Goal: Task Accomplishment & Management: Manage account settings

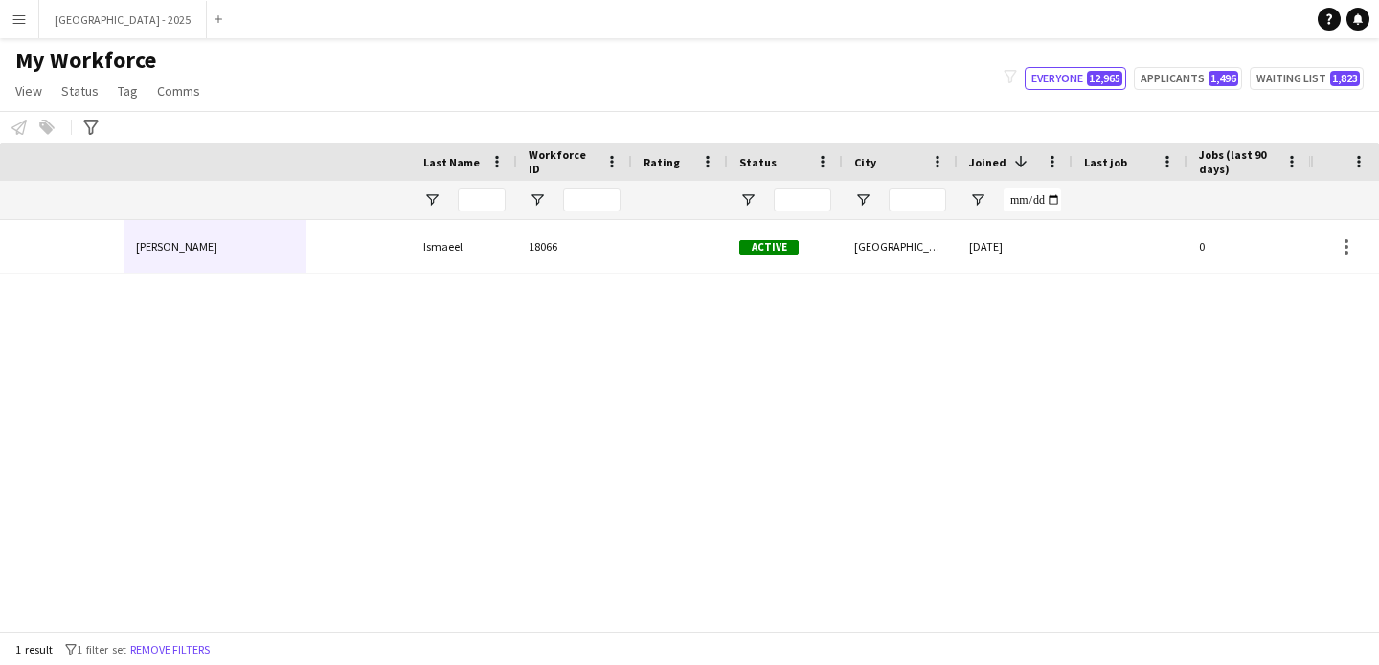
scroll to position [0, 645]
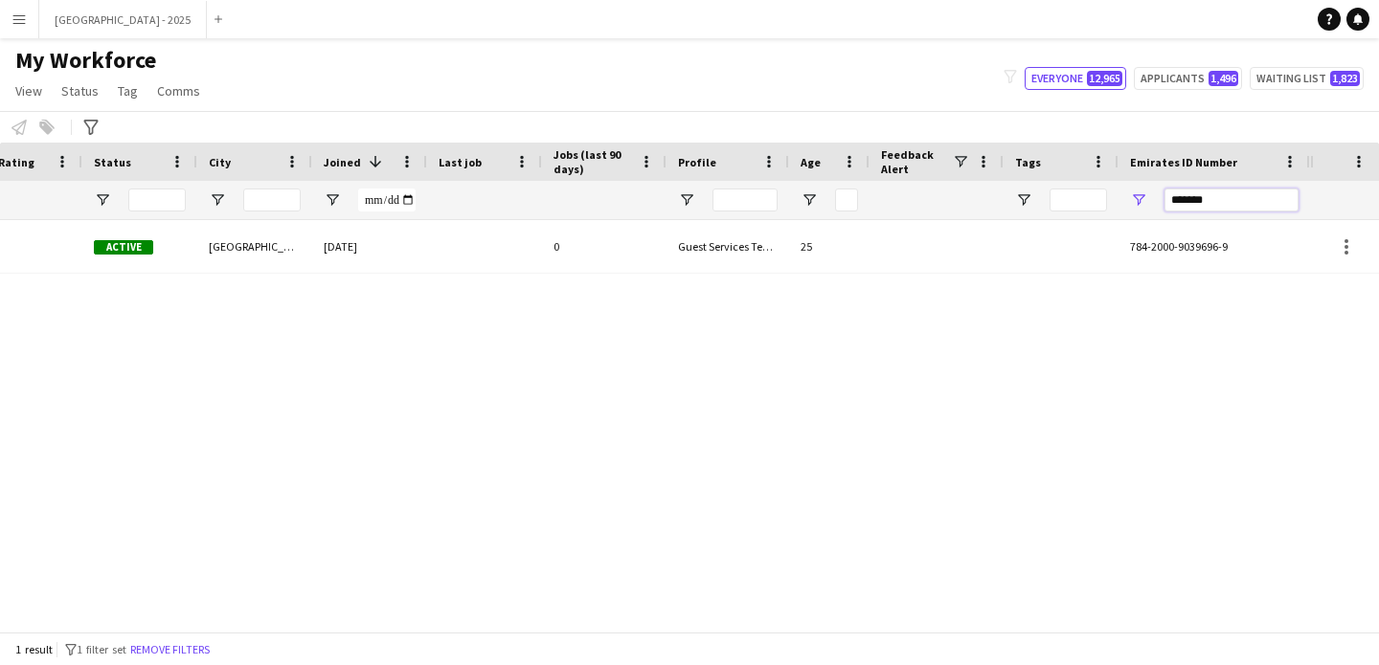
click at [1222, 192] on input "*******" at bounding box center [1231, 200] width 134 height 23
paste input "Emirates ID Number Filter Input"
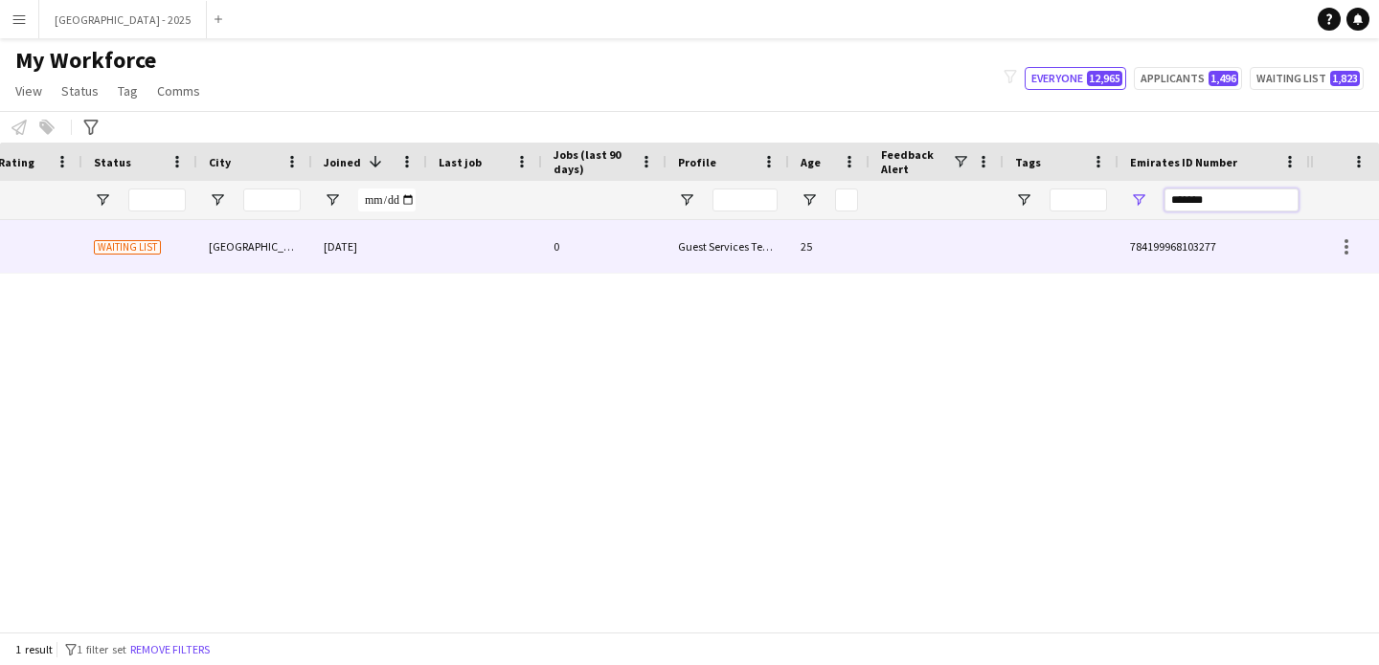
type input "*******"
click at [614, 264] on div "0" at bounding box center [604, 246] width 124 height 53
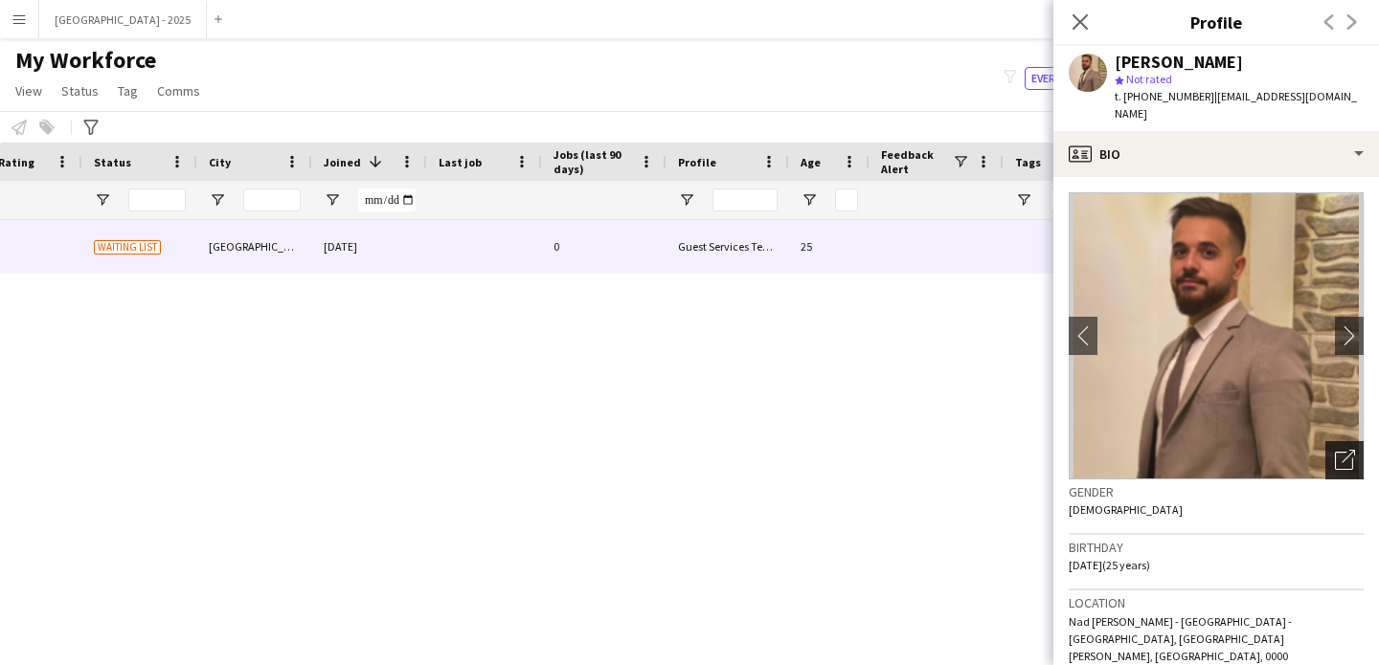
click at [1334, 452] on icon at bounding box center [1343, 461] width 18 height 18
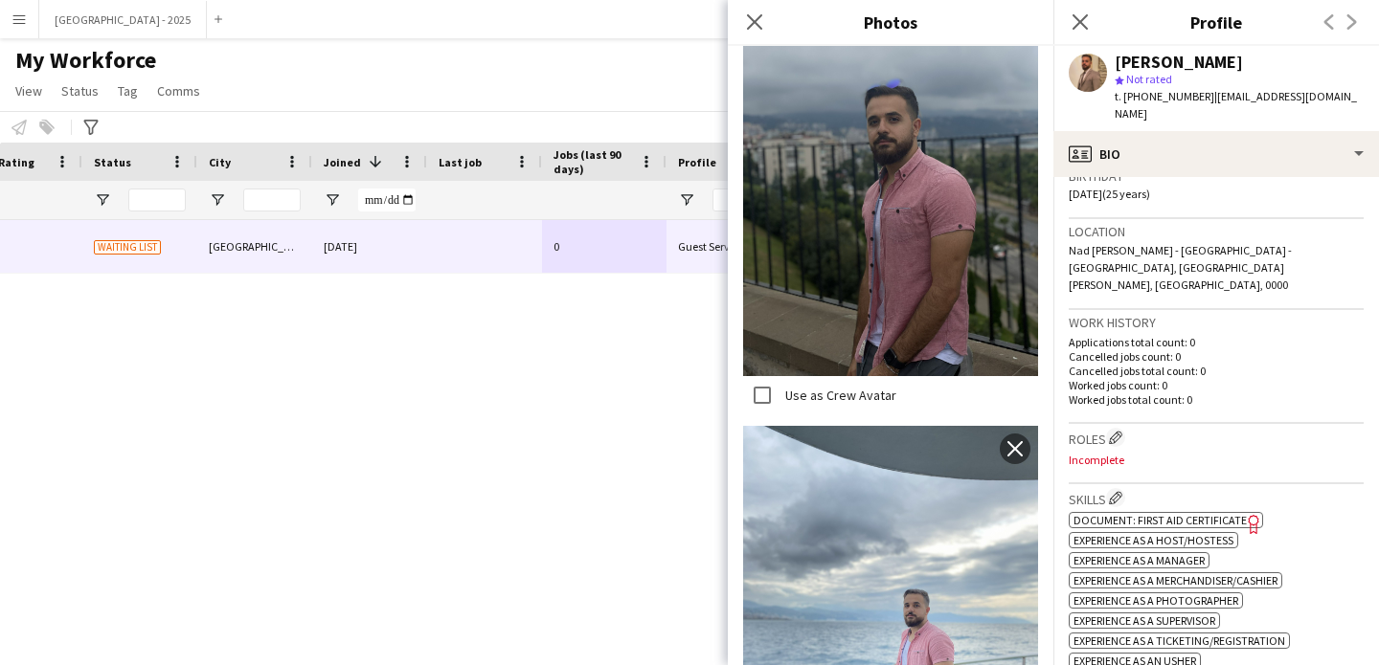
scroll to position [389, 0]
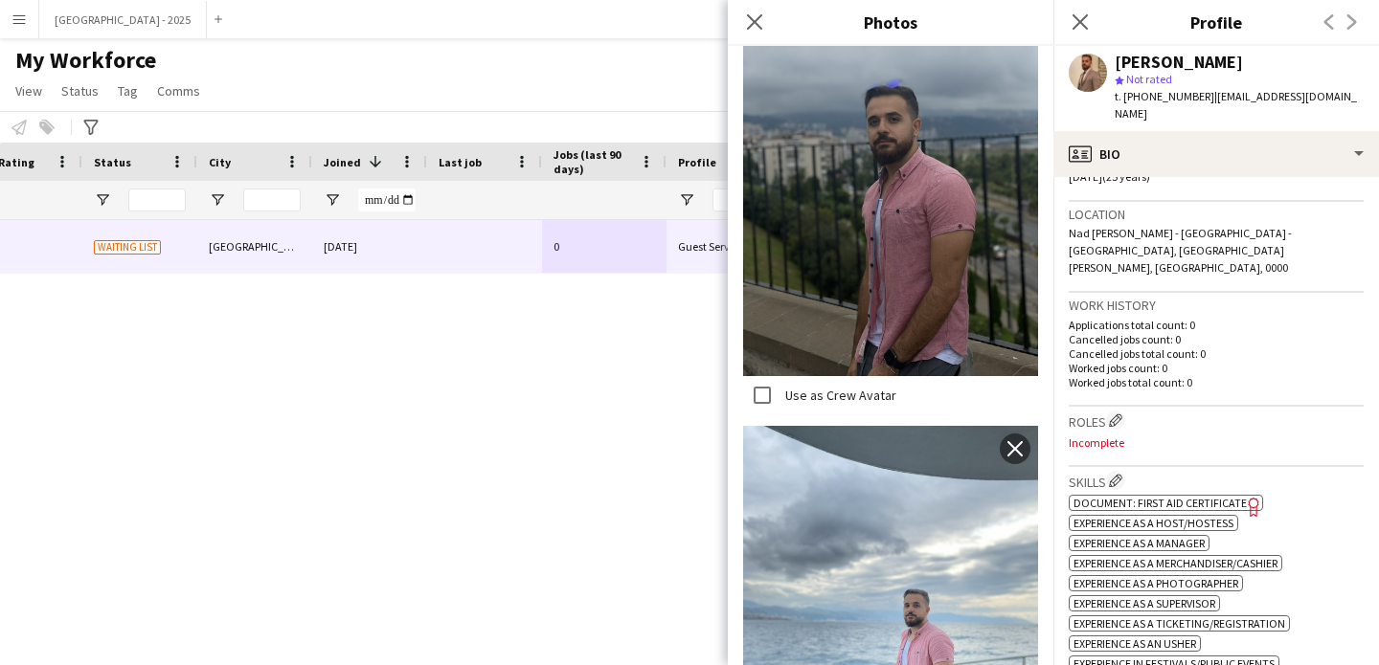
click at [1106, 411] on h3 "Roles Edit crew company roles" at bounding box center [1215, 421] width 295 height 20
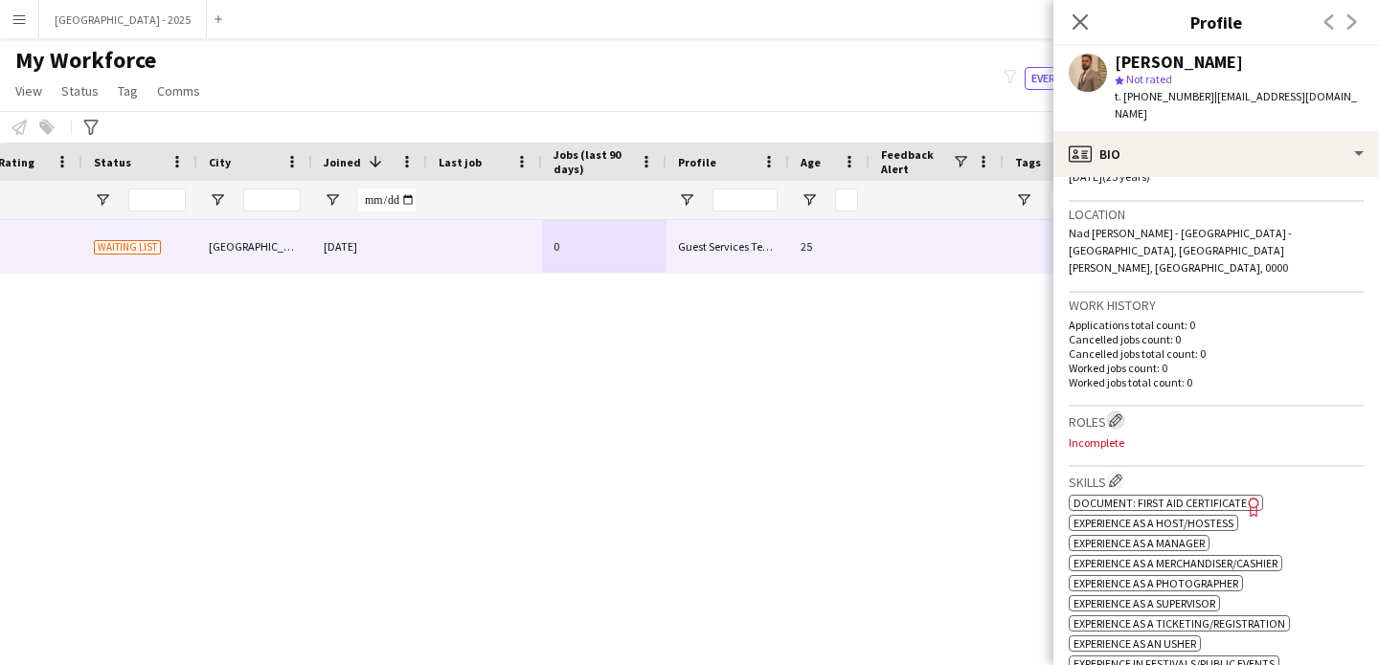
click at [1116, 414] on app-icon "Edit crew company roles" at bounding box center [1115, 420] width 13 height 13
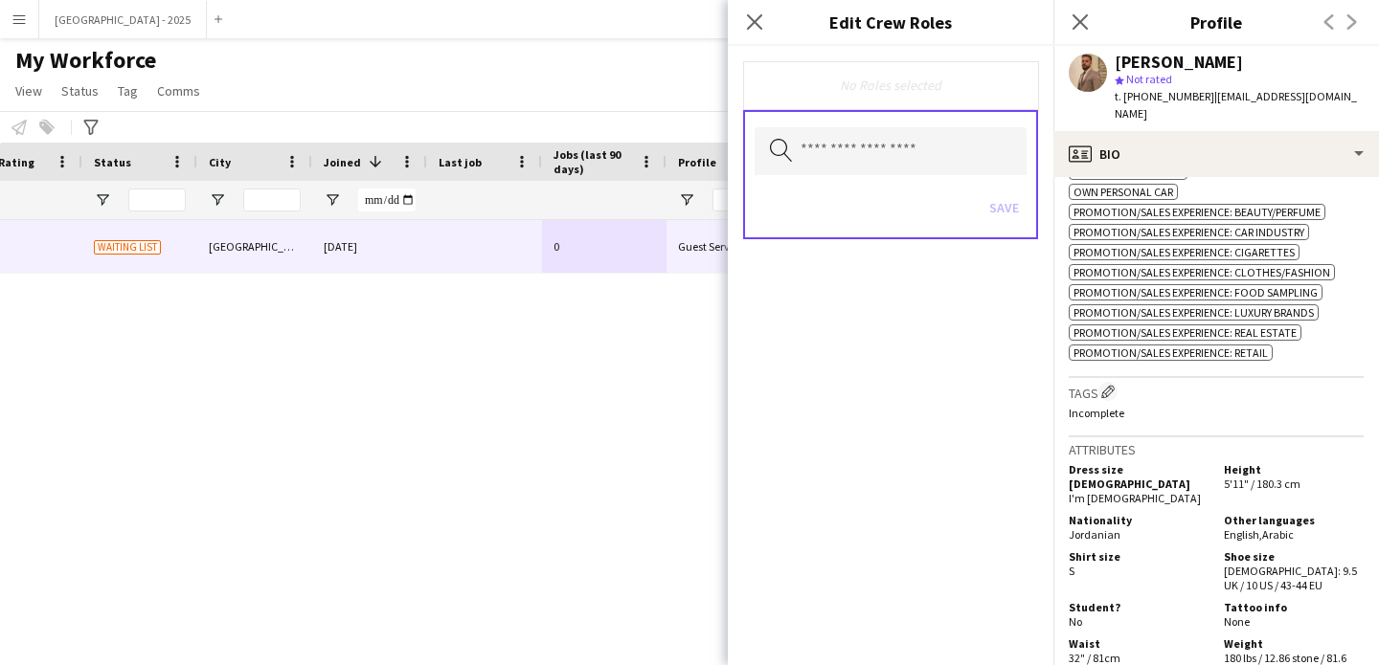
scroll to position [610, 0]
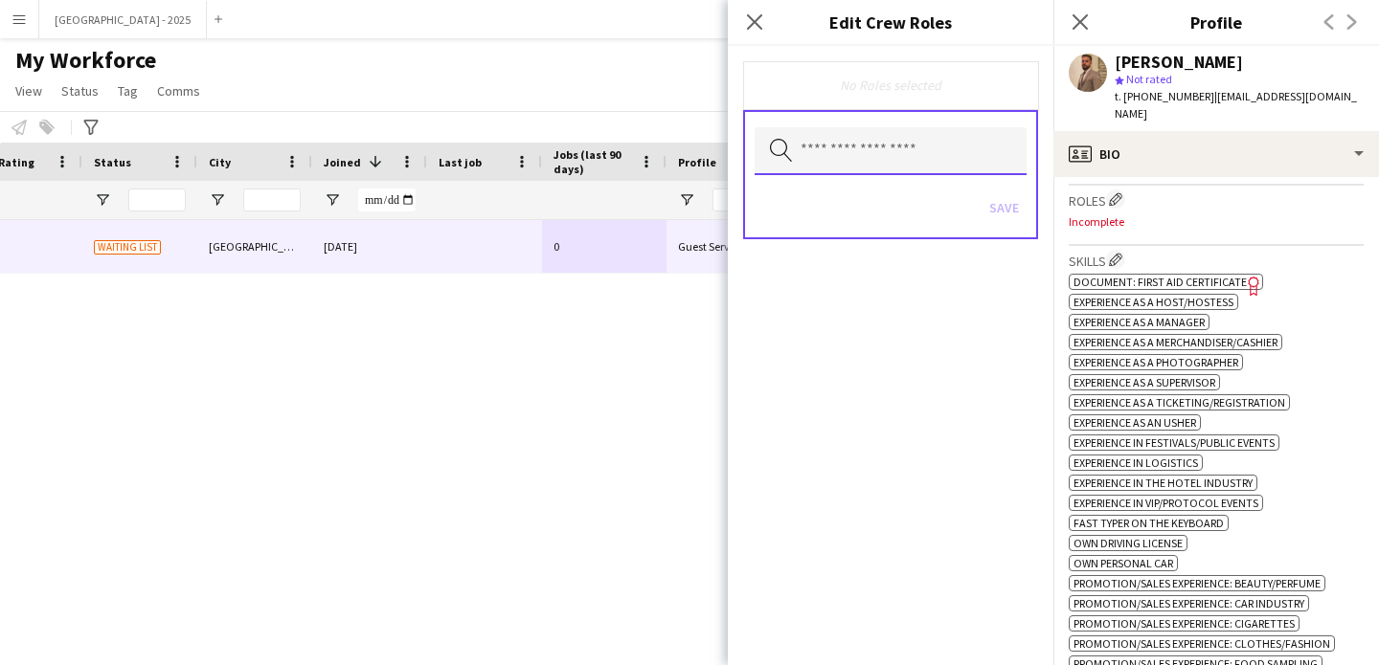
click at [946, 157] on input "text" at bounding box center [890, 151] width 272 height 48
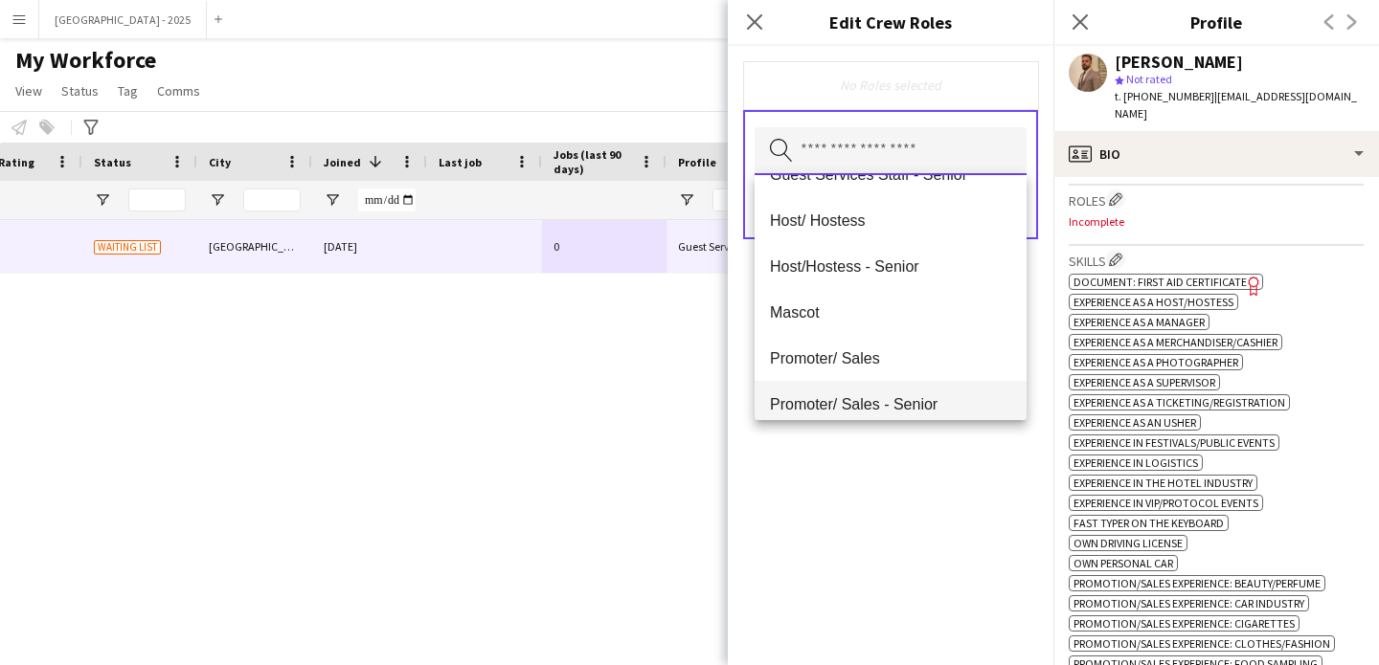
scroll to position [333, 0]
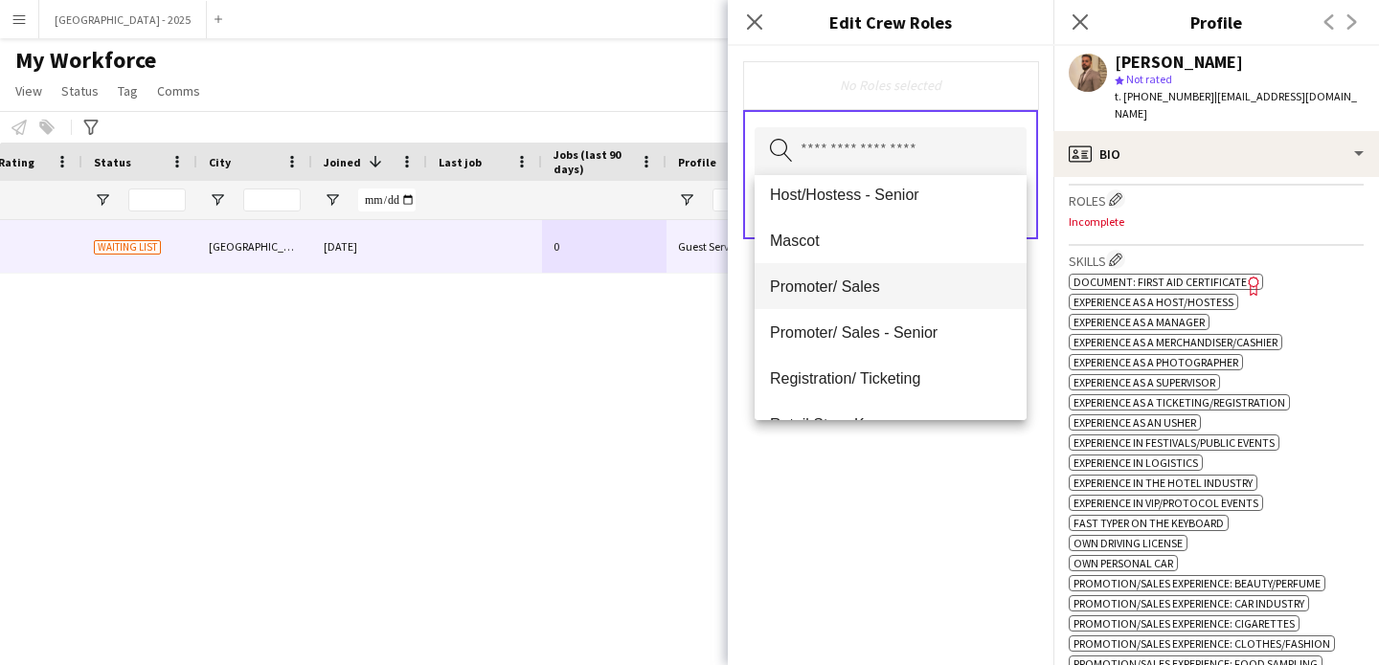
click at [874, 280] on span "Promoter/ Sales" at bounding box center [890, 287] width 241 height 18
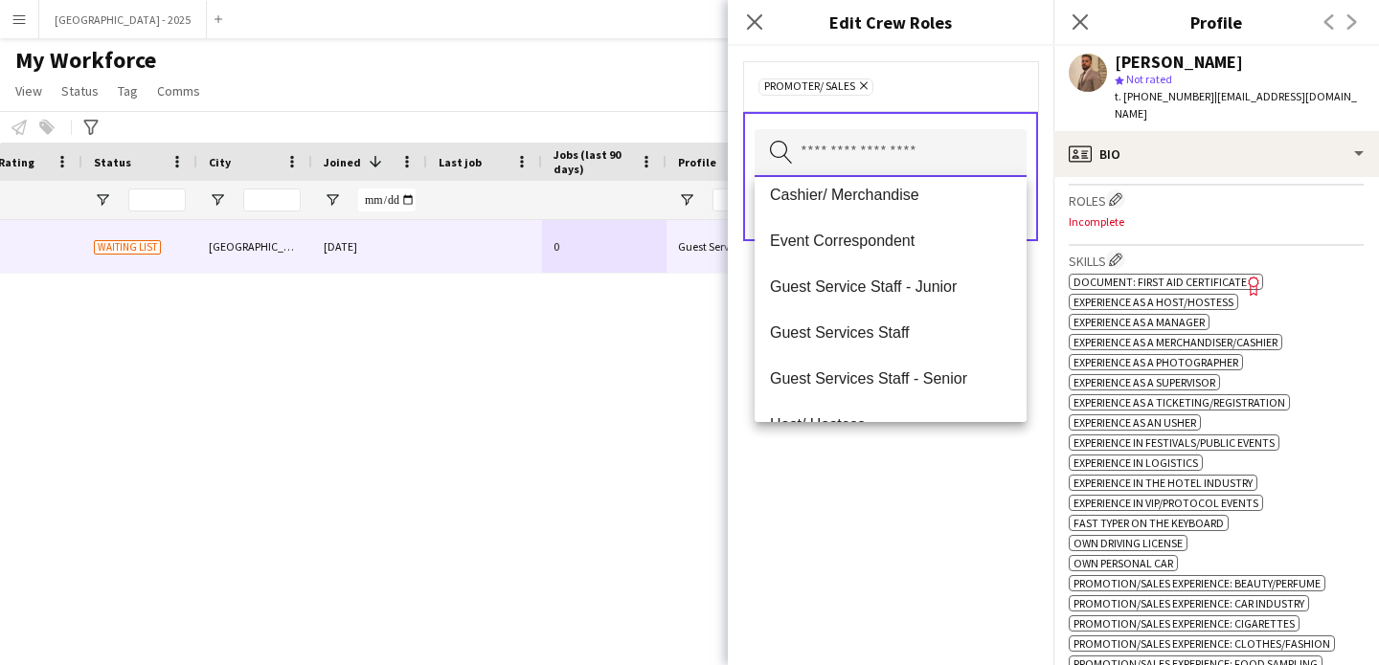
scroll to position [149, 0]
click at [885, 333] on span "Host/ Hostess" at bounding box center [890, 334] width 241 height 18
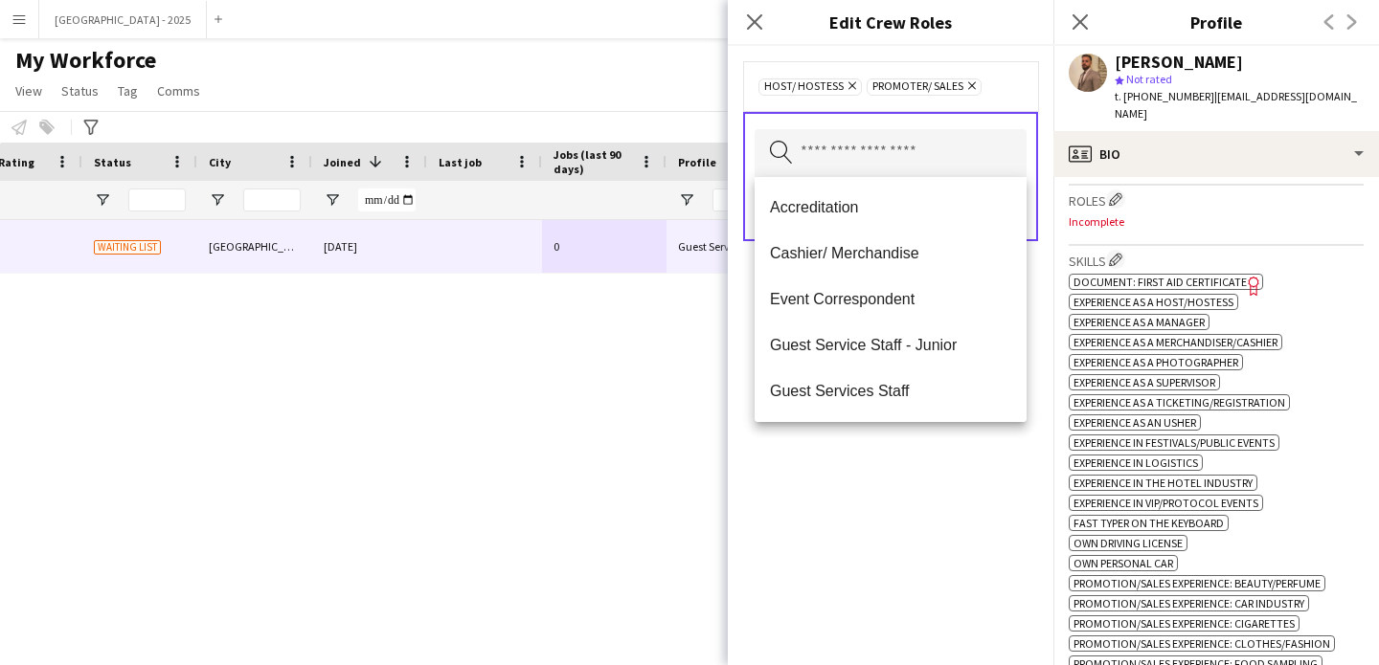
click at [936, 505] on div "Host/ Hostess Remove Promoter/ Sales Remove Search by role type Save" at bounding box center [890, 355] width 325 height 619
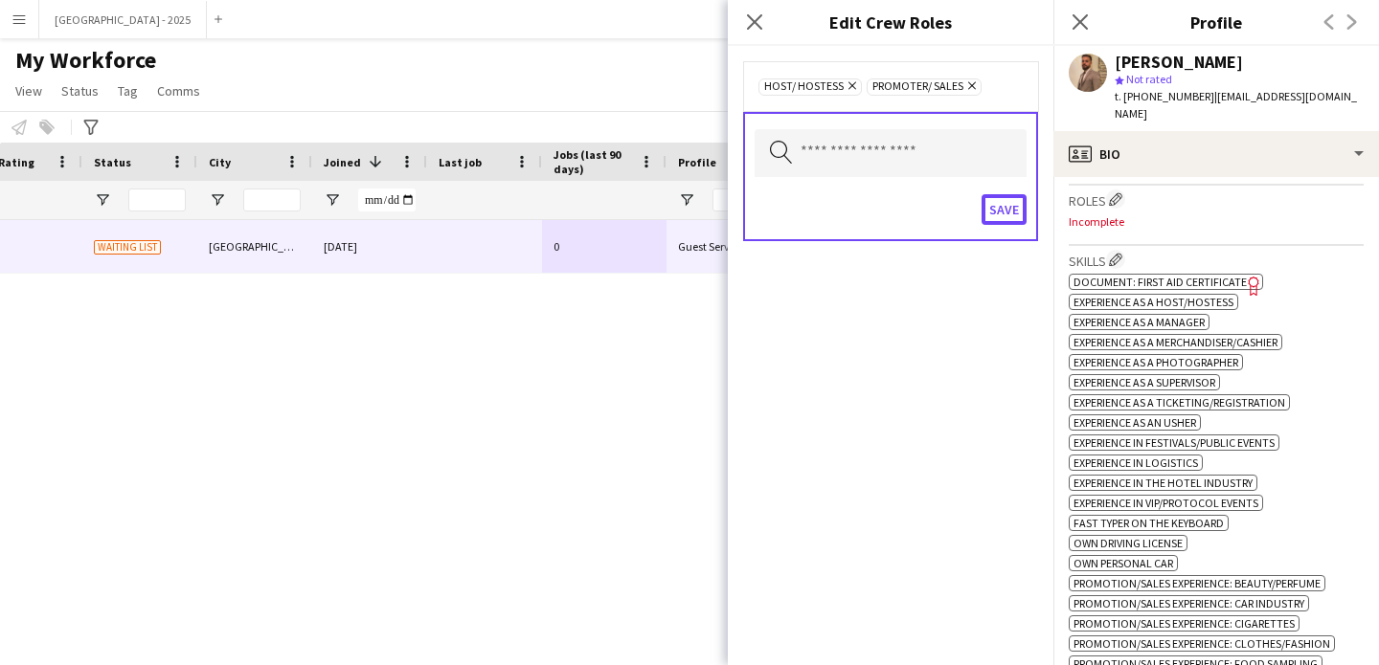
drag, startPoint x: 996, startPoint y: 206, endPoint x: 1020, endPoint y: 240, distance: 42.0
click at [997, 207] on button "Save" at bounding box center [1003, 209] width 45 height 31
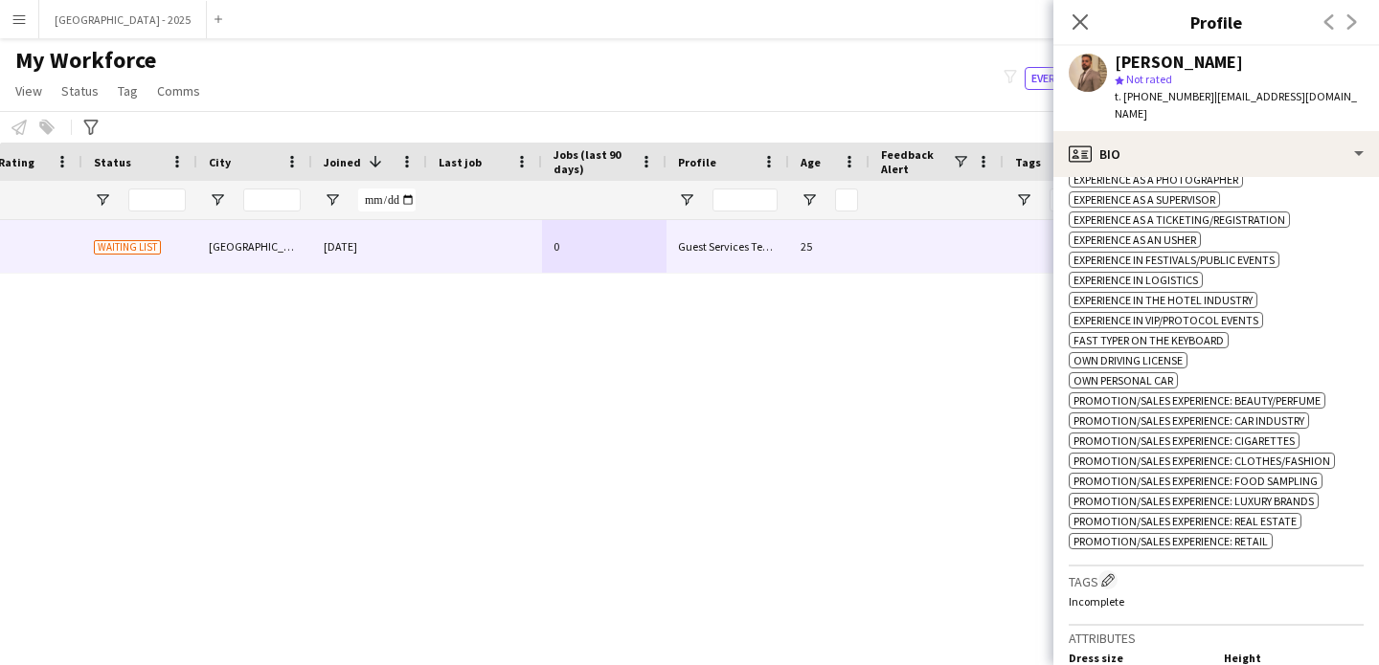
scroll to position [941, 0]
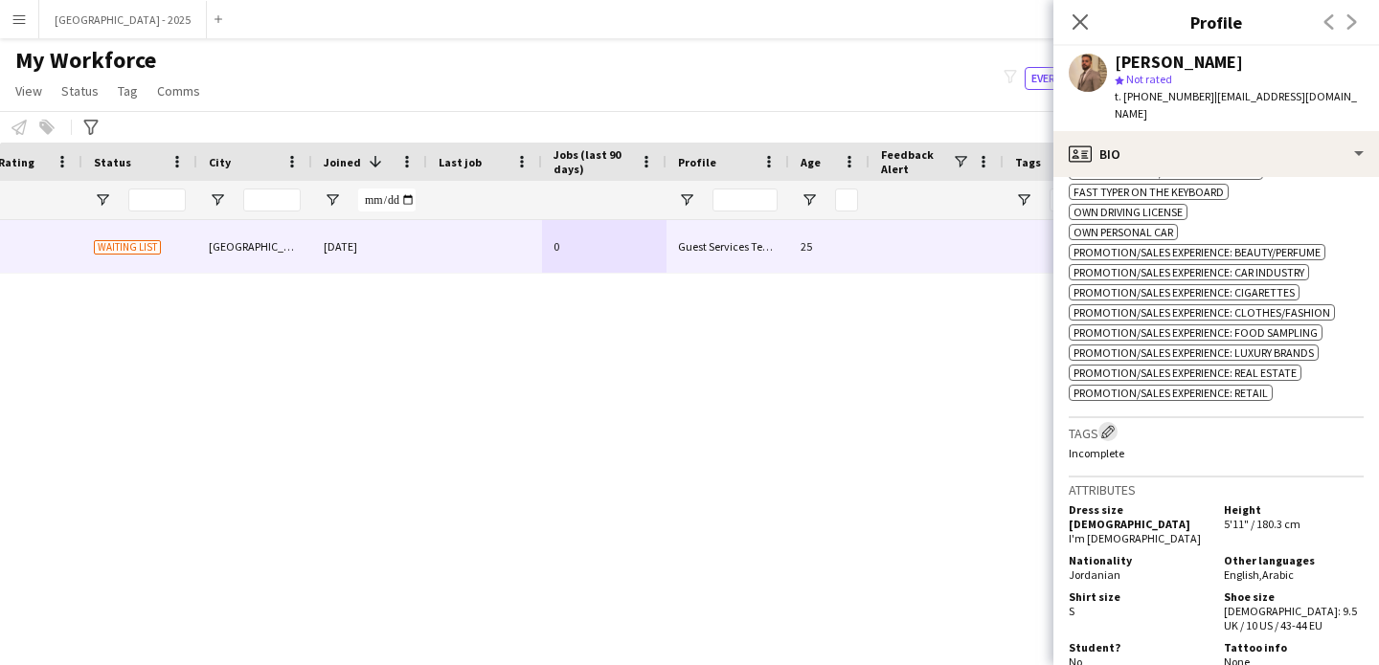
click at [1113, 425] on app-icon "Edit crew company tags" at bounding box center [1107, 431] width 13 height 13
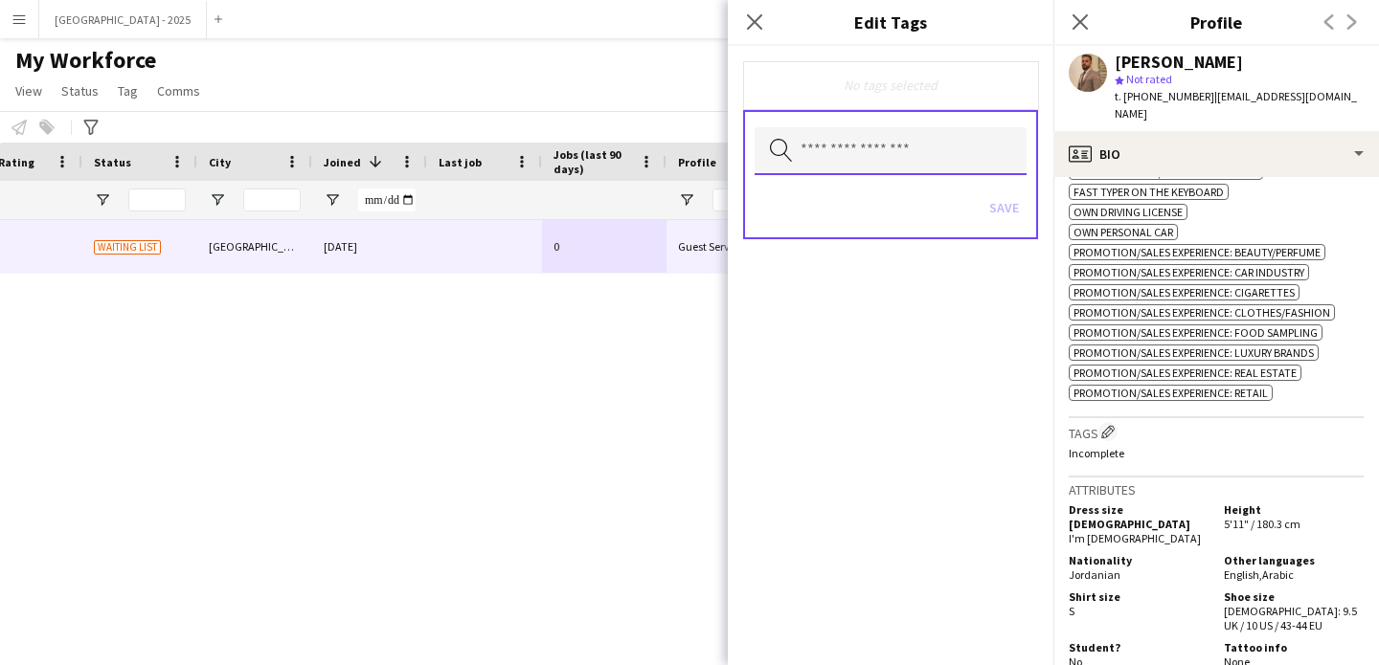
click at [922, 135] on input "text" at bounding box center [890, 151] width 272 height 48
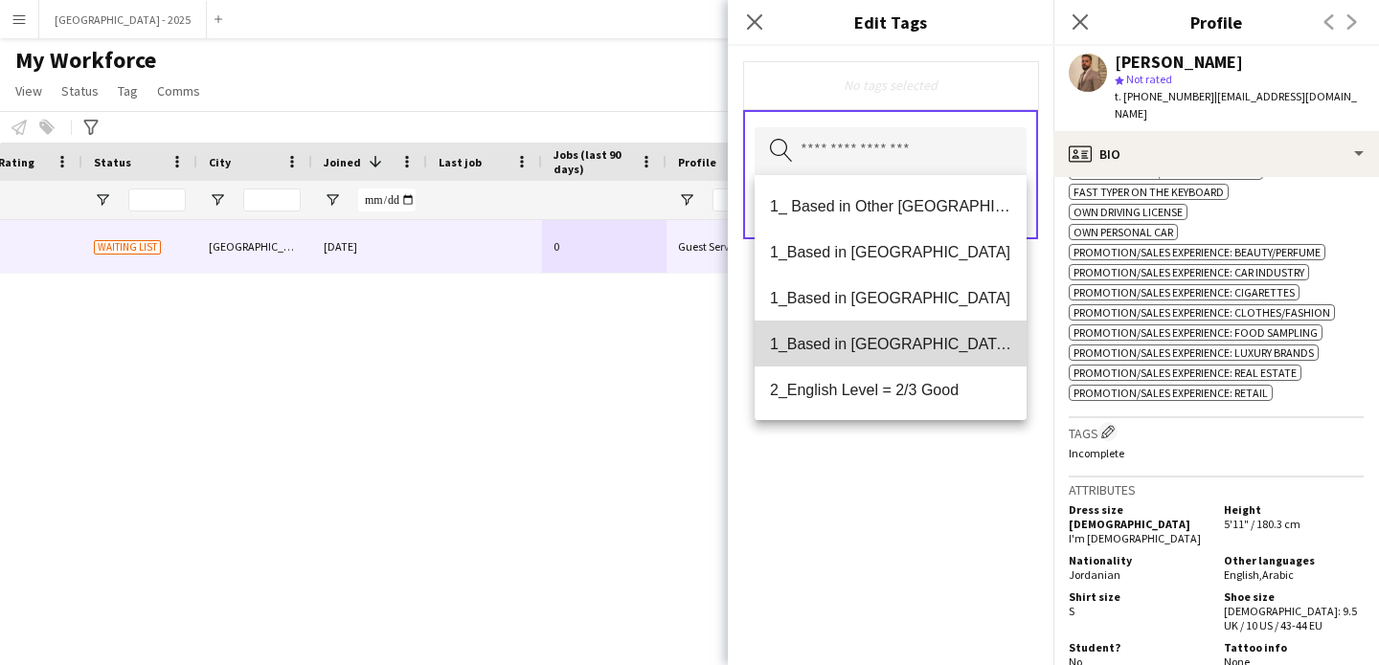
click at [924, 343] on span "1_Based in [GEOGRAPHIC_DATA]/[GEOGRAPHIC_DATA]/Ajman" at bounding box center [890, 344] width 241 height 18
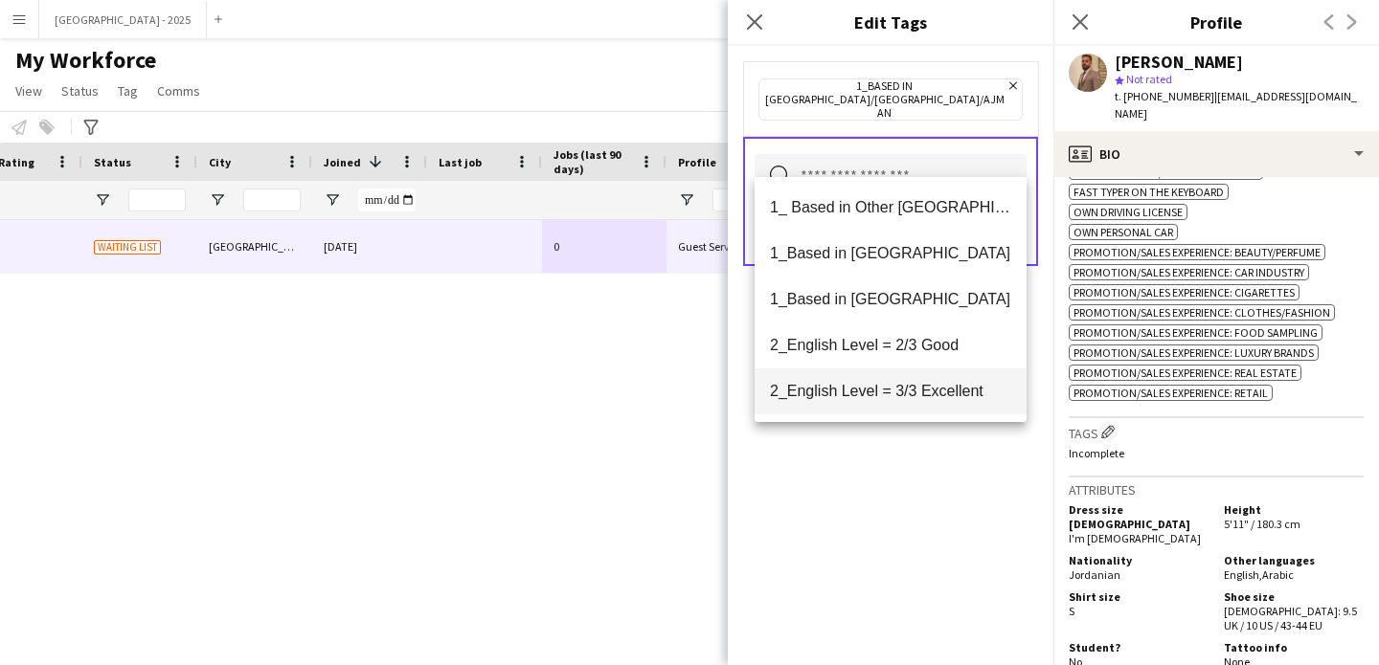
click at [937, 390] on span "2_English Level = 3/3 Excellent" at bounding box center [890, 391] width 241 height 18
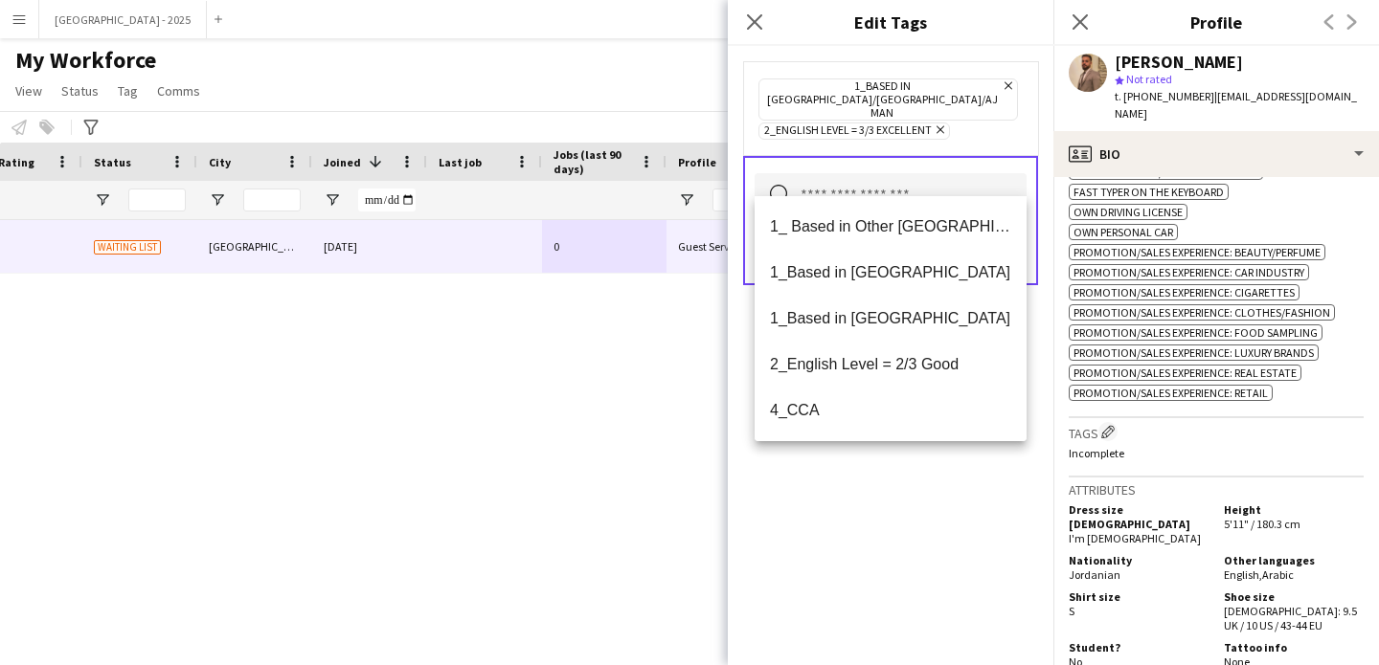
click at [957, 479] on div "1_Based in [GEOGRAPHIC_DATA]/[GEOGRAPHIC_DATA]/Ajman Remove 2_English Level = 3…" at bounding box center [890, 355] width 325 height 619
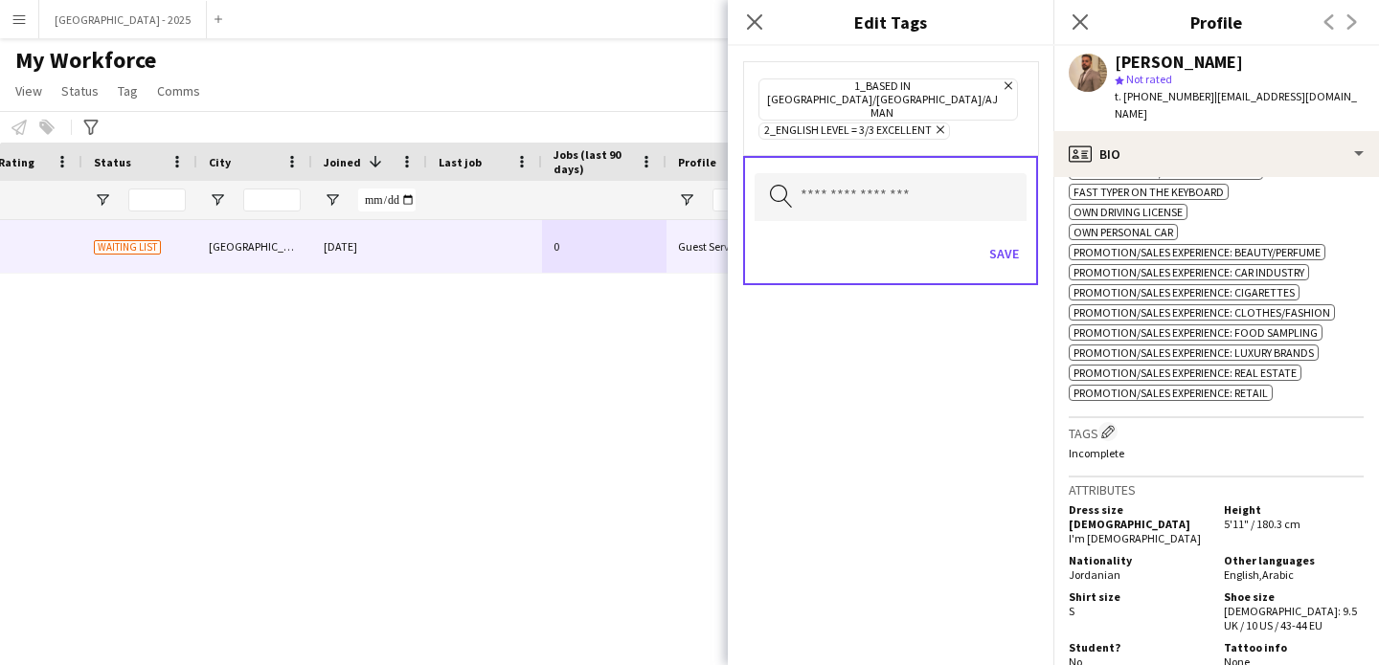
click at [984, 198] on div "Search by tag name Save" at bounding box center [890, 220] width 295 height 129
click at [1005, 238] on button "Save" at bounding box center [1003, 253] width 45 height 31
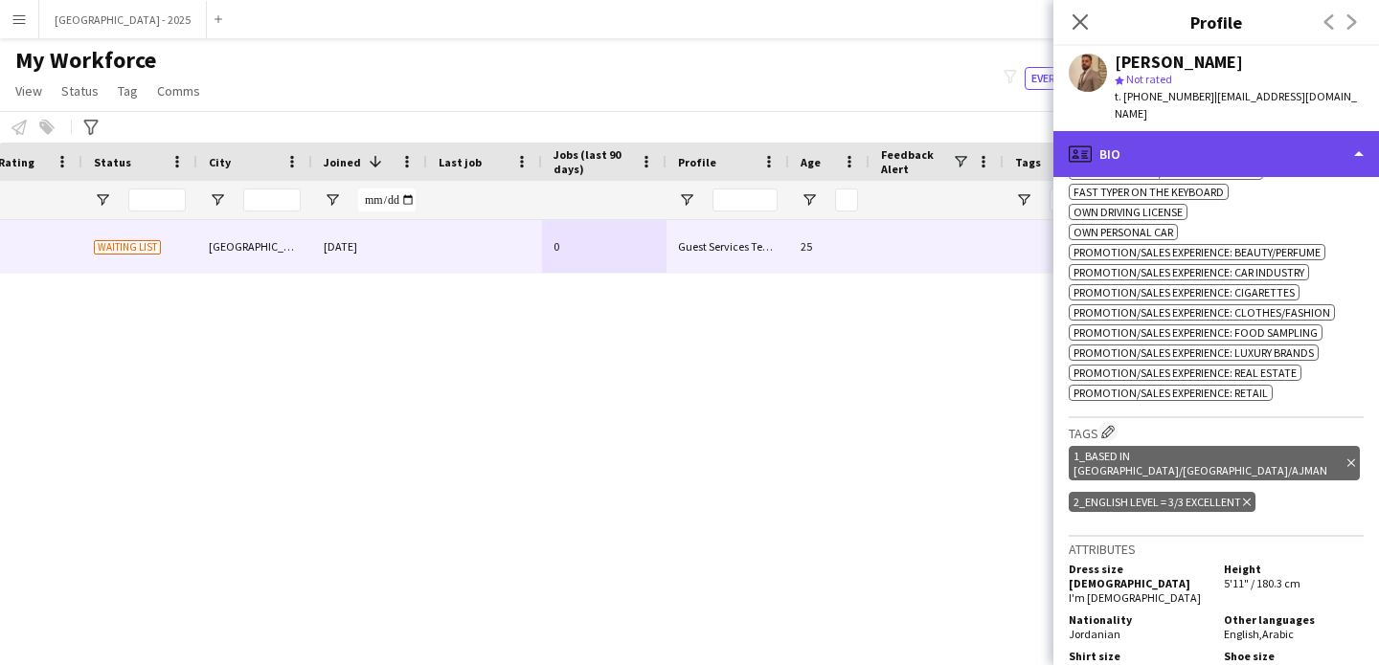
click at [1155, 133] on div "profile Bio" at bounding box center [1215, 154] width 325 height 46
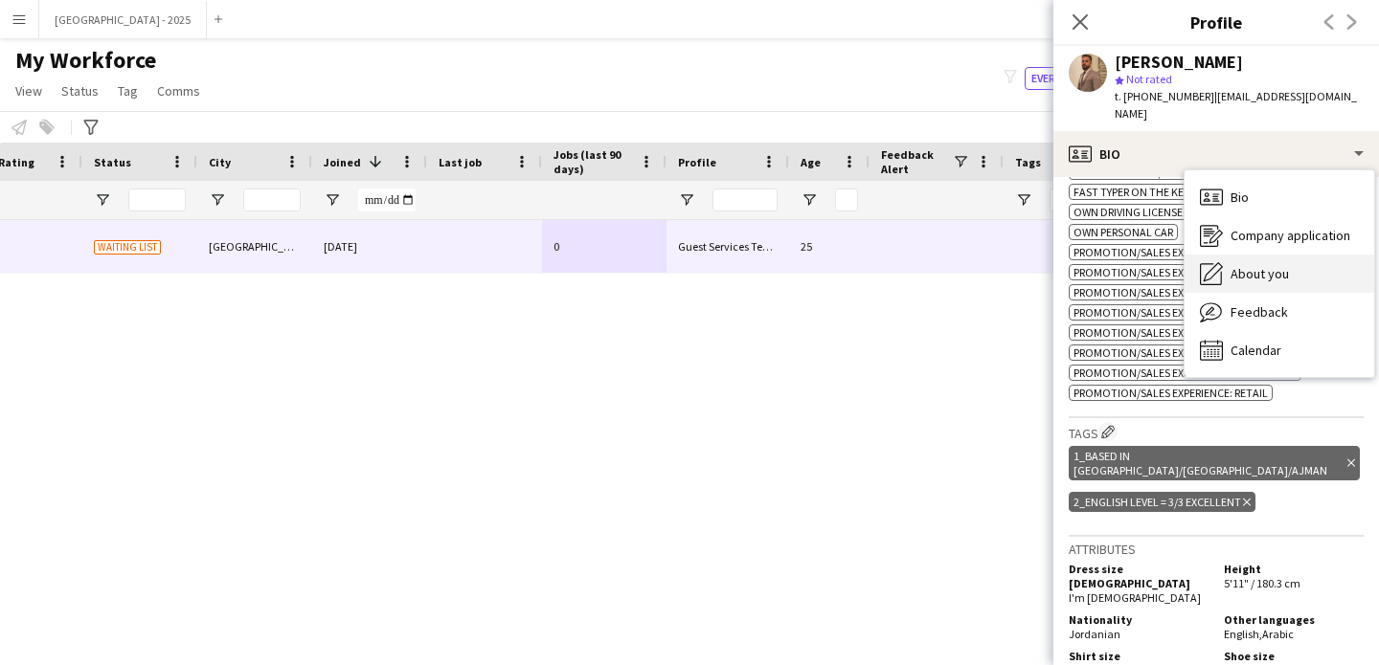
click at [1274, 265] on span "About you" at bounding box center [1259, 273] width 58 height 17
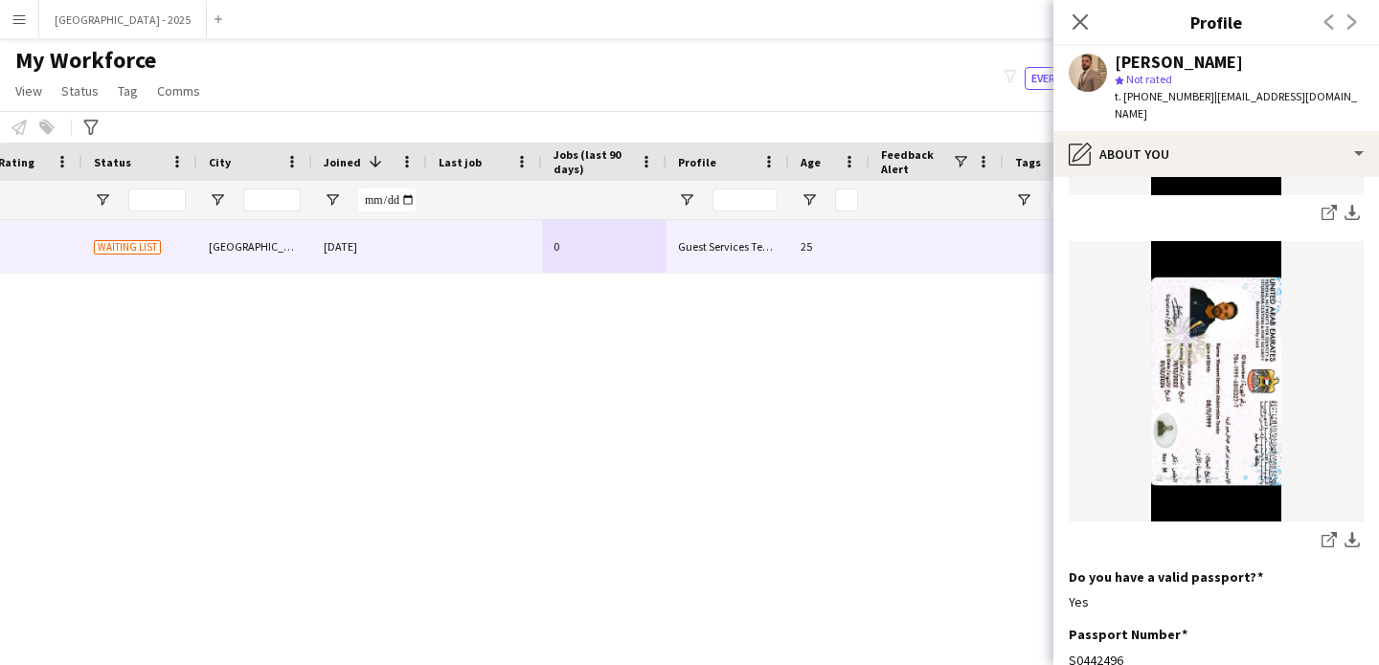
scroll to position [1535, 0]
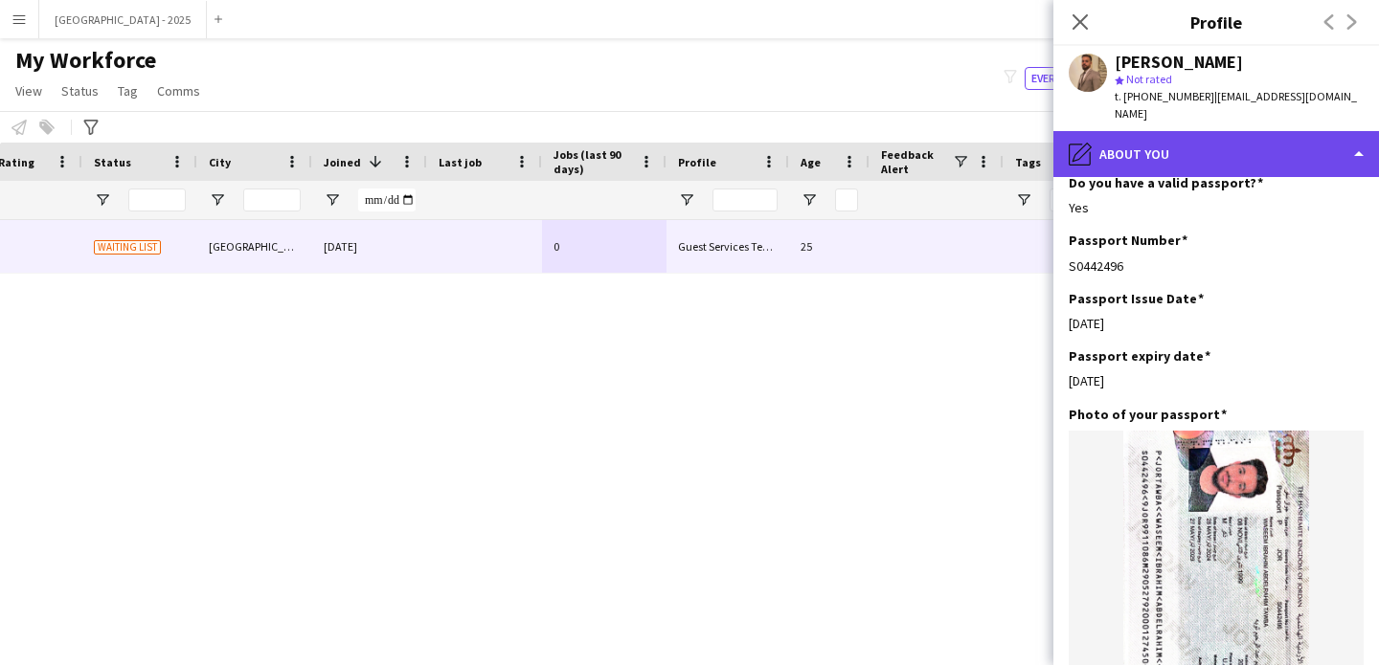
click at [1226, 139] on div "pencil4 About you" at bounding box center [1215, 154] width 325 height 46
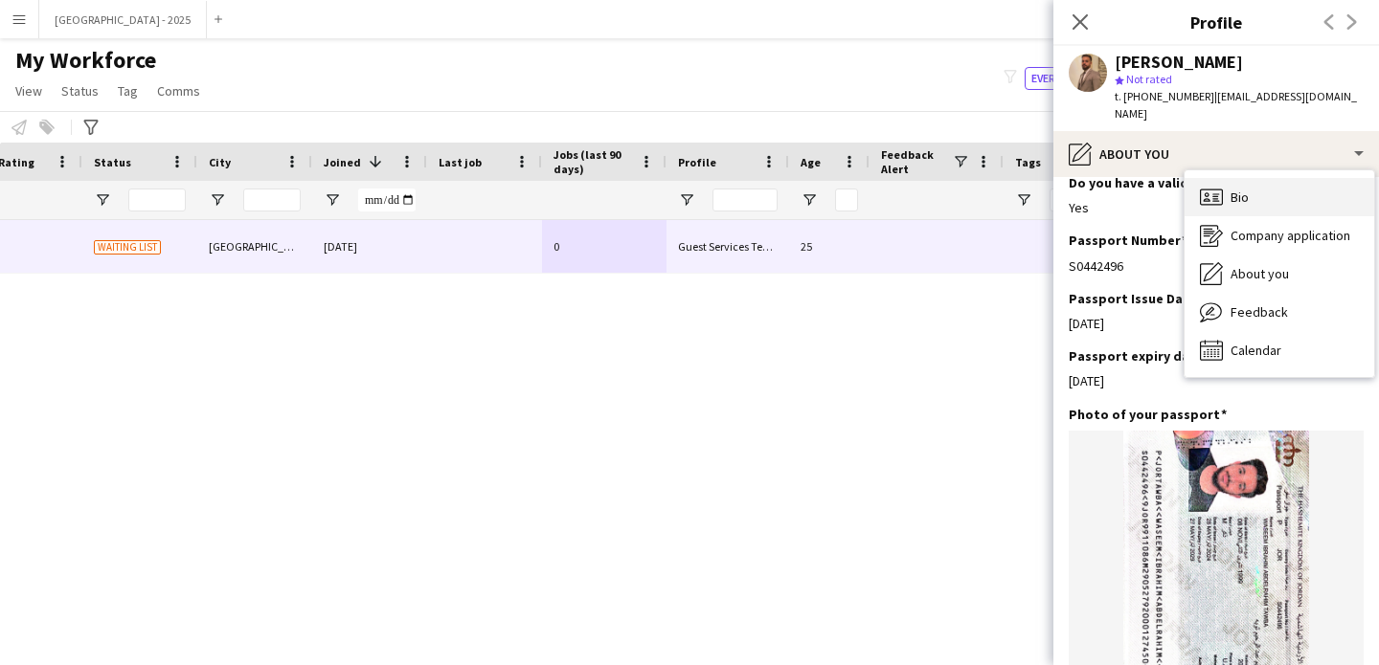
click at [1273, 178] on div "Bio Bio" at bounding box center [1279, 197] width 190 height 38
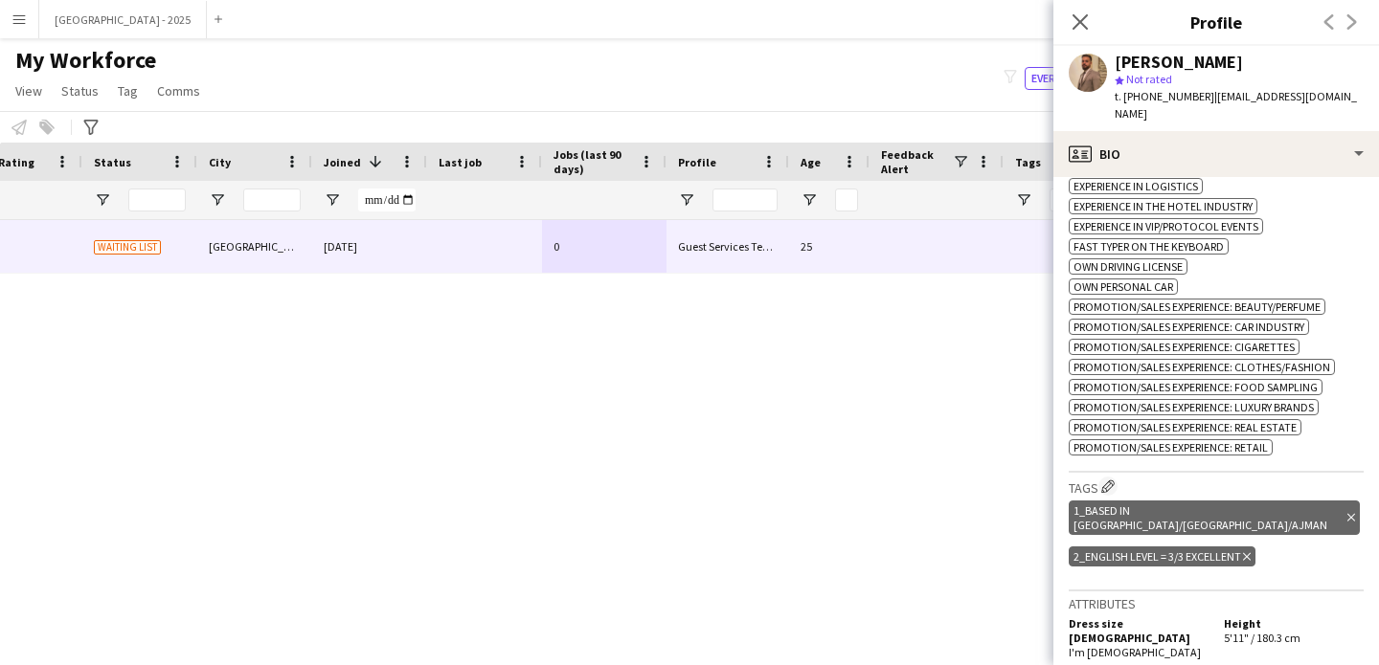
scroll to position [0, 0]
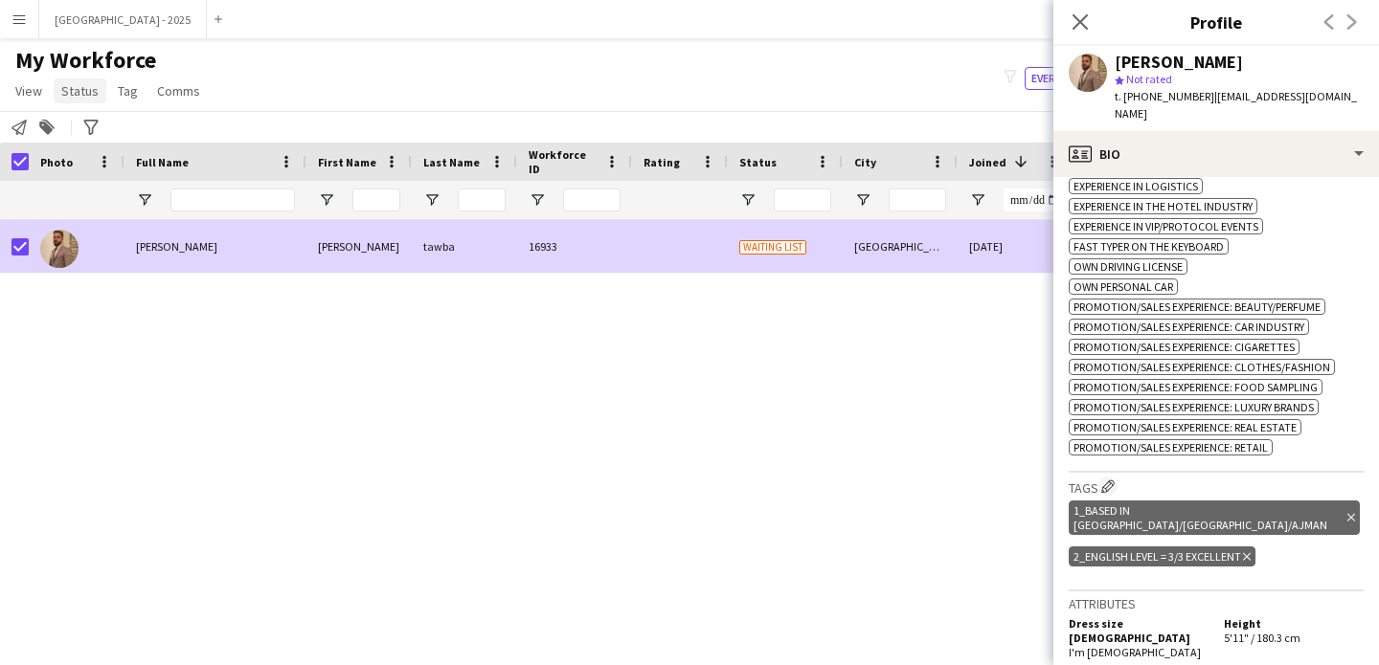
click at [83, 96] on span "Status" at bounding box center [79, 90] width 37 height 17
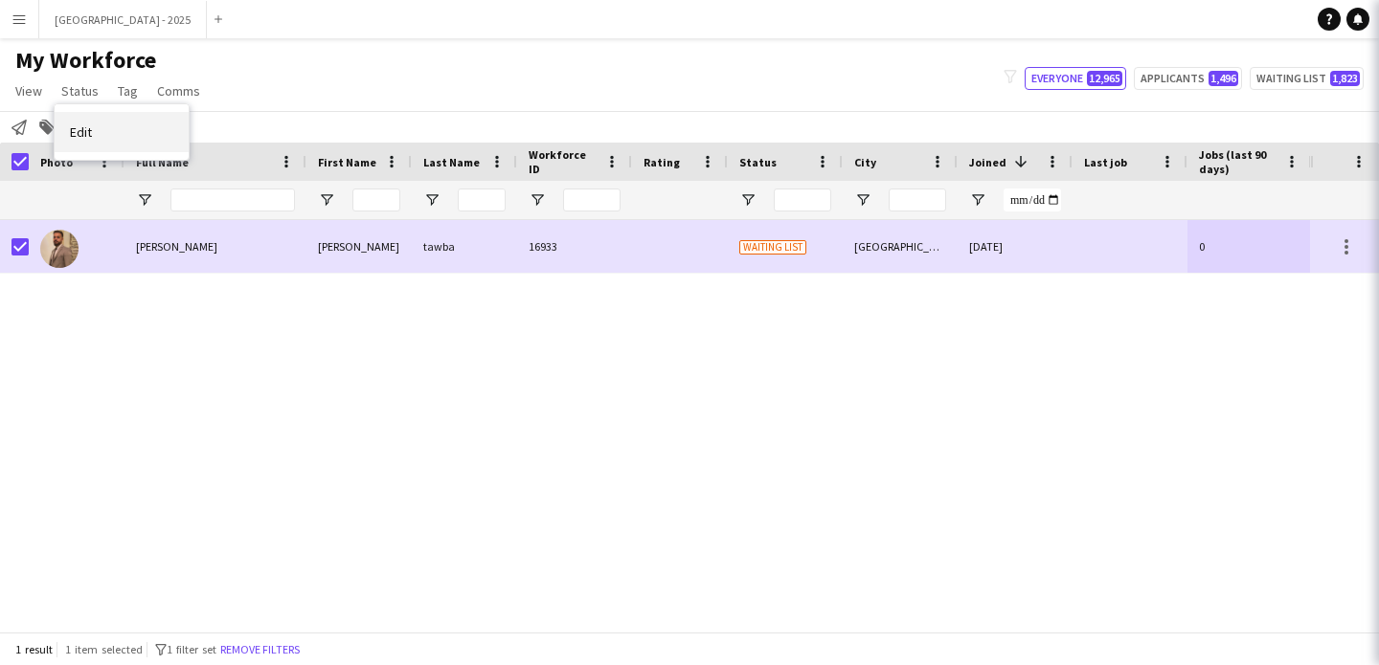
click at [143, 151] on link "Edit" at bounding box center [122, 132] width 134 height 40
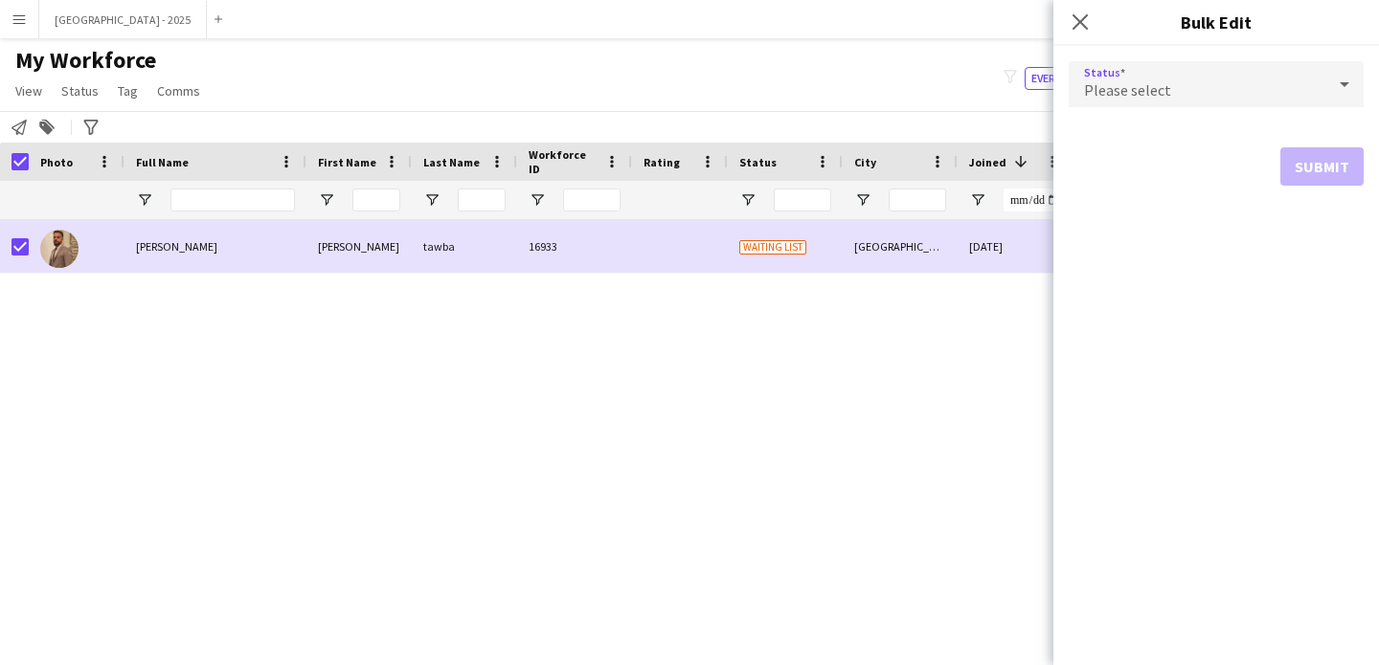
click at [1140, 94] on span "Please select" at bounding box center [1127, 89] width 87 height 19
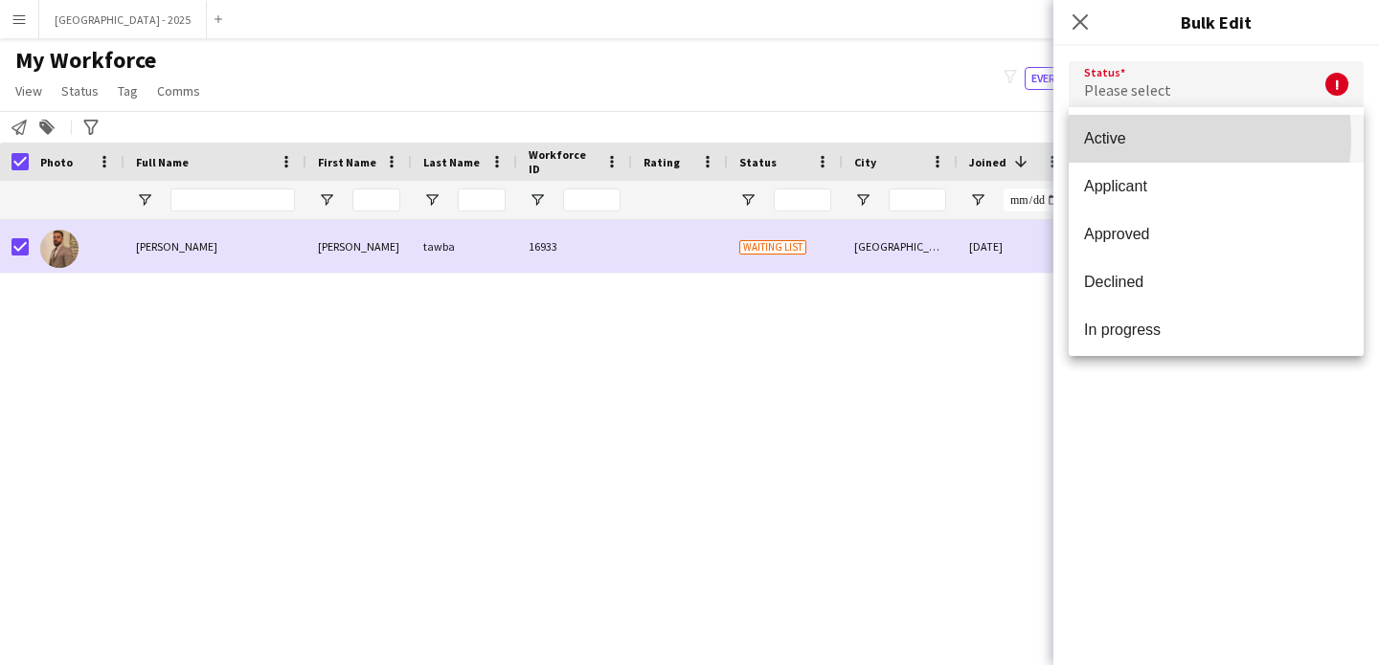
click at [1143, 137] on span "Active" at bounding box center [1216, 138] width 264 height 18
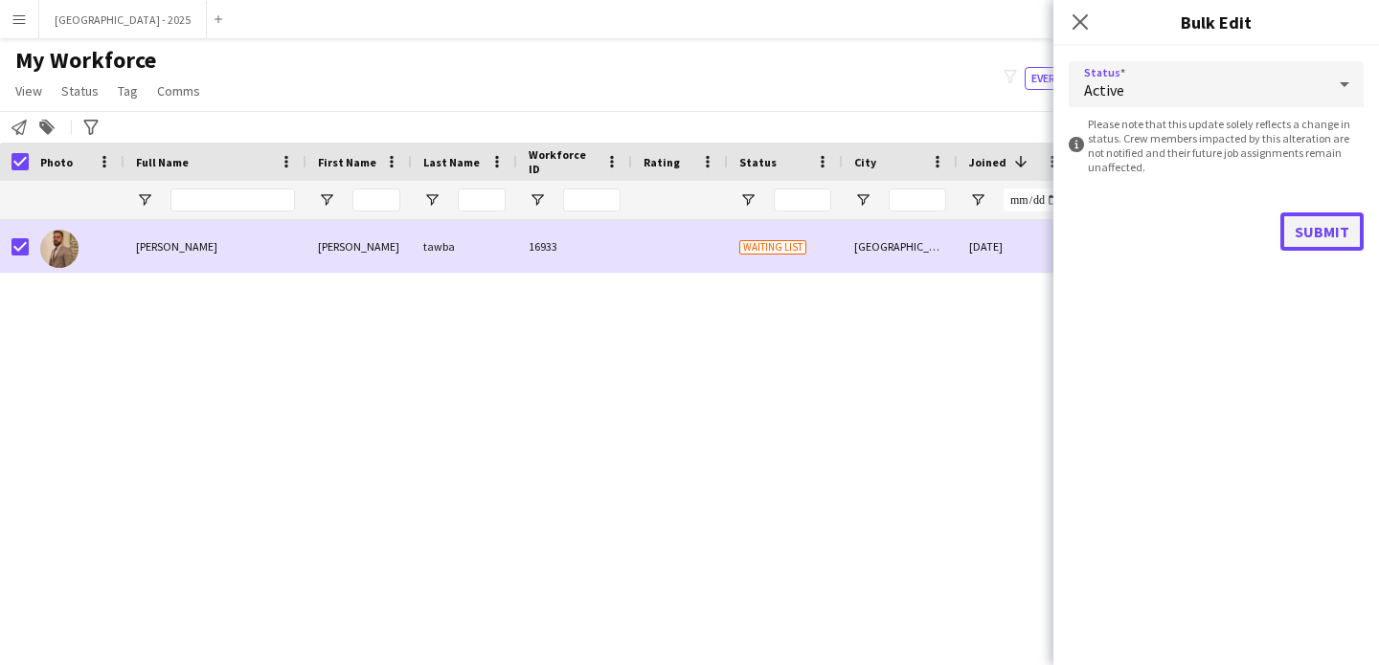
click at [1357, 245] on button "Submit" at bounding box center [1321, 232] width 83 height 38
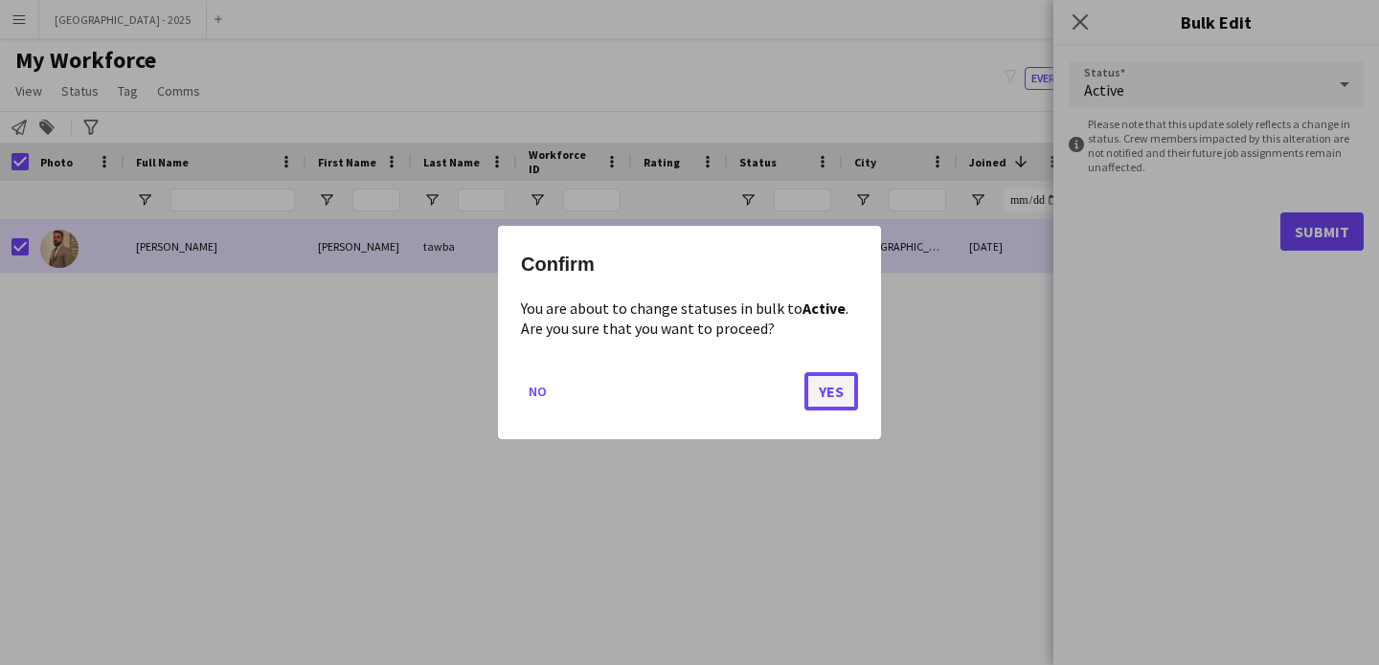
click at [847, 394] on button "Yes" at bounding box center [831, 391] width 54 height 38
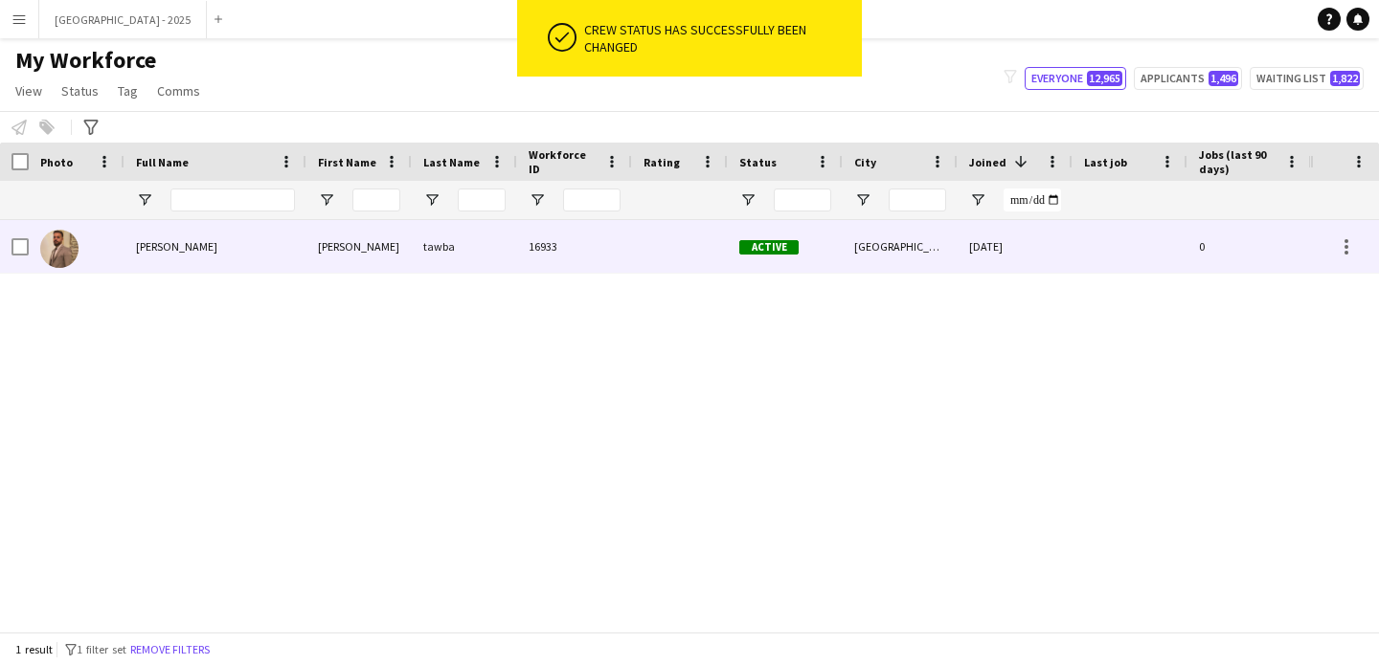
drag, startPoint x: 107, startPoint y: 247, endPoint x: 146, endPoint y: 253, distance: 38.7
click at [108, 247] on div at bounding box center [77, 246] width 96 height 53
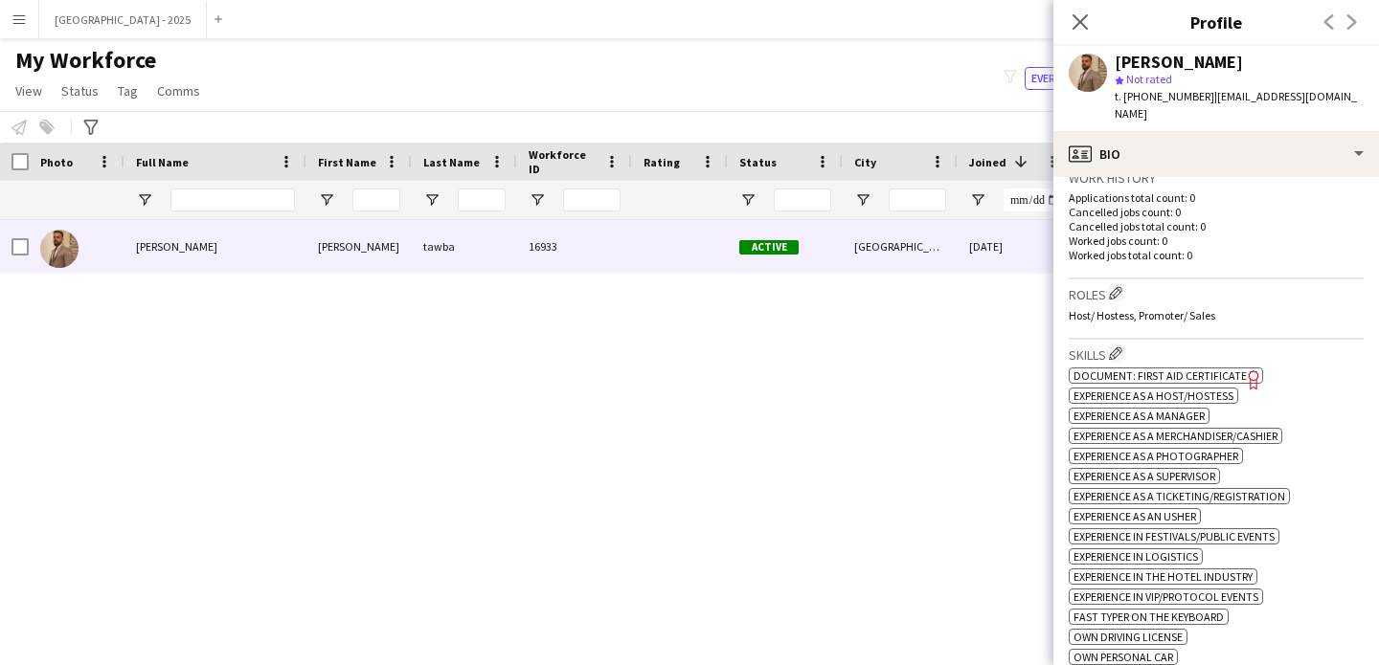
scroll to position [523, 0]
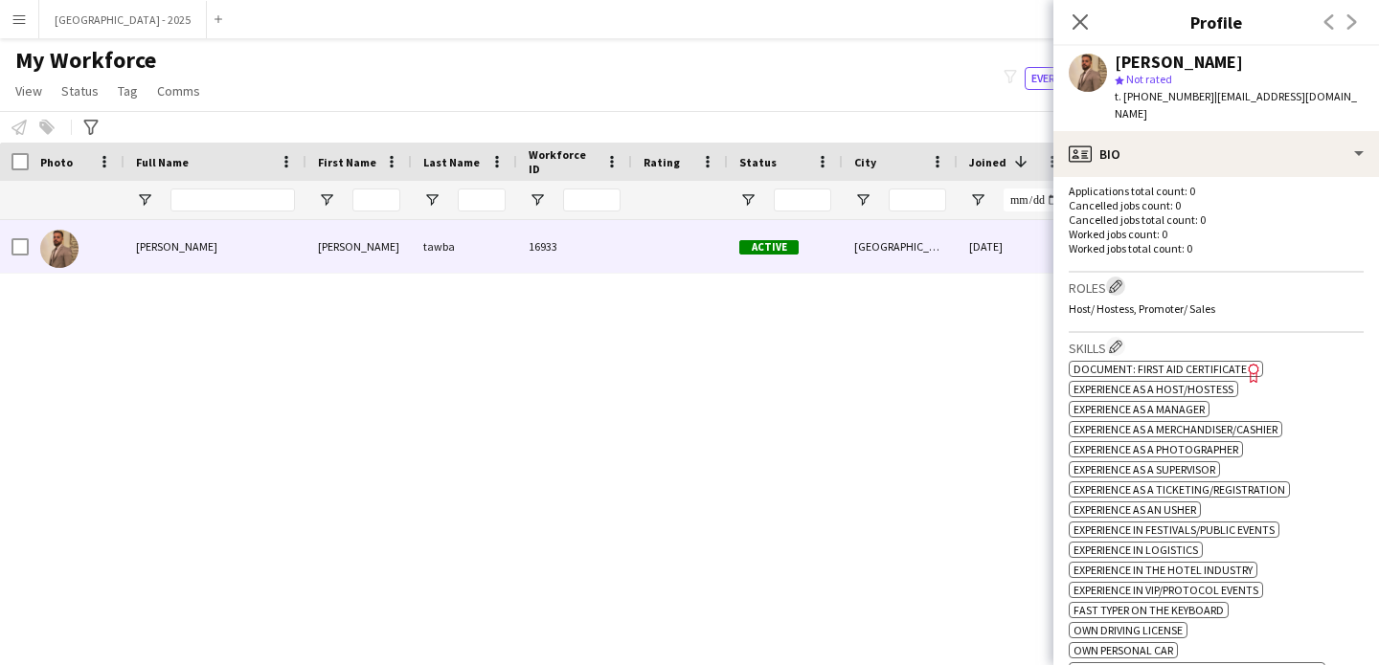
click at [1122, 280] on app-icon "Edit crew company roles" at bounding box center [1115, 286] width 13 height 13
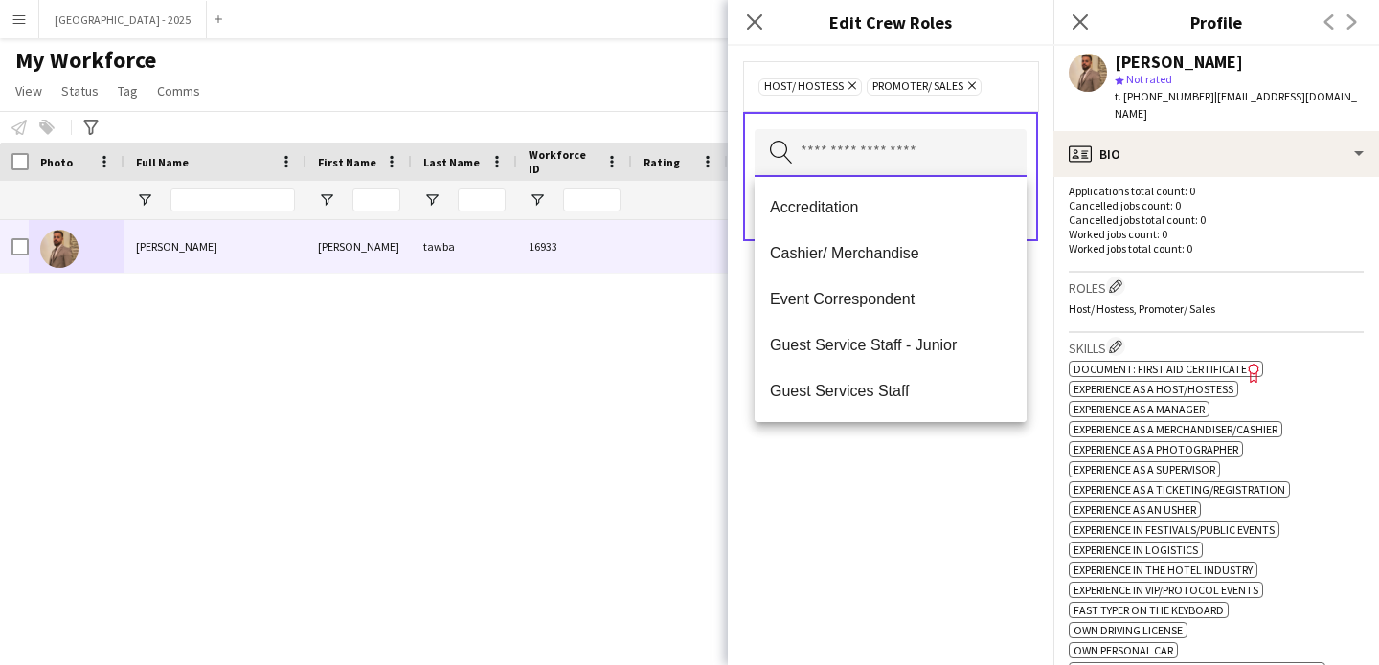
click at [932, 141] on input "text" at bounding box center [890, 153] width 272 height 48
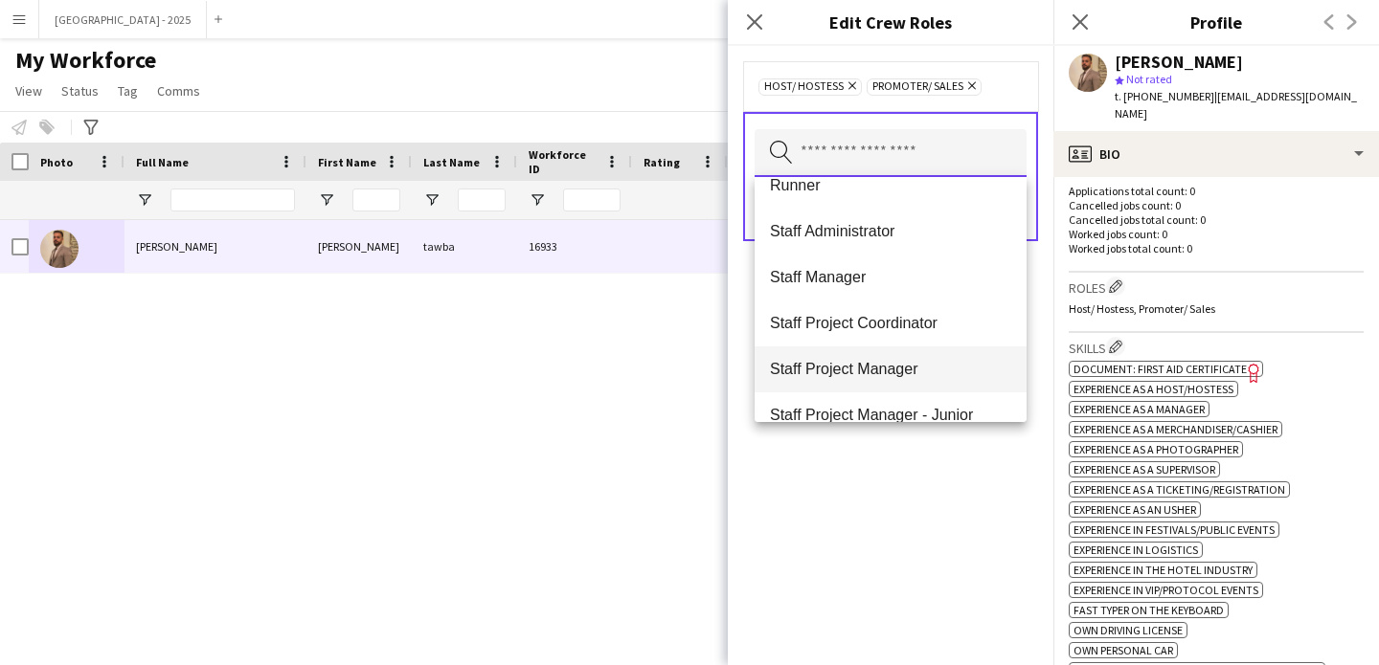
scroll to position [689, 0]
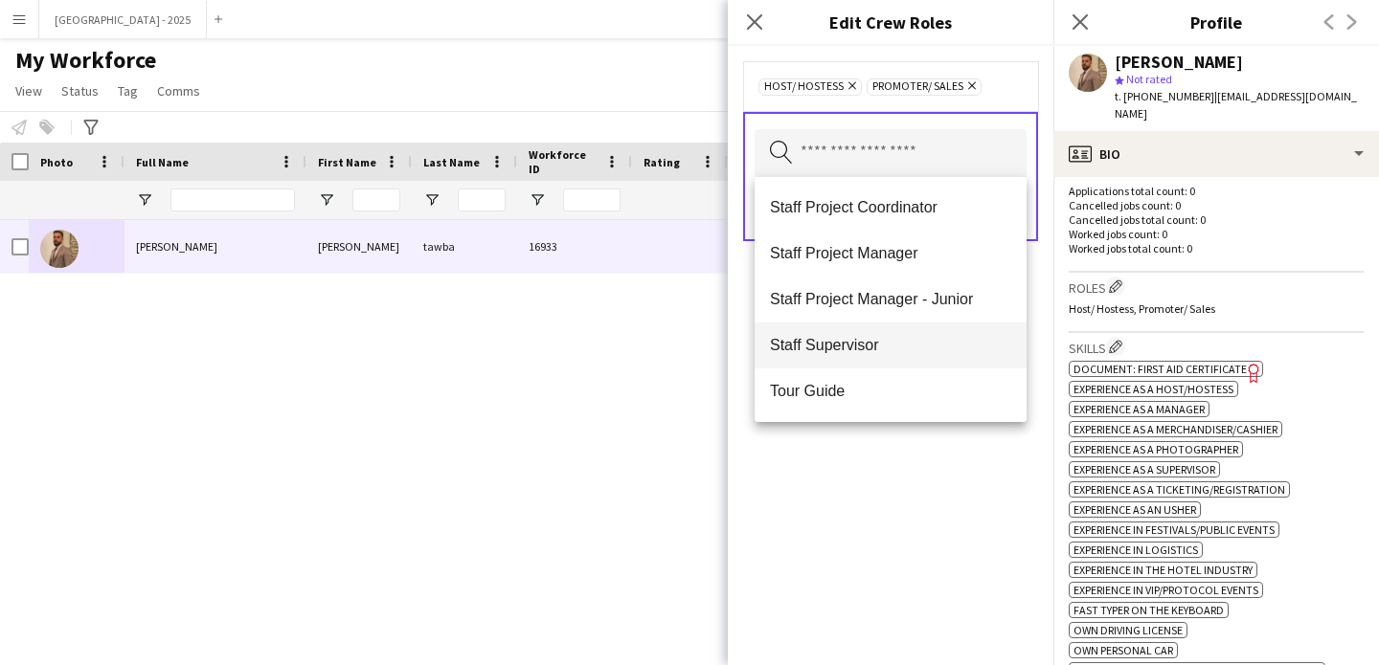
click at [888, 347] on span "Staff Supervisor" at bounding box center [890, 345] width 241 height 18
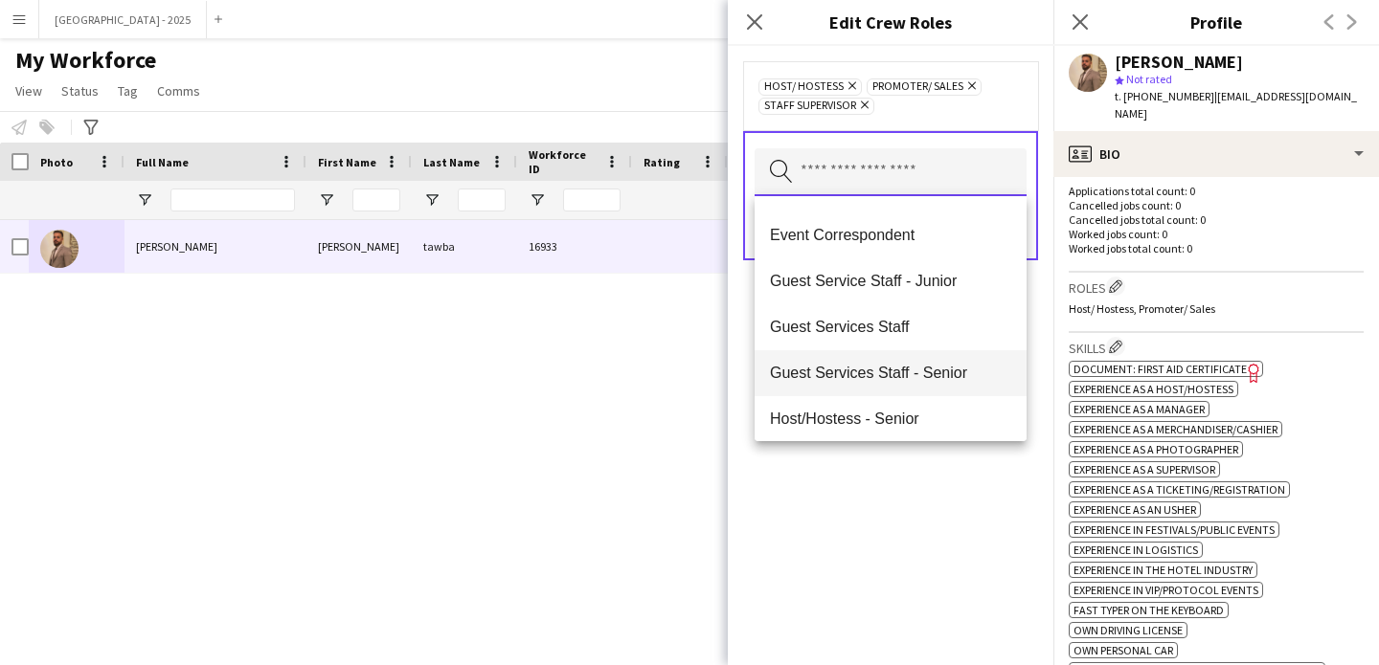
scroll to position [192, 0]
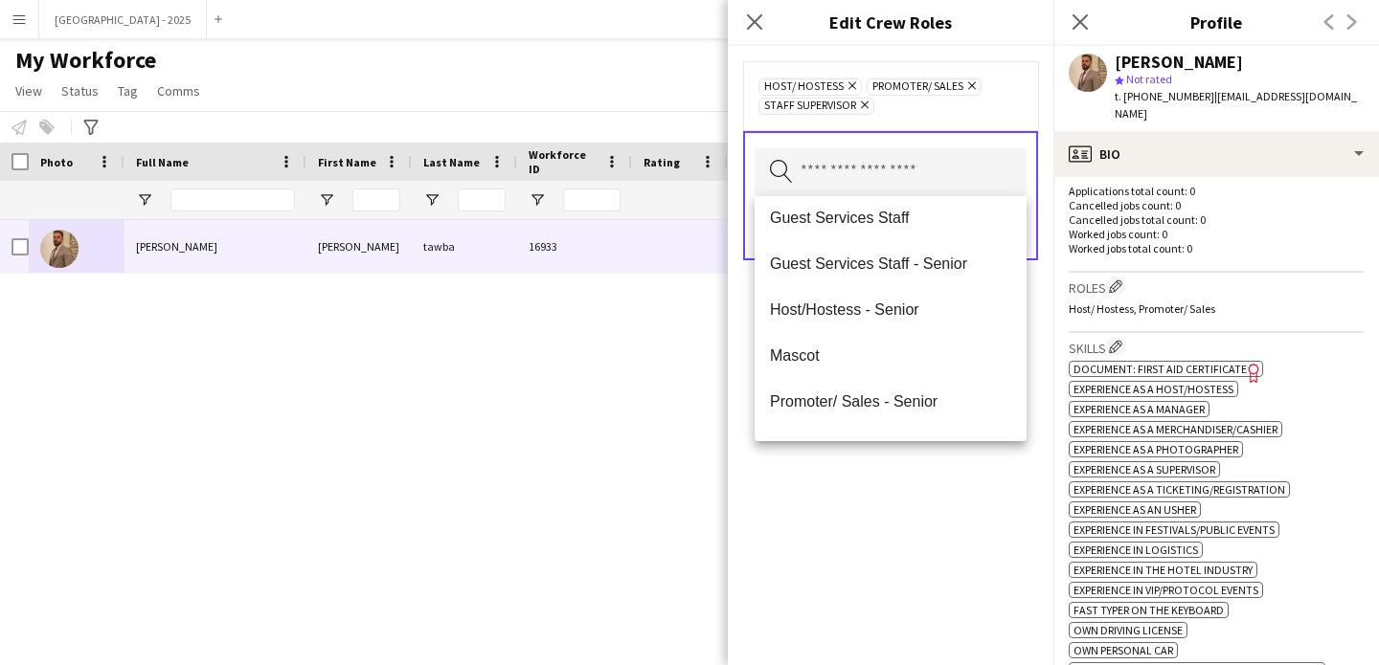
drag, startPoint x: 967, startPoint y: 491, endPoint x: 1003, endPoint y: 322, distance: 173.3
click at [967, 491] on div "Host/ Hostess Remove Promoter/ Sales Remove Staff Supervisor Remove Search by r…" at bounding box center [890, 355] width 325 height 619
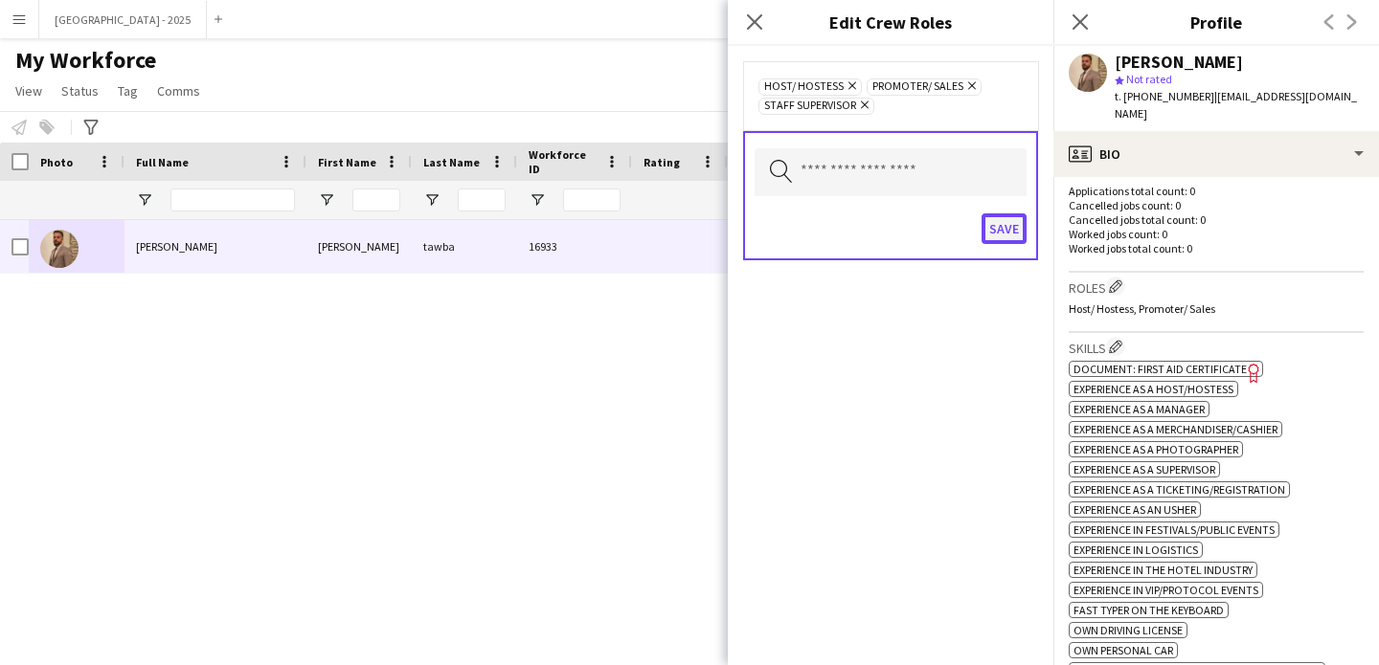
click at [1011, 231] on button "Save" at bounding box center [1003, 228] width 45 height 31
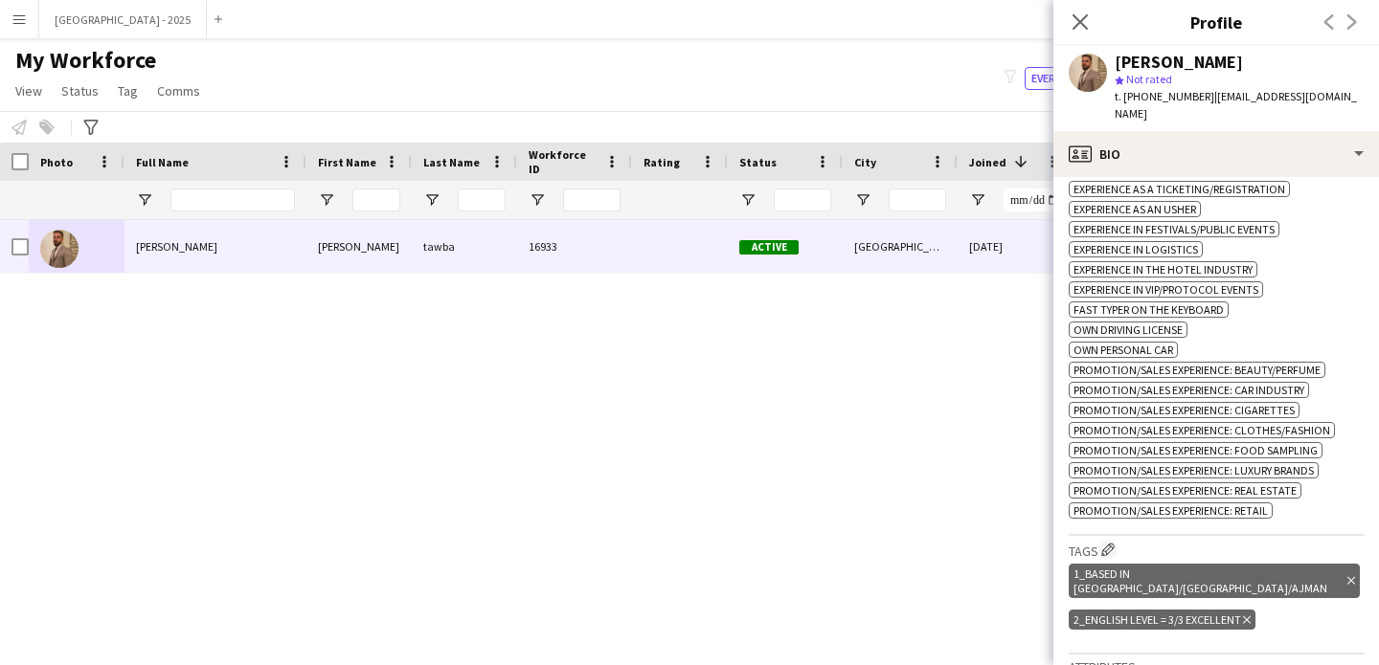
scroll to position [541, 0]
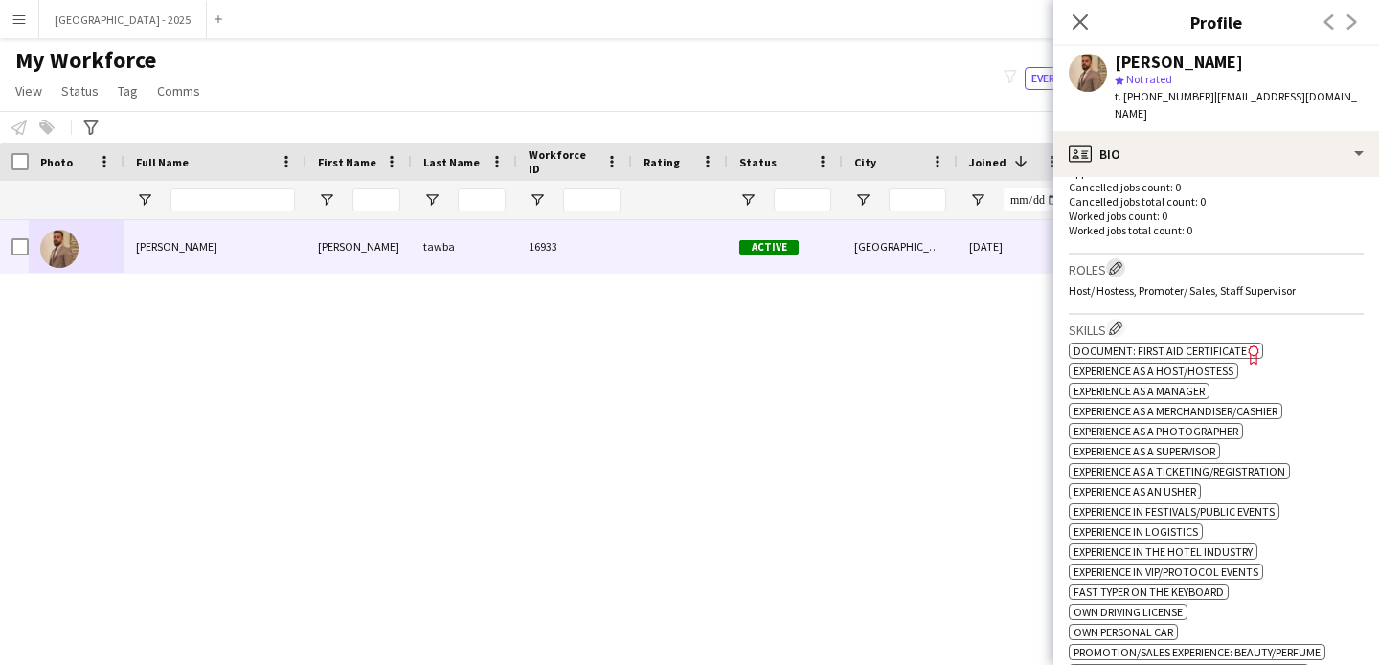
click at [1114, 261] on app-icon "Edit crew company roles" at bounding box center [1115, 267] width 13 height 13
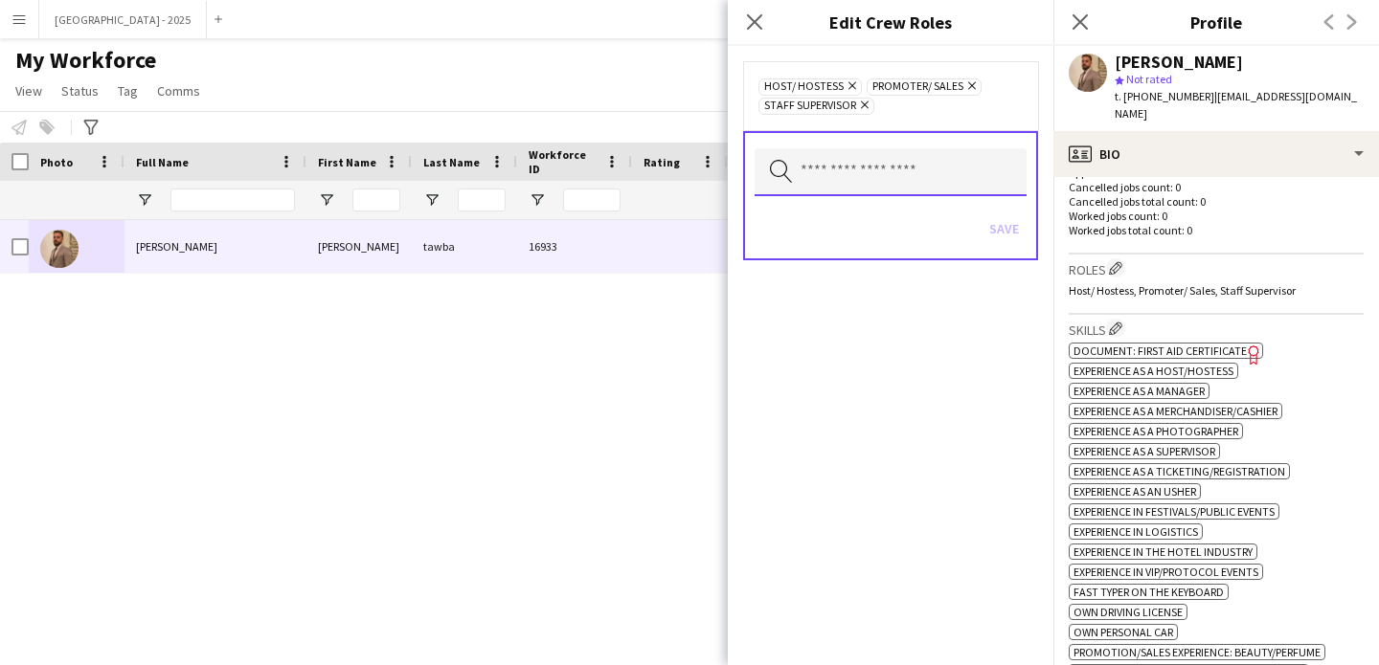
click at [921, 175] on input "text" at bounding box center [890, 172] width 272 height 48
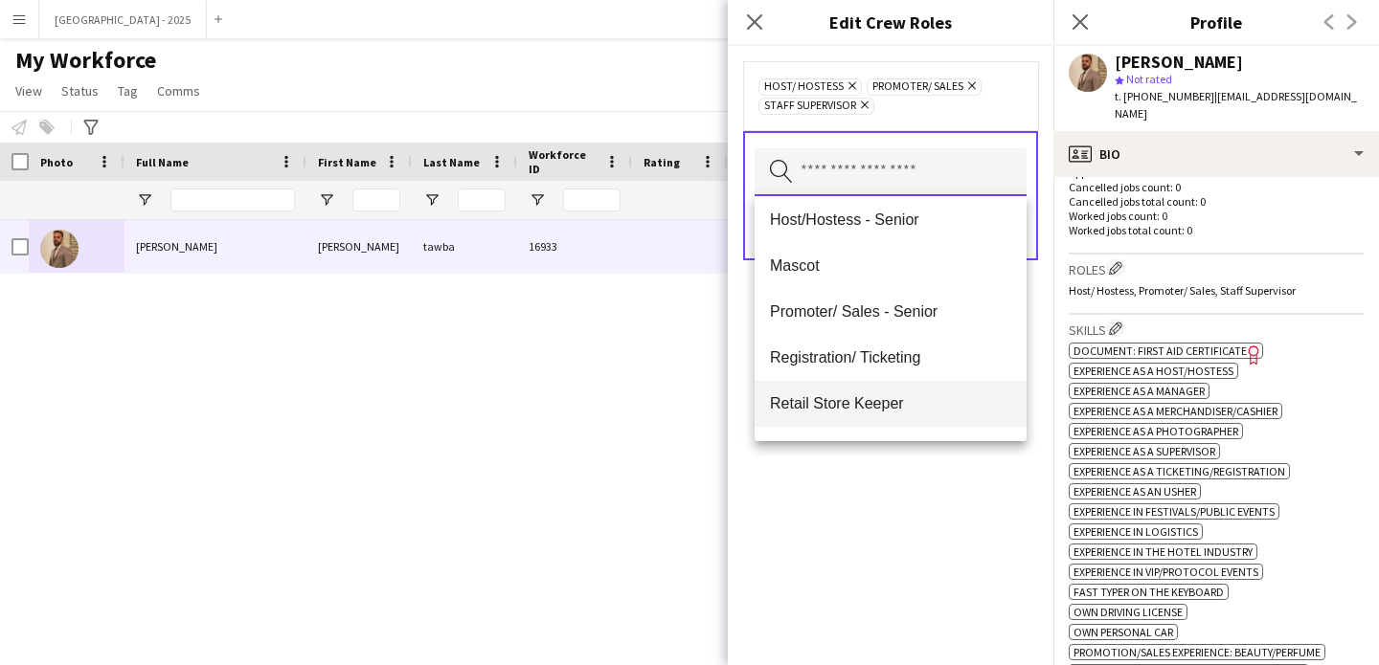
scroll to position [173, 0]
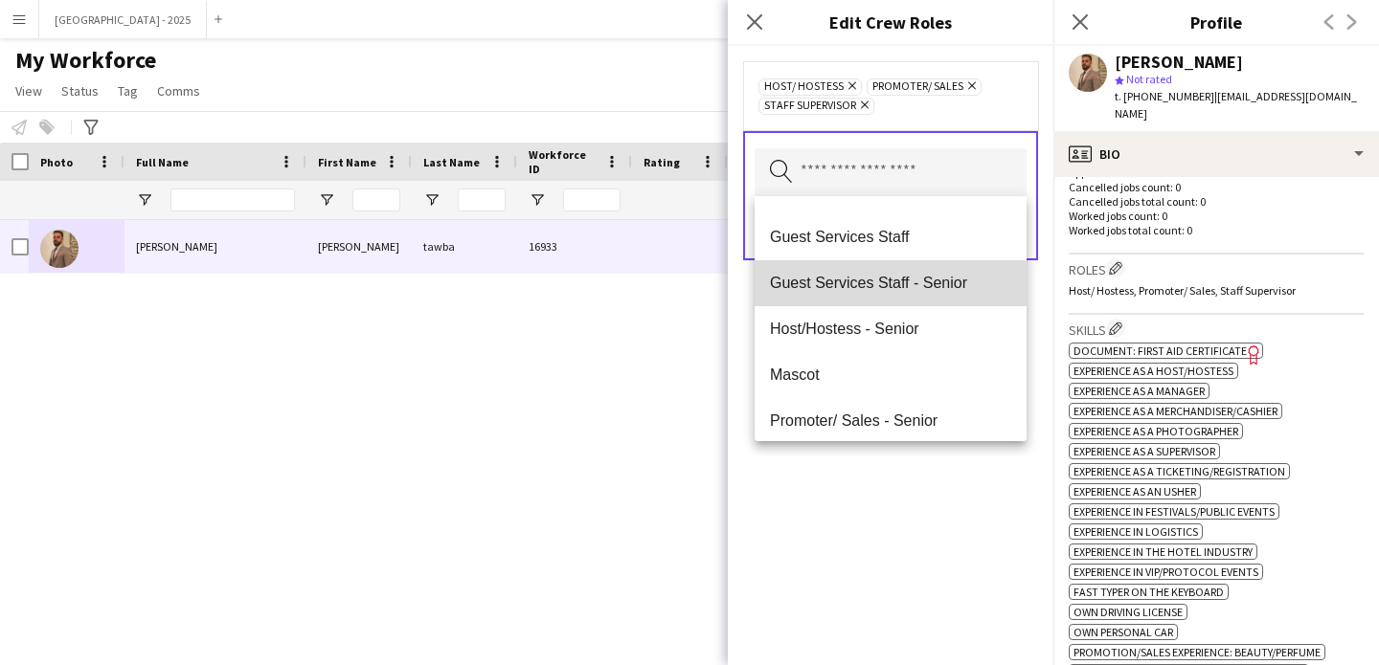
click at [911, 298] on mat-option "Guest Services Staff - Senior" at bounding box center [890, 283] width 272 height 46
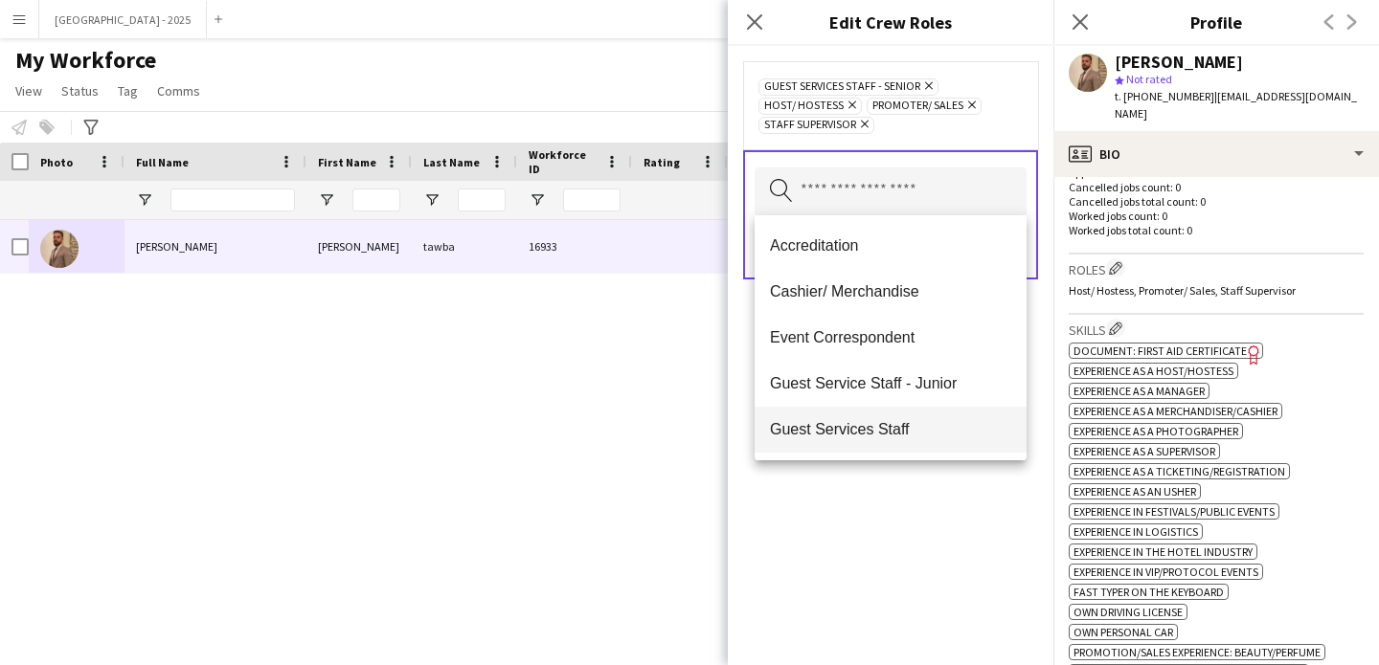
click at [908, 419] on mat-option "Guest Services Staff" at bounding box center [890, 430] width 272 height 46
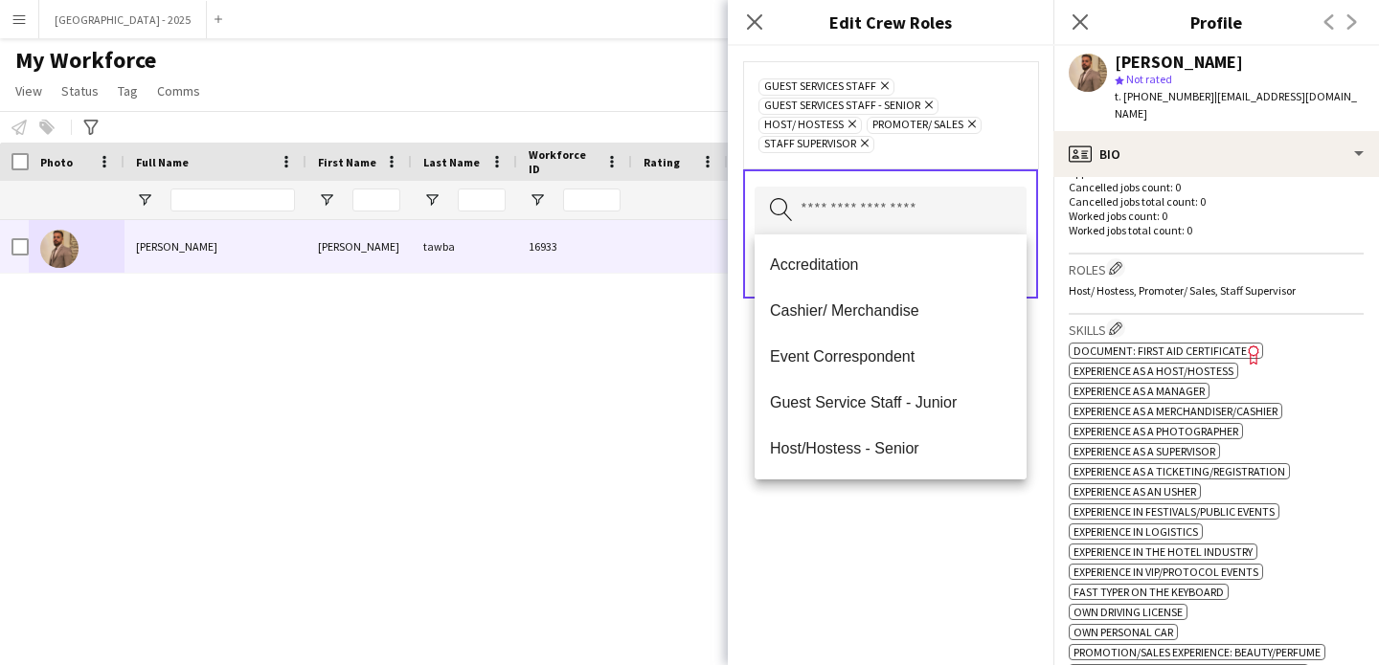
click at [936, 535] on div "Guest Services Staff Remove Guest Services Staff - Senior Remove Host/ Hostess …" at bounding box center [890, 355] width 325 height 619
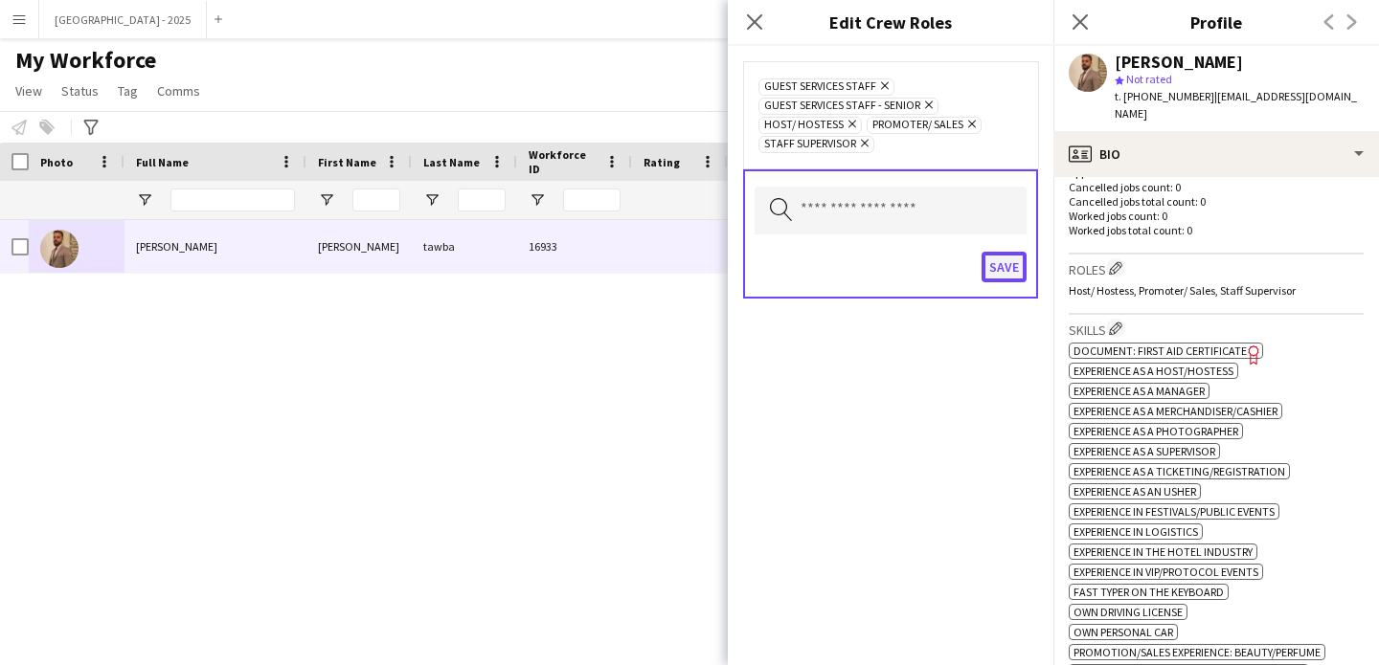
click at [1011, 260] on button "Save" at bounding box center [1003, 267] width 45 height 31
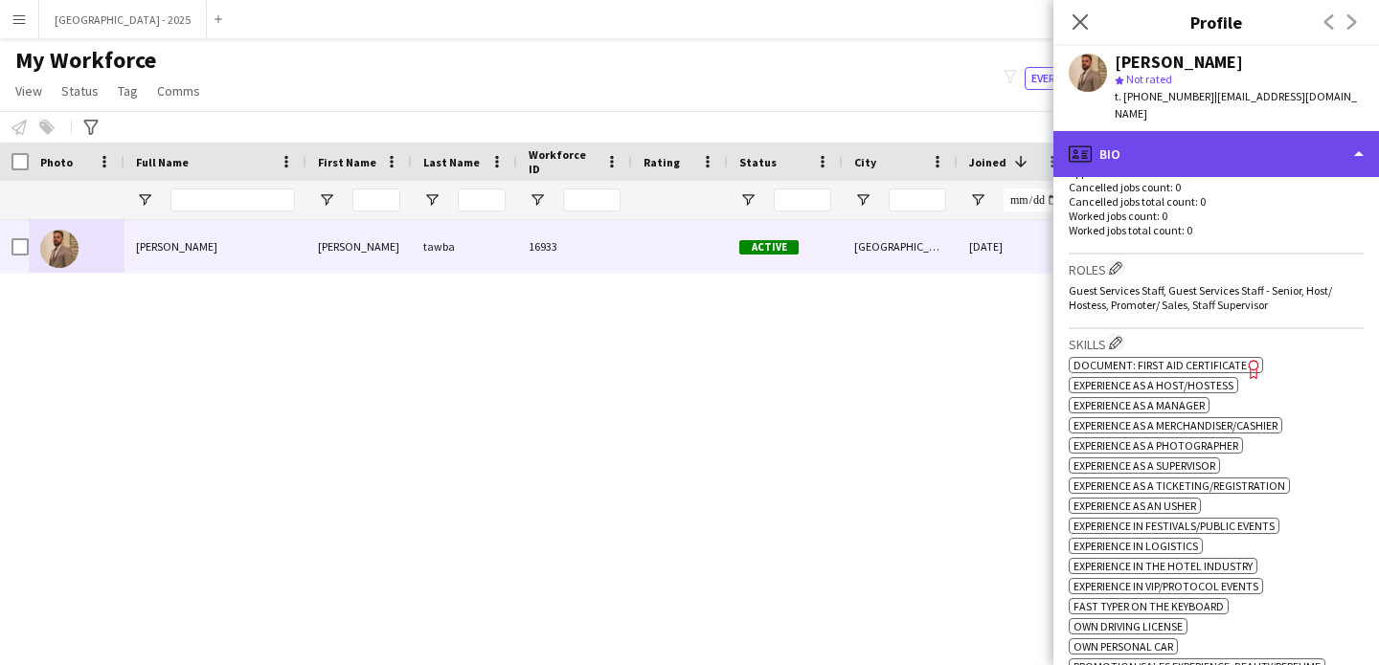
click at [1131, 146] on div "profile Bio" at bounding box center [1215, 154] width 325 height 46
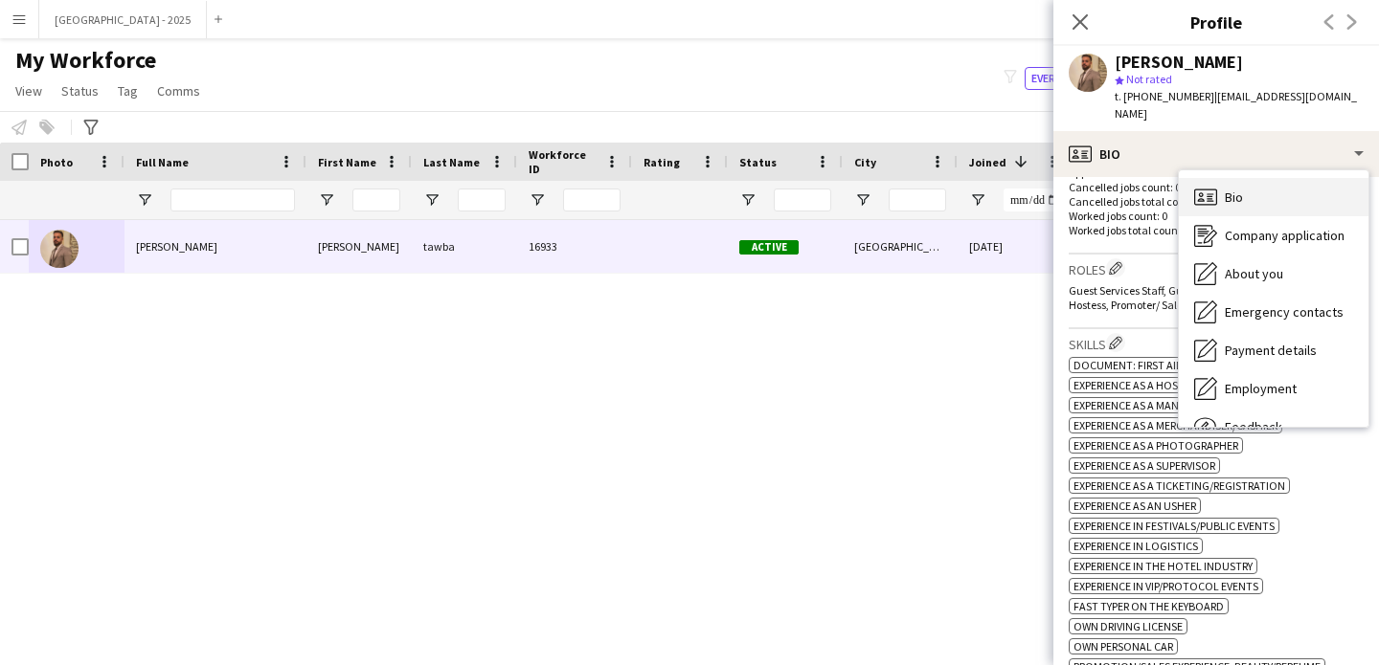
click at [1202, 178] on div "Bio Bio" at bounding box center [1273, 197] width 190 height 38
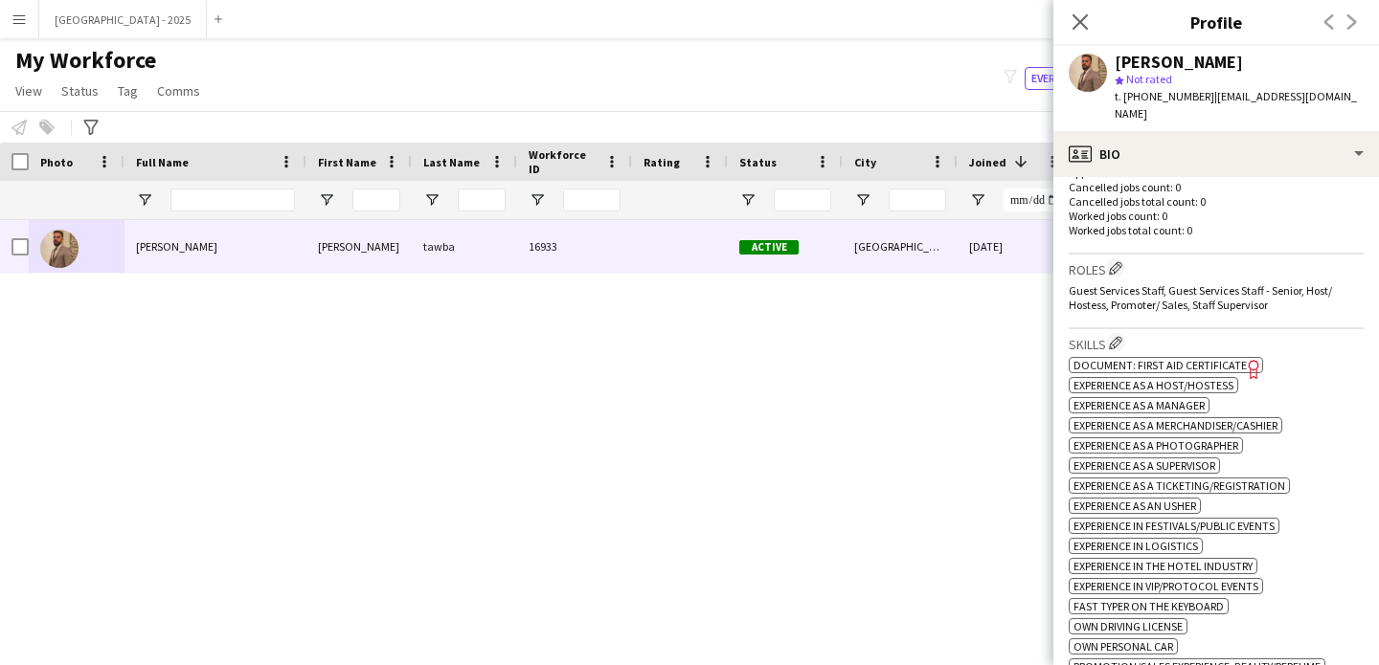
click at [1160, 194] on p "Cancelled jobs total count: 0" at bounding box center [1215, 201] width 295 height 14
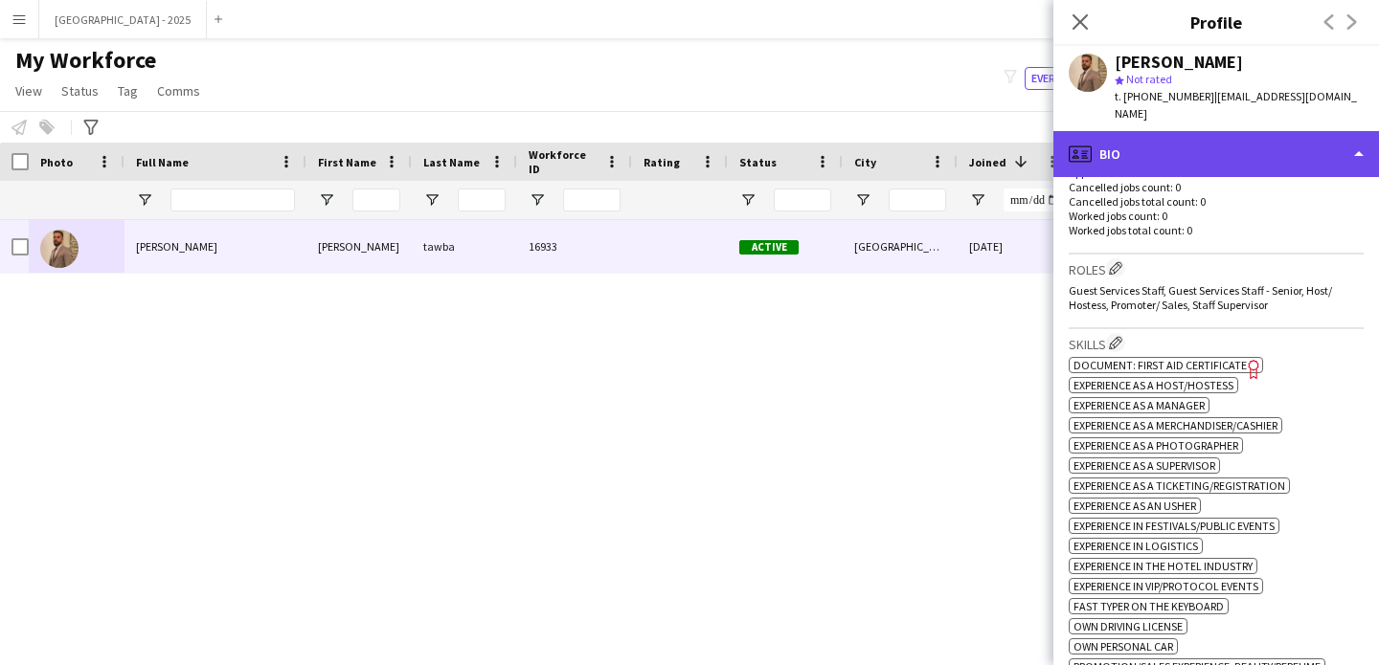
click at [1162, 148] on div "profile Bio" at bounding box center [1215, 154] width 325 height 46
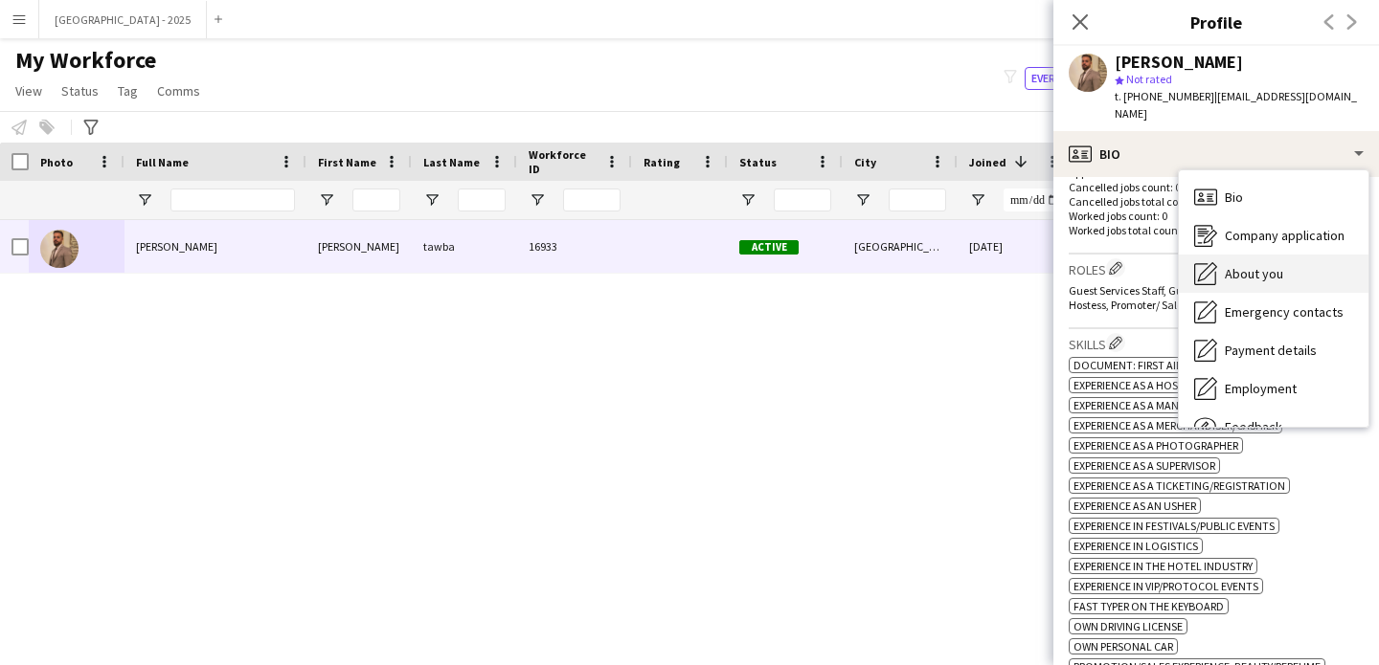
click at [1230, 255] on div "About you About you" at bounding box center [1273, 274] width 190 height 38
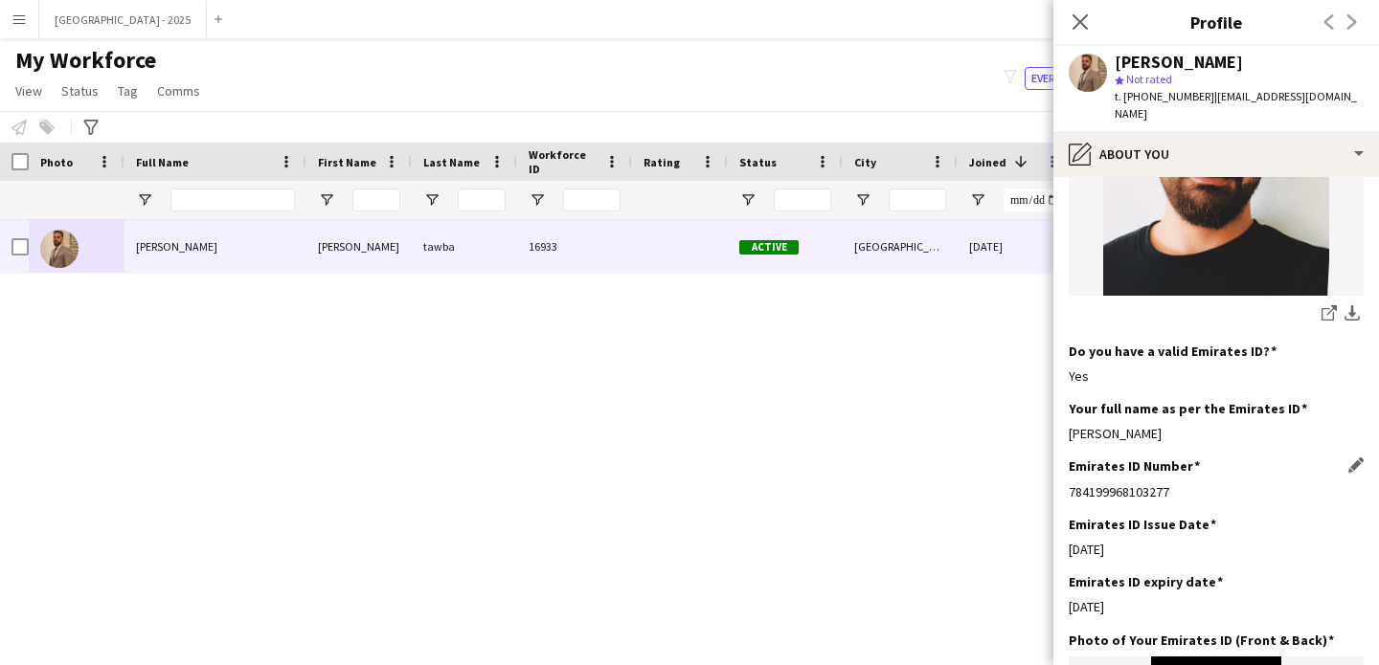
scroll to position [559, 0]
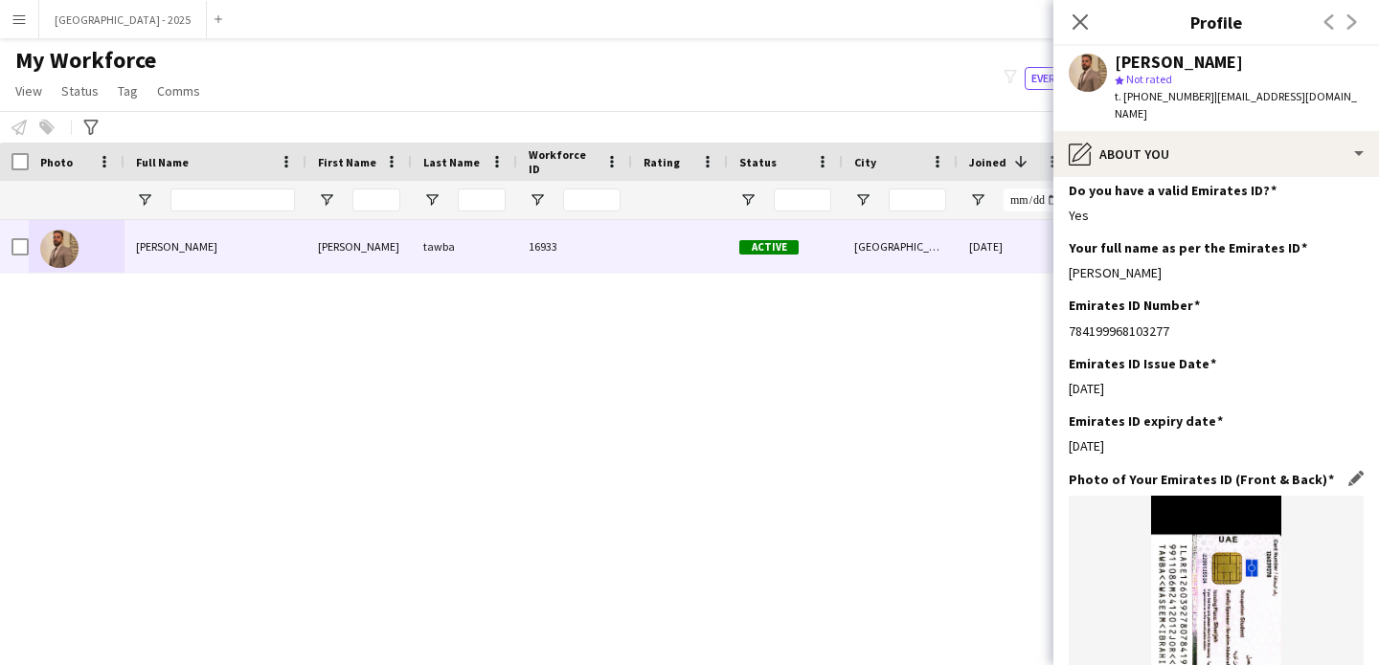
drag, startPoint x: 1125, startPoint y: 355, endPoint x: 1129, endPoint y: 607, distance: 251.8
click at [1111, 594] on app-section-data-types "Bio Edit this field A recently graduated dentist doing his internship and tryin…" at bounding box center [1215, 421] width 325 height 488
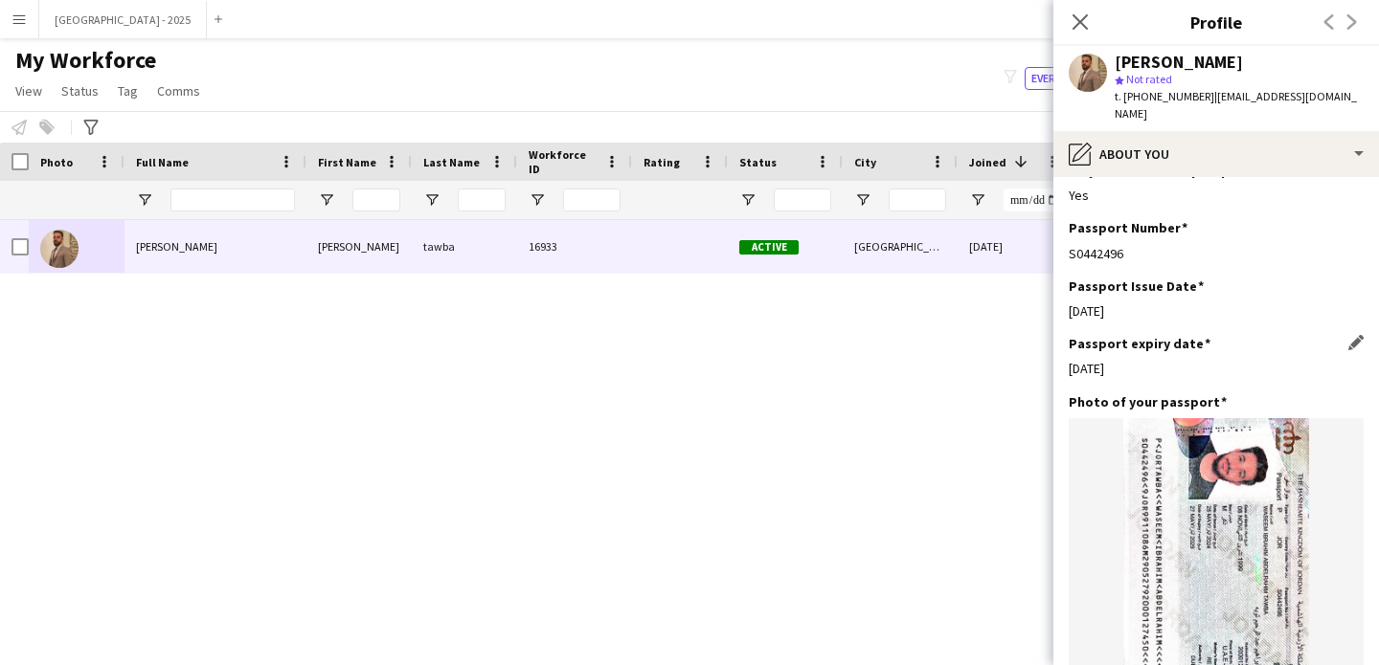
scroll to position [1550, 0]
drag, startPoint x: 1160, startPoint y: 322, endPoint x: 1189, endPoint y: 391, distance: 74.7
click at [1185, 385] on app-section-data-types "Bio Edit this field A recently graduated dentist doing his internship and tryin…" at bounding box center [1215, 421] width 325 height 488
click at [1203, 332] on div "Passport expiry date Edit this field" at bounding box center [1215, 340] width 295 height 17
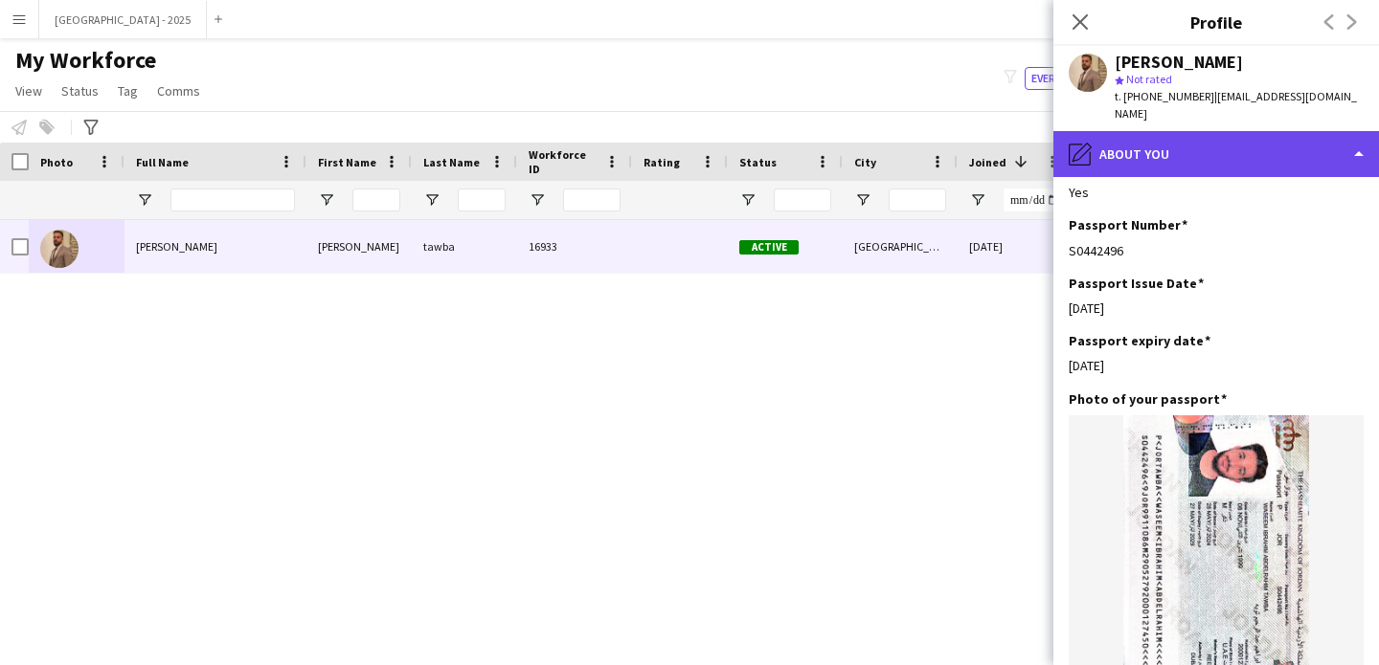
click at [1175, 140] on div "pencil4 About you" at bounding box center [1215, 154] width 325 height 46
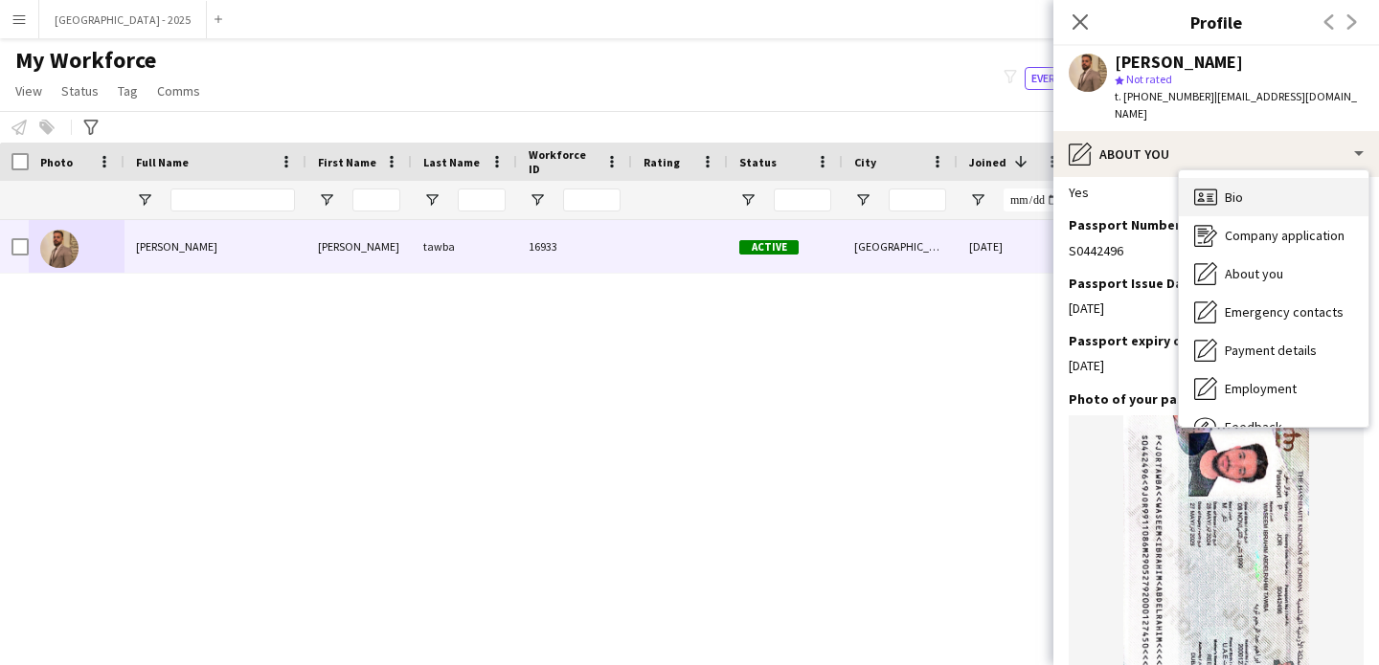
click at [1222, 178] on div "Bio Bio" at bounding box center [1273, 197] width 190 height 38
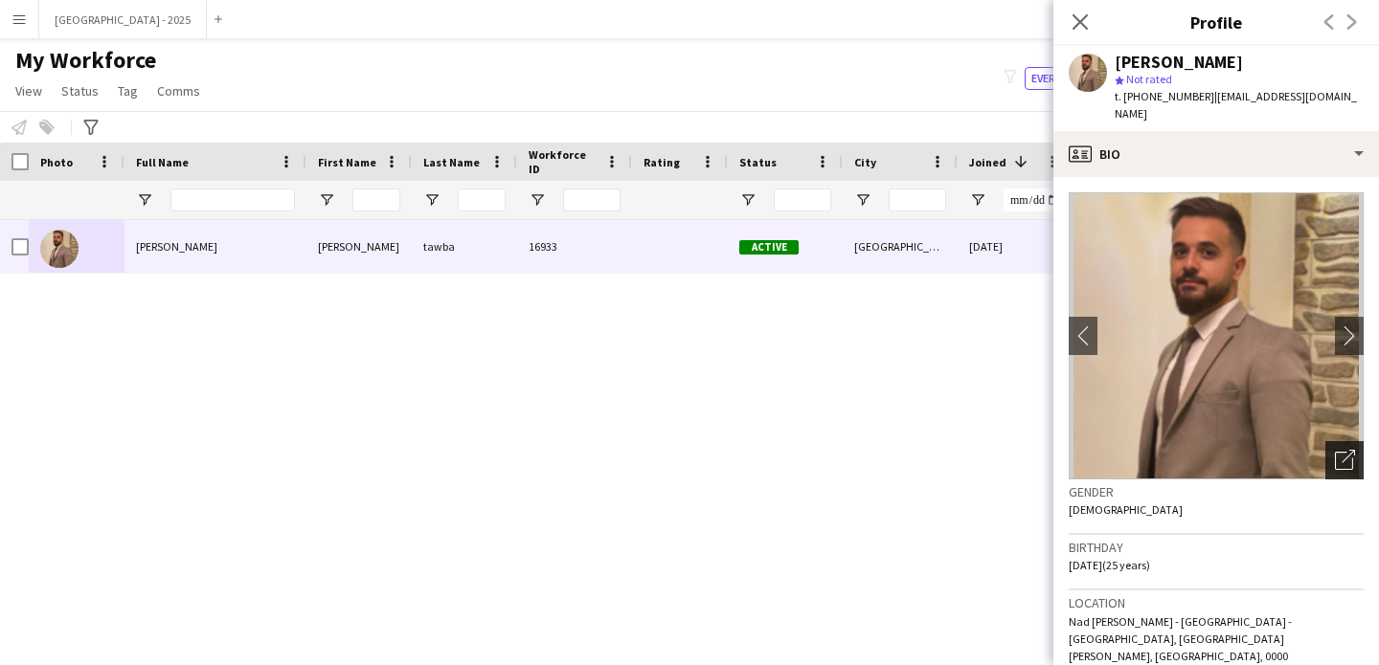
click at [1334, 450] on icon "Open photos pop-in" at bounding box center [1344, 460] width 20 height 20
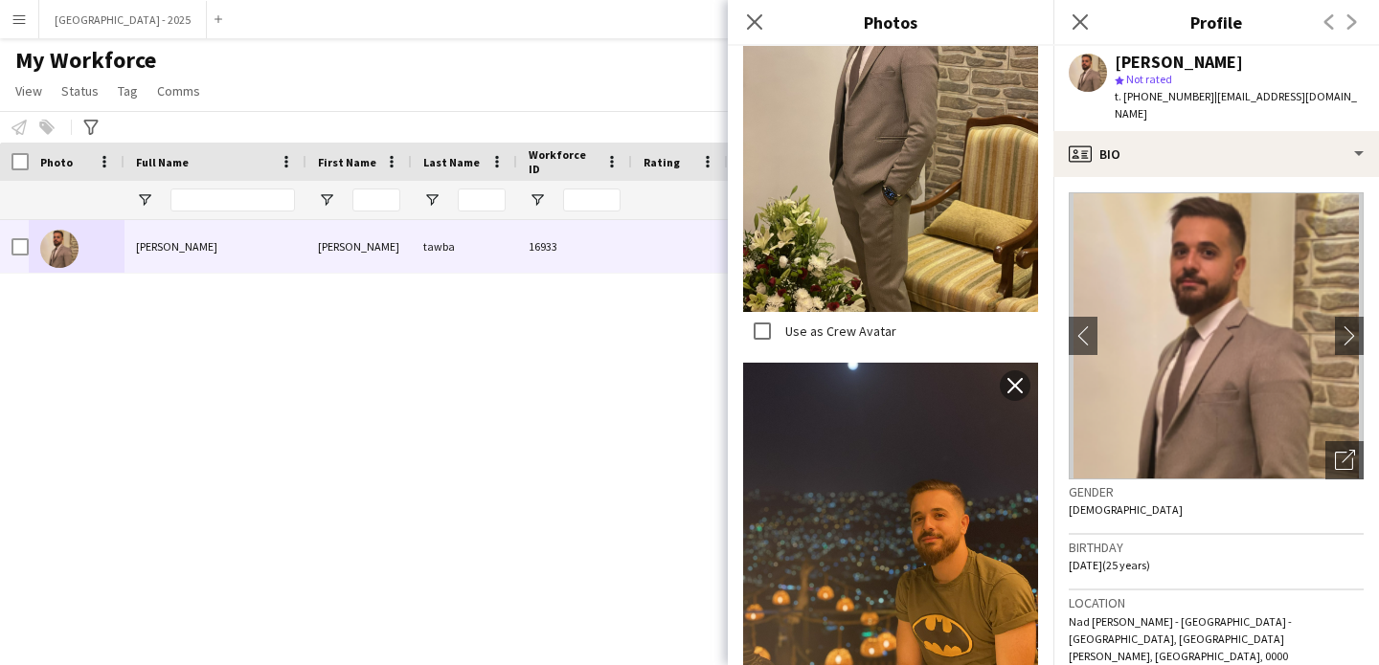
scroll to position [3107, 0]
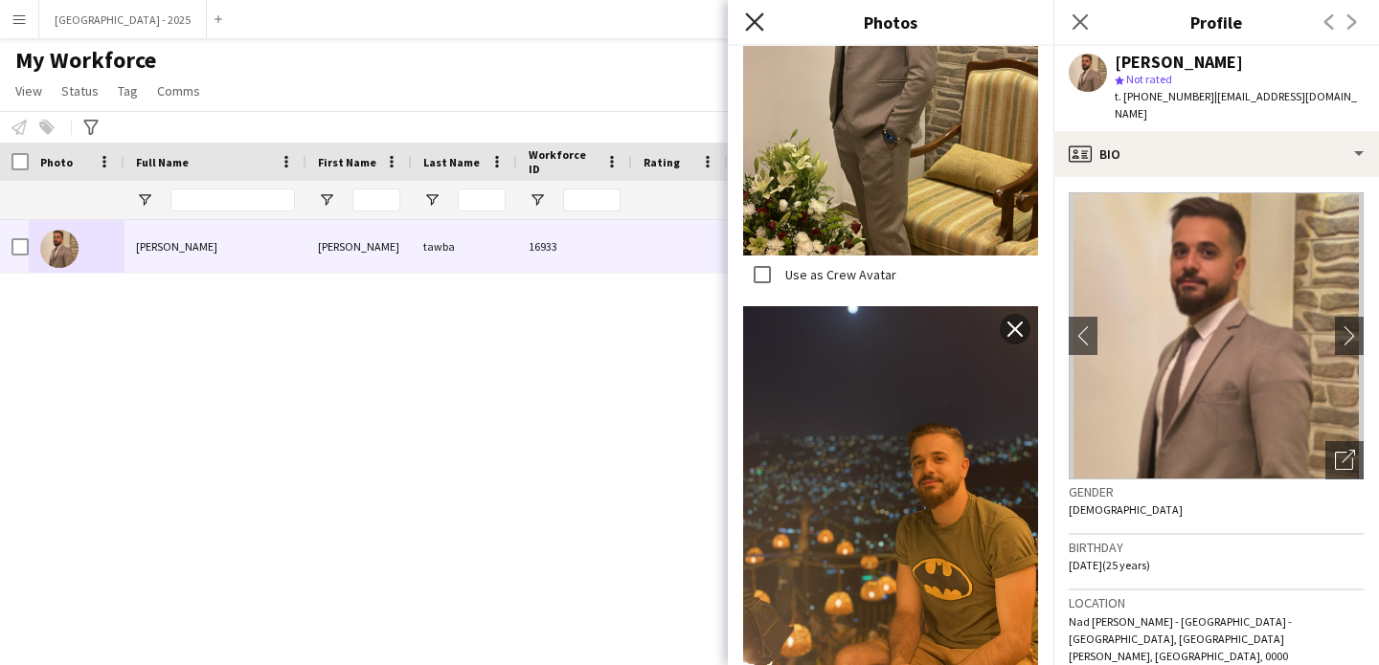
click at [762, 18] on icon "Close pop-in" at bounding box center [754, 21] width 18 height 18
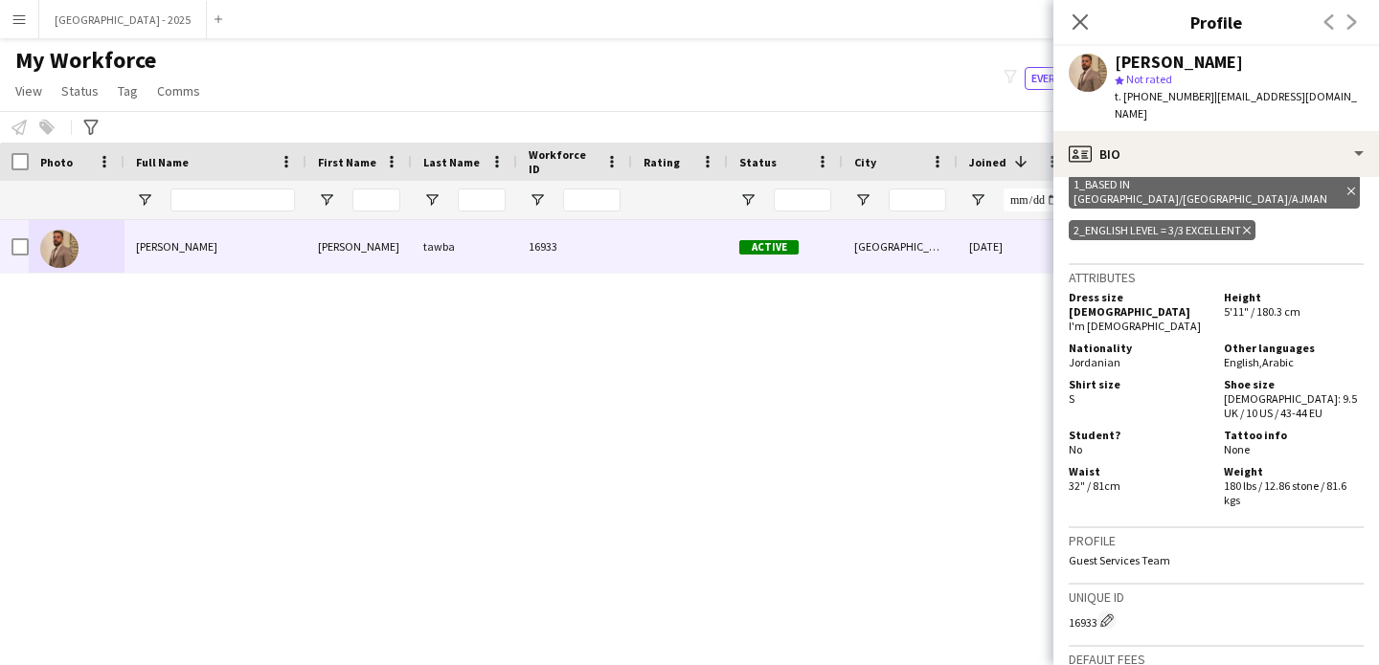
scroll to position [844, 0]
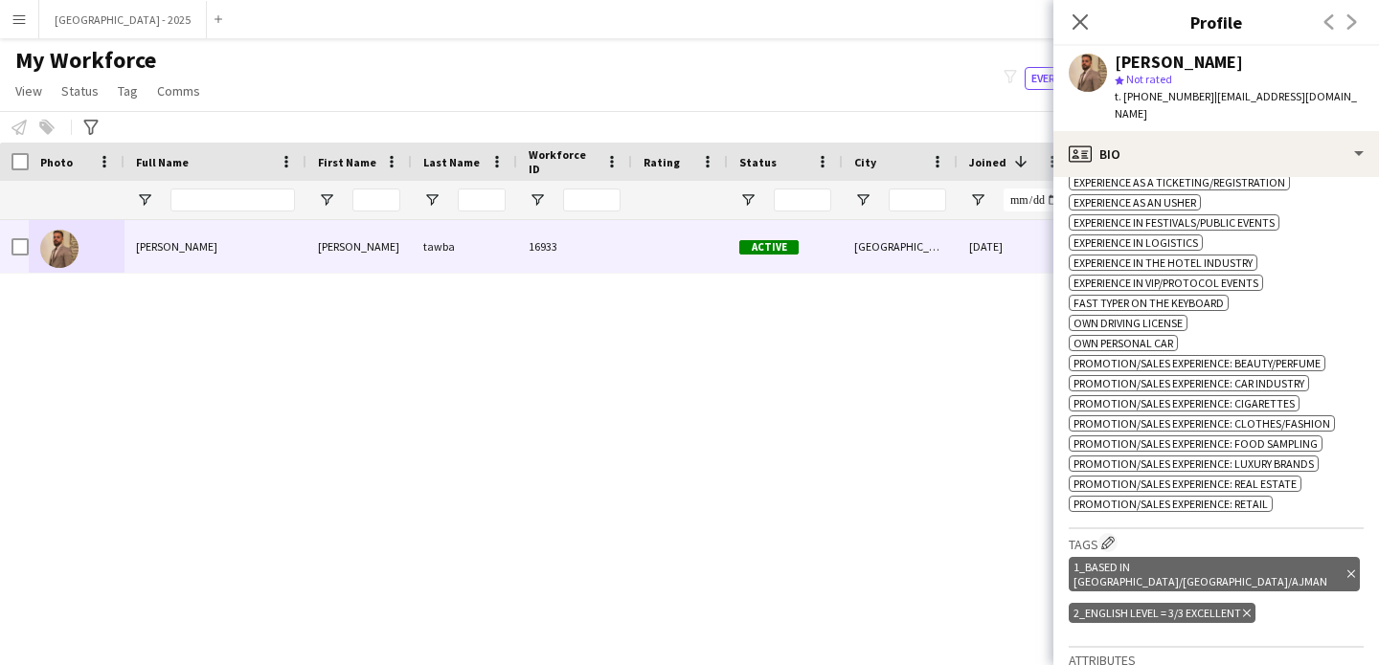
click at [1086, 30] on icon "Close pop-in" at bounding box center [1079, 21] width 15 height 15
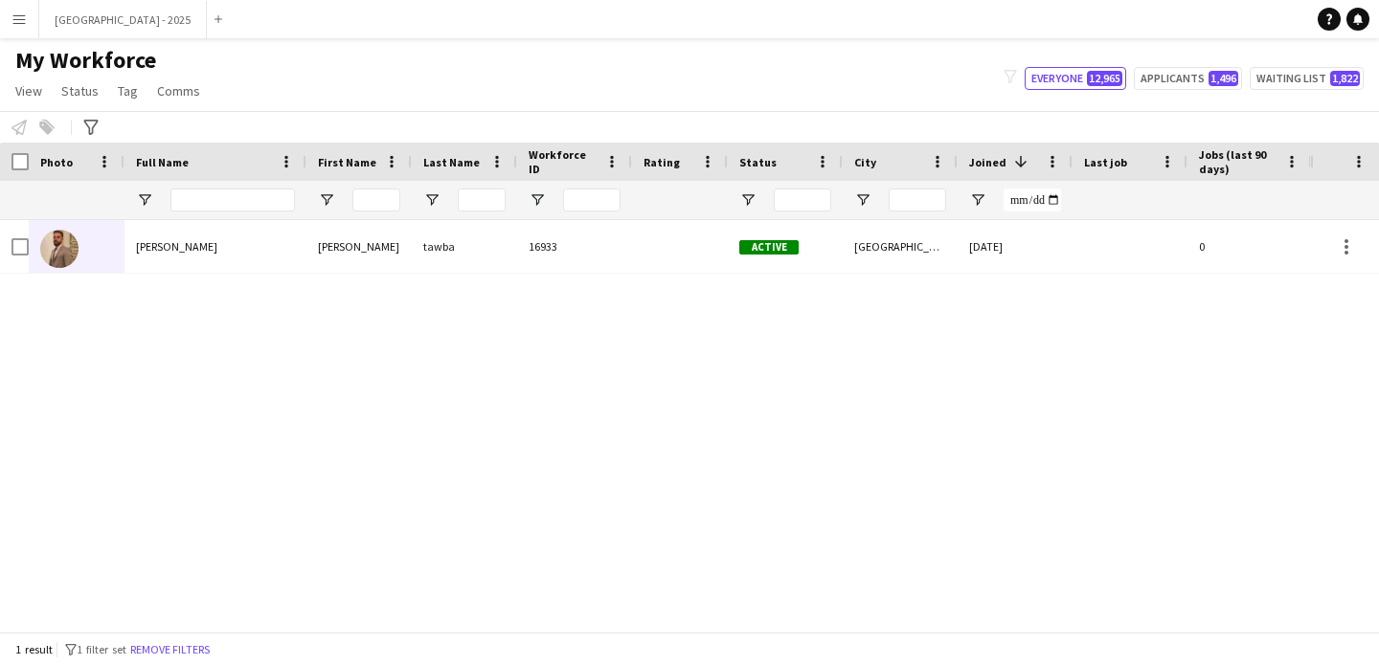
click at [176, 650] on button "Remove filters" at bounding box center [169, 649] width 87 height 21
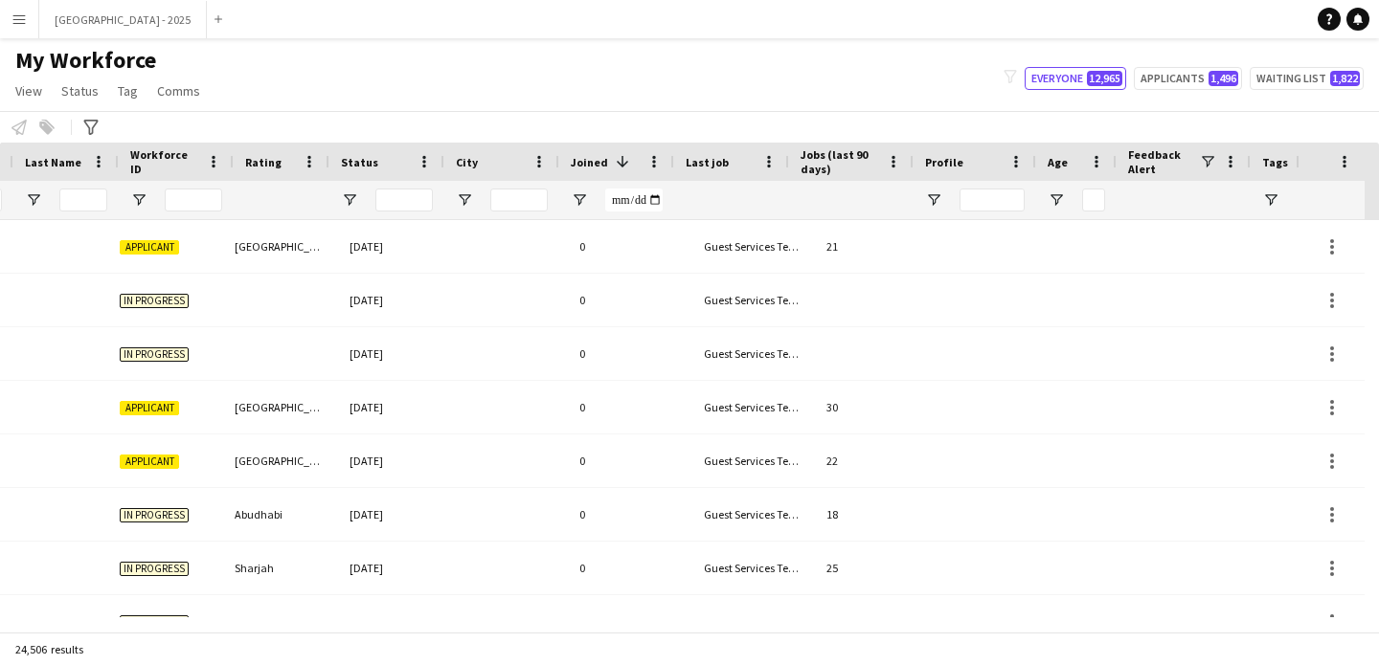
scroll to position [0, 0]
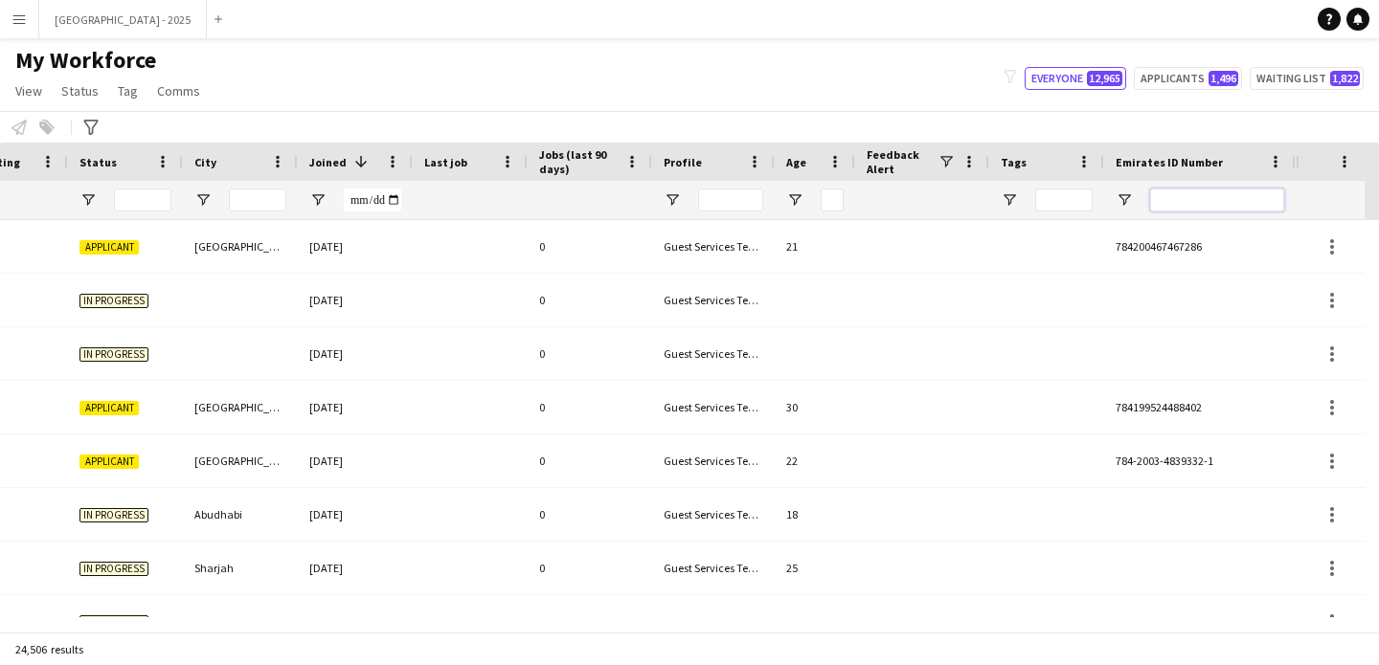
click at [1226, 205] on input "Emirates ID Number Filter Input" at bounding box center [1217, 200] width 134 height 23
paste input "*******"
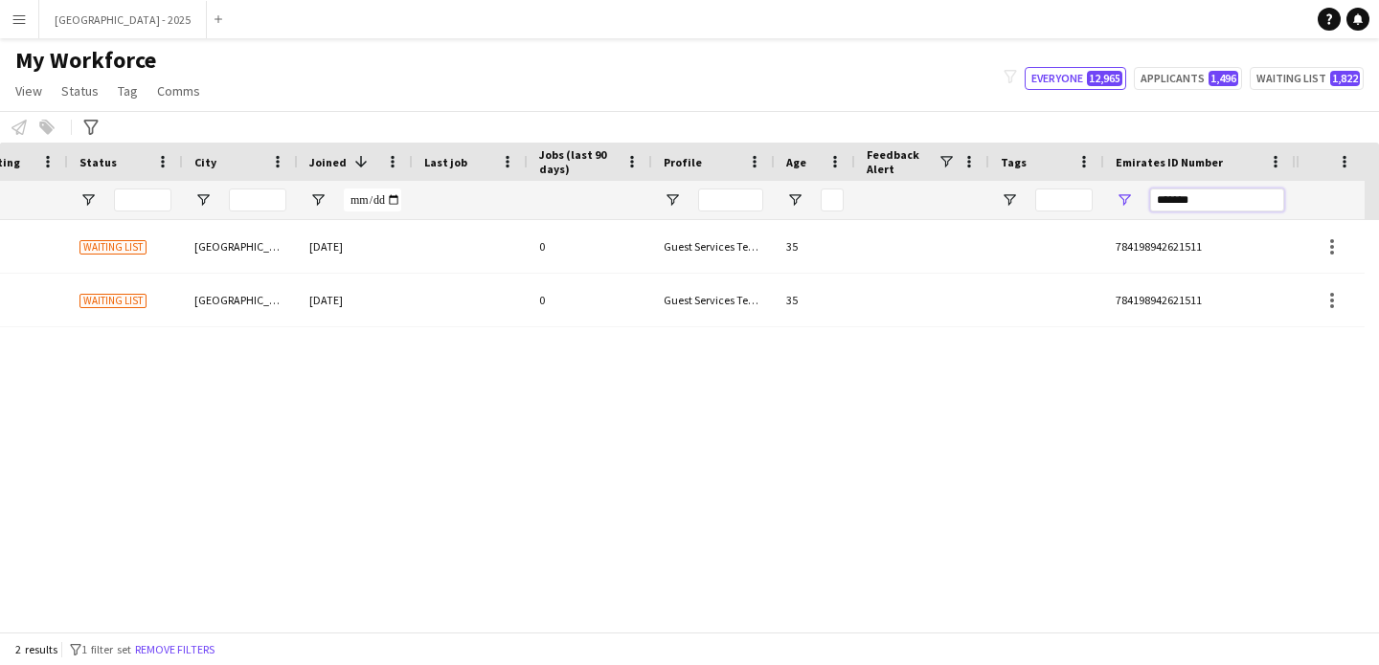
type input "*******"
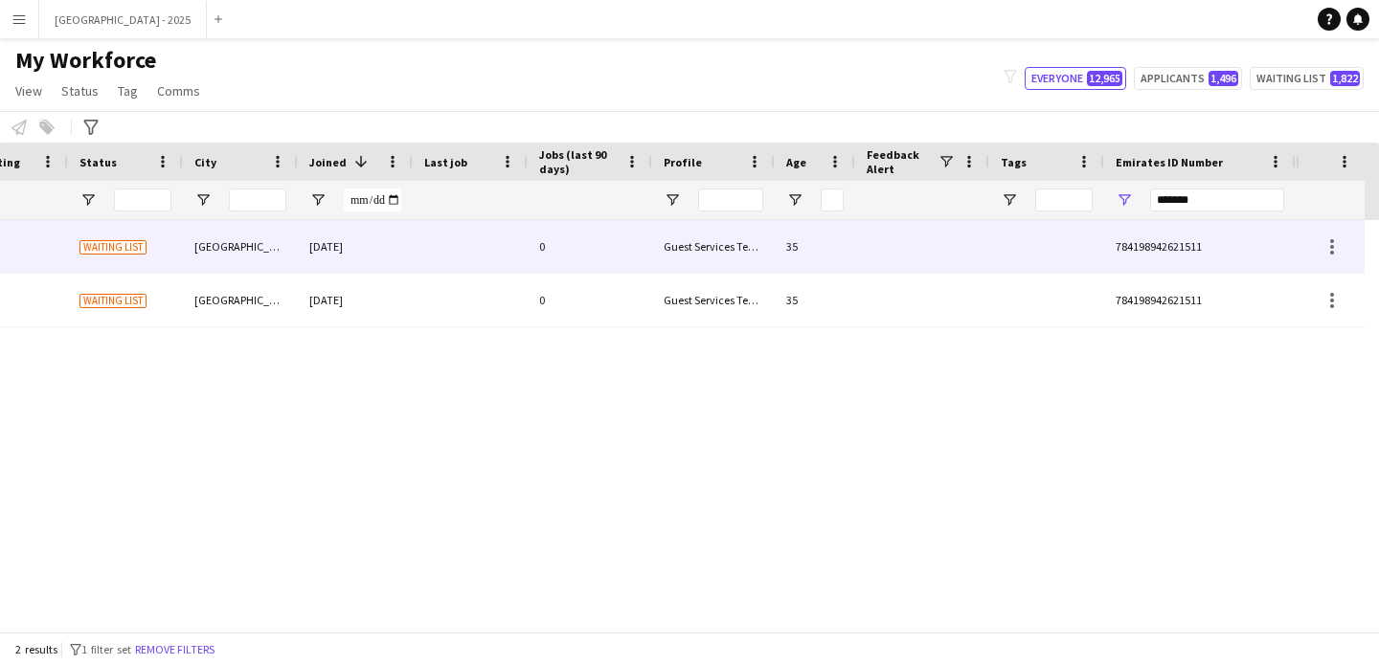
click at [811, 256] on div "35" at bounding box center [814, 246] width 80 height 53
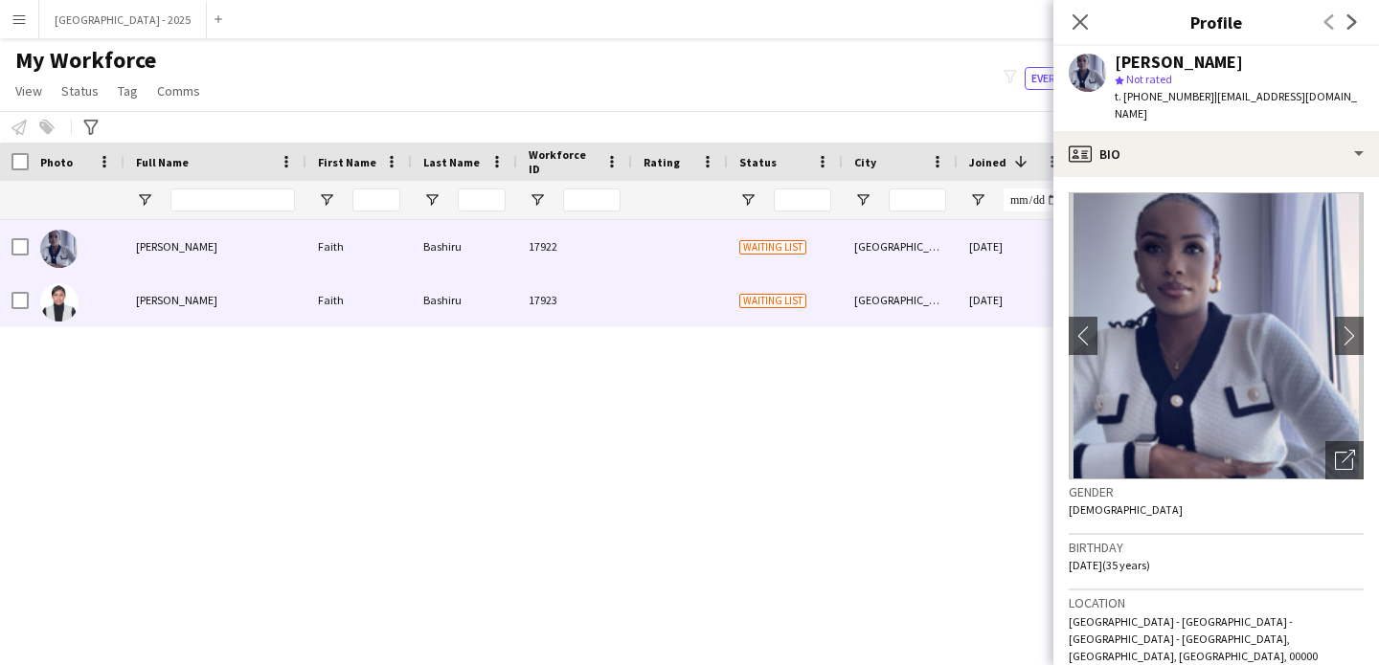
click at [851, 312] on div "[GEOGRAPHIC_DATA]" at bounding box center [899, 300] width 115 height 53
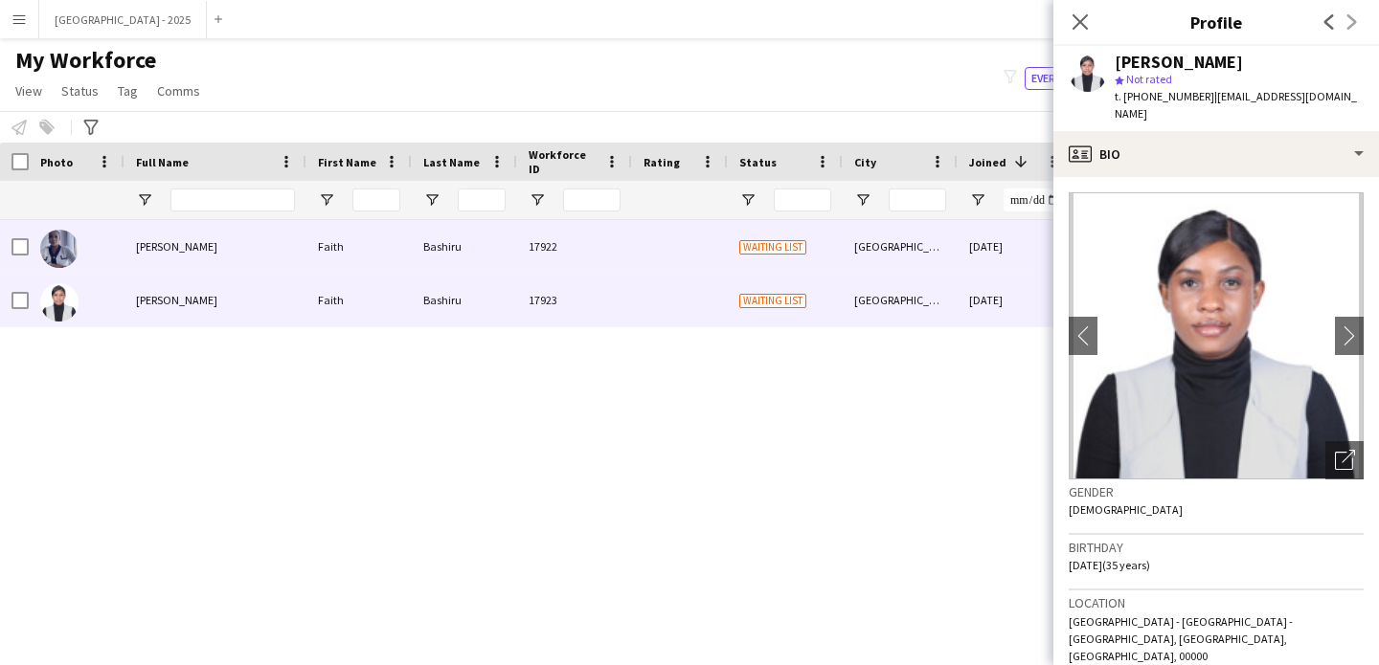
click at [918, 255] on div "[GEOGRAPHIC_DATA]" at bounding box center [899, 246] width 115 height 53
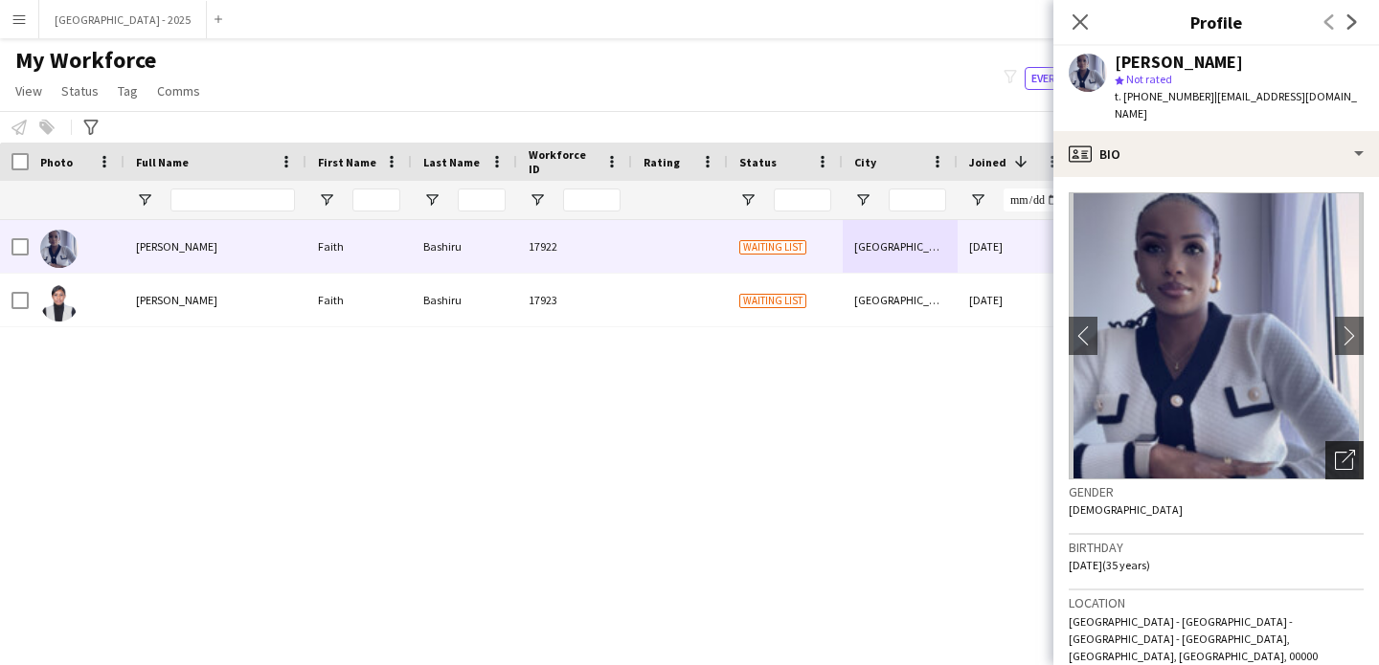
click at [1334, 450] on icon "Open photos pop-in" at bounding box center [1344, 460] width 20 height 20
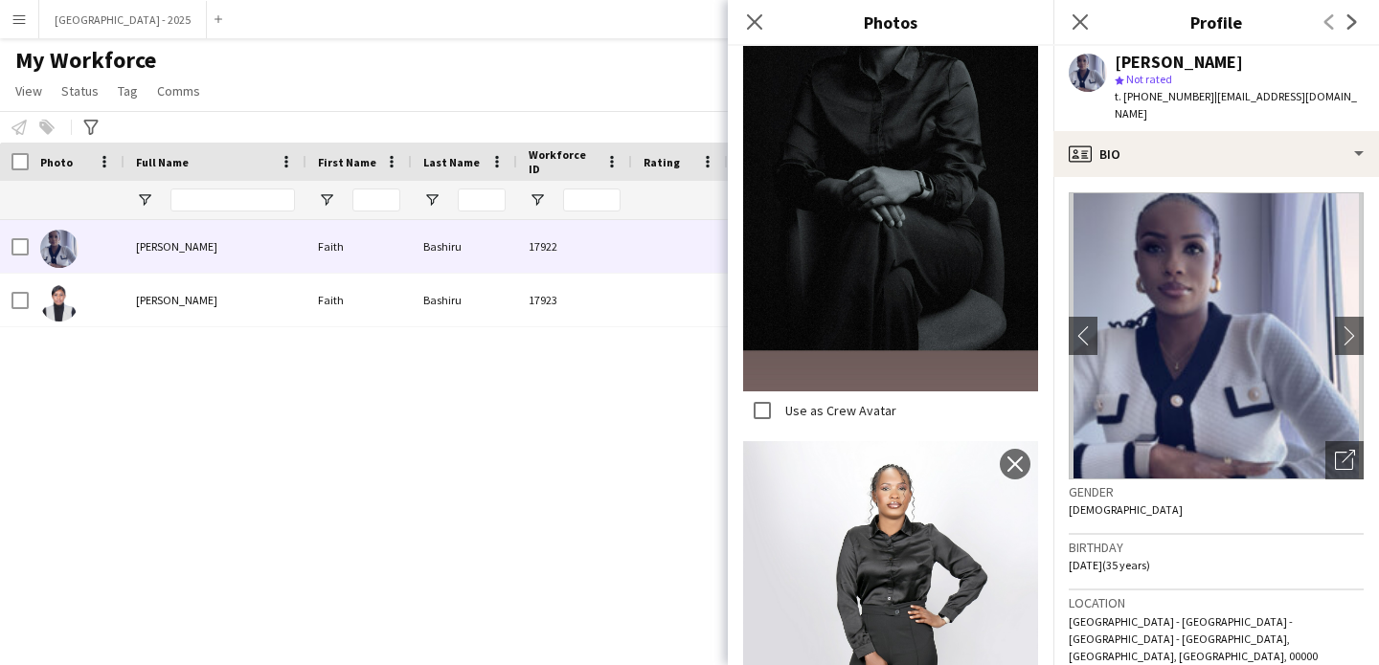
scroll to position [801, 0]
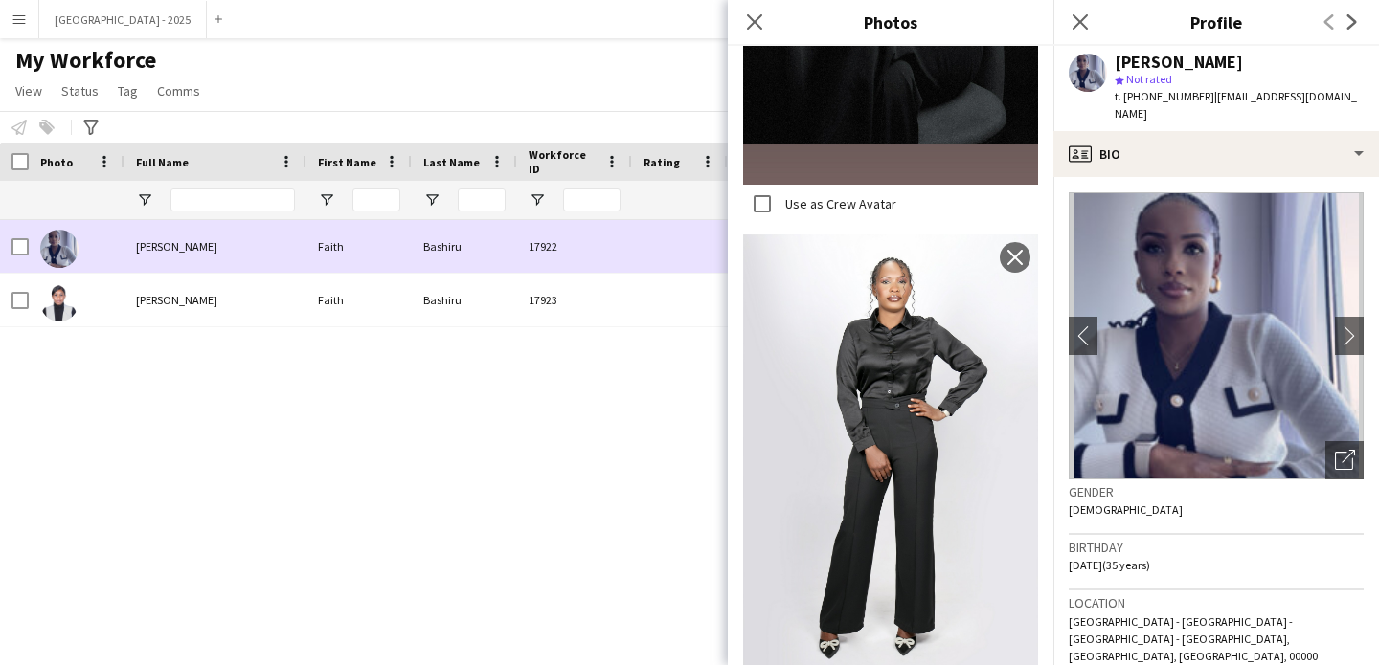
click at [639, 277] on div at bounding box center [680, 300] width 96 height 53
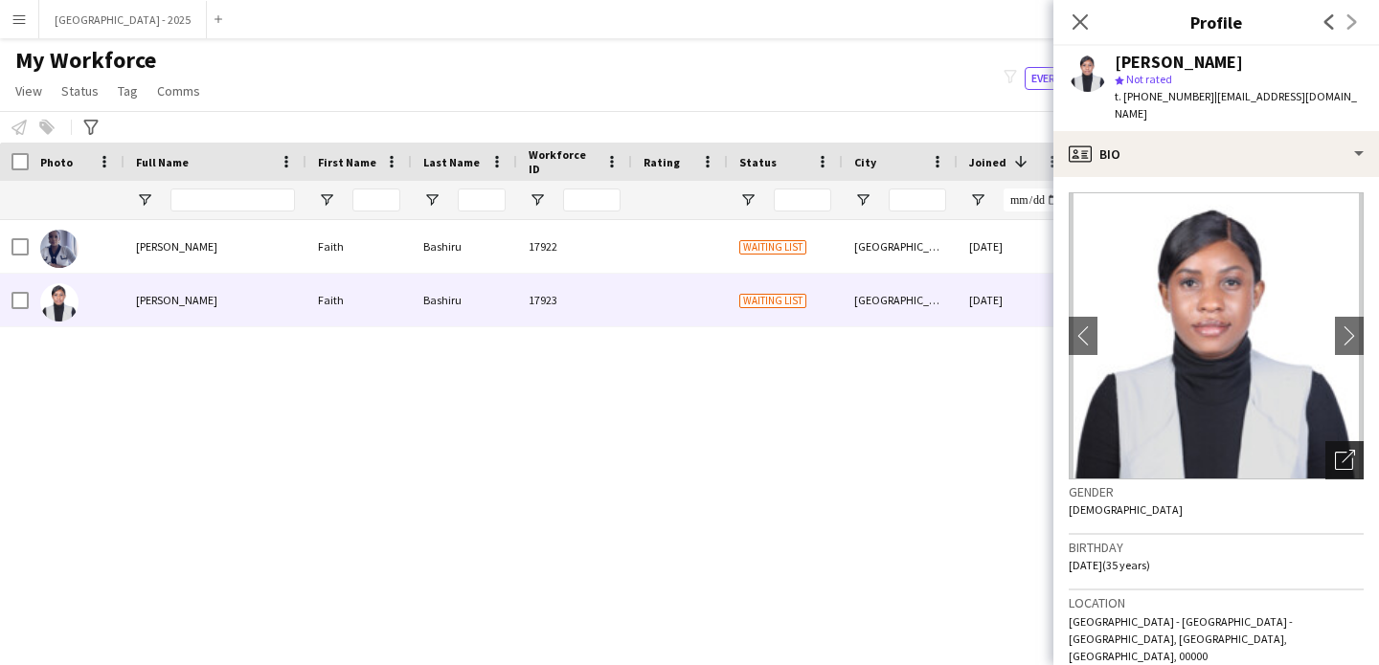
click at [1334, 452] on icon at bounding box center [1343, 461] width 18 height 18
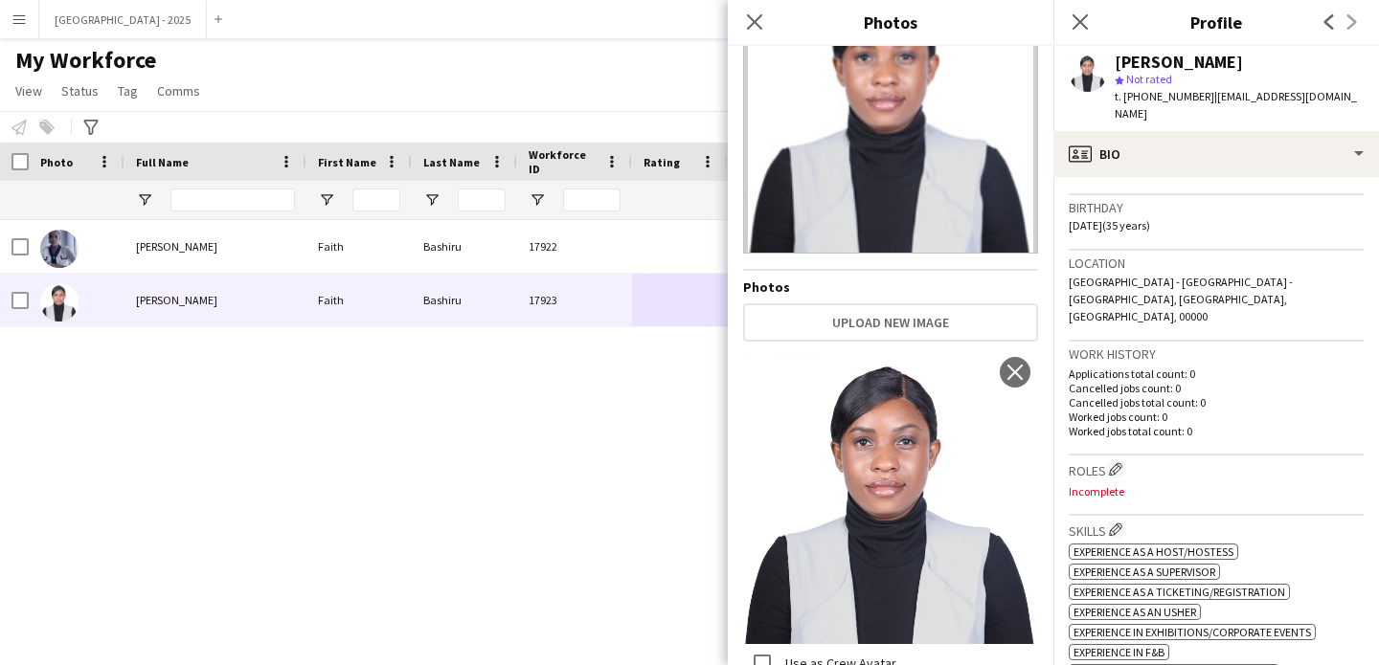
scroll to position [0, 0]
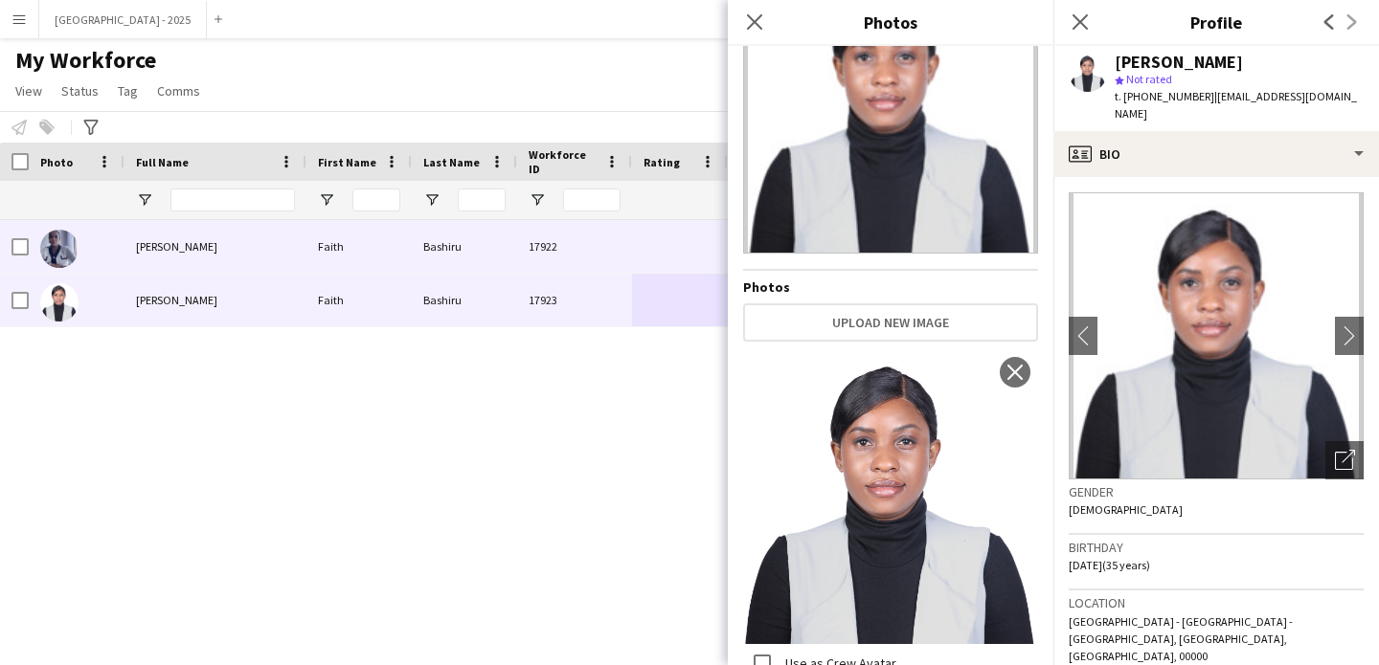
click at [455, 230] on div "Bashiru" at bounding box center [464, 246] width 105 height 53
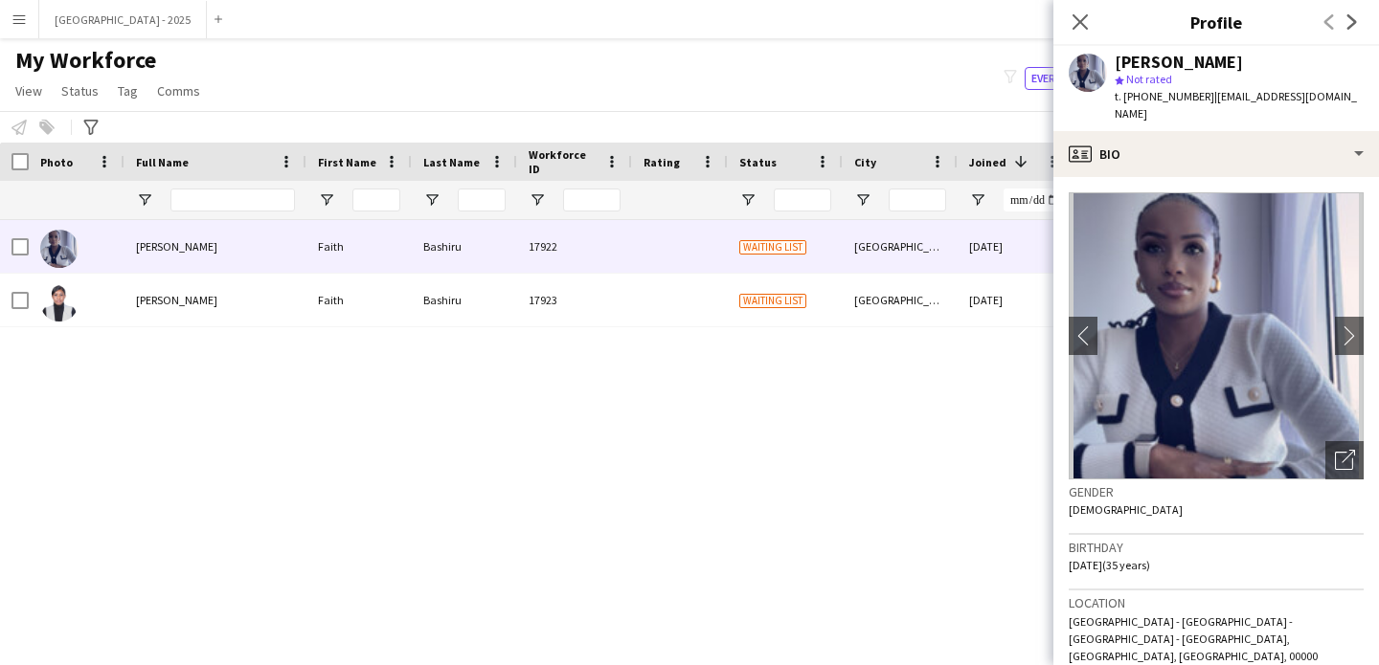
click at [1144, 100] on span "t. [PHONE_NUMBER]" at bounding box center [1164, 96] width 100 height 14
drag, startPoint x: 1151, startPoint y: 99, endPoint x: 1160, endPoint y: 98, distance: 9.6
click at [1160, 98] on span "t. [PHONE_NUMBER]" at bounding box center [1164, 96] width 100 height 14
drag, startPoint x: 1147, startPoint y: 96, endPoint x: 1197, endPoint y: 102, distance: 50.2
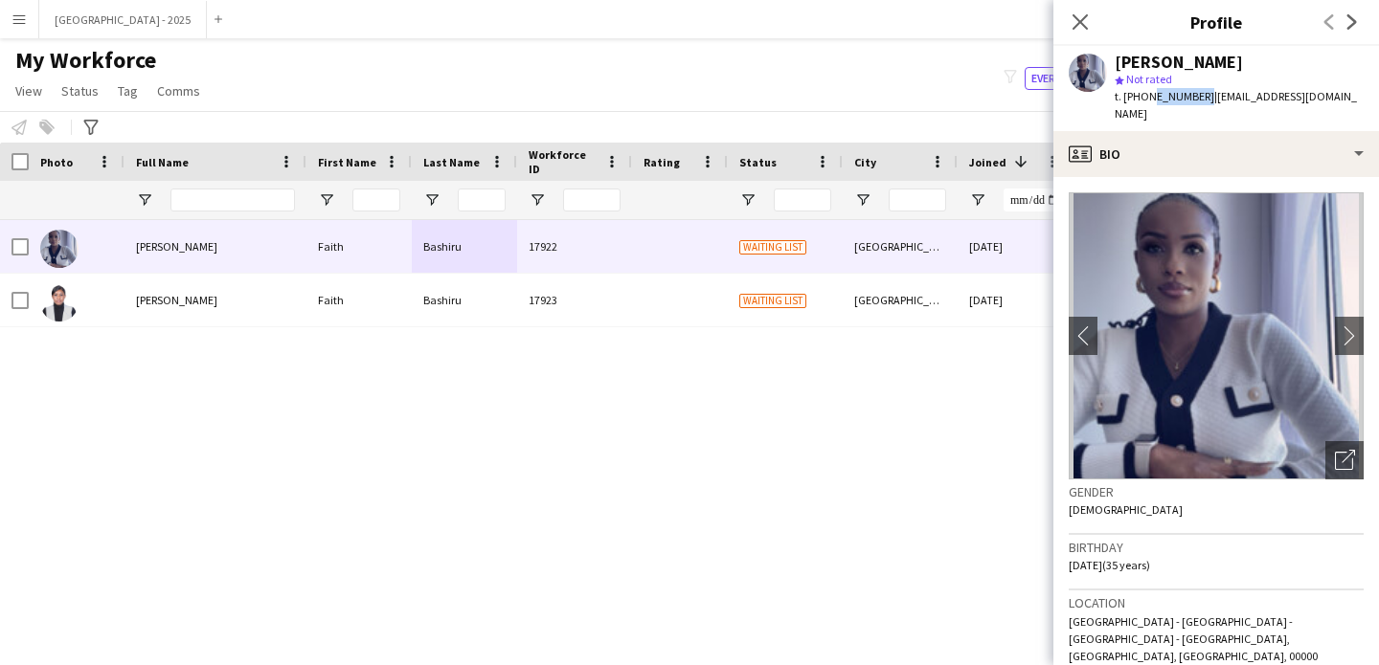
click at [1197, 102] on span "t. [PHONE_NUMBER]" at bounding box center [1164, 96] width 100 height 14
copy span "564439070"
click at [222, 198] on input "Full Name Filter Input" at bounding box center [232, 200] width 124 height 23
paste input "**********"
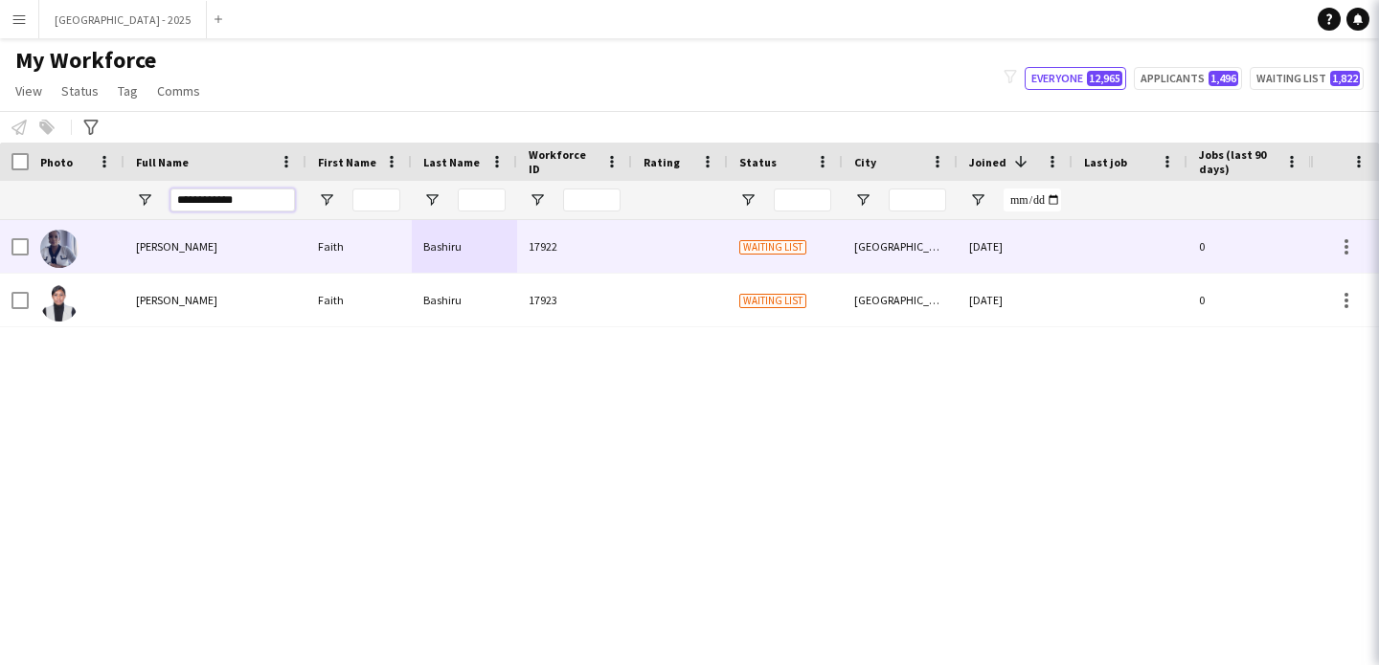
type input "**********"
click at [1378, 25] on icon "Close pop-in" at bounding box center [1405, 21] width 18 height 18
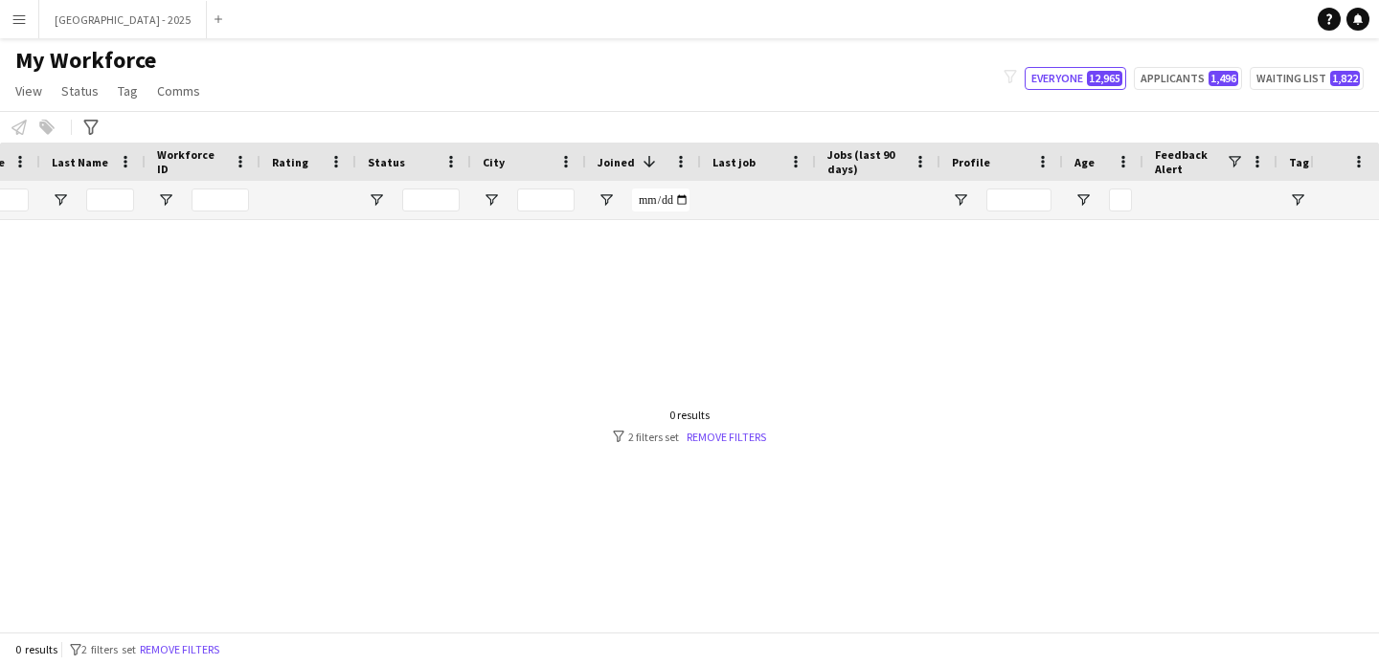
scroll to position [0, 645]
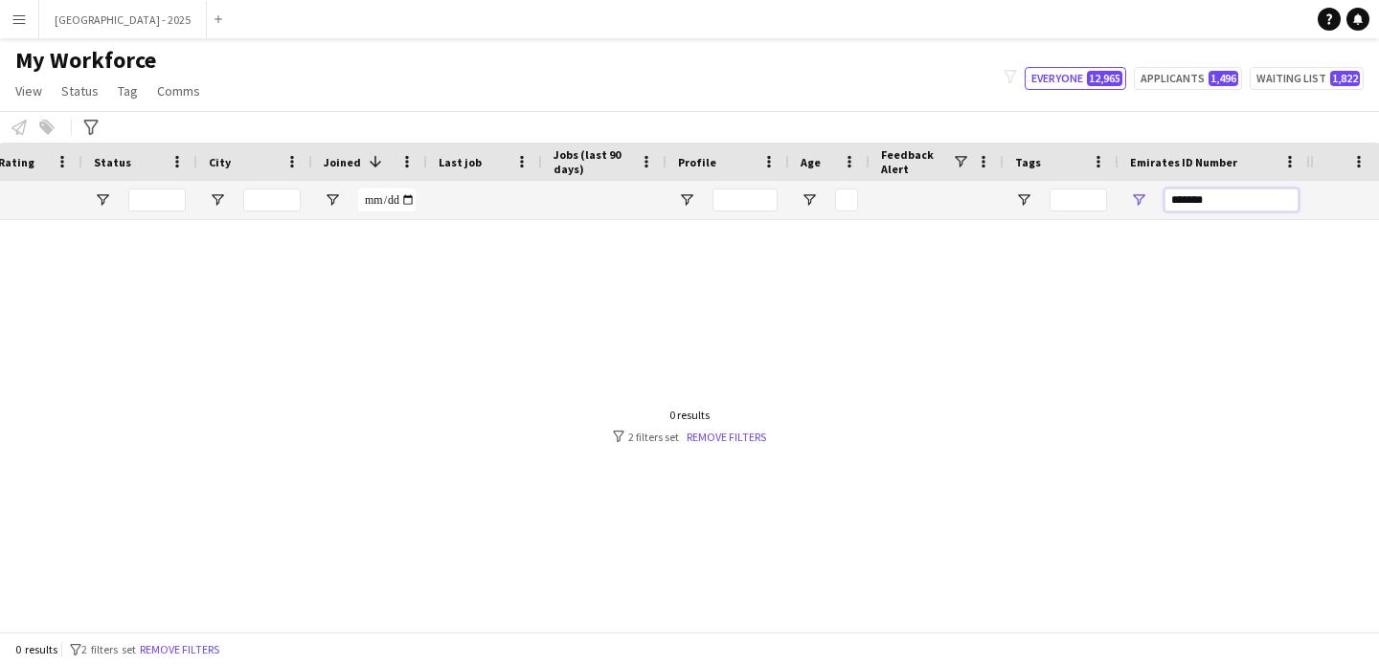
click at [1246, 193] on input "*******" at bounding box center [1231, 200] width 134 height 23
click at [1246, 195] on input "*******" at bounding box center [1231, 200] width 134 height 23
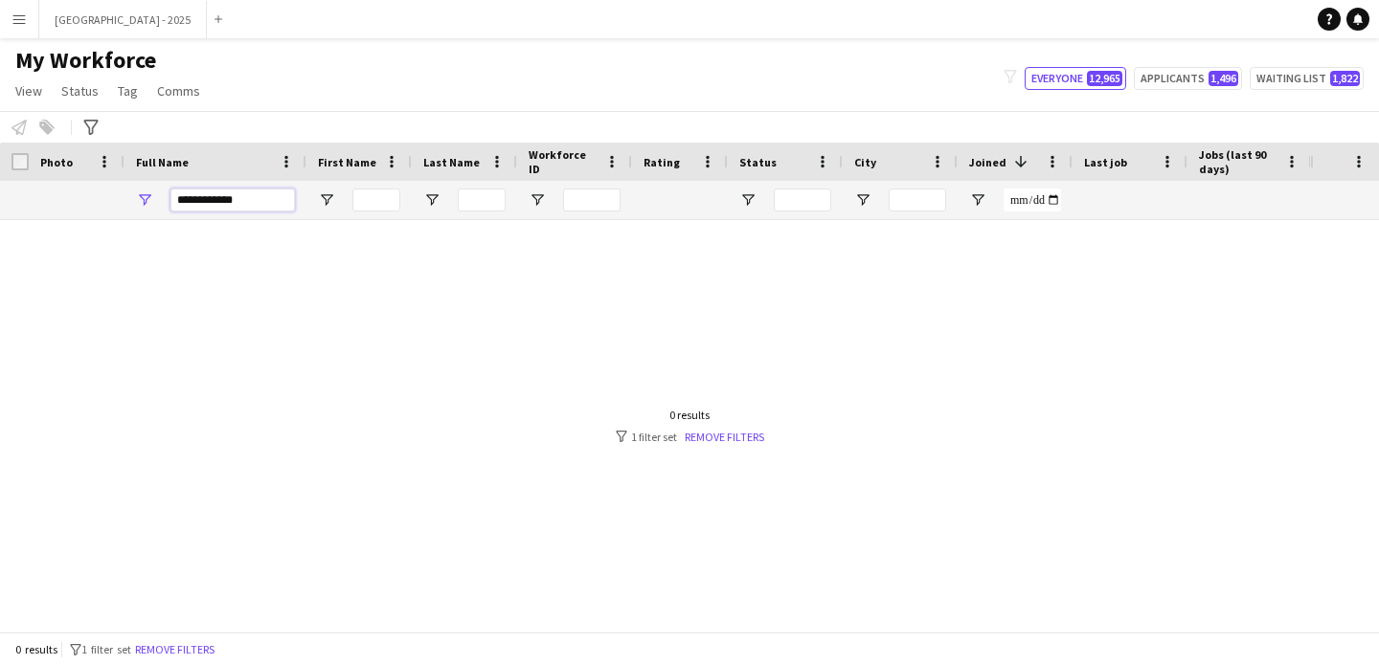
click at [206, 198] on input "**********" at bounding box center [232, 200] width 124 height 23
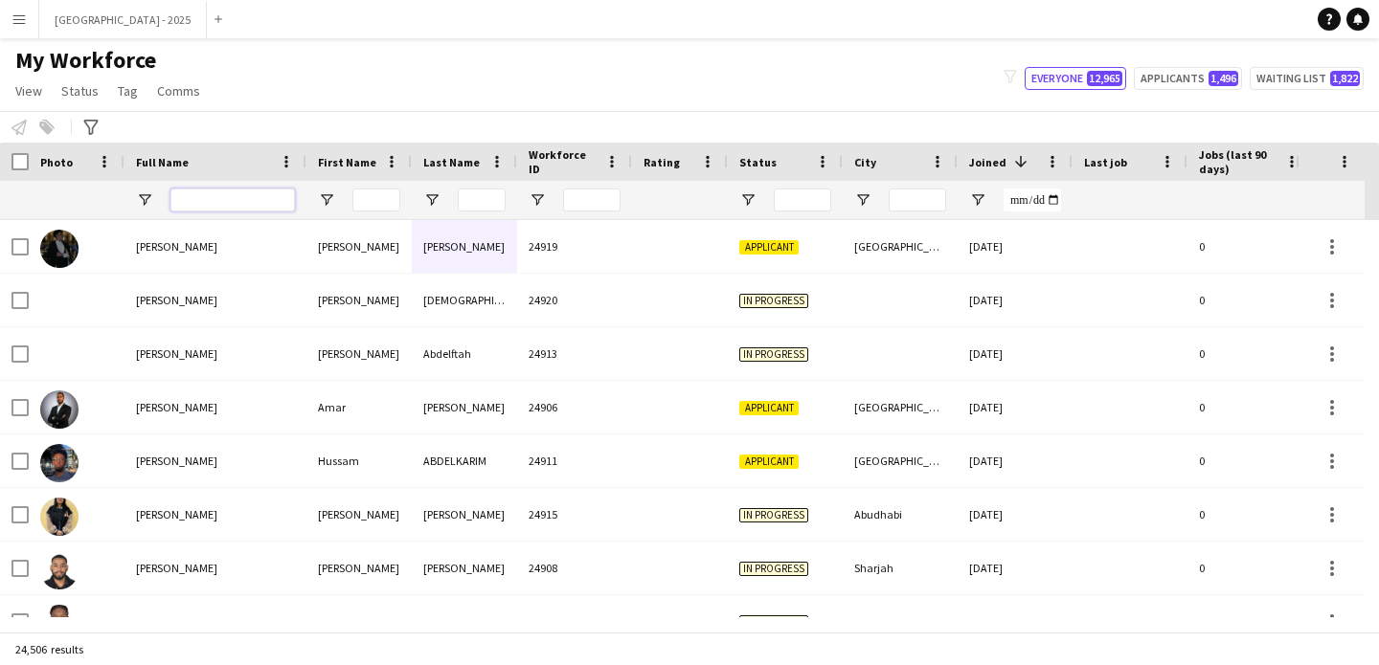
paste input "**********"
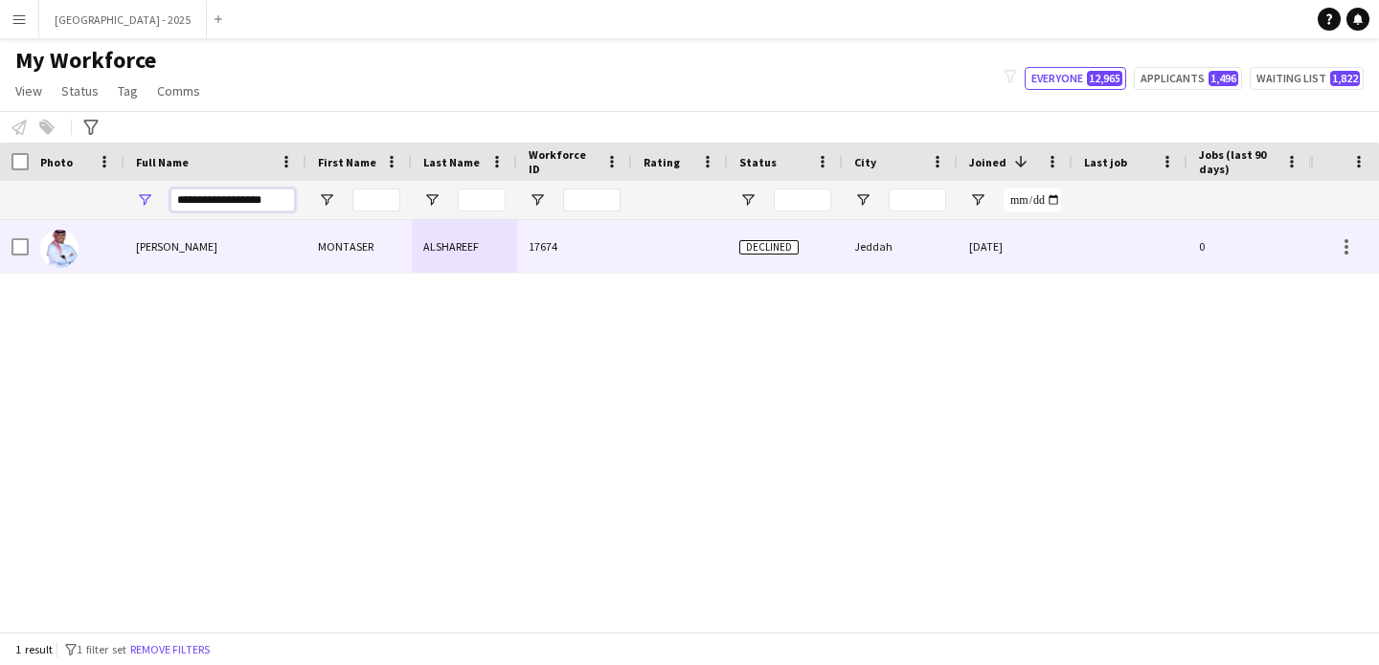
type input "**********"
click at [258, 240] on div "[PERSON_NAME]" at bounding box center [215, 246] width 182 height 53
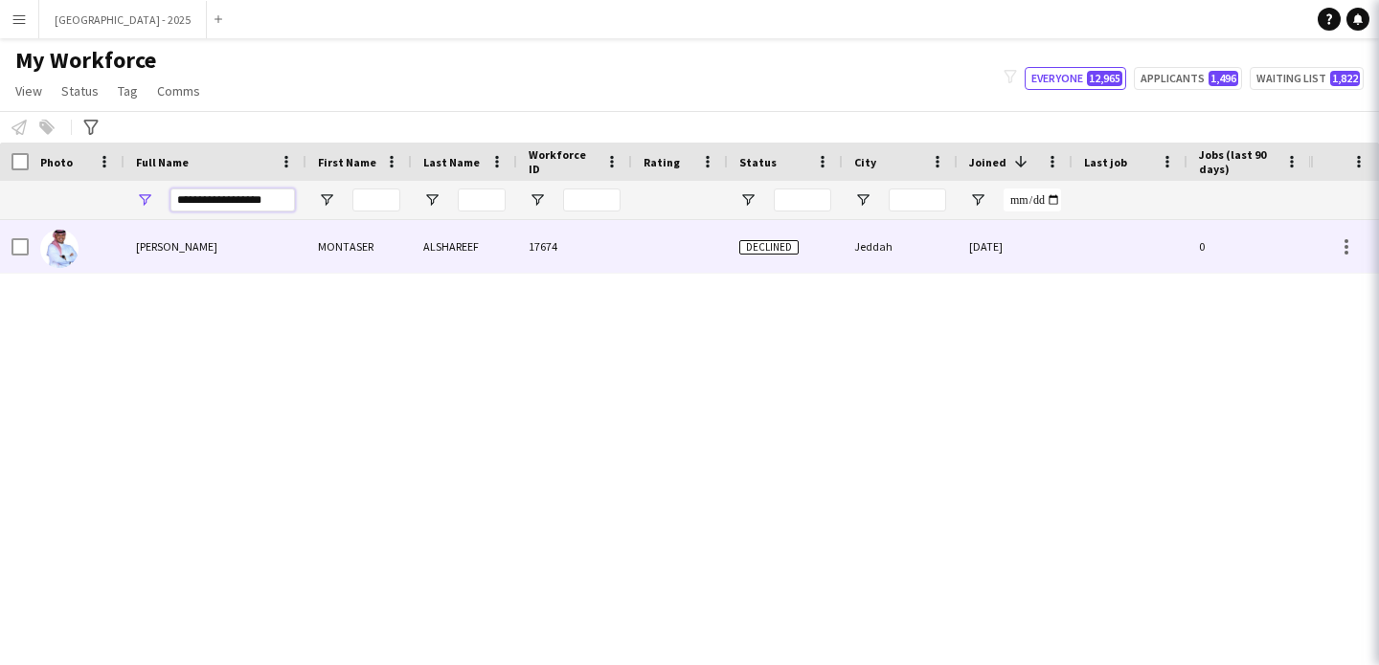
click at [260, 205] on input "**********" at bounding box center [232, 200] width 124 height 23
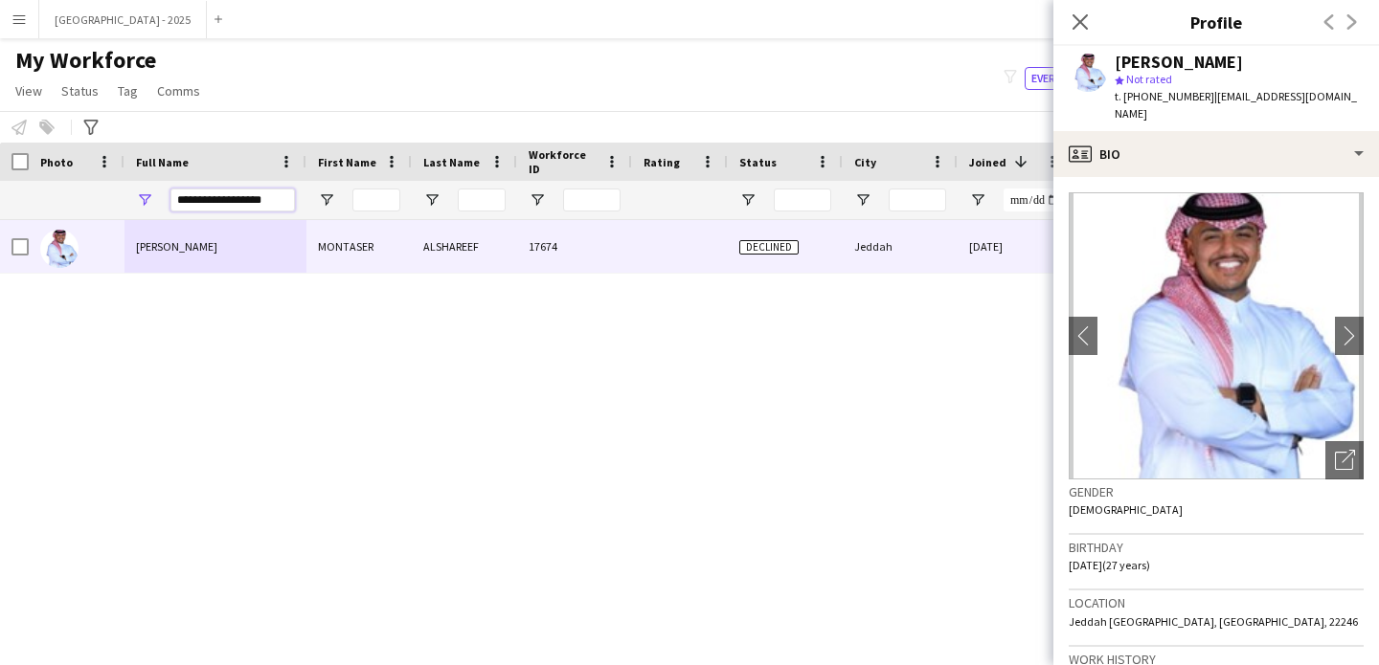
click at [260, 205] on input "**********" at bounding box center [232, 200] width 124 height 23
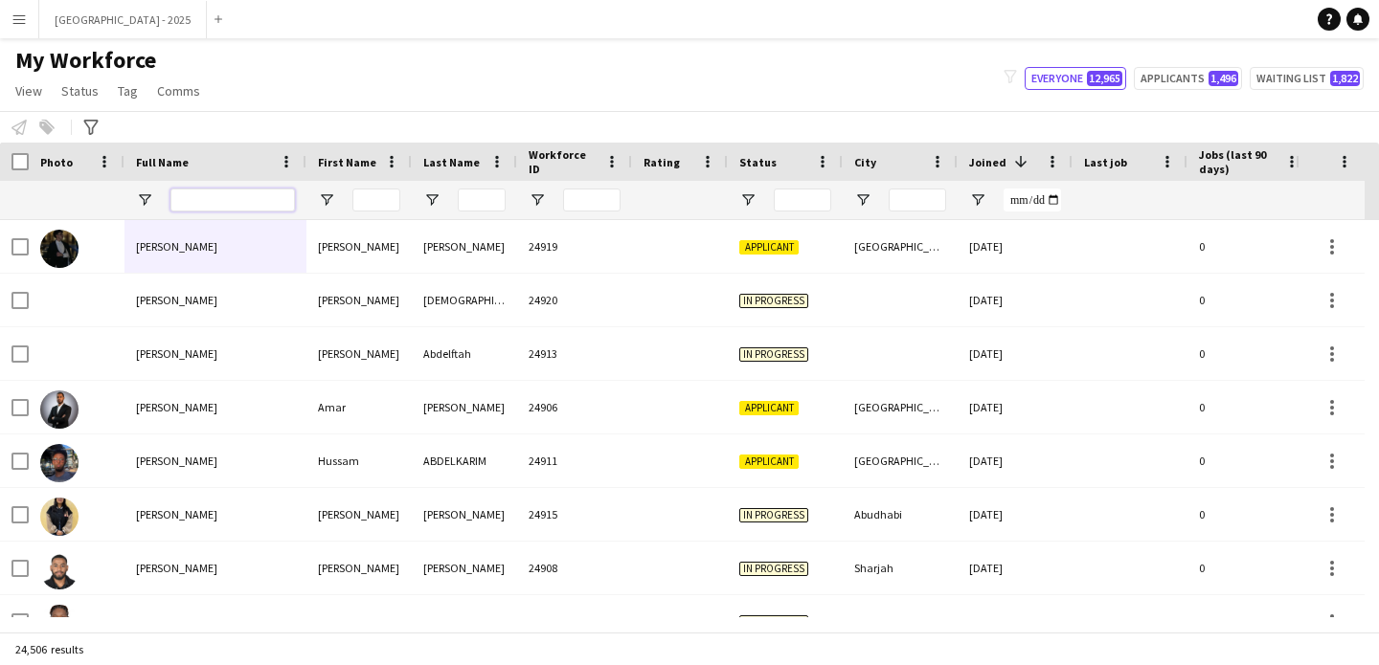
paste input "**********"
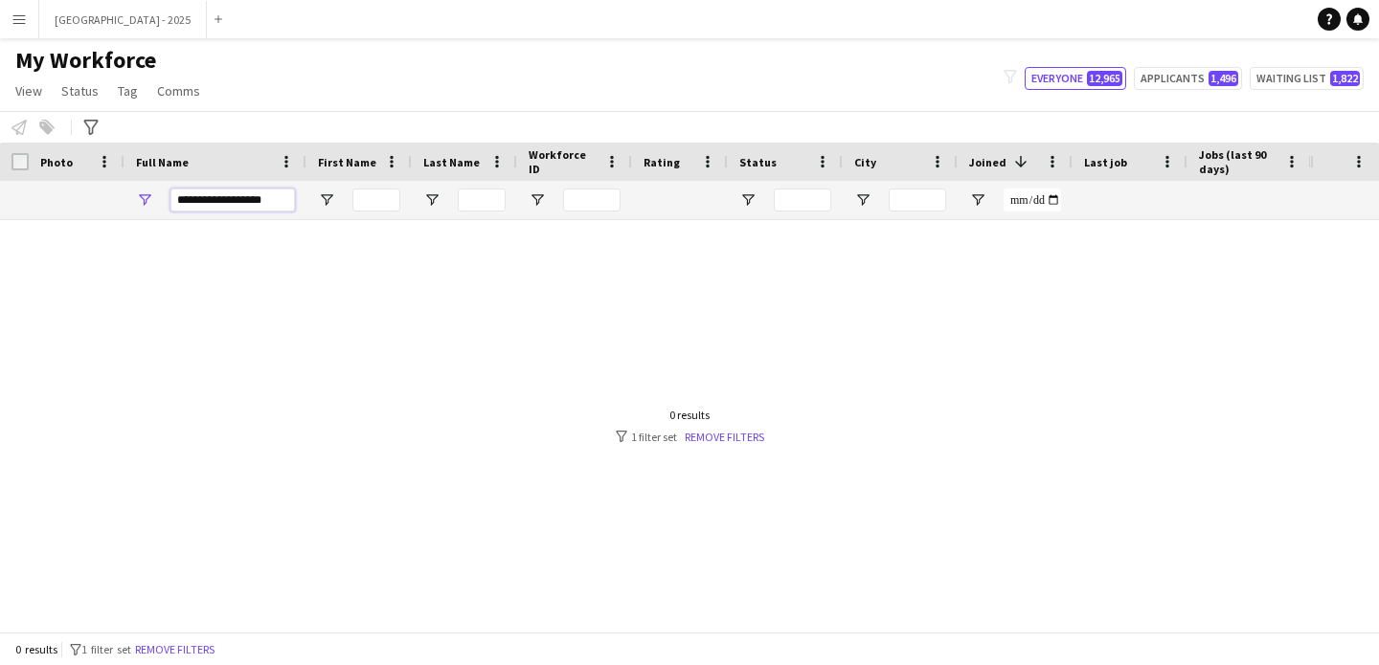
click at [242, 198] on input "**********" at bounding box center [232, 200] width 124 height 23
click at [213, 198] on input "**********" at bounding box center [232, 200] width 124 height 23
type input "**********"
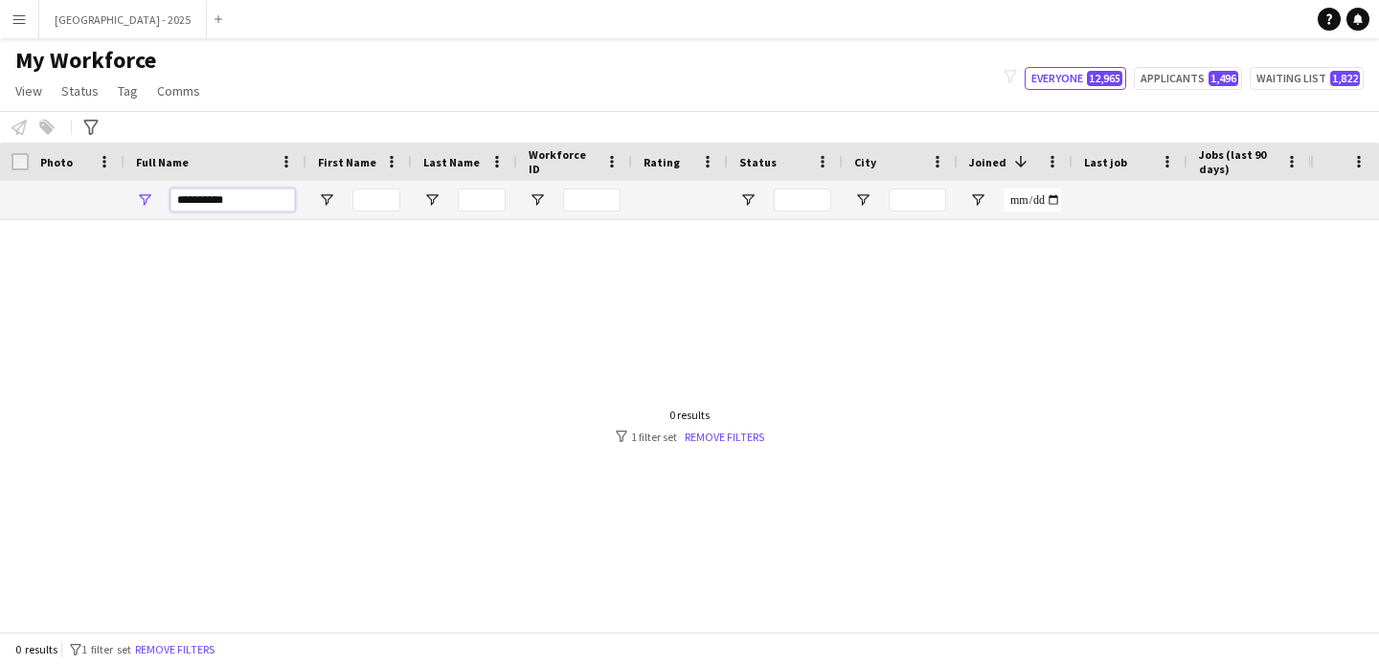
click at [234, 207] on input "**********" at bounding box center [232, 200] width 124 height 23
click at [235, 206] on input "**********" at bounding box center [232, 200] width 124 height 23
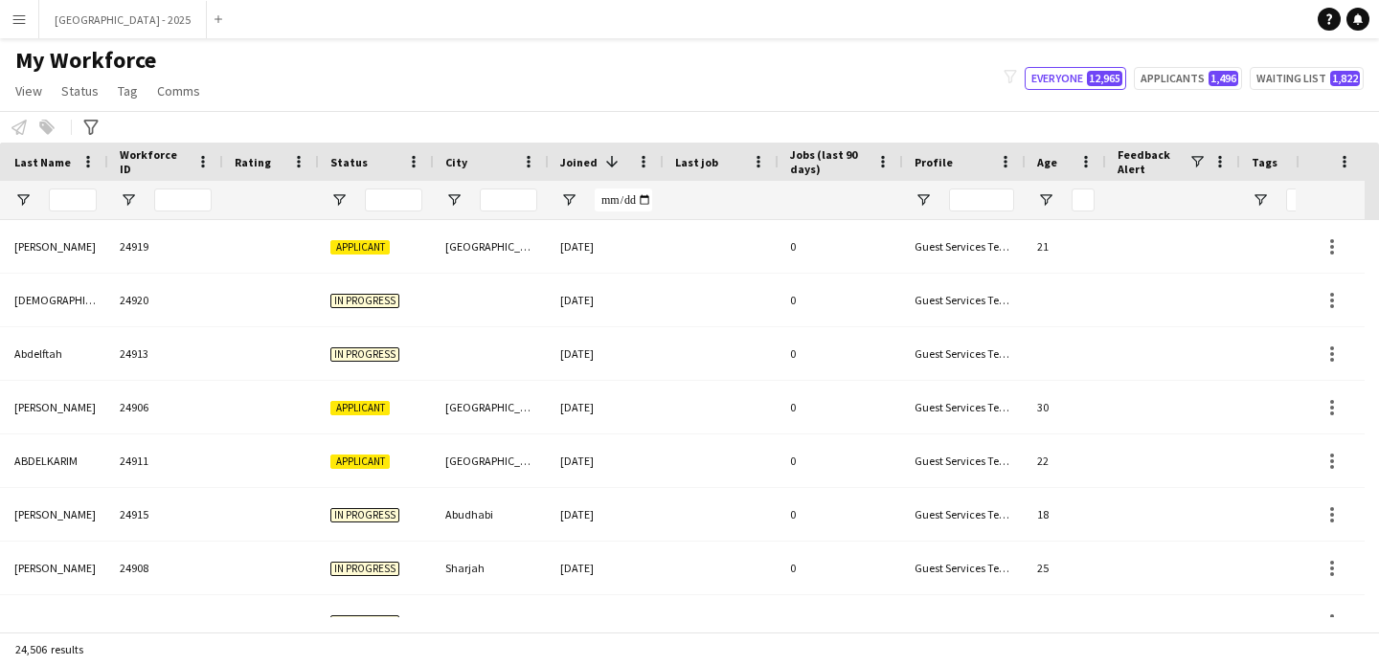
scroll to position [0, 660]
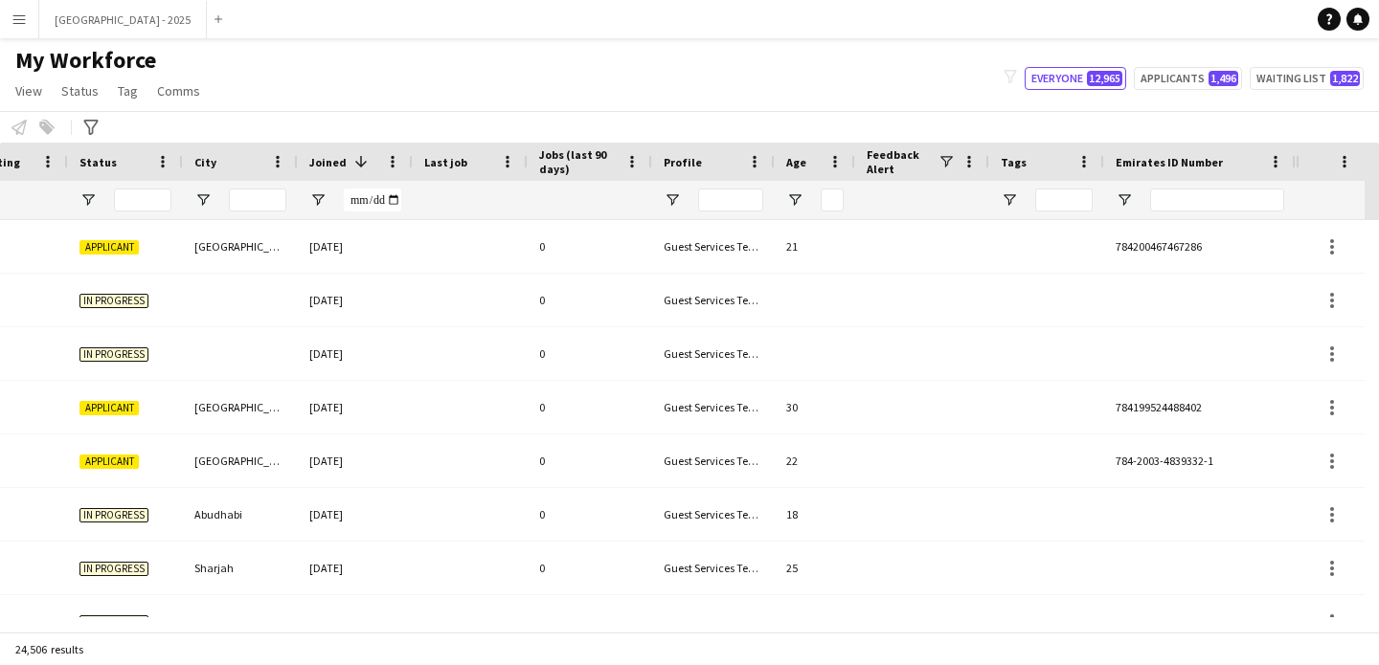
click at [1218, 188] on div at bounding box center [1217, 200] width 134 height 38
click at [1216, 196] on input "Emirates ID Number Filter Input" at bounding box center [1217, 200] width 134 height 23
paste input "*******"
type input "*******"
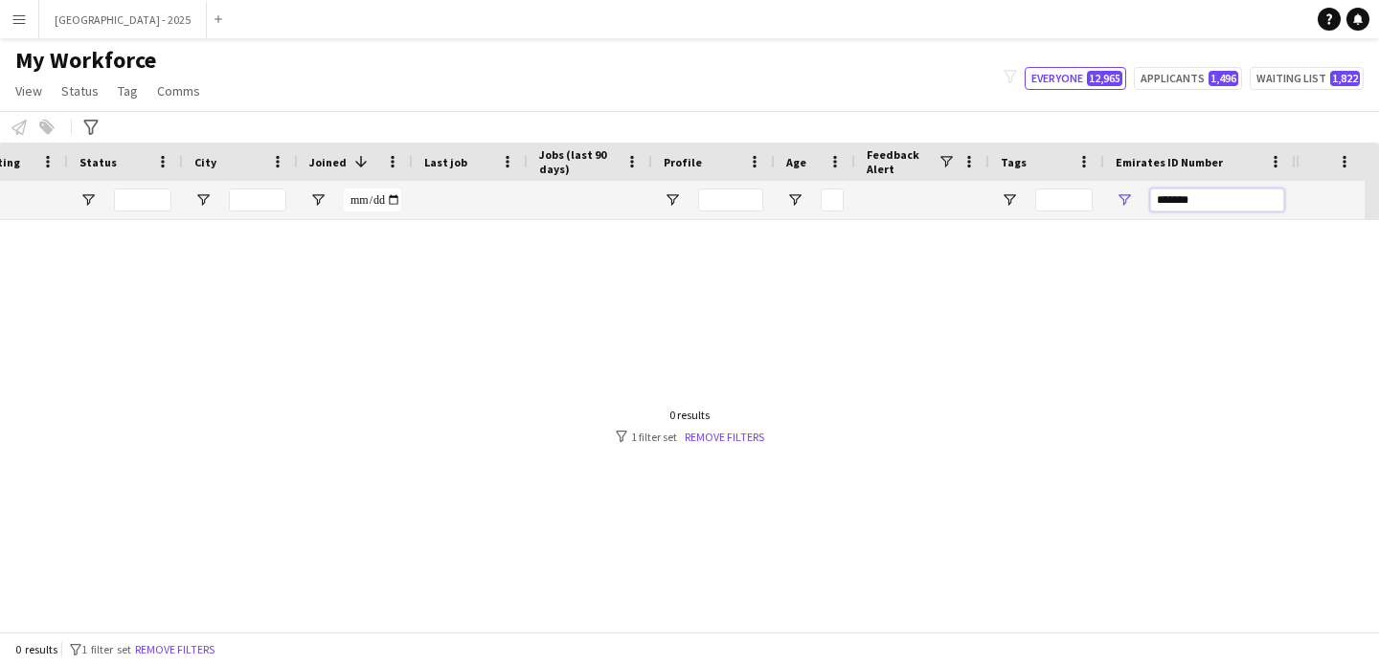
scroll to position [0, 645]
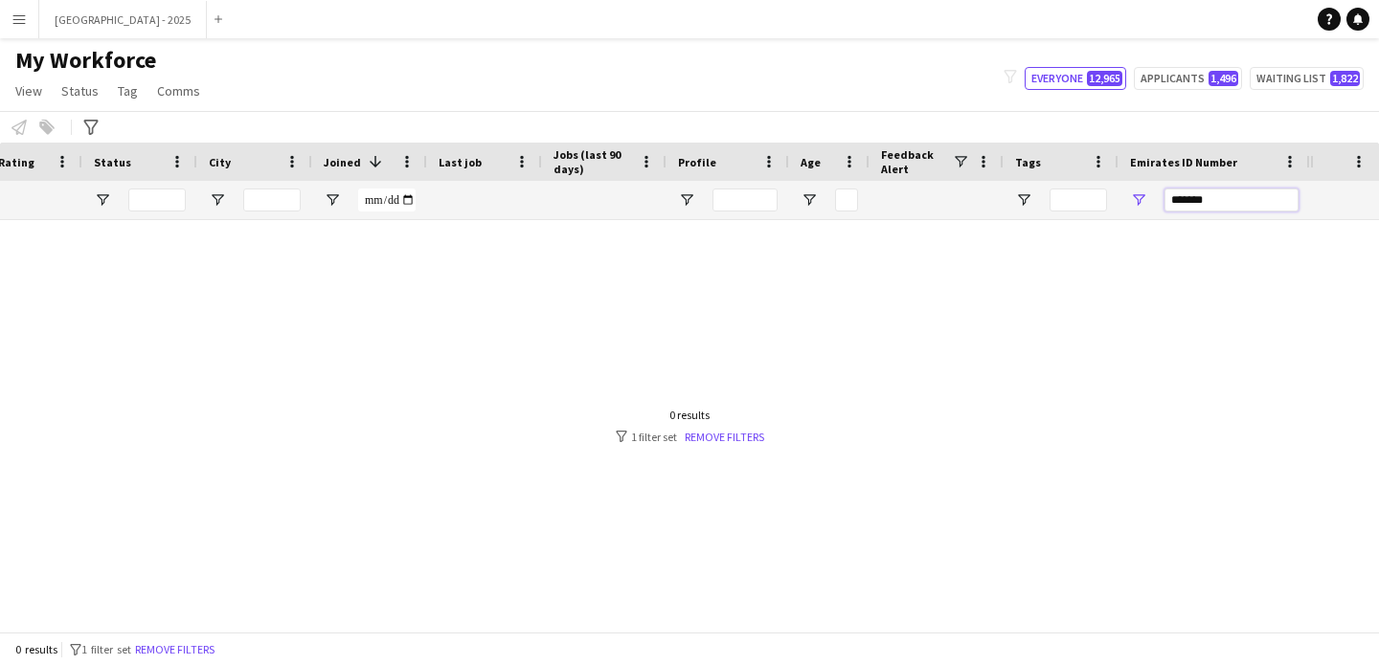
click at [1271, 199] on input "*******" at bounding box center [1231, 200] width 134 height 23
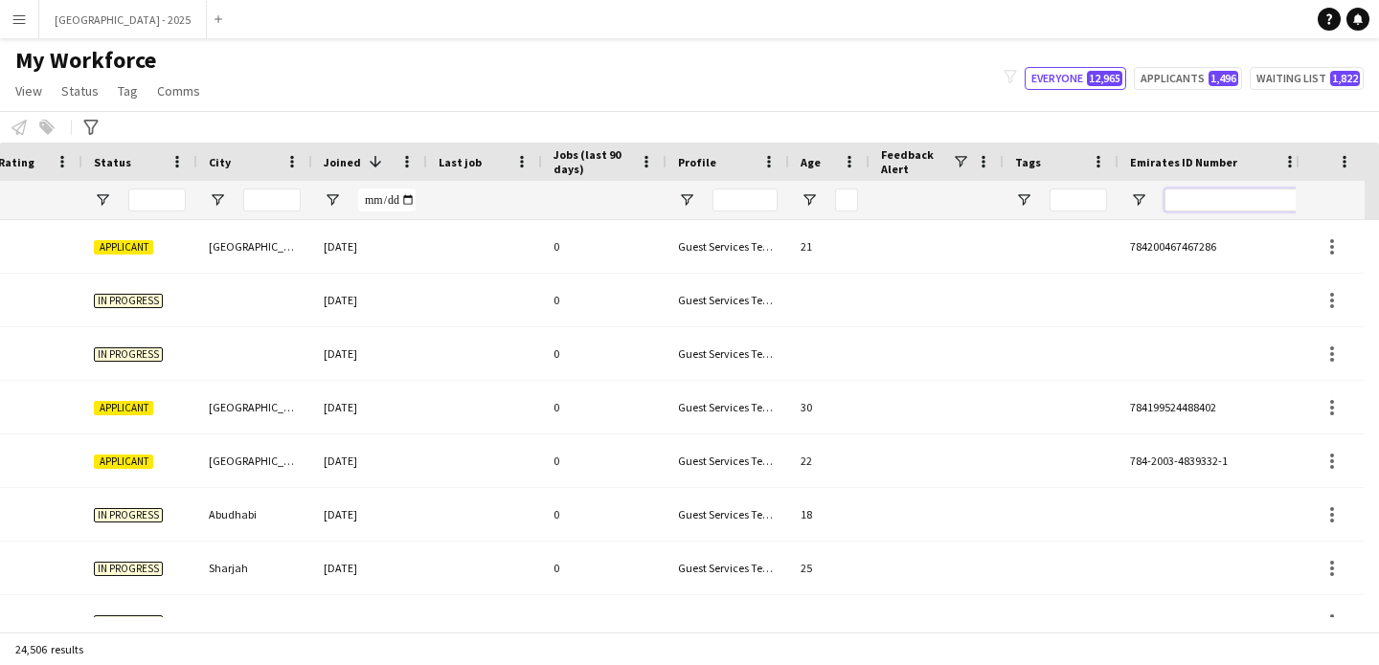
scroll to position [0, 0]
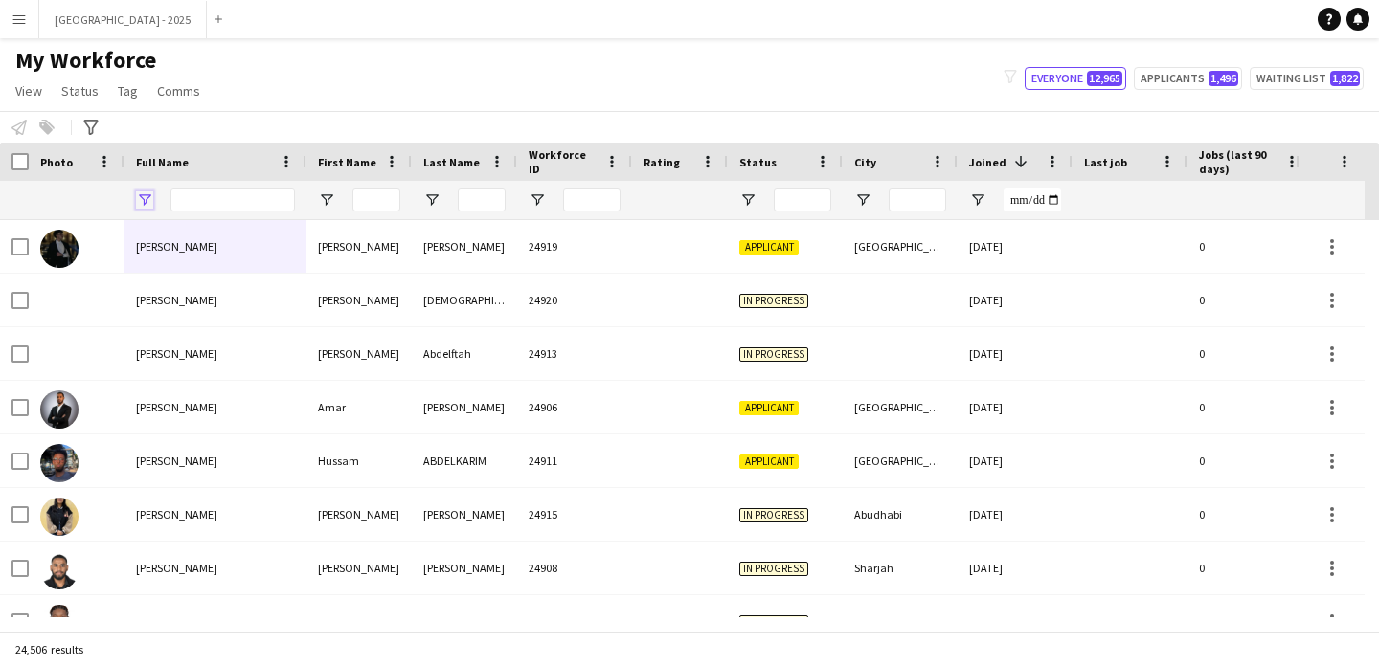
click at [150, 204] on span "Open Filter Menu" at bounding box center [144, 199] width 17 height 17
click at [190, 203] on input "Full Name Filter Input" at bounding box center [232, 200] width 124 height 23
paste input "********"
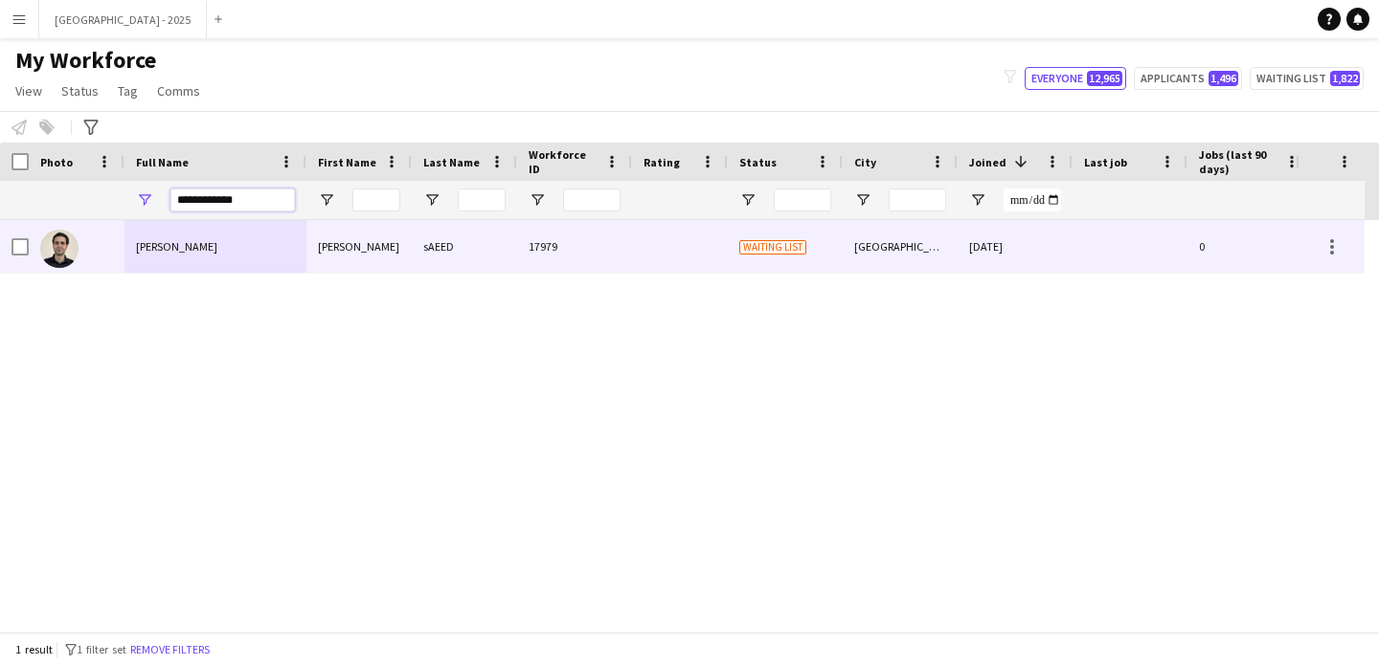
type input "**********"
click at [256, 252] on div "[PERSON_NAME]" at bounding box center [215, 246] width 182 height 53
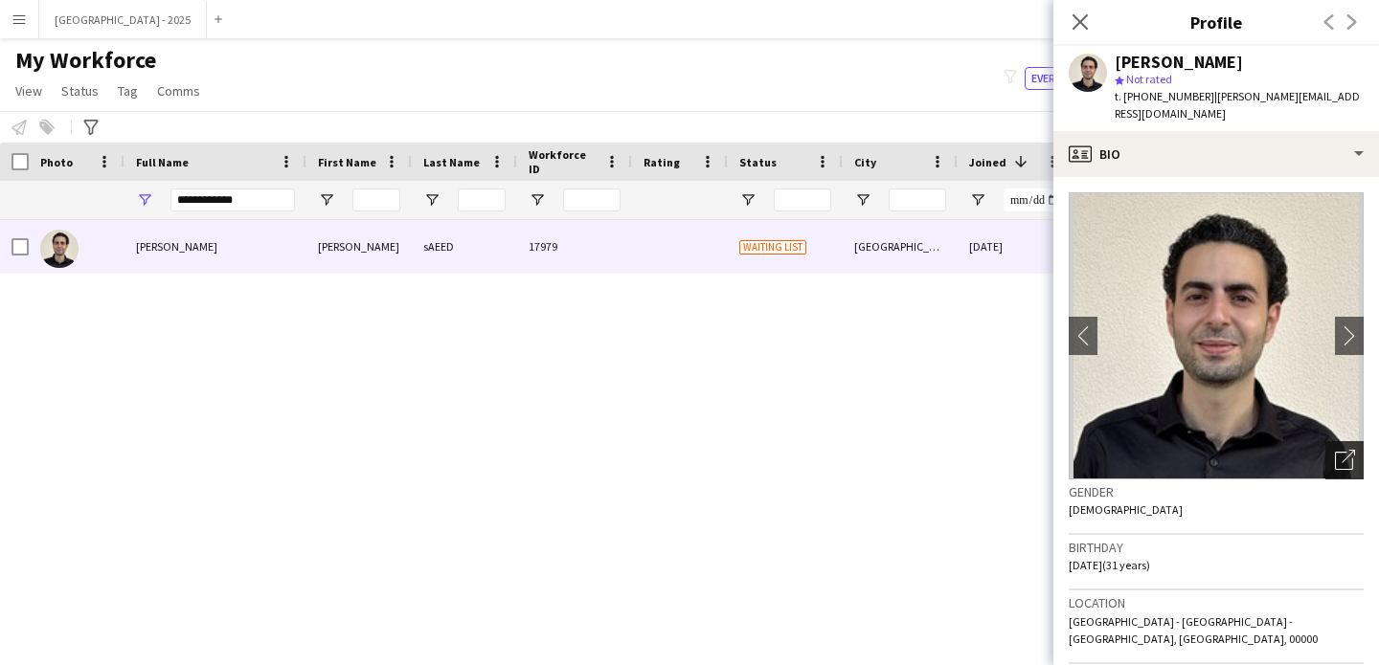
click at [1334, 450] on icon "Open photos pop-in" at bounding box center [1344, 460] width 20 height 20
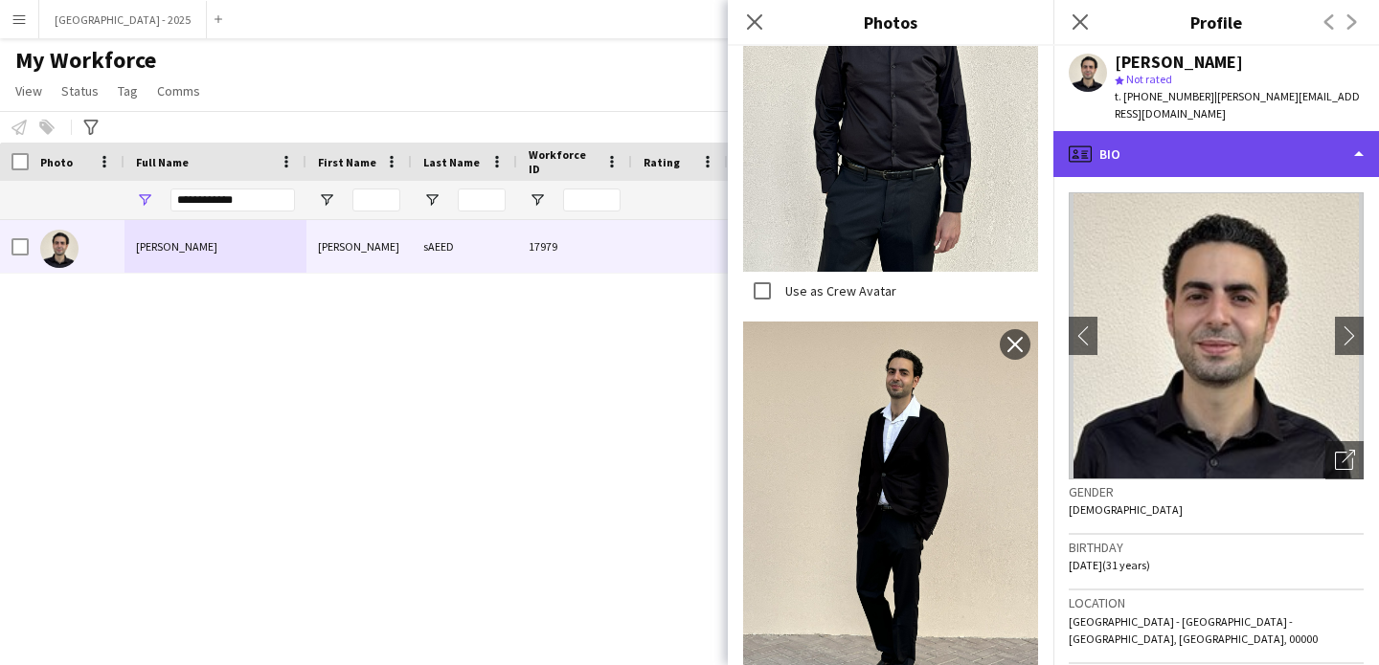
click at [1199, 157] on div "profile Bio" at bounding box center [1215, 154] width 325 height 46
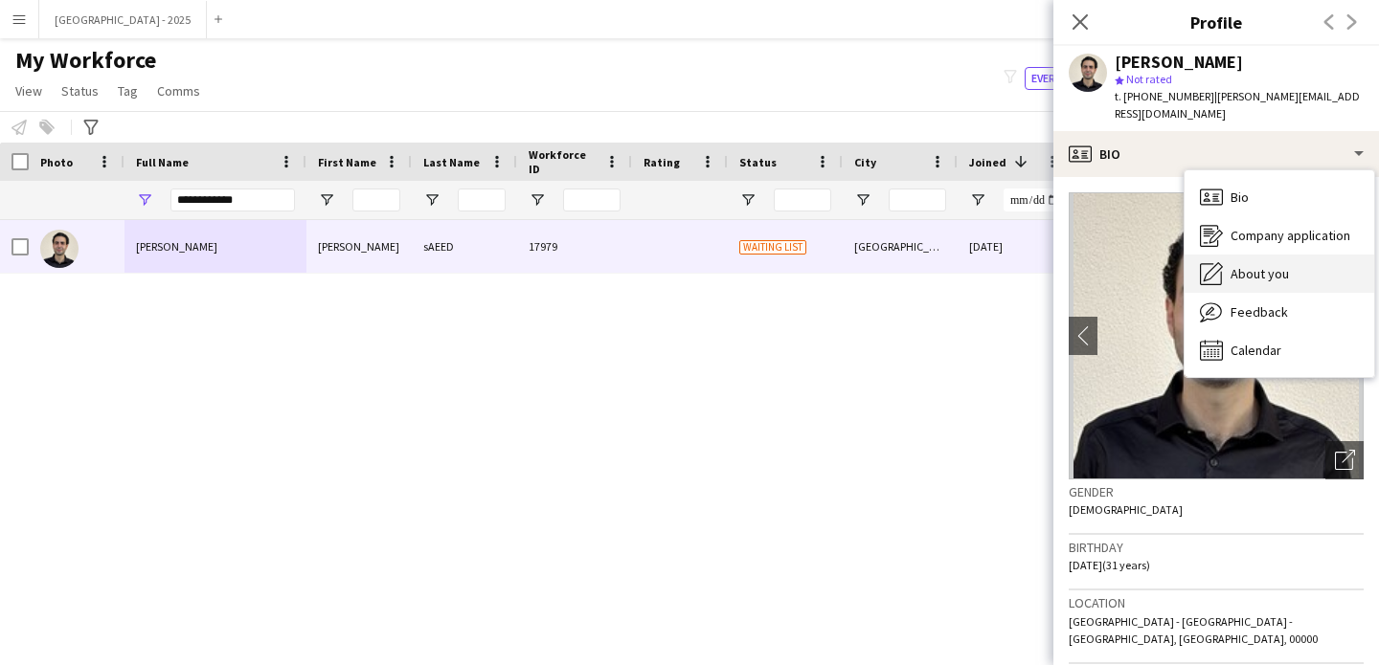
click at [1258, 265] on span "About you" at bounding box center [1259, 273] width 58 height 17
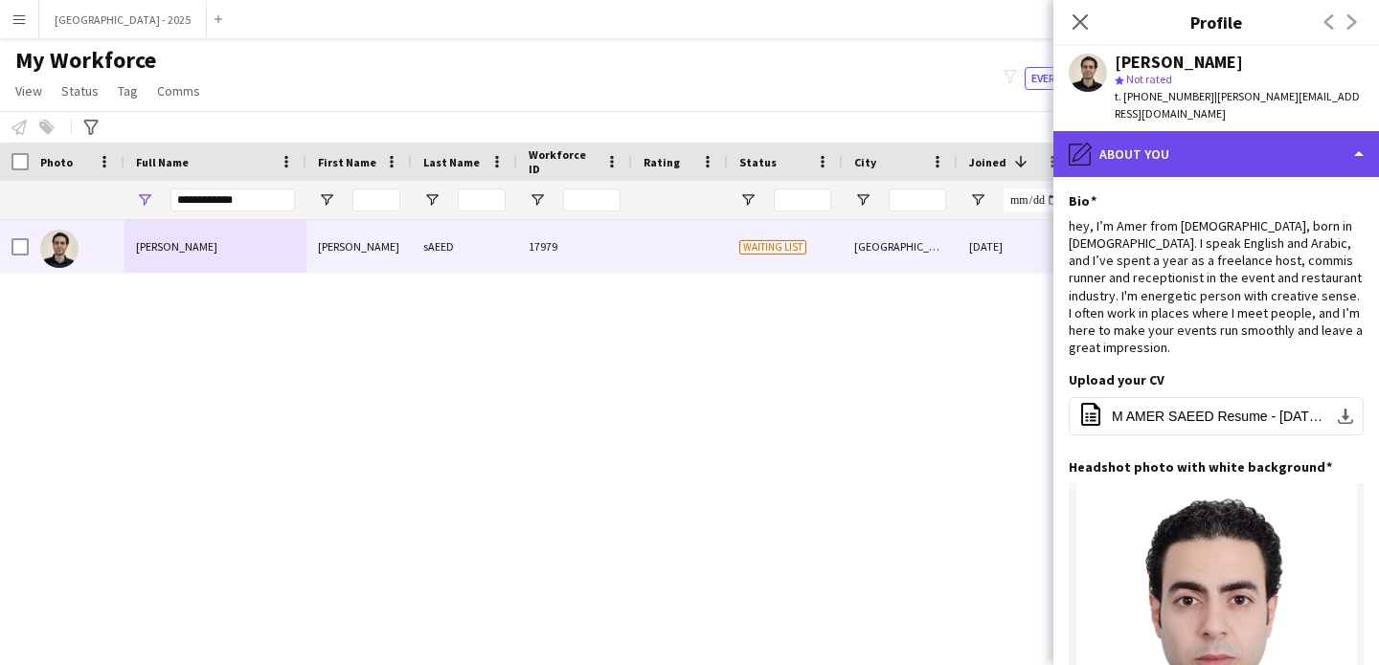
click at [1146, 131] on div "pencil4 About you" at bounding box center [1215, 154] width 325 height 46
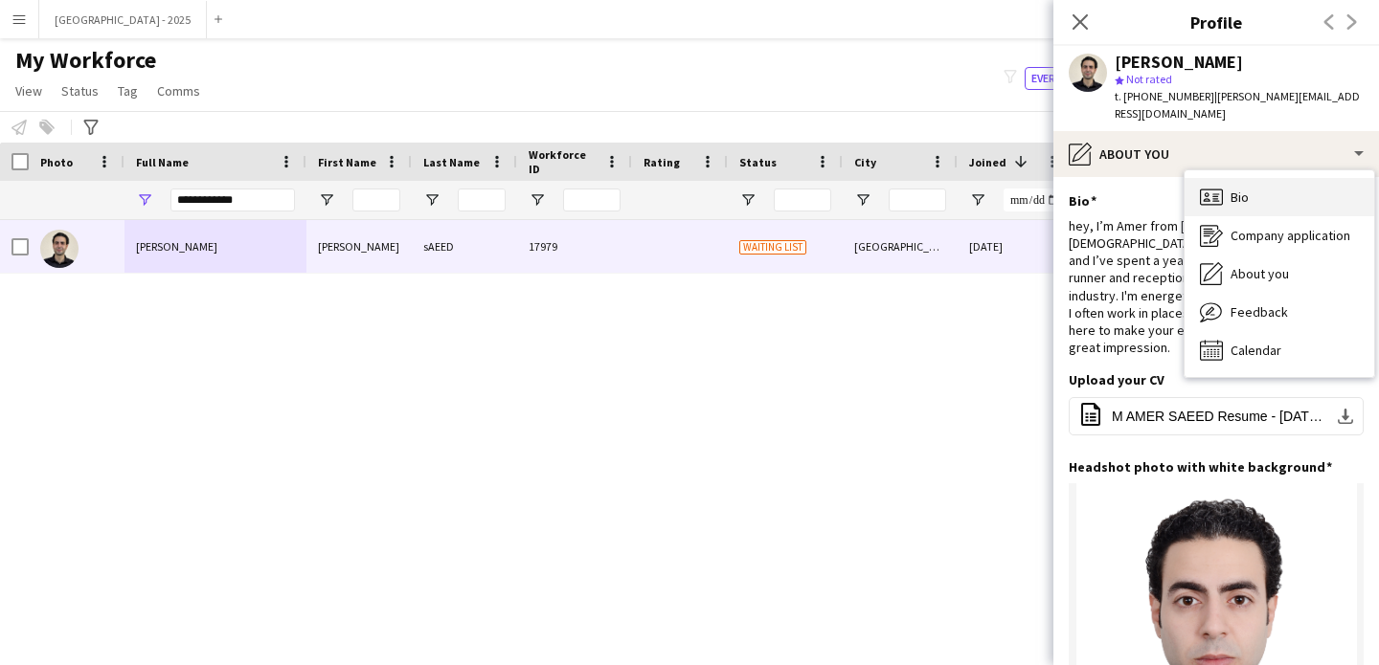
click at [1214, 178] on div "Bio Bio" at bounding box center [1279, 197] width 190 height 38
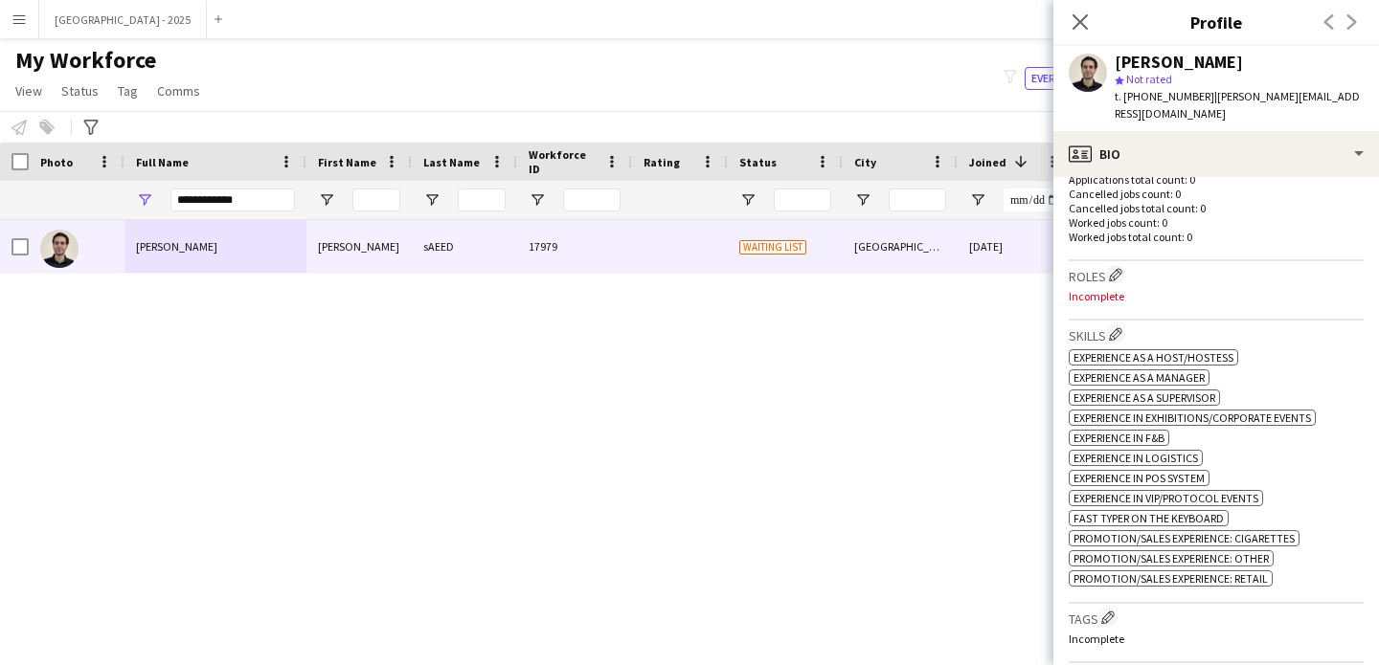
scroll to position [572, 0]
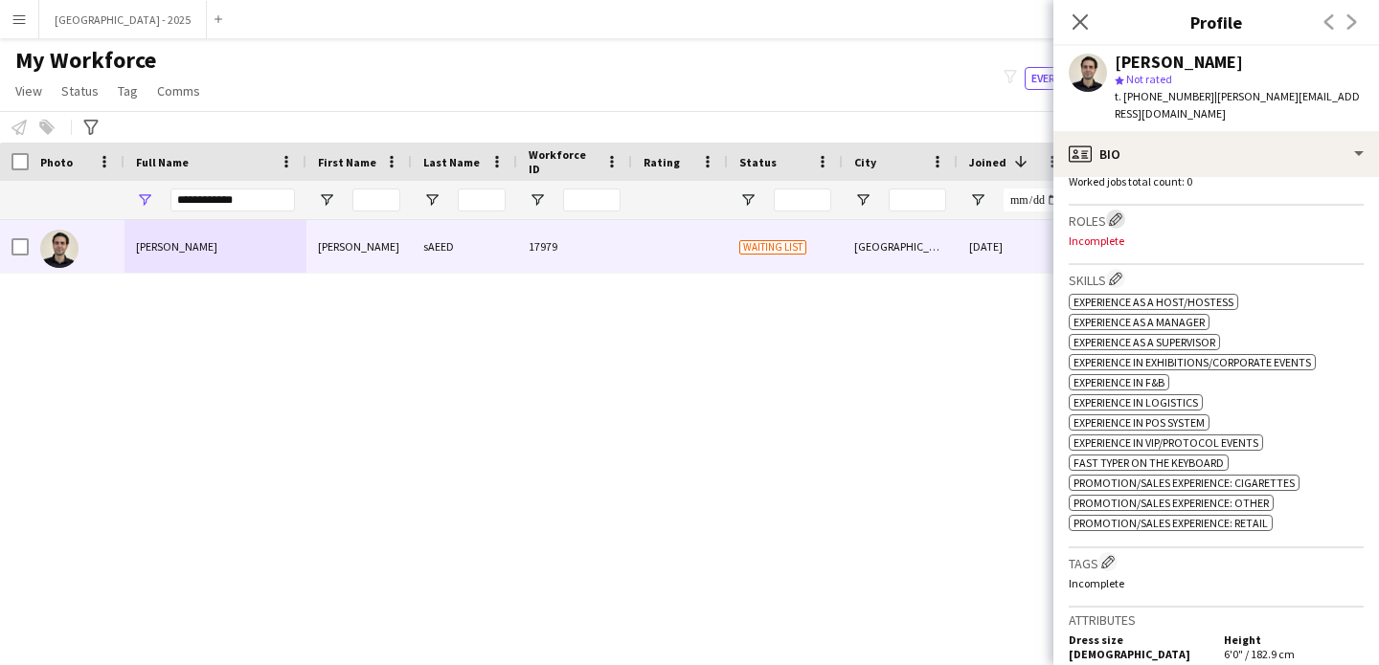
click at [1113, 213] on app-icon "Edit crew company roles" at bounding box center [1115, 219] width 13 height 13
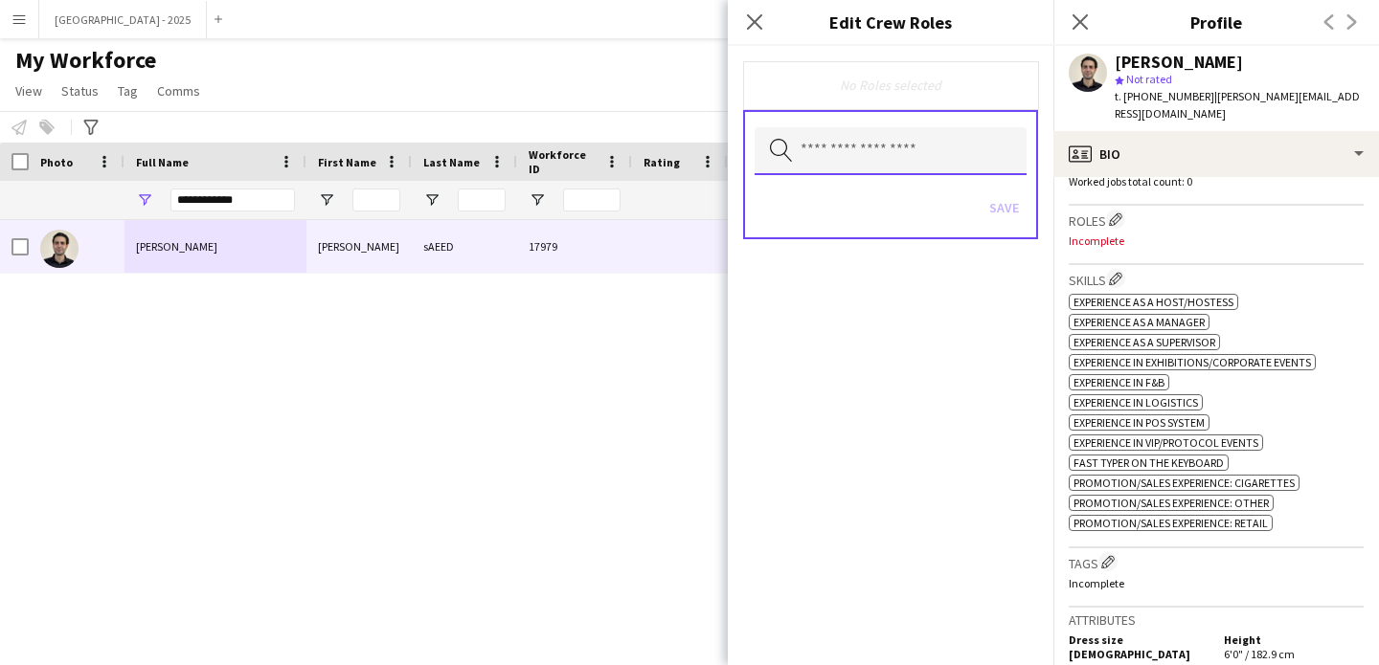
click at [887, 159] on input "text" at bounding box center [890, 151] width 272 height 48
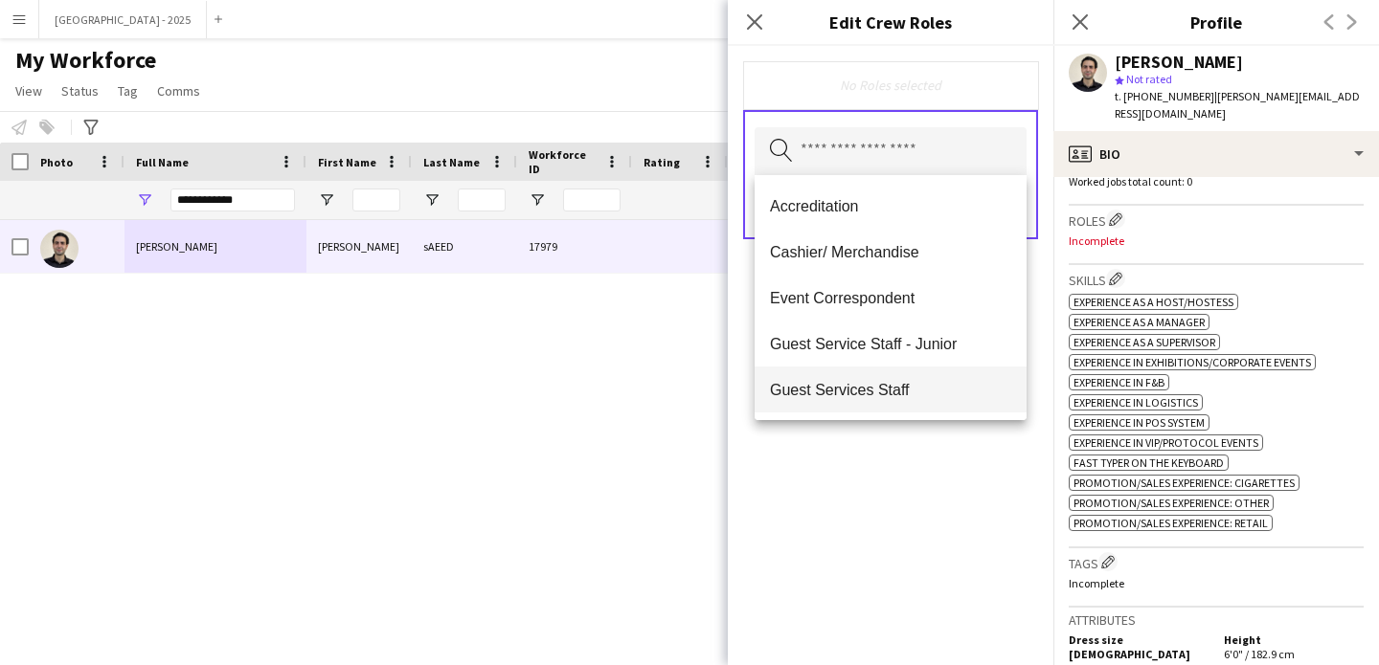
click at [907, 378] on mat-option "Guest Services Staff" at bounding box center [890, 390] width 272 height 46
click at [911, 384] on span "Guest Services Staff - Senior" at bounding box center [890, 391] width 241 height 18
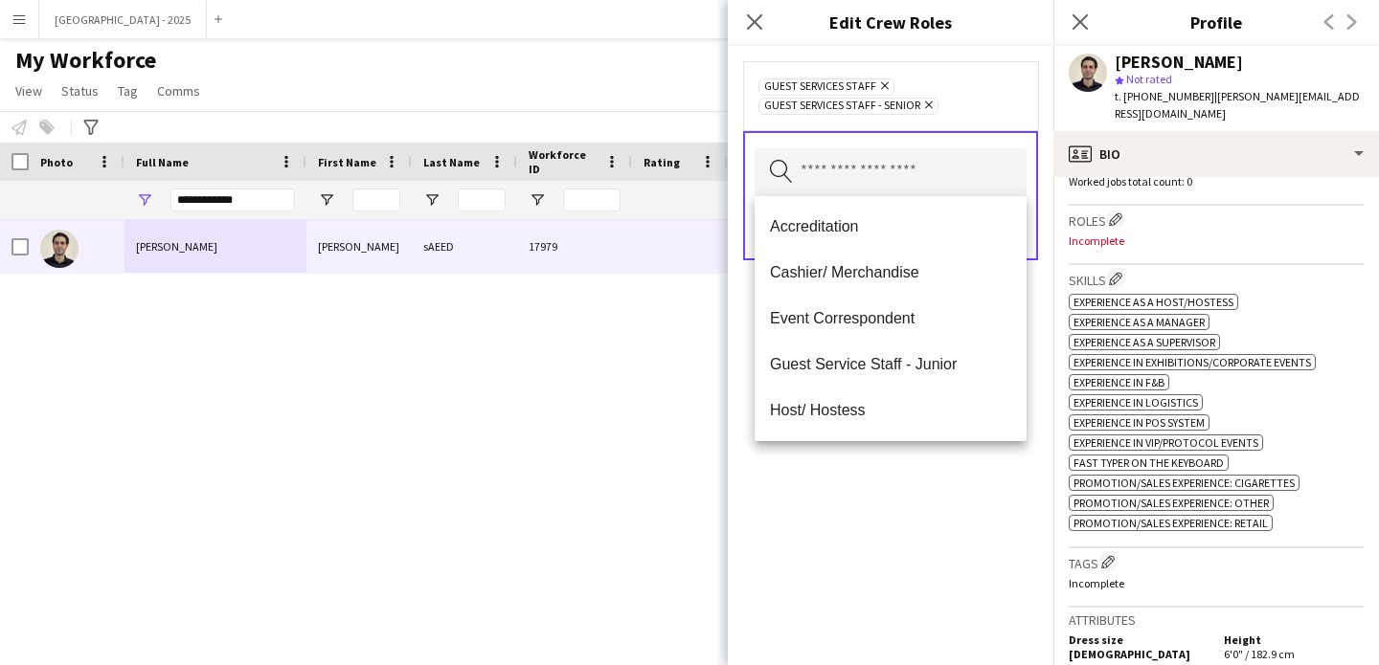
click at [927, 463] on div "Guest Services Staff Remove Guest Services Staff - Senior Remove Search by role…" at bounding box center [890, 355] width 325 height 619
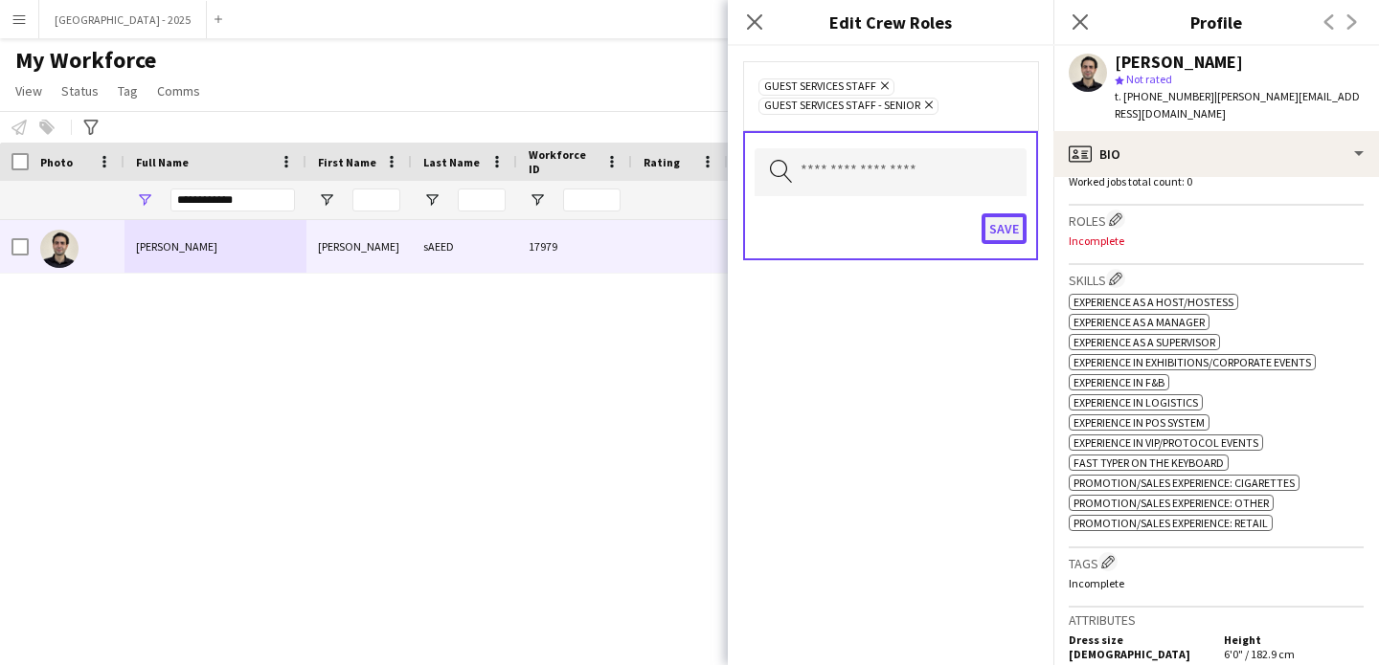
click at [1012, 227] on button "Save" at bounding box center [1003, 228] width 45 height 31
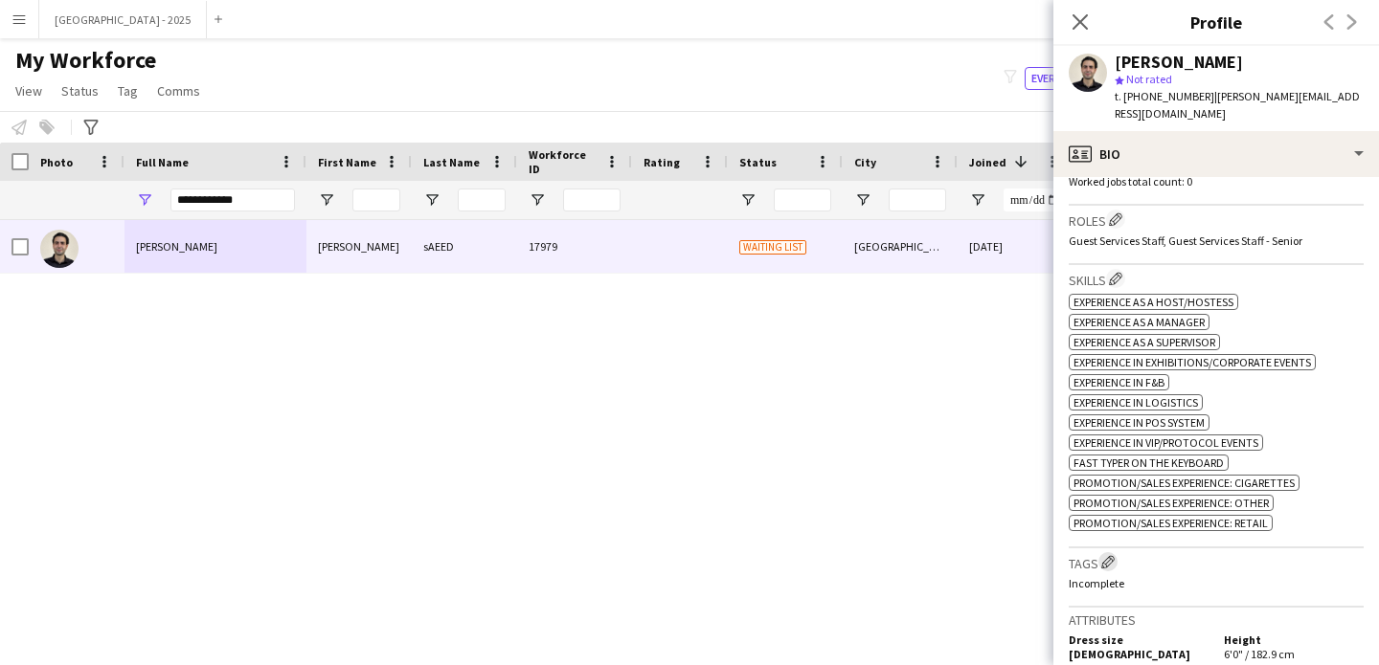
click at [1110, 555] on app-icon "Edit crew company tags" at bounding box center [1107, 561] width 13 height 13
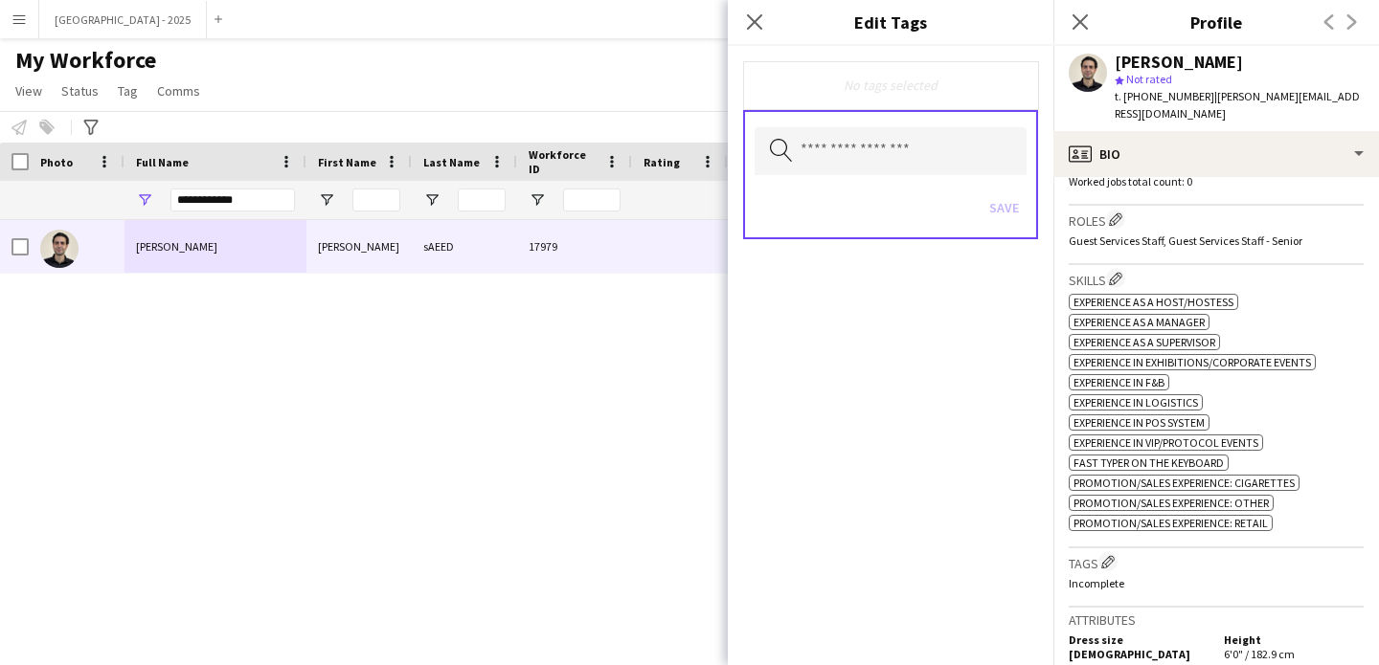
click at [890, 177] on div "Search by tag name Save" at bounding box center [890, 174] width 295 height 129
click at [896, 157] on input "text" at bounding box center [890, 151] width 272 height 48
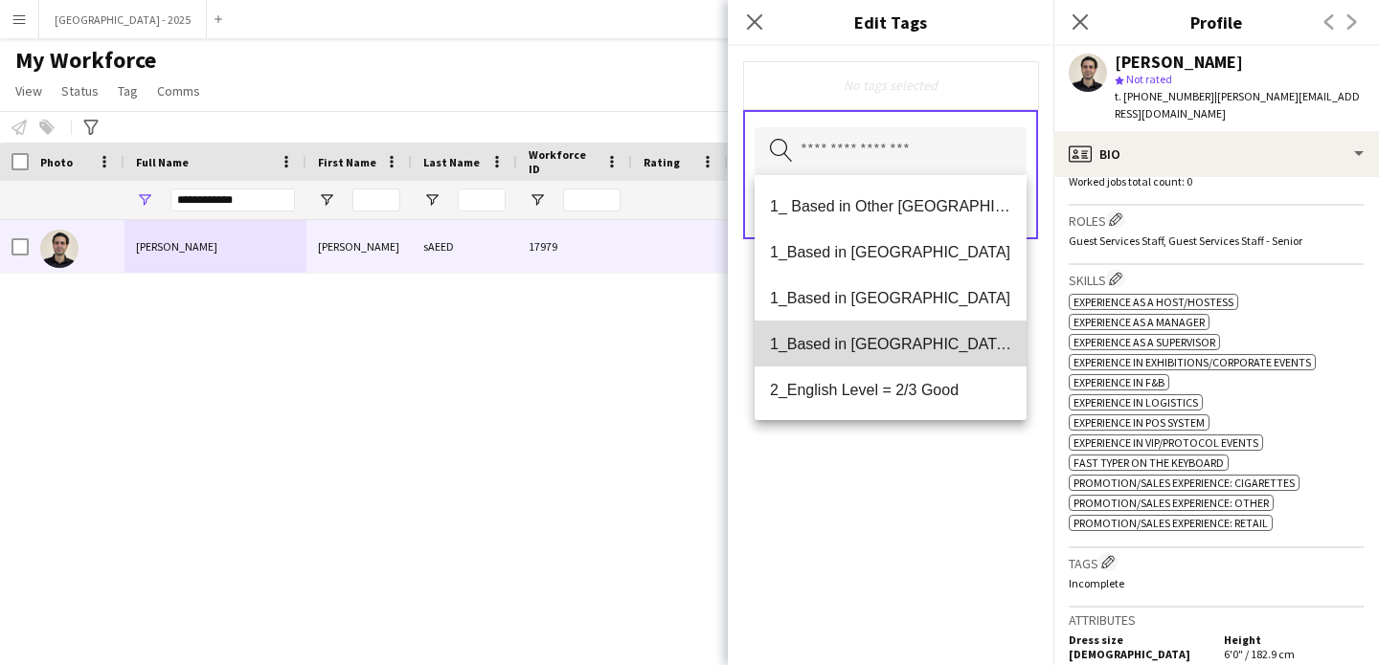
click at [912, 343] on span "1_Based in [GEOGRAPHIC_DATA]/[GEOGRAPHIC_DATA]/Ajman" at bounding box center [890, 344] width 241 height 18
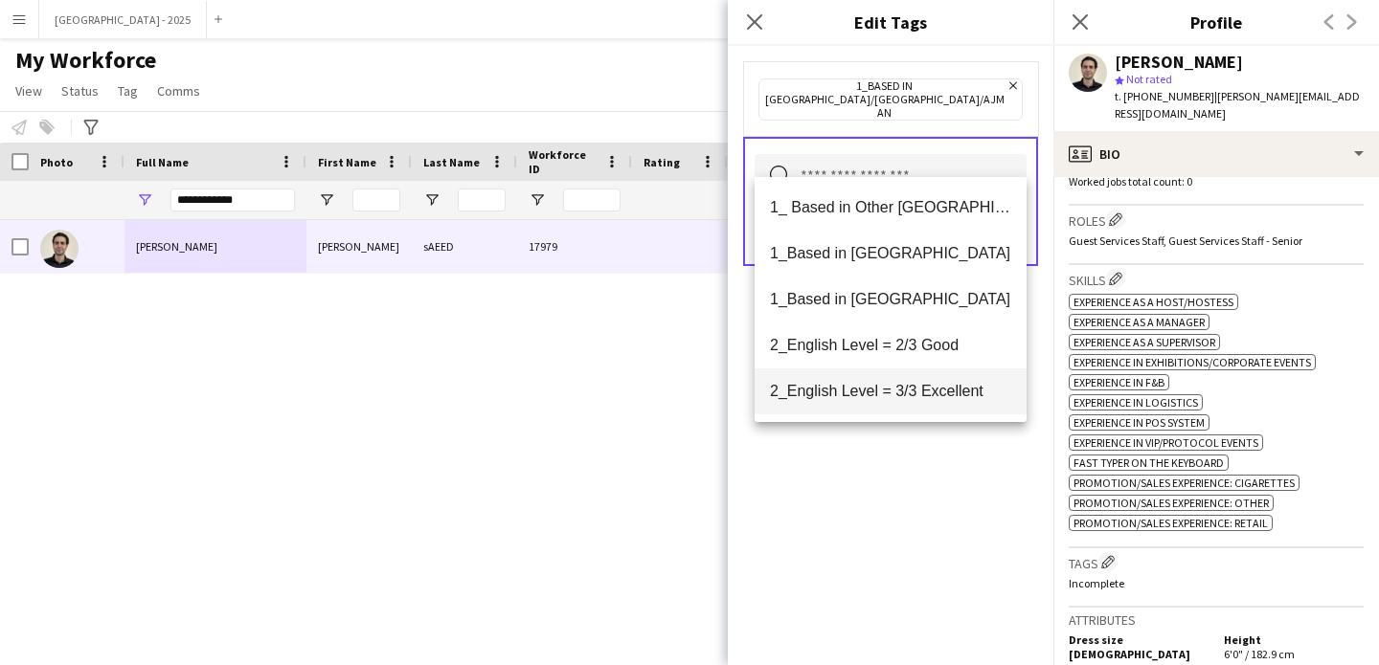
click at [921, 380] on mat-option "2_English Level = 3/3 Excellent" at bounding box center [890, 392] width 272 height 46
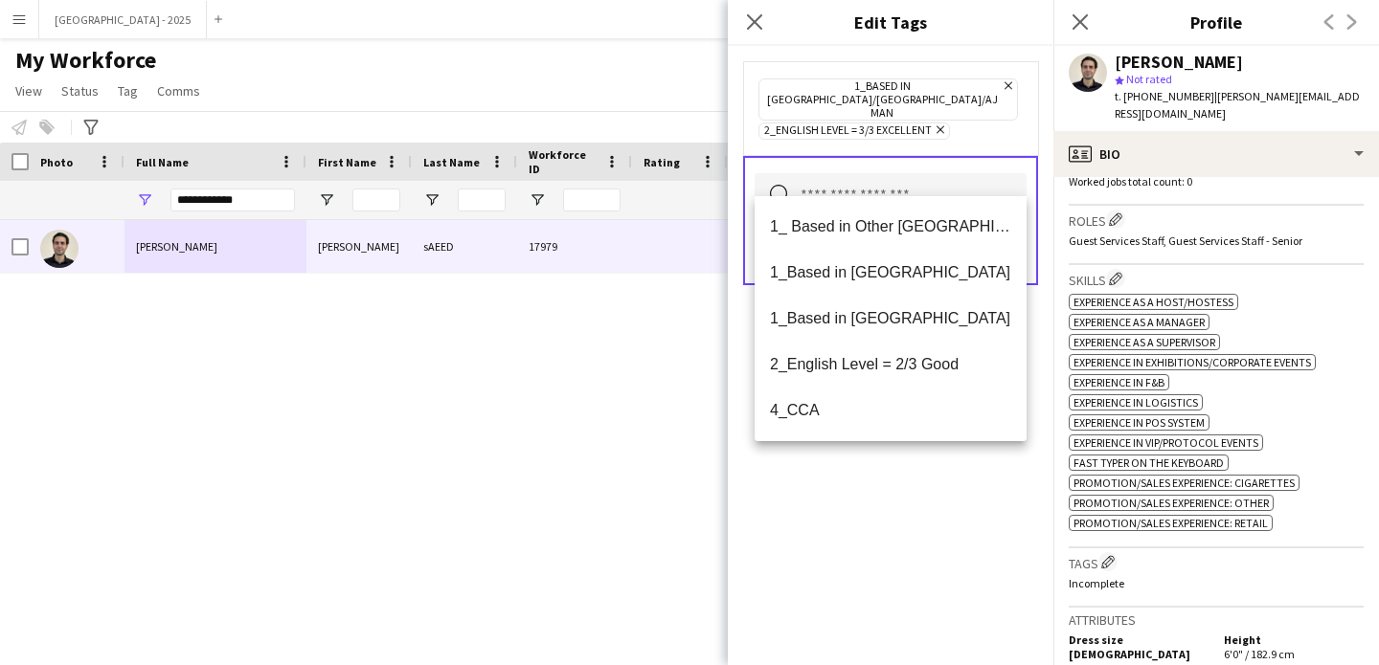
drag, startPoint x: 922, startPoint y: 554, endPoint x: 925, endPoint y: 532, distance: 22.2
click at [922, 553] on div "1_Based in [GEOGRAPHIC_DATA]/[GEOGRAPHIC_DATA]/Ajman Remove 2_English Level = 3…" at bounding box center [890, 355] width 325 height 619
click at [986, 194] on input "text" at bounding box center [890, 197] width 272 height 48
click at [1042, 267] on form "1_Based in [GEOGRAPHIC_DATA]/[GEOGRAPHIC_DATA]/Ajman Remove 2_English Level = 3…" at bounding box center [890, 192] width 325 height 293
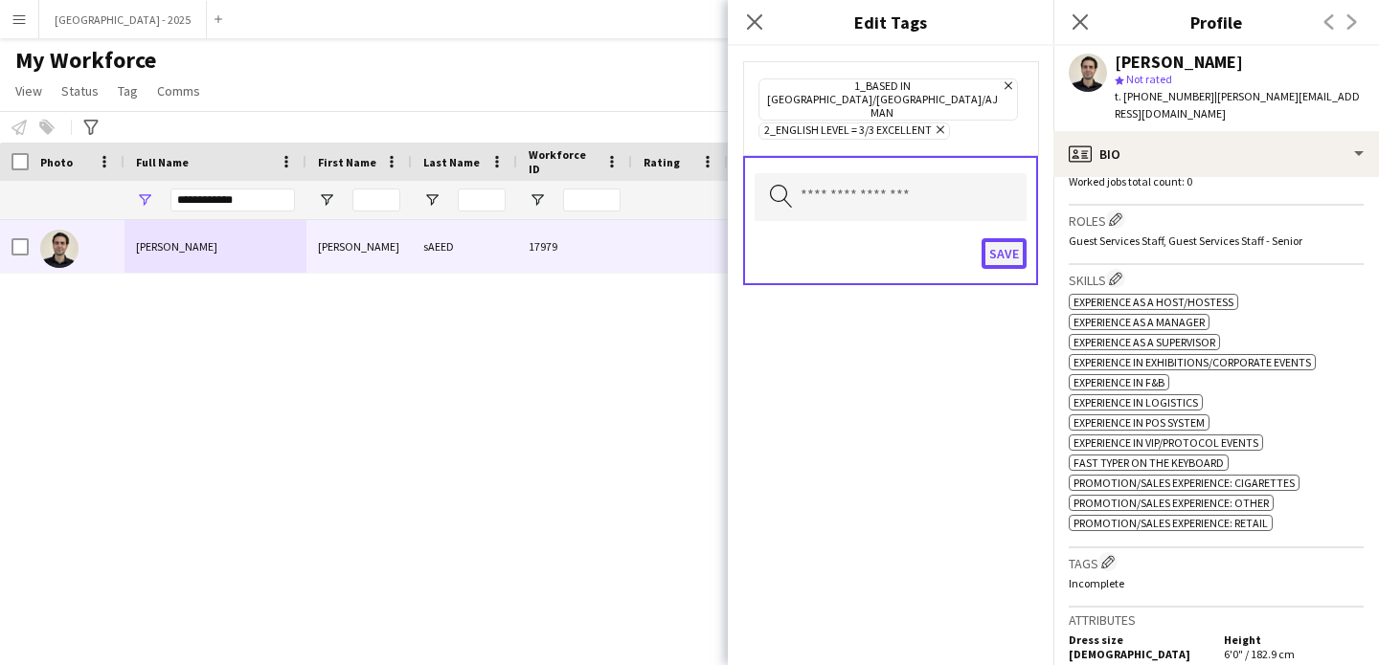
click at [1008, 238] on button "Save" at bounding box center [1003, 253] width 45 height 31
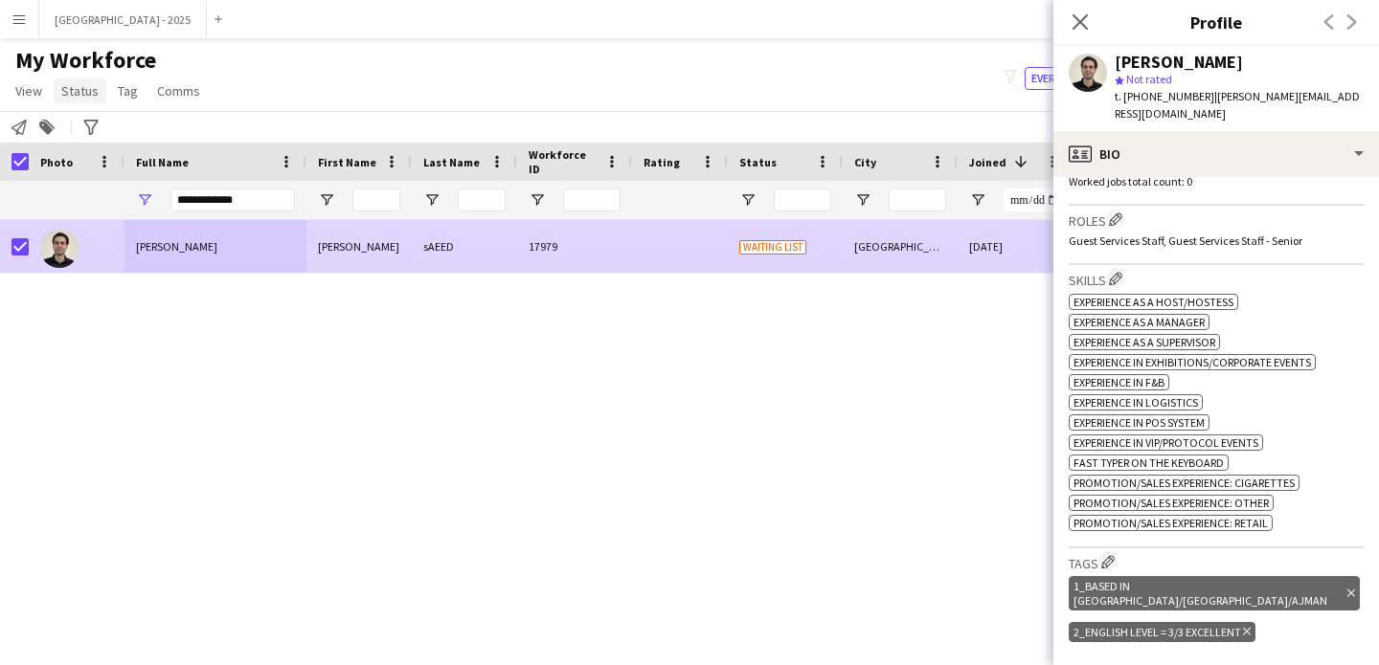
click at [74, 86] on span "Status" at bounding box center [79, 90] width 37 height 17
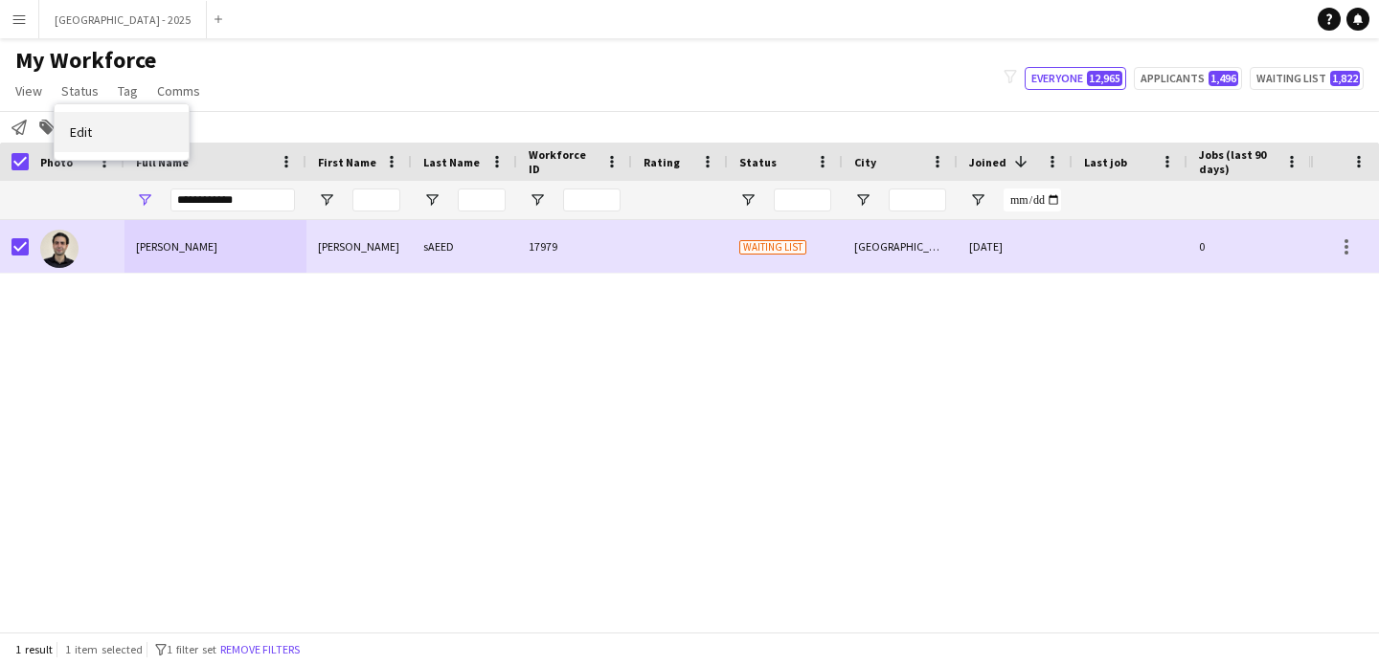
click at [147, 130] on link "Edit" at bounding box center [122, 132] width 134 height 40
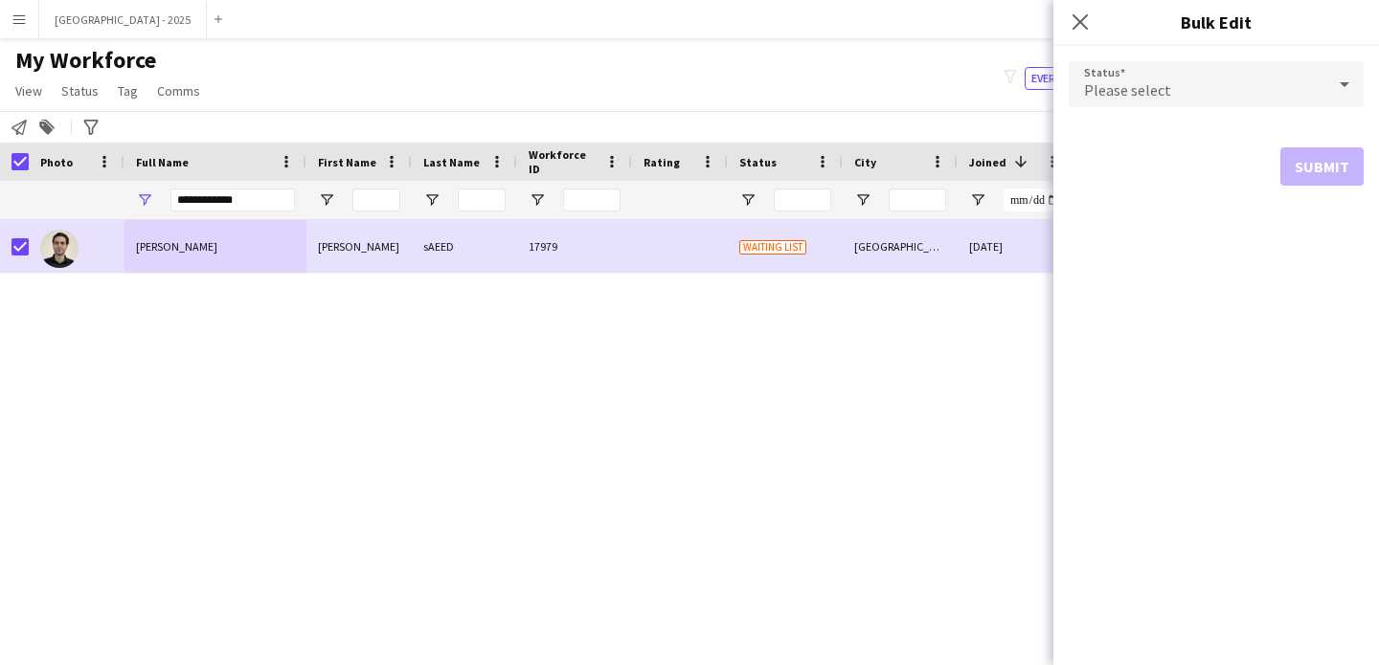
click at [1211, 88] on div "Please select" at bounding box center [1196, 84] width 257 height 46
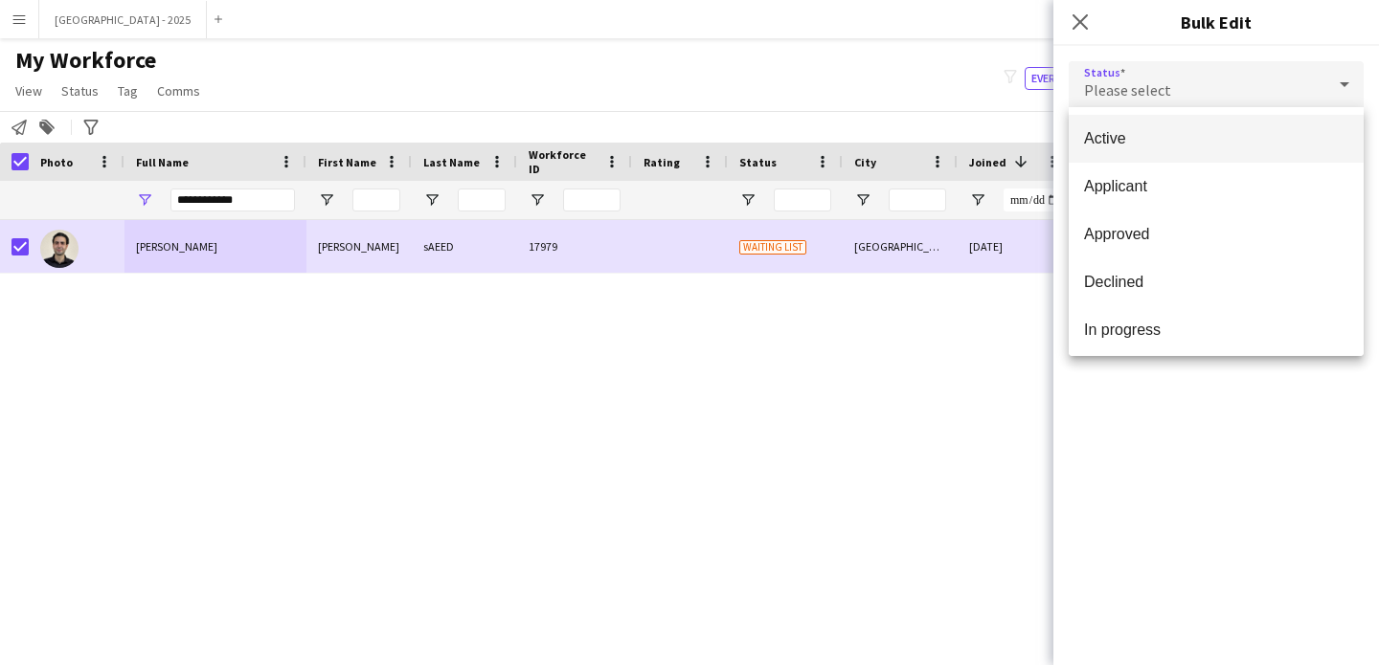
click at [1158, 129] on span "Active" at bounding box center [1216, 138] width 264 height 18
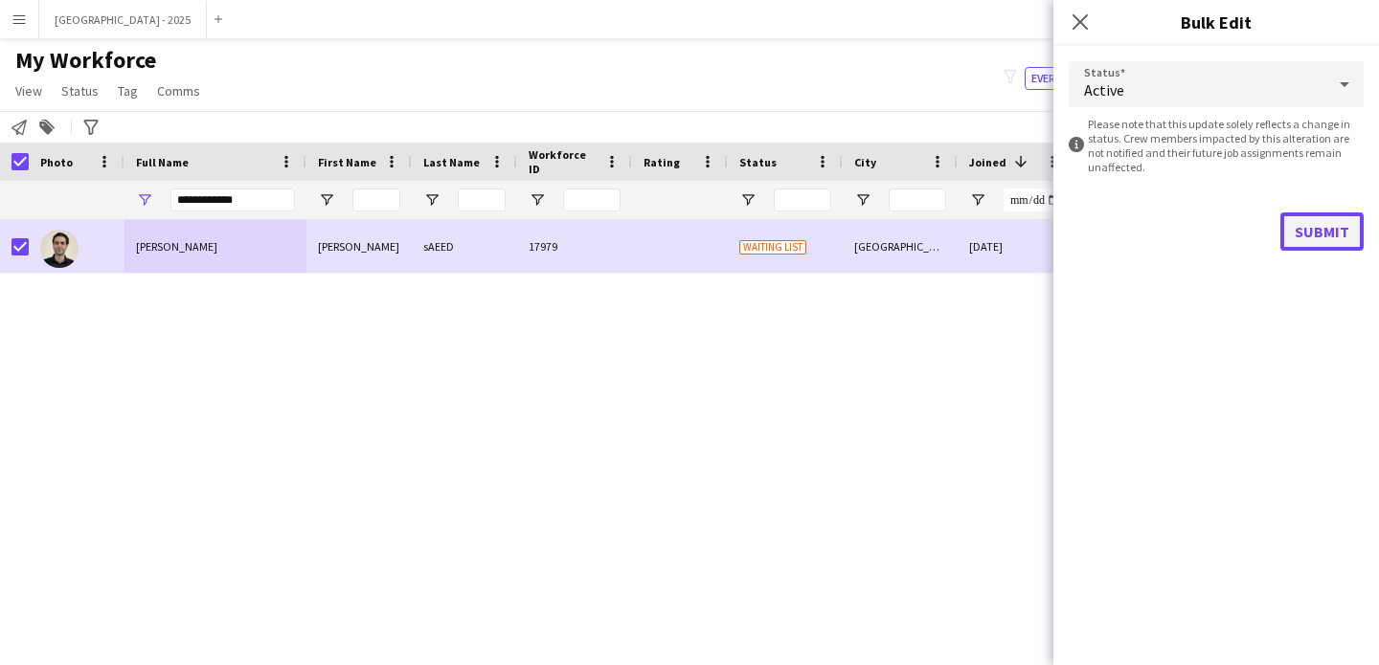
click at [1334, 224] on button "Submit" at bounding box center [1321, 232] width 83 height 38
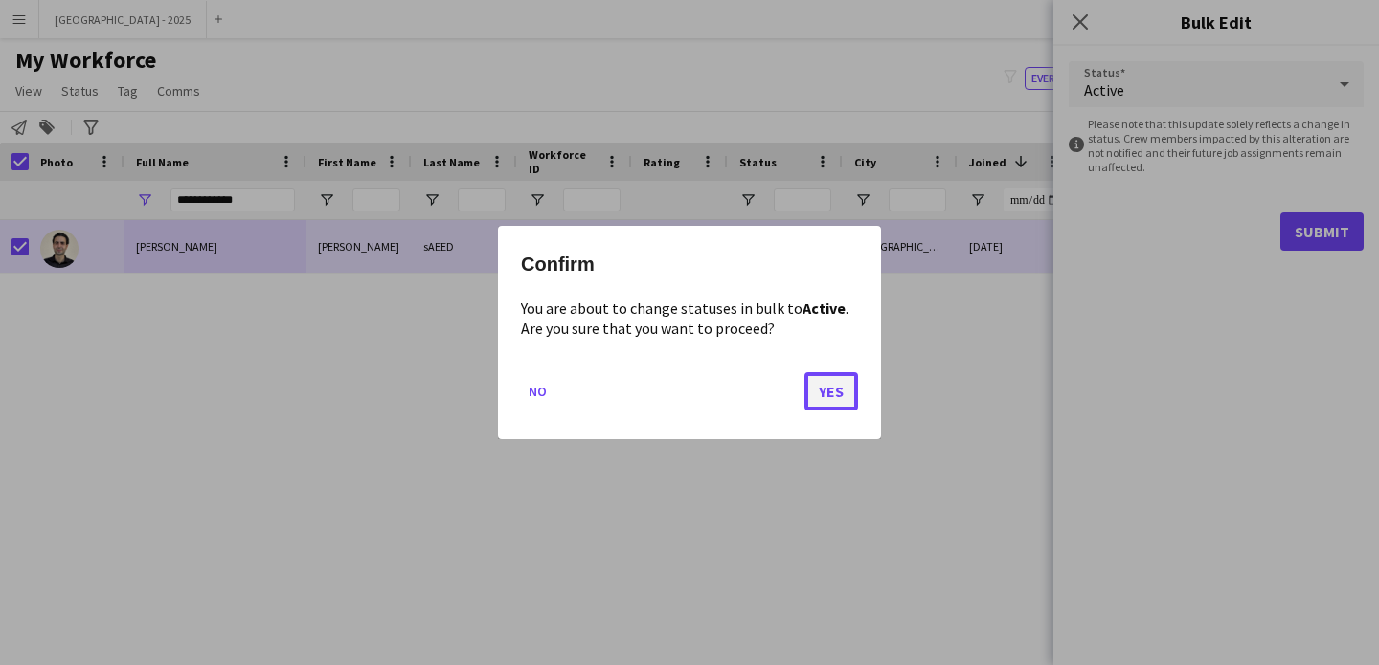
click at [848, 399] on button "Yes" at bounding box center [831, 391] width 54 height 38
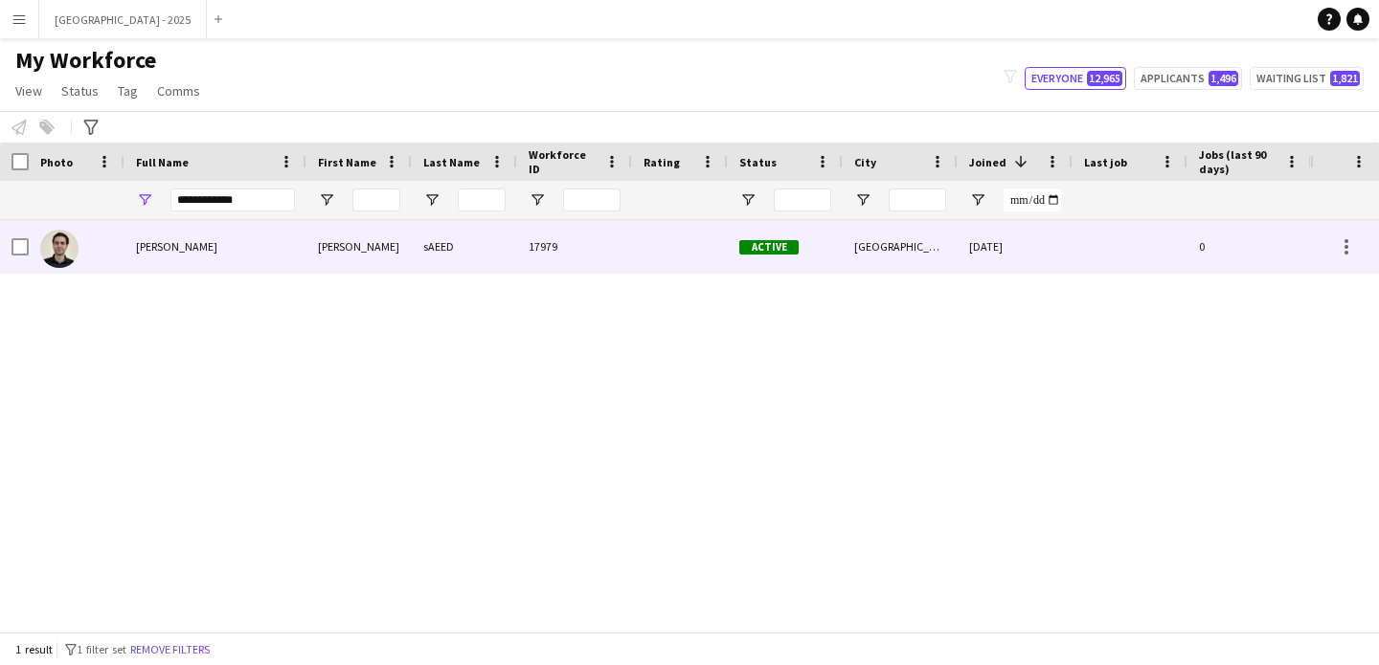
click at [54, 245] on img at bounding box center [59, 249] width 38 height 38
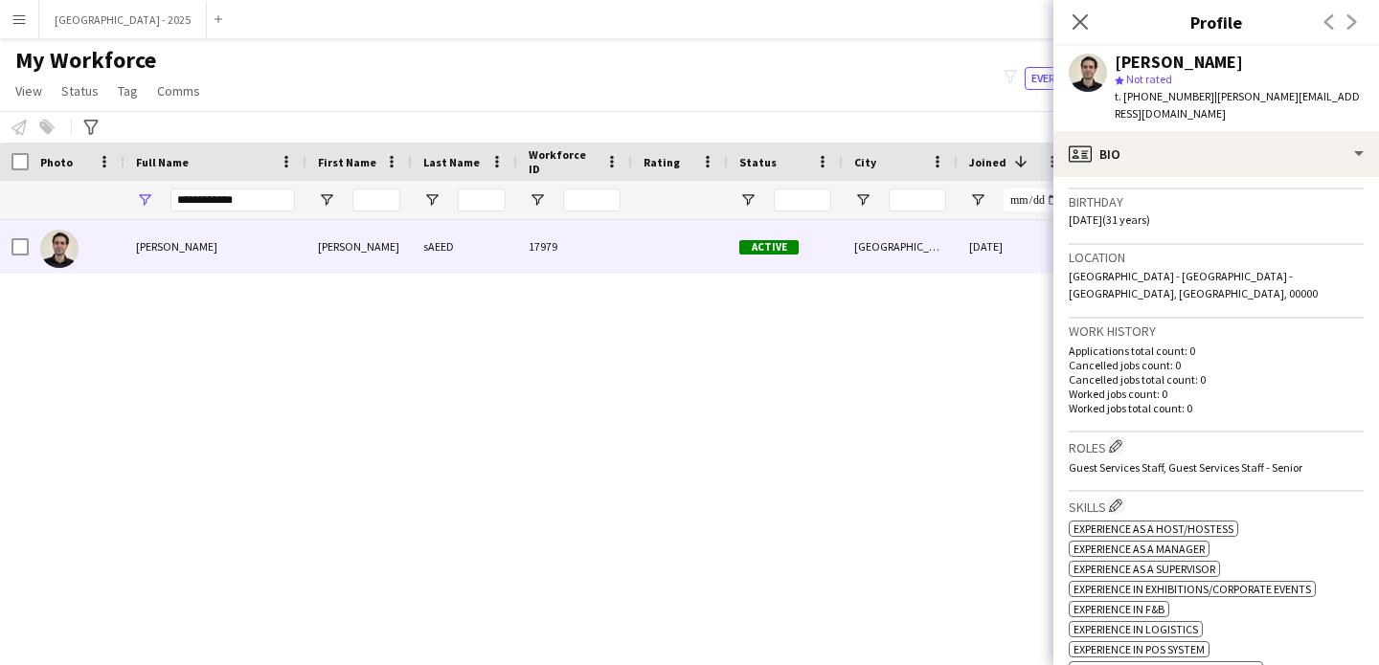
scroll to position [258, 0]
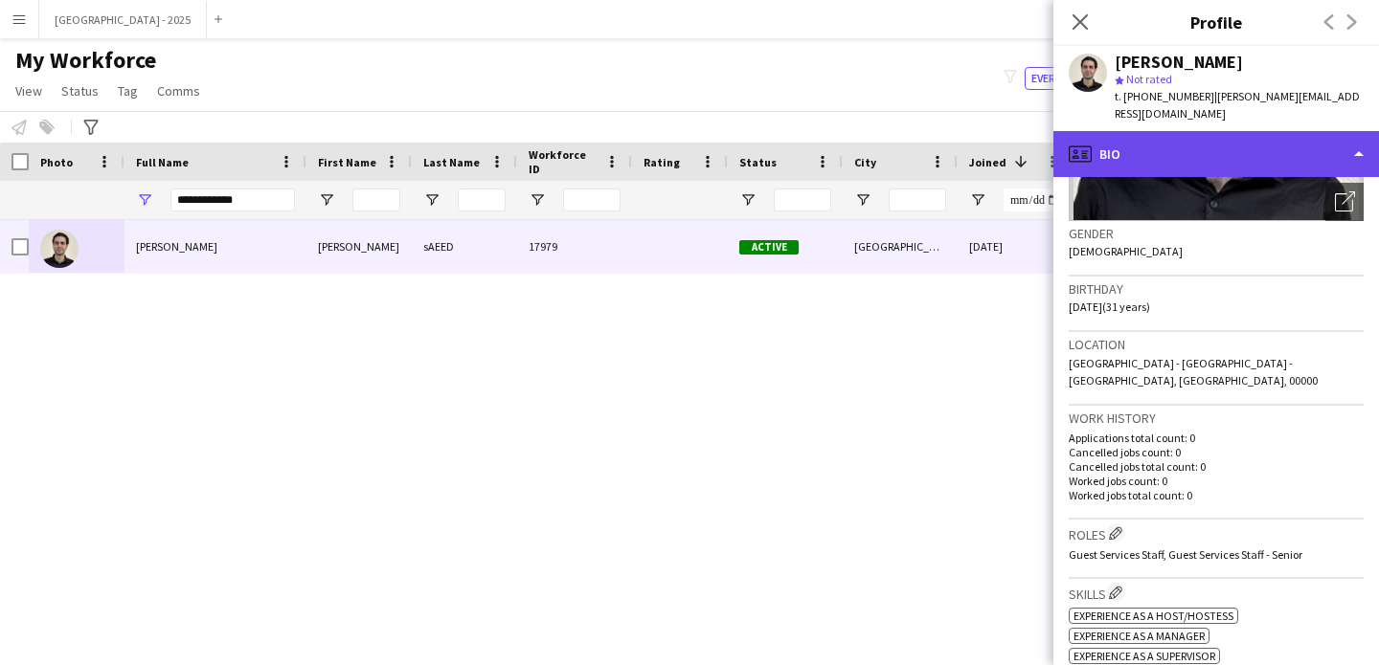
click at [1173, 150] on div "profile Bio" at bounding box center [1215, 154] width 325 height 46
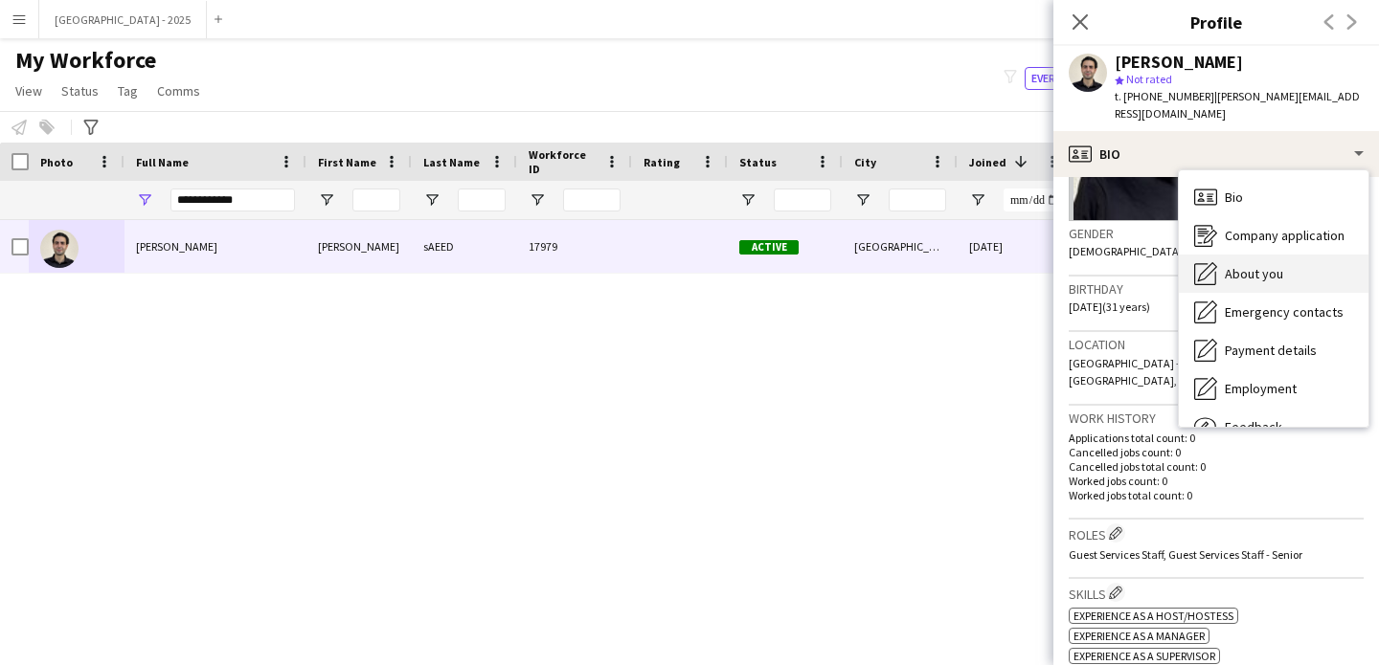
click at [1217, 255] on div "About you About you" at bounding box center [1273, 274] width 190 height 38
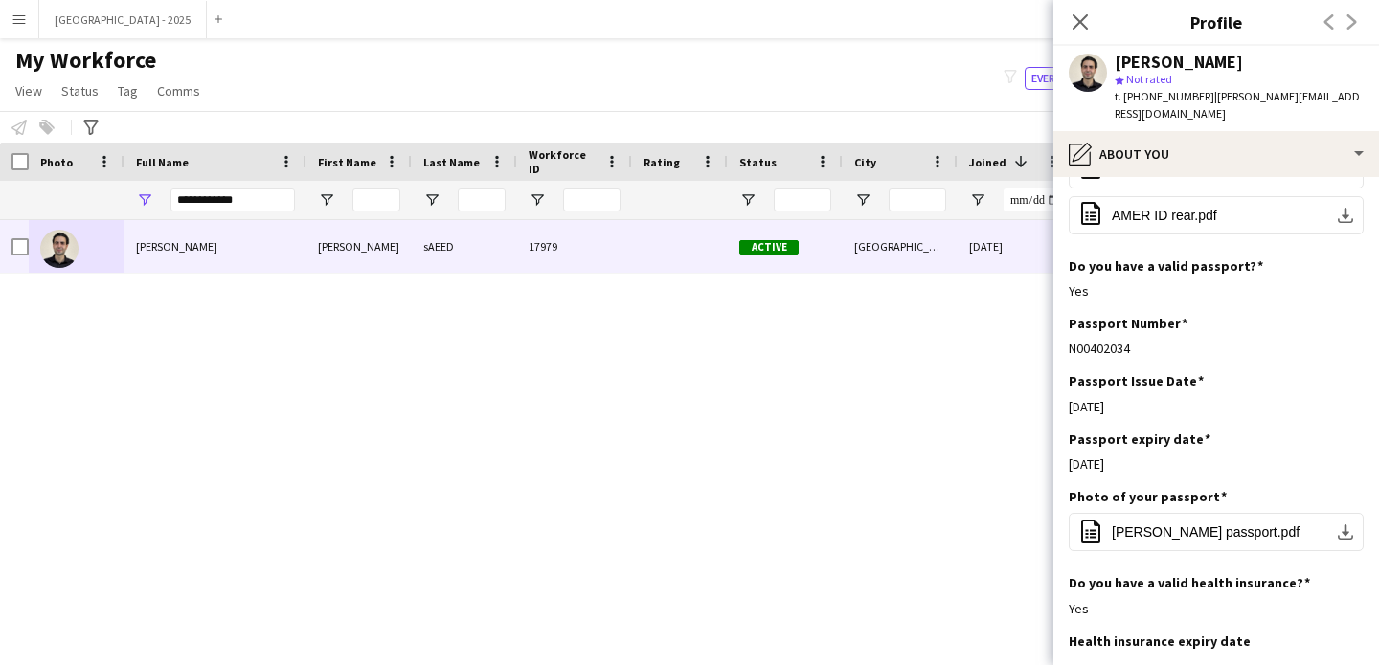
scroll to position [975, 0]
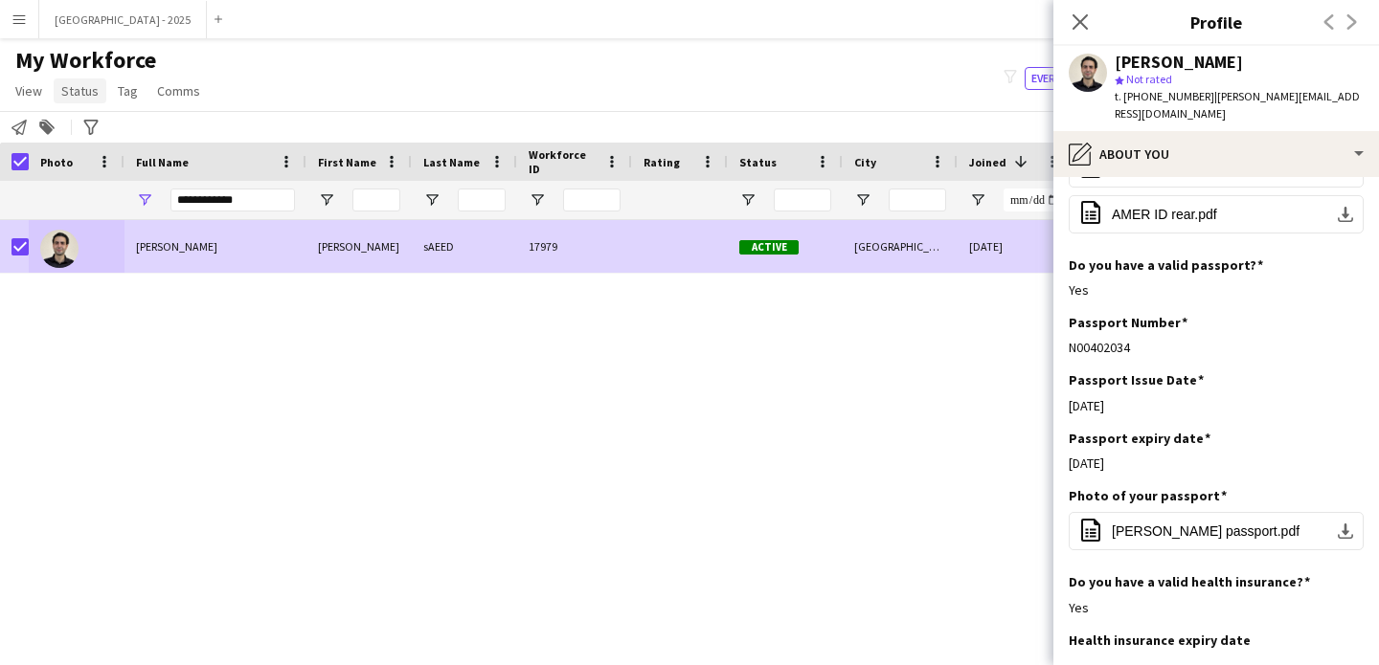
click at [78, 92] on span "Status" at bounding box center [79, 90] width 37 height 17
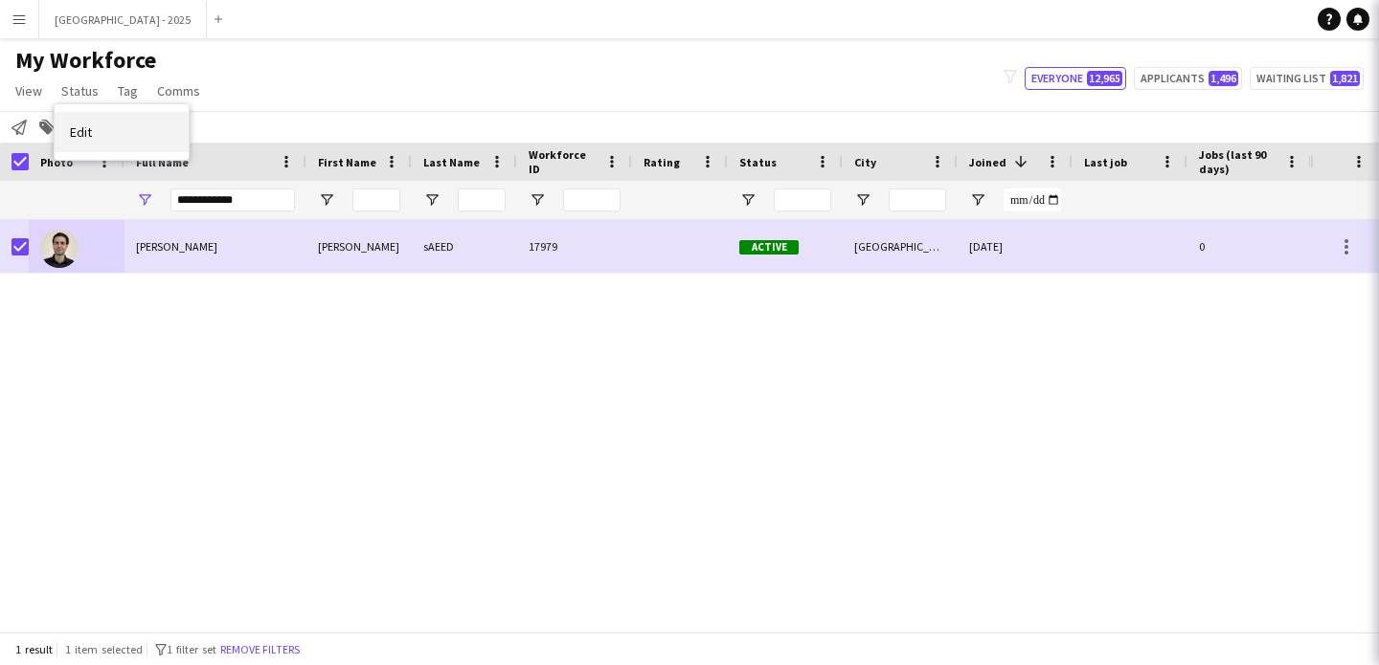
click at [98, 130] on link "Edit" at bounding box center [122, 132] width 134 height 40
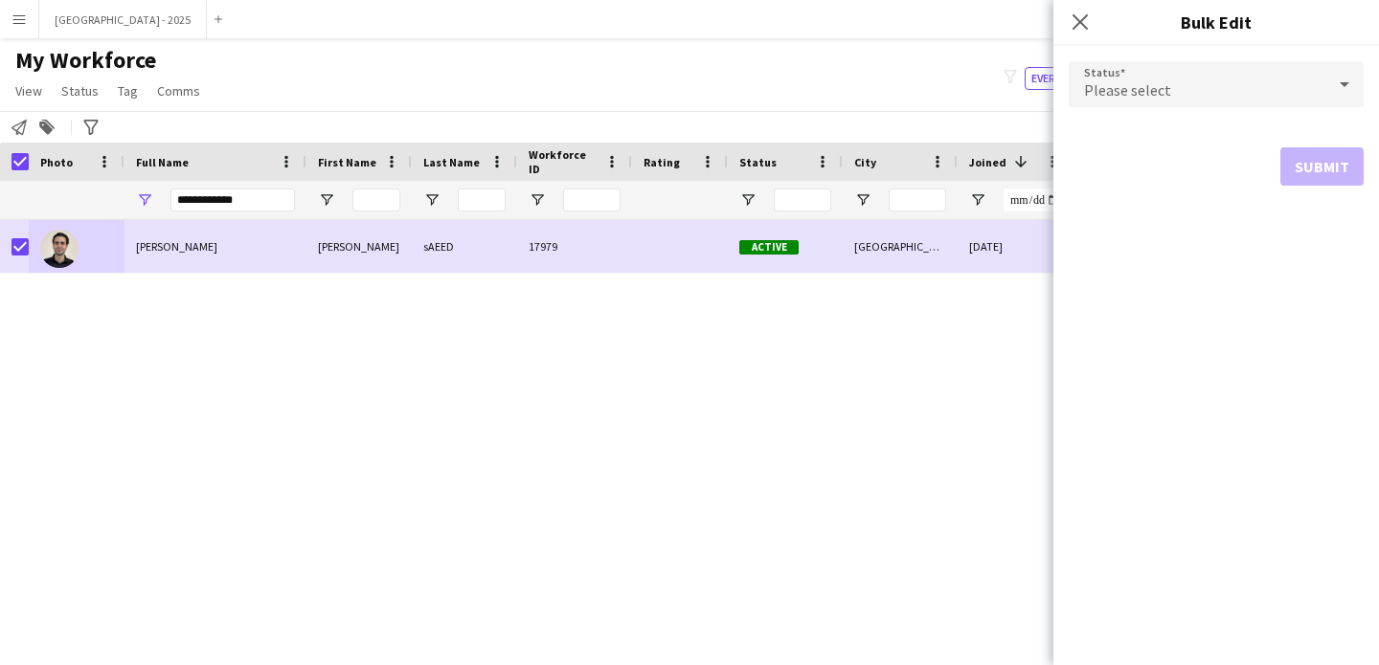
click at [1092, 92] on span "Please select" at bounding box center [1127, 89] width 87 height 19
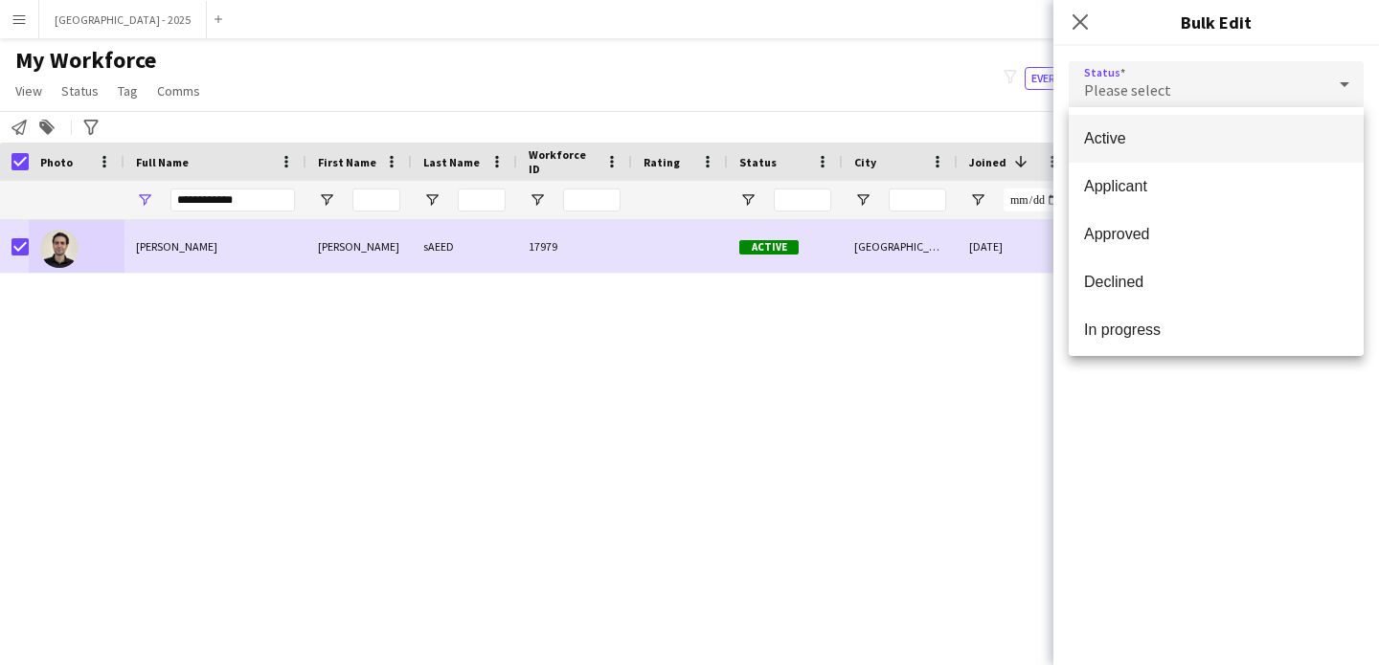
click at [1137, 129] on span "Active" at bounding box center [1216, 138] width 264 height 18
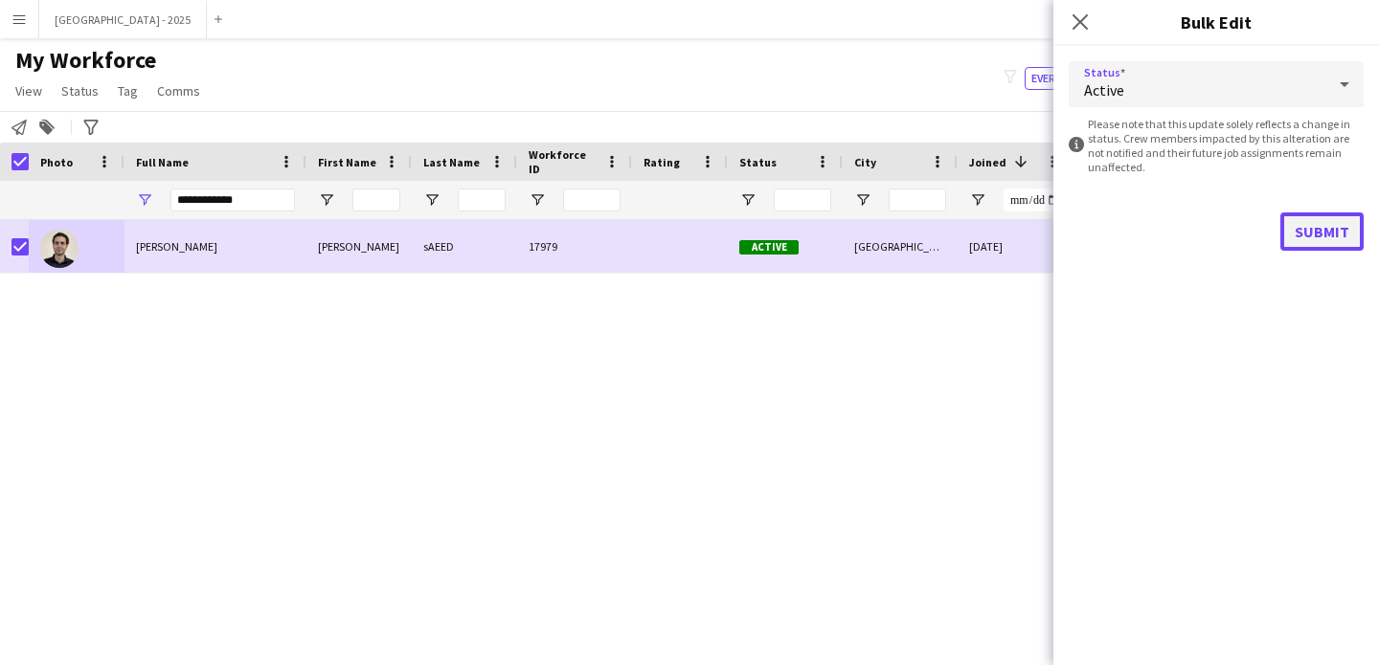
click at [1331, 241] on button "Submit" at bounding box center [1321, 232] width 83 height 38
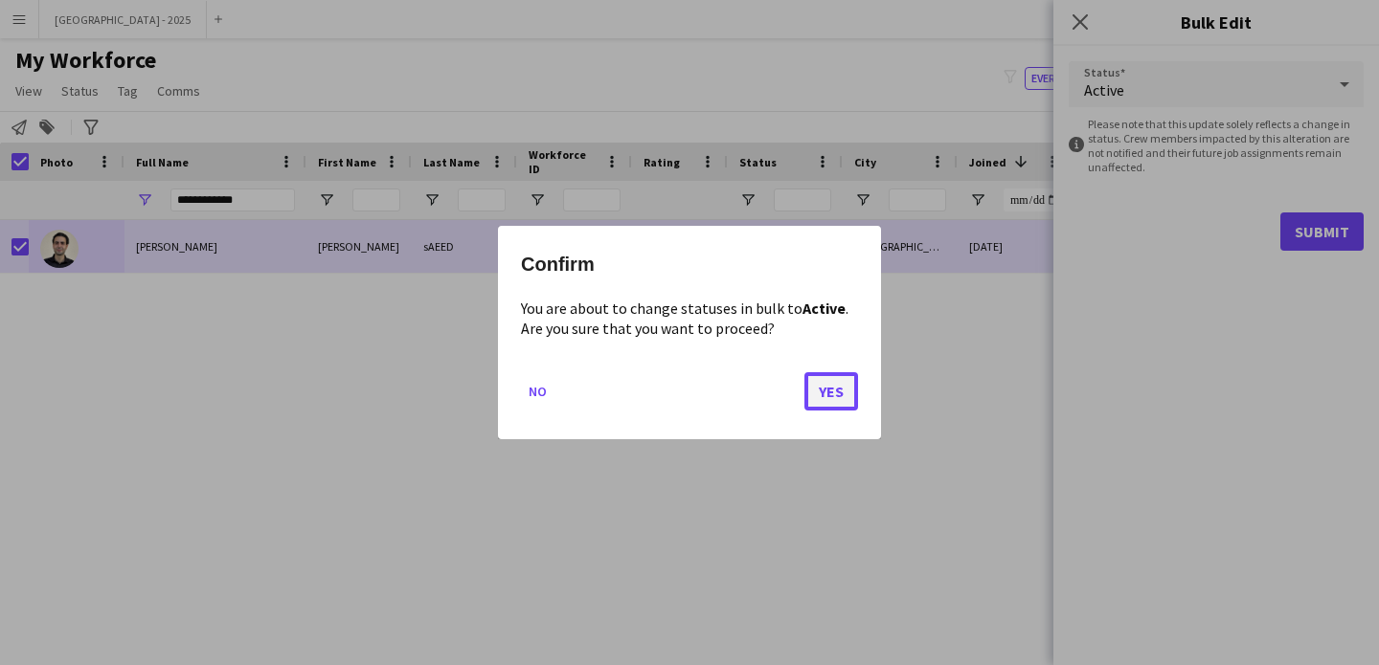
click at [820, 401] on button "Yes" at bounding box center [831, 391] width 54 height 38
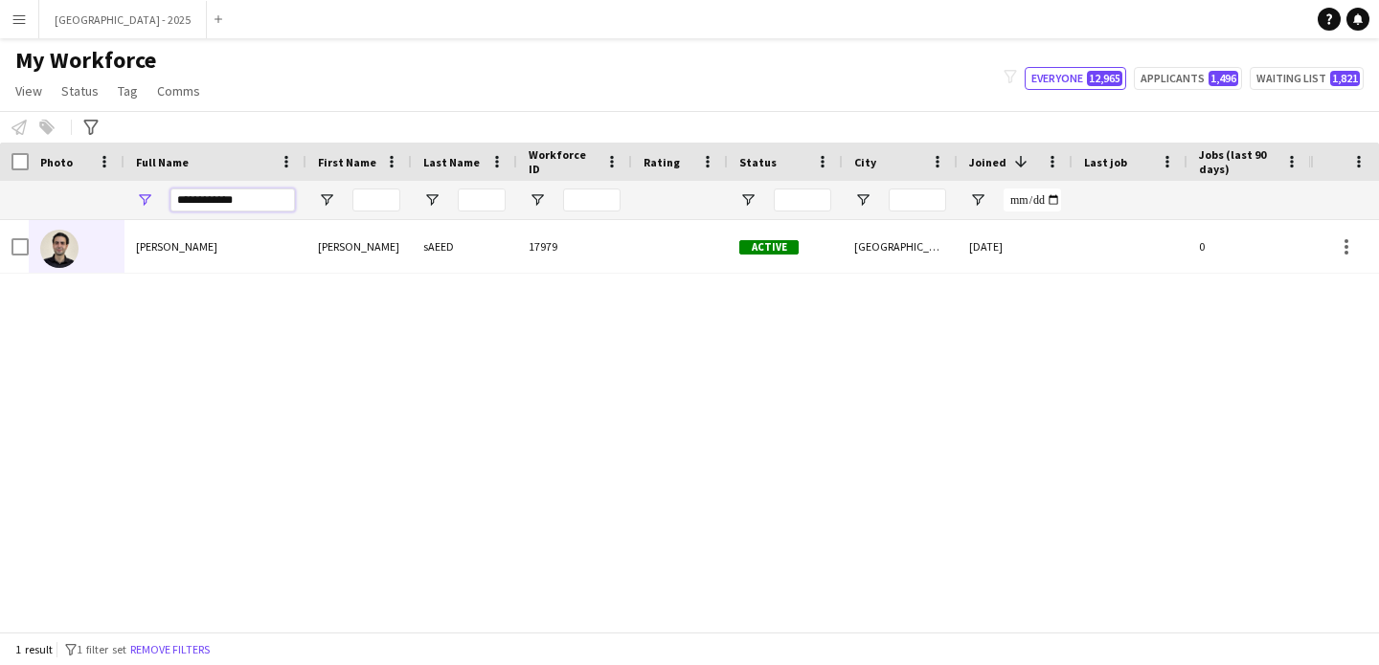
click at [230, 202] on input "**********" at bounding box center [232, 200] width 124 height 23
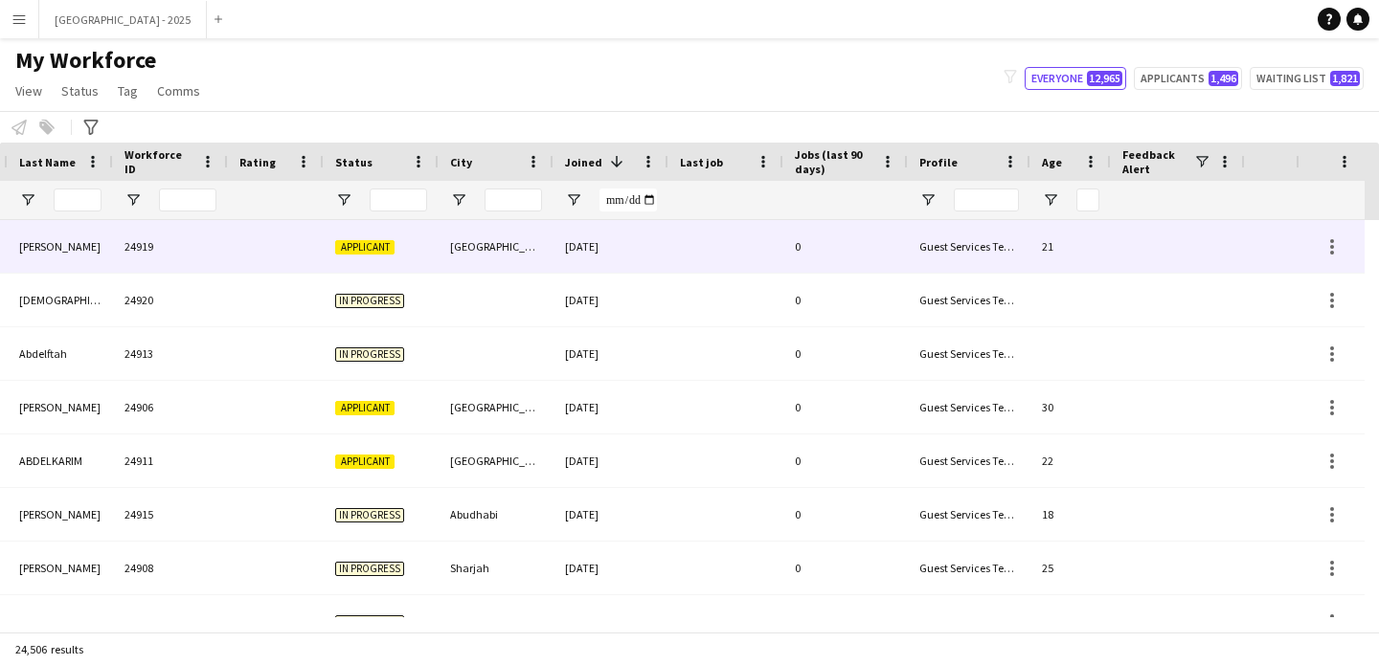
scroll to position [0, 554]
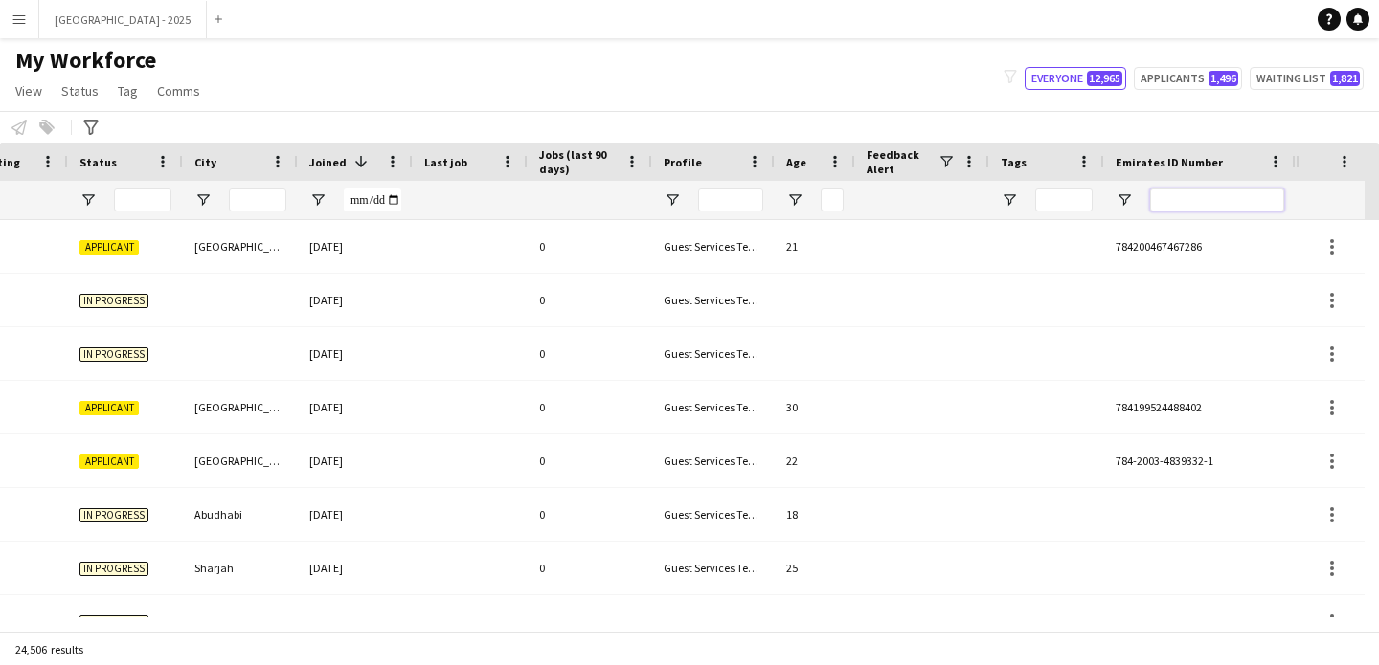
click at [1179, 192] on input "Emirates ID Number Filter Input" at bounding box center [1217, 200] width 134 height 23
paste input "*******"
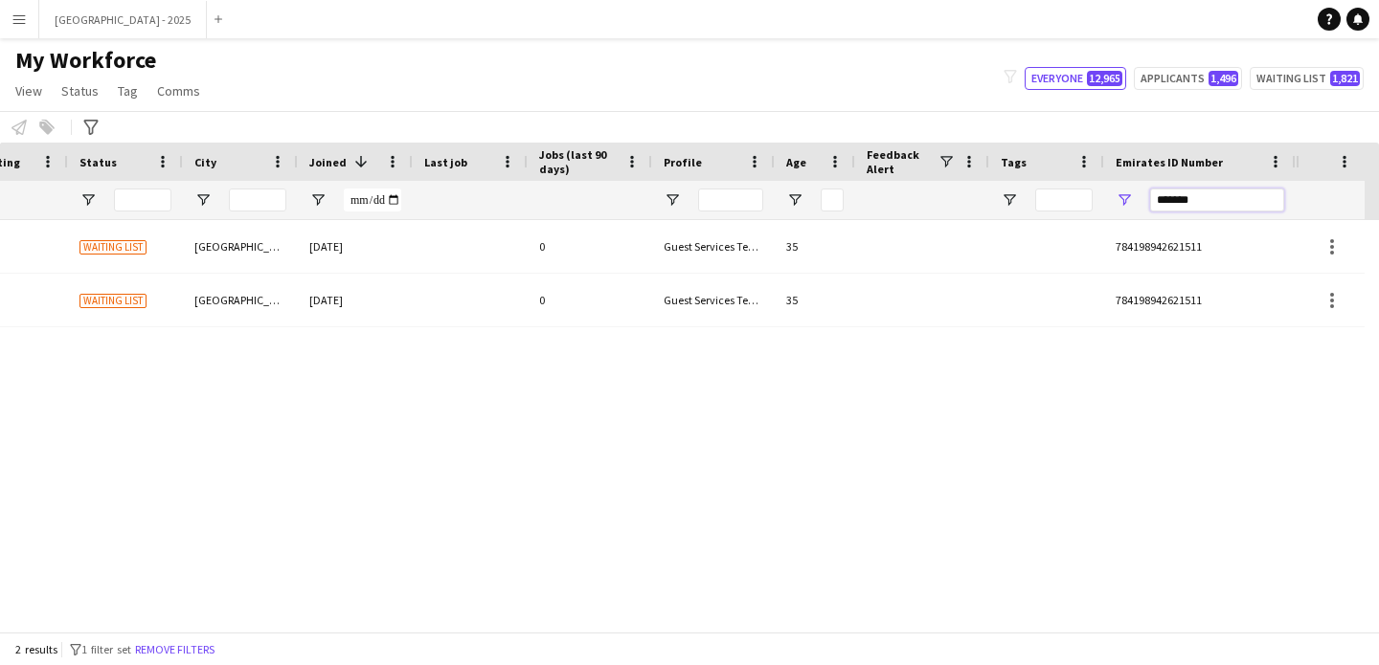
scroll to position [0, 645]
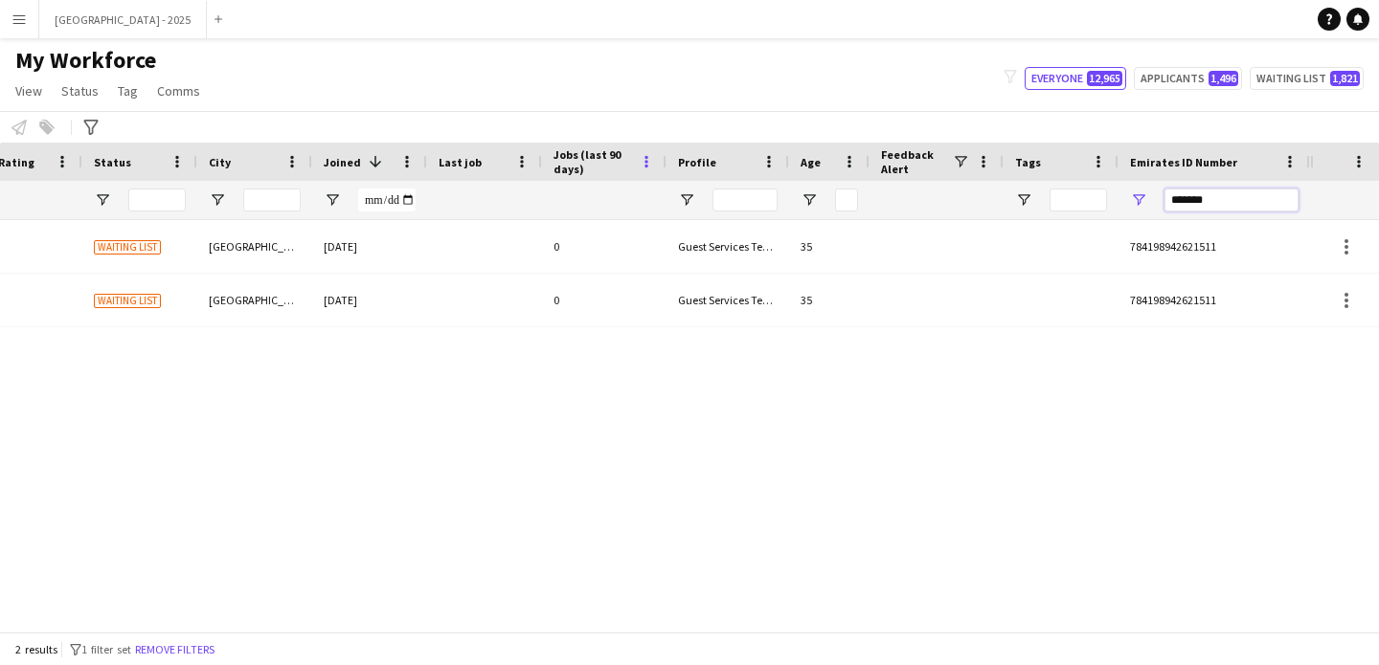
type input "*******"
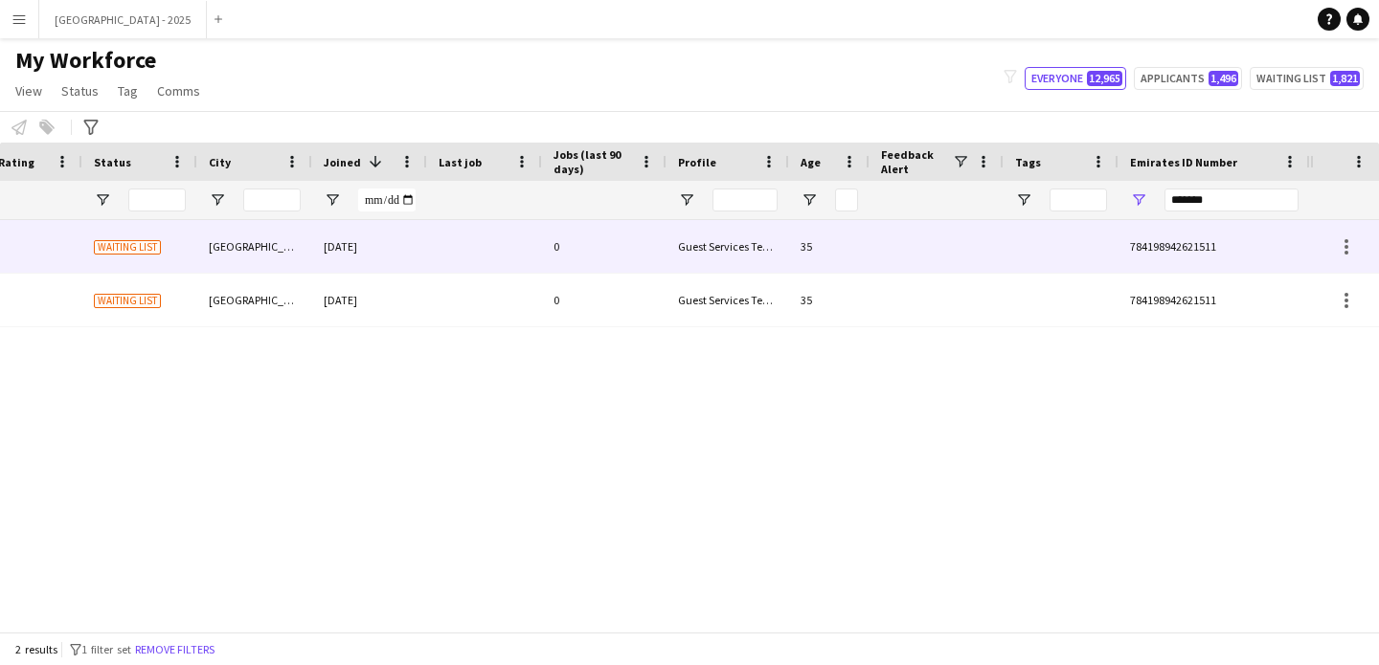
click at [568, 266] on div "0" at bounding box center [604, 246] width 124 height 53
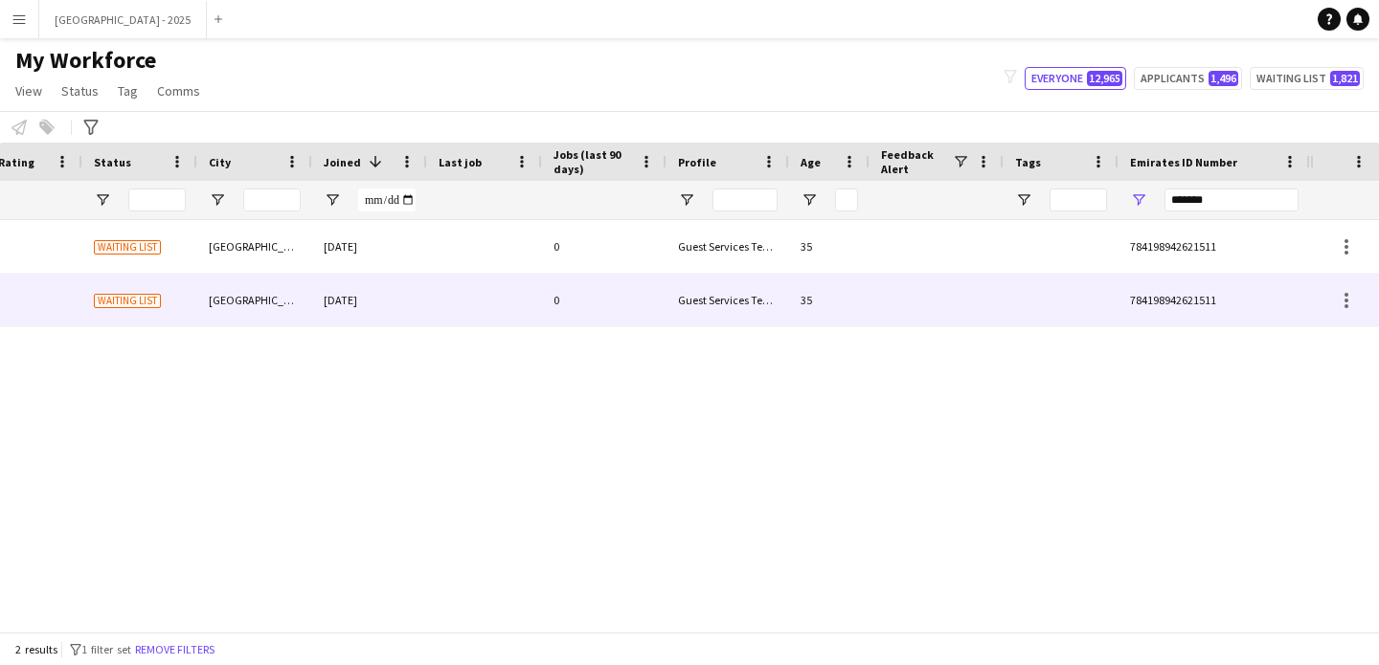
click at [597, 280] on div "0" at bounding box center [604, 300] width 124 height 53
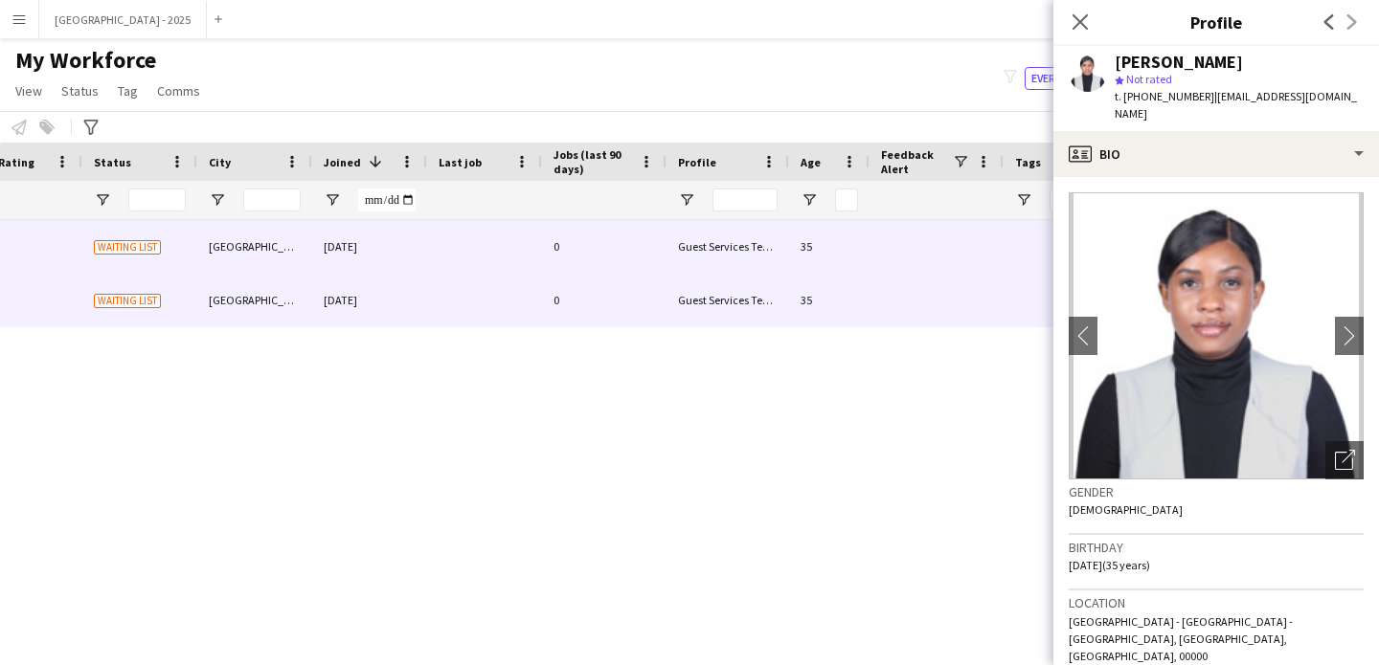
click at [762, 245] on div "Guest Services Team" at bounding box center [727, 246] width 123 height 53
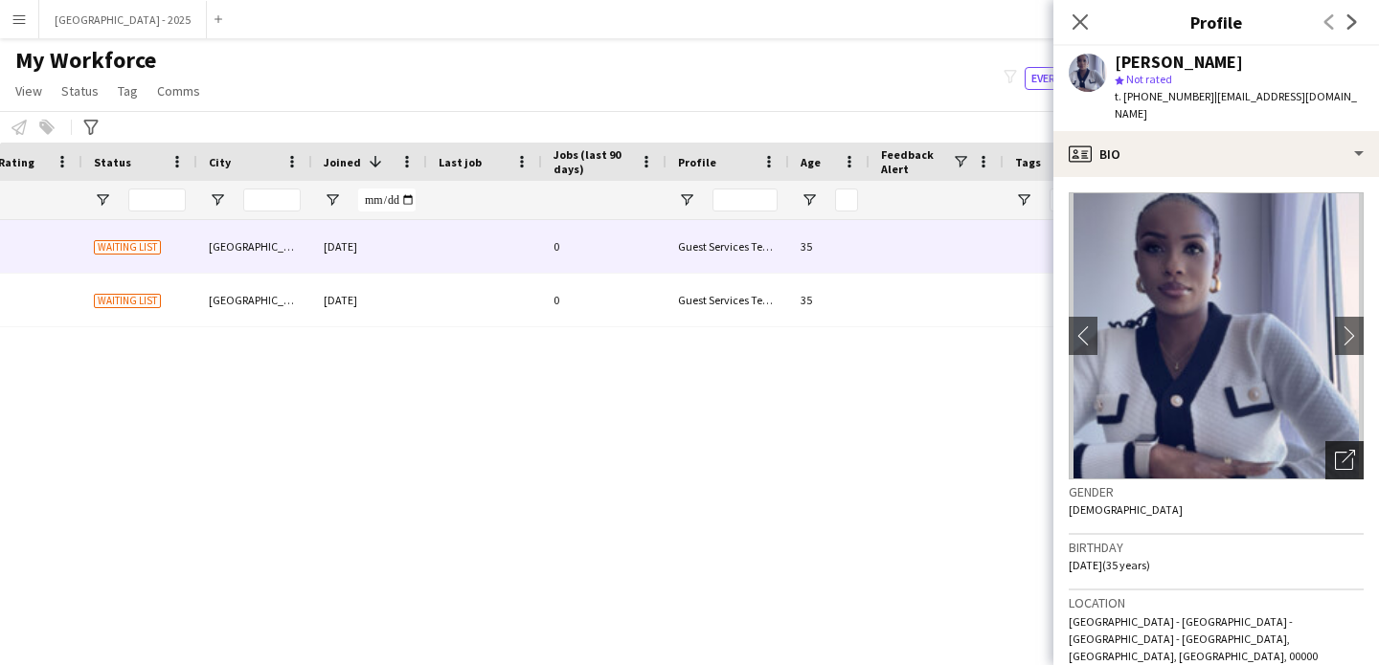
click at [1334, 450] on icon "Open photos pop-in" at bounding box center [1344, 460] width 20 height 20
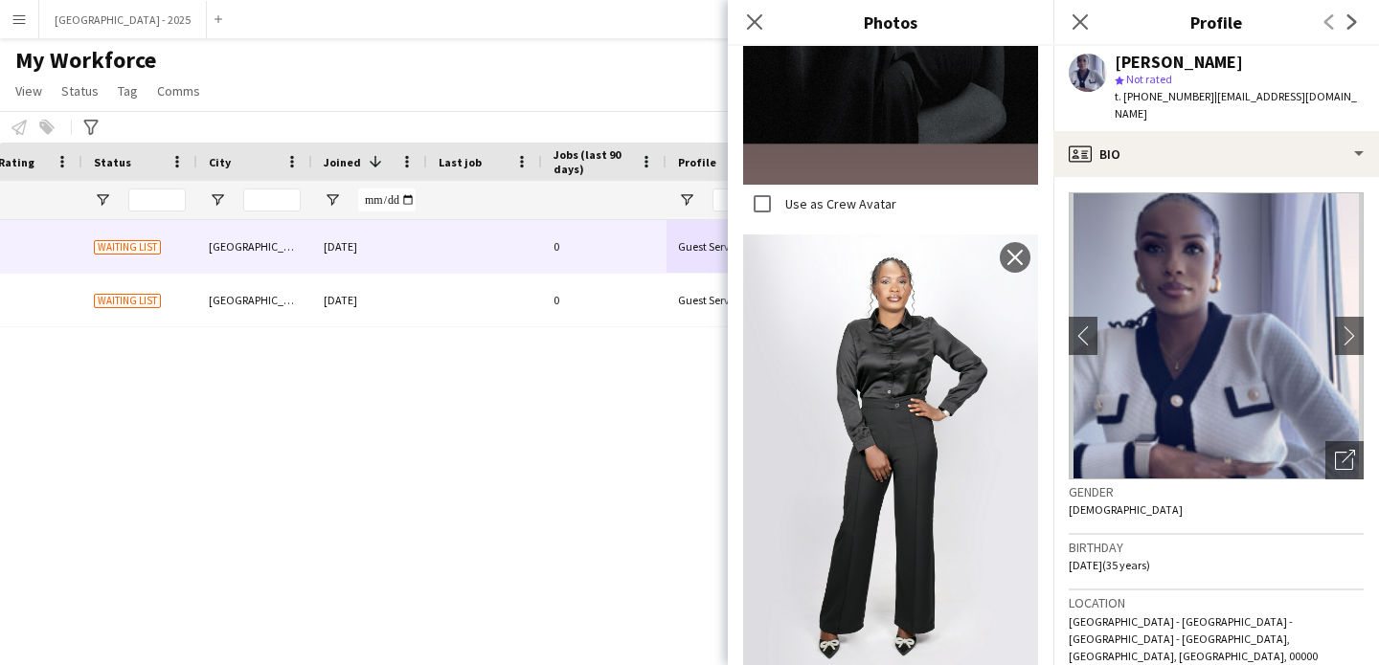
scroll to position [377, 0]
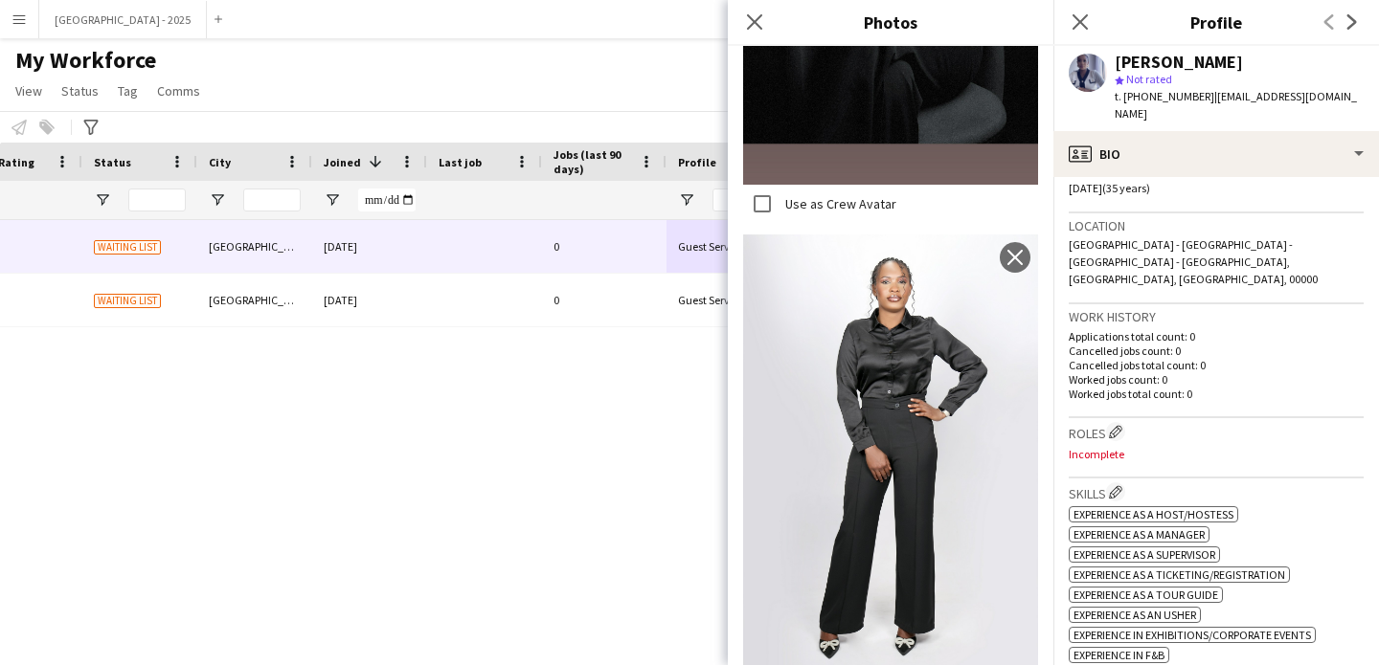
click at [1294, 372] on div "Work history Applications total count: 0 Cancelled jobs count: 0 Cancelled jobs…" at bounding box center [1215, 361] width 295 height 114
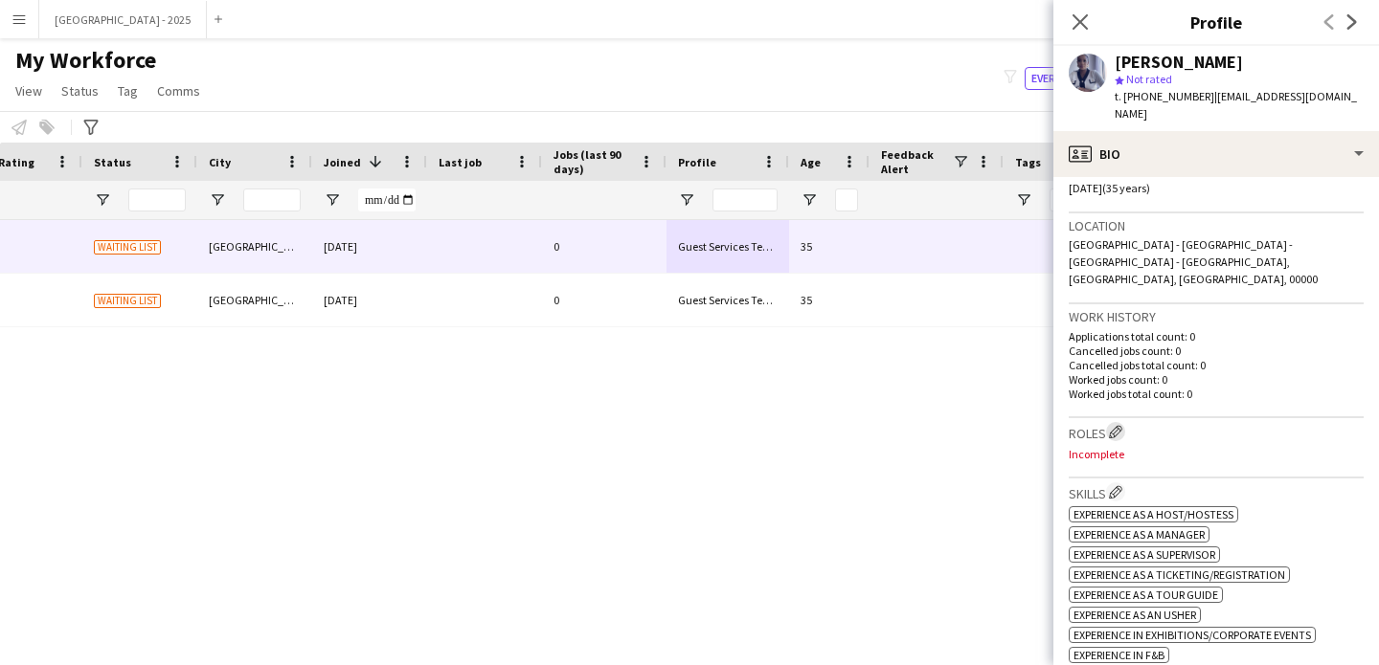
click at [1118, 425] on app-icon "Edit crew company roles" at bounding box center [1115, 431] width 13 height 13
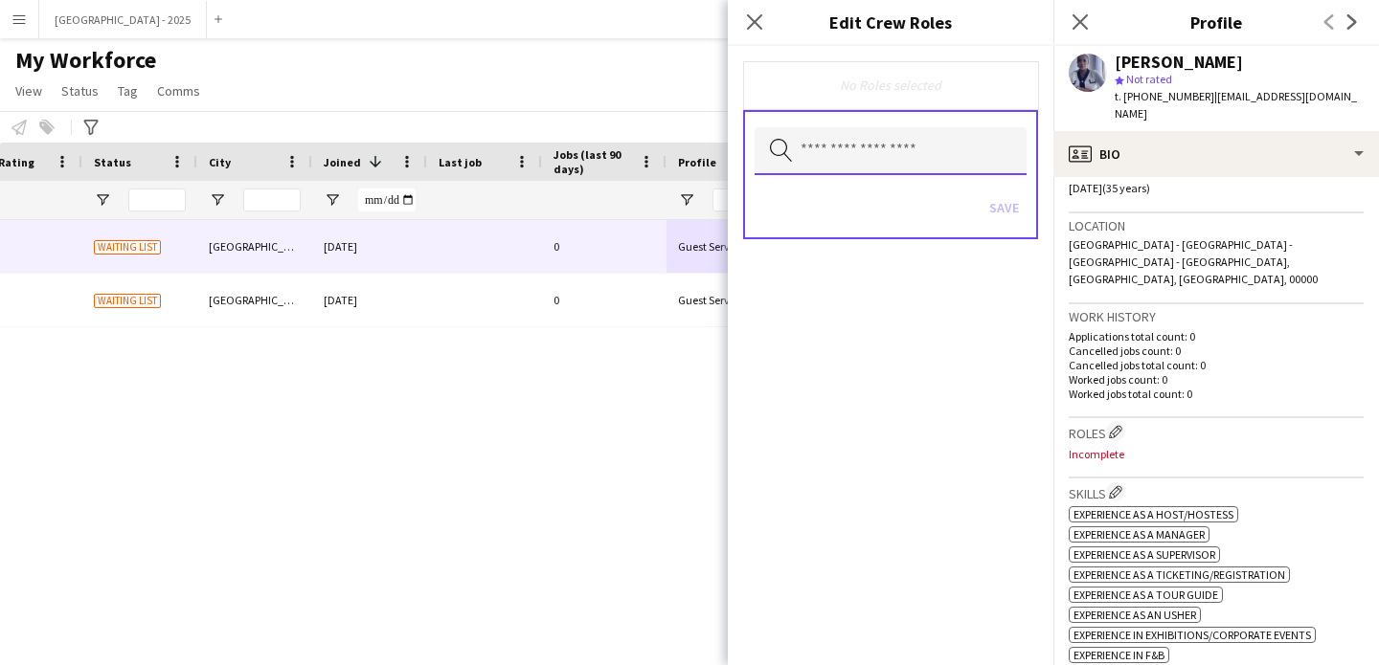
click at [895, 164] on input "text" at bounding box center [890, 151] width 272 height 48
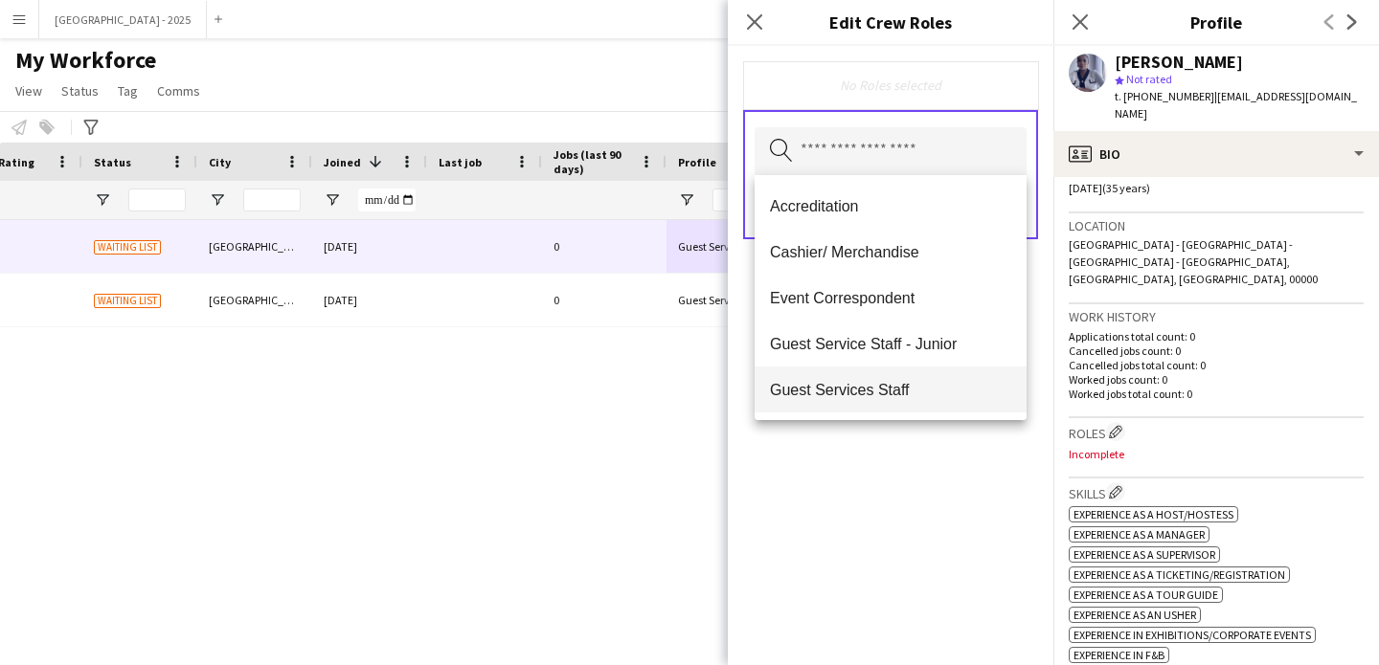
click at [919, 384] on span "Guest Services Staff" at bounding box center [890, 390] width 241 height 18
click at [920, 386] on span "Guest Services Staff - Senior" at bounding box center [890, 391] width 241 height 18
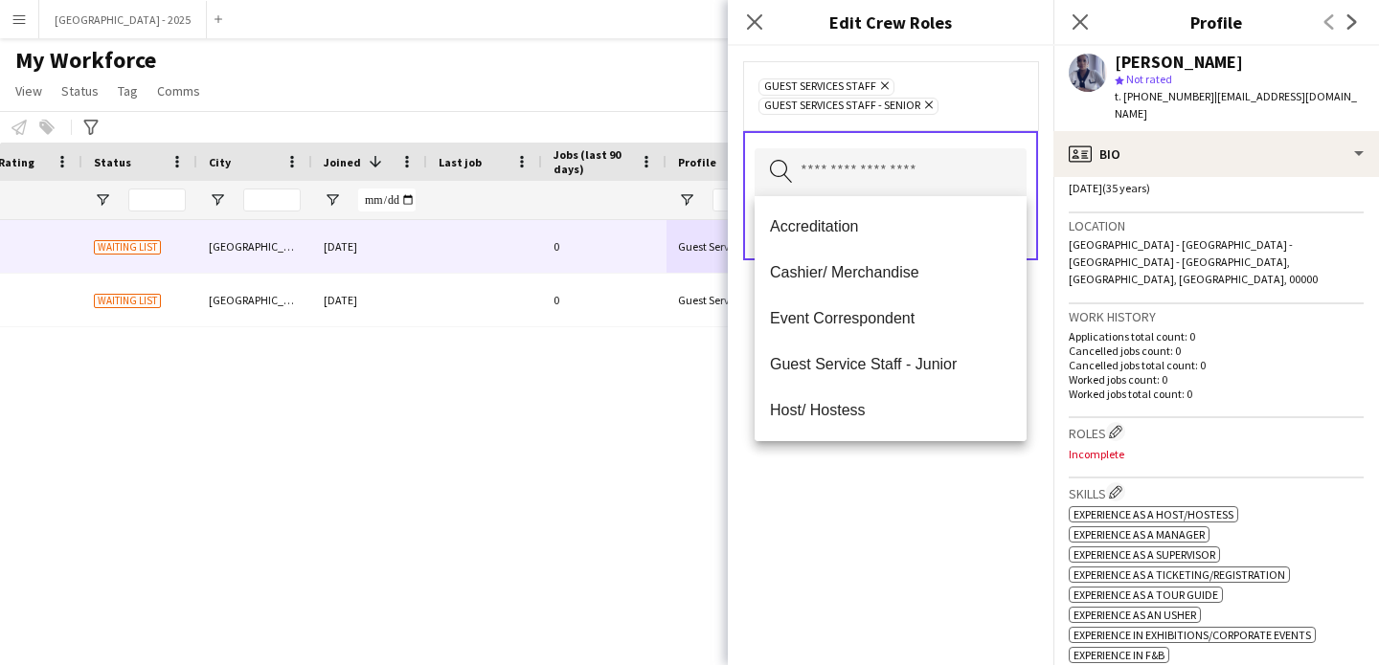
click at [928, 458] on div "Guest Services Staff Remove Guest Services Staff - Senior Remove Search by role…" at bounding box center [890, 355] width 325 height 619
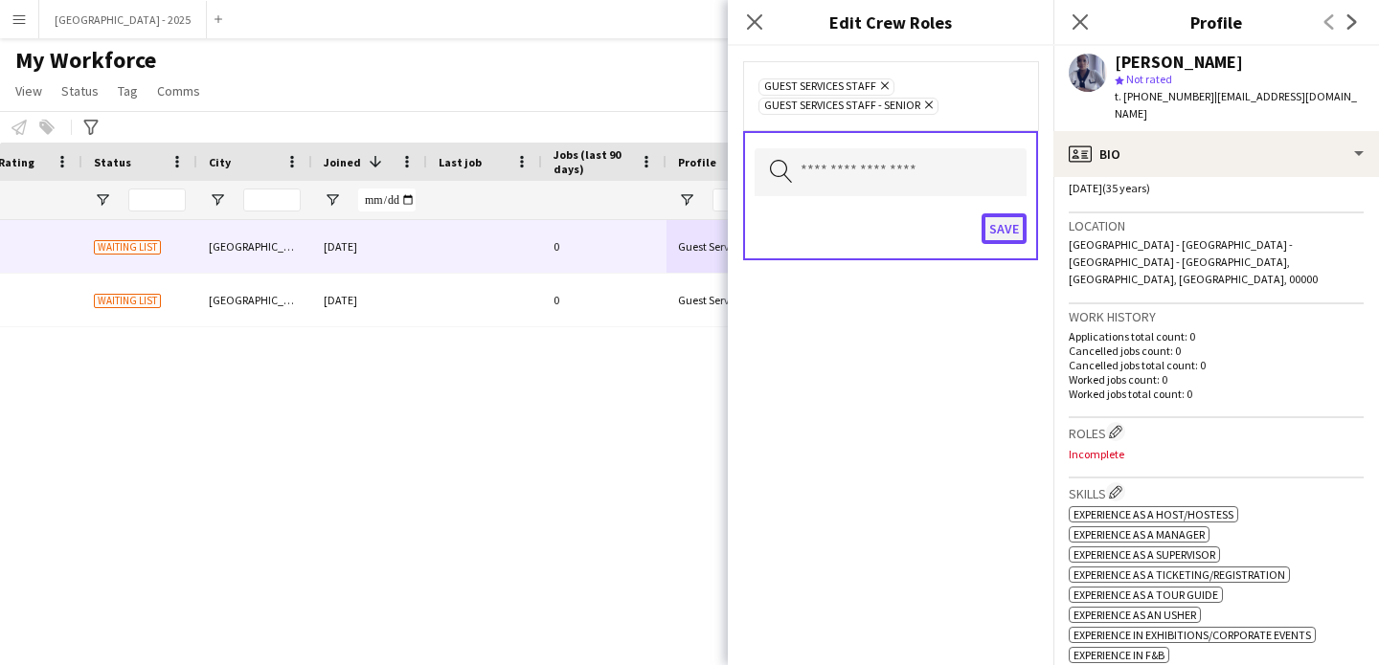
click at [1016, 237] on button "Save" at bounding box center [1003, 228] width 45 height 31
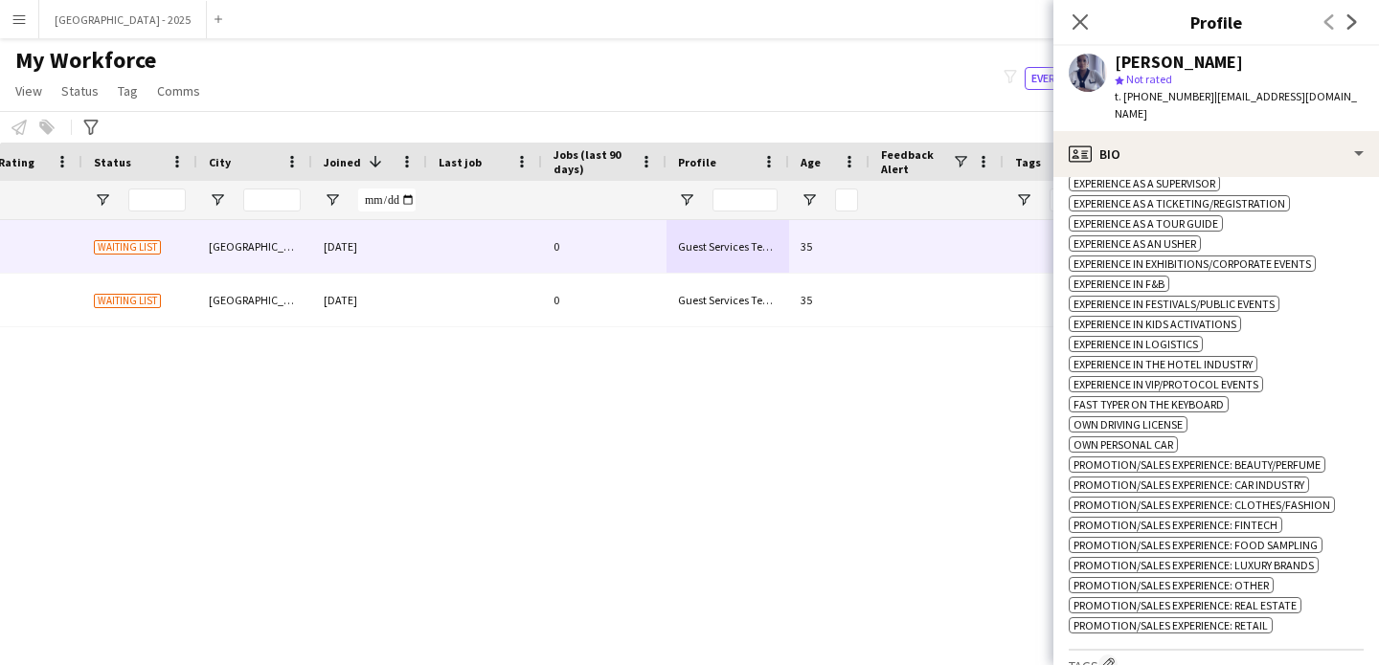
scroll to position [1143, 0]
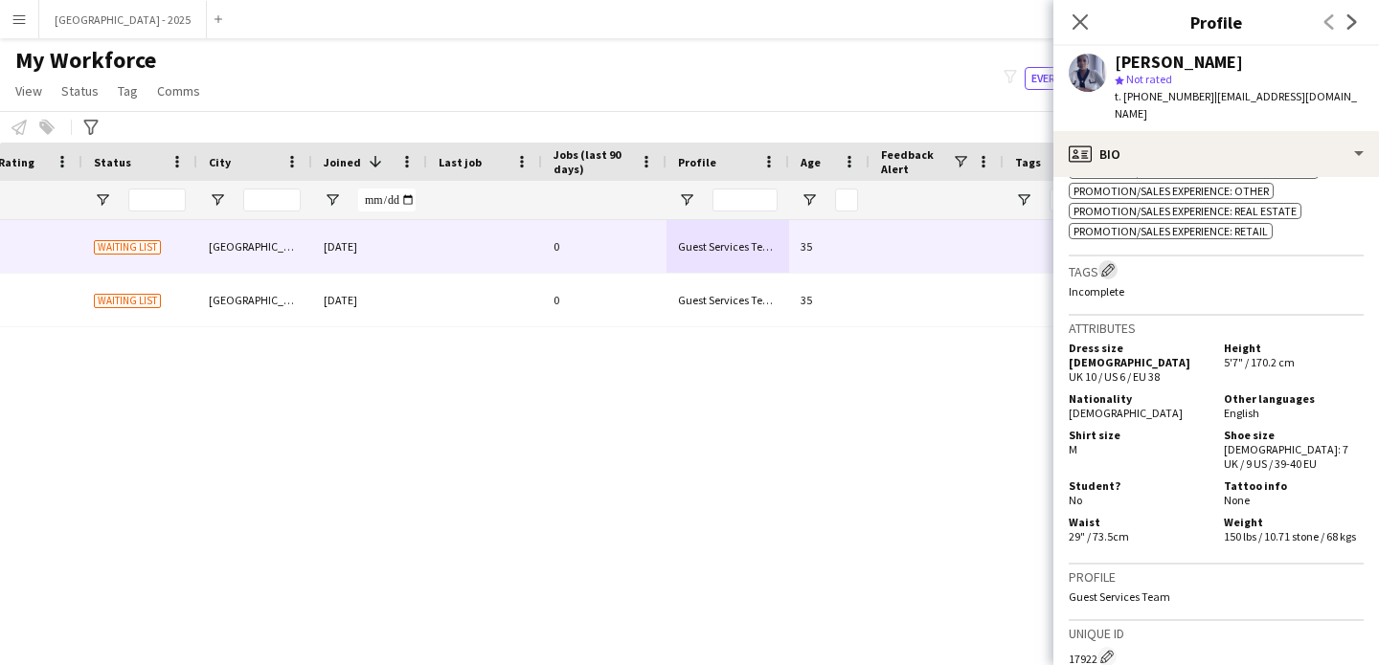
click at [1110, 263] on app-icon "Edit crew company tags" at bounding box center [1107, 269] width 13 height 13
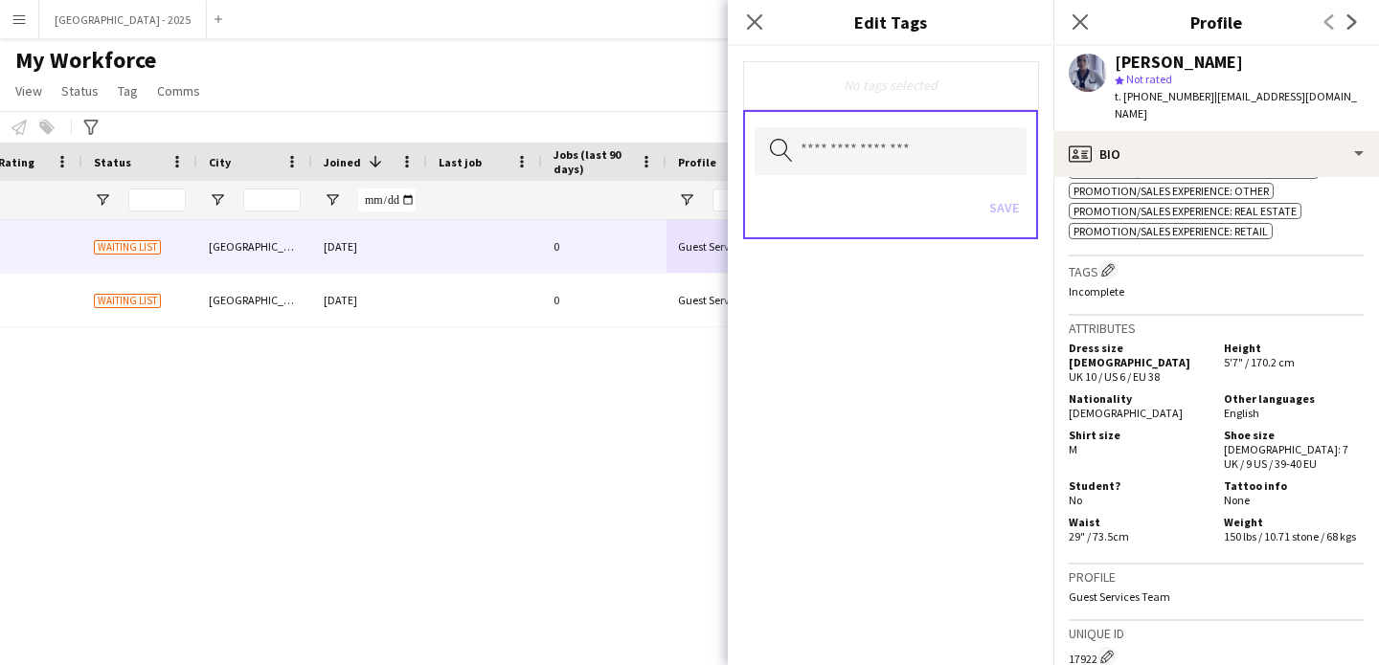
click at [821, 125] on div "Search by tag name Save" at bounding box center [890, 174] width 295 height 129
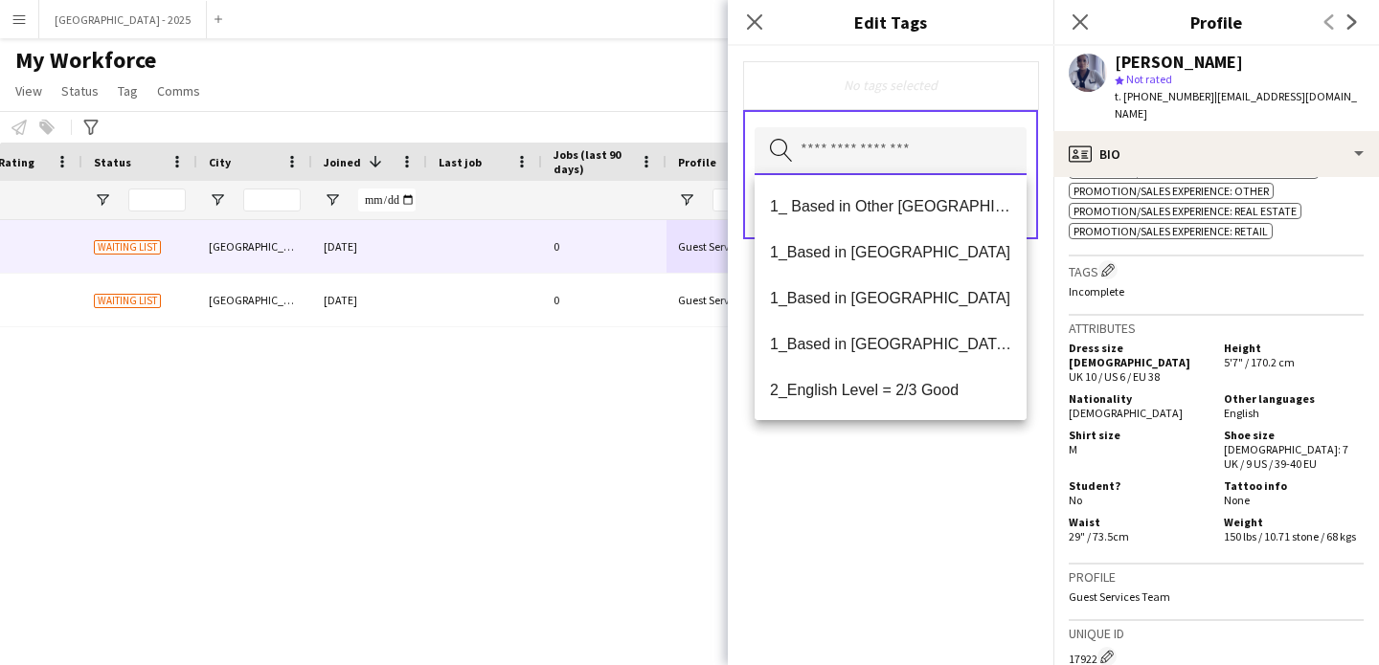
click at [826, 146] on input "text" at bounding box center [890, 151] width 272 height 48
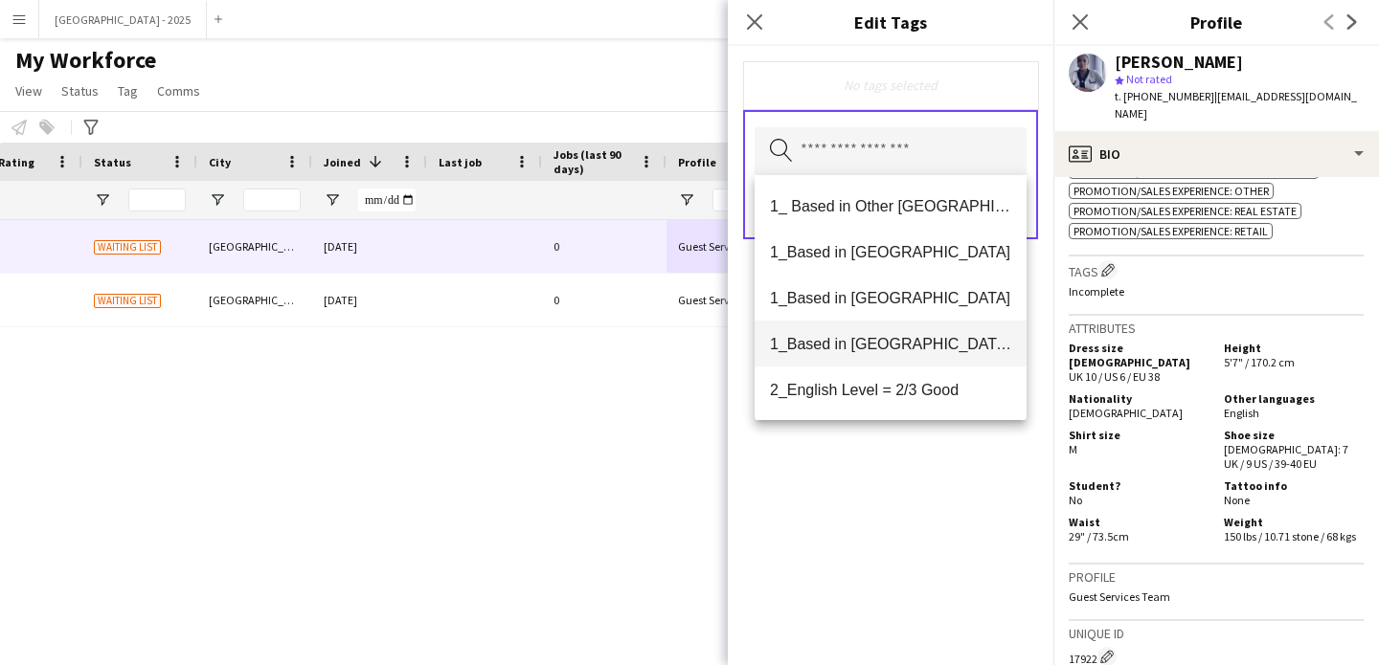
click at [873, 338] on span "1_Based in [GEOGRAPHIC_DATA]/[GEOGRAPHIC_DATA]/Ajman" at bounding box center [890, 344] width 241 height 18
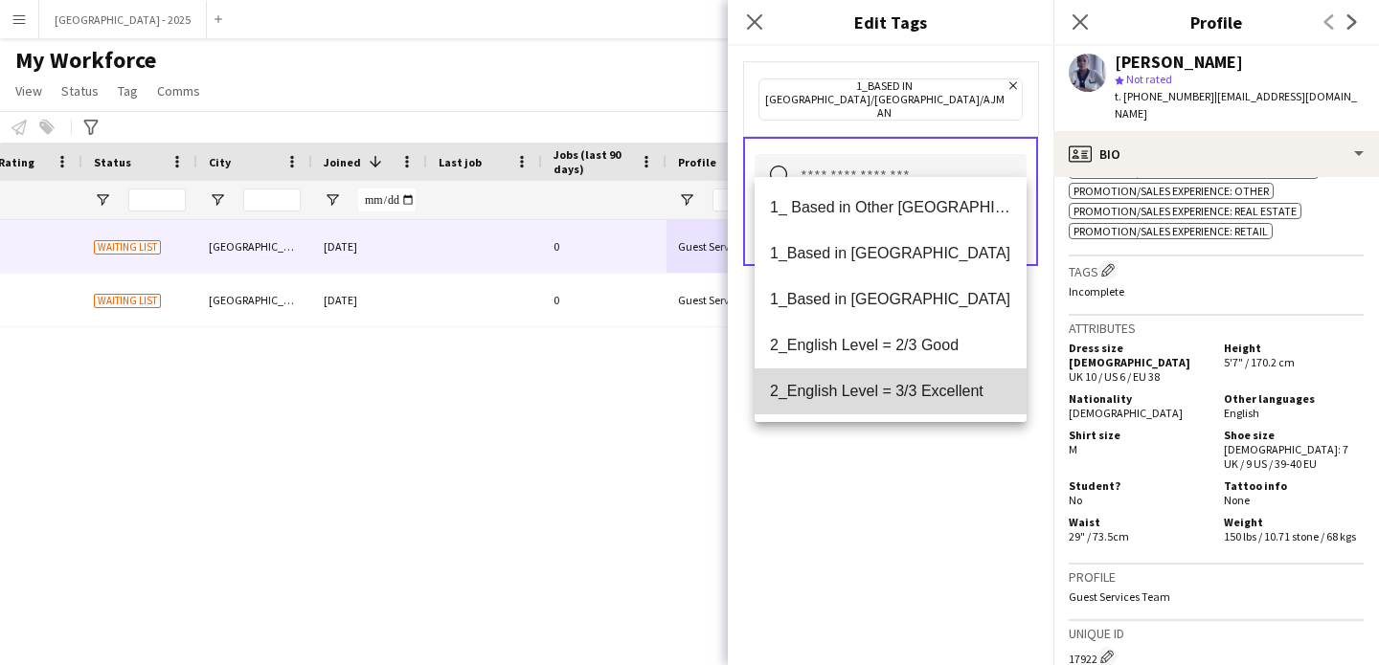
click at [895, 387] on span "2_English Level = 3/3 Excellent" at bounding box center [890, 391] width 241 height 18
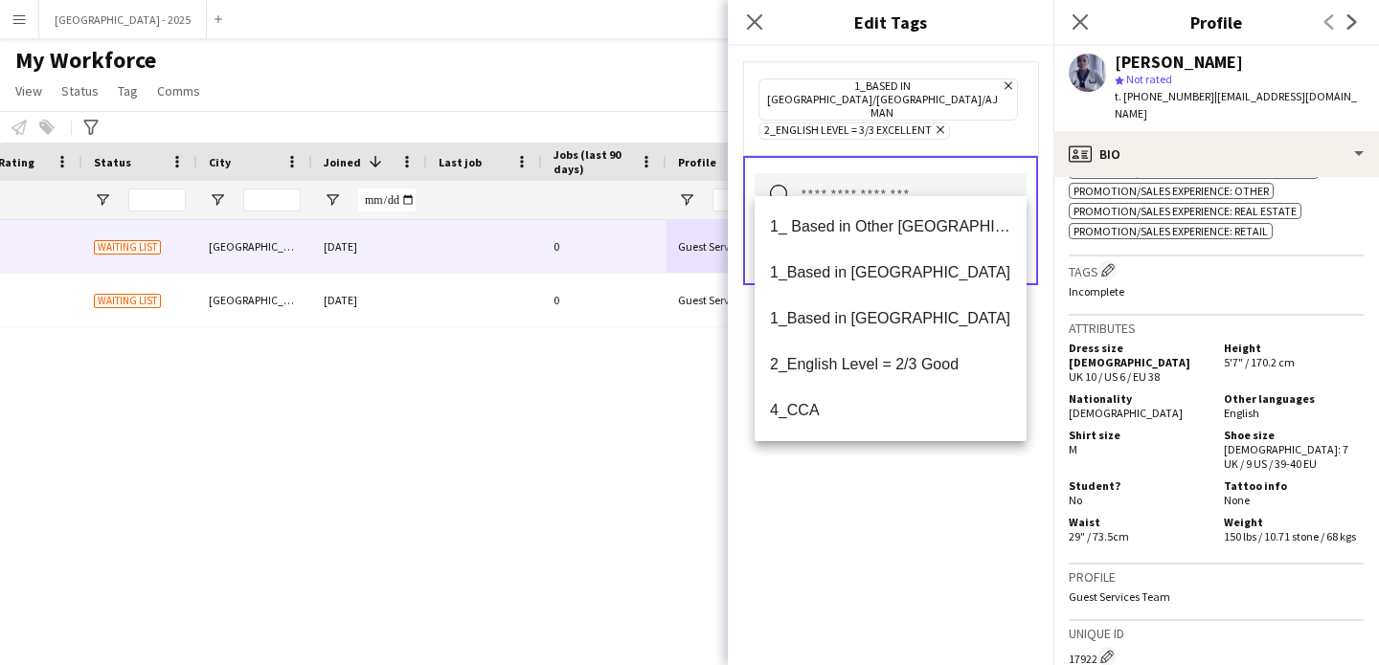
drag, startPoint x: 904, startPoint y: 468, endPoint x: 918, endPoint y: 446, distance: 26.3
click at [904, 468] on div "1_Based in [GEOGRAPHIC_DATA]/[GEOGRAPHIC_DATA]/Ajman Remove 2_English Level = 3…" at bounding box center [890, 355] width 325 height 619
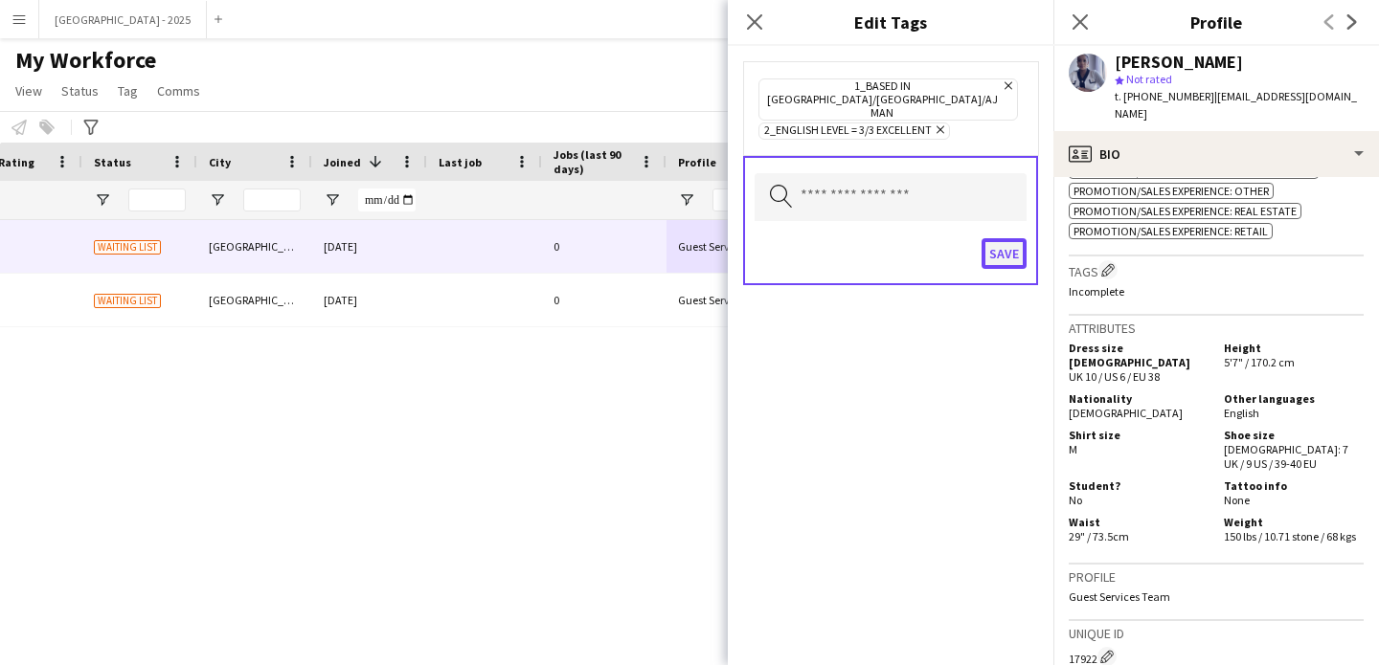
click at [984, 238] on button "Save" at bounding box center [1003, 253] width 45 height 31
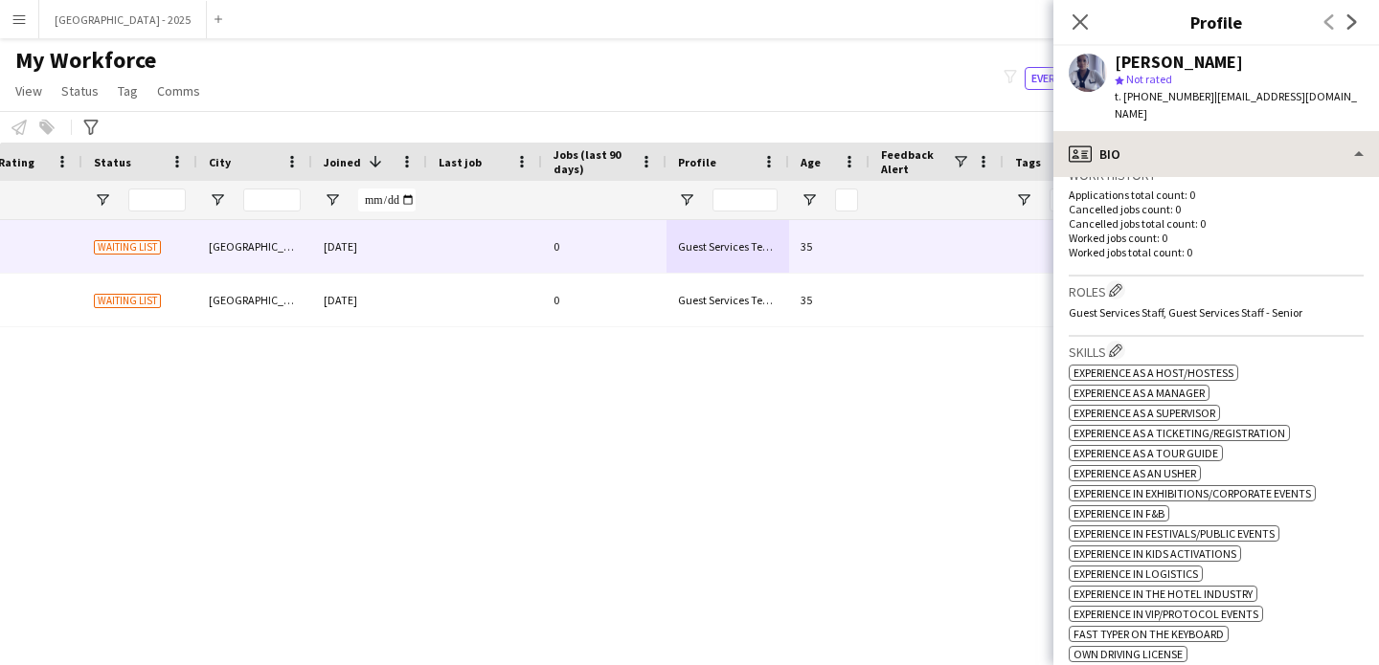
scroll to position [501, 0]
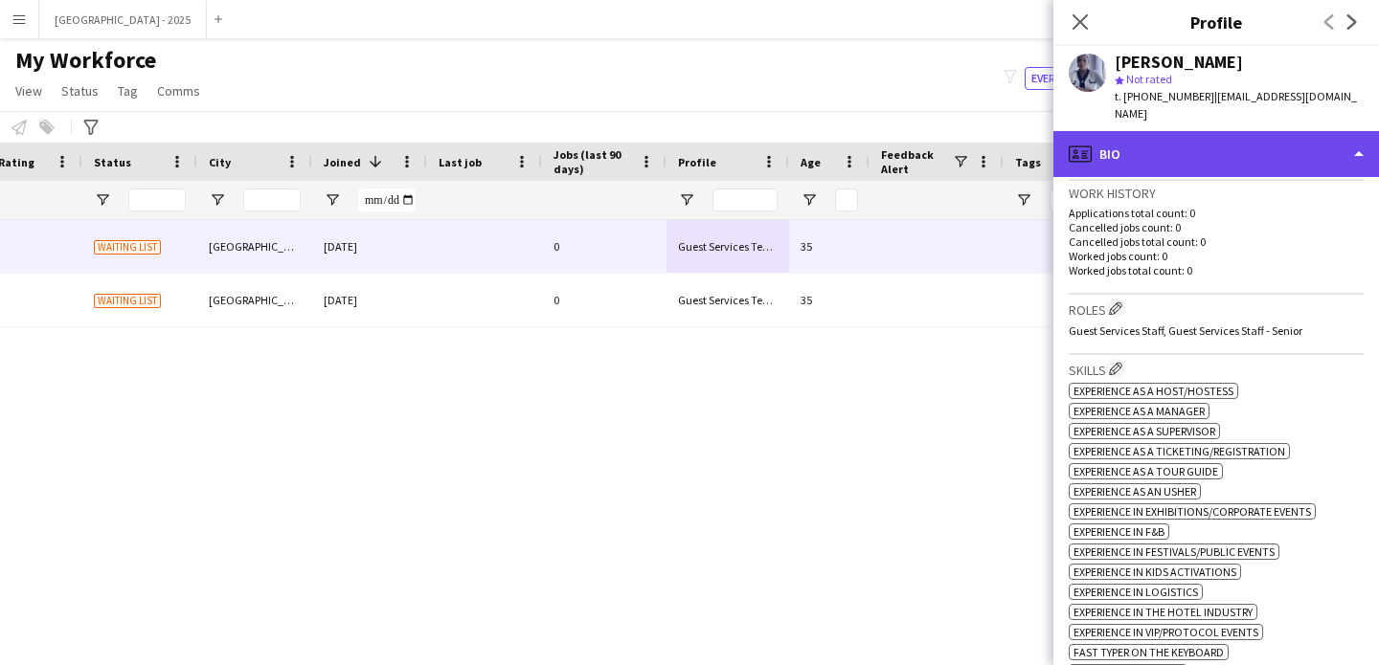
click at [1177, 142] on div "profile Bio" at bounding box center [1215, 154] width 325 height 46
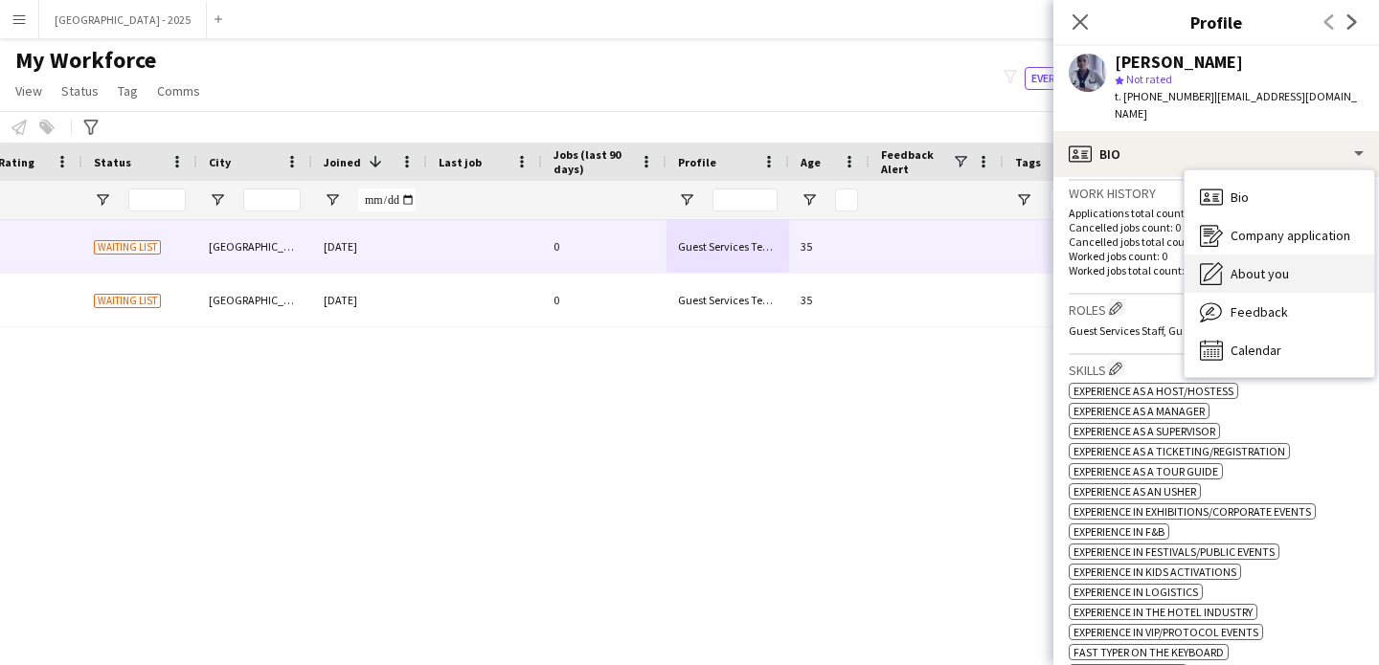
click at [1283, 273] on div "About you About you" at bounding box center [1279, 274] width 190 height 38
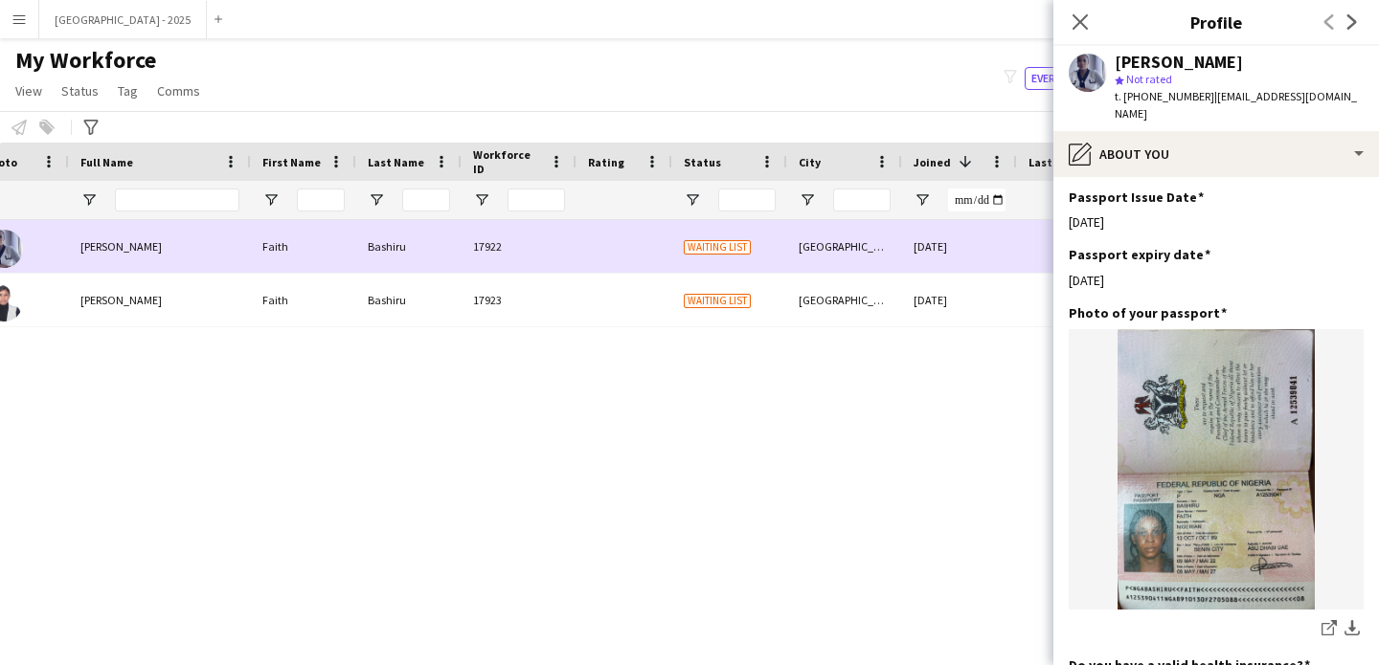
scroll to position [0, 0]
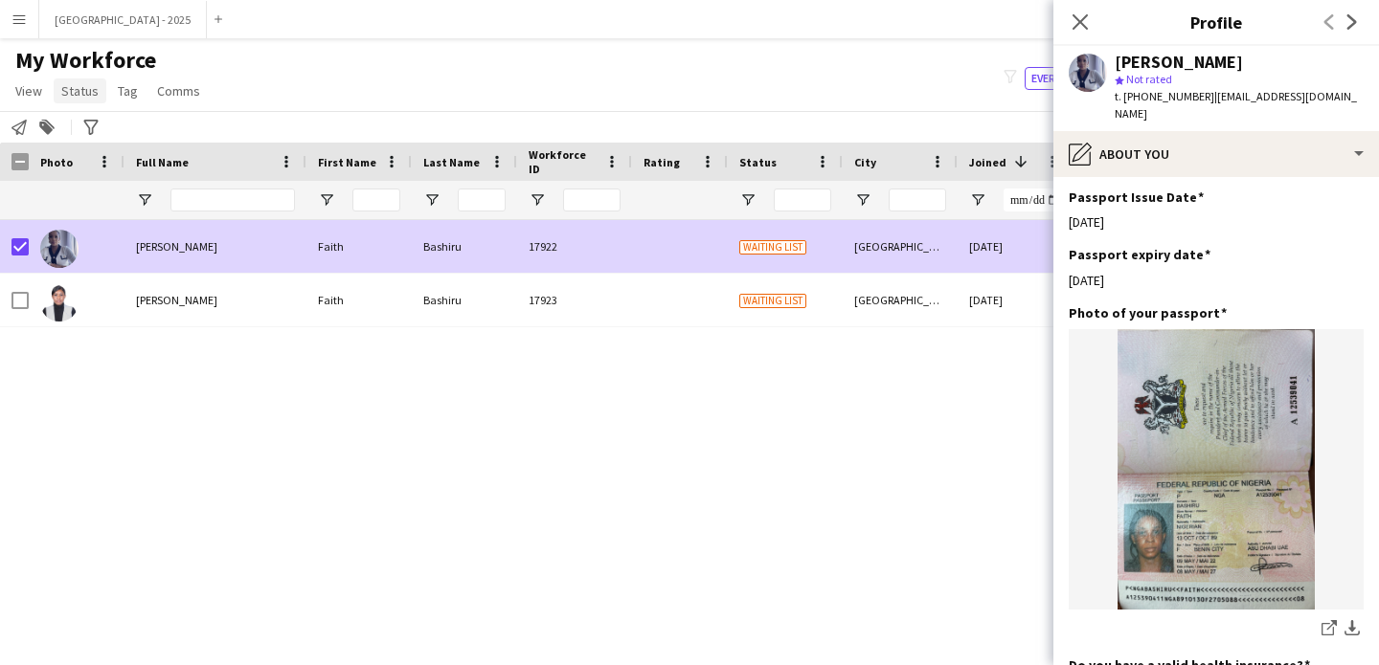
click at [70, 85] on span "Status" at bounding box center [79, 90] width 37 height 17
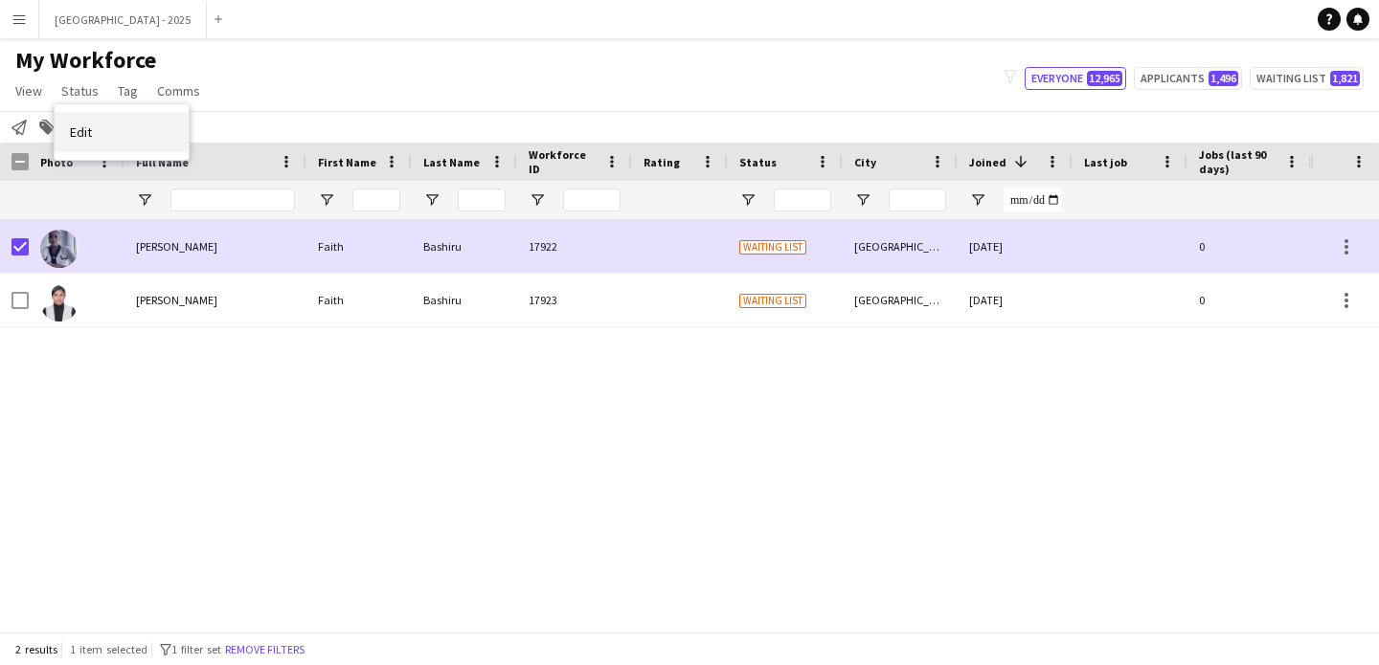
click at [110, 144] on link "Edit" at bounding box center [122, 132] width 134 height 40
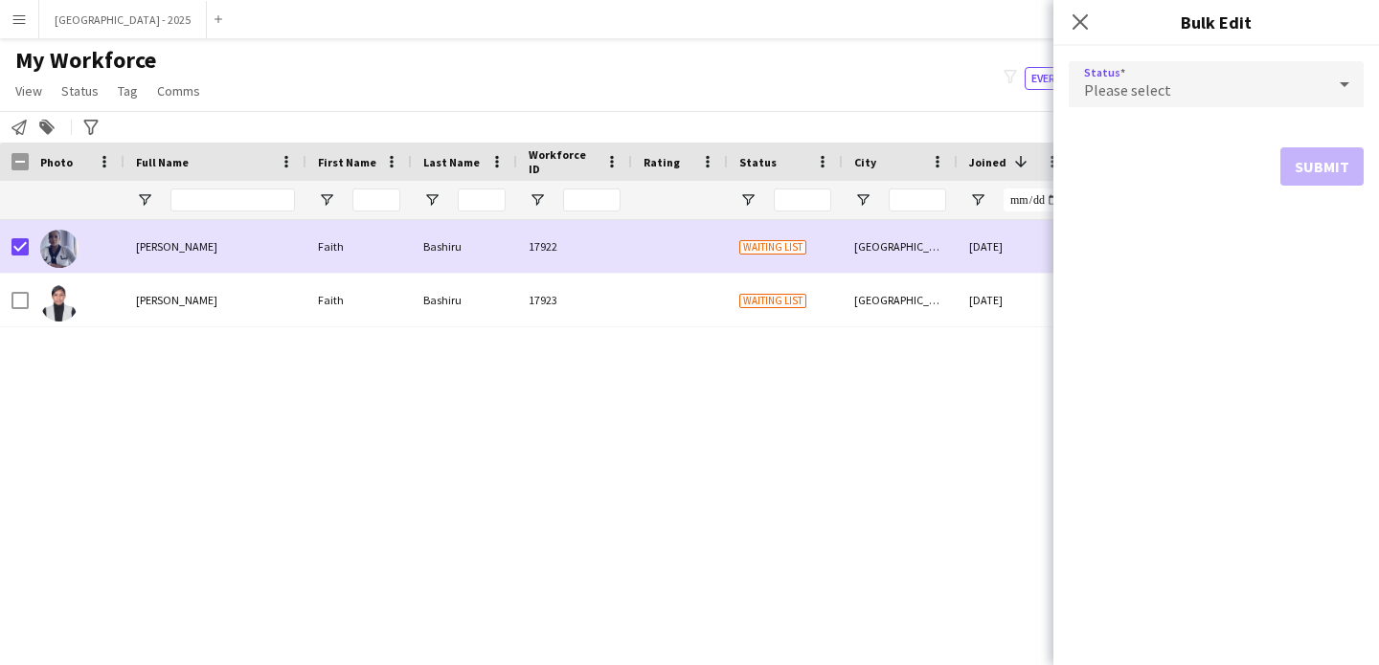
click at [1140, 78] on div "Please select" at bounding box center [1196, 84] width 257 height 46
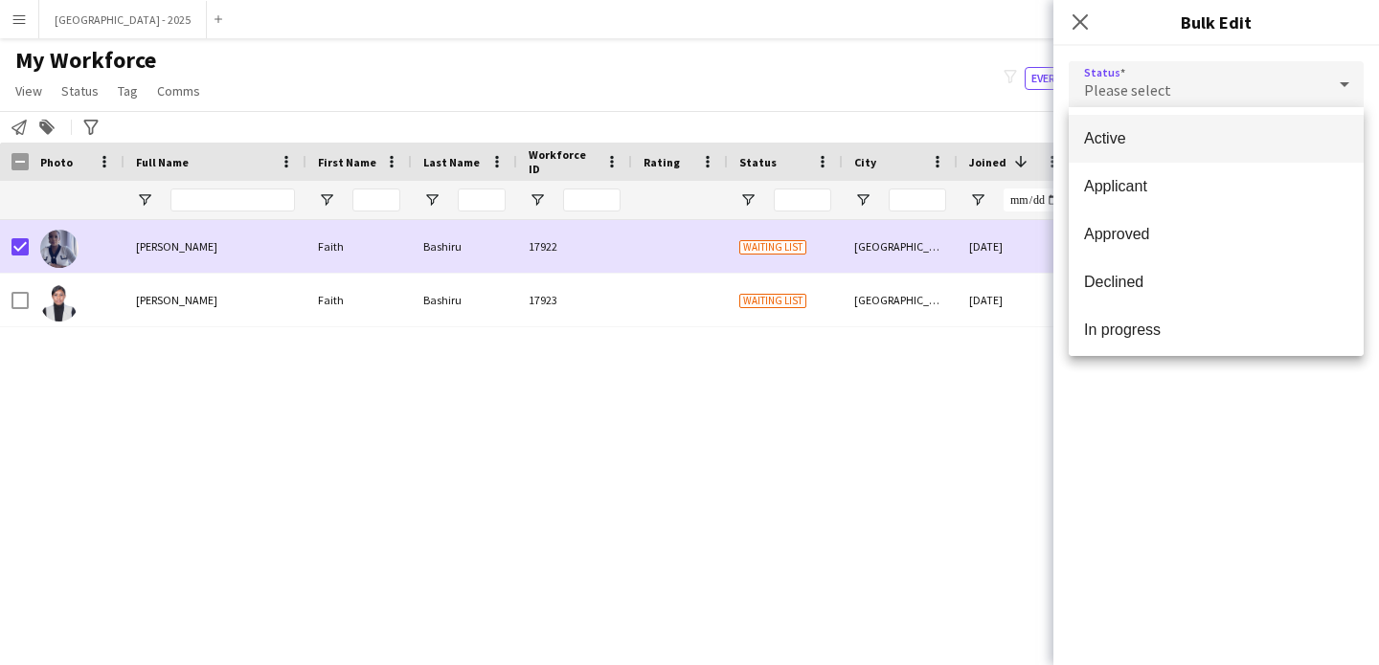
click at [1122, 134] on span "Active" at bounding box center [1216, 138] width 264 height 18
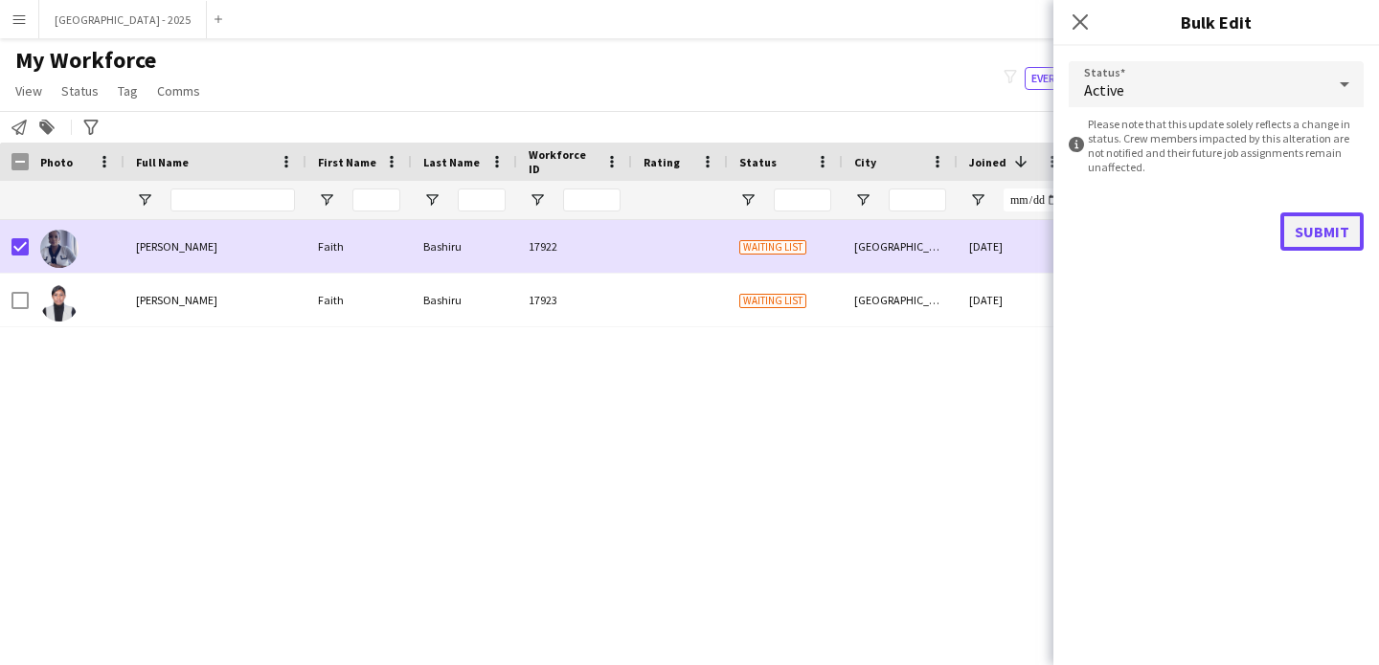
click at [1317, 213] on button "Submit" at bounding box center [1321, 232] width 83 height 38
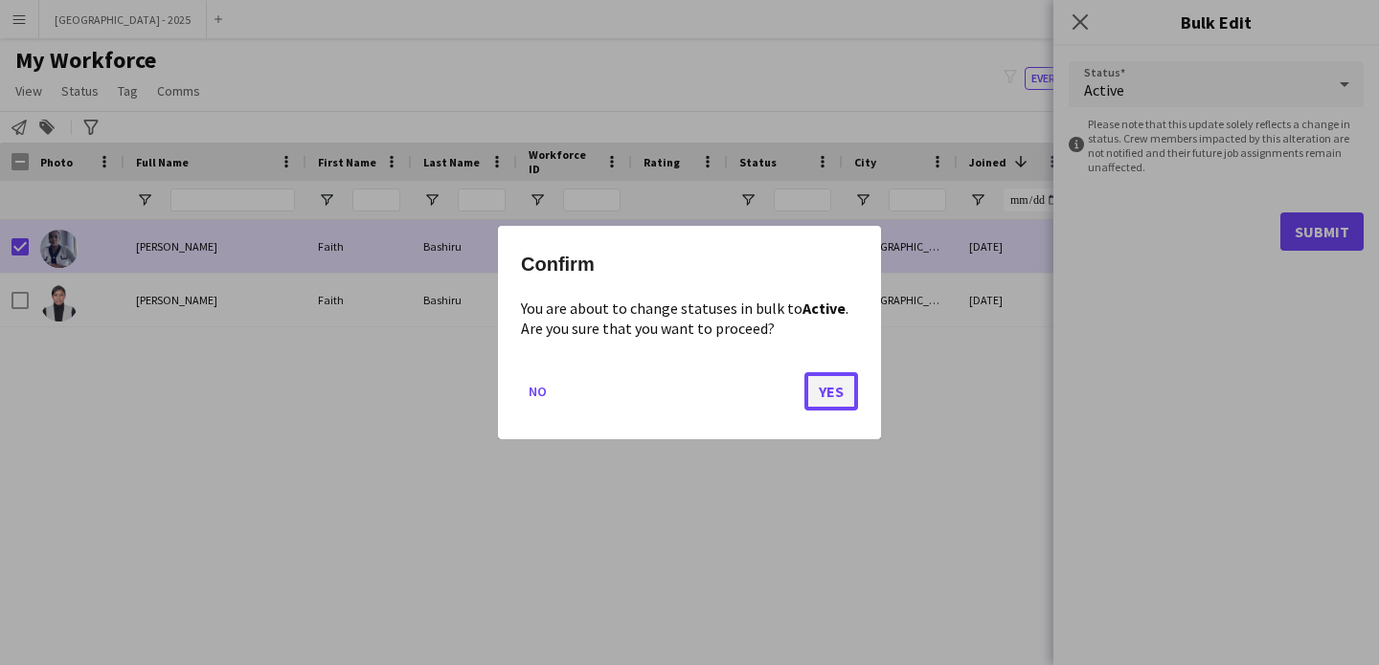
click at [838, 391] on button "Yes" at bounding box center [831, 391] width 54 height 38
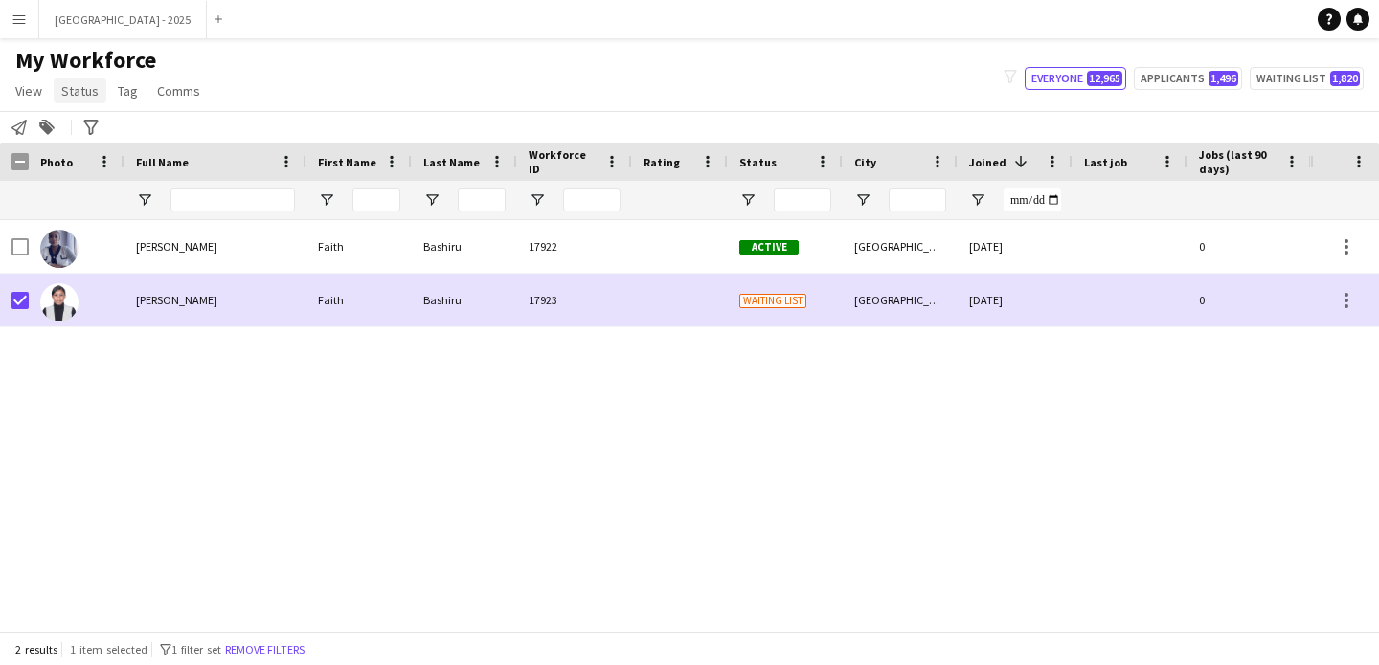
click at [73, 88] on span "Status" at bounding box center [79, 90] width 37 height 17
click at [113, 142] on link "Edit" at bounding box center [122, 132] width 134 height 40
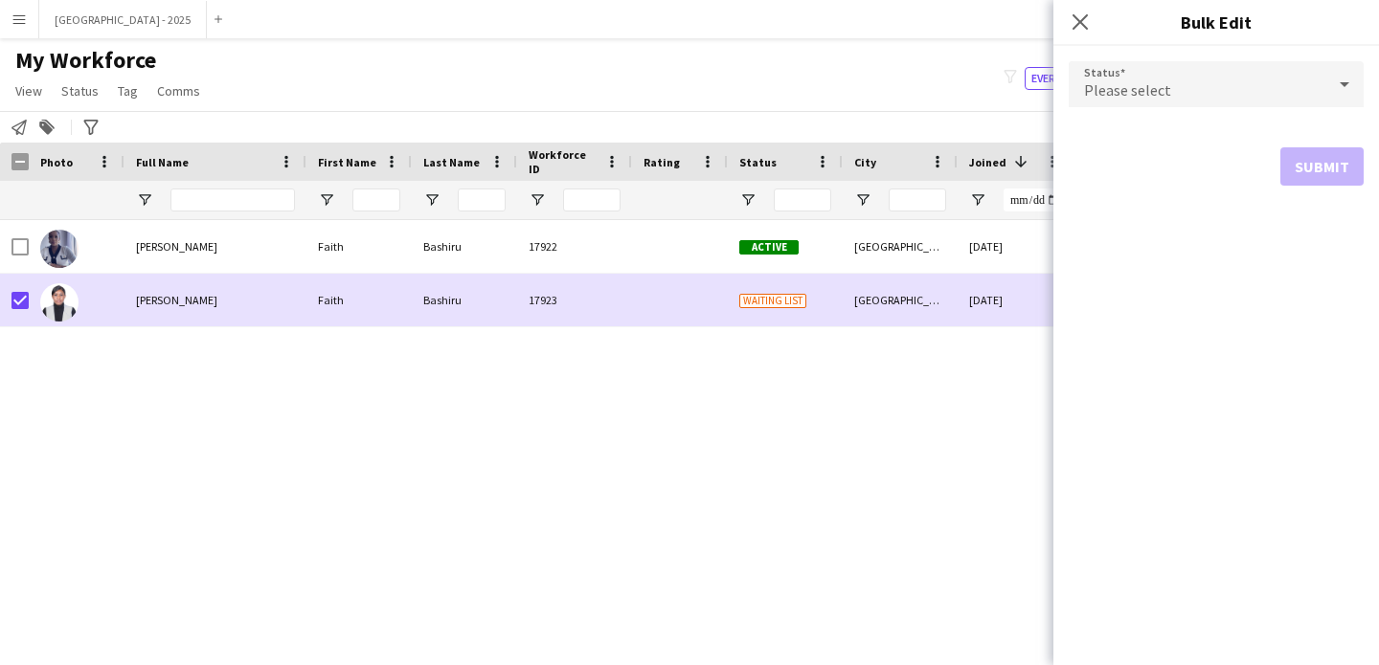
click at [1231, 62] on div "Please select" at bounding box center [1196, 84] width 257 height 46
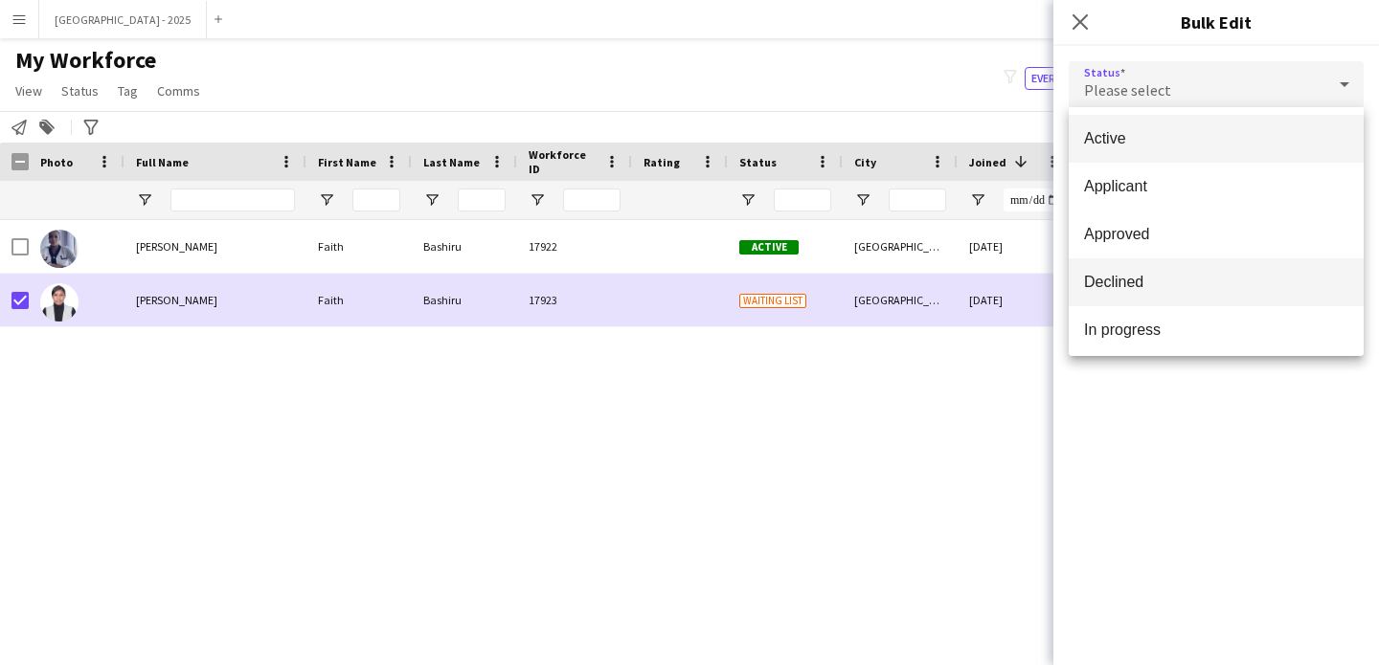
click at [1136, 292] on mat-option "Declined" at bounding box center [1215, 282] width 295 height 48
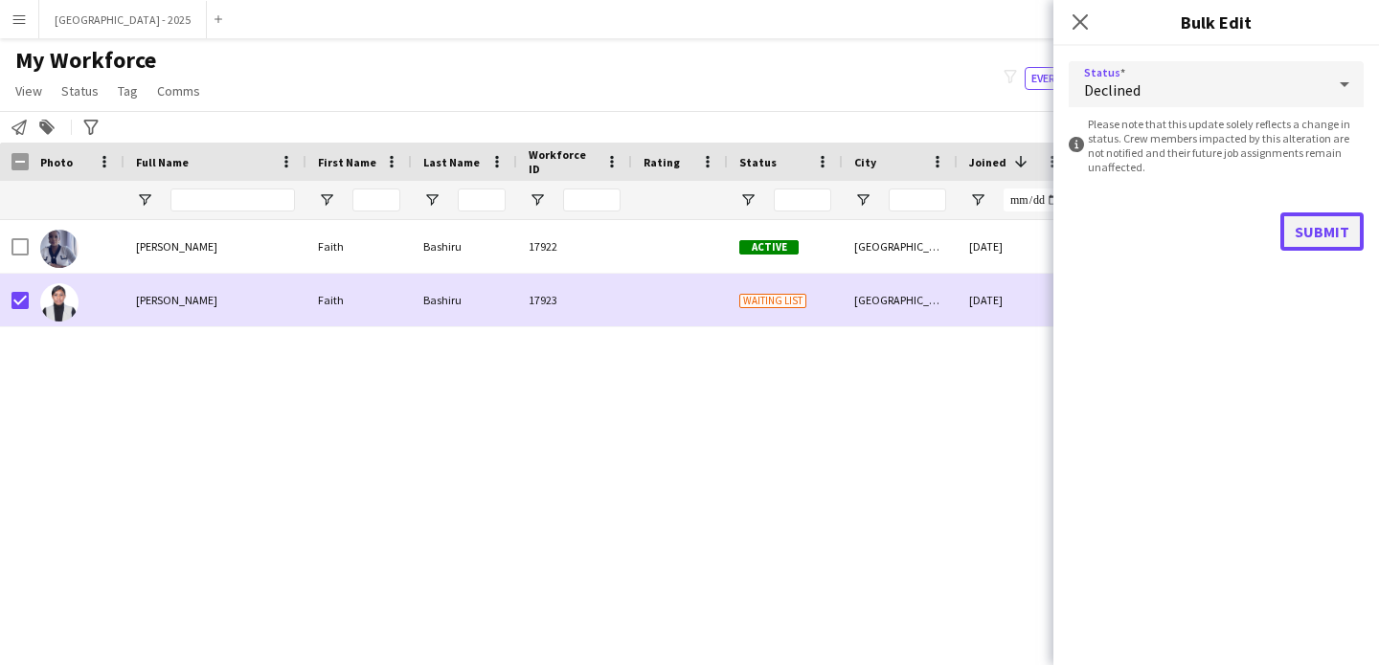
click at [1302, 225] on button "Submit" at bounding box center [1321, 232] width 83 height 38
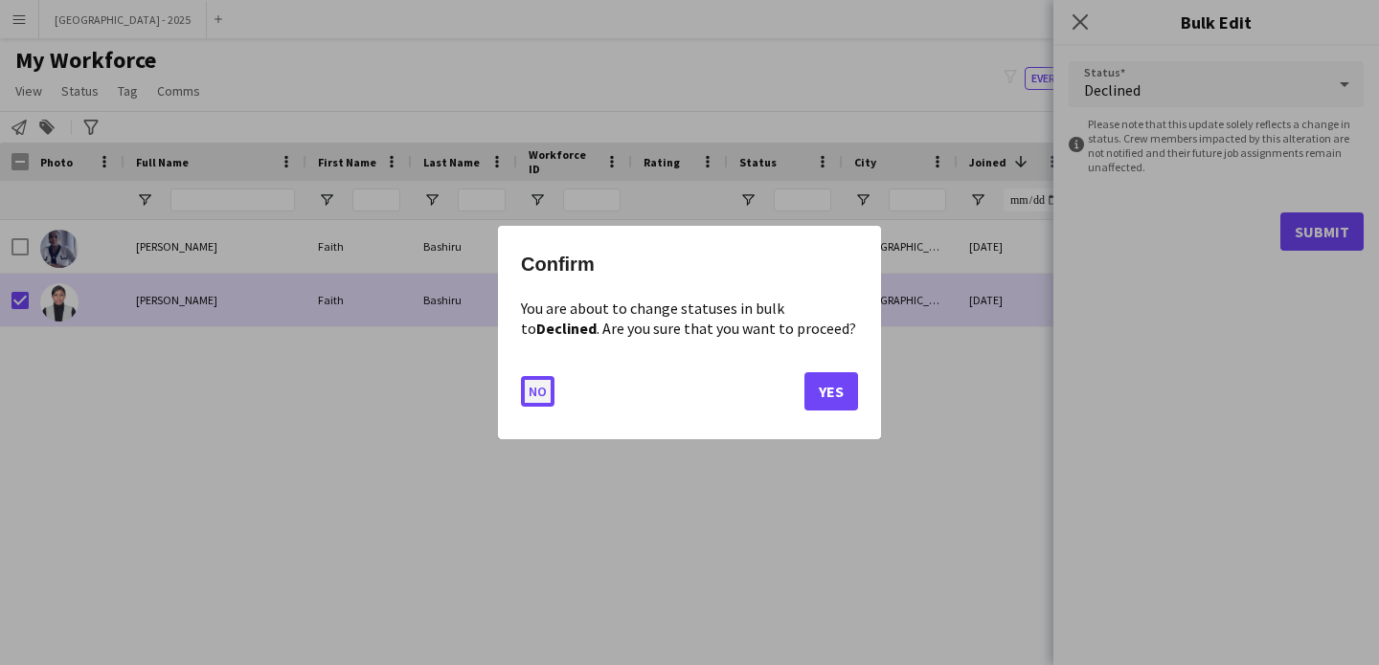
click at [536, 380] on button "No" at bounding box center [538, 391] width 34 height 31
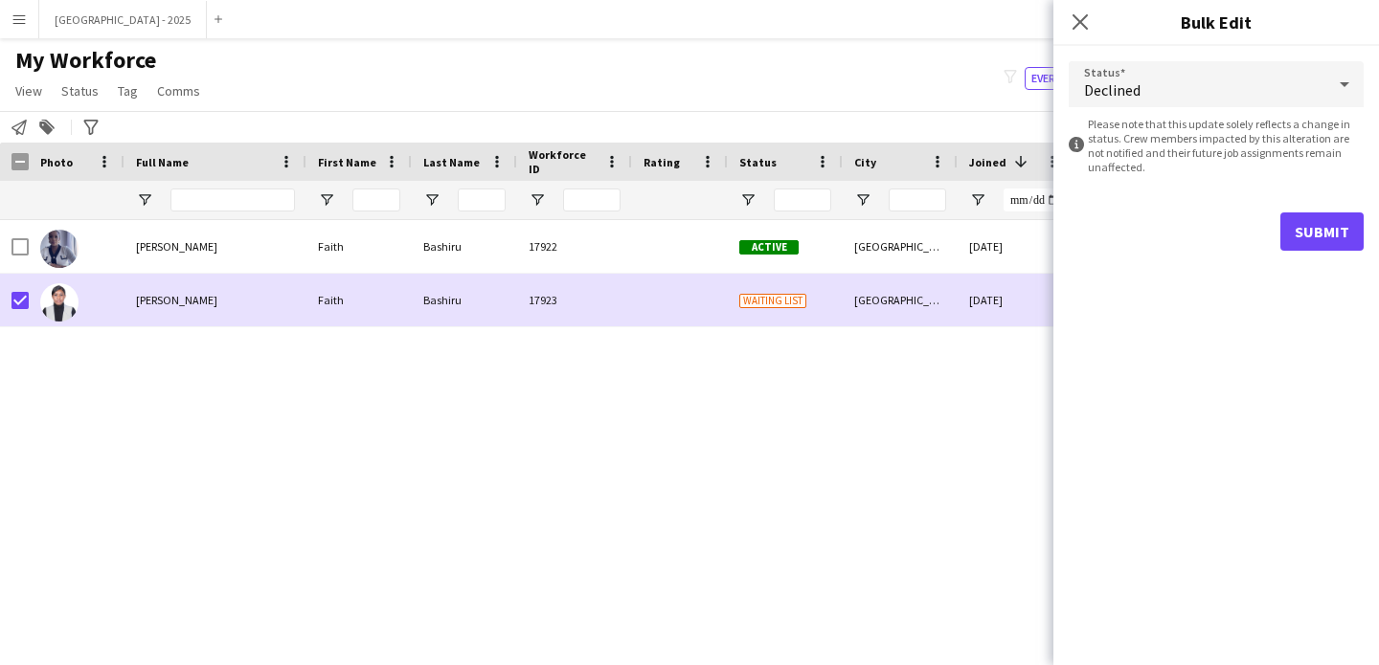
click at [1240, 61] on div "Declined" at bounding box center [1196, 84] width 257 height 46
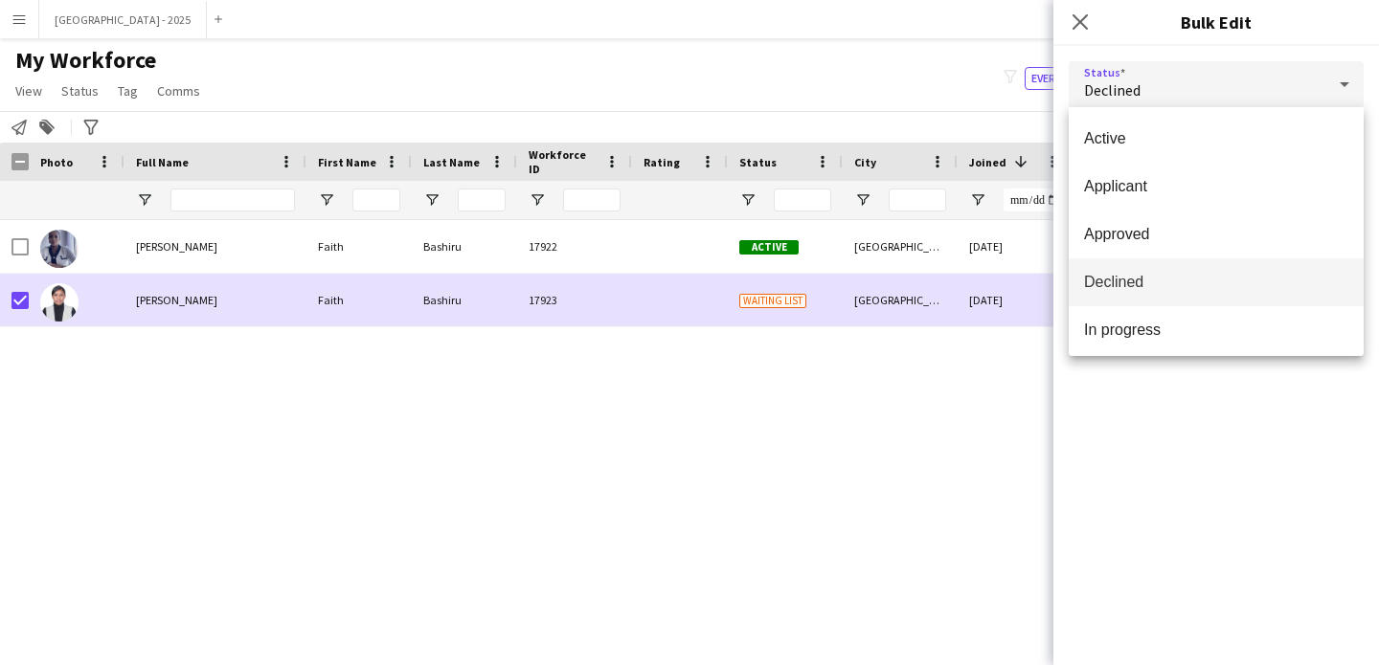
scroll to position [197, 0]
click at [1148, 297] on mat-option "Suspended" at bounding box center [1215, 277] width 295 height 48
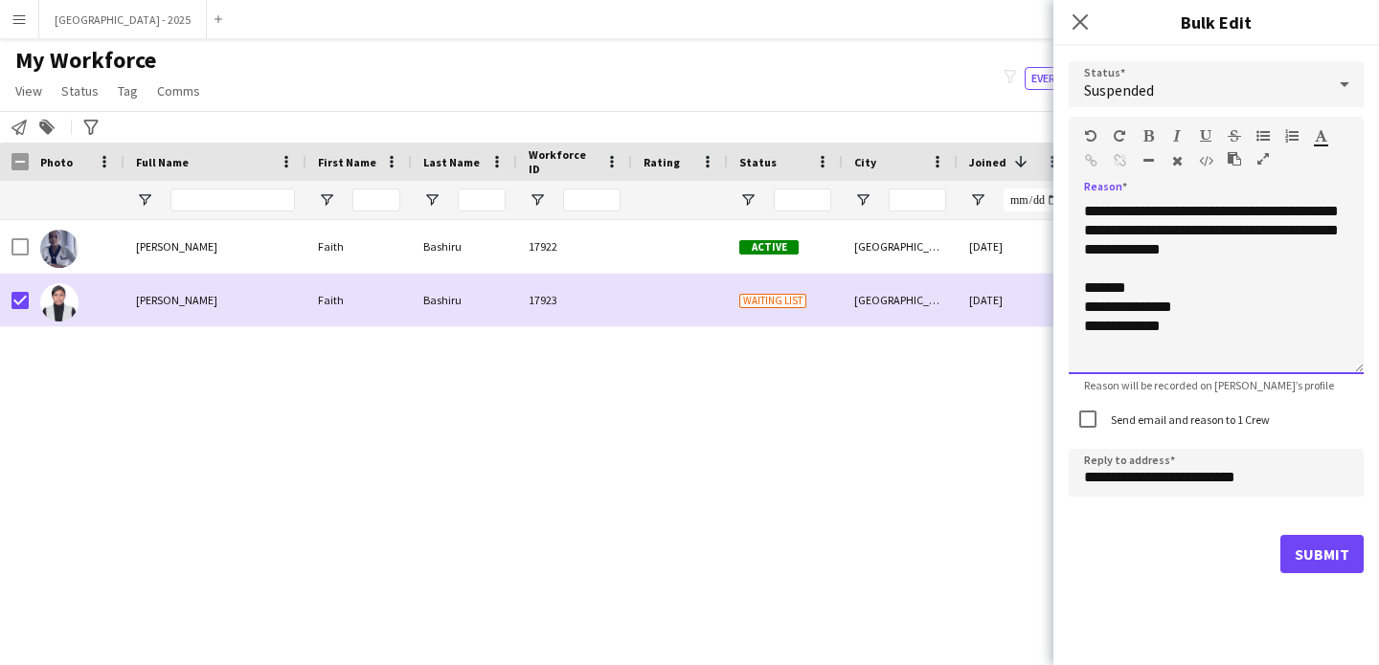
click at [1276, 241] on div "**********" at bounding box center [1215, 288] width 295 height 172
click at [1254, 429] on div "Send email and reason to 1 Crew" at bounding box center [1168, 419] width 201 height 38
click at [1247, 415] on label "Send email and reason to 1 Crew" at bounding box center [1188, 420] width 163 height 14
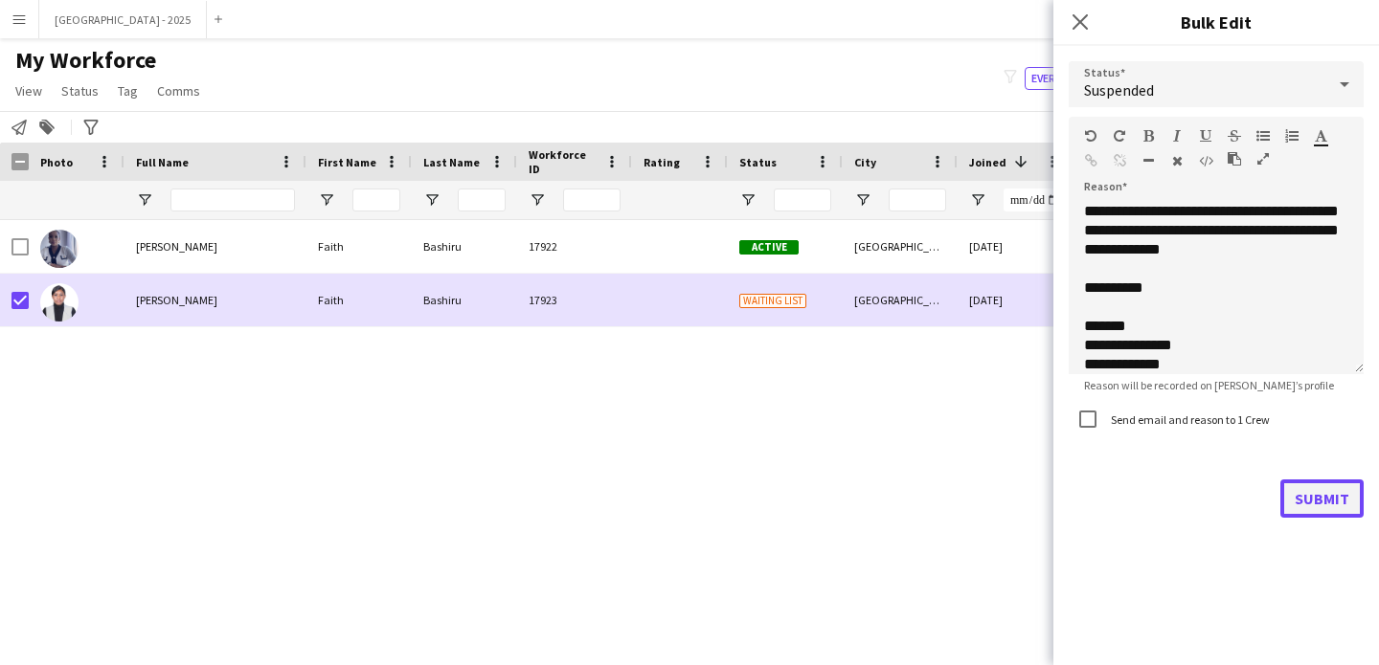
click at [1304, 509] on button "Submit" at bounding box center [1321, 499] width 83 height 38
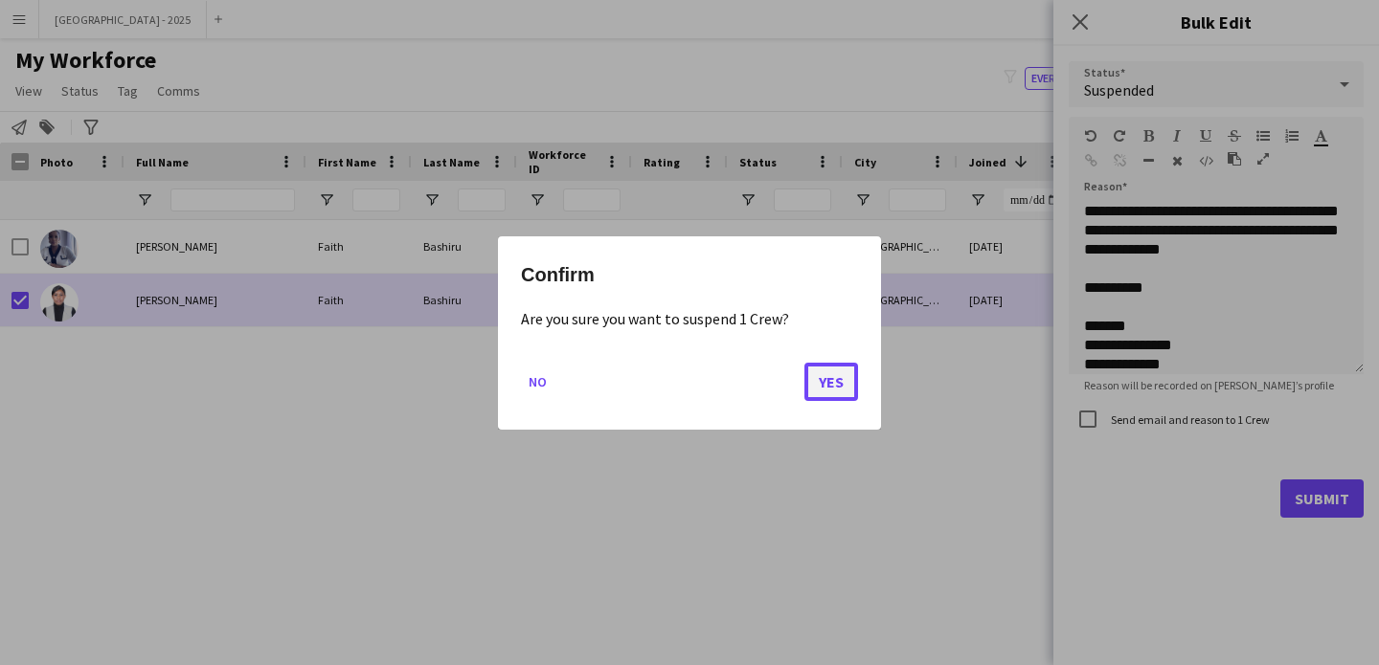
click at [819, 366] on button "Yes" at bounding box center [831, 381] width 54 height 38
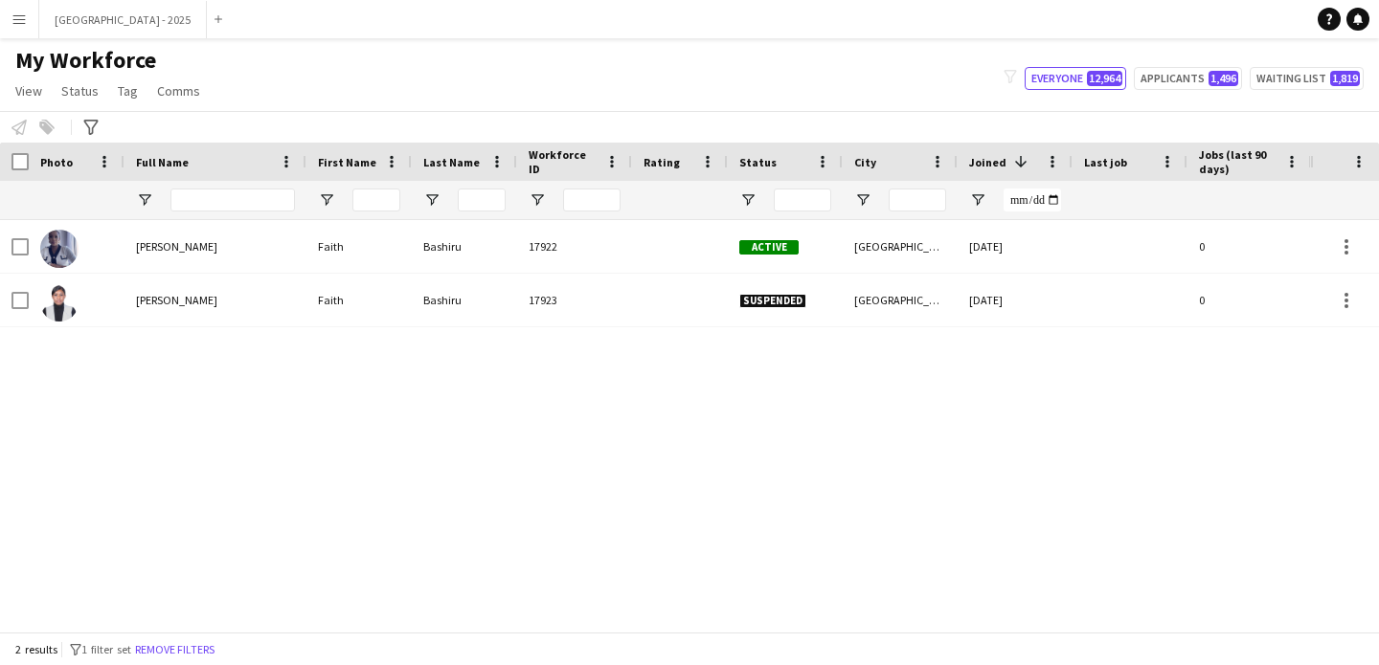
drag, startPoint x: 216, startPoint y: 648, endPoint x: 474, endPoint y: 3, distance: 694.7
click at [216, 648] on button "Remove filters" at bounding box center [174, 649] width 87 height 21
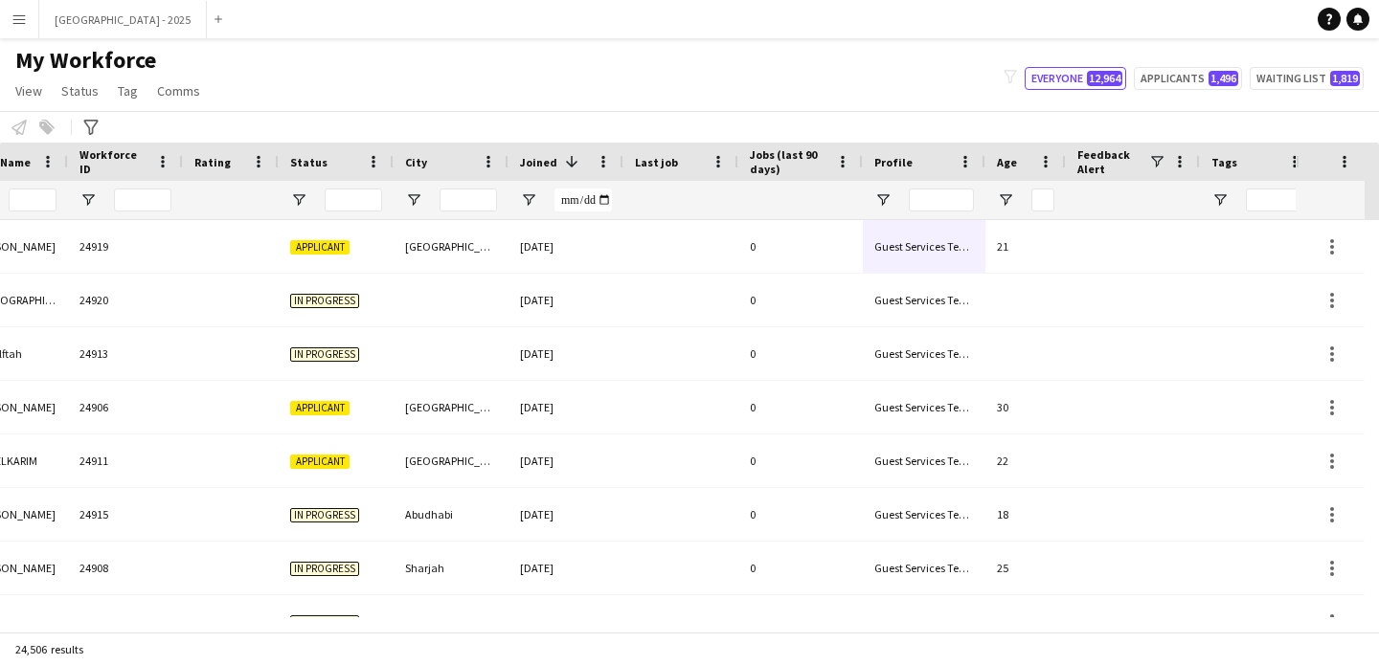
scroll to position [0, 660]
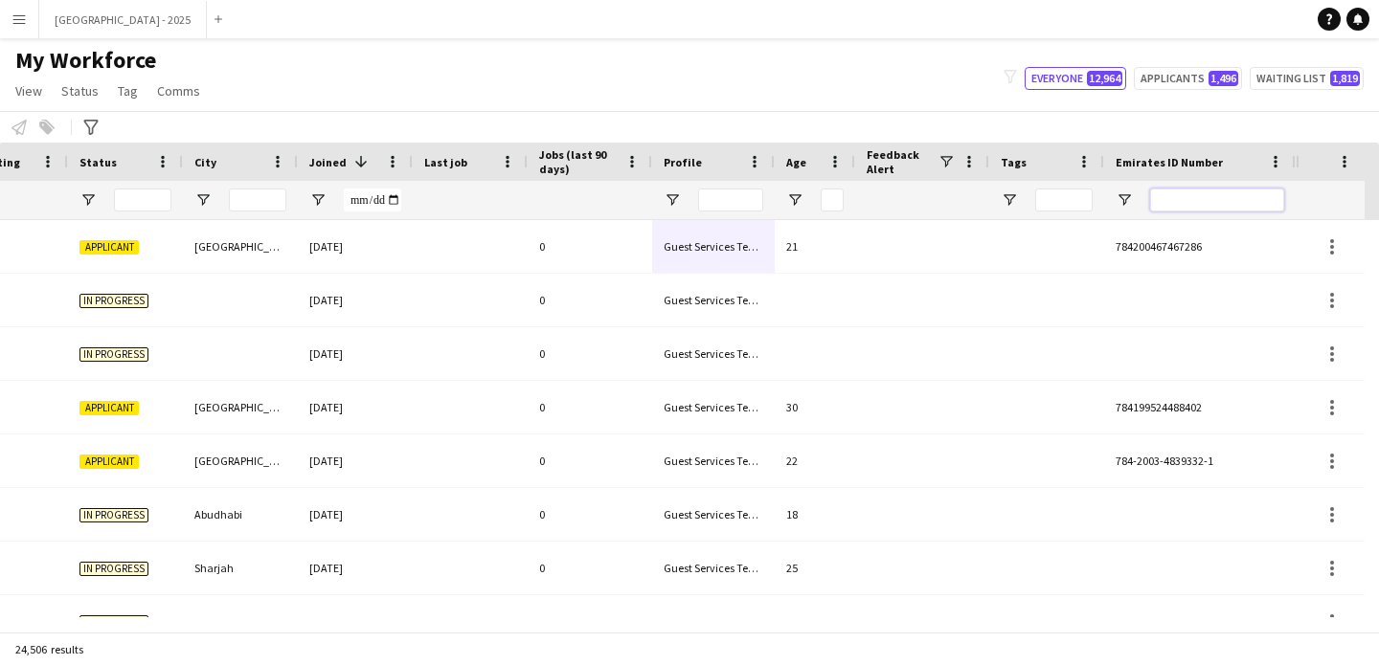
click at [1257, 203] on input "Emirates ID Number Filter Input" at bounding box center [1217, 200] width 134 height 23
paste input "*******"
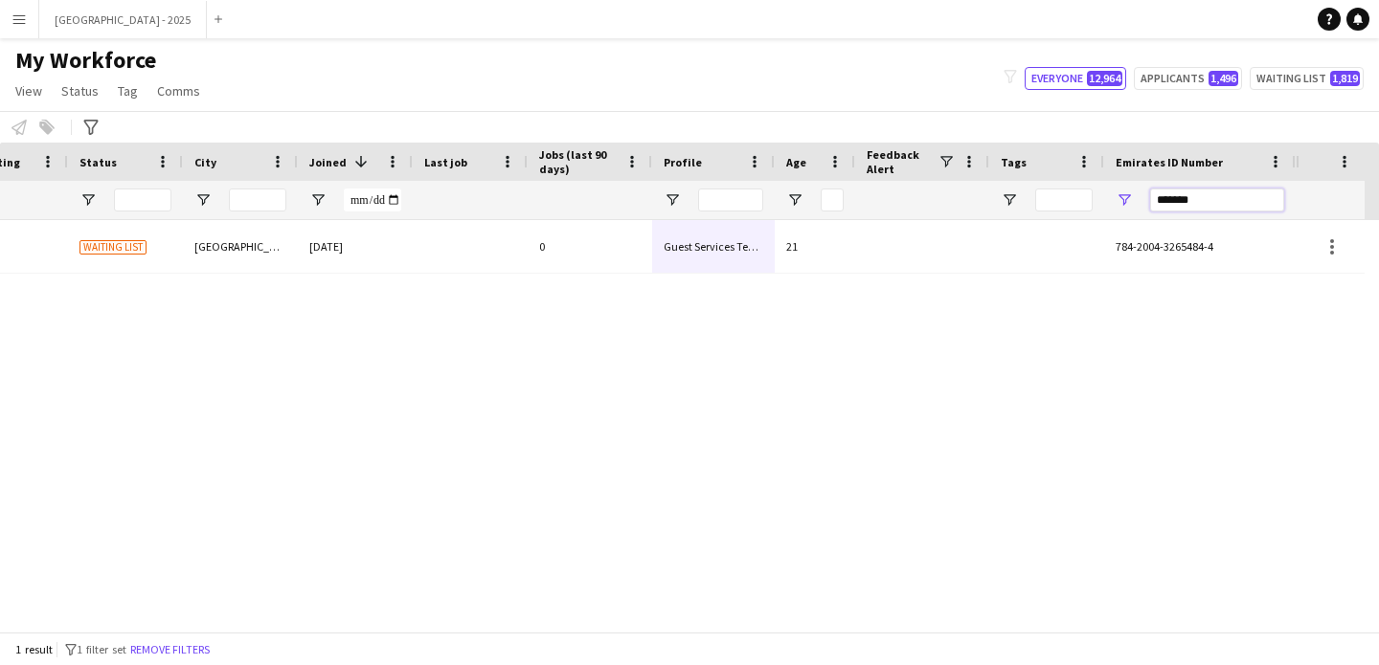
scroll to position [0, 645]
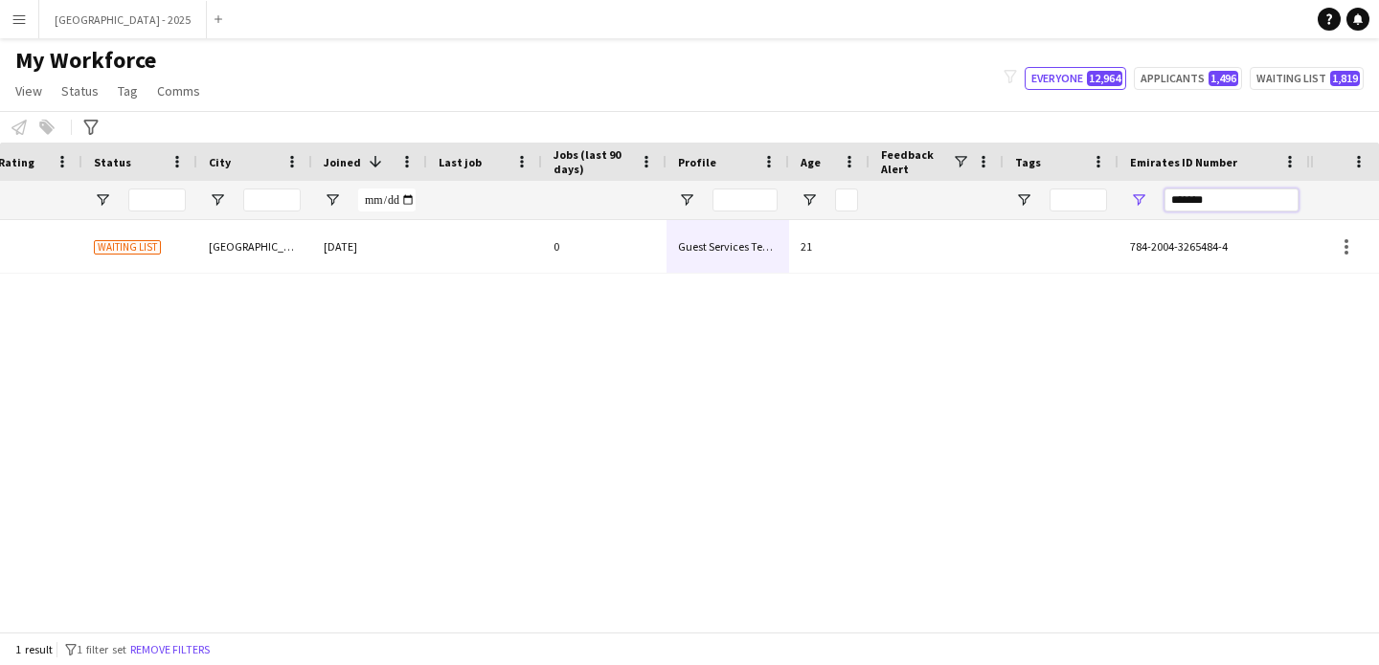
type input "*******"
click at [325, 238] on div "[DATE]" at bounding box center [369, 246] width 115 height 53
click at [341, 240] on div "[DATE]" at bounding box center [369, 246] width 115 height 53
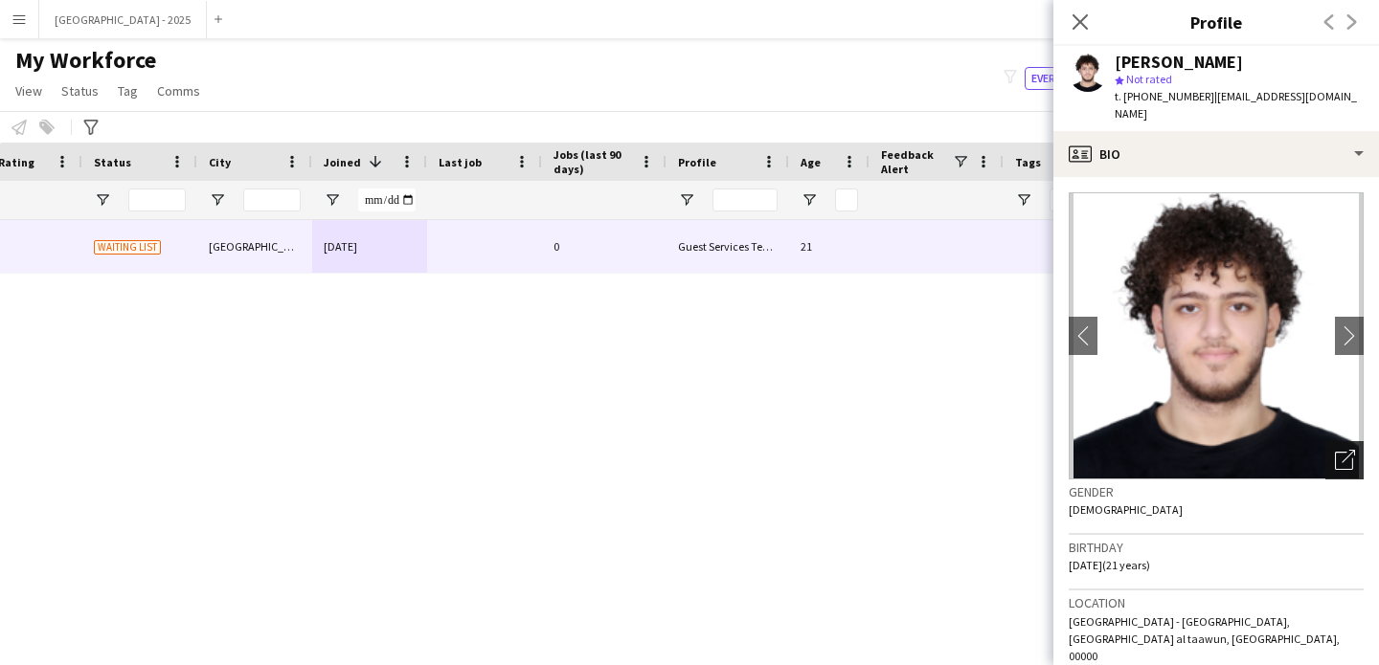
click at [1334, 450] on icon "Open photos pop-in" at bounding box center [1344, 460] width 20 height 20
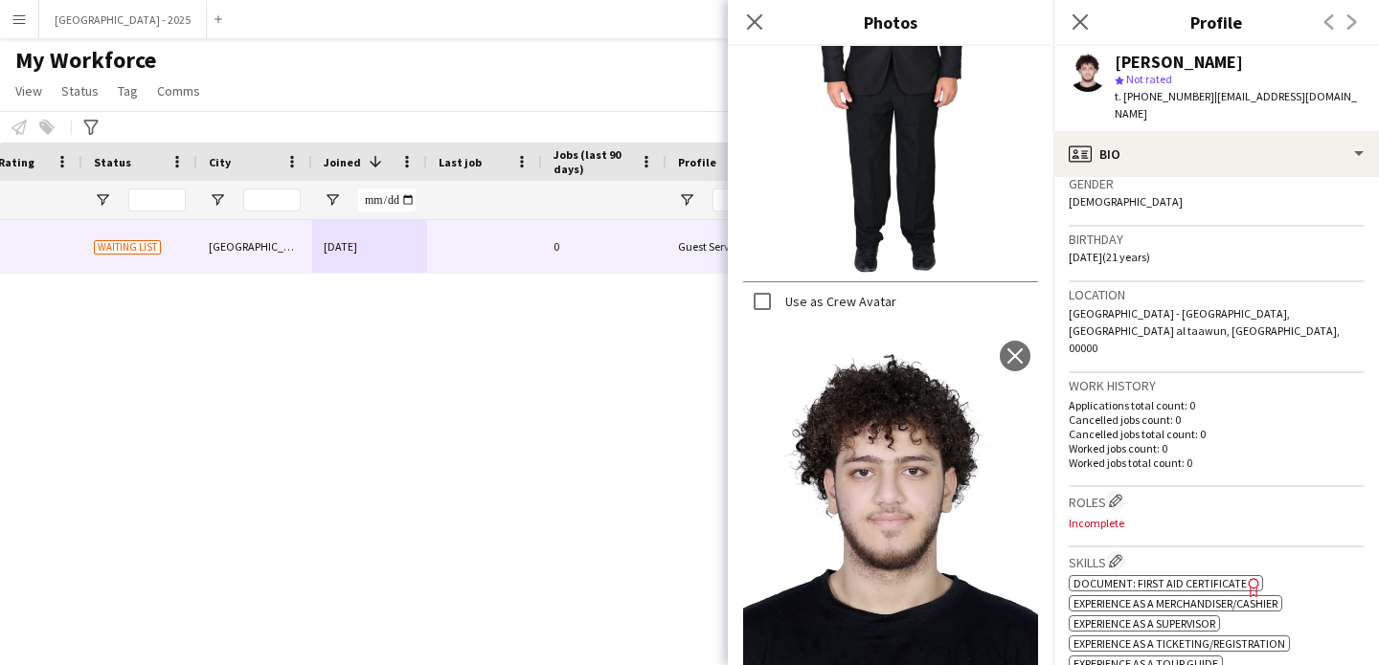
scroll to position [313, 0]
click at [1146, 437] on div "Work history Applications total count: 0 Cancelled jobs count: 0 Cancelled jobs…" at bounding box center [1215, 426] width 295 height 114
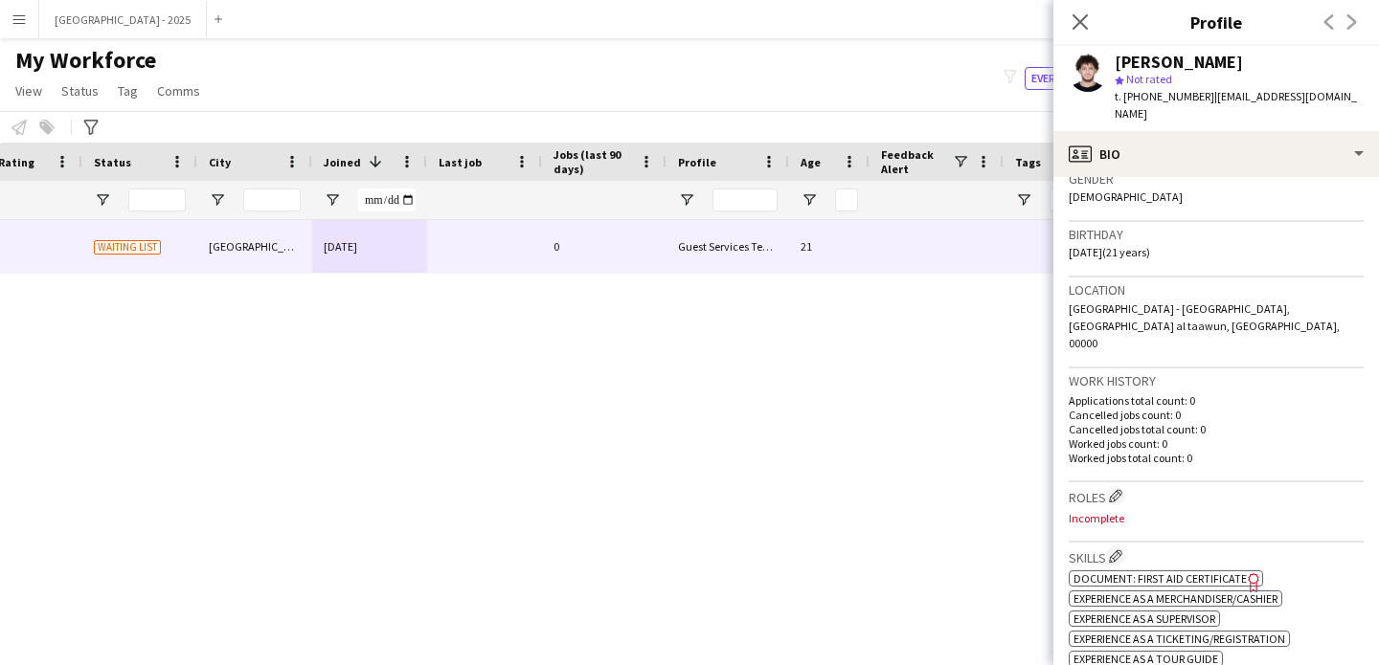
click at [1127, 486] on h3 "Roles Edit crew company roles" at bounding box center [1215, 496] width 295 height 20
click at [1114, 482] on div "Roles Edit crew company roles Incomplete" at bounding box center [1215, 511] width 295 height 59
click at [1116, 489] on app-icon "Edit crew company roles" at bounding box center [1115, 495] width 13 height 13
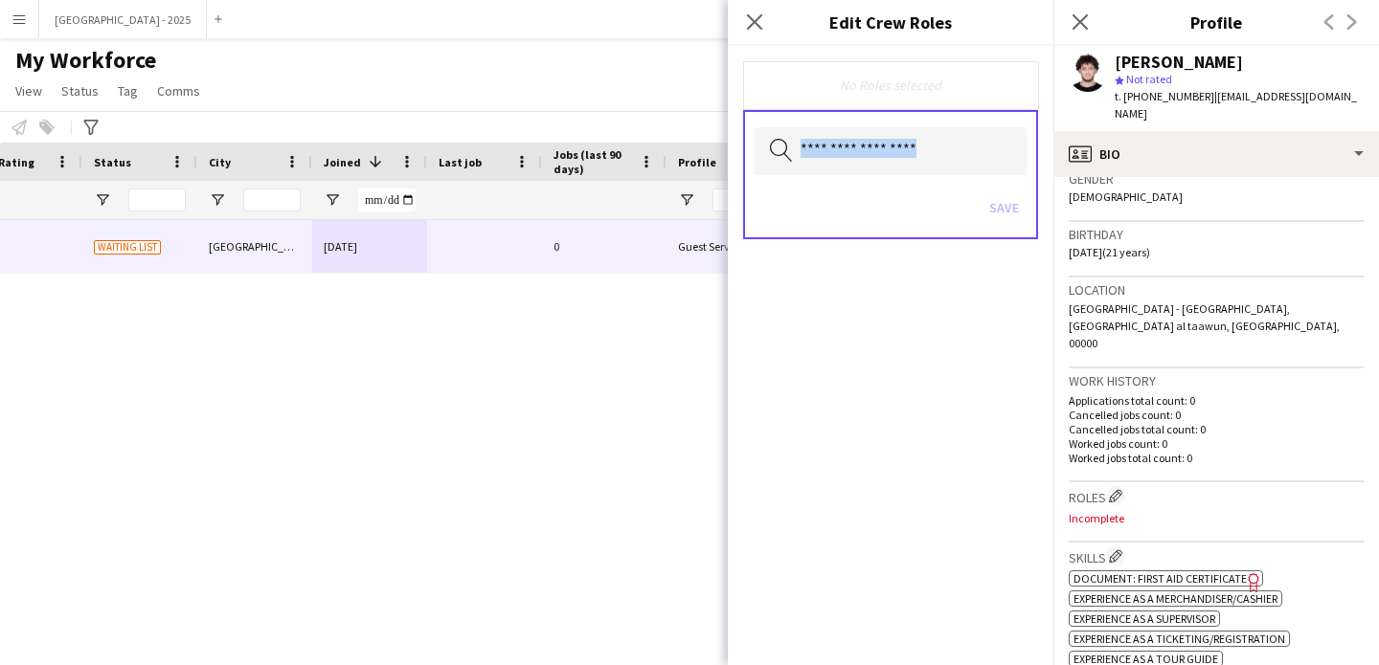
drag, startPoint x: 792, startPoint y: 152, endPoint x: 804, endPoint y: 156, distance: 13.0
click at [793, 153] on div "Search by role type" at bounding box center [890, 151] width 272 height 48
click at [872, 192] on div "Save" at bounding box center [890, 210] width 272 height 55
click at [872, 170] on input "text" at bounding box center [890, 151] width 272 height 48
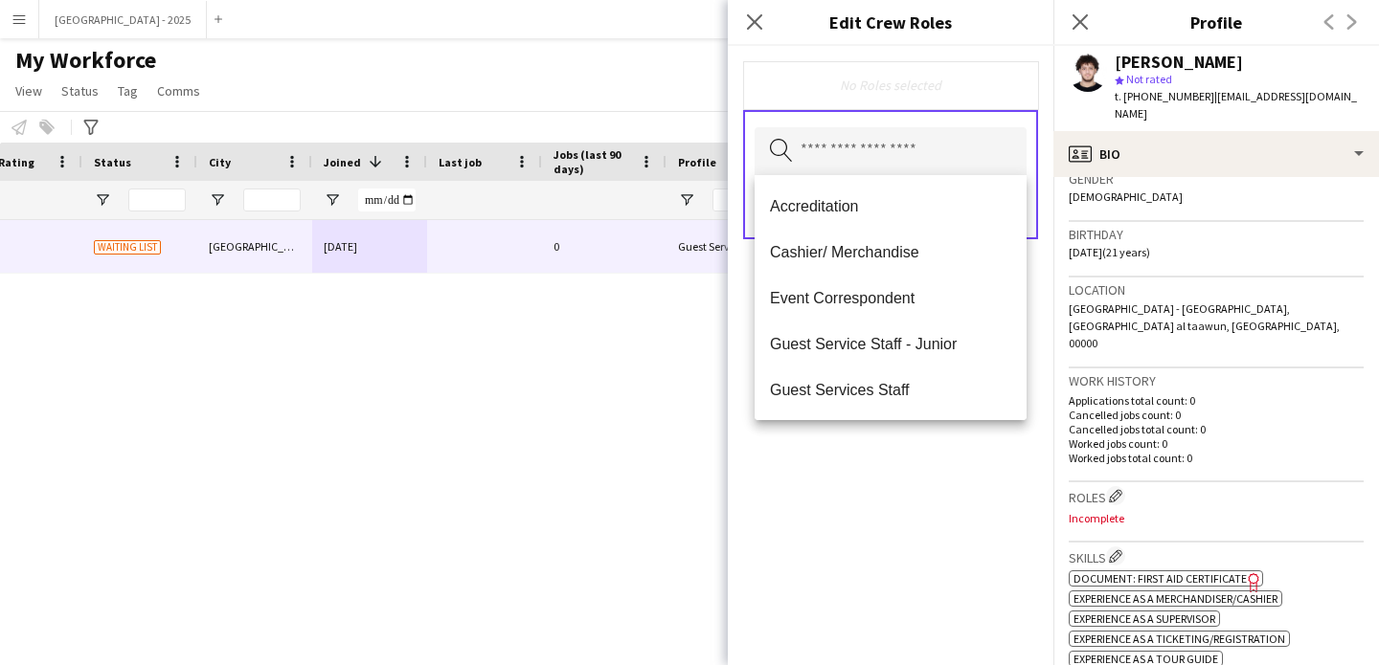
click at [943, 494] on div "No Roles selected Search by role type Save" at bounding box center [890, 355] width 325 height 619
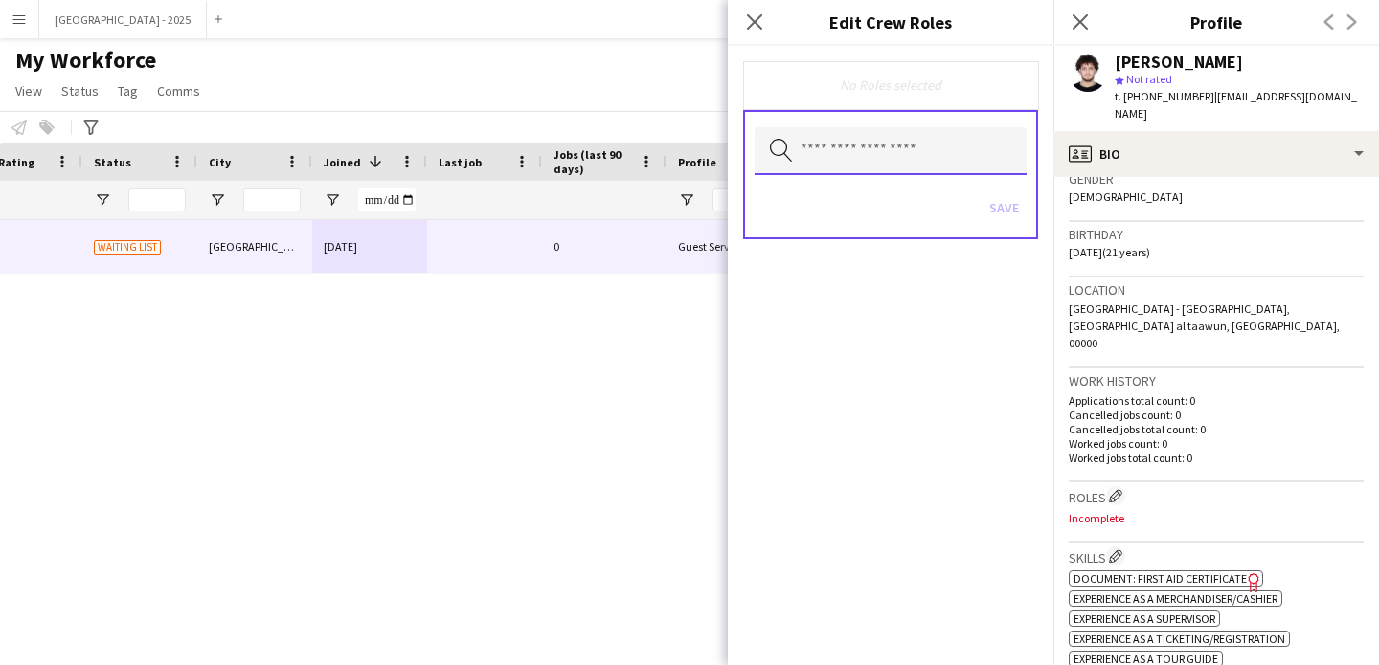
click at [884, 154] on input "text" at bounding box center [890, 151] width 272 height 48
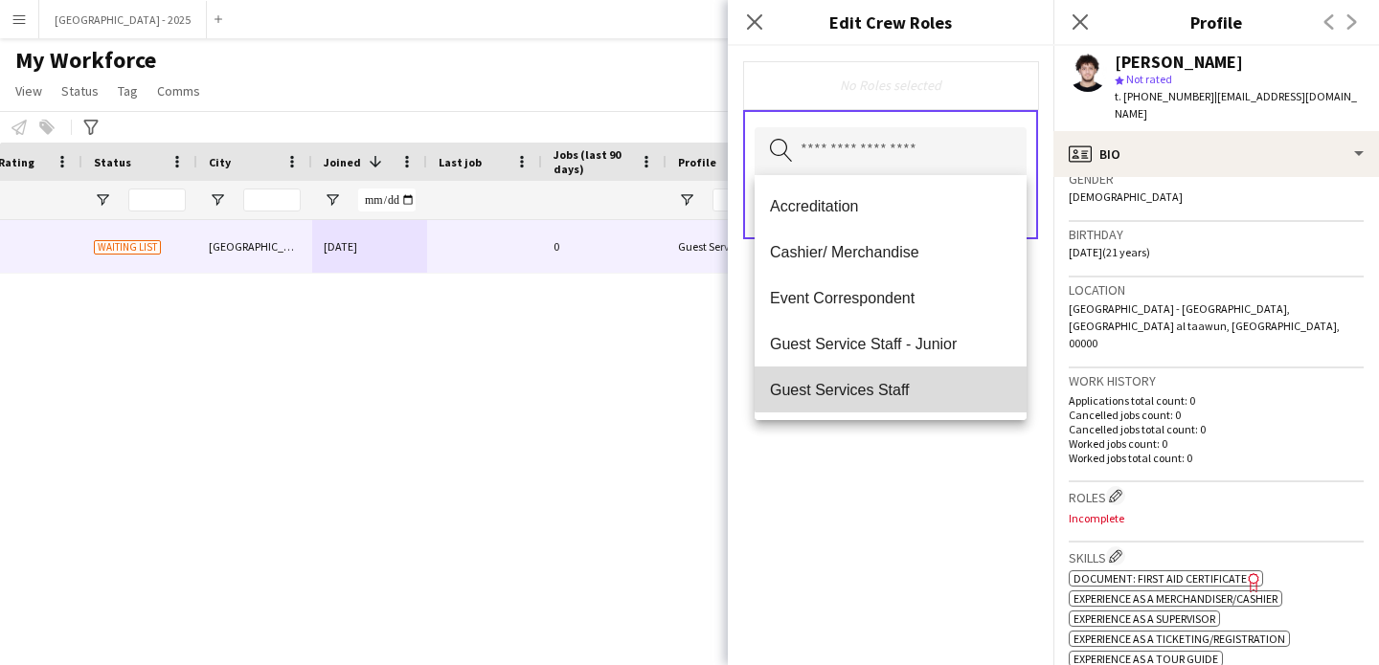
click at [902, 377] on mat-option "Guest Services Staff" at bounding box center [890, 390] width 272 height 46
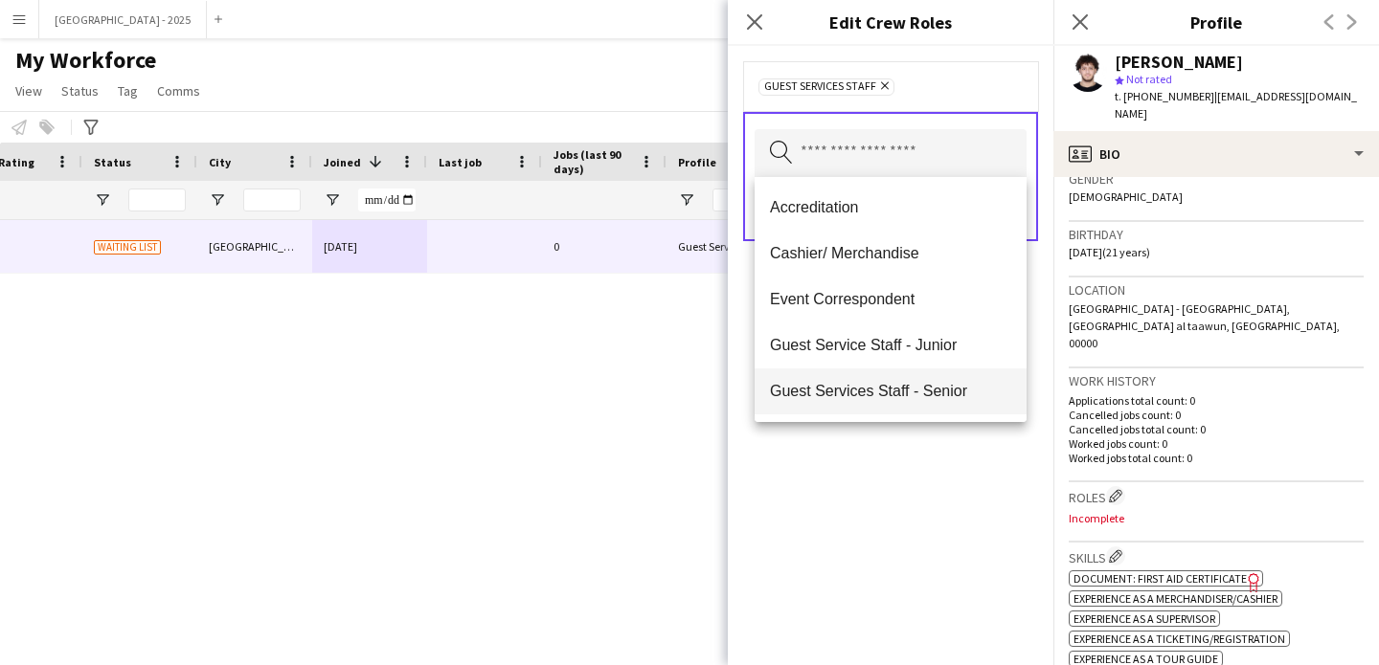
click at [910, 388] on span "Guest Services Staff - Senior" at bounding box center [890, 391] width 241 height 18
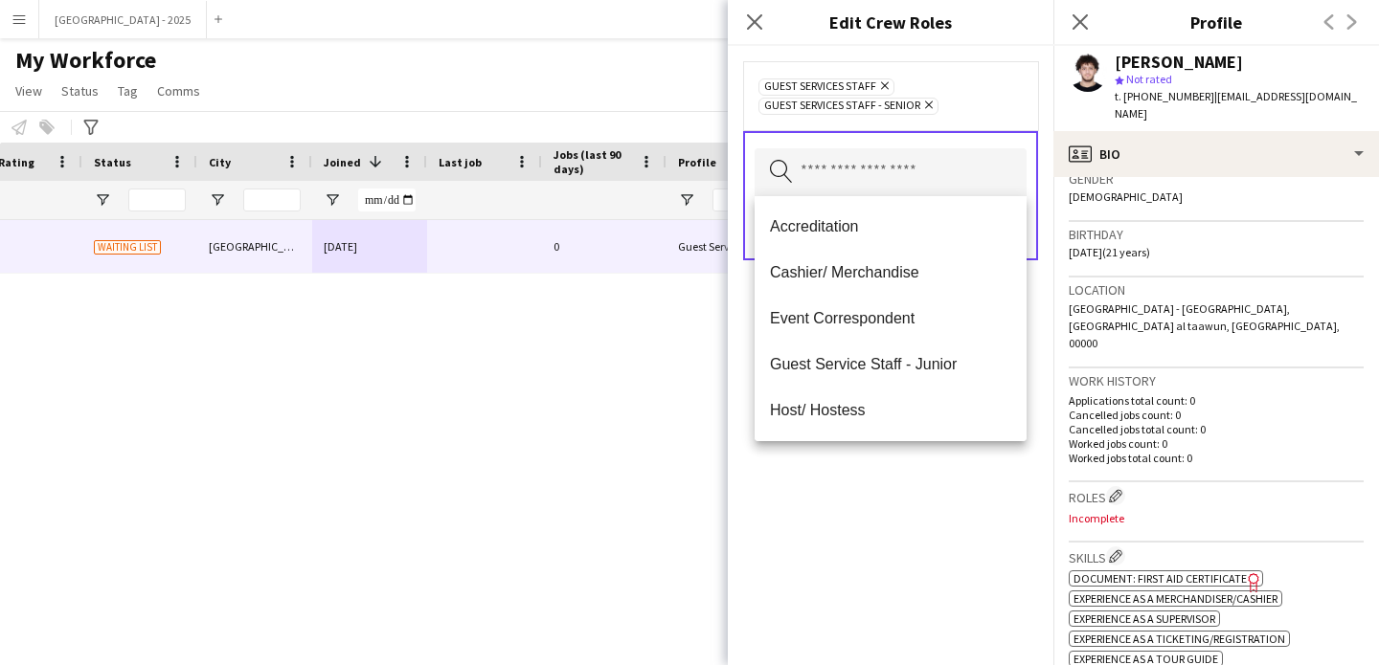
click at [931, 467] on div "Guest Services Staff Remove Guest Services Staff - Senior Remove Search by role…" at bounding box center [890, 355] width 325 height 619
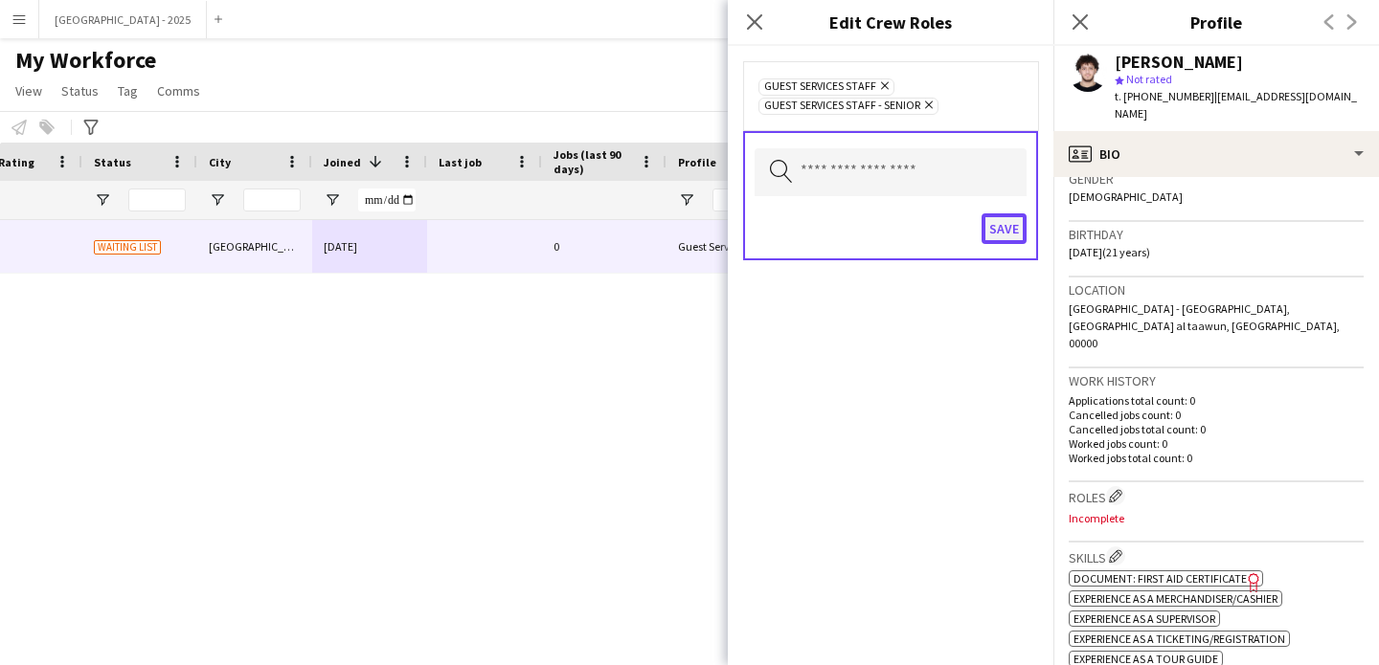
click at [1014, 222] on button "Save" at bounding box center [1003, 228] width 45 height 31
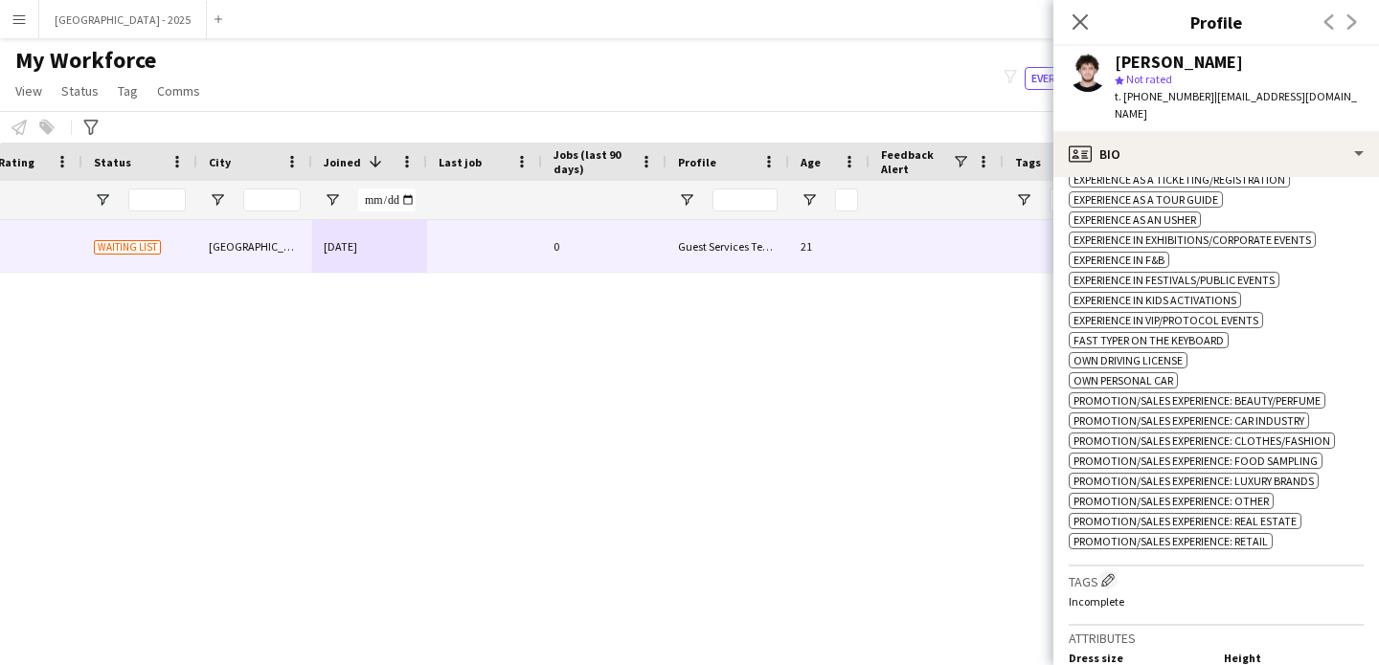
scroll to position [865, 0]
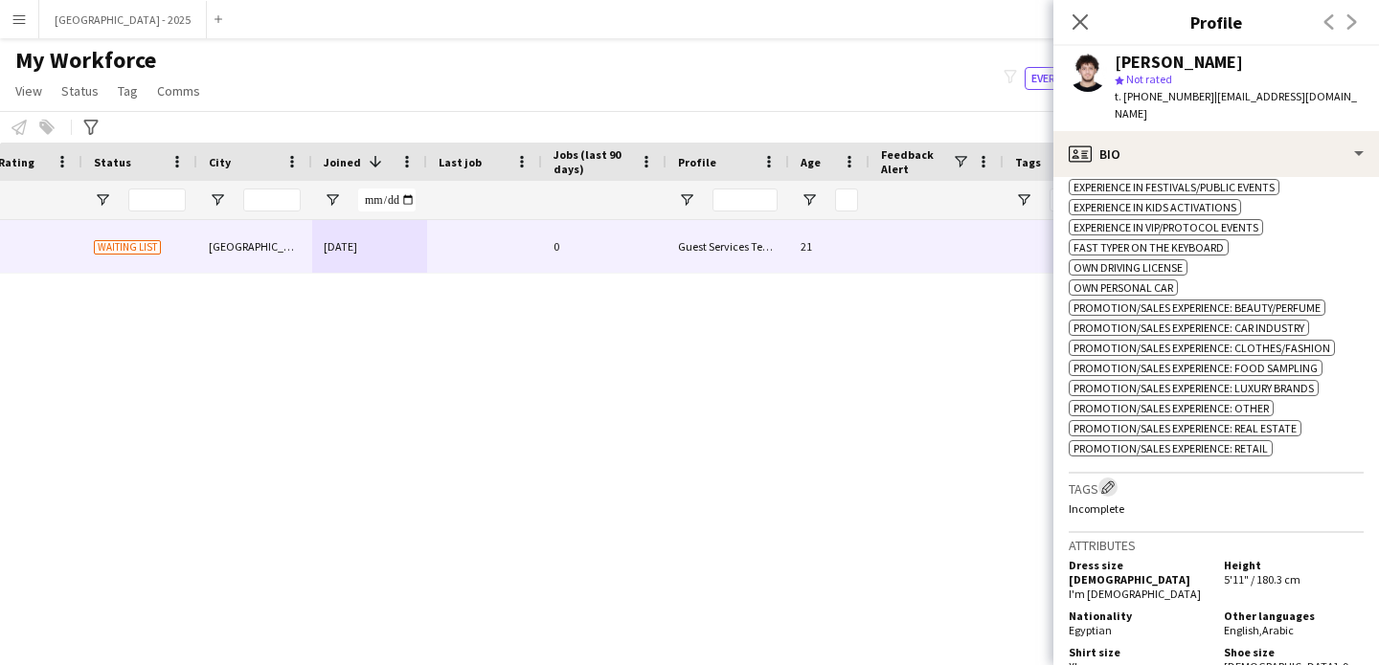
click at [1111, 478] on button "Edit crew company tags" at bounding box center [1107, 487] width 19 height 19
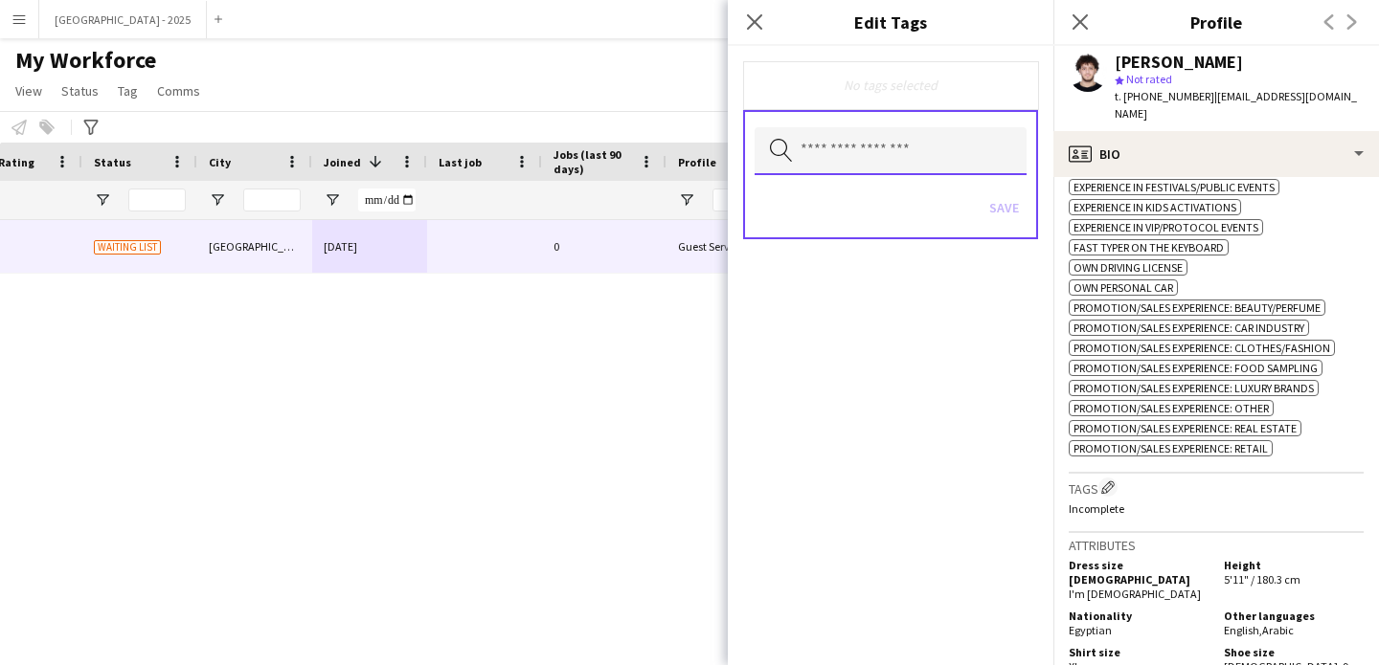
click at [884, 150] on input "text" at bounding box center [890, 151] width 272 height 48
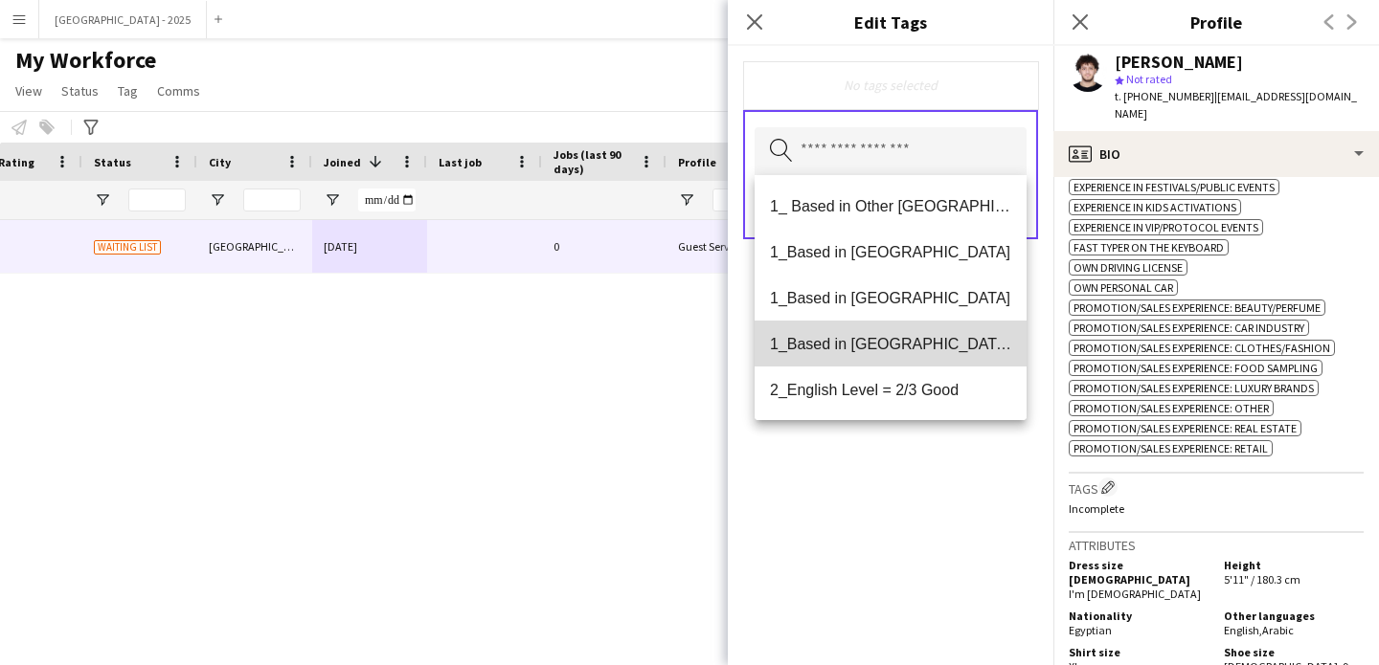
click at [895, 334] on mat-option "1_Based in [GEOGRAPHIC_DATA]/[GEOGRAPHIC_DATA]/Ajman" at bounding box center [890, 344] width 272 height 46
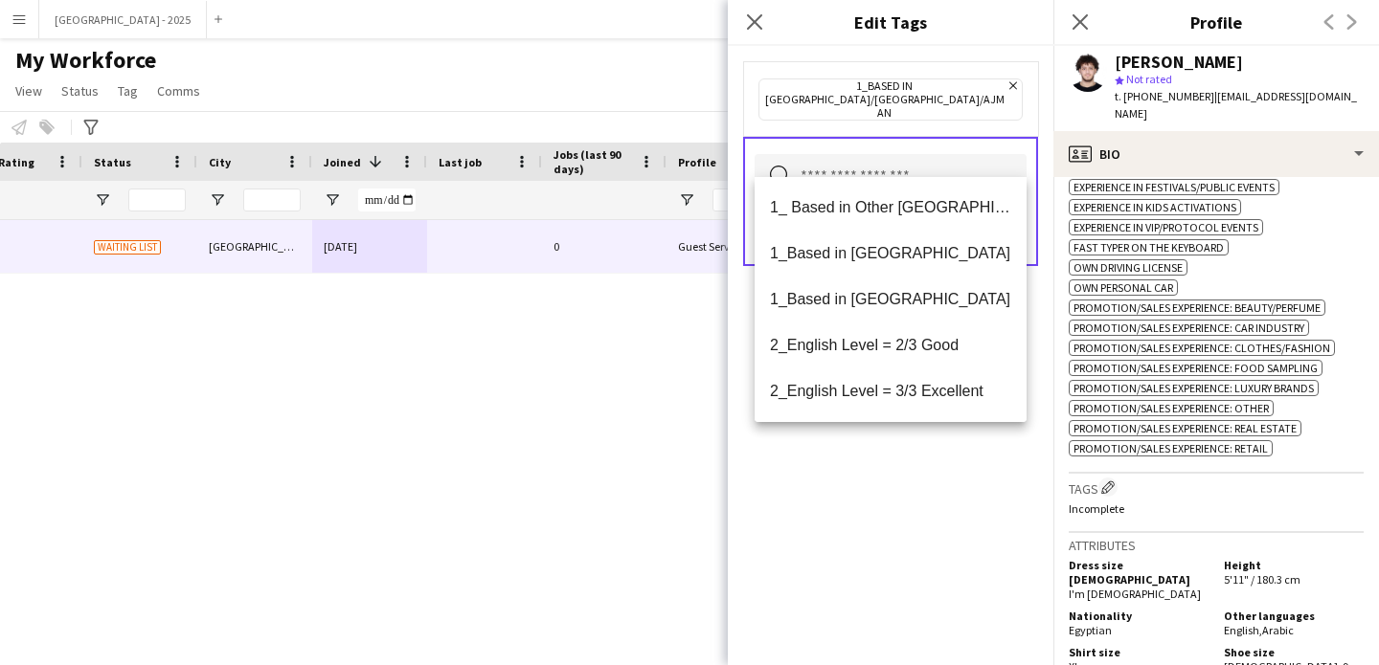
click at [939, 397] on span "2_English Level = 3/3 Excellent" at bounding box center [890, 391] width 241 height 18
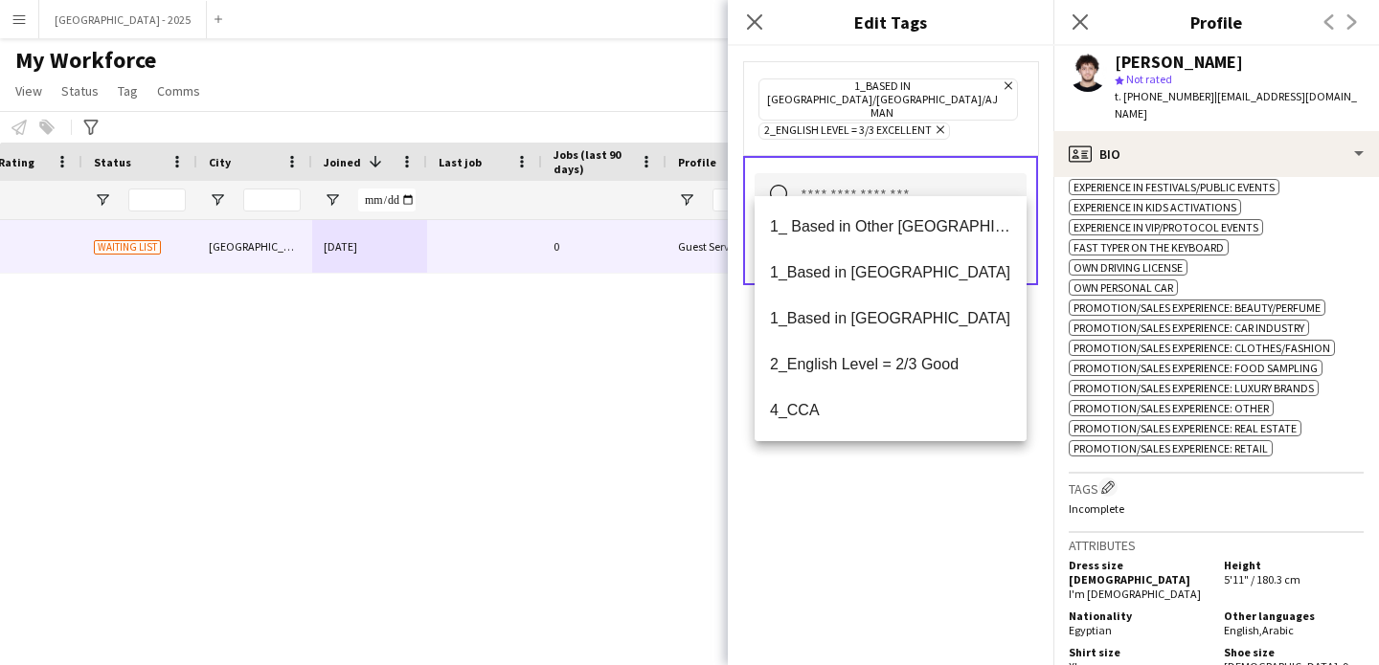
drag, startPoint x: 933, startPoint y: 449, endPoint x: 961, endPoint y: 356, distance: 96.9
click at [933, 449] on div "1_Based in [GEOGRAPHIC_DATA]/[GEOGRAPHIC_DATA]/Ajman Remove 2_English Level = 3…" at bounding box center [890, 355] width 325 height 619
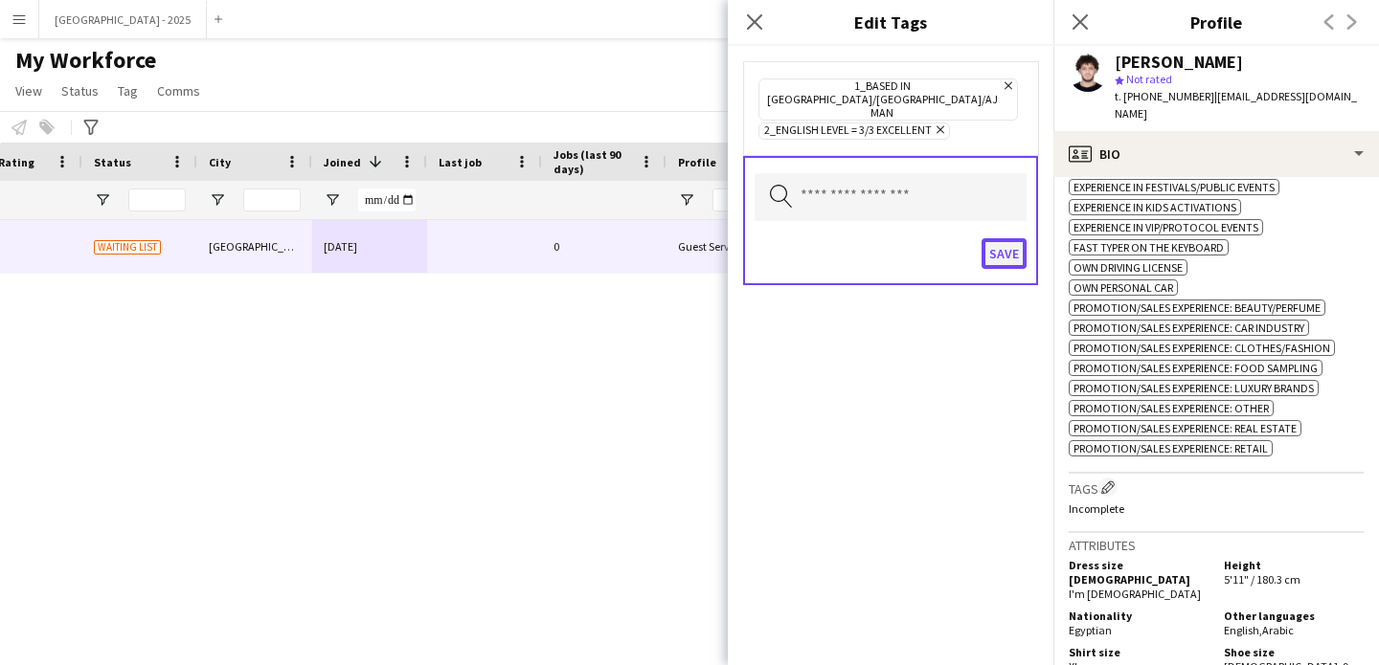
click at [999, 238] on button "Save" at bounding box center [1003, 253] width 45 height 31
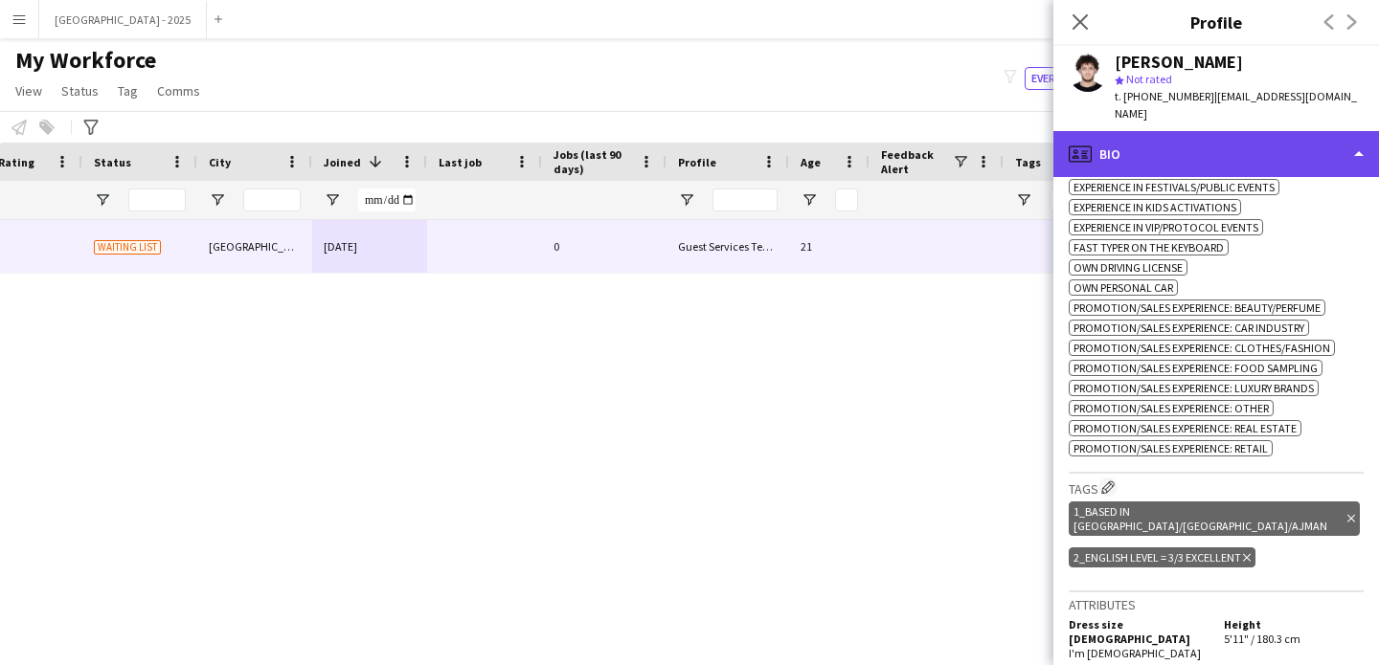
click at [1182, 132] on div "profile Bio" at bounding box center [1215, 154] width 325 height 46
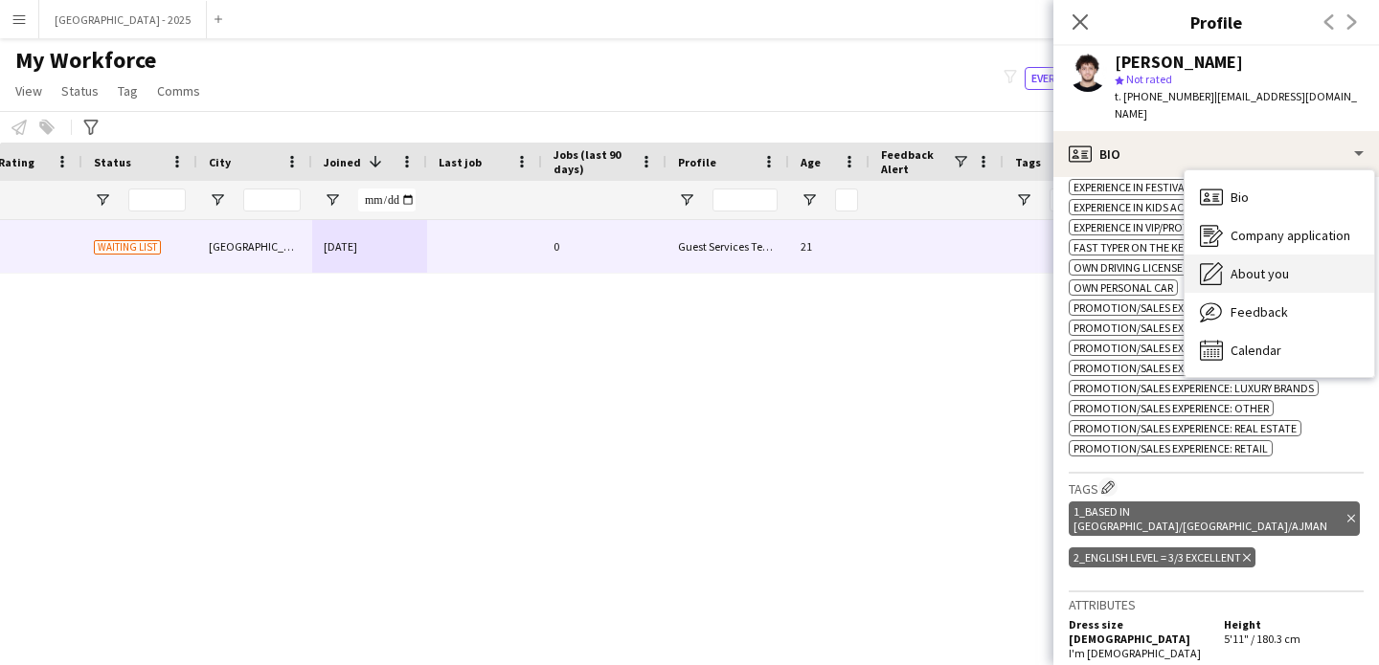
click at [1275, 265] on span "About you" at bounding box center [1259, 273] width 58 height 17
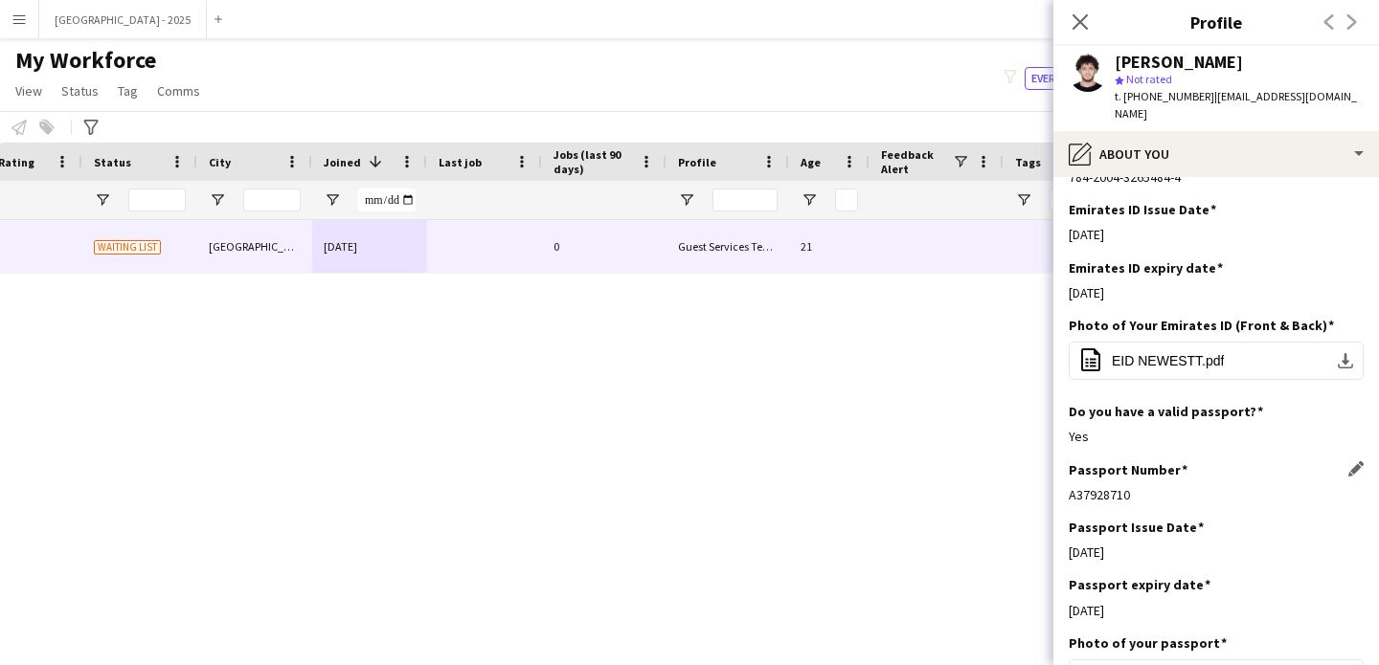
scroll to position [1046, 0]
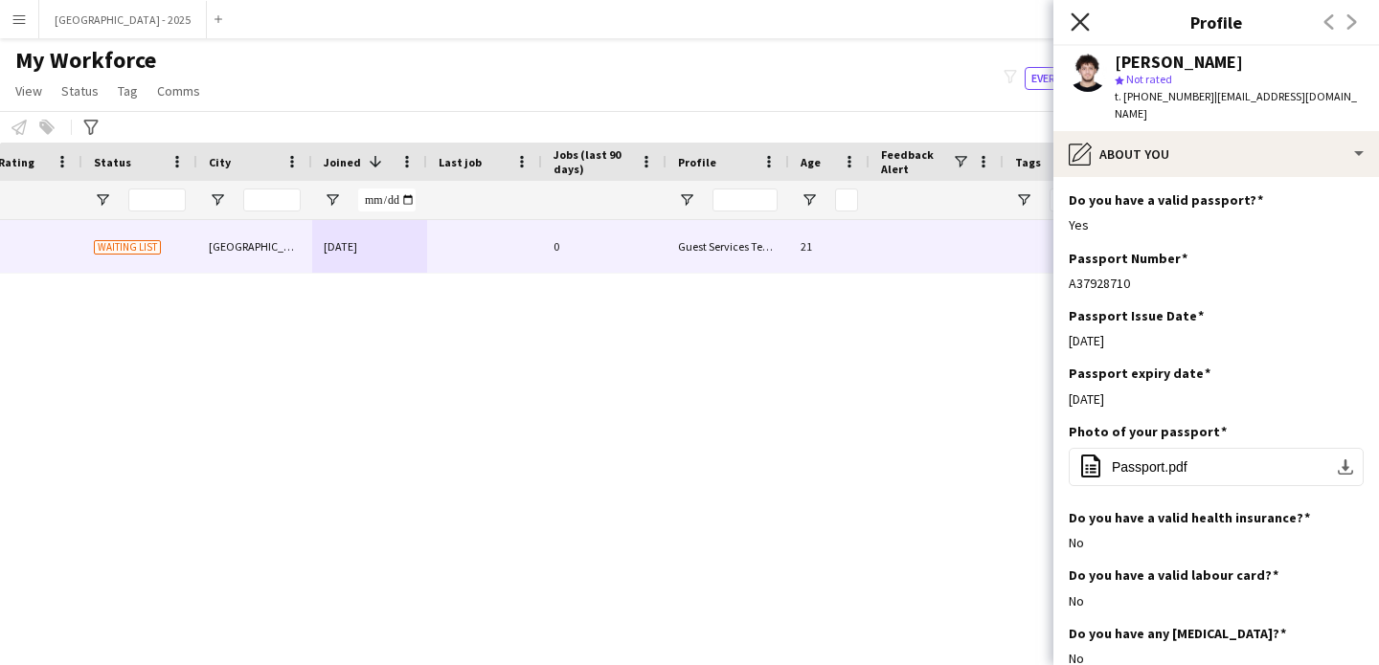
click at [1083, 21] on icon "Close pop-in" at bounding box center [1079, 21] width 18 height 18
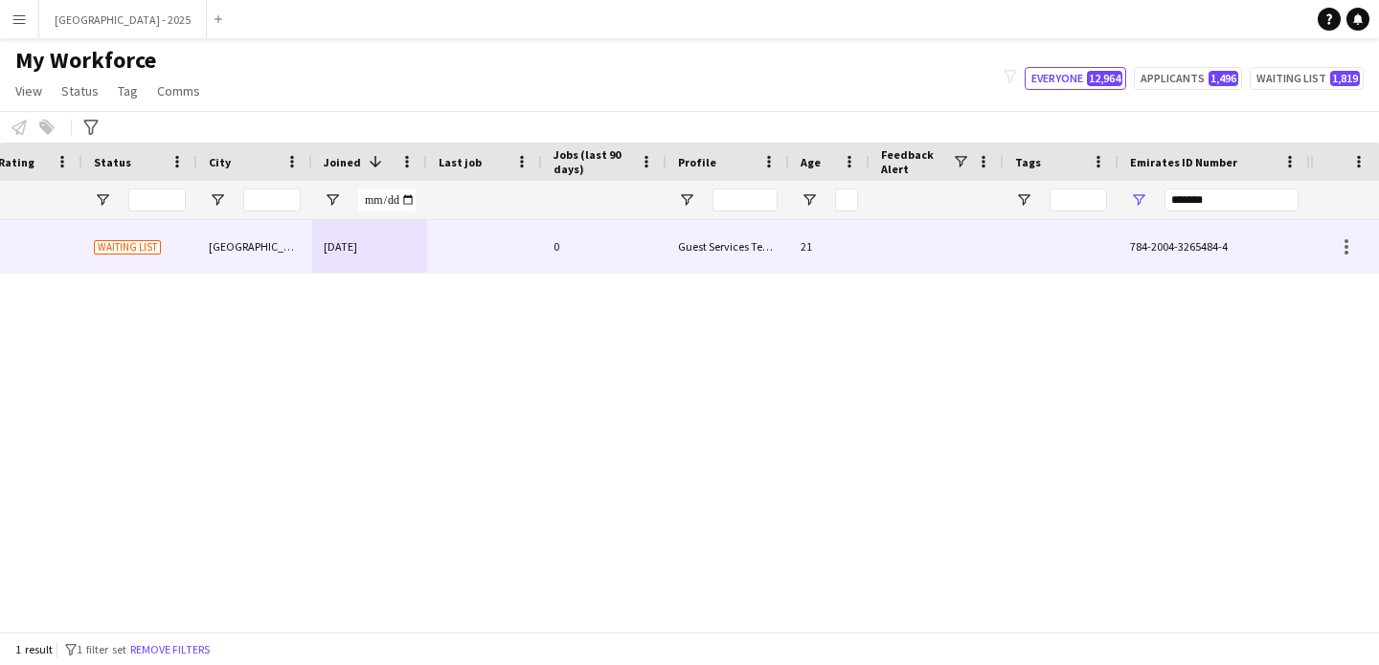
scroll to position [0, 0]
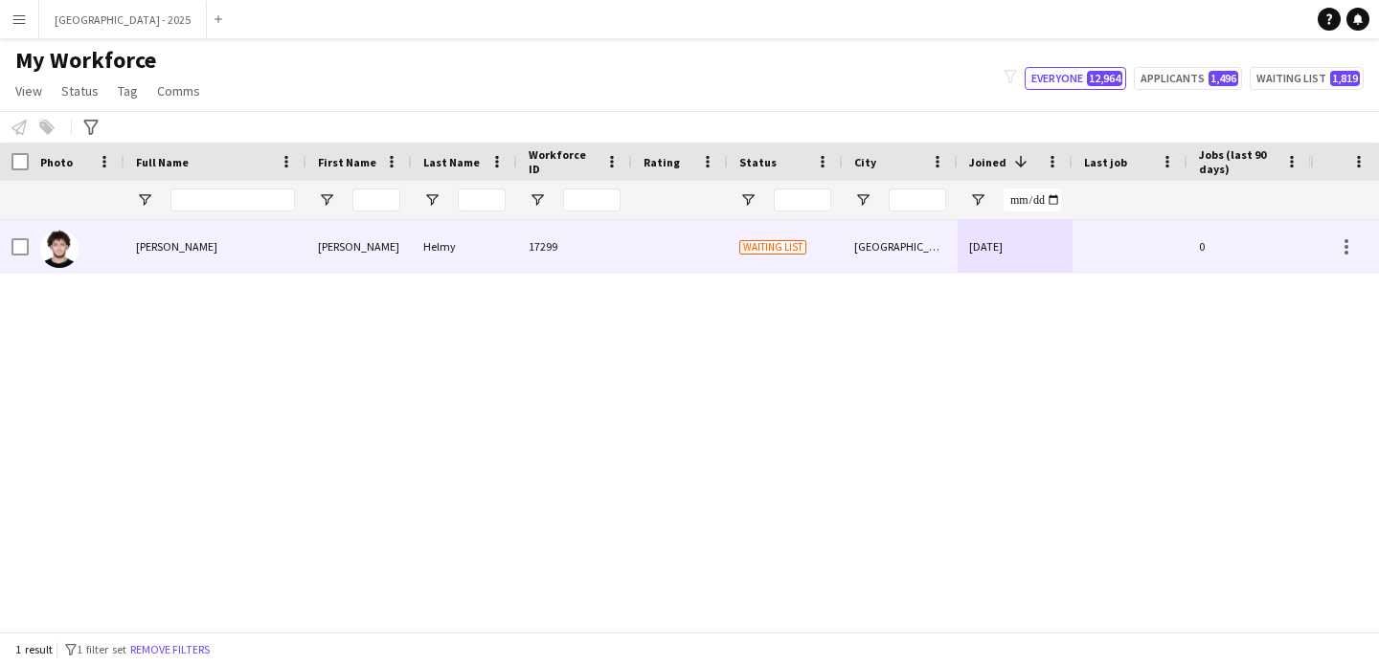
click at [8, 246] on div at bounding box center [14, 246] width 29 height 53
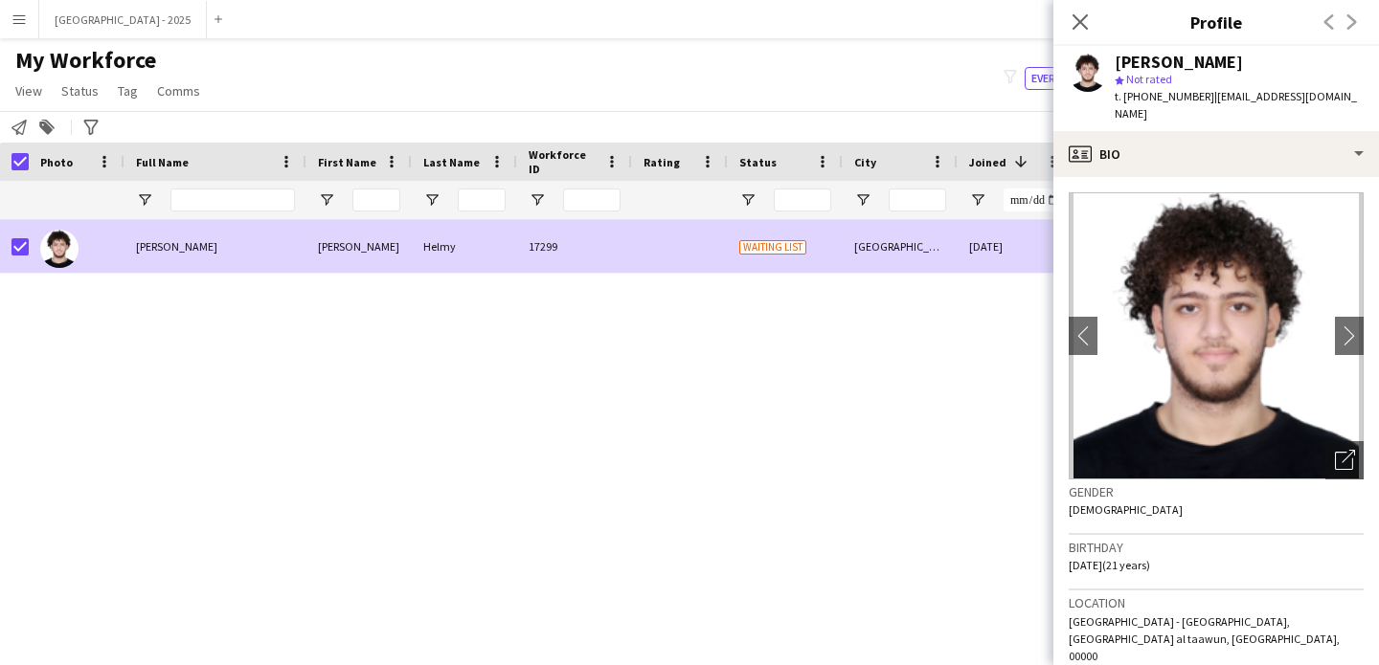
click at [83, 94] on span "Status" at bounding box center [79, 90] width 37 height 17
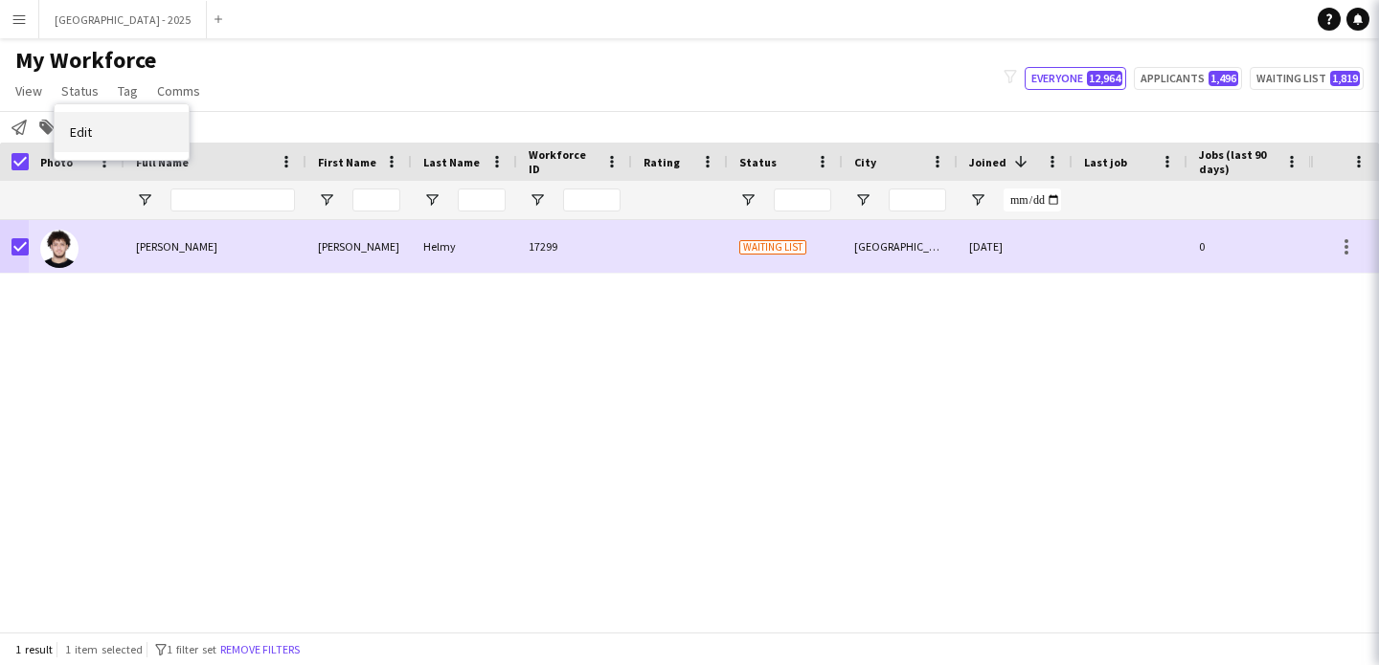
click at [77, 136] on span "Edit" at bounding box center [81, 131] width 22 height 17
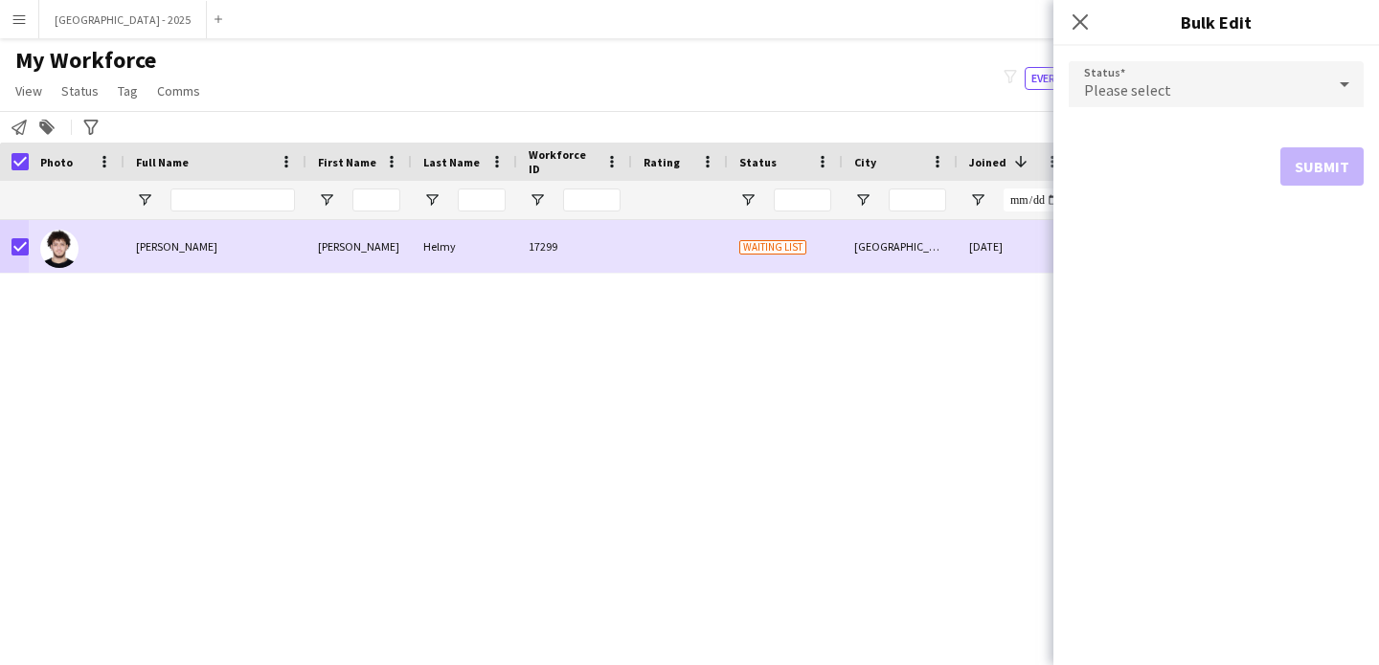
click at [1269, 103] on div "Please select" at bounding box center [1196, 84] width 257 height 46
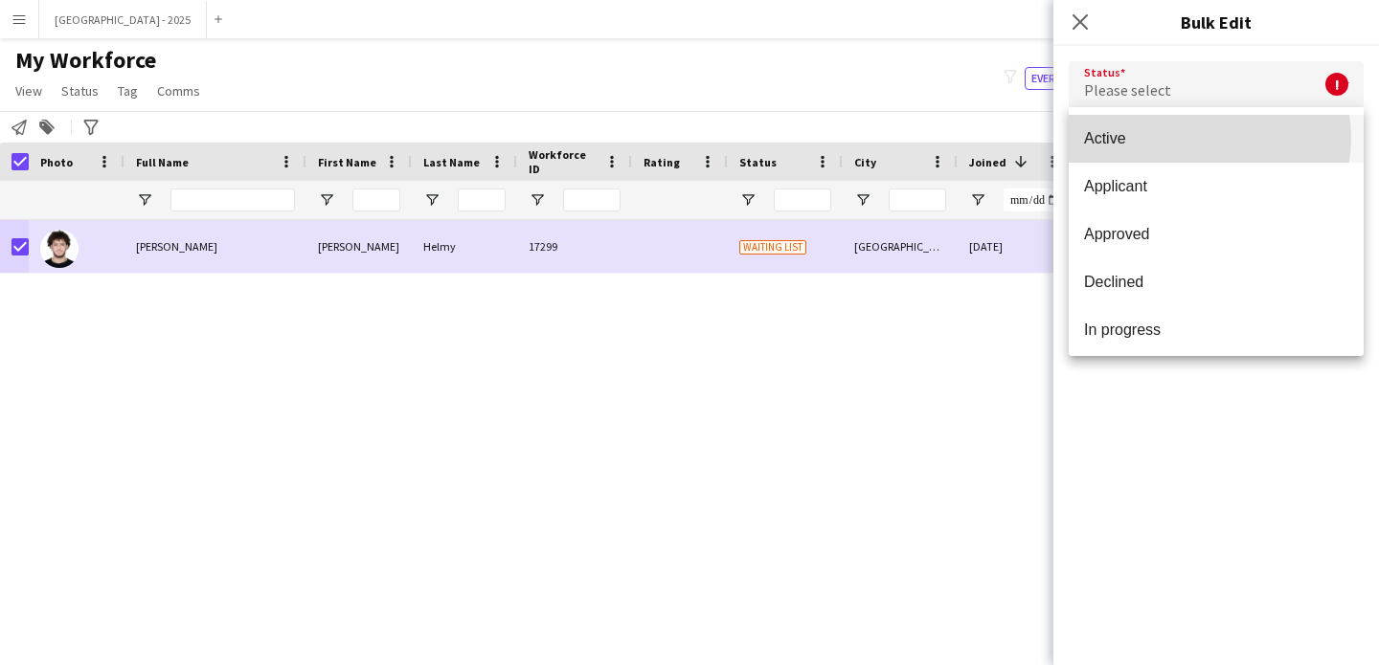
click at [1199, 138] on span "Active" at bounding box center [1216, 138] width 264 height 18
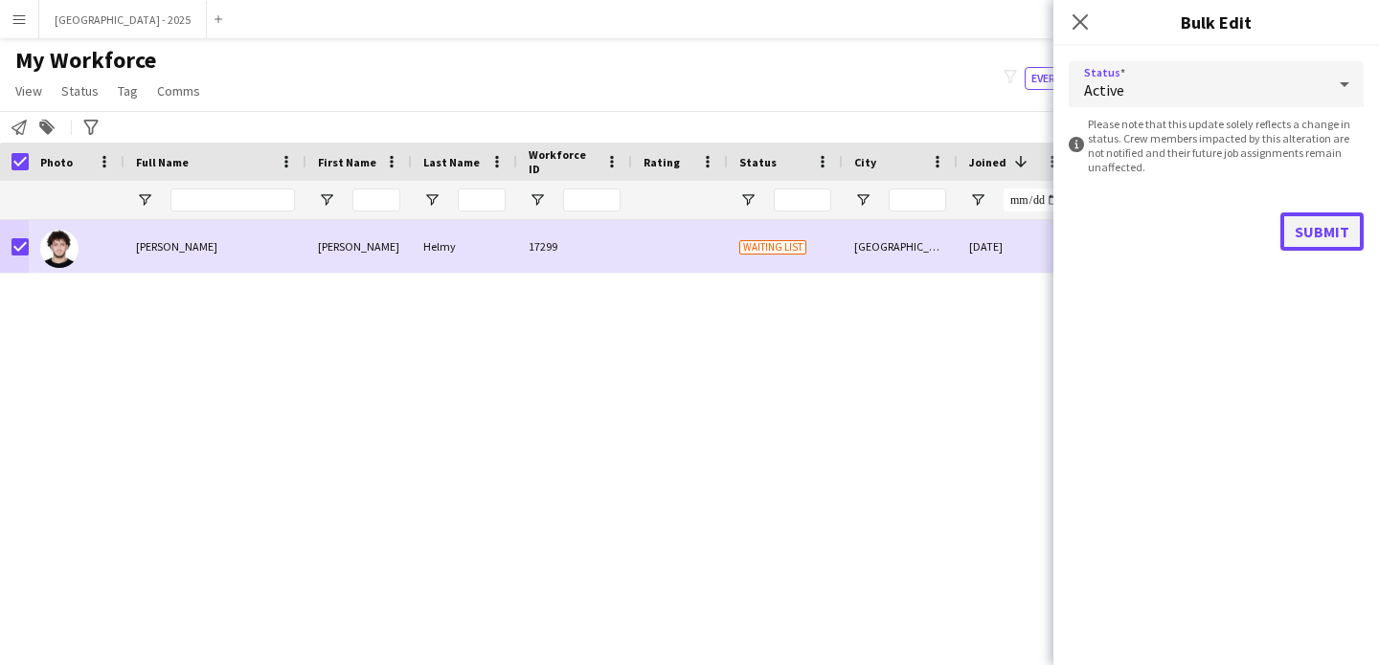
click at [1323, 233] on button "Submit" at bounding box center [1321, 232] width 83 height 38
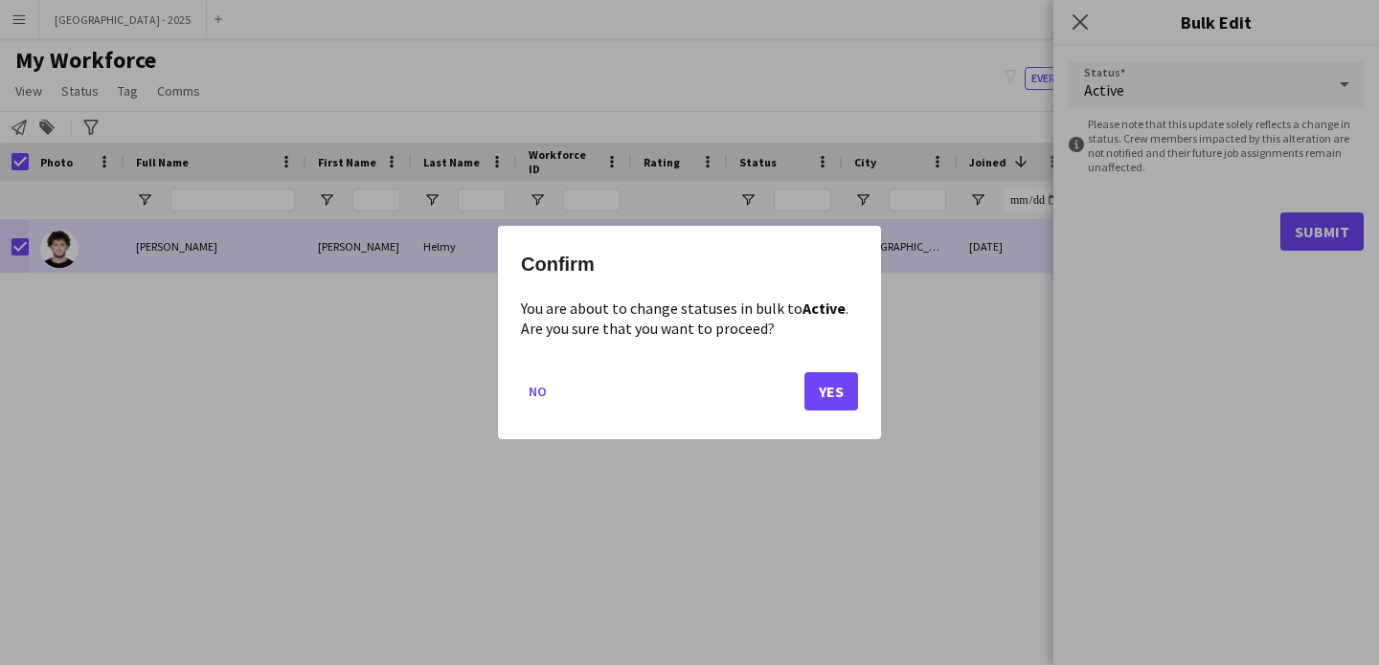
click at [858, 392] on div "Confirm You are about to change statuses in bulk to Active . Are you sure that …" at bounding box center [689, 332] width 383 height 213
click at [853, 392] on button "Yes" at bounding box center [831, 391] width 54 height 38
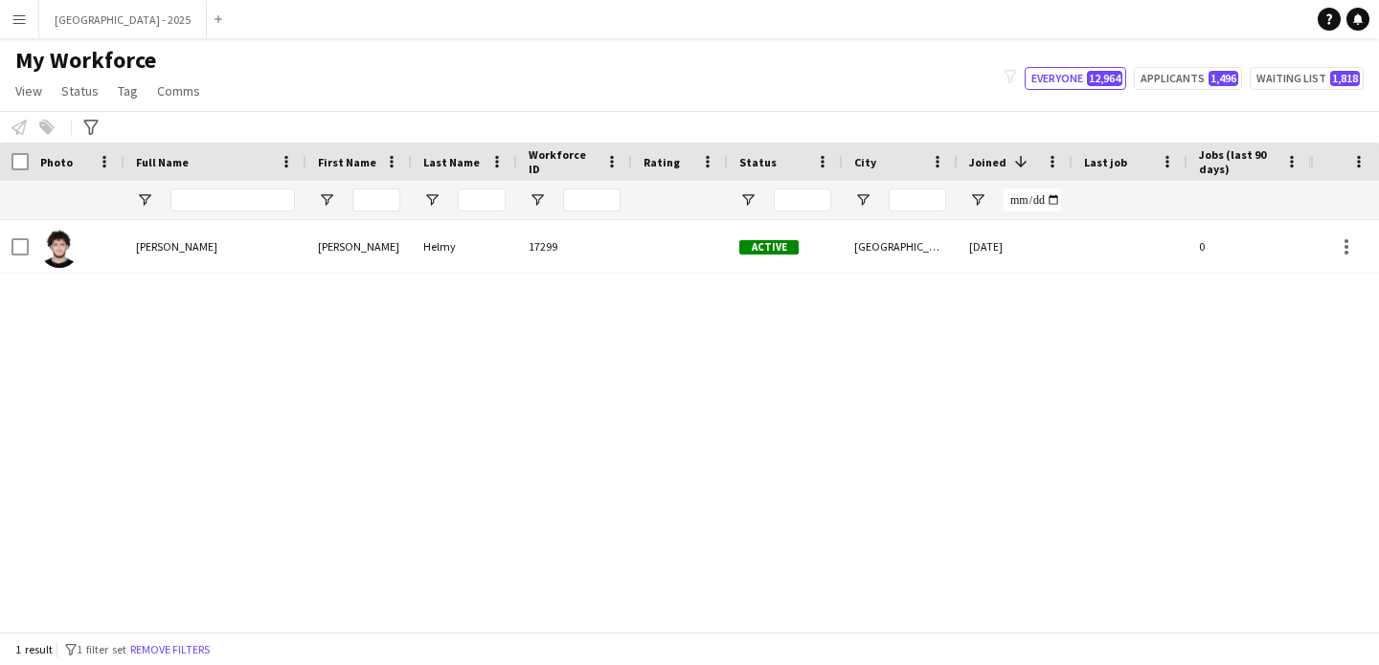
click at [213, 655] on button "Remove filters" at bounding box center [169, 649] width 87 height 21
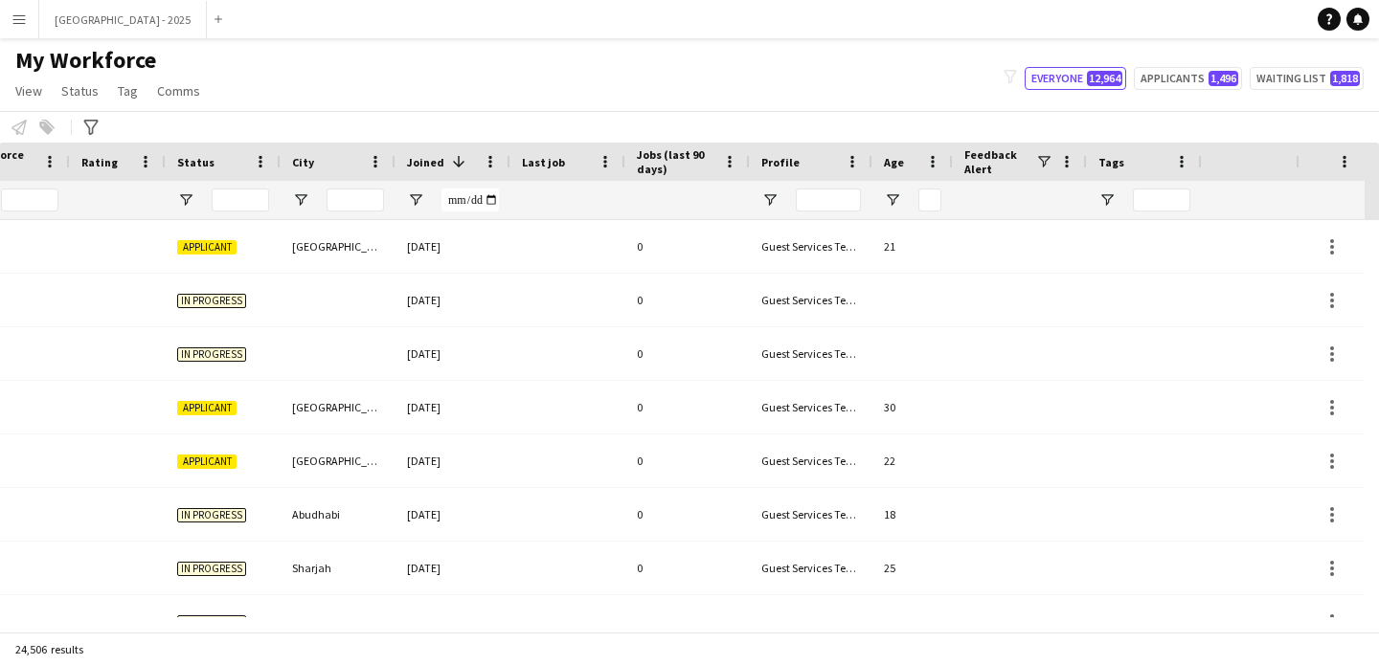
scroll to position [0, 660]
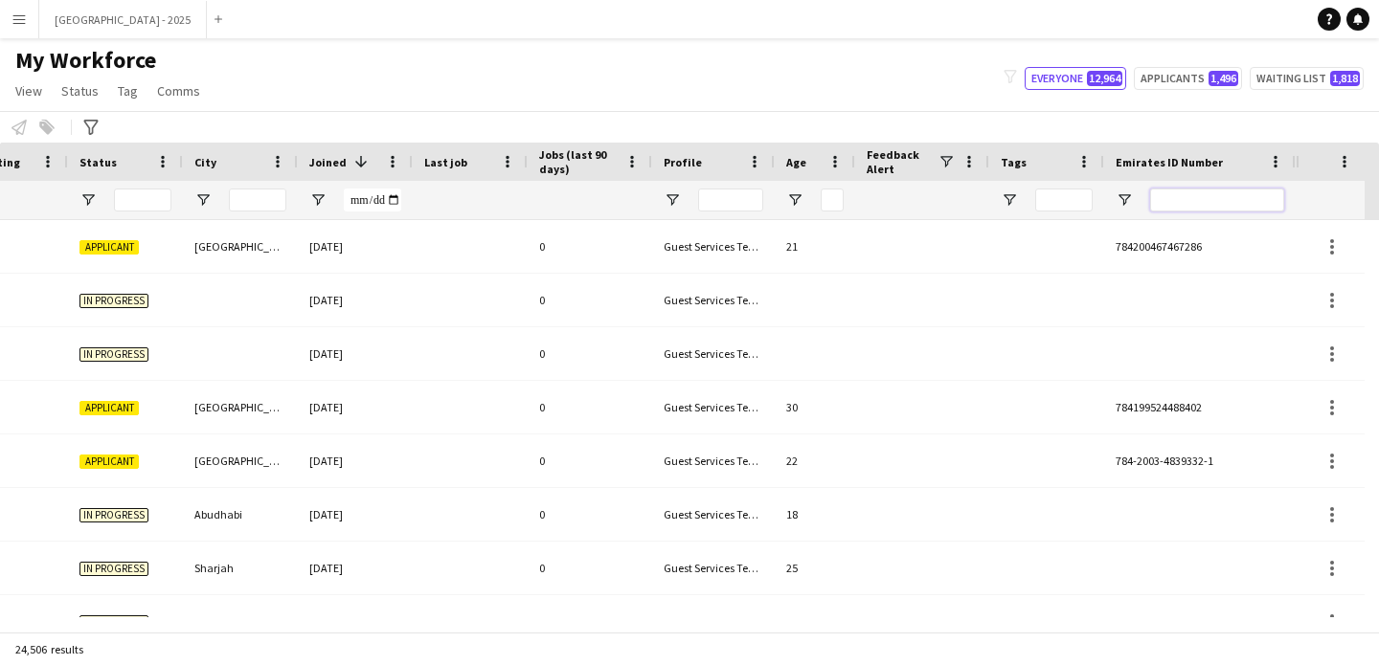
click at [1212, 201] on input "Emirates ID Number Filter Input" at bounding box center [1217, 200] width 134 height 23
paste input "*******"
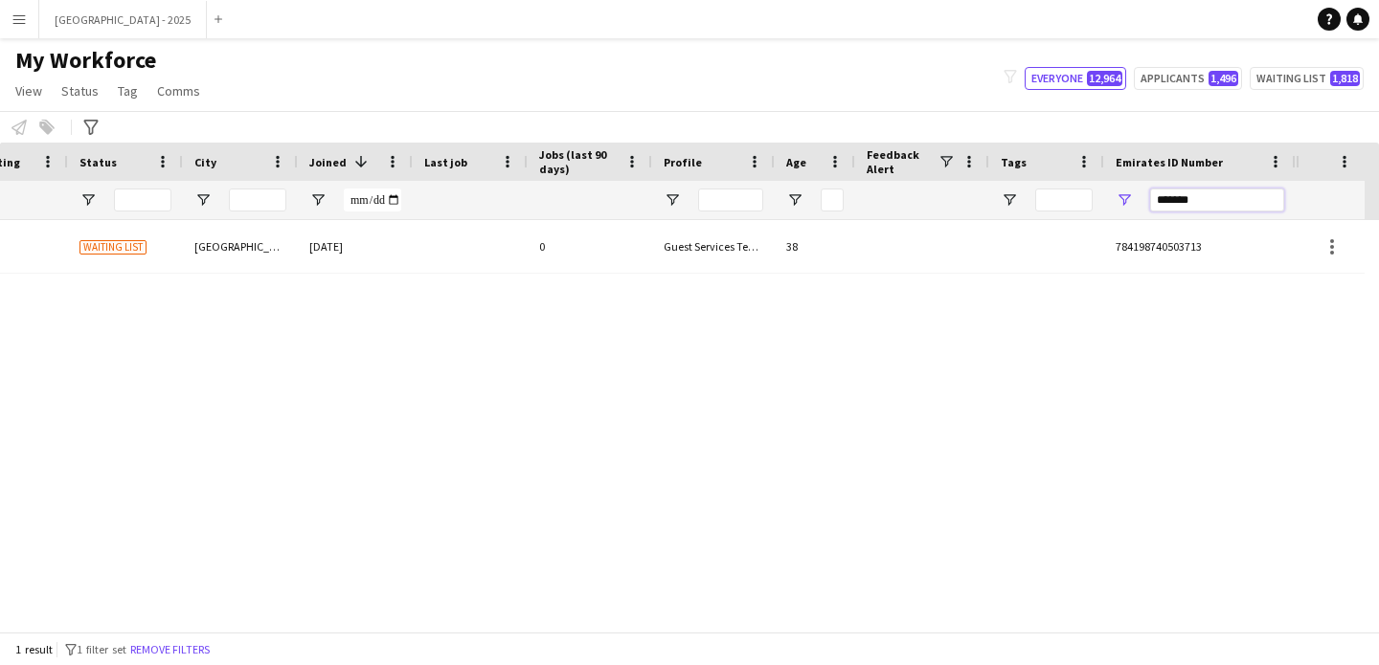
type input "*******"
drag, startPoint x: 731, startPoint y: 248, endPoint x: 942, endPoint y: 299, distance: 216.6
click at [730, 248] on div "Guest Services Team" at bounding box center [713, 246] width 123 height 53
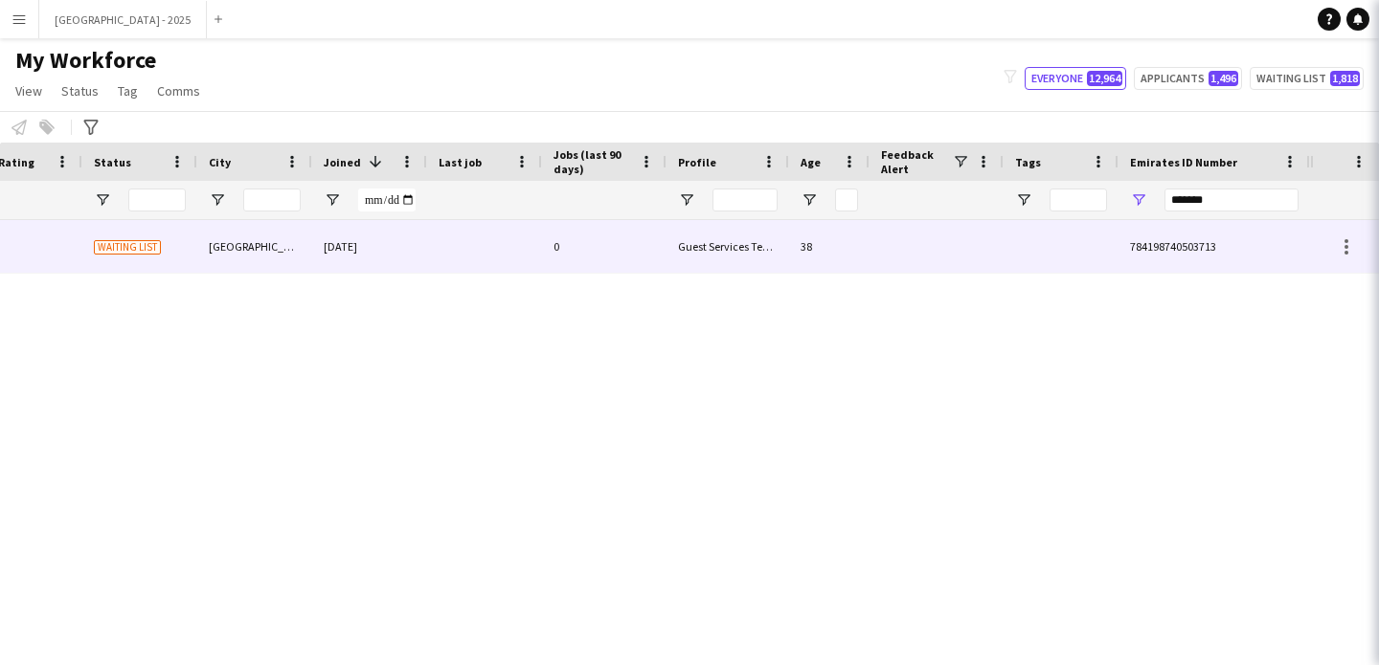
scroll to position [0, 645]
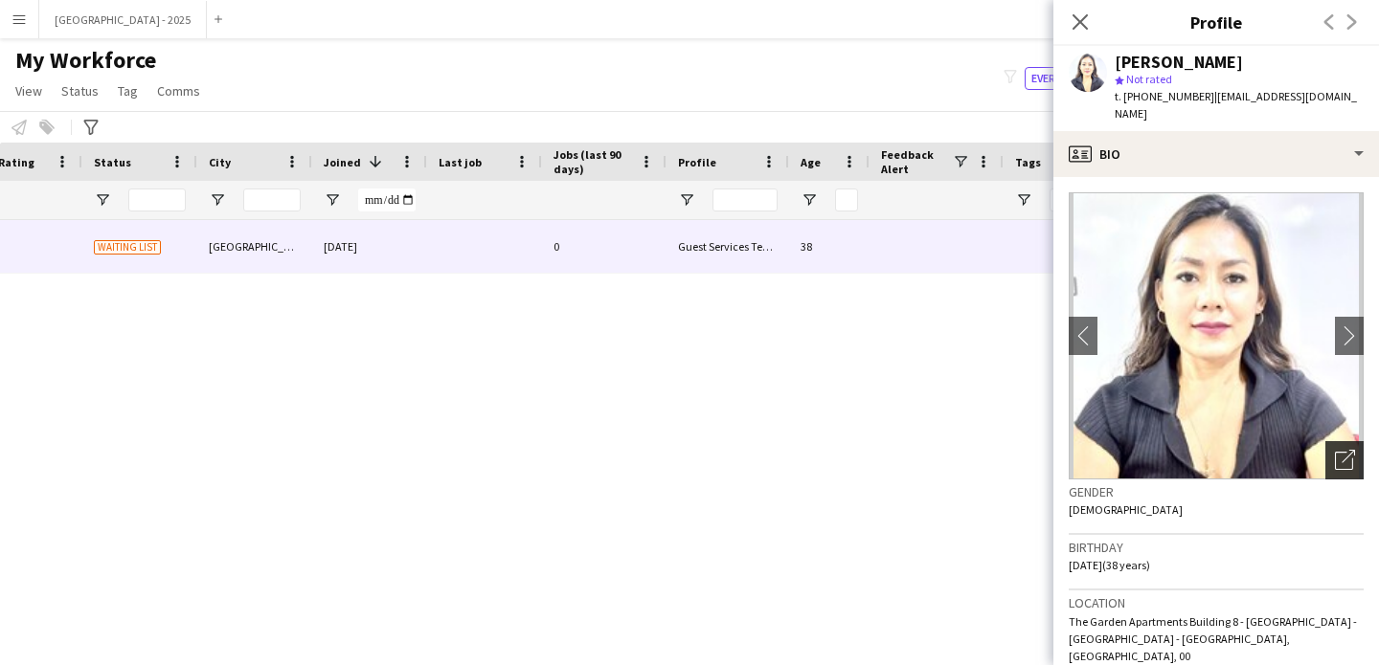
click at [1334, 450] on icon "Open photos pop-in" at bounding box center [1344, 460] width 20 height 20
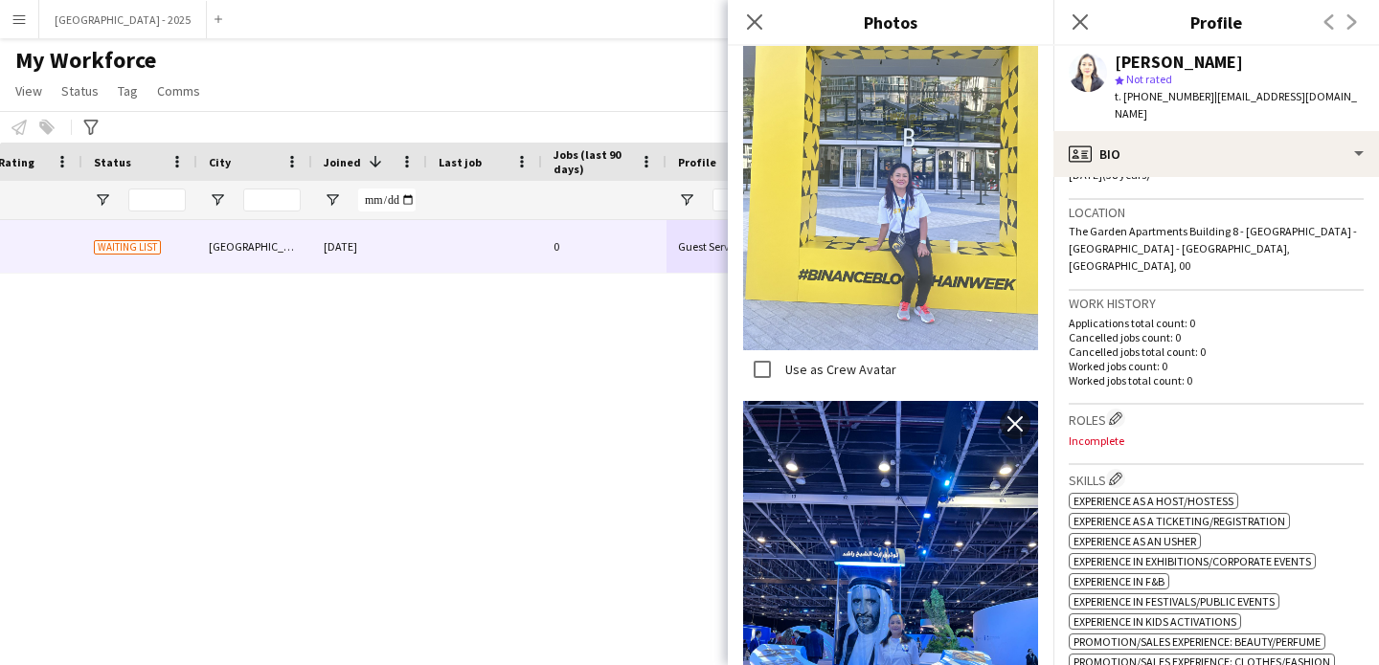
scroll to position [415, 0]
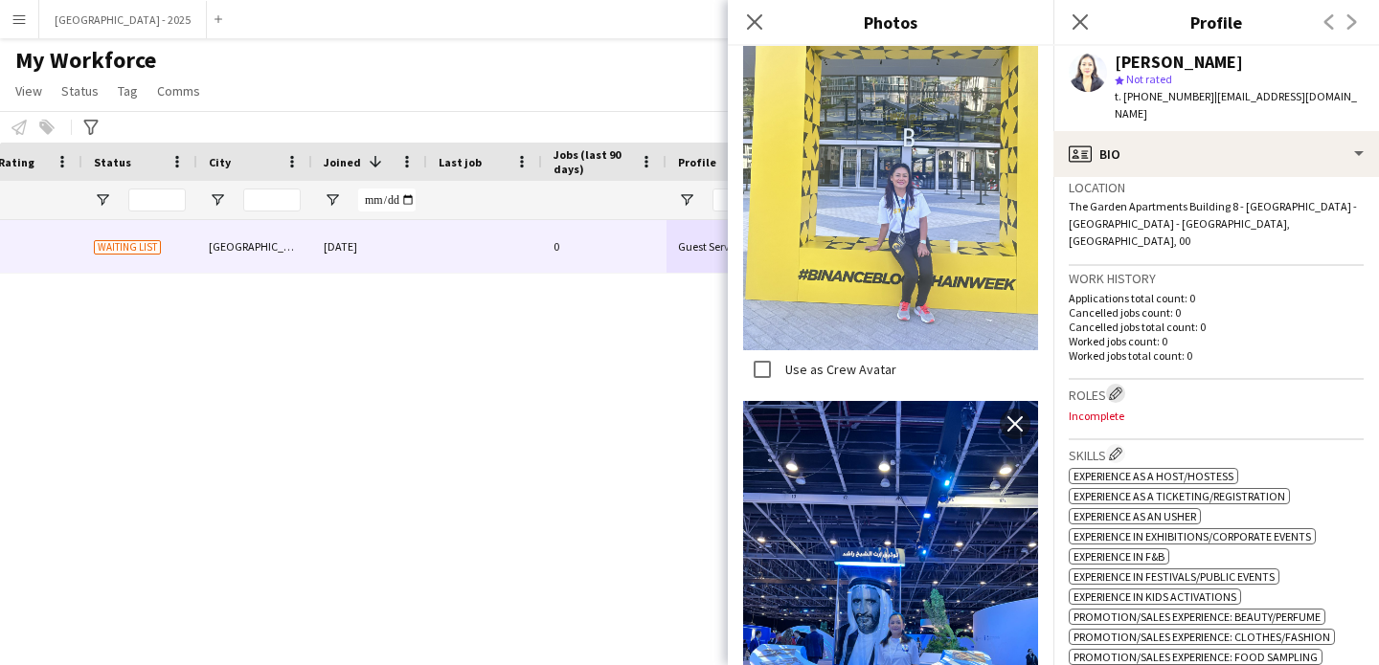
click at [1112, 387] on app-icon "Edit crew company roles" at bounding box center [1115, 393] width 13 height 13
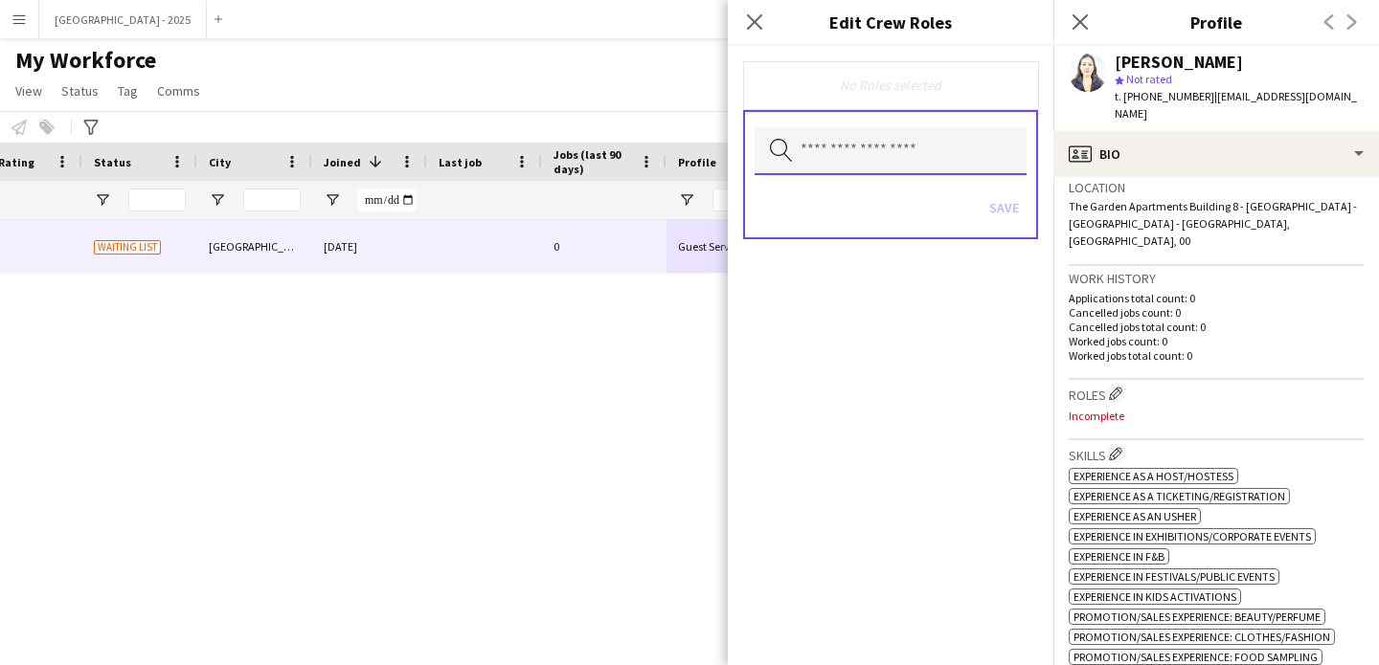
click at [911, 154] on input "text" at bounding box center [890, 151] width 272 height 48
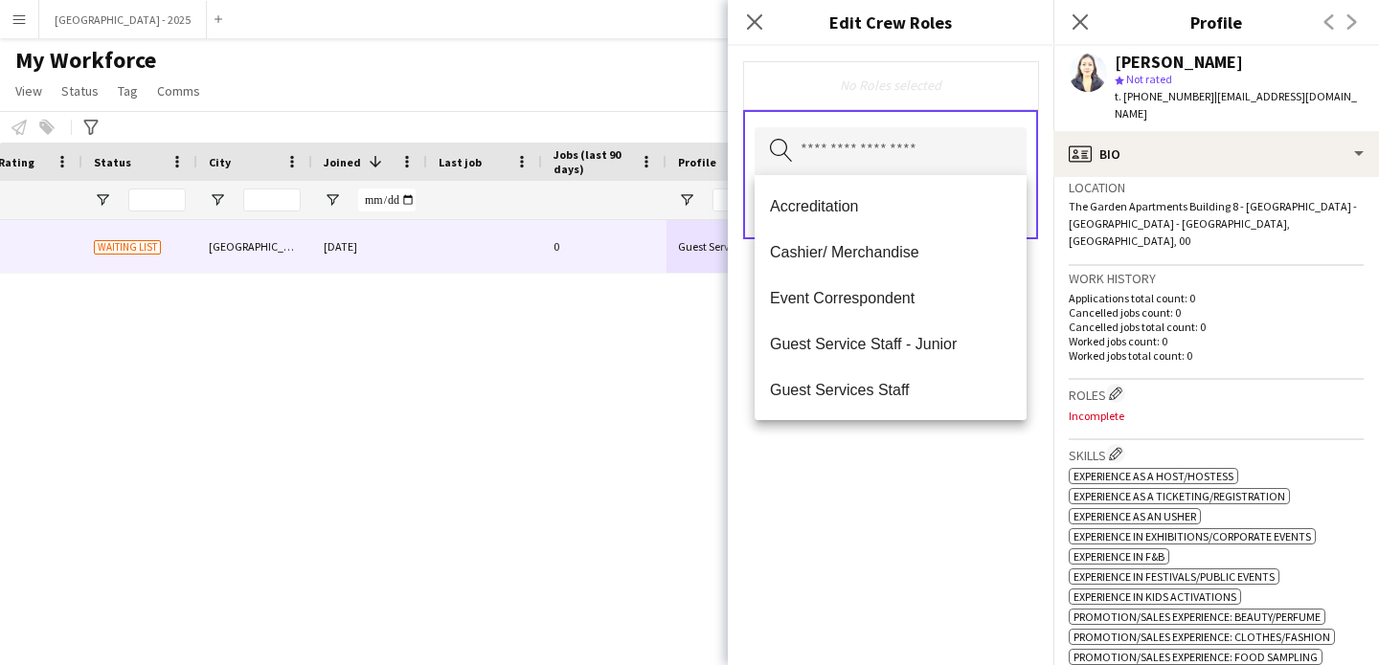
click at [929, 372] on mat-option "Guest Services Staff" at bounding box center [890, 390] width 272 height 46
click at [943, 399] on span "Guest Services Staff - Senior" at bounding box center [890, 391] width 241 height 18
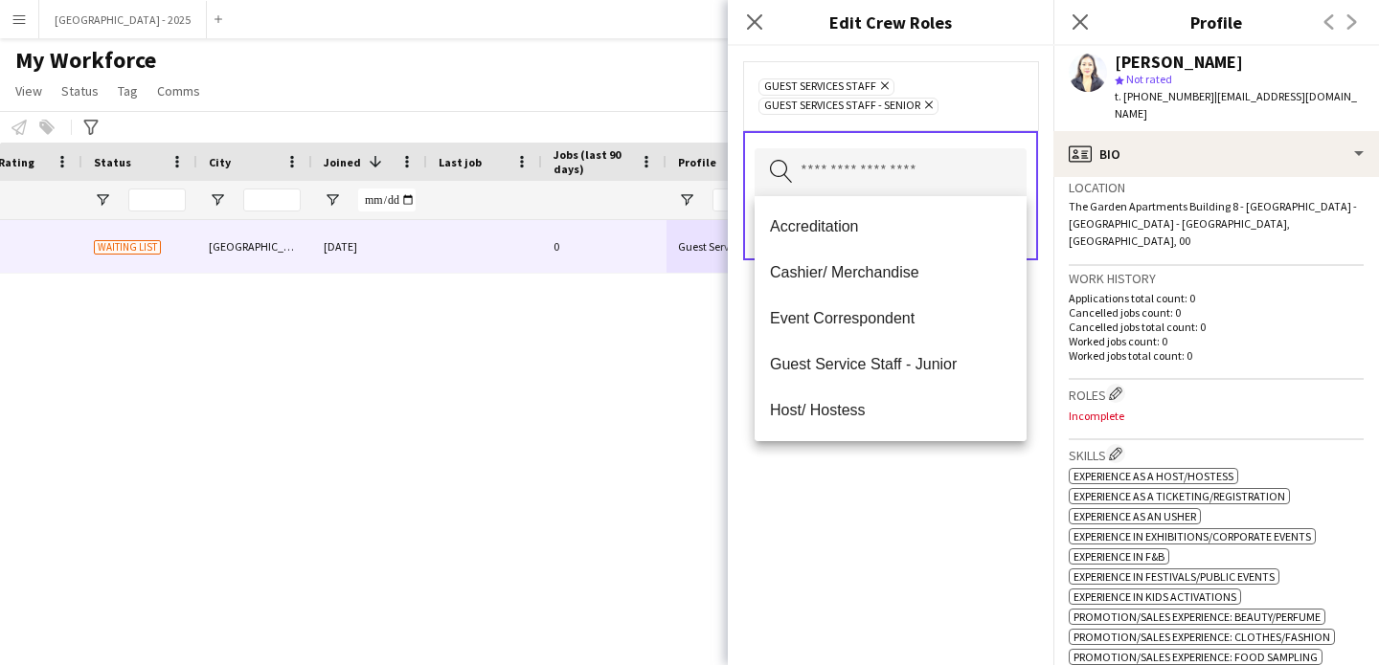
click at [976, 510] on div "Guest Services Staff Remove Guest Services Staff - Senior Remove Search by role…" at bounding box center [890, 355] width 325 height 619
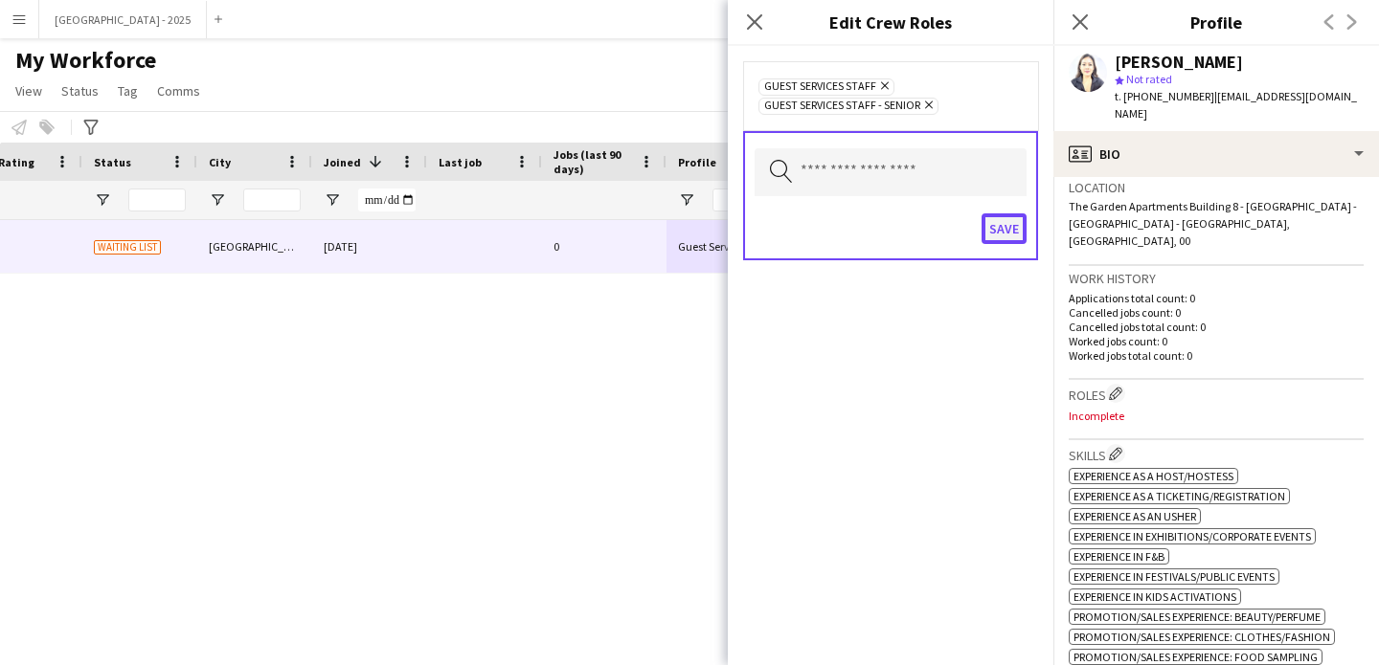
click at [1006, 232] on button "Save" at bounding box center [1003, 228] width 45 height 31
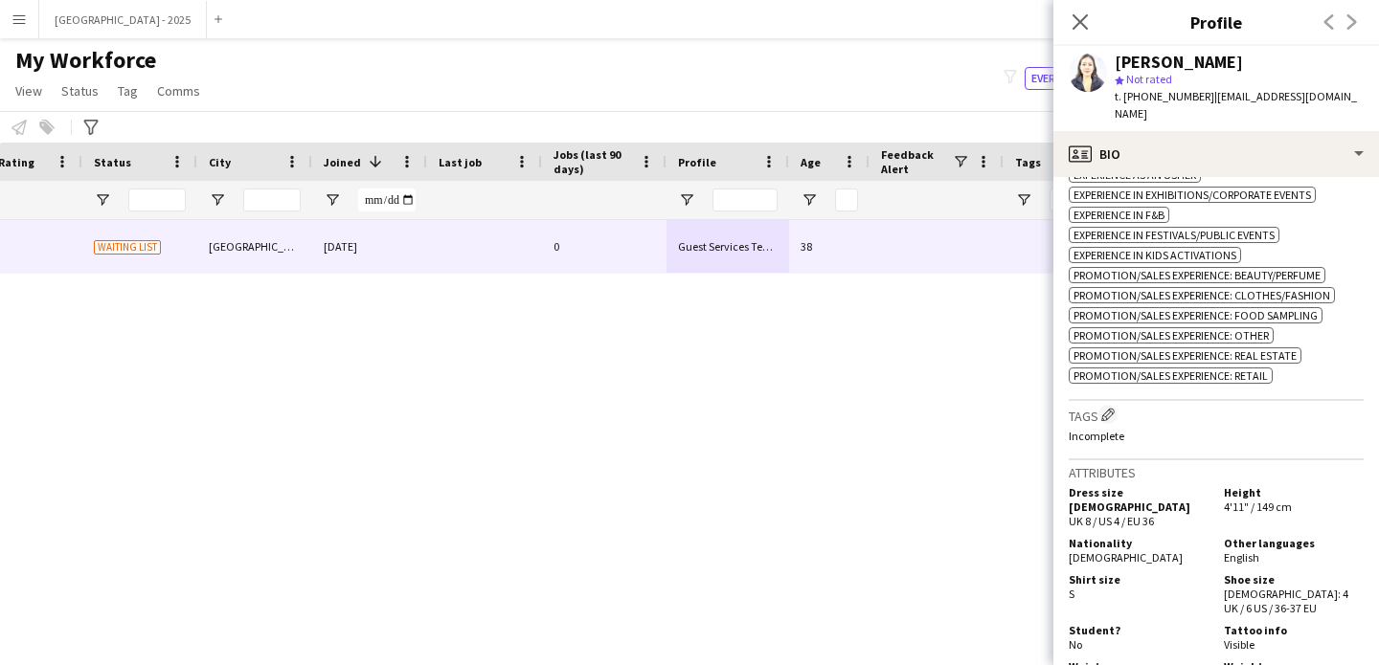
scroll to position [760, 0]
click at [1118, 402] on h3 "Tags Edit crew company tags" at bounding box center [1215, 412] width 295 height 20
click at [1114, 405] on app-icon "Edit crew company tags" at bounding box center [1107, 411] width 13 height 13
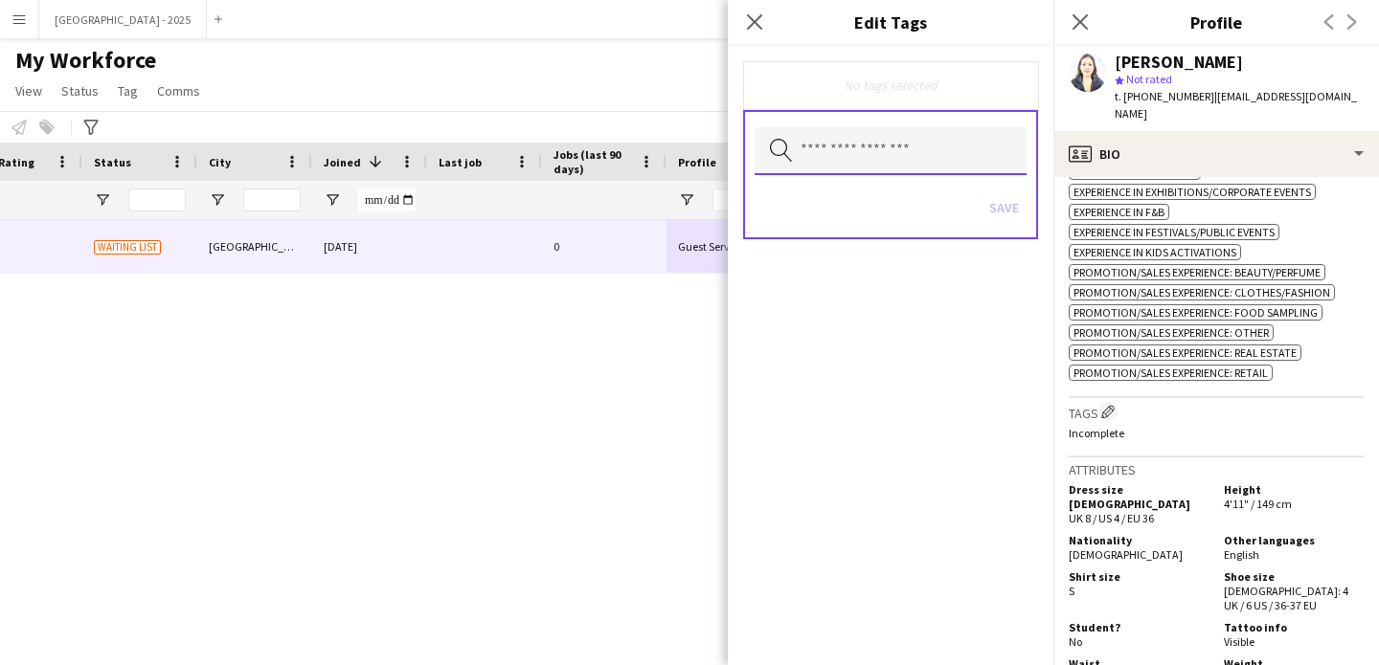
click at [901, 163] on input "text" at bounding box center [890, 151] width 272 height 48
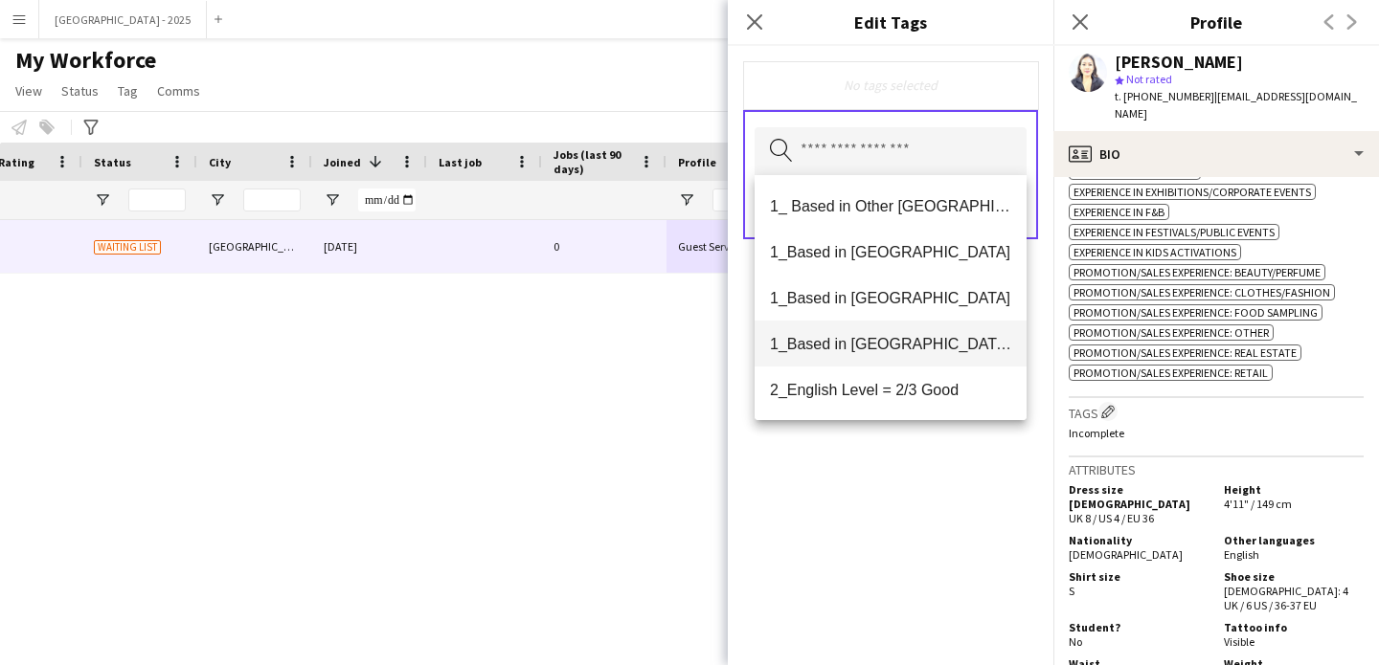
click at [910, 342] on span "1_Based in [GEOGRAPHIC_DATA]/[GEOGRAPHIC_DATA]/Ajman" at bounding box center [890, 344] width 241 height 18
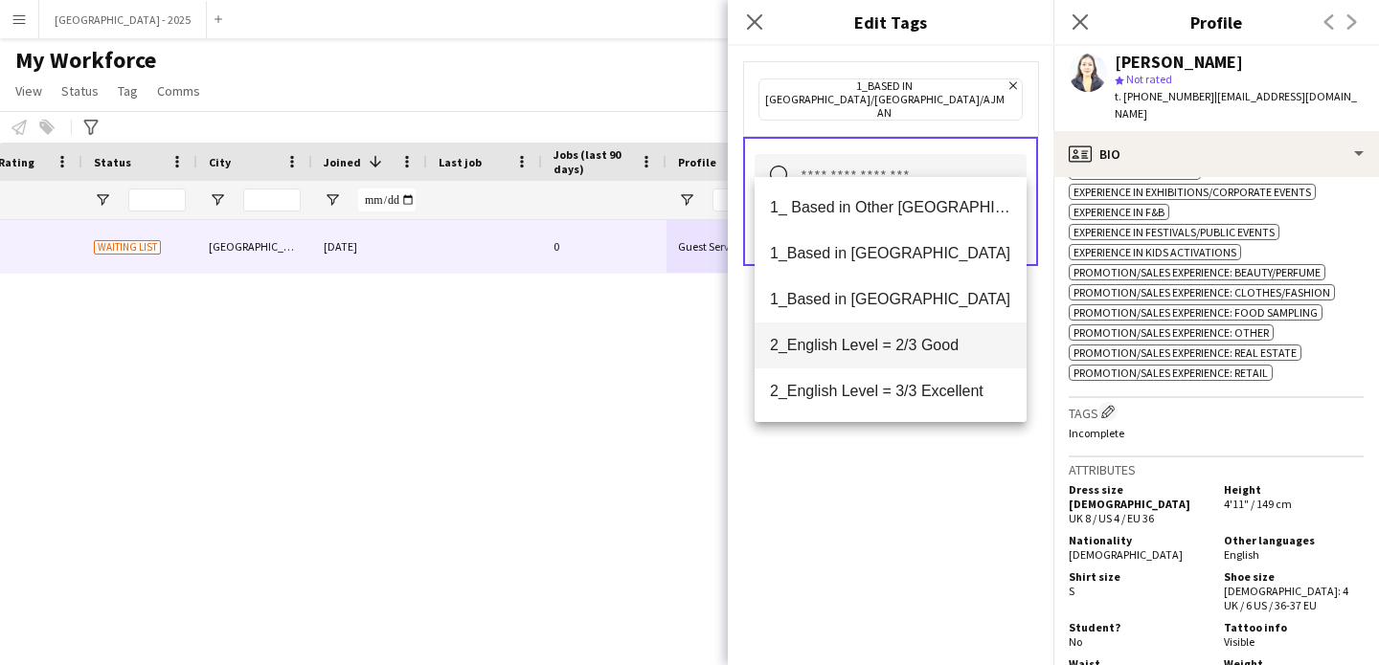
click at [916, 364] on mat-option "2_English Level = 2/3 Good" at bounding box center [890, 346] width 272 height 46
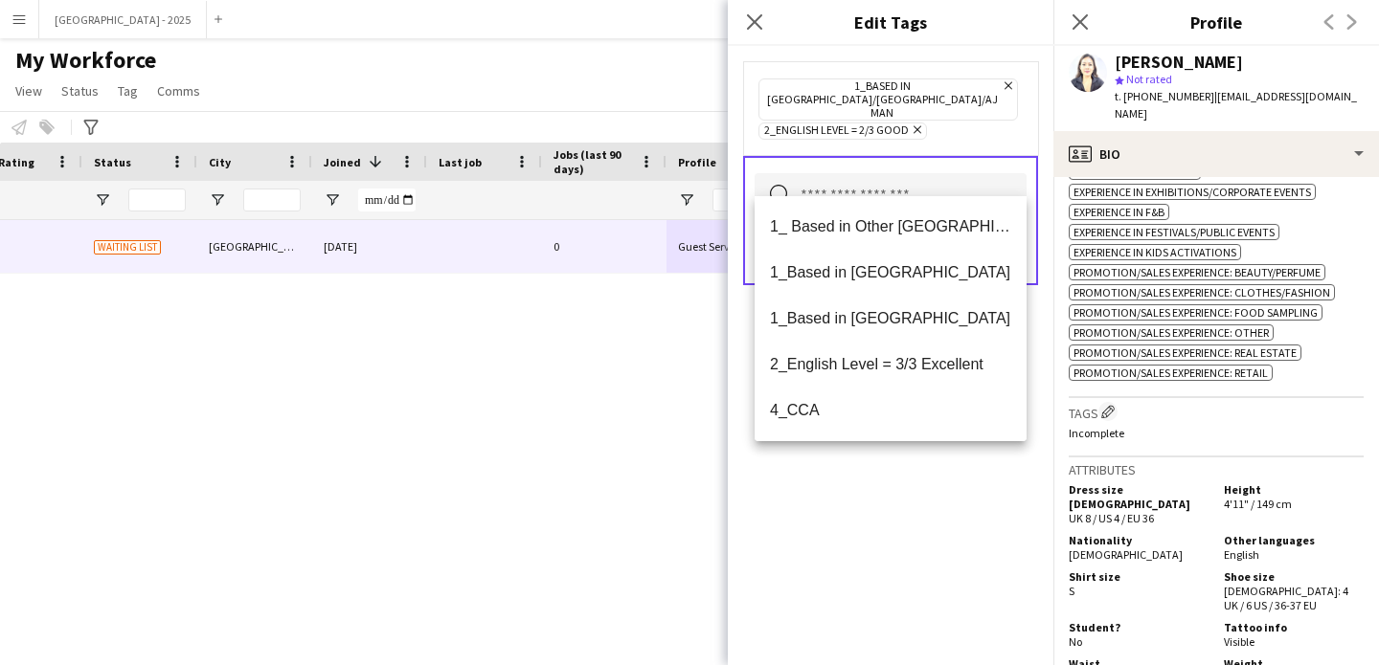
click at [923, 518] on div "1_Based in [GEOGRAPHIC_DATA]/[GEOGRAPHIC_DATA]/Ajman Remove 2_English Level = 2…" at bounding box center [890, 355] width 325 height 619
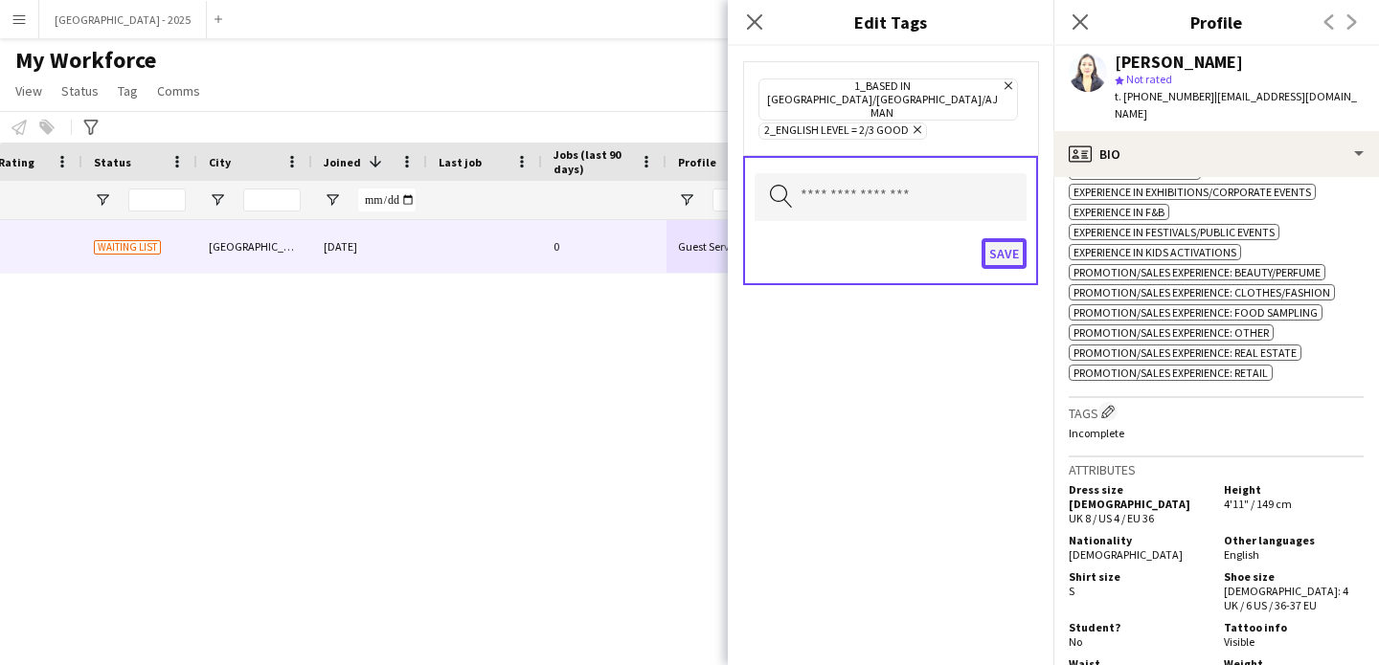
click at [998, 238] on button "Save" at bounding box center [1003, 253] width 45 height 31
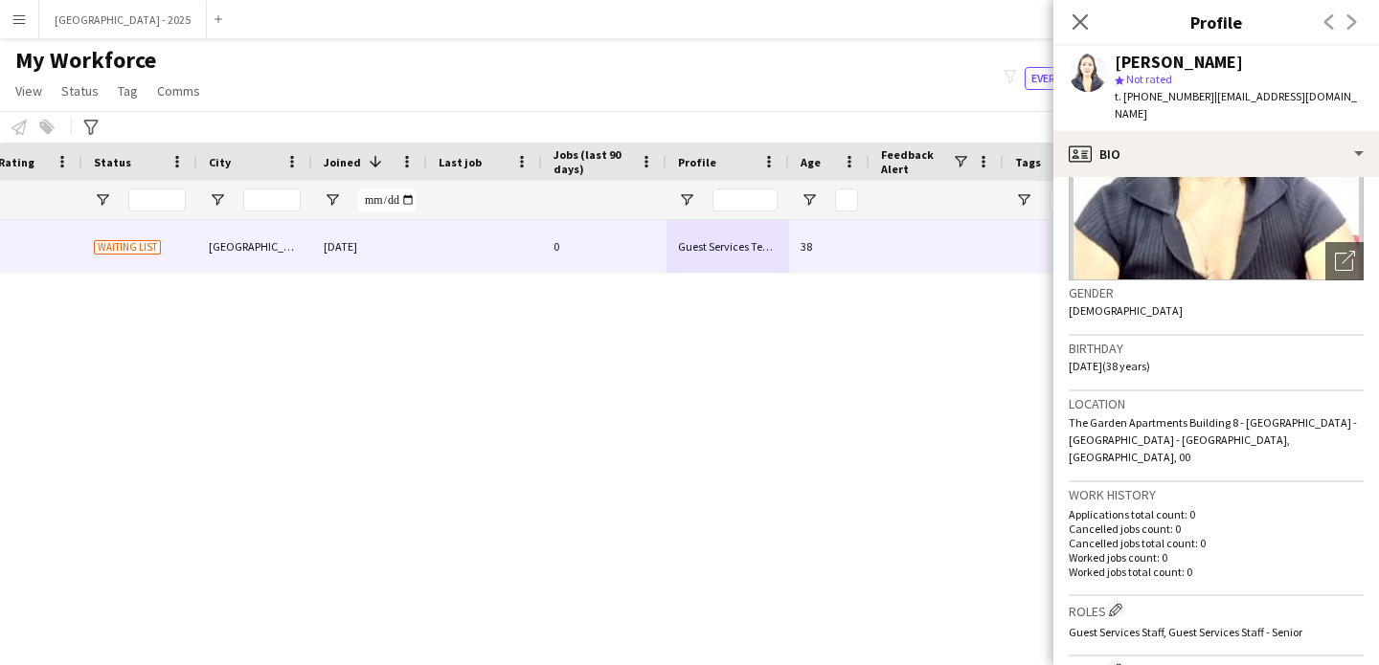
scroll to position [205, 0]
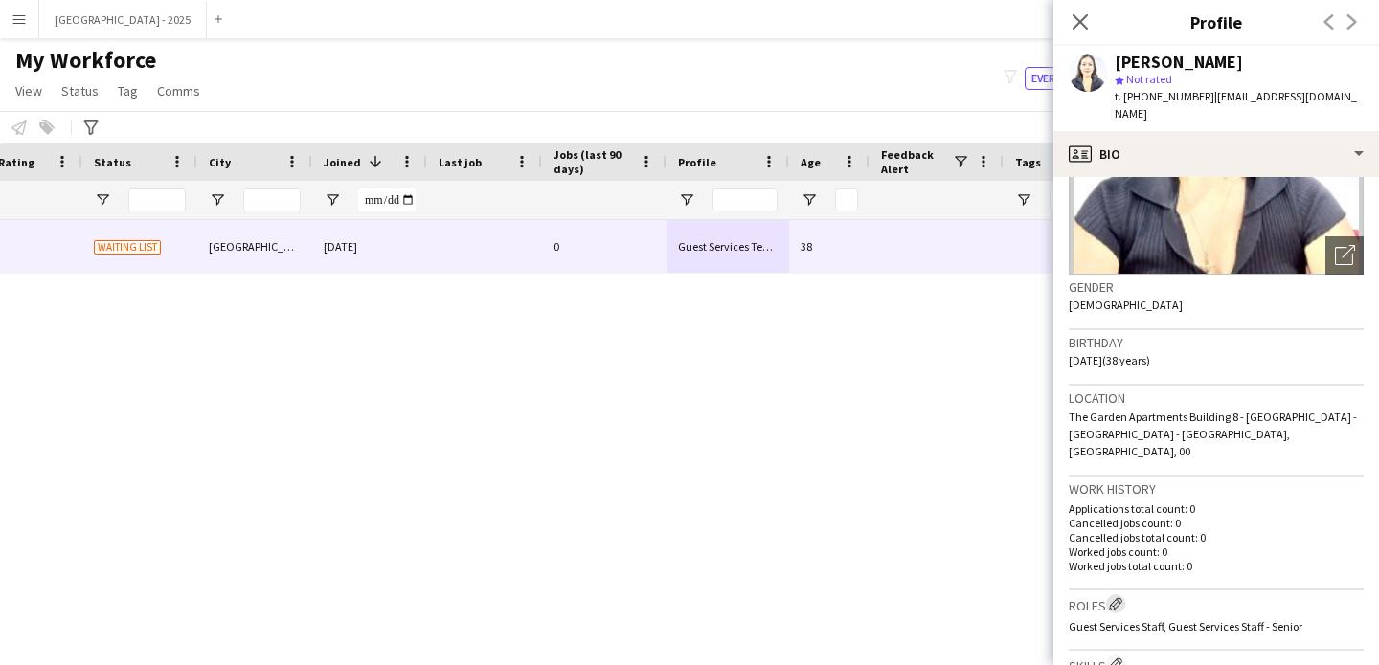
click at [1114, 597] on app-icon "Edit crew company roles" at bounding box center [1115, 603] width 13 height 13
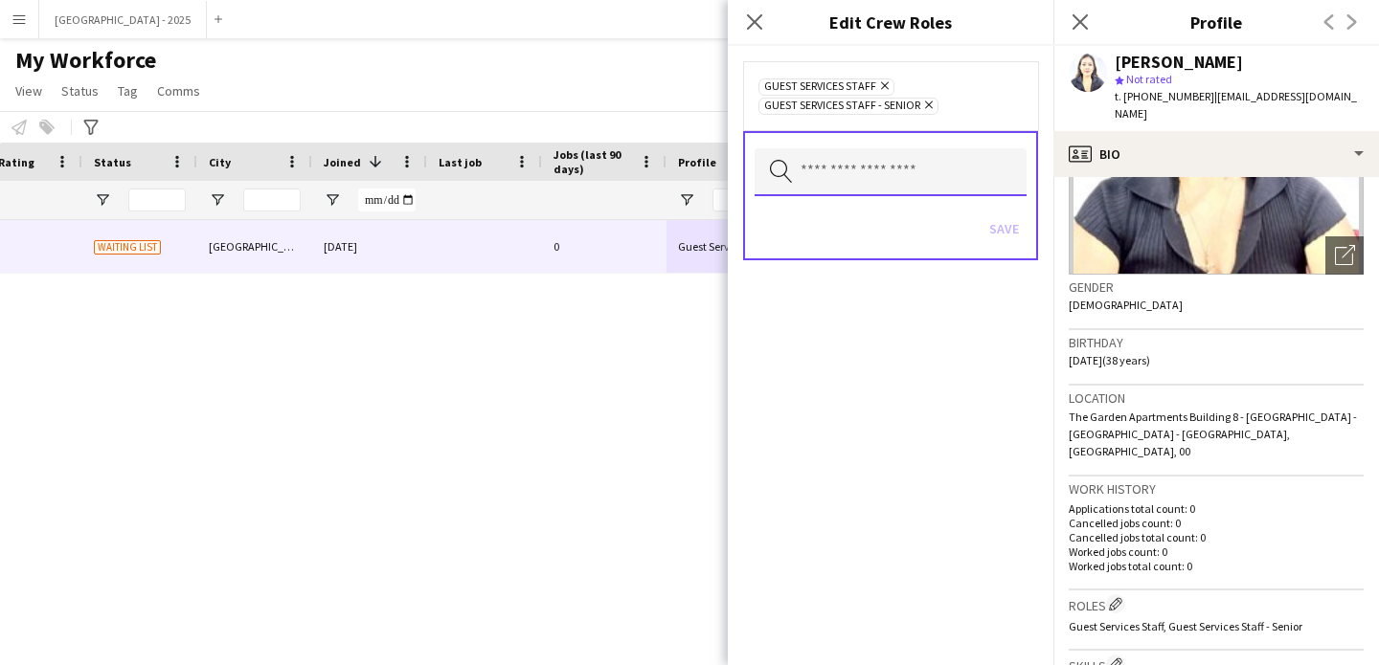
click at [930, 168] on input "text" at bounding box center [890, 172] width 272 height 48
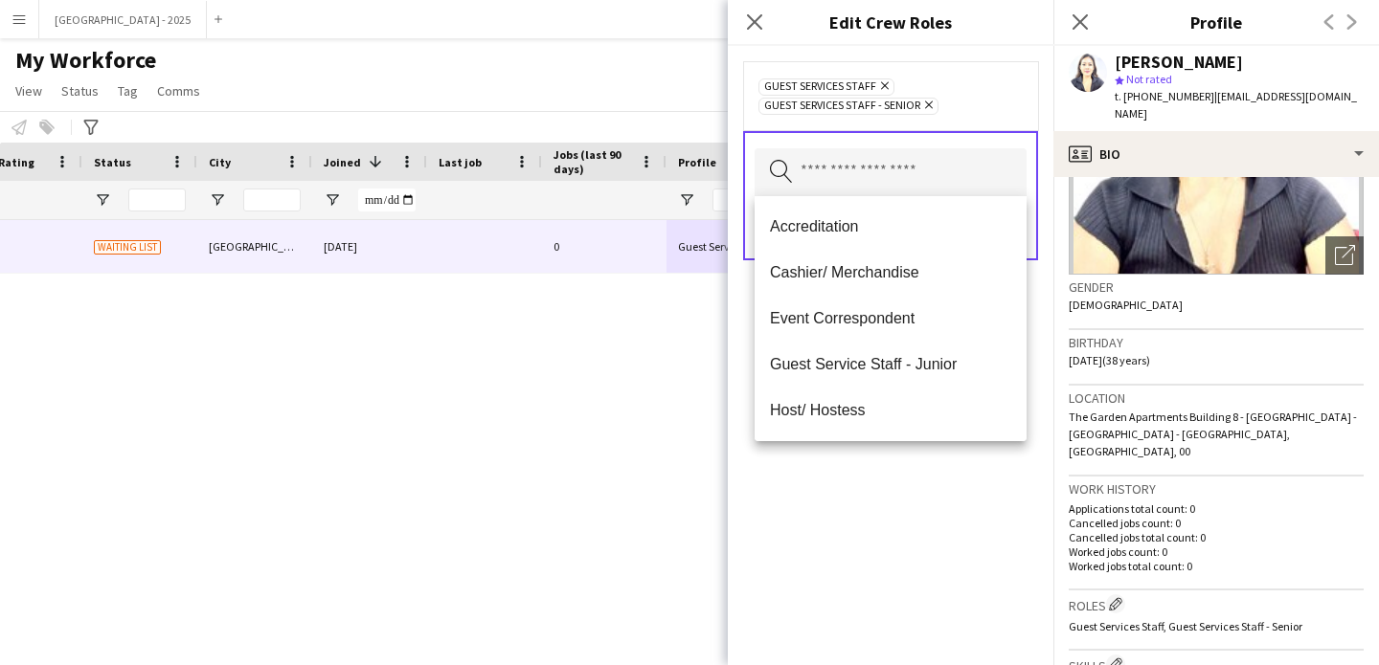
click at [993, 126] on div "Guest Services Staff Remove Guest Services Staff - Senior Remove" at bounding box center [890, 95] width 295 height 69
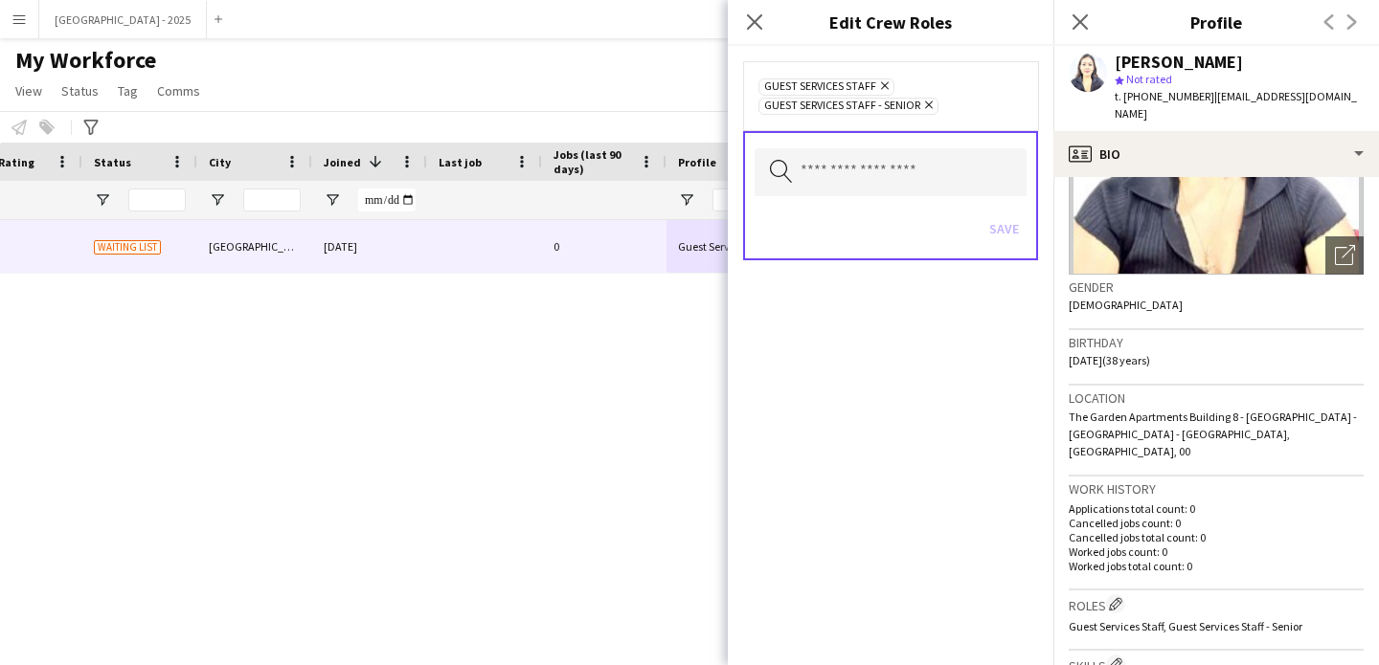
click at [745, 8] on div "Close pop-in" at bounding box center [755, 22] width 54 height 44
click at [752, 18] on icon "Close pop-in" at bounding box center [754, 21] width 18 height 18
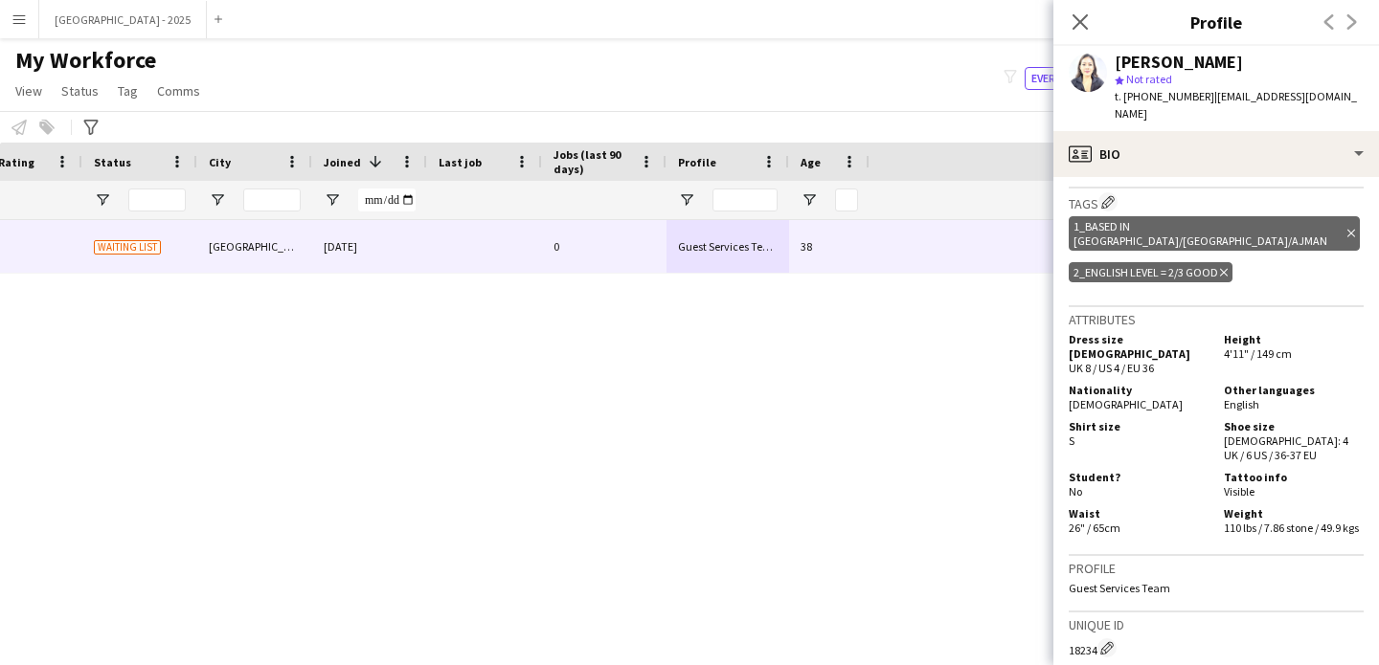
scroll to position [0, 0]
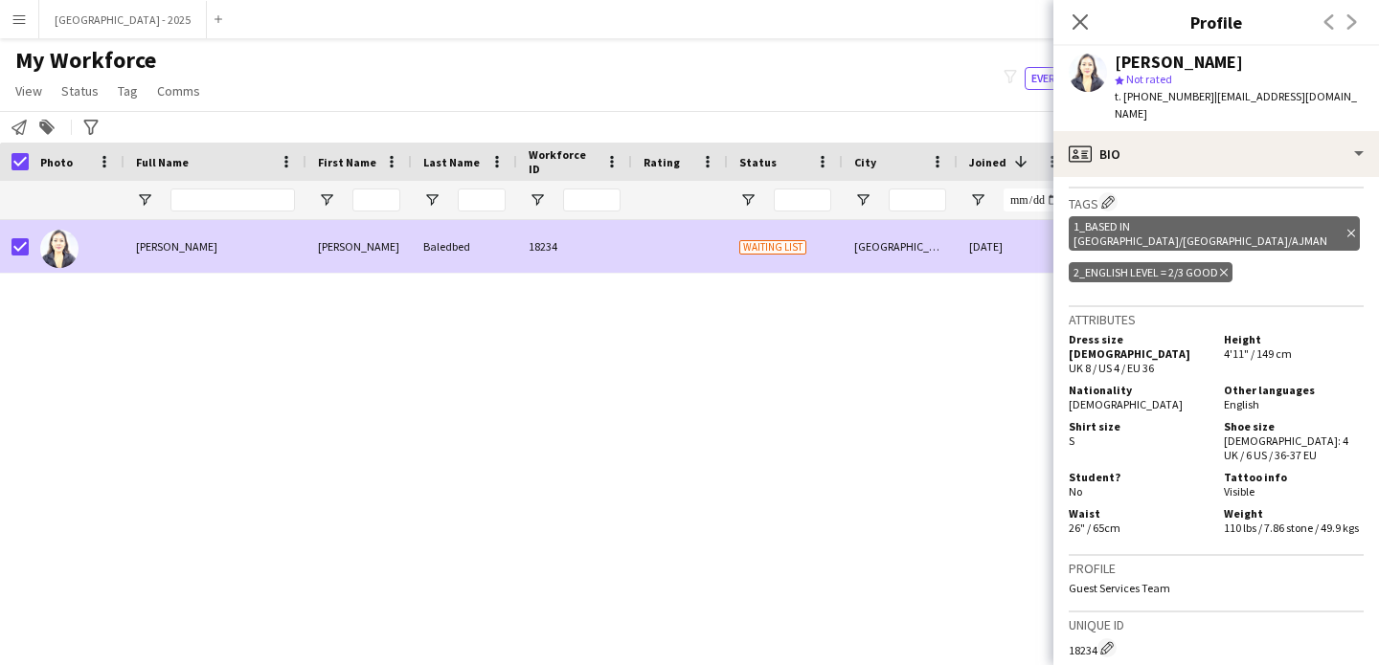
click at [68, 96] on span "Status" at bounding box center [79, 90] width 37 height 17
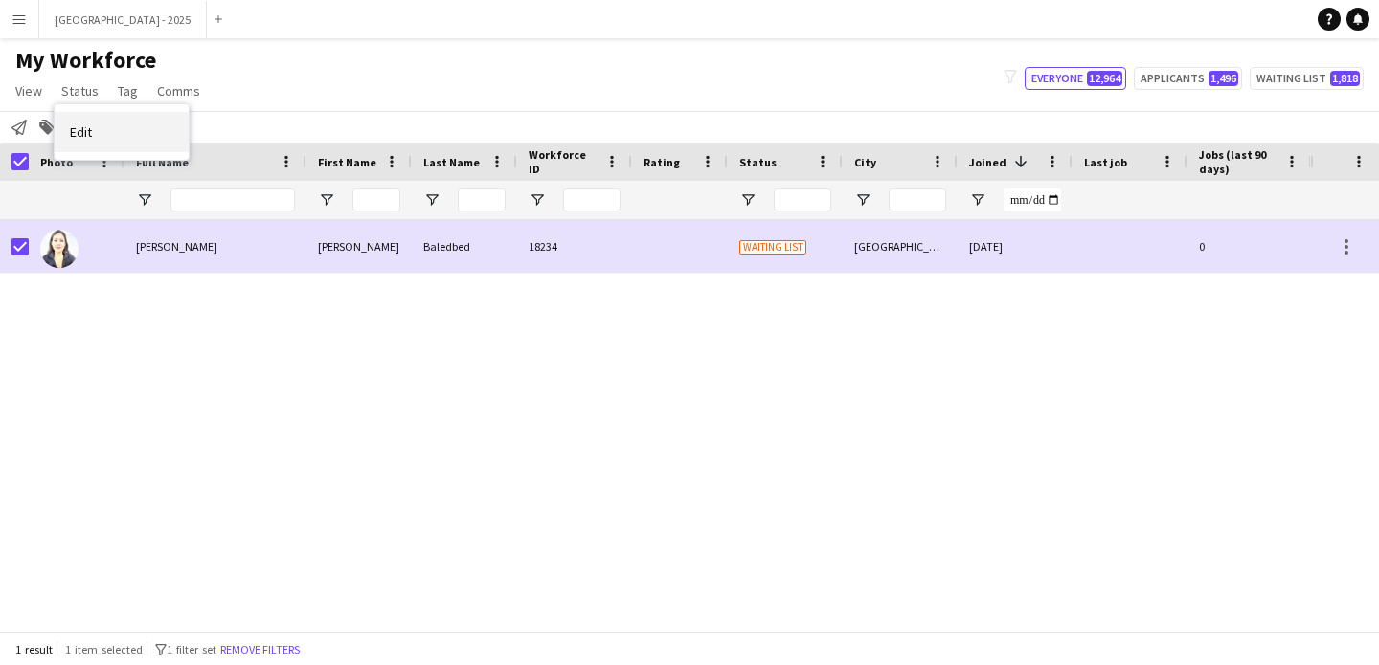
click at [108, 134] on link "Edit" at bounding box center [122, 132] width 134 height 40
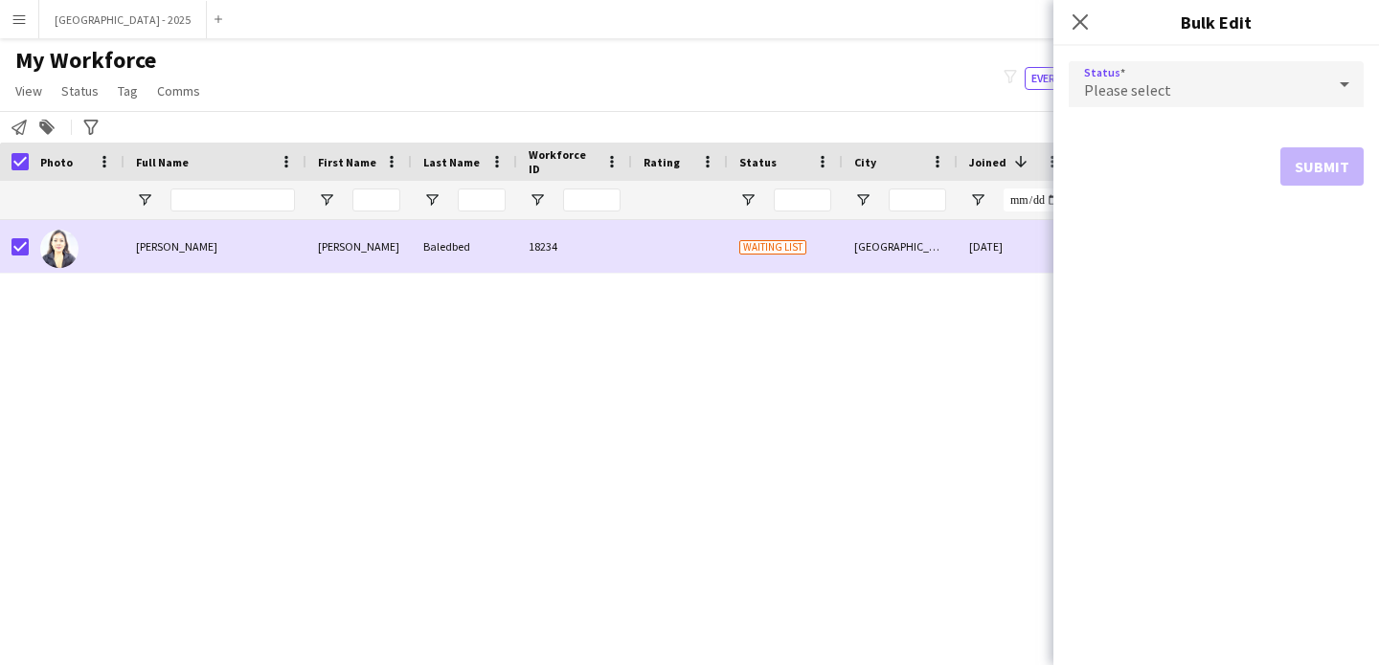
click at [1120, 78] on div "Please select" at bounding box center [1196, 84] width 257 height 46
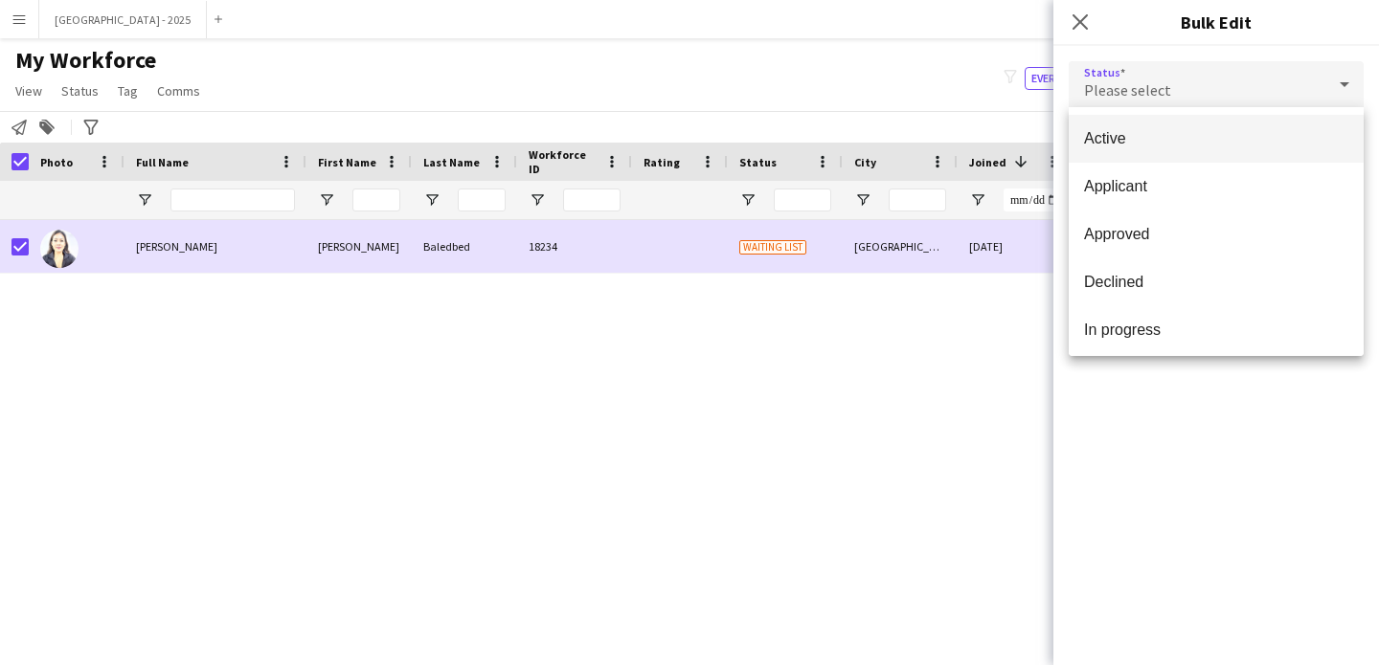
click at [1140, 131] on span "Active" at bounding box center [1216, 138] width 264 height 18
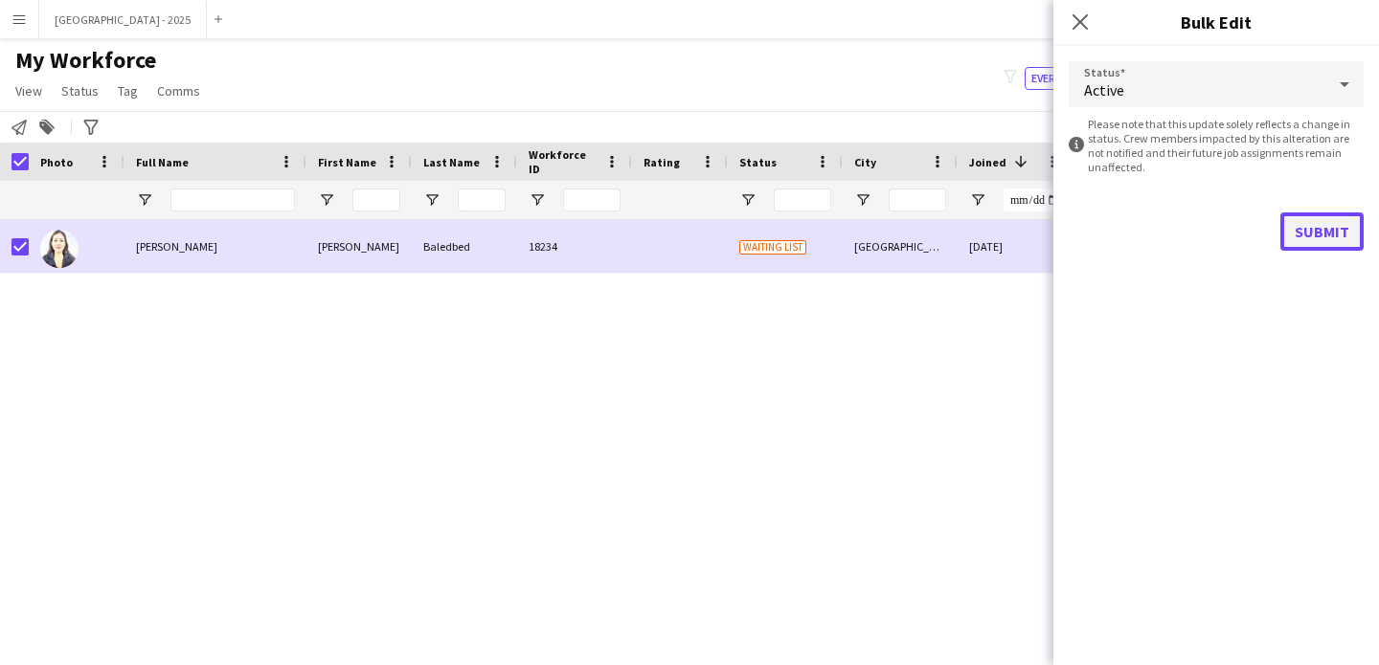
click at [1325, 243] on button "Submit" at bounding box center [1321, 232] width 83 height 38
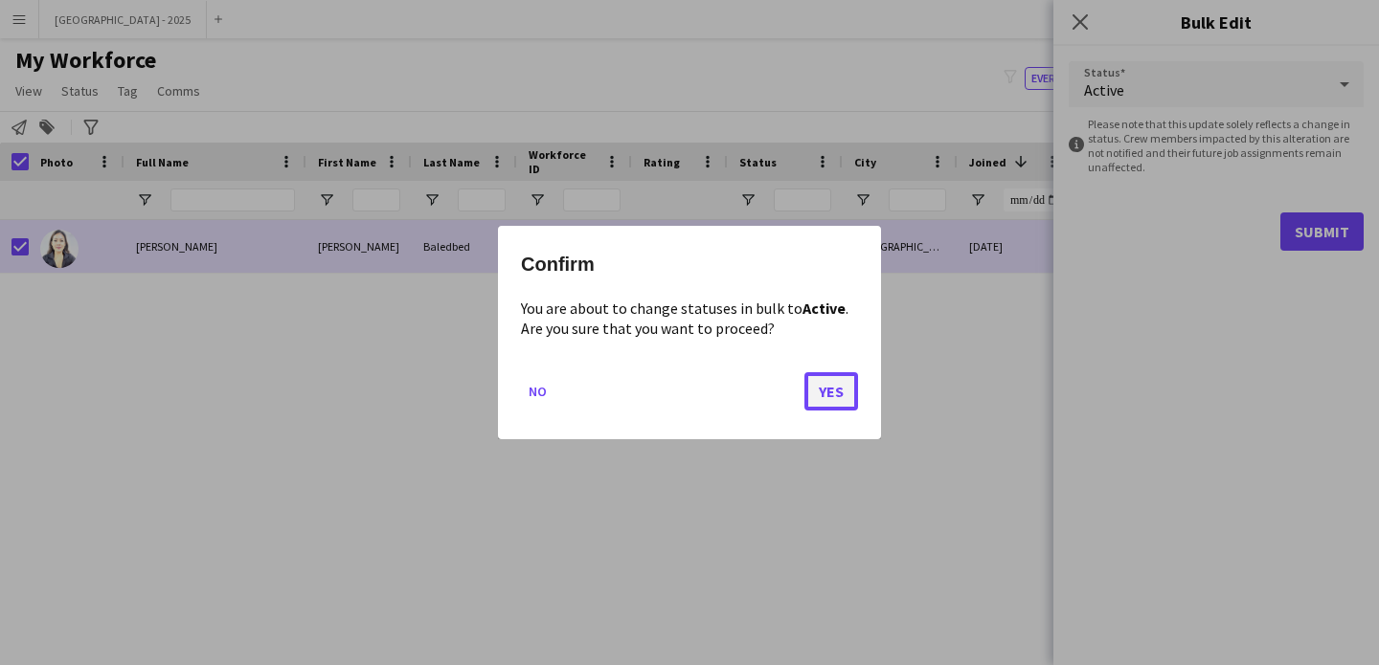
click at [830, 390] on button "Yes" at bounding box center [831, 391] width 54 height 38
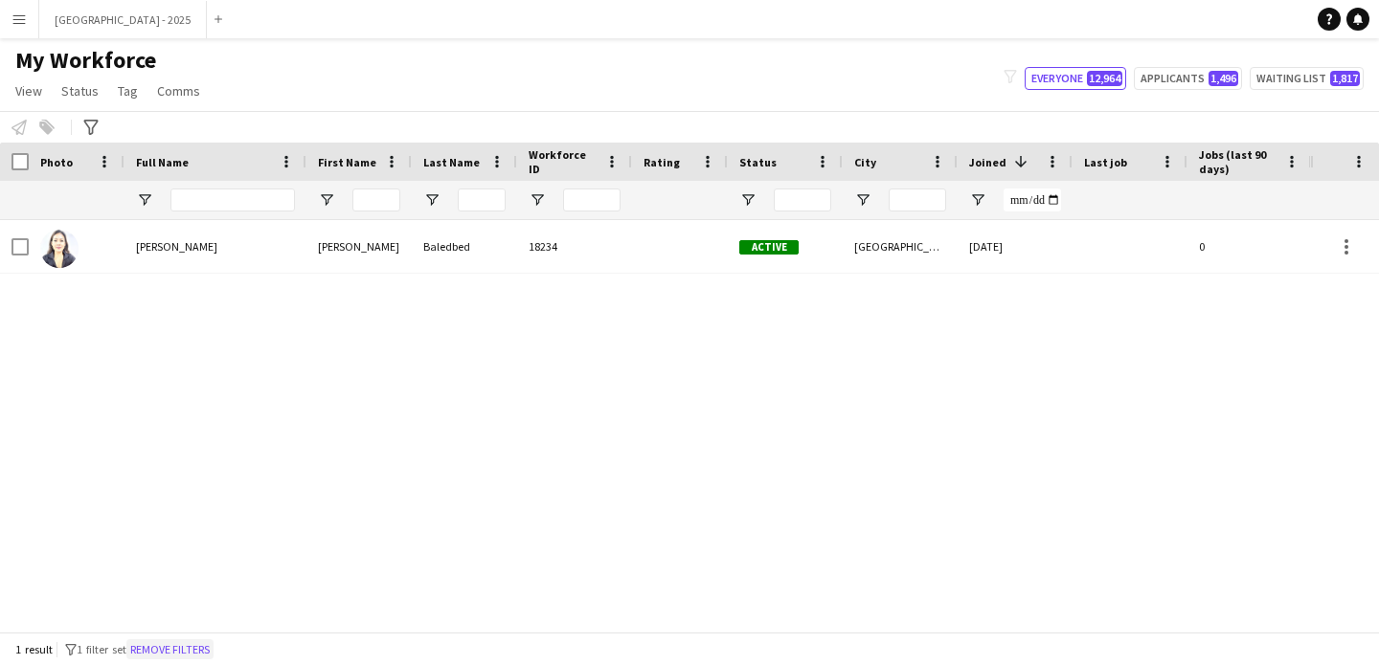
click at [177, 643] on button "Remove filters" at bounding box center [169, 649] width 87 height 21
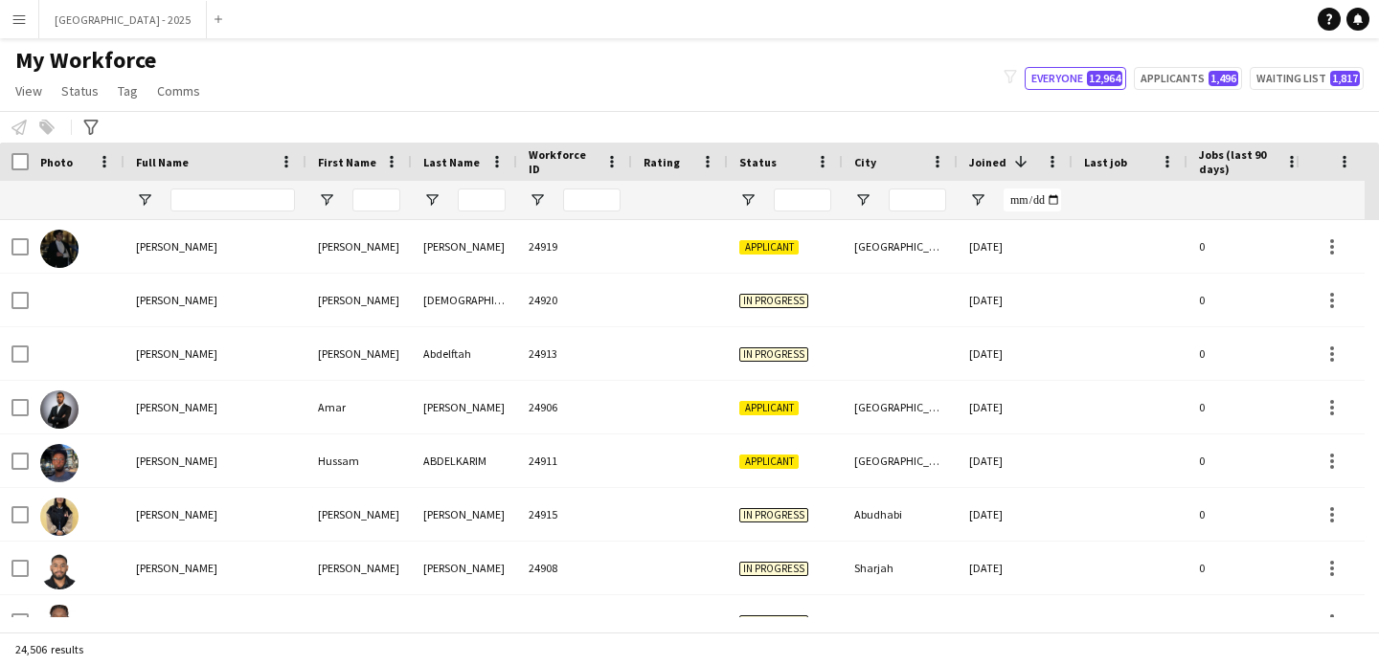
scroll to position [0, 660]
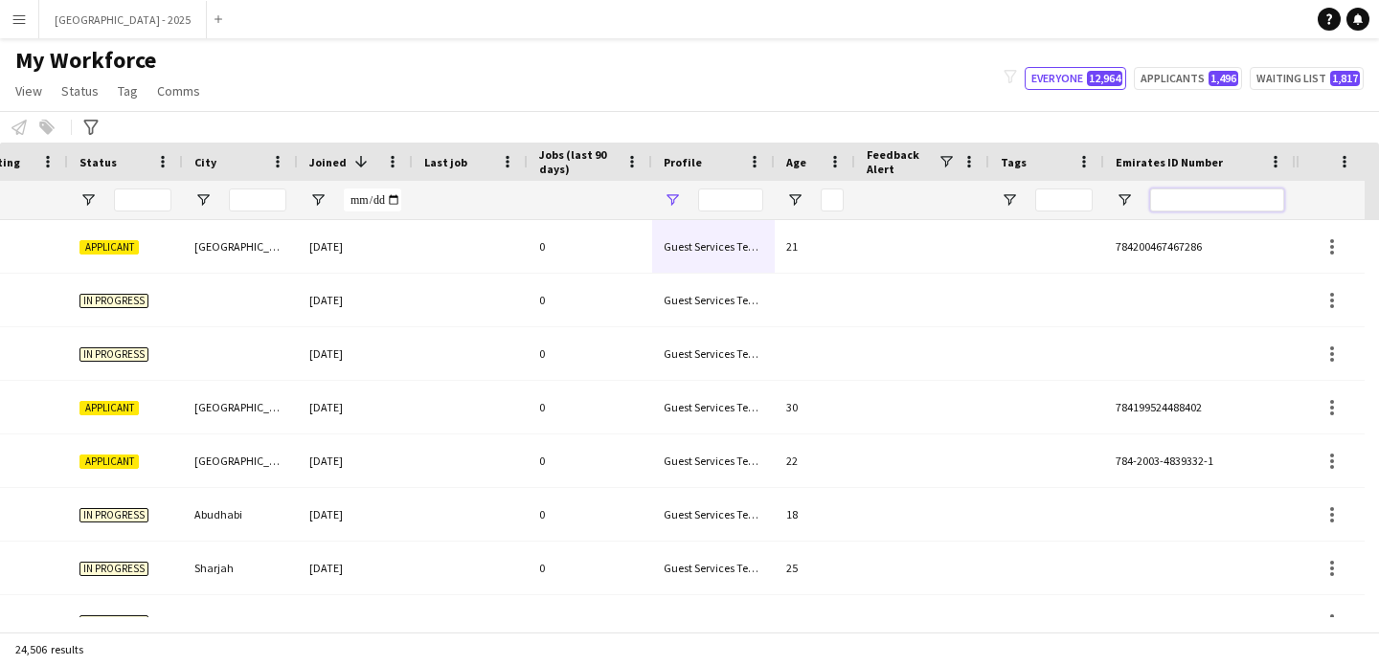
click at [1231, 200] on input "Emirates ID Number Filter Input" at bounding box center [1217, 200] width 134 height 23
paste input "*******"
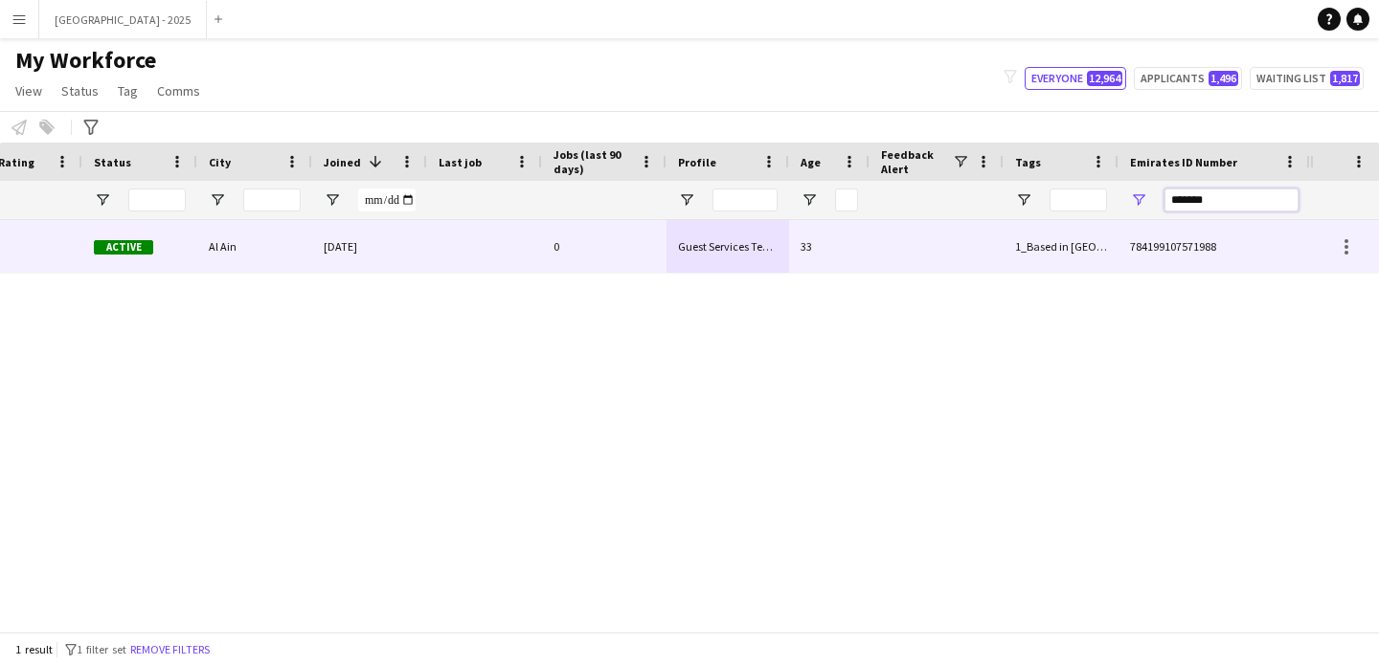
scroll to position [0, 645]
click at [693, 264] on div "Guest Services Team" at bounding box center [727, 246] width 123 height 53
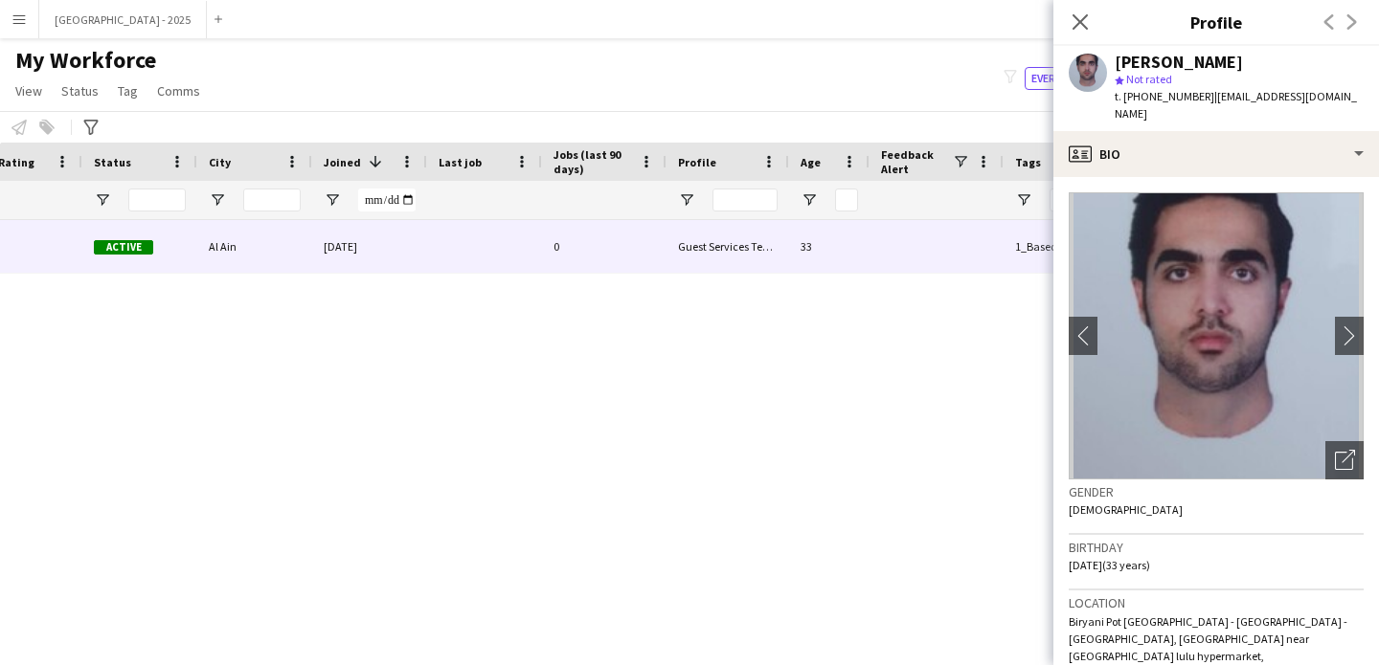
click at [1077, 22] on icon at bounding box center [1079, 21] width 15 height 15
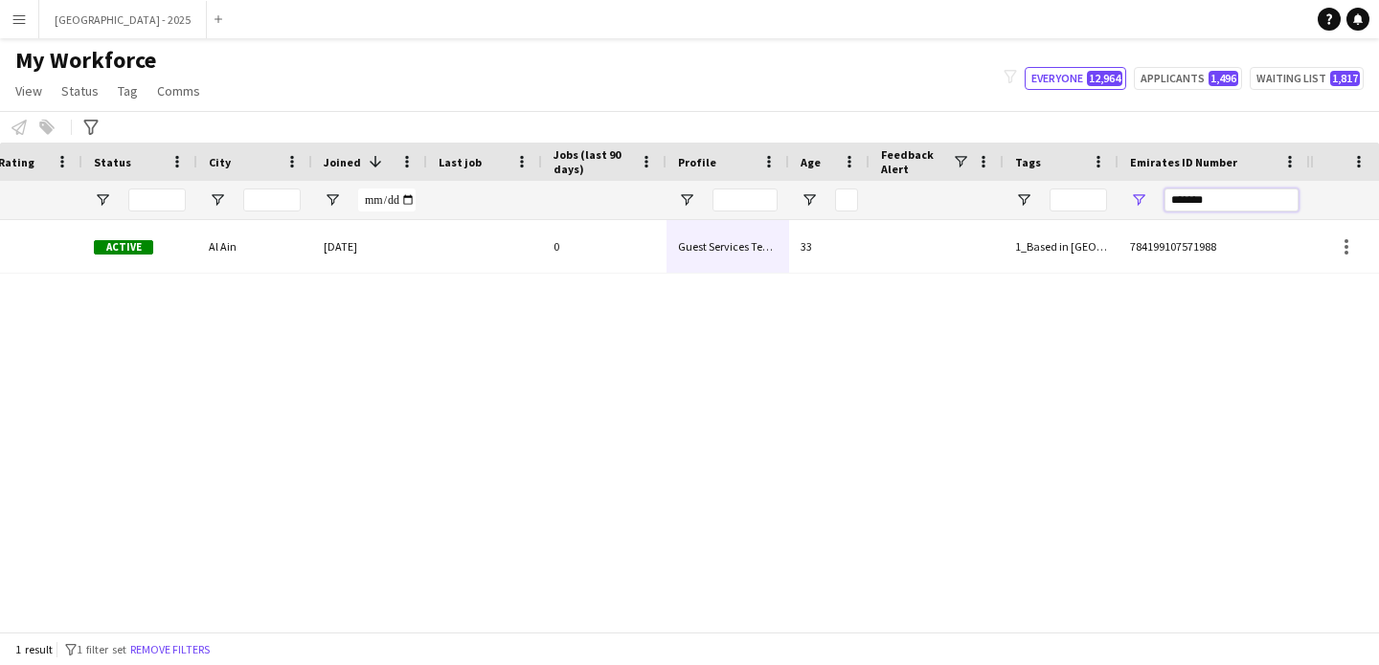
click at [1242, 194] on input "*******" at bounding box center [1231, 200] width 134 height 23
paste input "Emirates ID Number Filter Input"
click at [1190, 189] on input "*******" at bounding box center [1231, 200] width 134 height 23
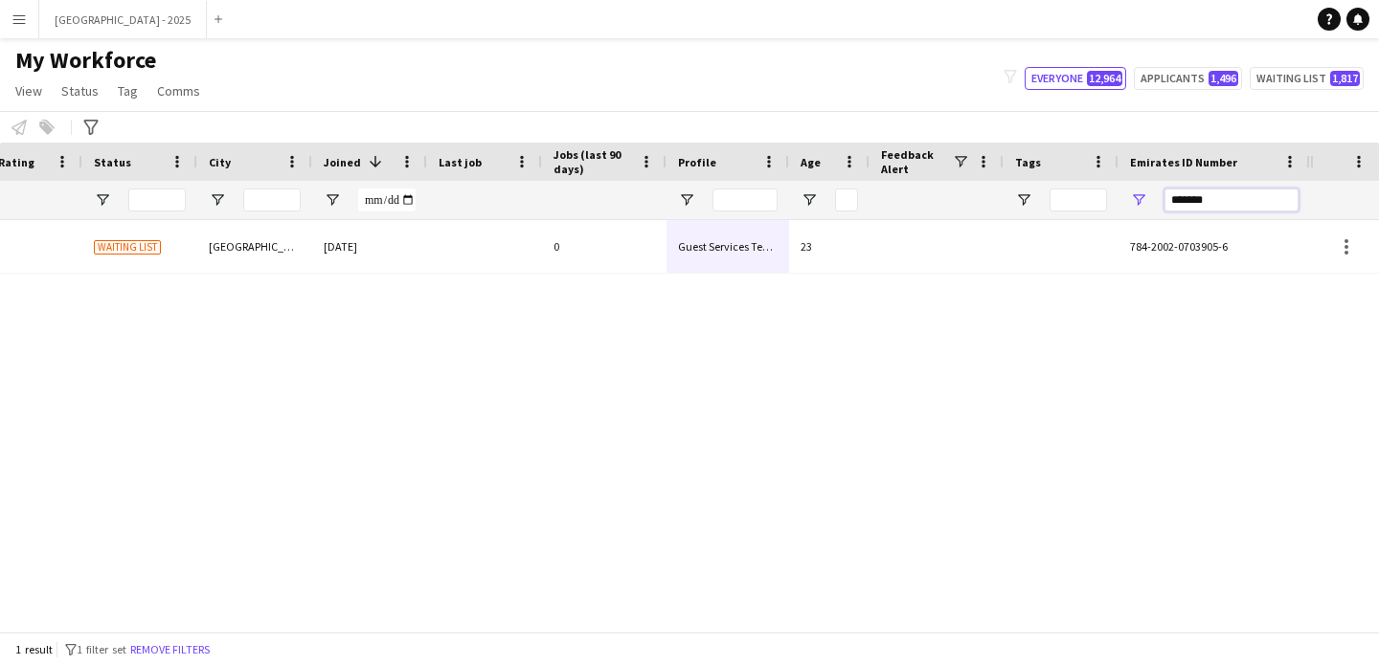
click at [1183, 203] on input "*******" at bounding box center [1231, 200] width 134 height 23
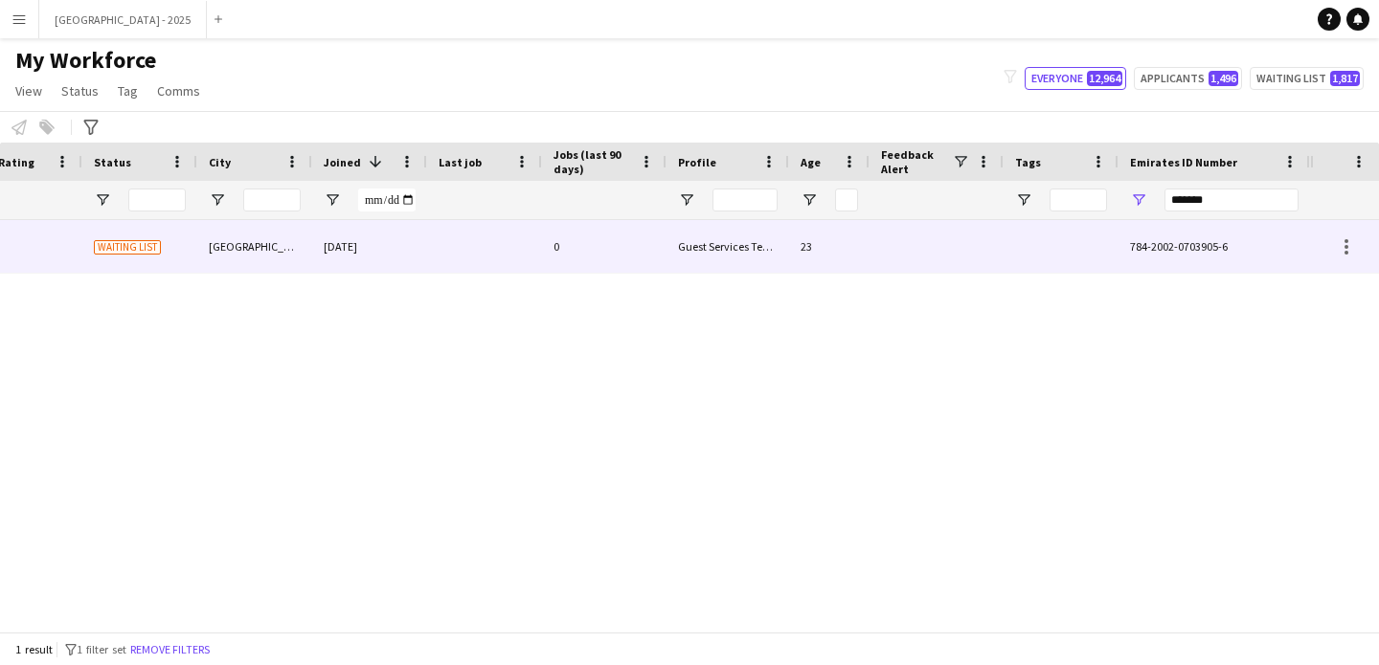
click at [789, 266] on div "23" at bounding box center [829, 246] width 80 height 53
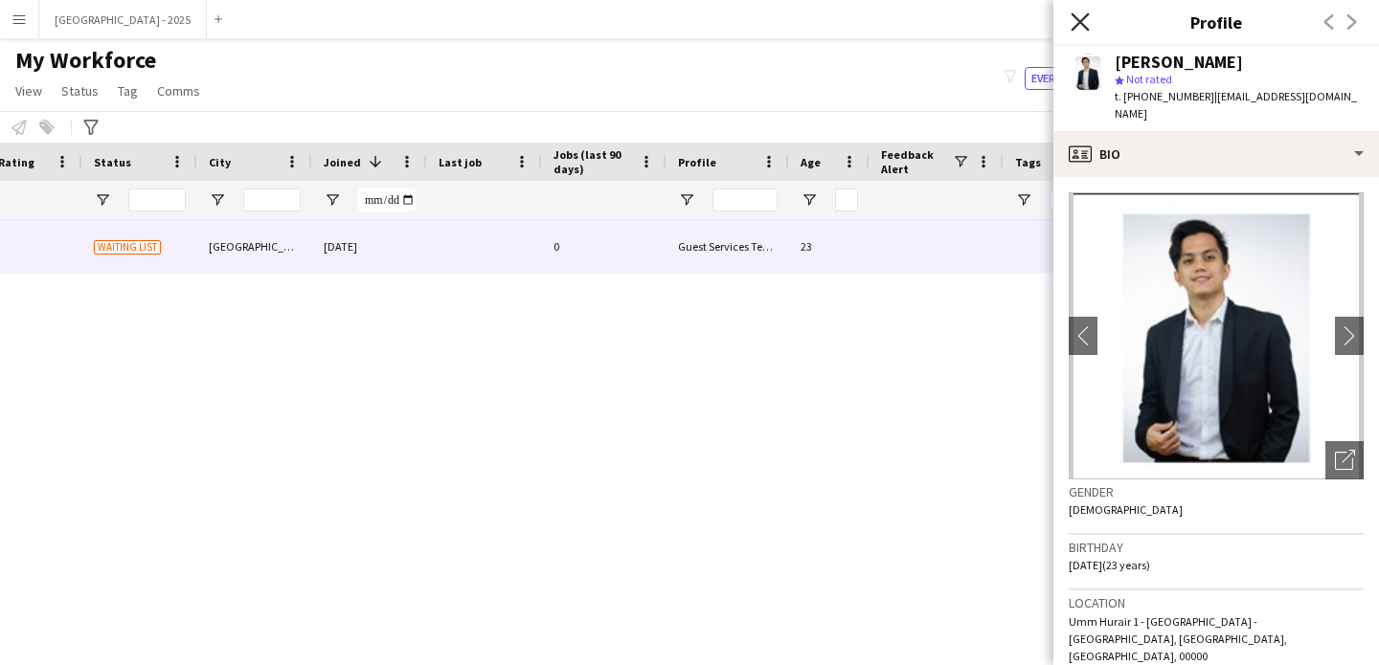
click at [1084, 22] on icon "Close pop-in" at bounding box center [1079, 21] width 18 height 18
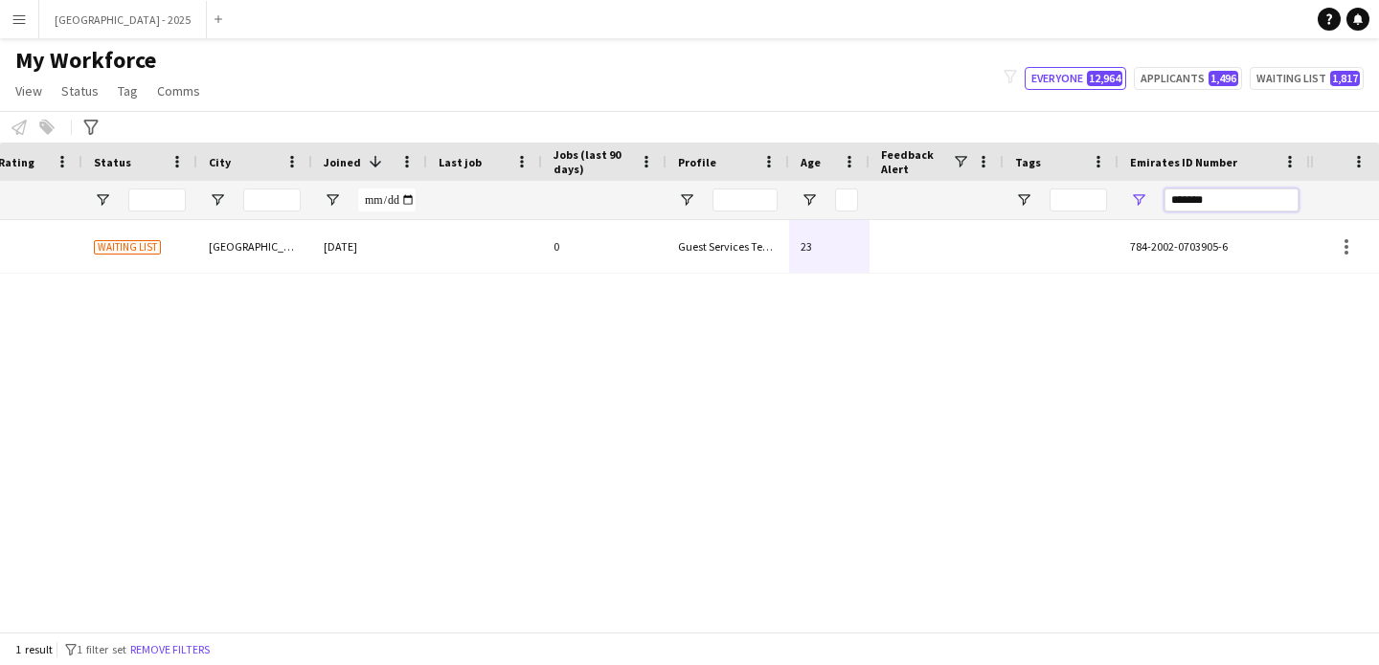
click at [1237, 192] on input "*******" at bounding box center [1231, 200] width 134 height 23
paste input "Emirates ID Number Filter Input"
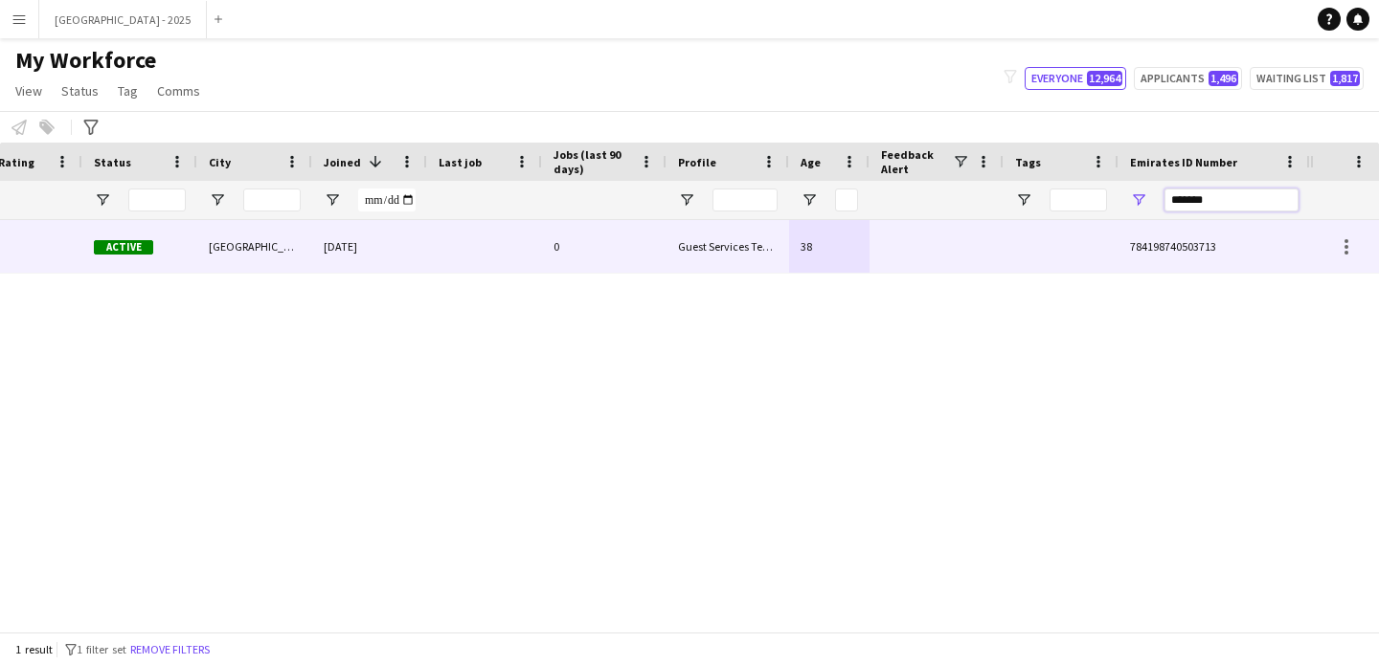
type input "*******"
click at [942, 235] on div at bounding box center [936, 246] width 134 height 53
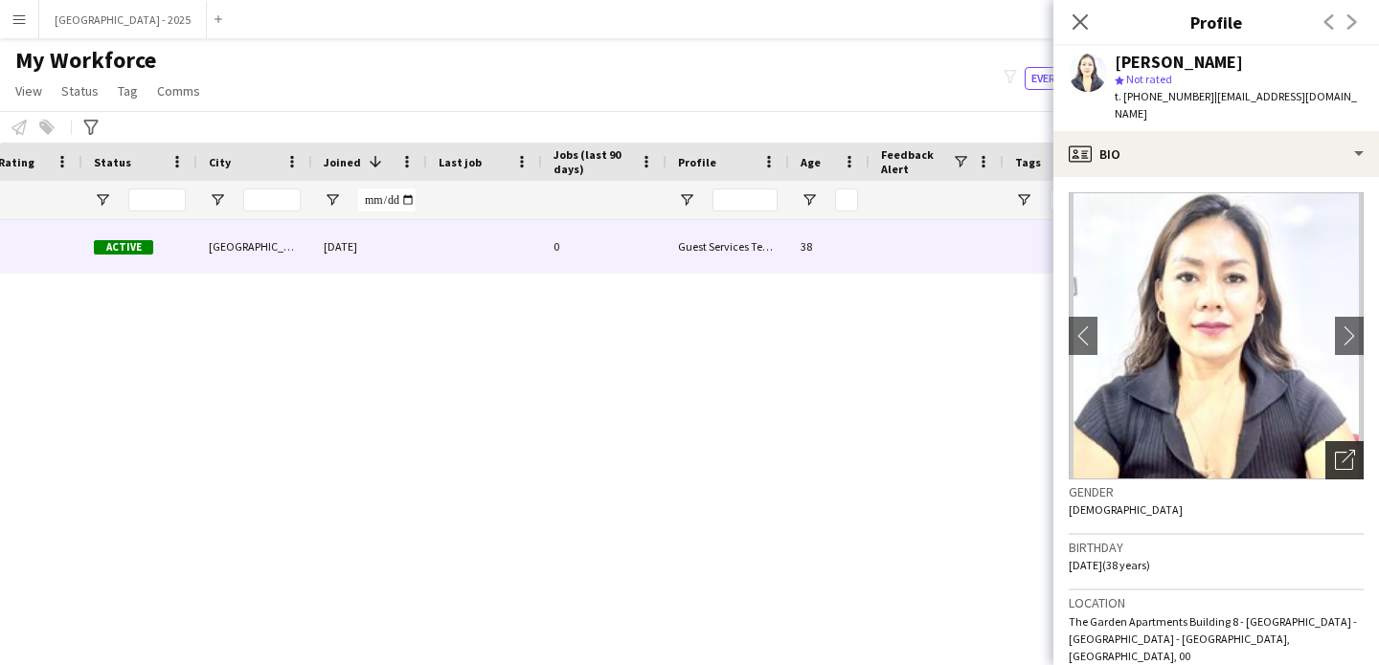
click at [1325, 441] on div "Open photos pop-in" at bounding box center [1344, 460] width 38 height 38
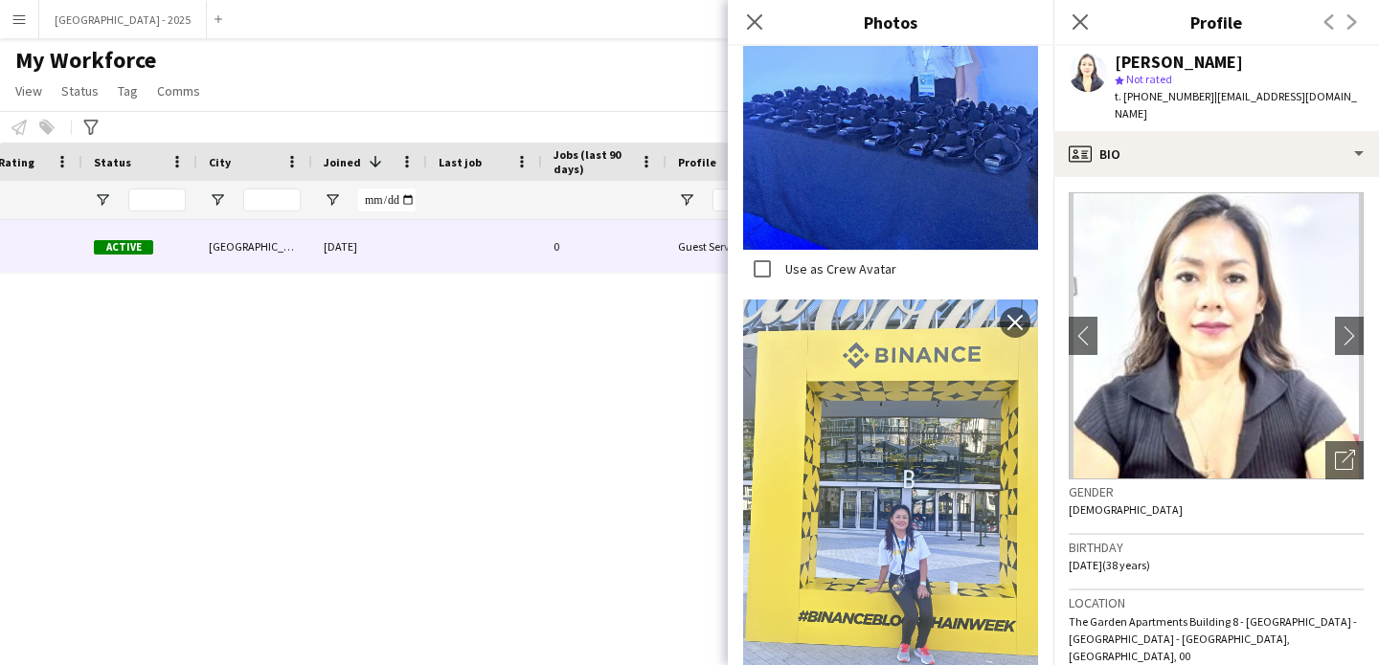
scroll to position [3110, 0]
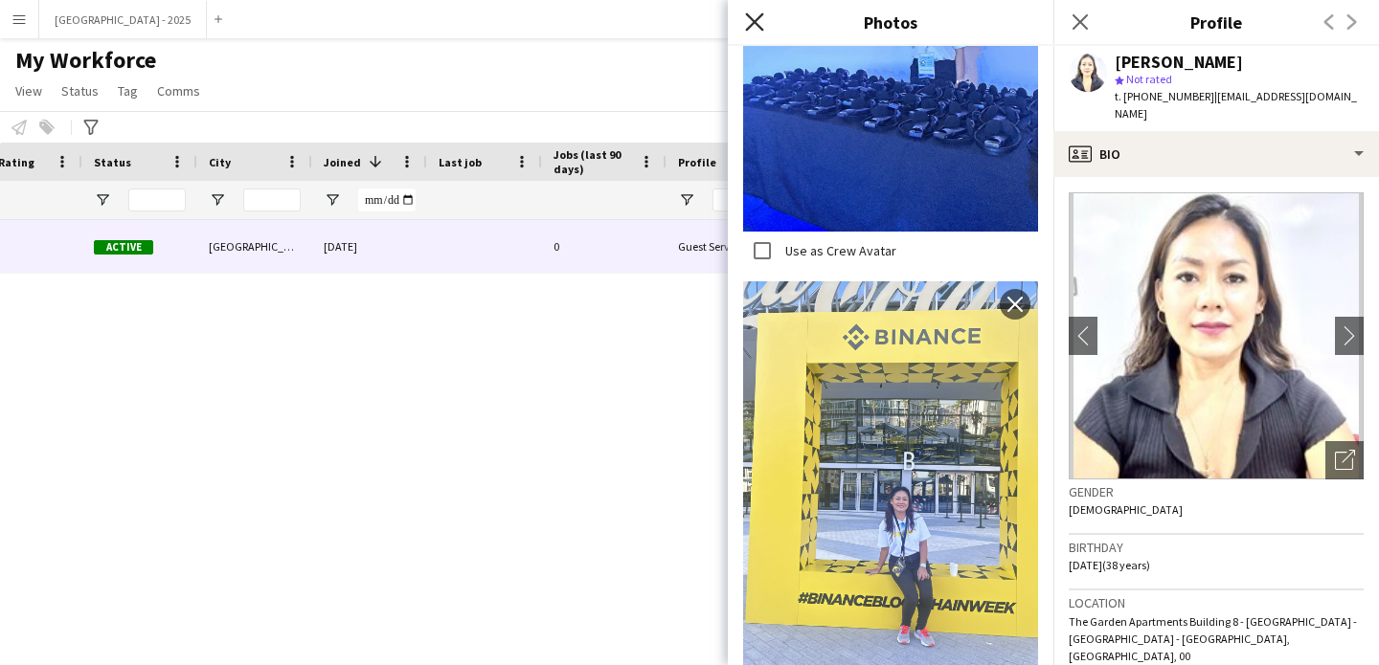
click at [760, 24] on icon "Close pop-in" at bounding box center [754, 21] width 18 height 18
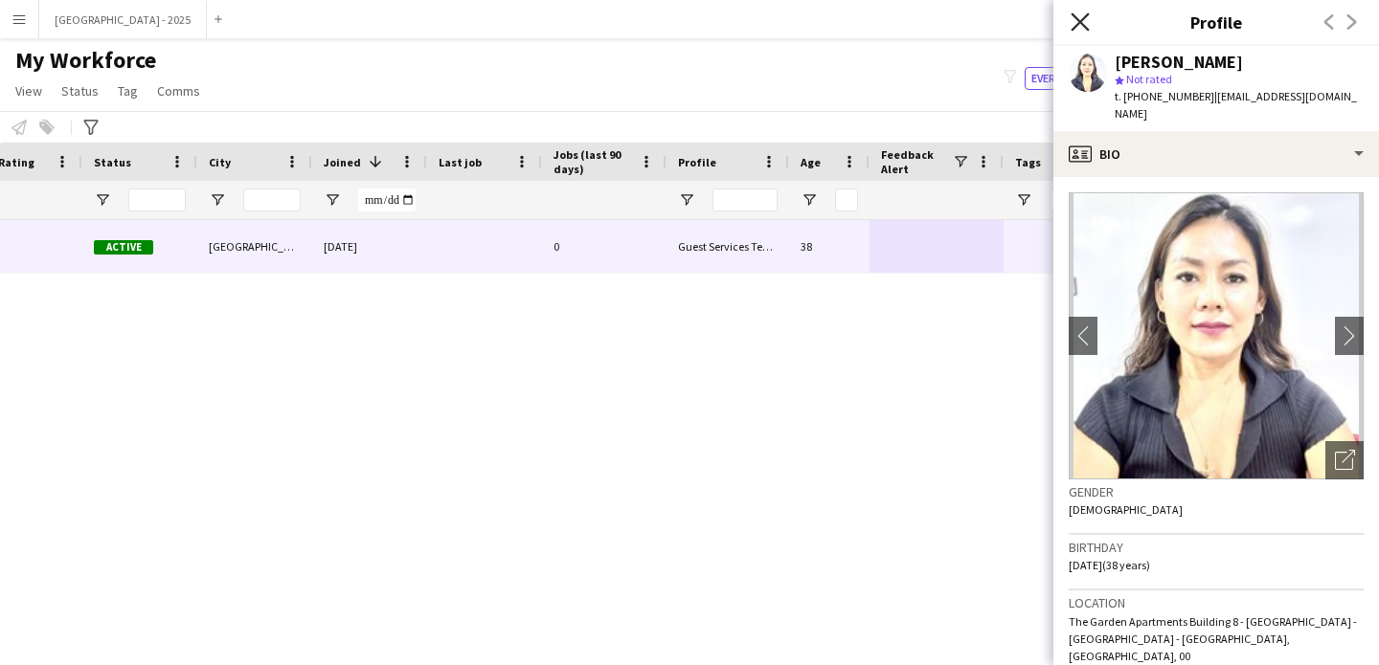
click at [1072, 16] on icon "Close pop-in" at bounding box center [1079, 21] width 18 height 18
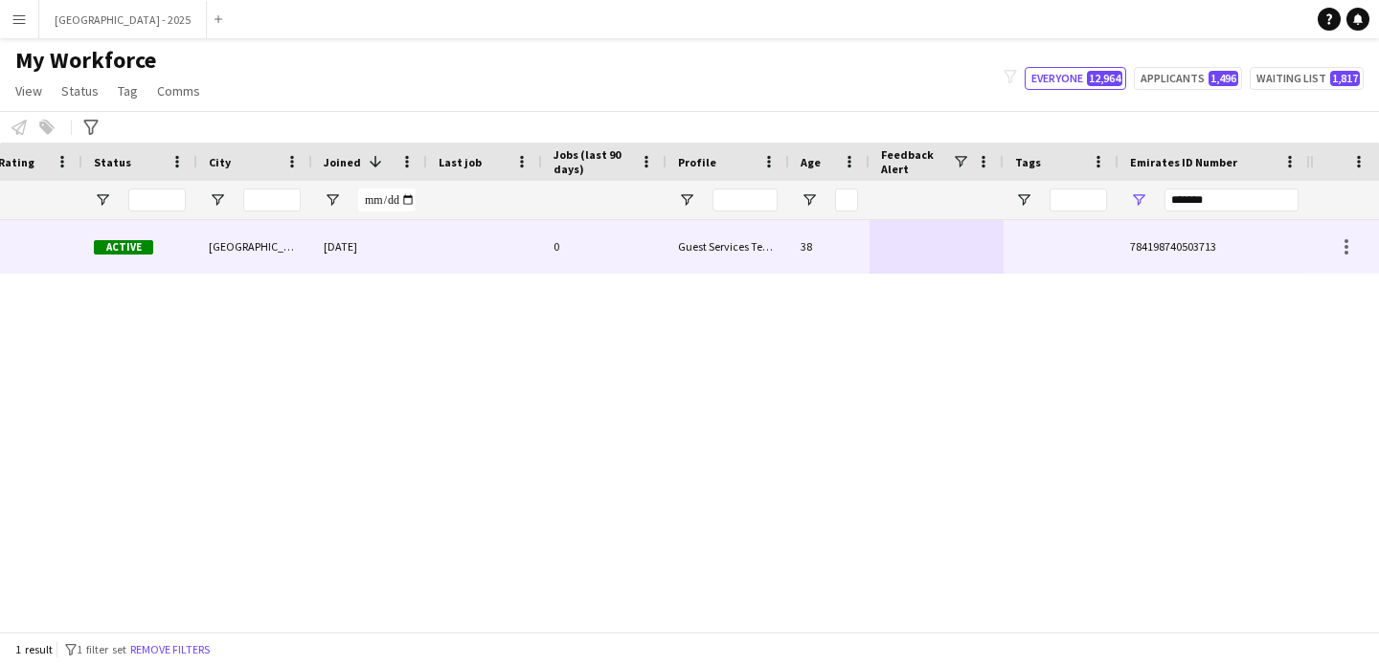
click at [937, 273] on div "Baledbed 18234 Active [GEOGRAPHIC_DATA] [DATE] 0 Guest Services Team 38 7841987…" at bounding box center [332, 247] width 1955 height 54
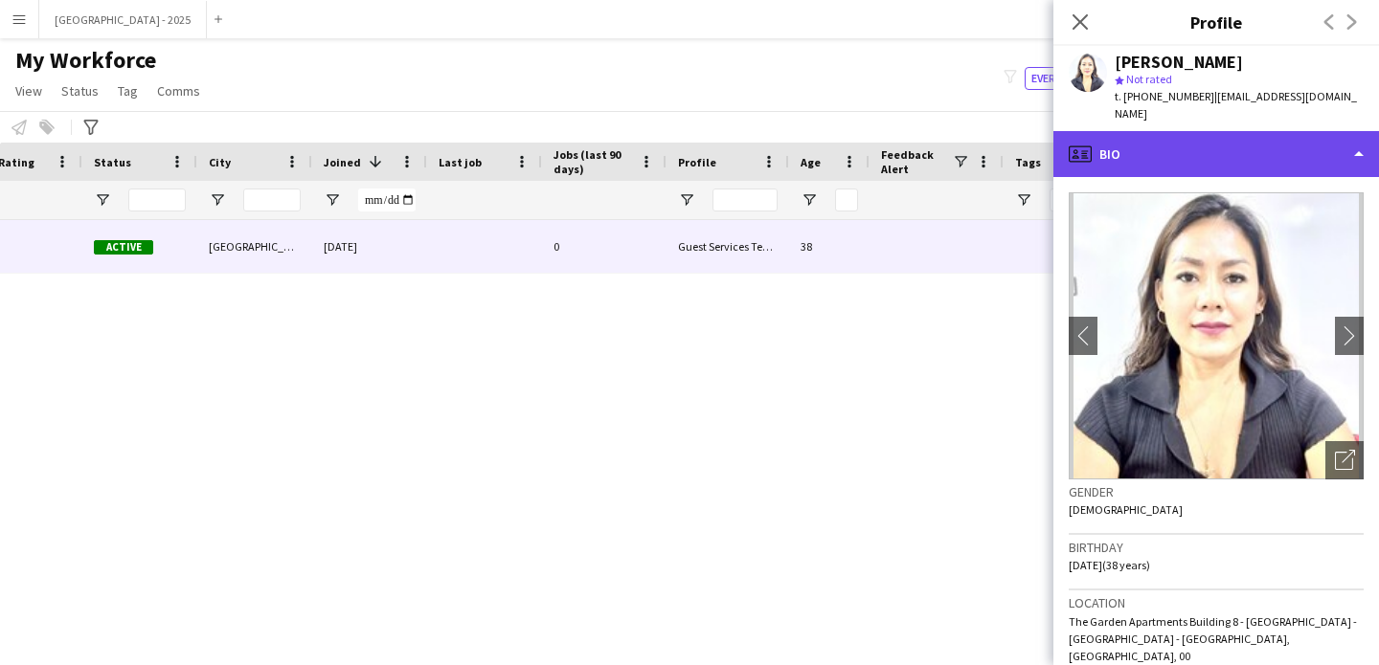
click at [1201, 134] on div "profile Bio" at bounding box center [1215, 154] width 325 height 46
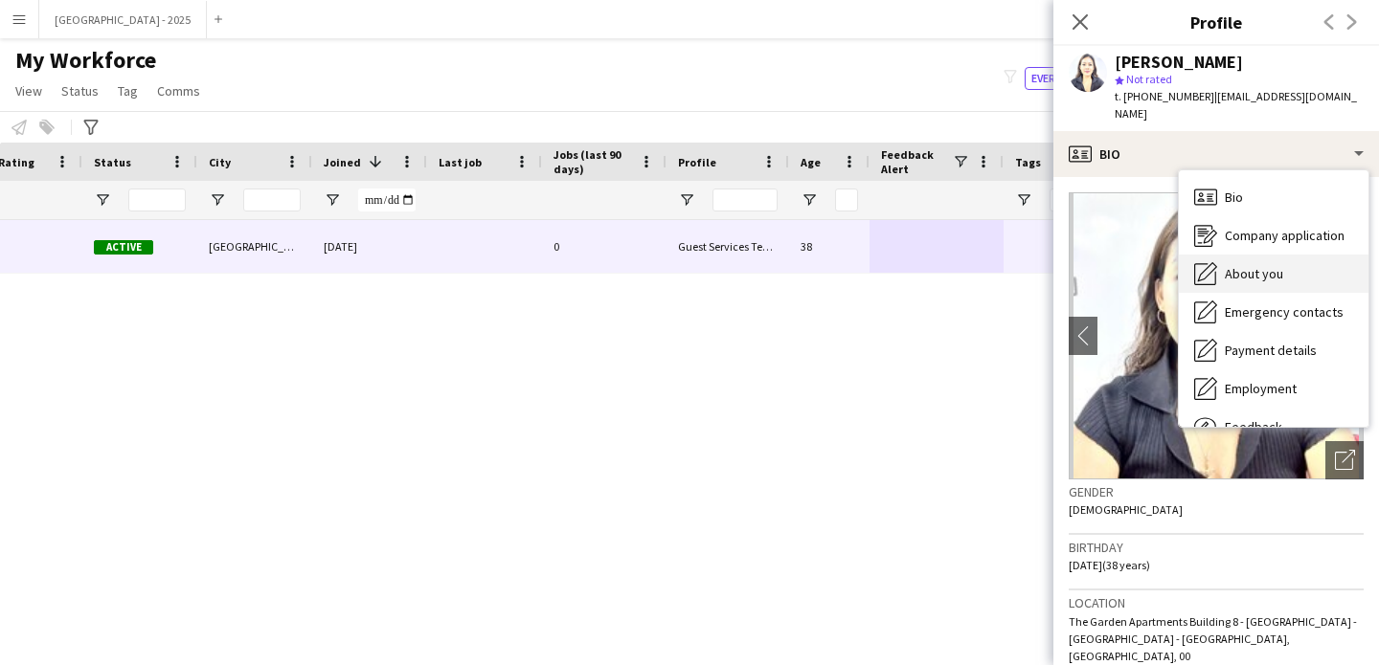
click at [1267, 265] on div "About you About you" at bounding box center [1273, 274] width 190 height 38
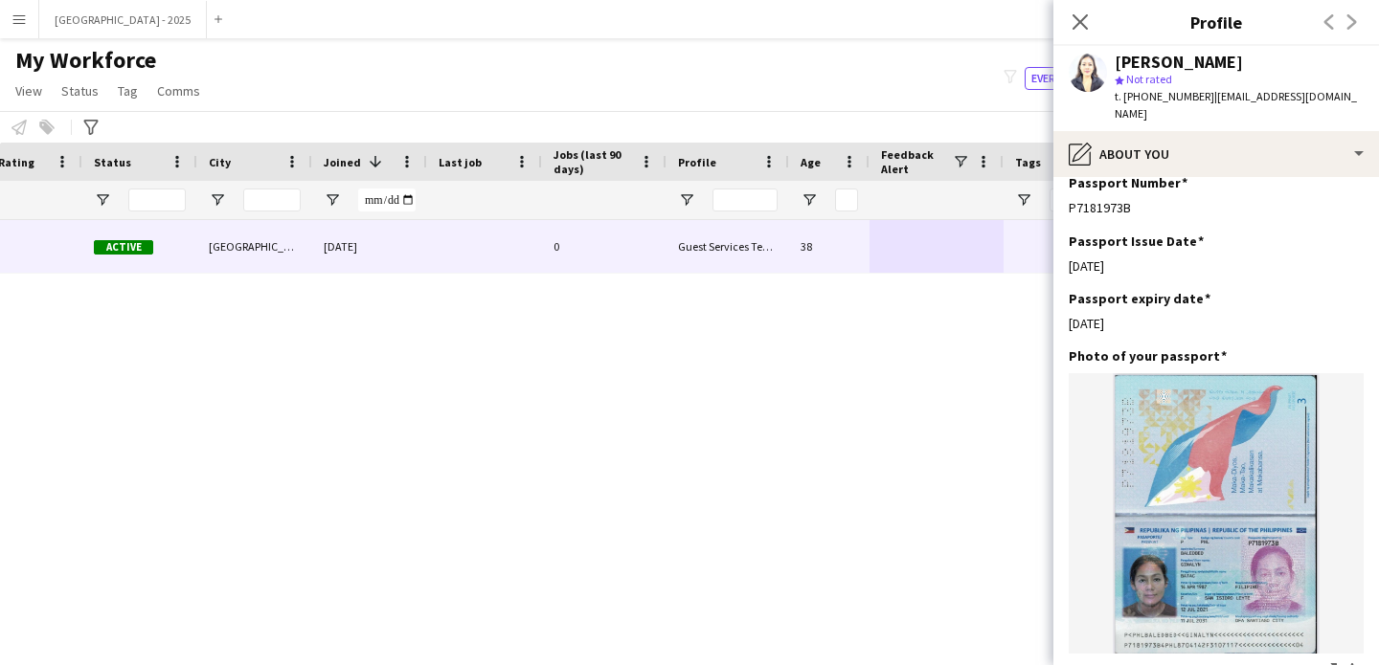
scroll to position [1510, 0]
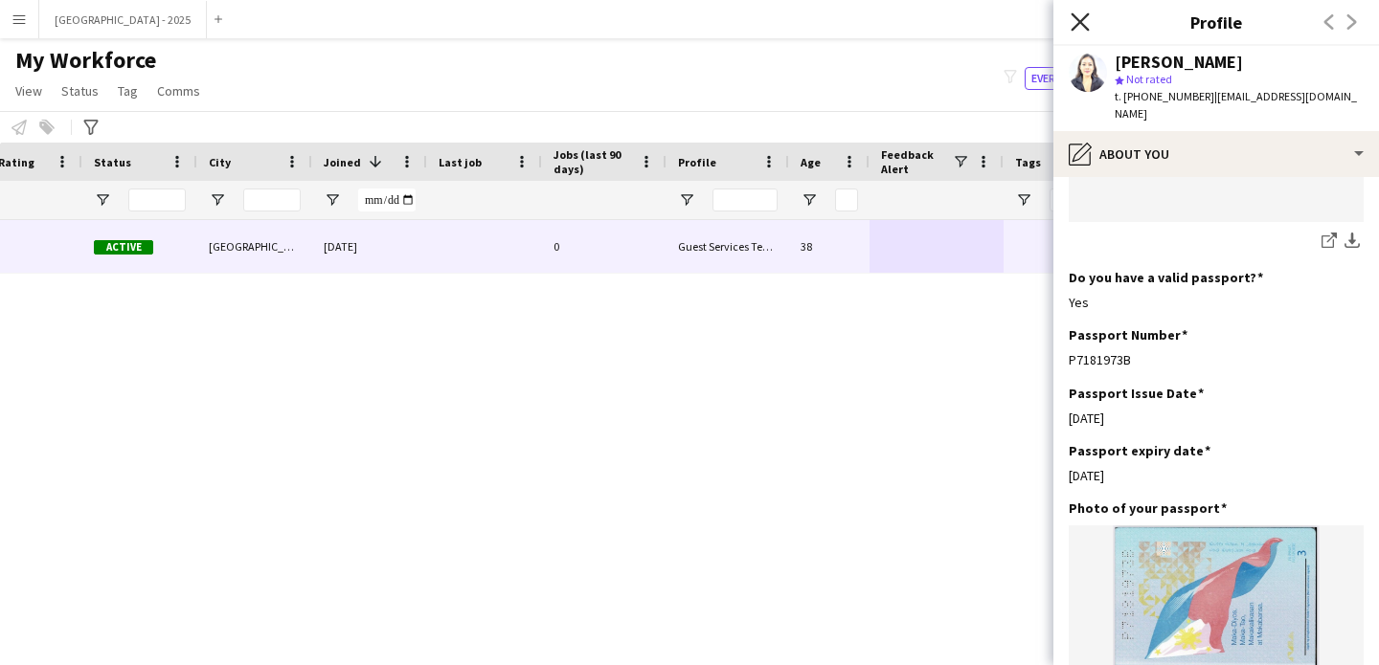
click at [1073, 17] on icon "Close pop-in" at bounding box center [1079, 21] width 18 height 18
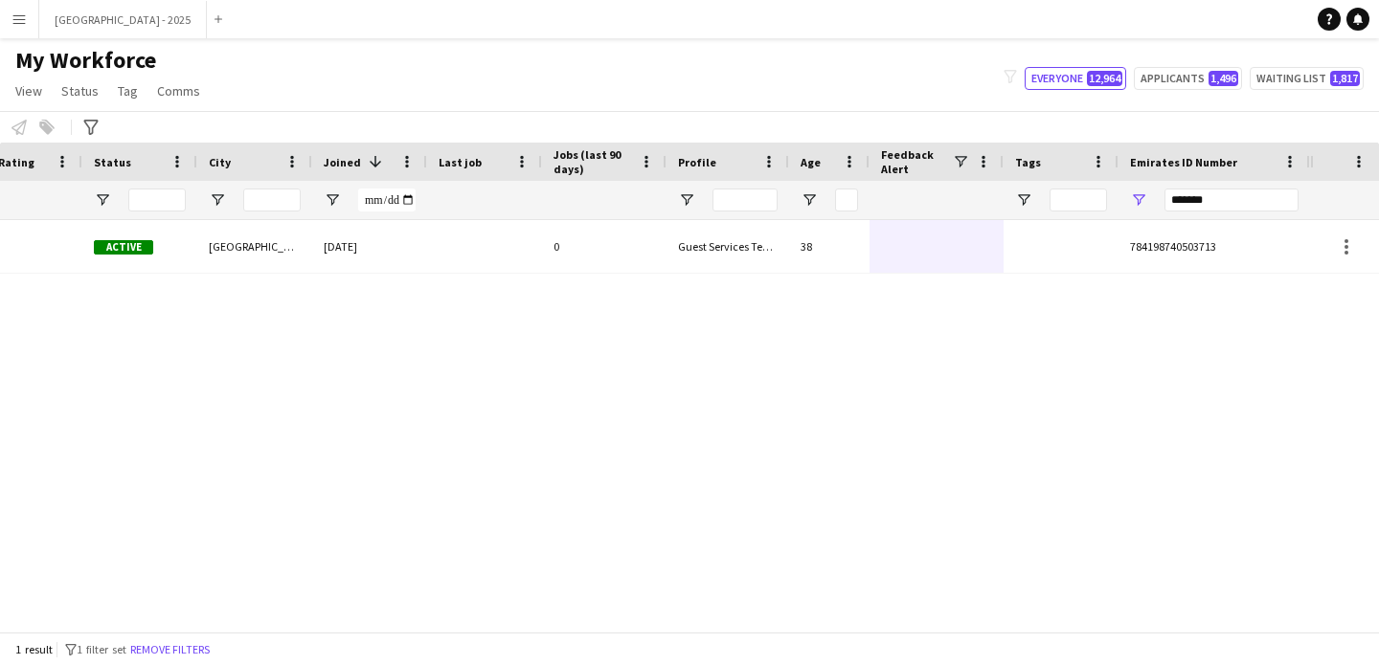
click at [219, 635] on div "1 result filter-1 1 filter set Remove filters" at bounding box center [689, 649] width 1379 height 33
click at [213, 641] on button "Remove filters" at bounding box center [169, 649] width 87 height 21
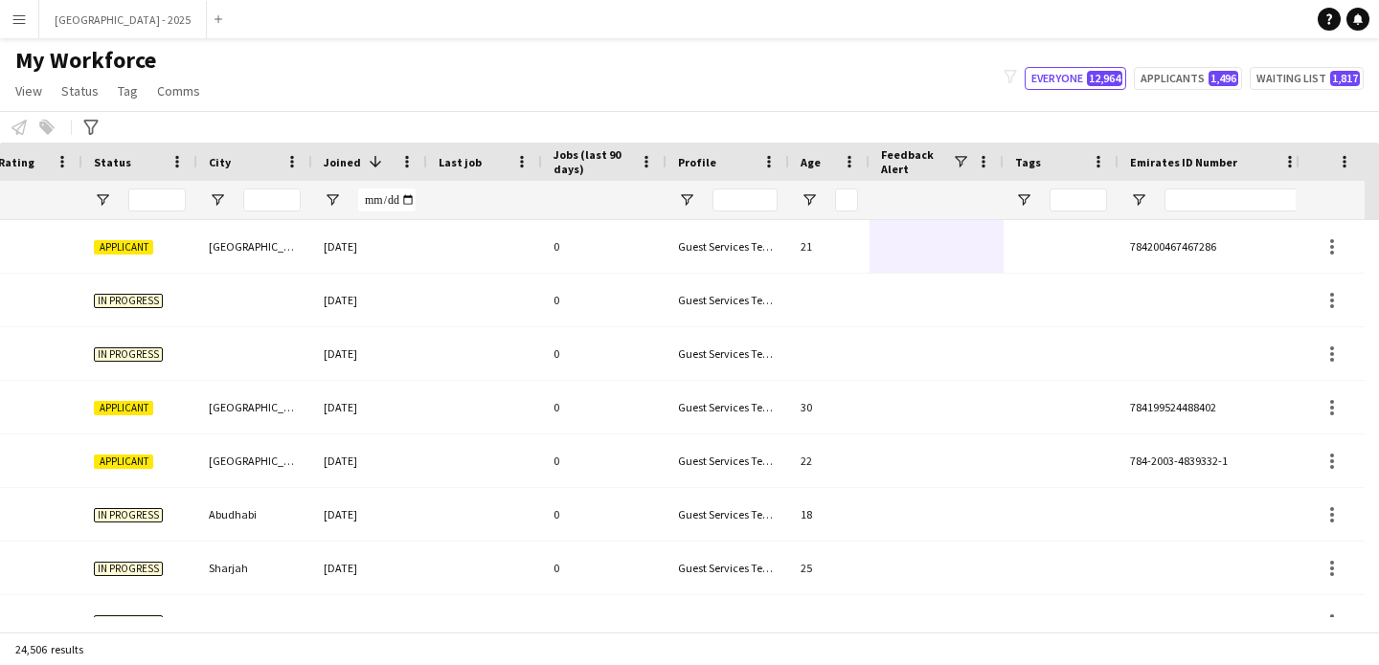
click at [1169, 186] on div at bounding box center [1231, 200] width 134 height 38
click at [1188, 199] on input "Emirates ID Number Filter Input" at bounding box center [1231, 200] width 134 height 23
paste input "*******"
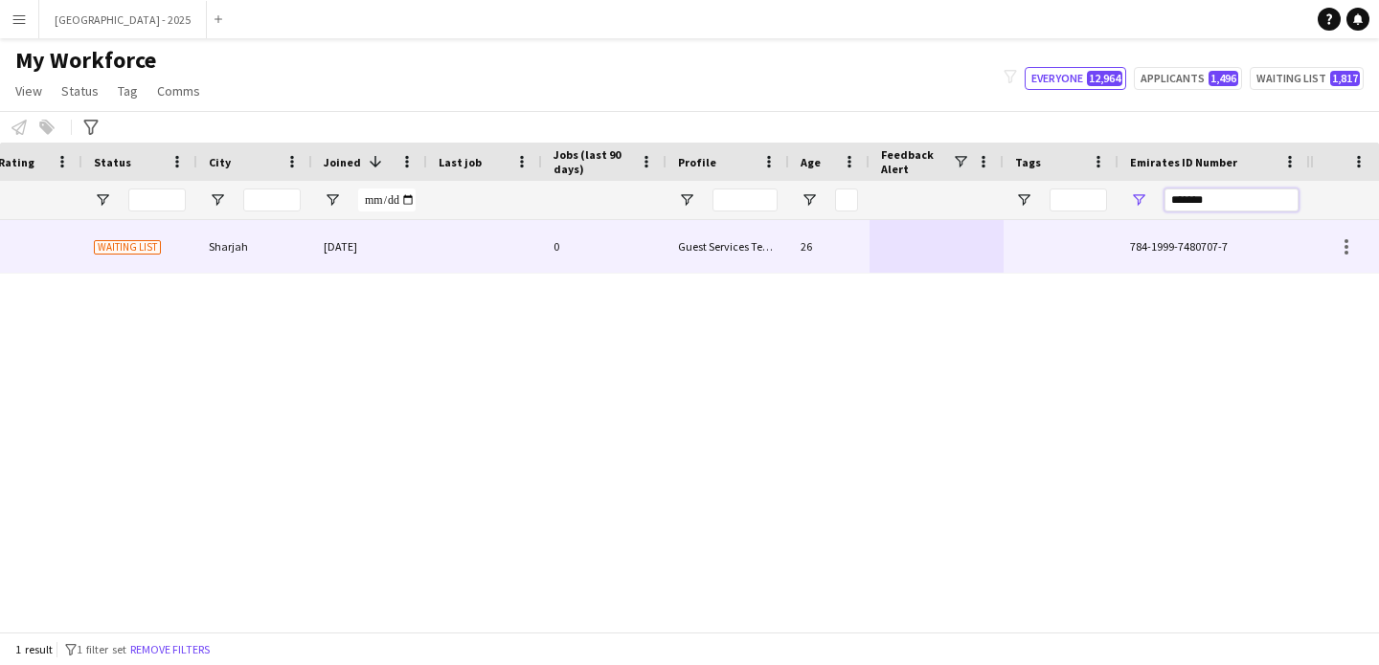
type input "*******"
click at [1057, 242] on div at bounding box center [1060, 246] width 115 height 53
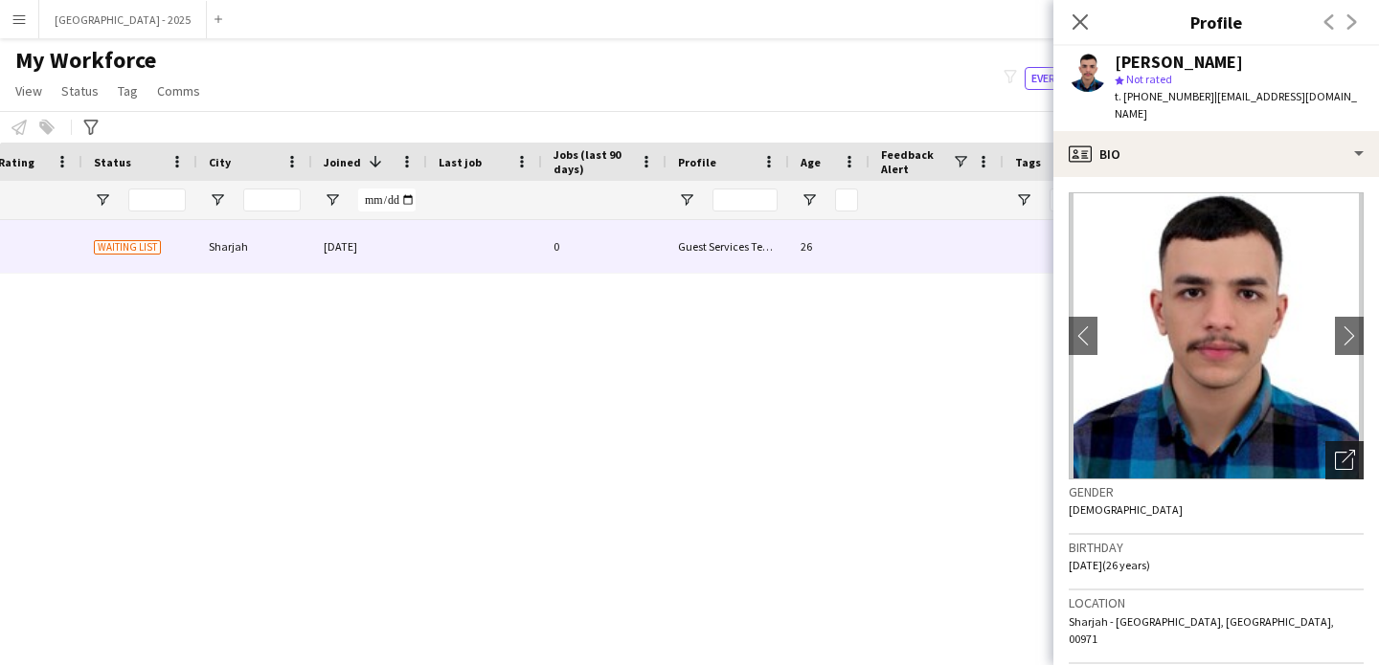
click at [1334, 450] on icon "Open photos pop-in" at bounding box center [1344, 460] width 20 height 20
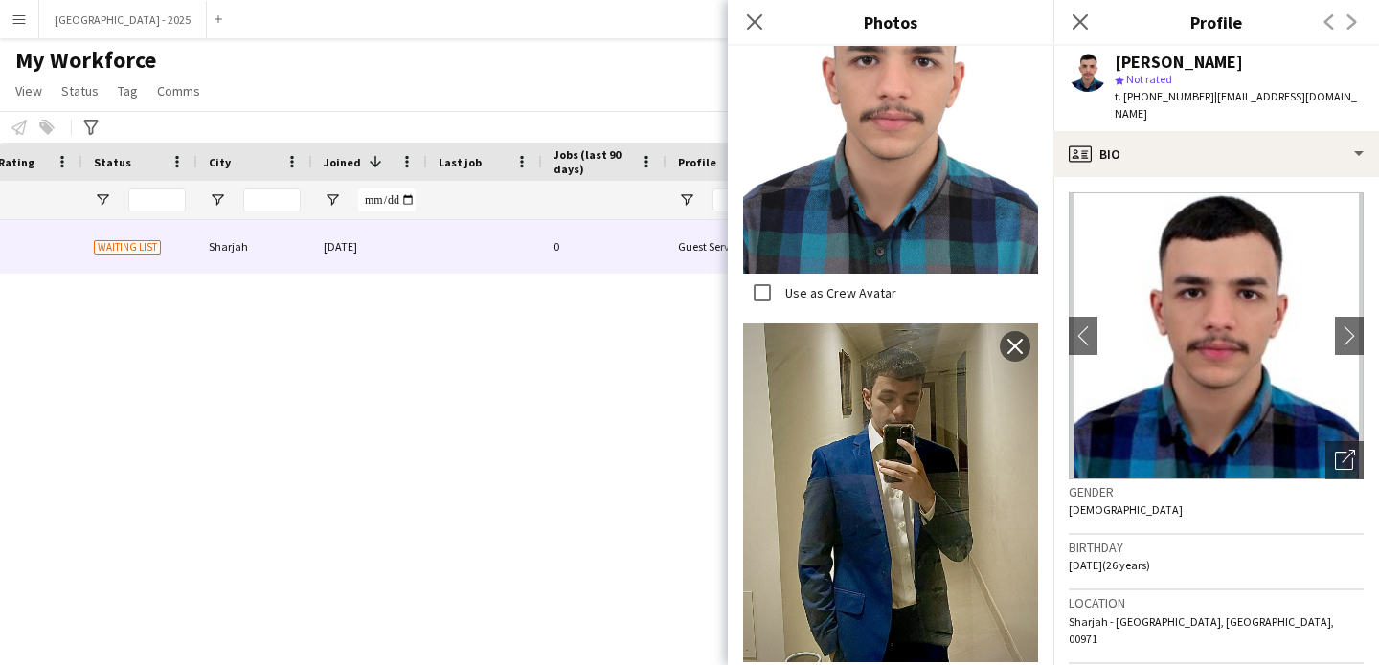
scroll to position [0, 0]
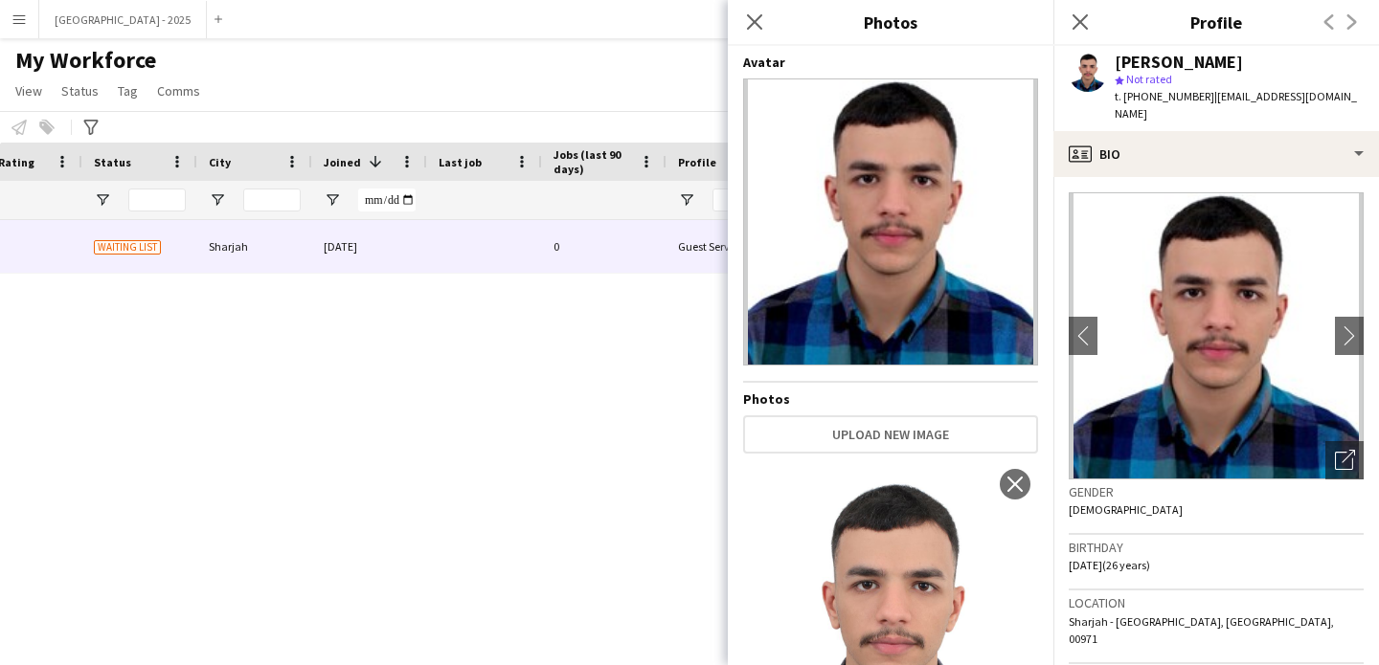
click at [1239, 513] on div "Gender [DEMOGRAPHIC_DATA]" at bounding box center [1215, 508] width 295 height 56
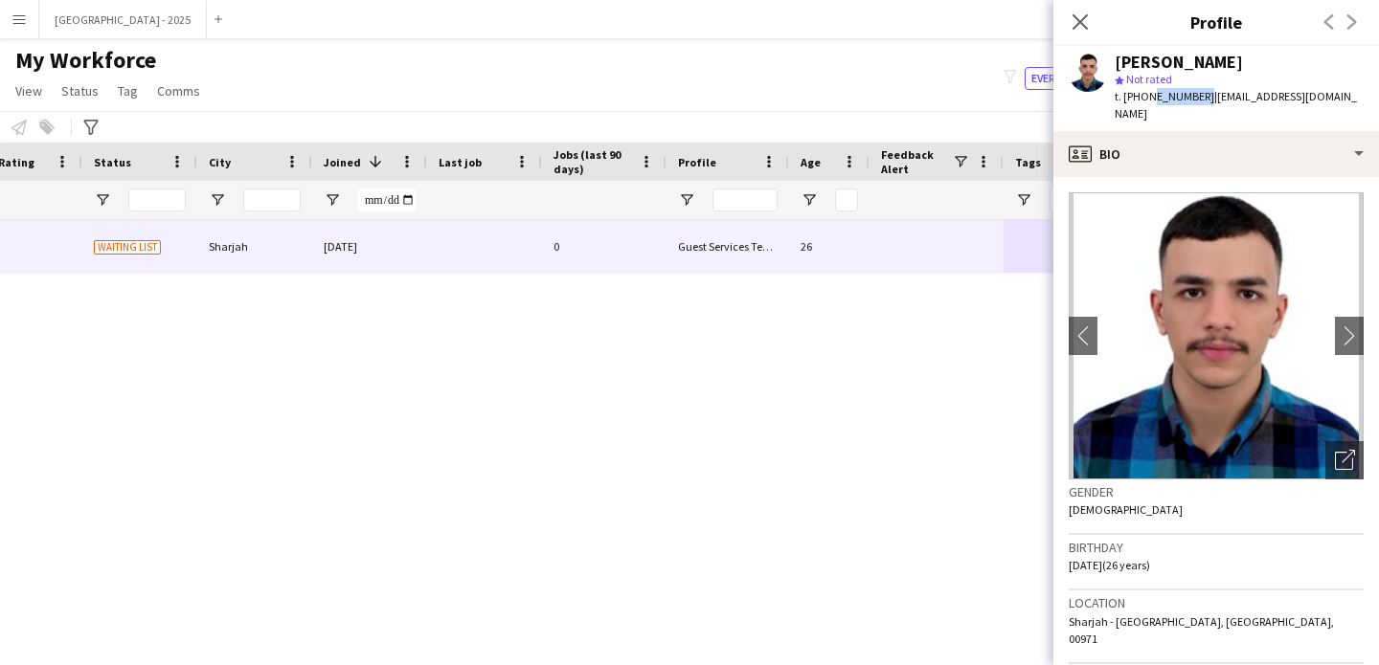
drag, startPoint x: 1147, startPoint y: 95, endPoint x: 1197, endPoint y: 103, distance: 50.5
click at [1197, 103] on div "t. [PHONE_NUMBER] | [EMAIL_ADDRESS][DOMAIN_NAME]" at bounding box center [1238, 105] width 249 height 34
copy span "509211424"
click at [1079, 12] on icon "Close pop-in" at bounding box center [1079, 21] width 18 height 18
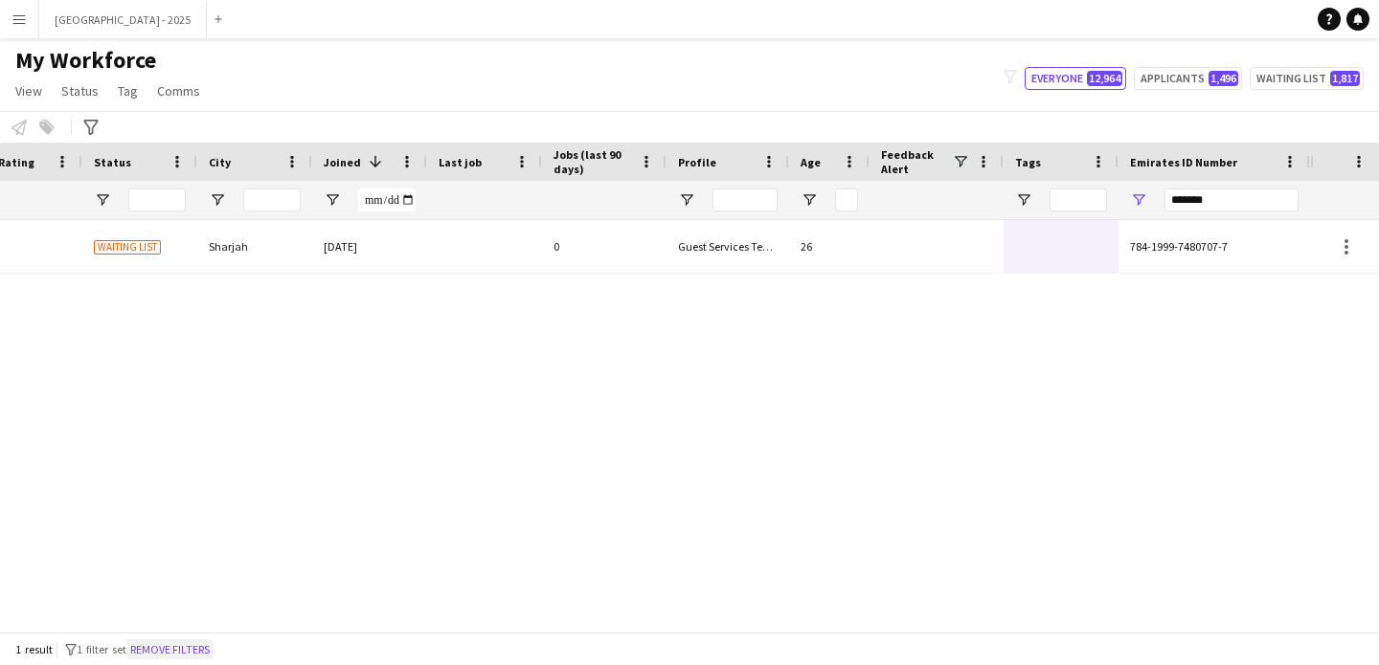
click at [170, 642] on button "Remove filters" at bounding box center [169, 649] width 87 height 21
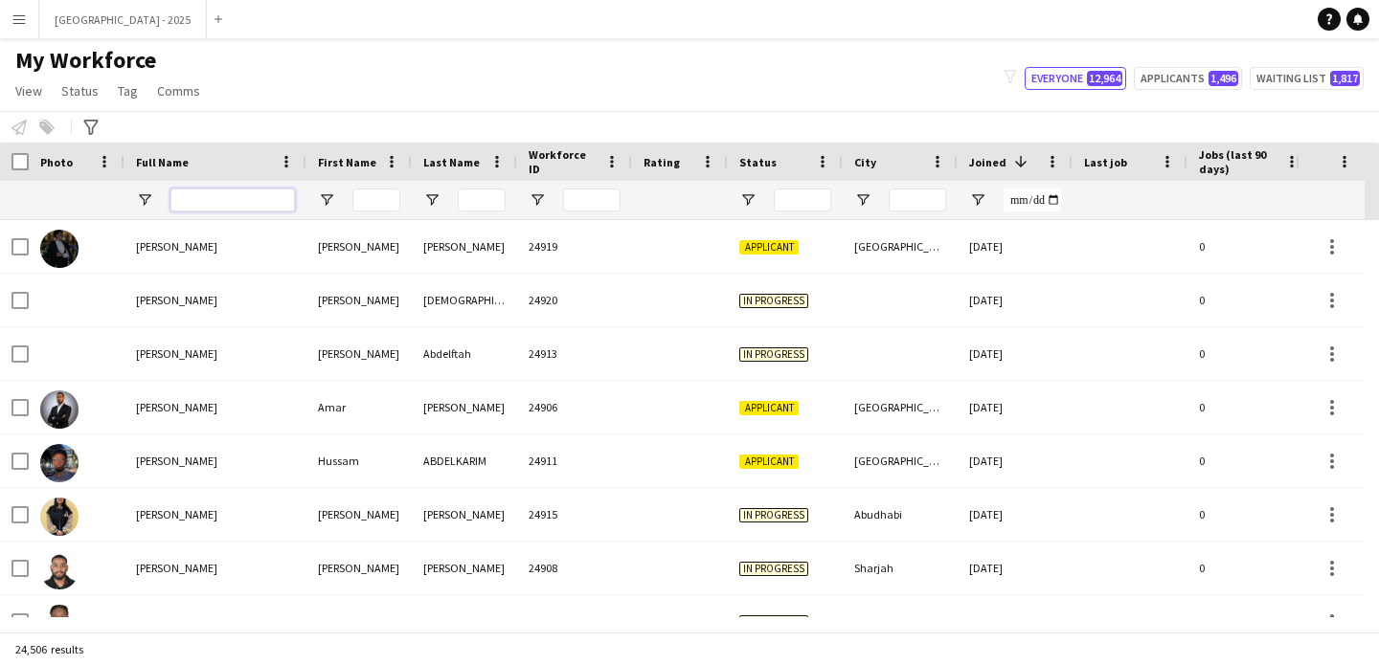
click at [211, 201] on input "Full Name Filter Input" at bounding box center [232, 200] width 124 height 23
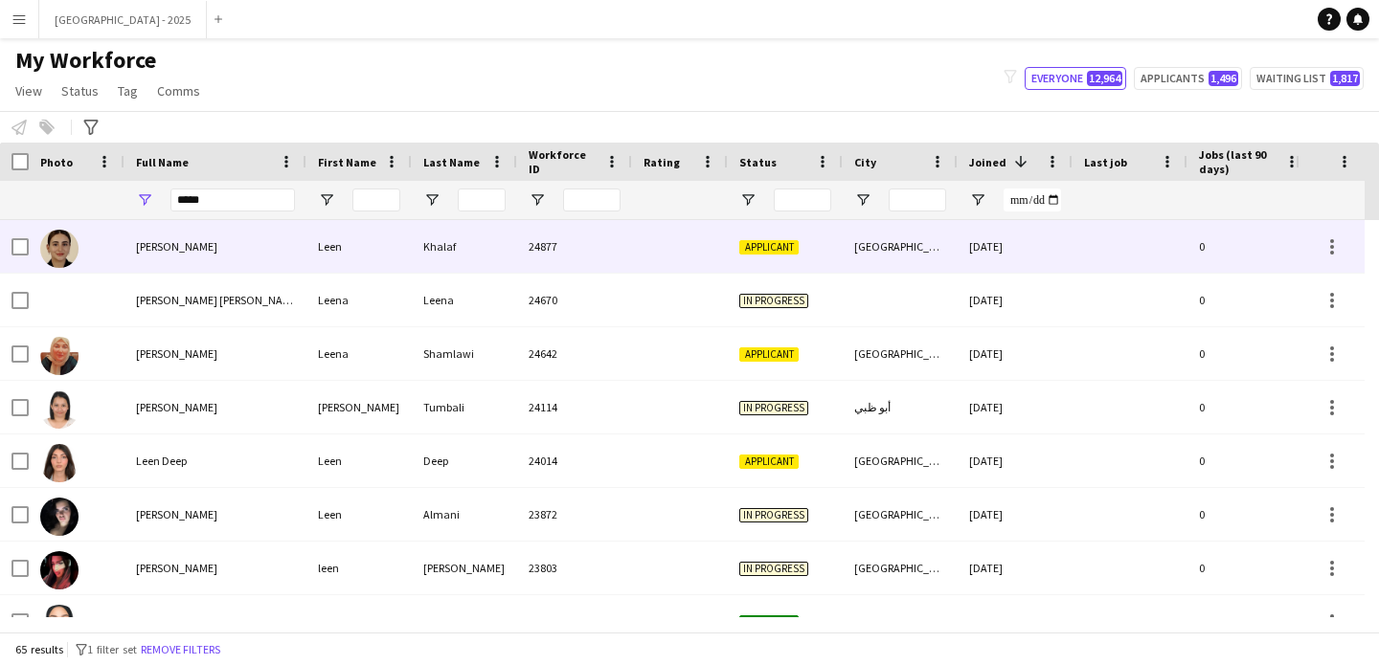
click at [333, 236] on div "Leen" at bounding box center [358, 246] width 105 height 53
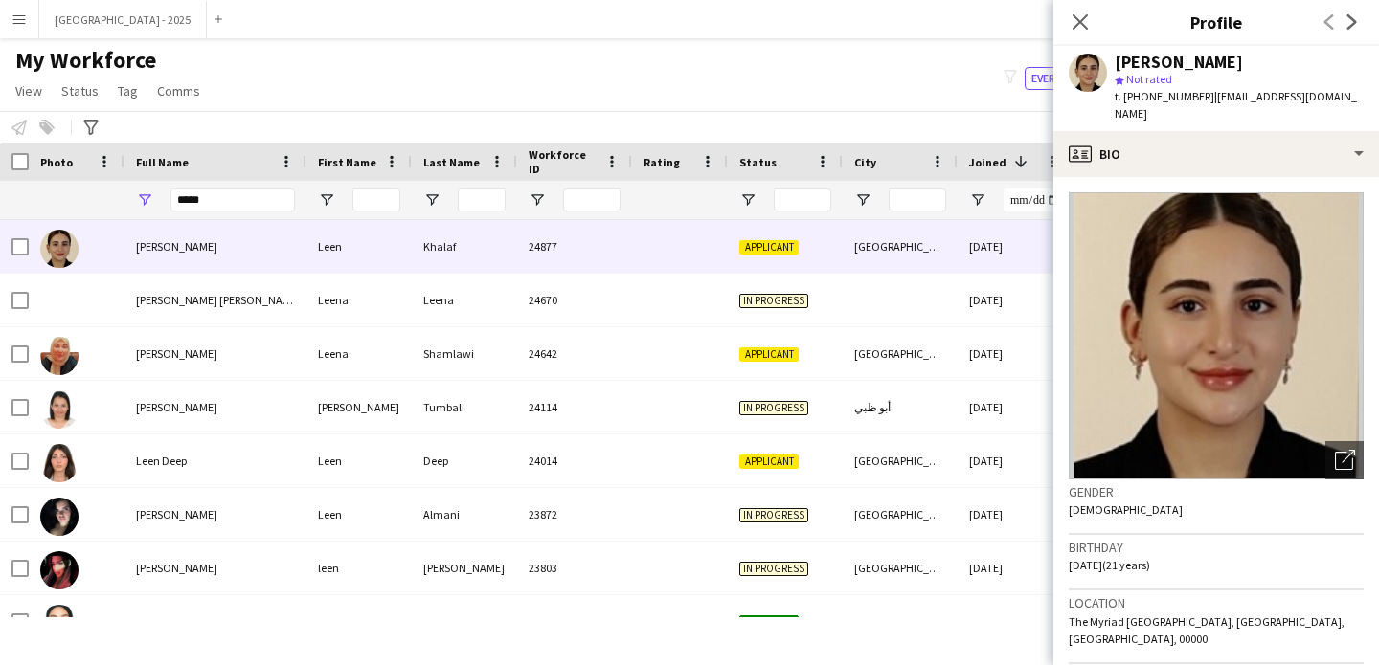
scroll to position [160, 0]
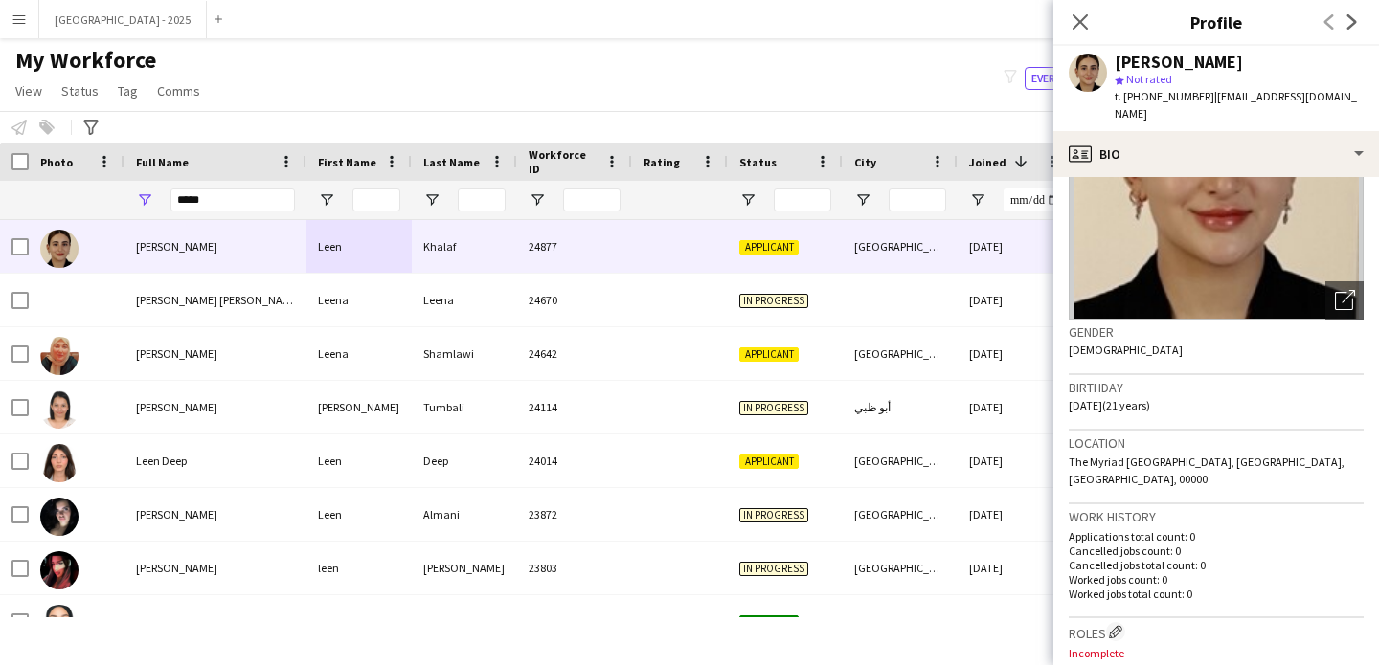
click at [1148, 94] on span "t. [PHONE_NUMBER]" at bounding box center [1164, 96] width 100 height 14
click at [1148, 98] on span "t. [PHONE_NUMBER]" at bounding box center [1164, 96] width 100 height 14
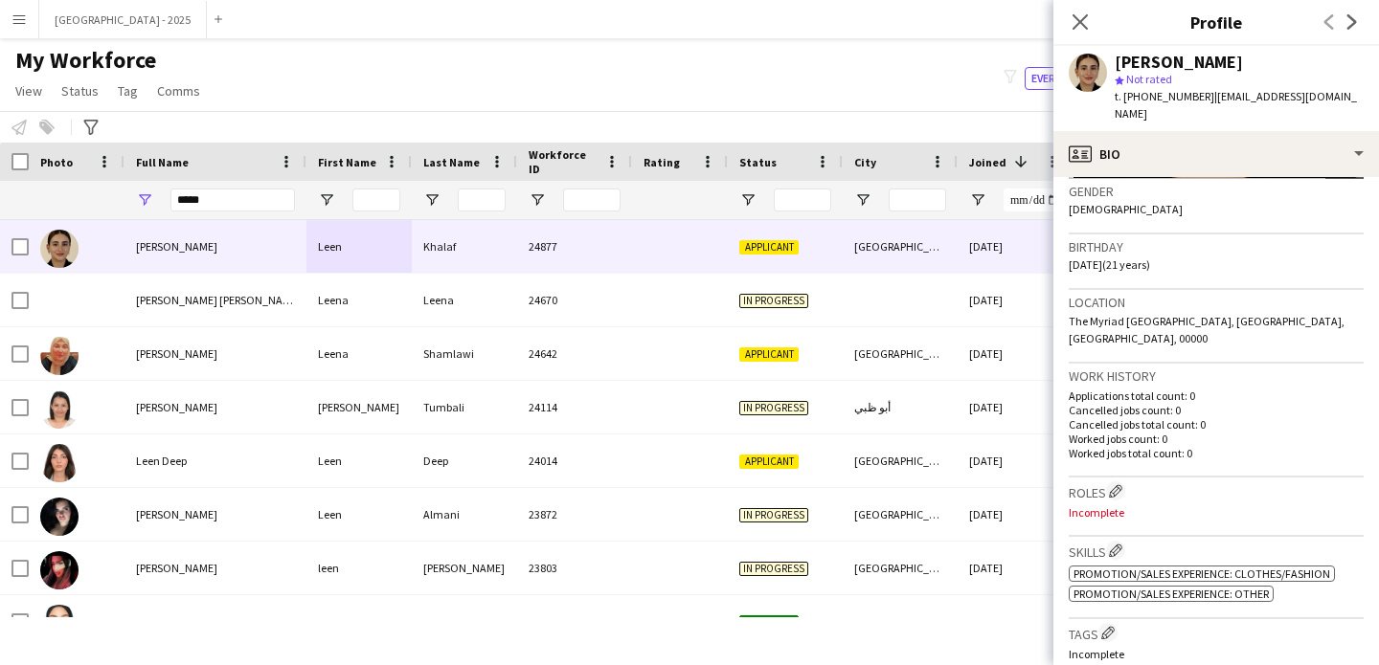
scroll to position [0, 0]
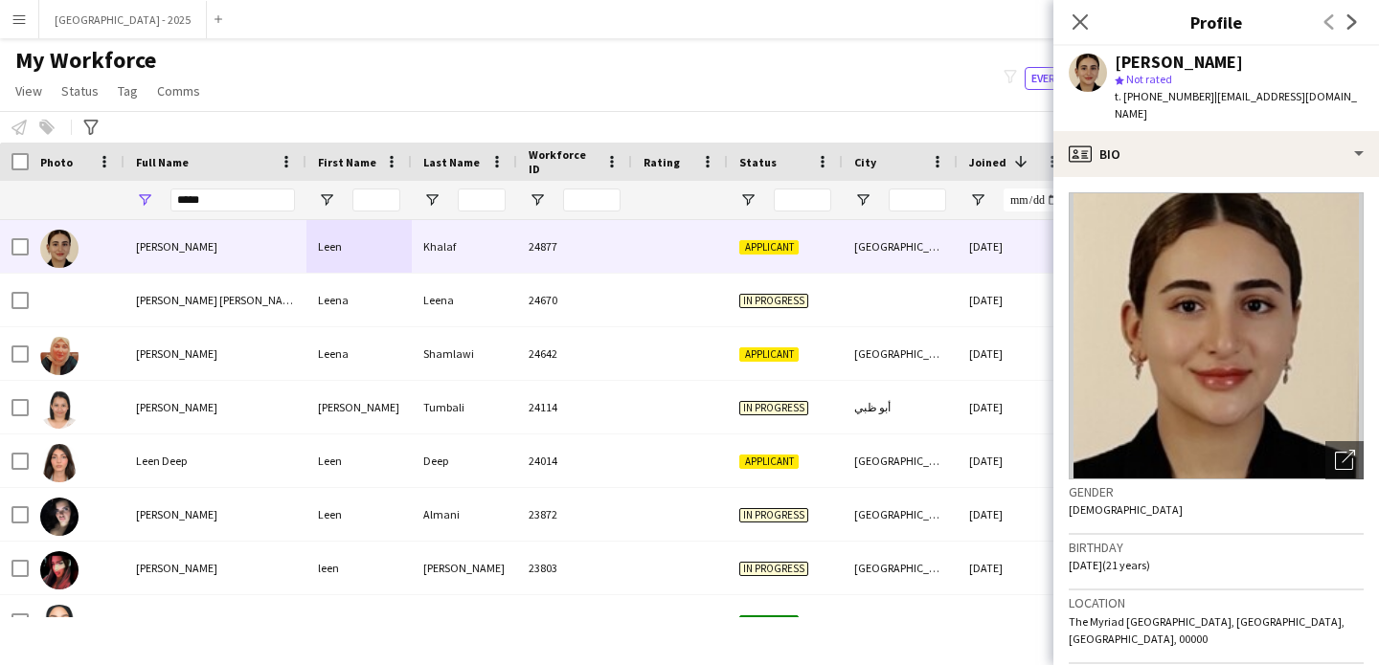
drag, startPoint x: 1147, startPoint y: 95, endPoint x: 1199, endPoint y: 100, distance: 51.9
click at [1199, 100] on span "t. [PHONE_NUMBER]" at bounding box center [1164, 96] width 100 height 14
copy span "502672104"
click at [224, 193] on input "****" at bounding box center [232, 200] width 124 height 23
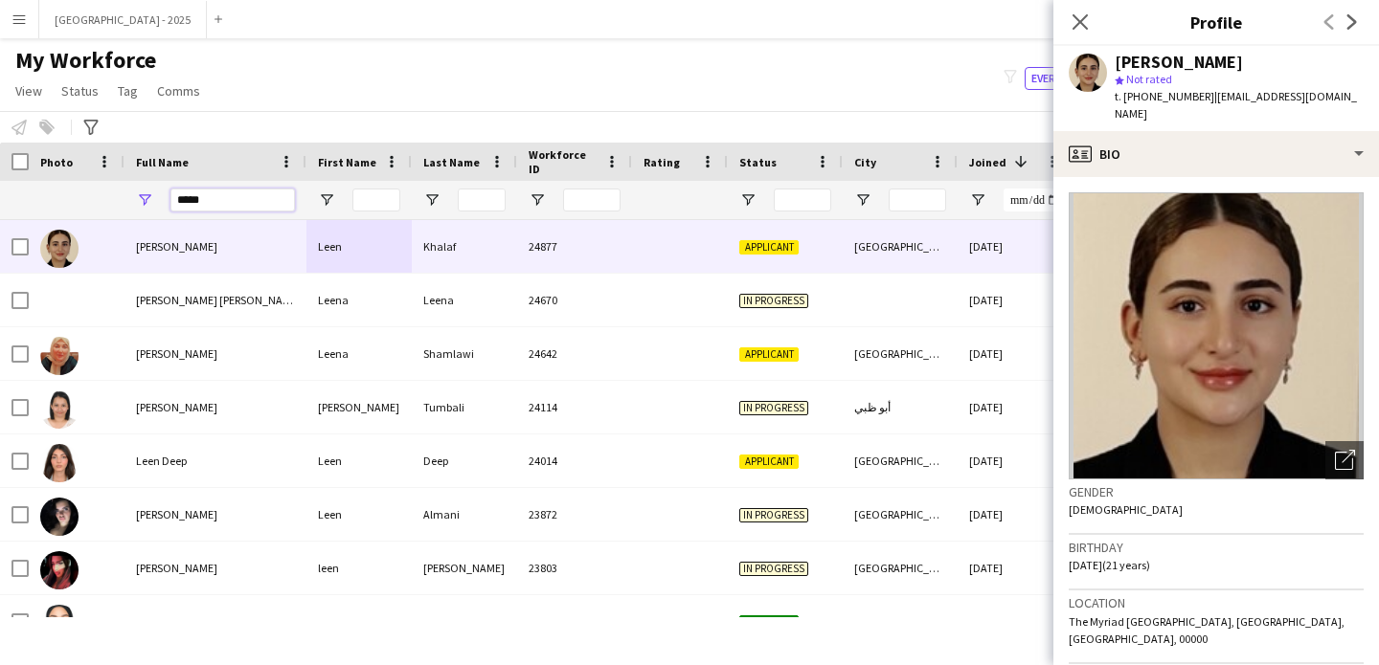
click at [226, 193] on input "****" at bounding box center [232, 200] width 124 height 23
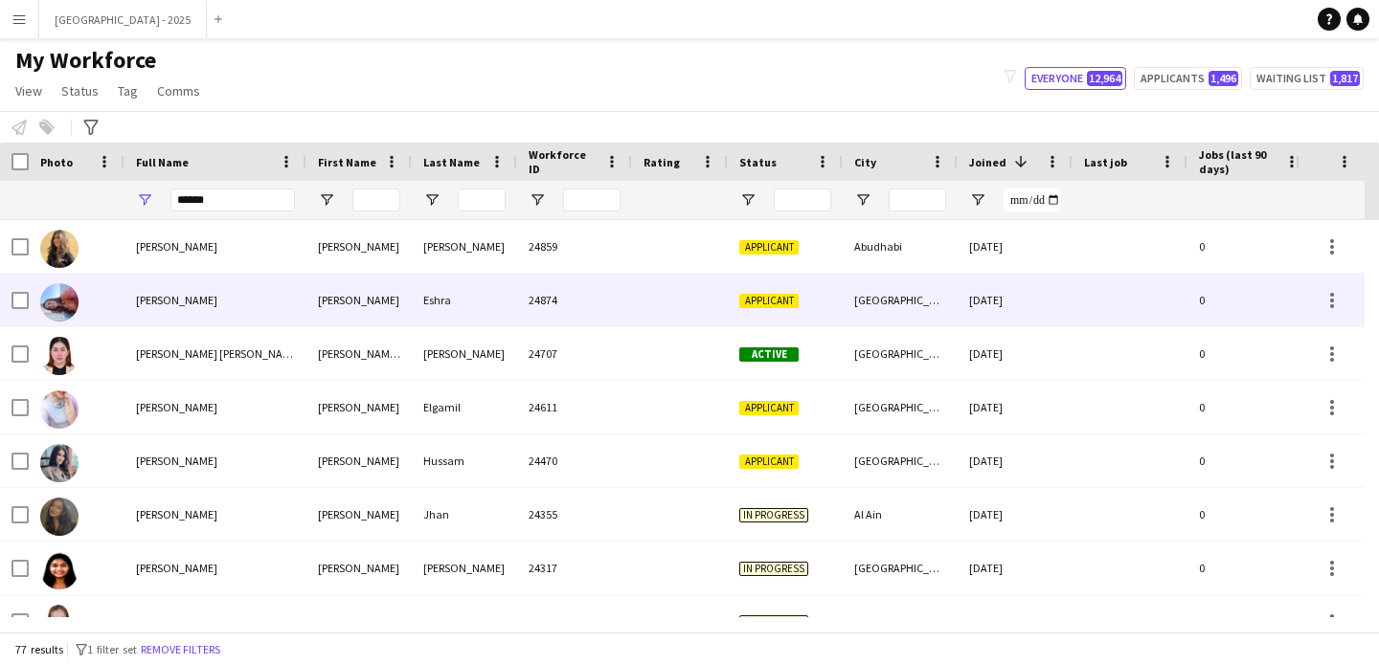
click at [300, 280] on div "[PERSON_NAME]" at bounding box center [215, 300] width 182 height 53
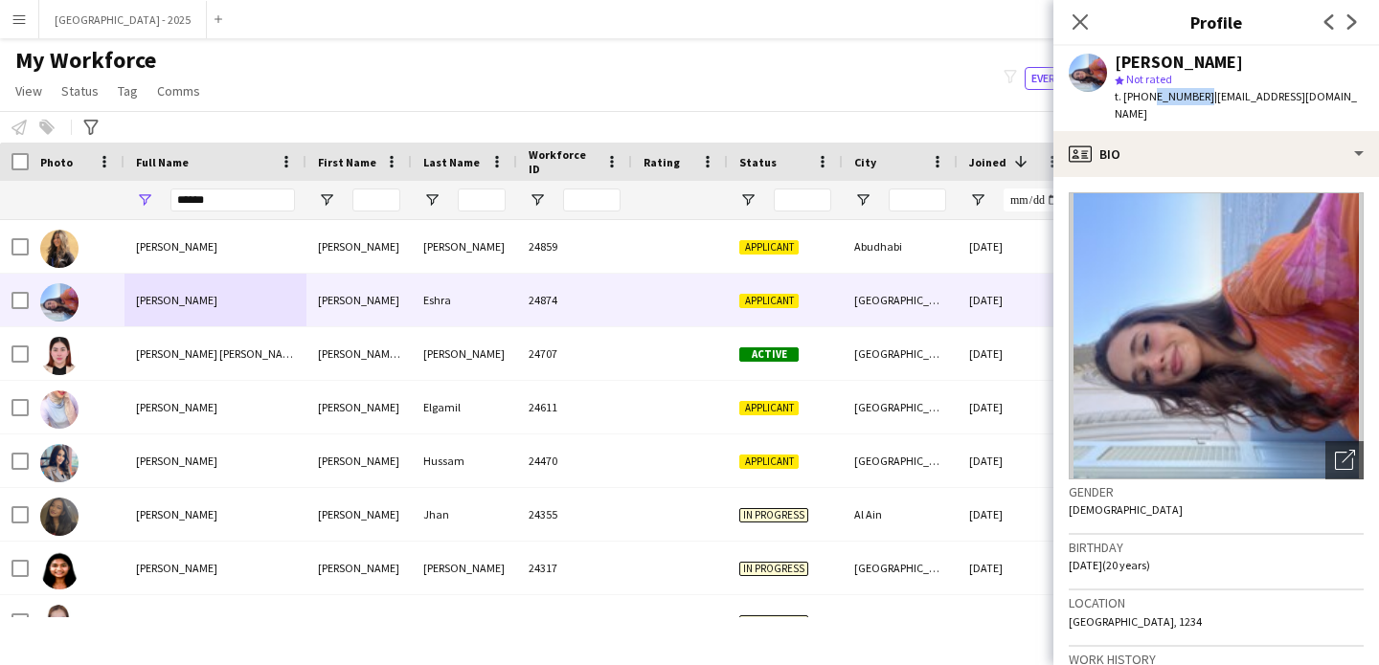
drag, startPoint x: 1148, startPoint y: 97, endPoint x: 1196, endPoint y: 101, distance: 48.1
click at [1196, 101] on span "t. [PHONE_NUMBER]" at bounding box center [1164, 96] width 100 height 14
copy span "588564509"
click at [265, 198] on input "*****" at bounding box center [232, 200] width 124 height 23
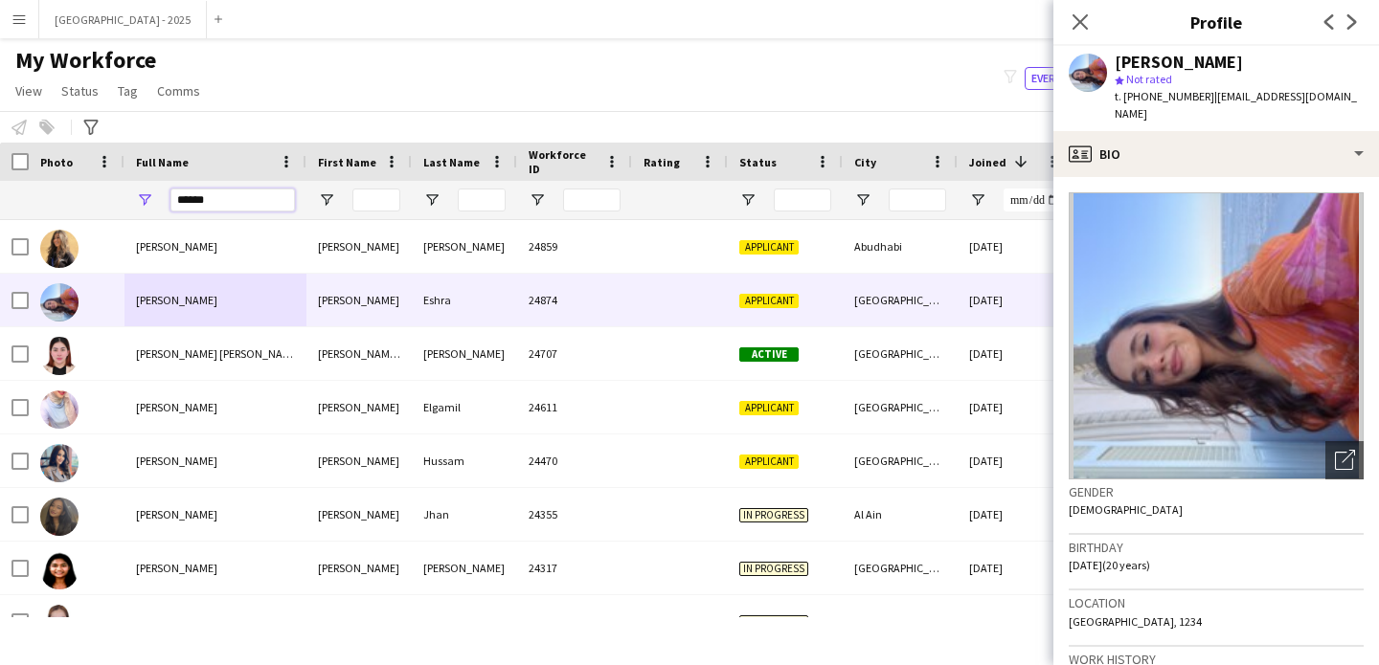
click at [265, 198] on input "*****" at bounding box center [232, 200] width 124 height 23
paste input "Full Name Filter Input"
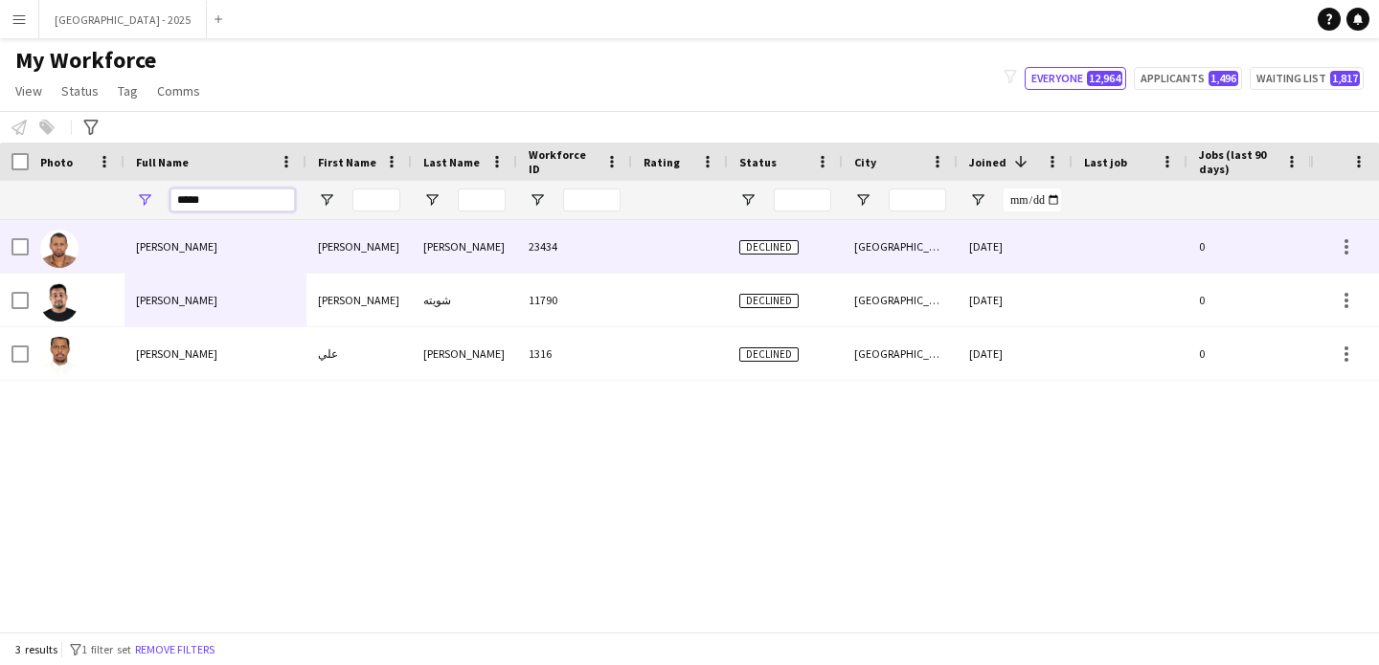
type input "*****"
click at [283, 253] on div "[PERSON_NAME]" at bounding box center [215, 246] width 182 height 53
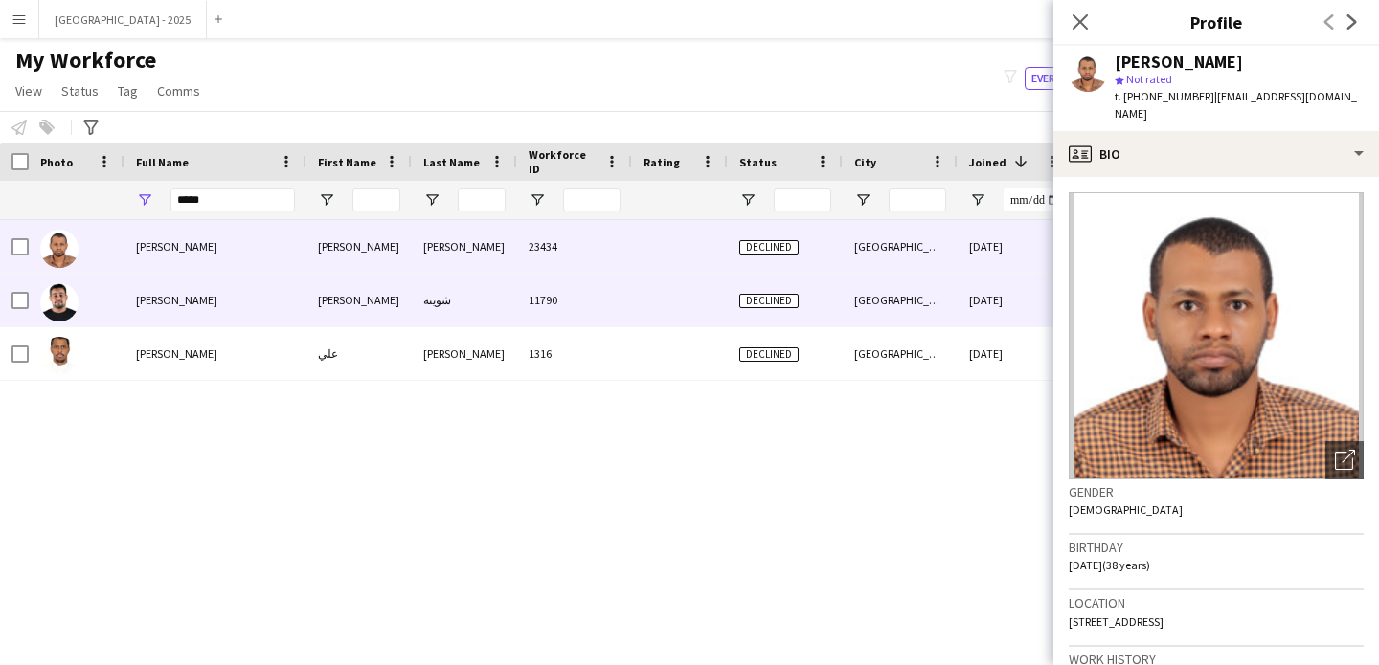
click at [645, 287] on div at bounding box center [680, 300] width 96 height 53
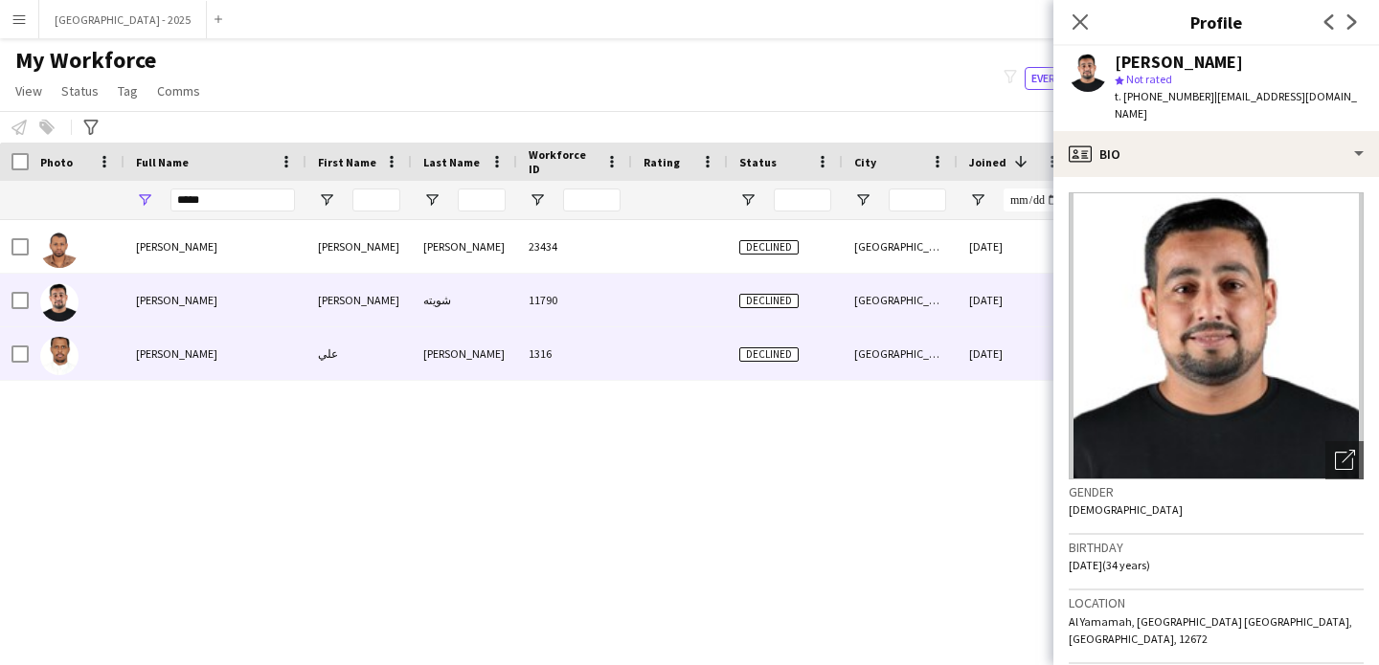
click at [664, 354] on div at bounding box center [680, 353] width 96 height 53
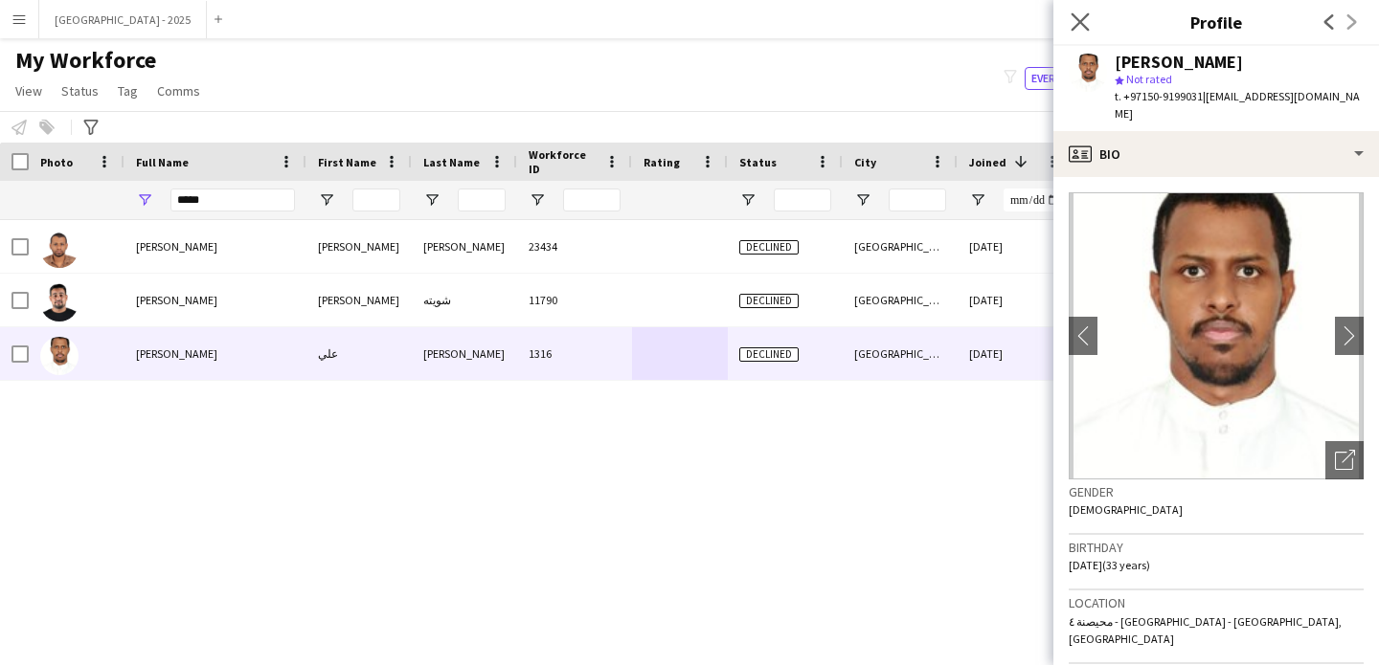
click at [1075, 33] on app-icon "Close pop-in" at bounding box center [1080, 23] width 28 height 28
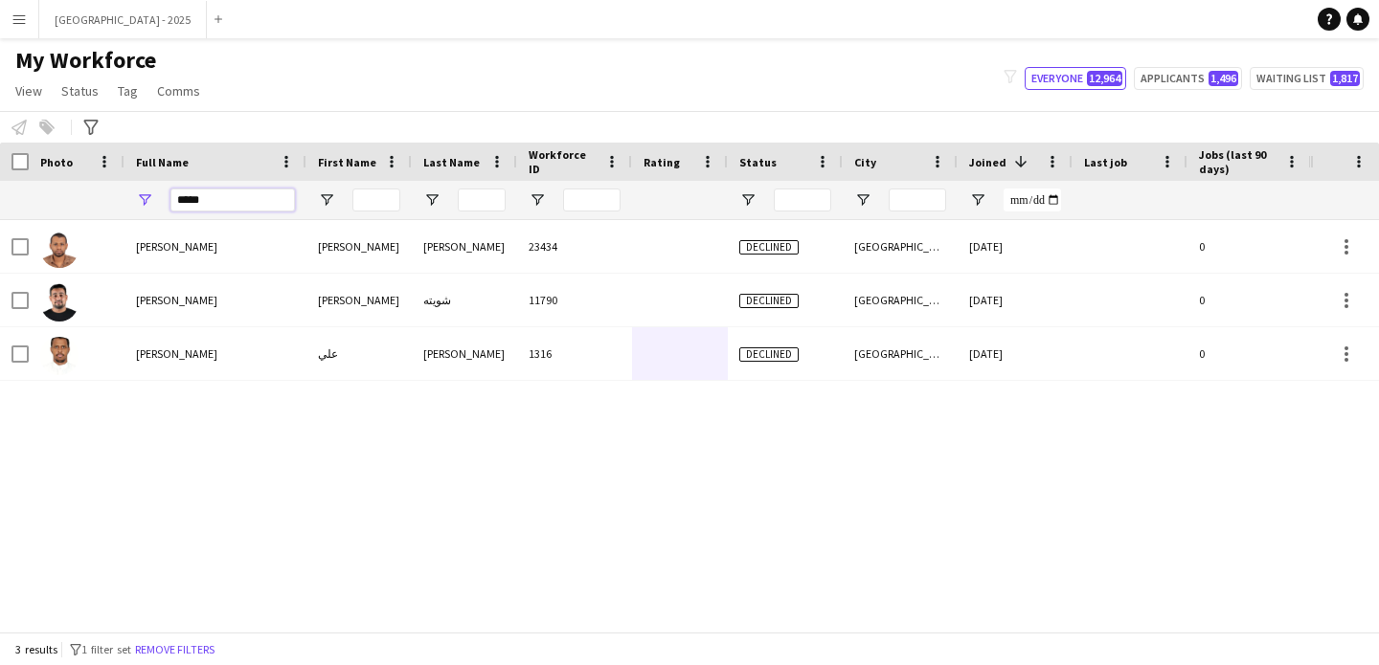
click at [271, 200] on input "*****" at bounding box center [232, 200] width 124 height 23
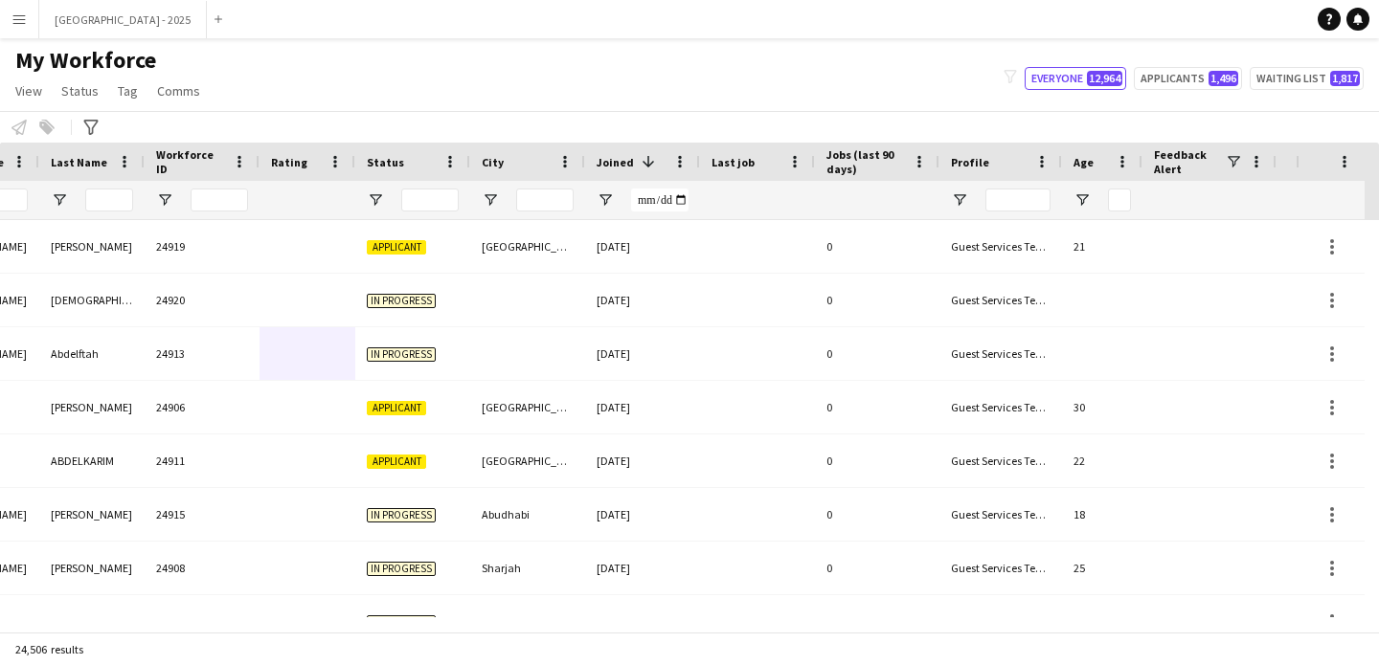
scroll to position [0, 660]
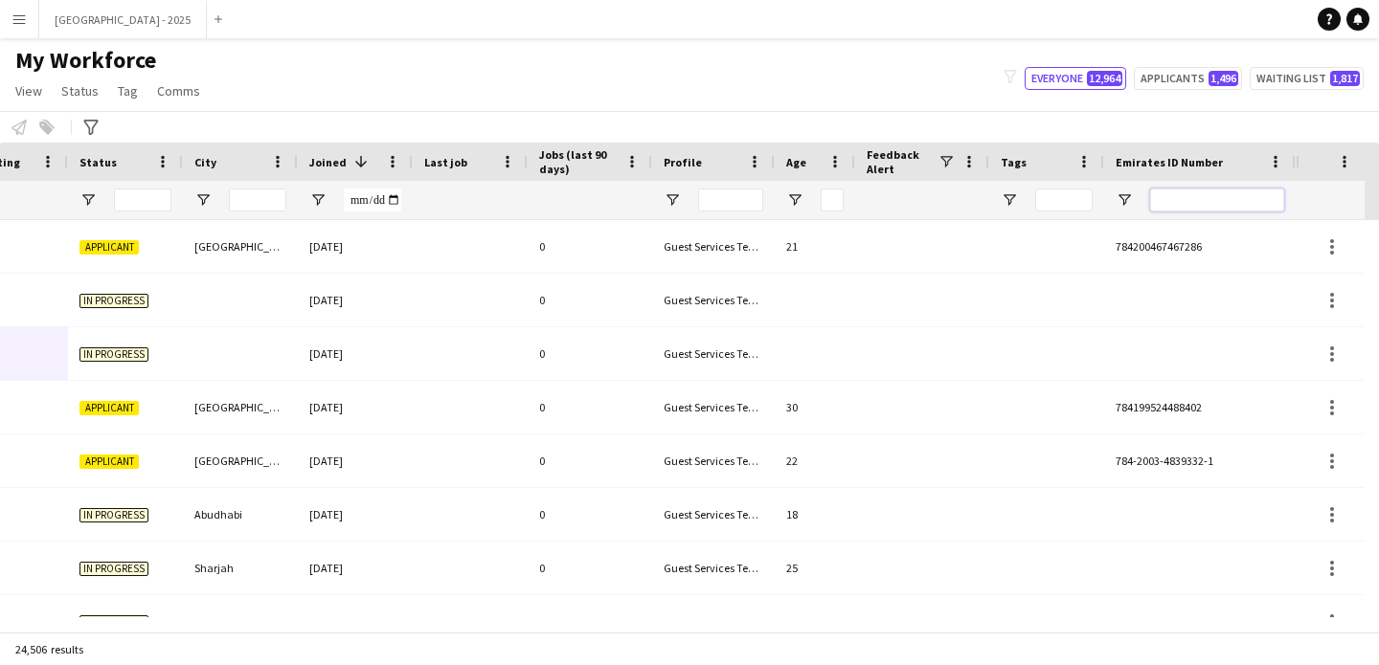
click at [1166, 202] on input "Emirates ID Number Filter Input" at bounding box center [1217, 200] width 134 height 23
paste input "*******"
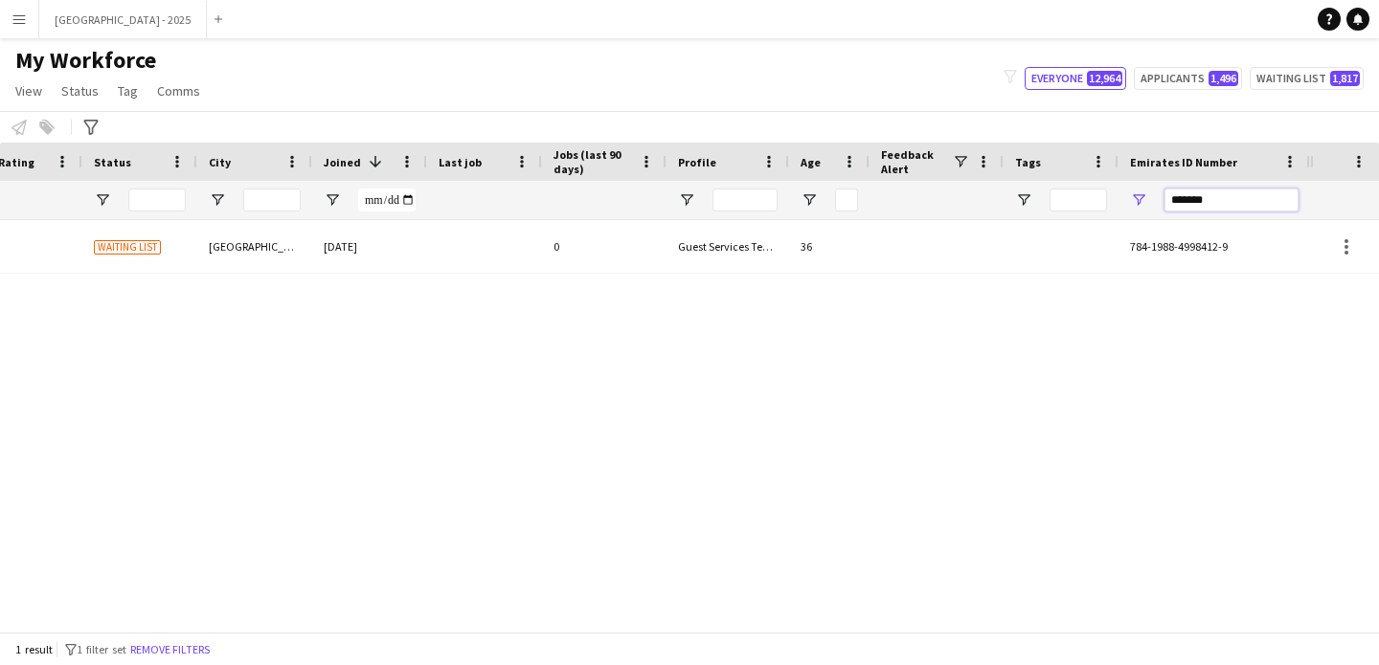
scroll to position [0, 645]
type input "*******"
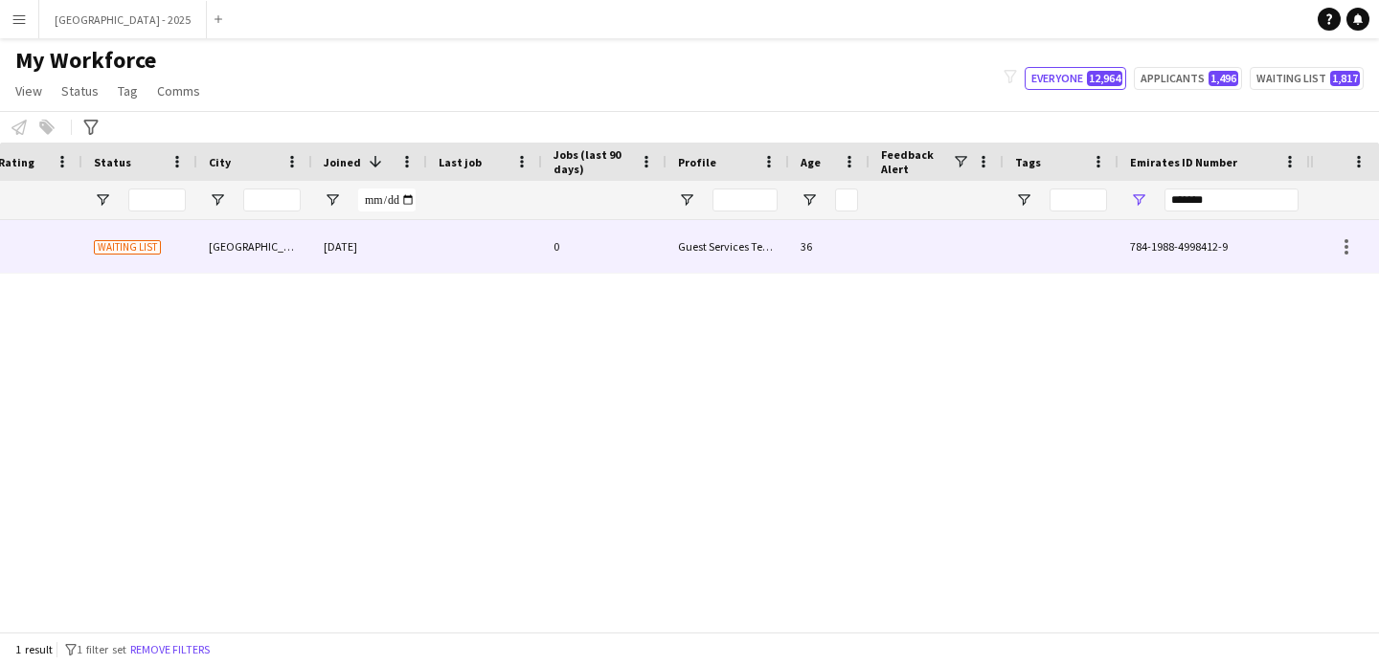
click at [922, 235] on div at bounding box center [936, 246] width 134 height 53
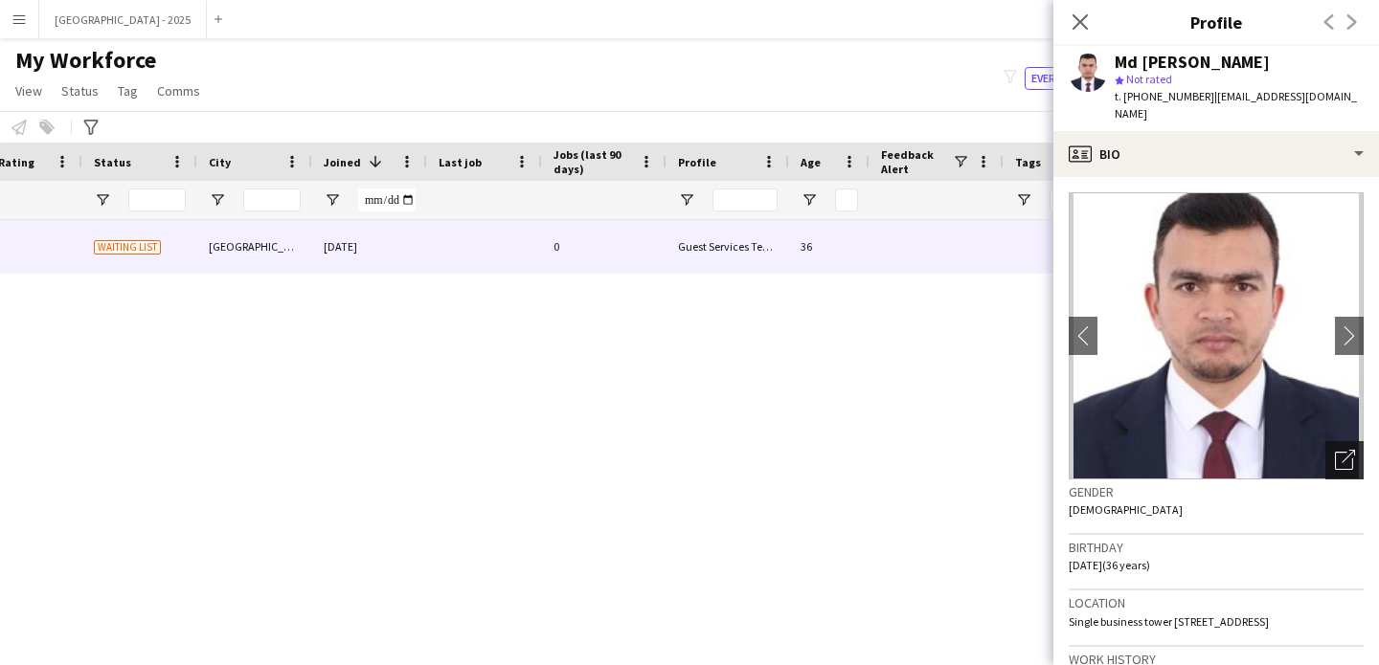
click at [1325, 441] on div "Open photos pop-in" at bounding box center [1344, 460] width 38 height 38
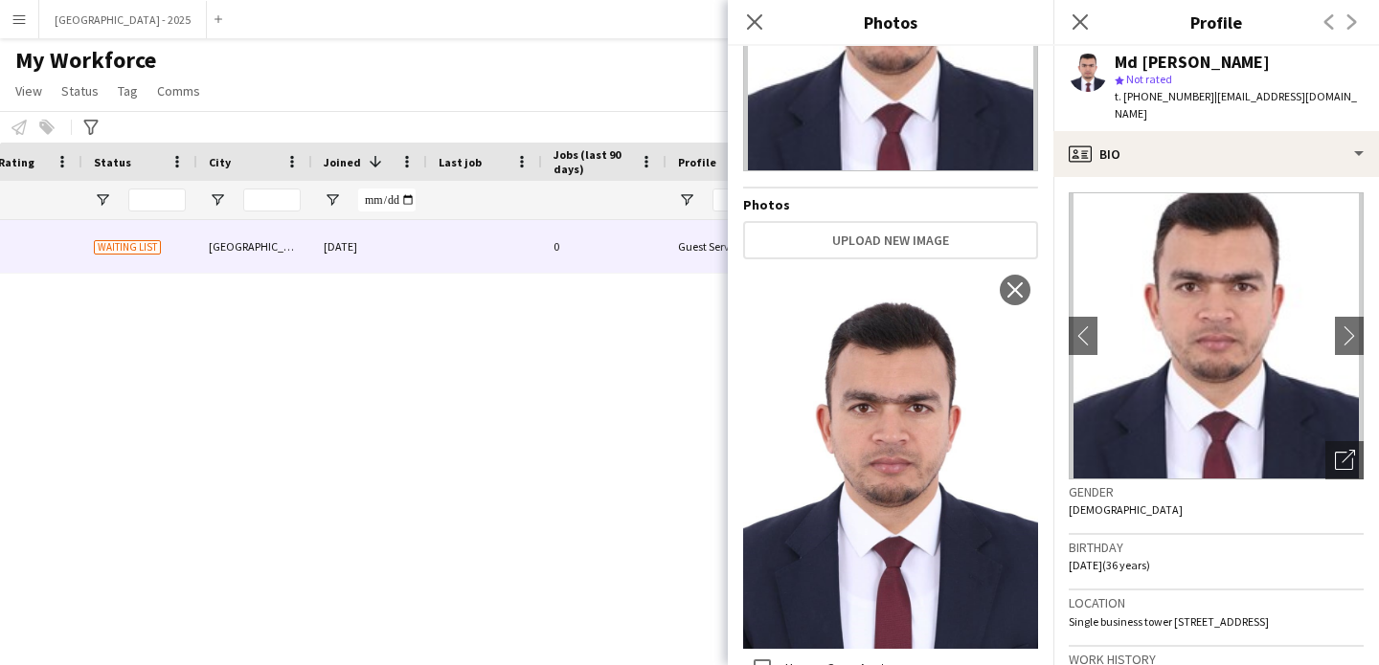
scroll to position [368, 0]
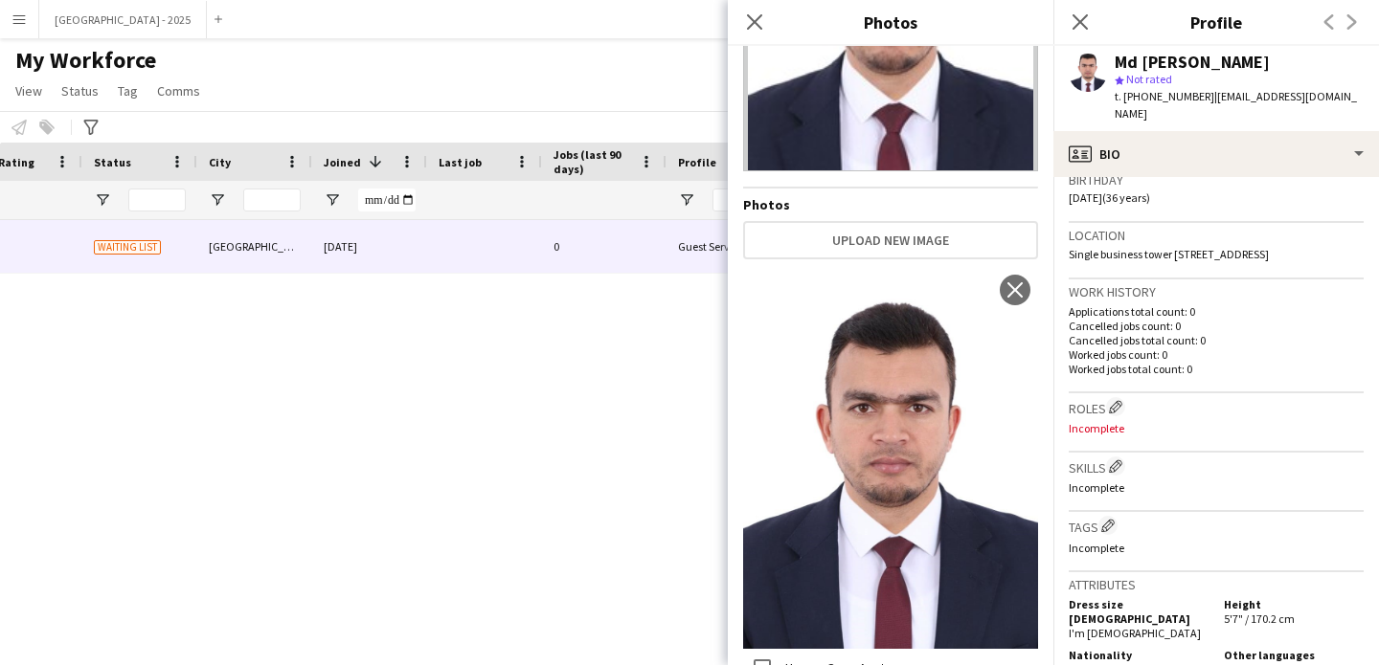
click at [1169, 397] on h3 "Roles Edit crew company roles" at bounding box center [1215, 407] width 295 height 20
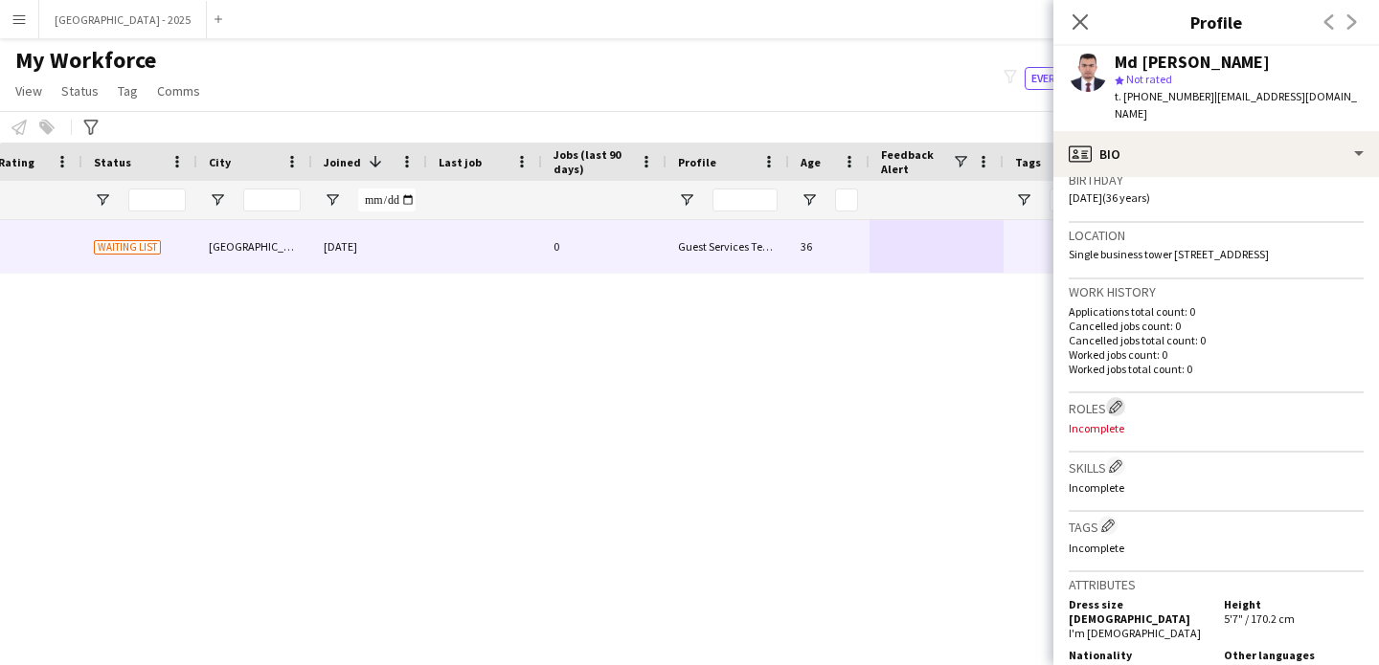
click at [1120, 400] on app-icon "Edit crew company roles" at bounding box center [1115, 406] width 13 height 13
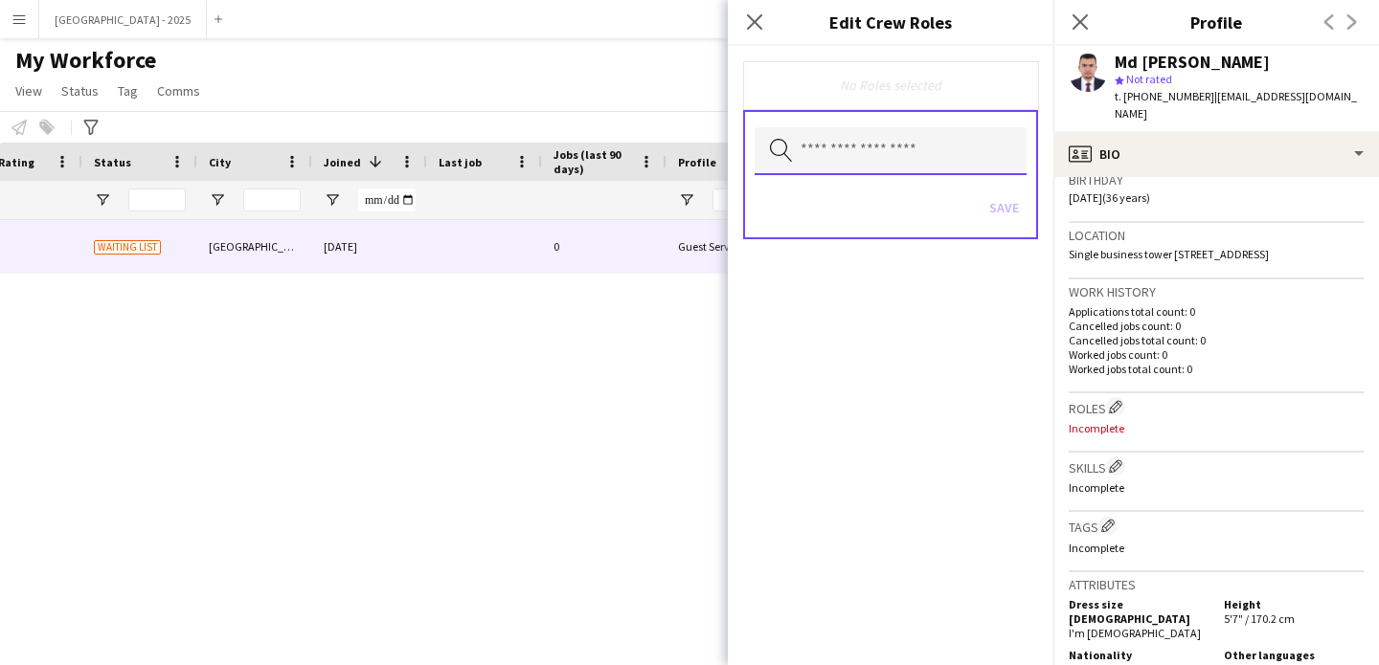
click at [911, 164] on input "text" at bounding box center [890, 151] width 272 height 48
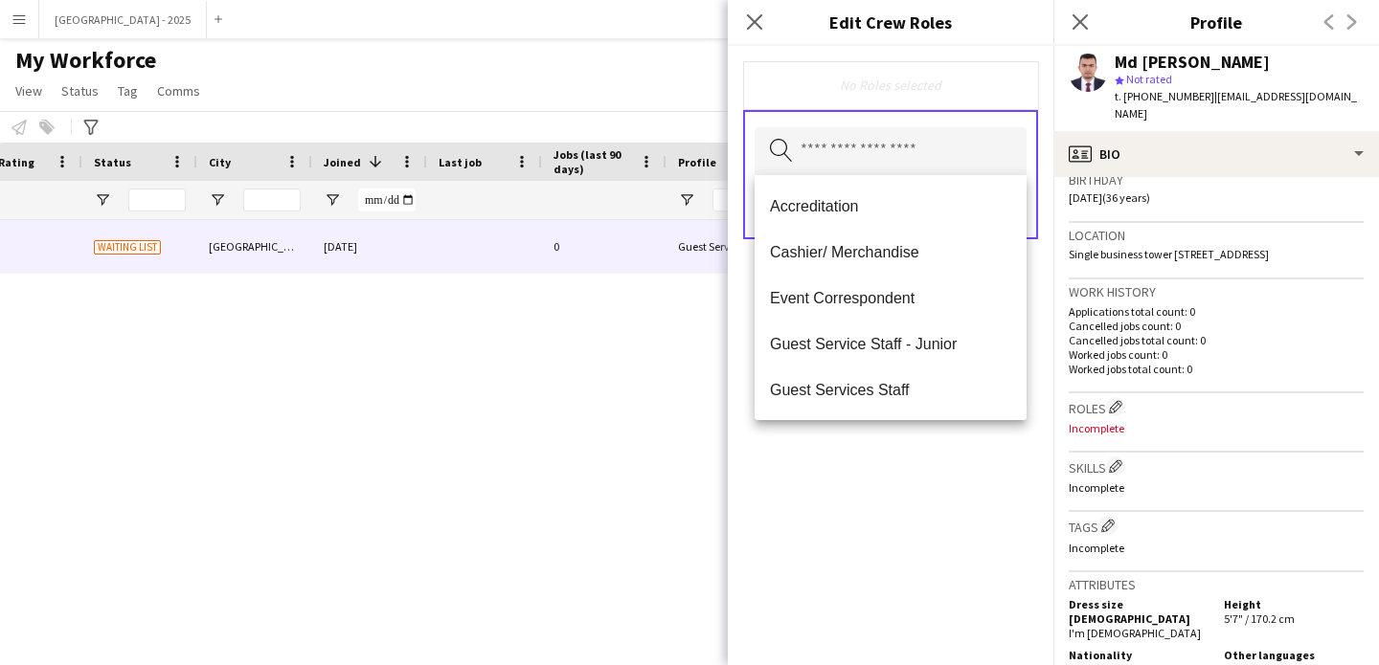
click at [1149, 347] on p "Worked jobs count: 0" at bounding box center [1215, 354] width 295 height 14
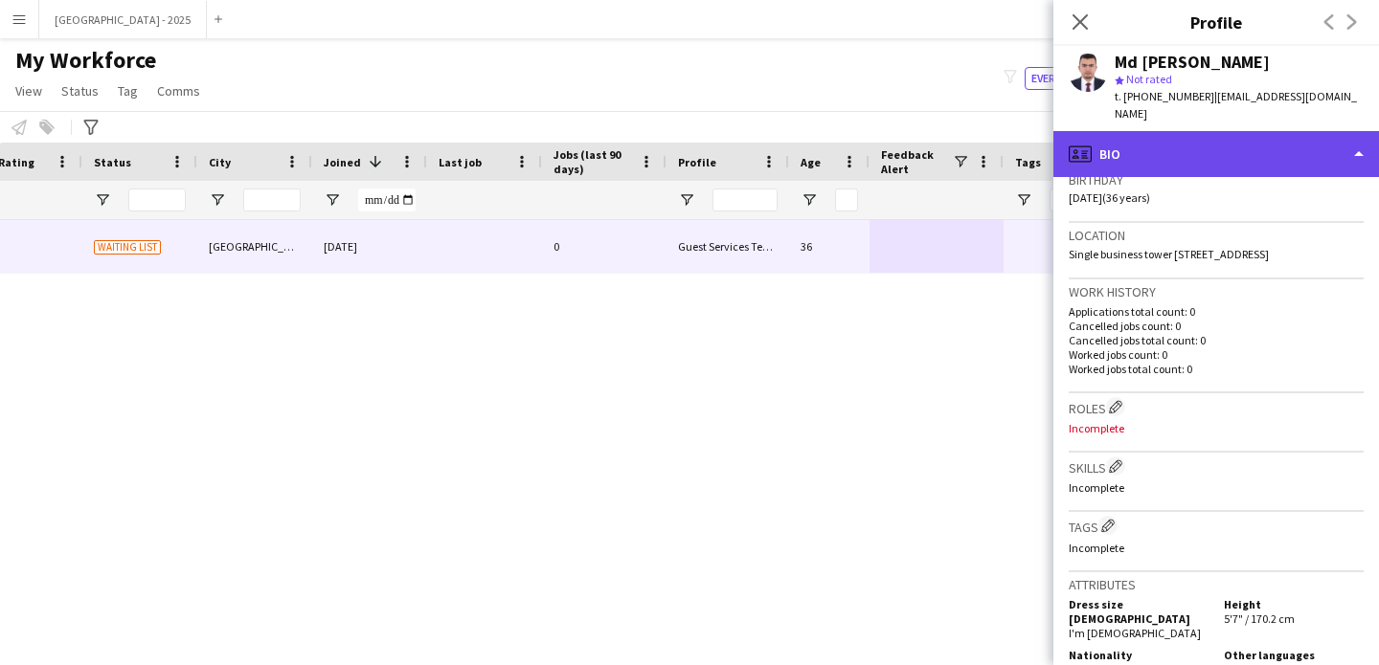
click at [1175, 143] on div "profile Bio" at bounding box center [1215, 154] width 325 height 46
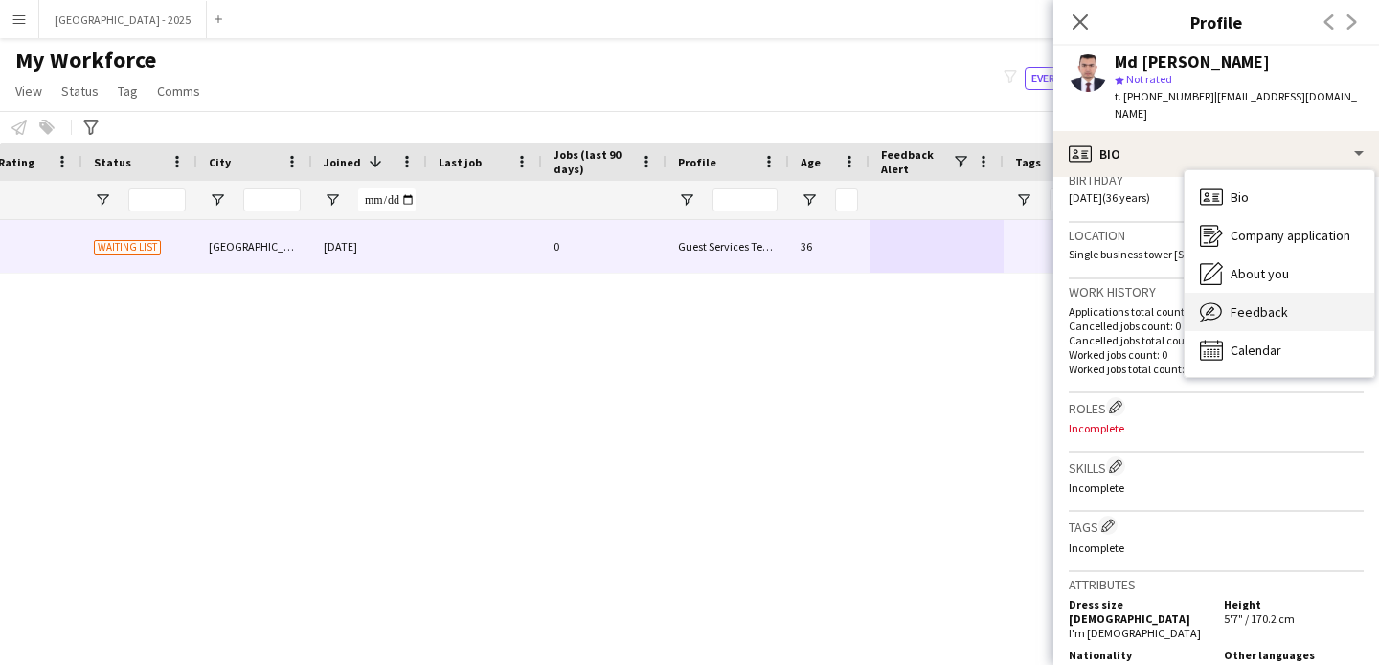
click at [1262, 303] on span "Feedback" at bounding box center [1258, 311] width 57 height 17
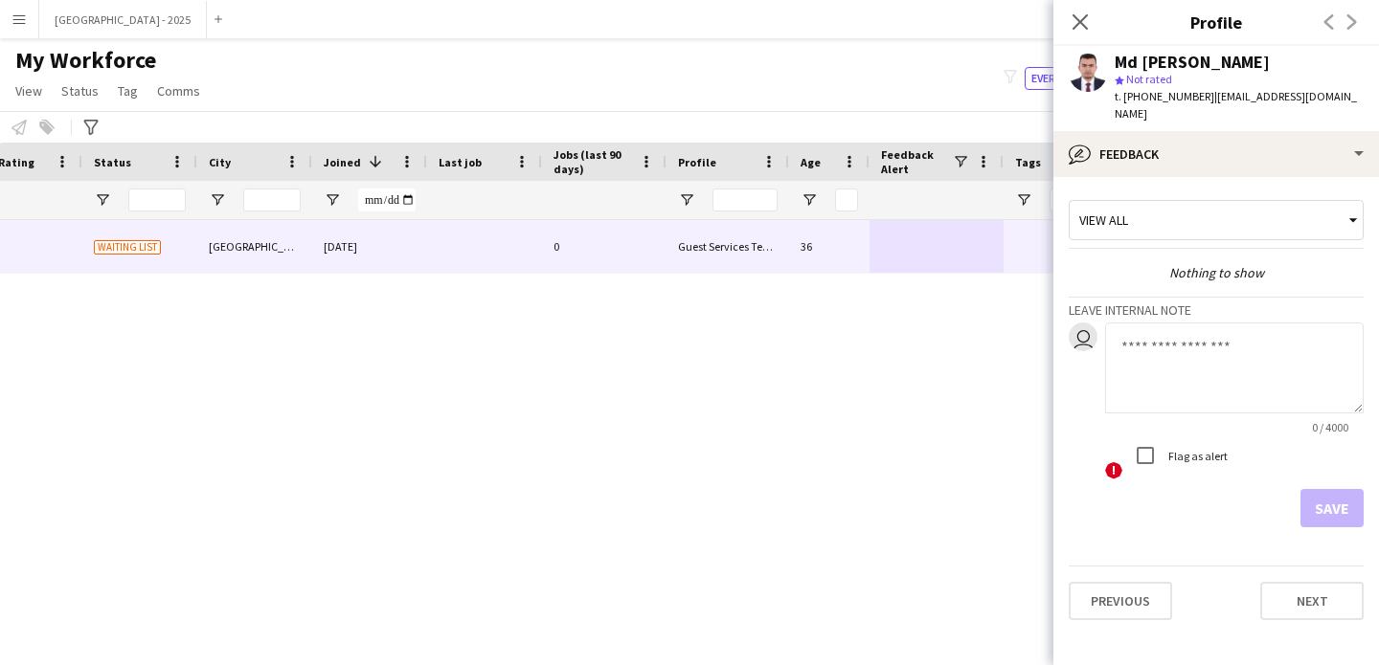
click at [1164, 330] on textarea at bounding box center [1234, 368] width 258 height 91
type textarea "**********"
click at [1309, 489] on button "Save" at bounding box center [1331, 508] width 63 height 38
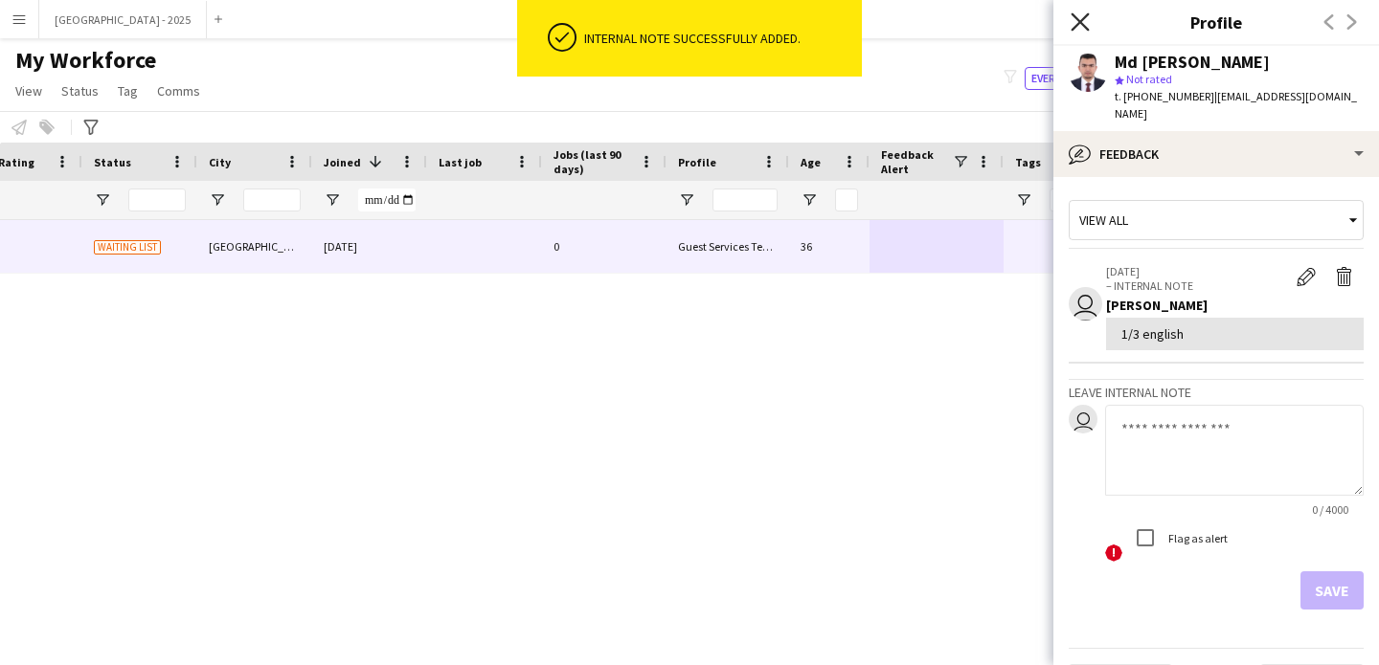
click at [1080, 12] on icon "Close pop-in" at bounding box center [1079, 21] width 18 height 18
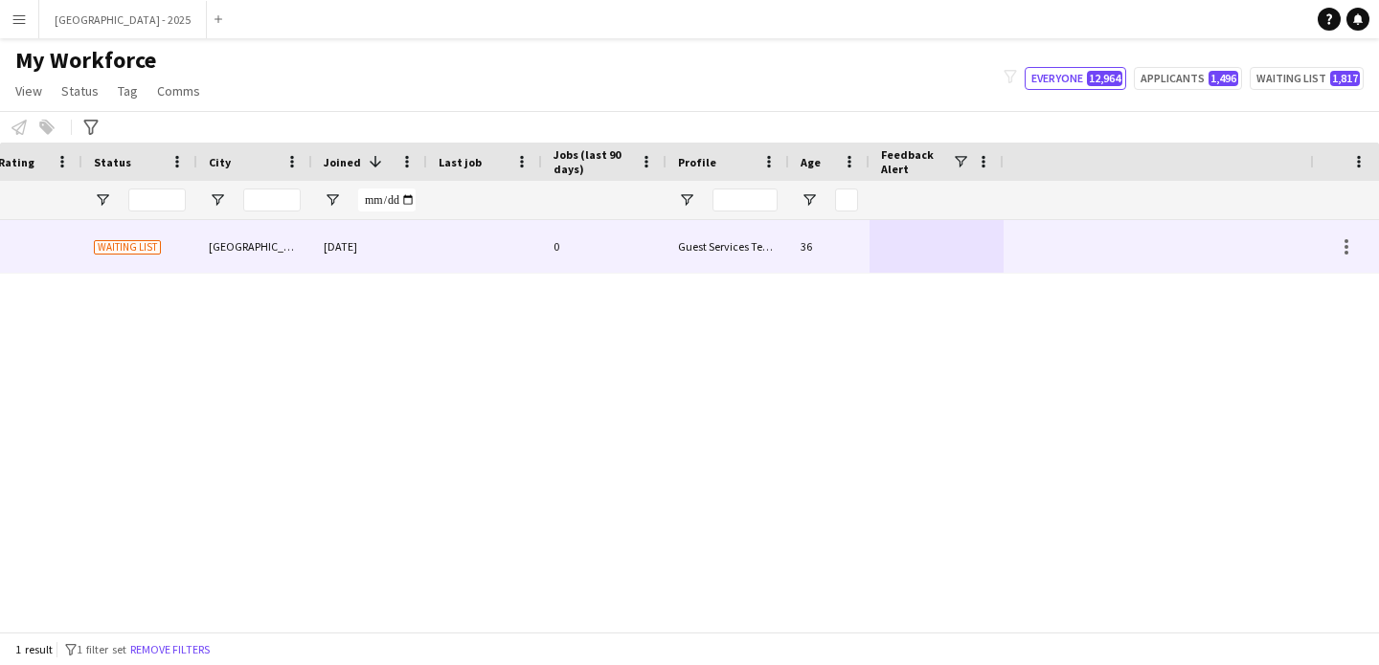
scroll to position [0, 0]
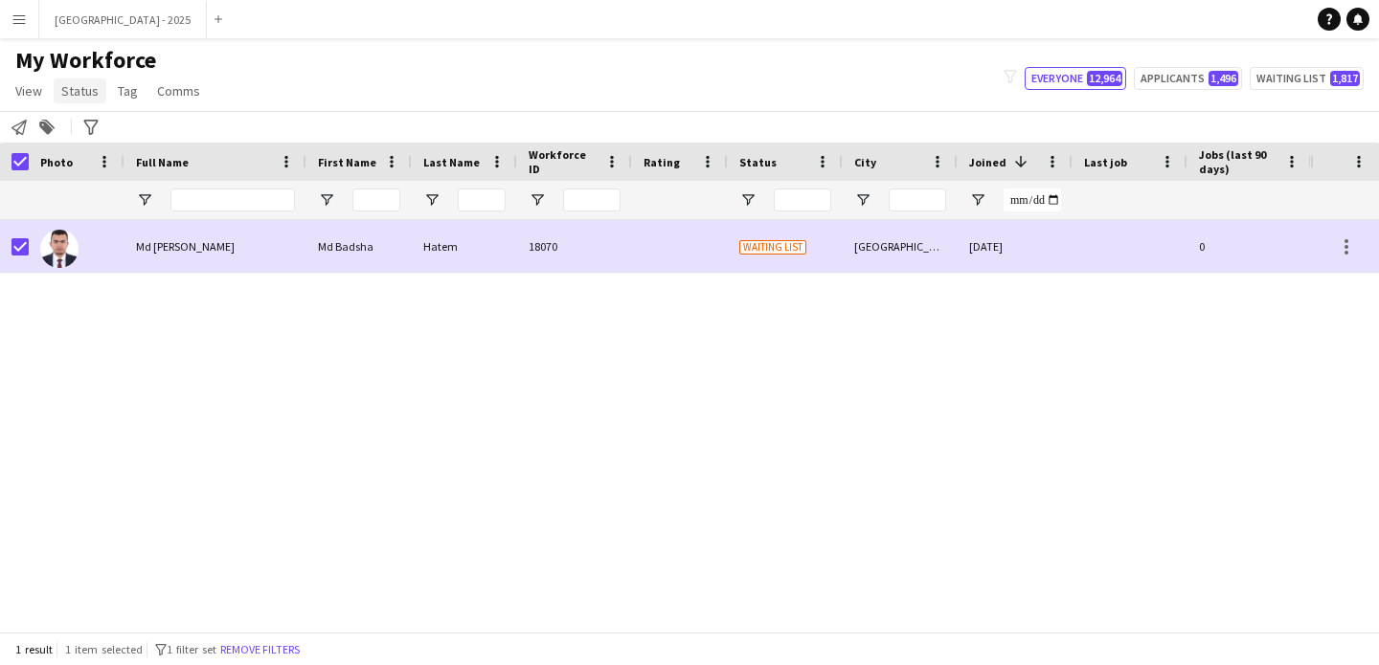
click at [86, 81] on link "Status" at bounding box center [80, 90] width 53 height 25
click at [90, 119] on link "Edit" at bounding box center [122, 132] width 134 height 40
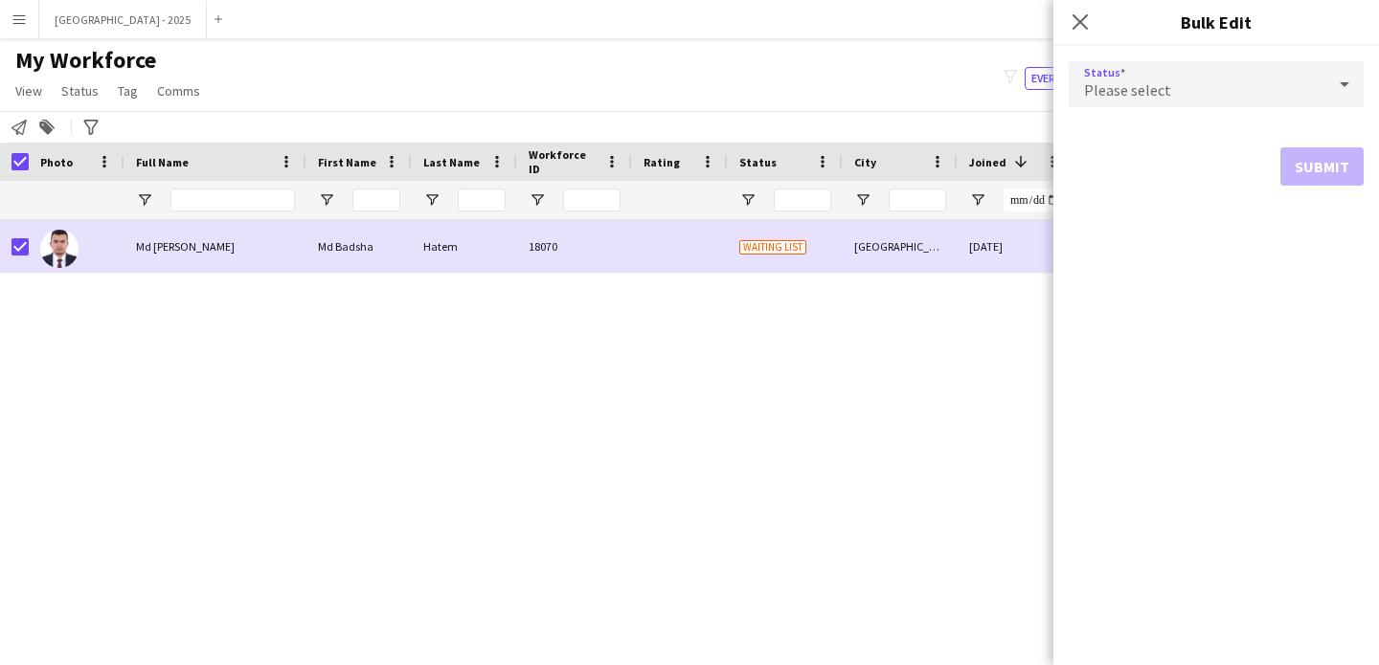
click at [1121, 87] on span "Please select" at bounding box center [1127, 89] width 87 height 19
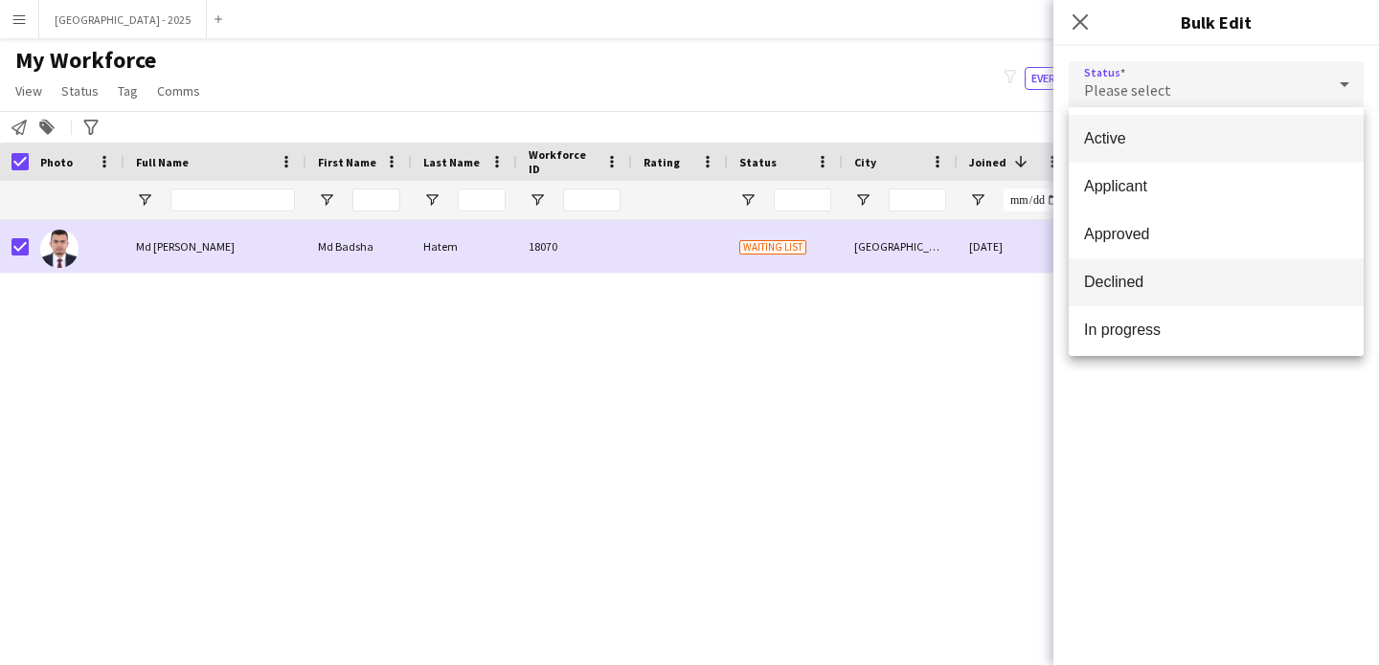
click at [1151, 292] on mat-option "Declined" at bounding box center [1215, 282] width 295 height 48
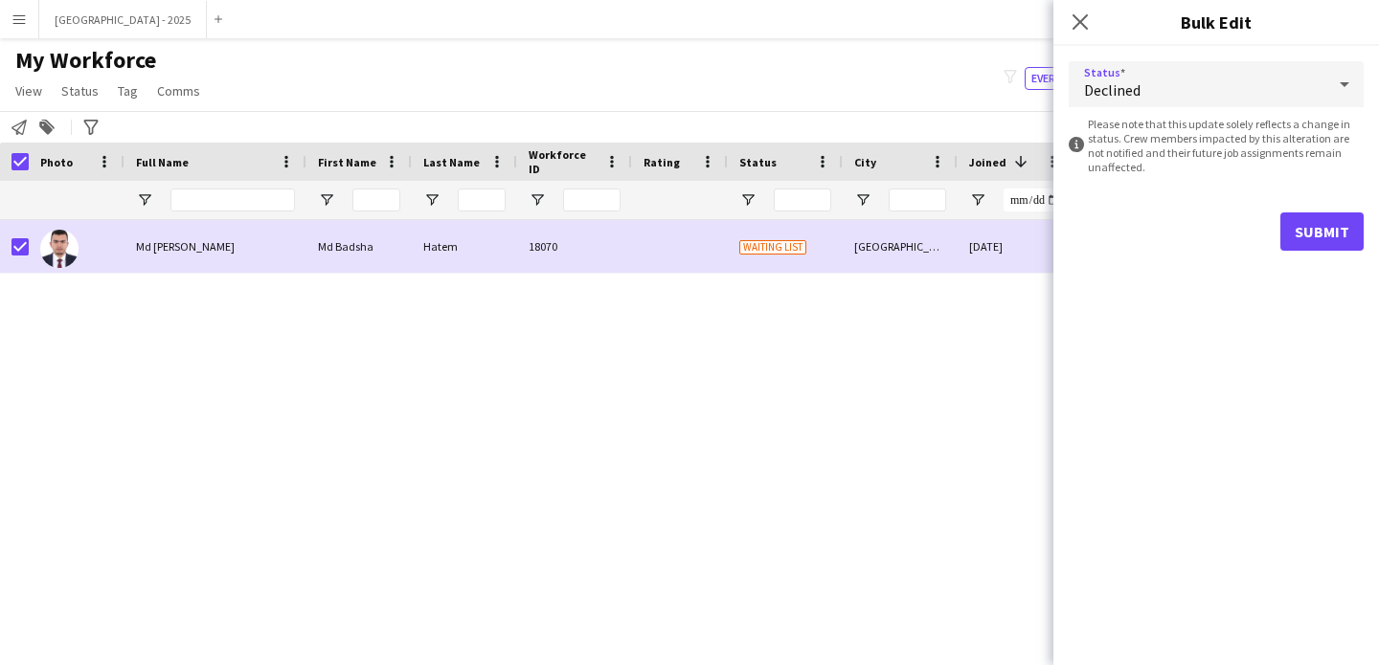
click at [1279, 239] on div "Submit" at bounding box center [1215, 232] width 295 height 38
click at [1285, 238] on button "Submit" at bounding box center [1321, 232] width 83 height 38
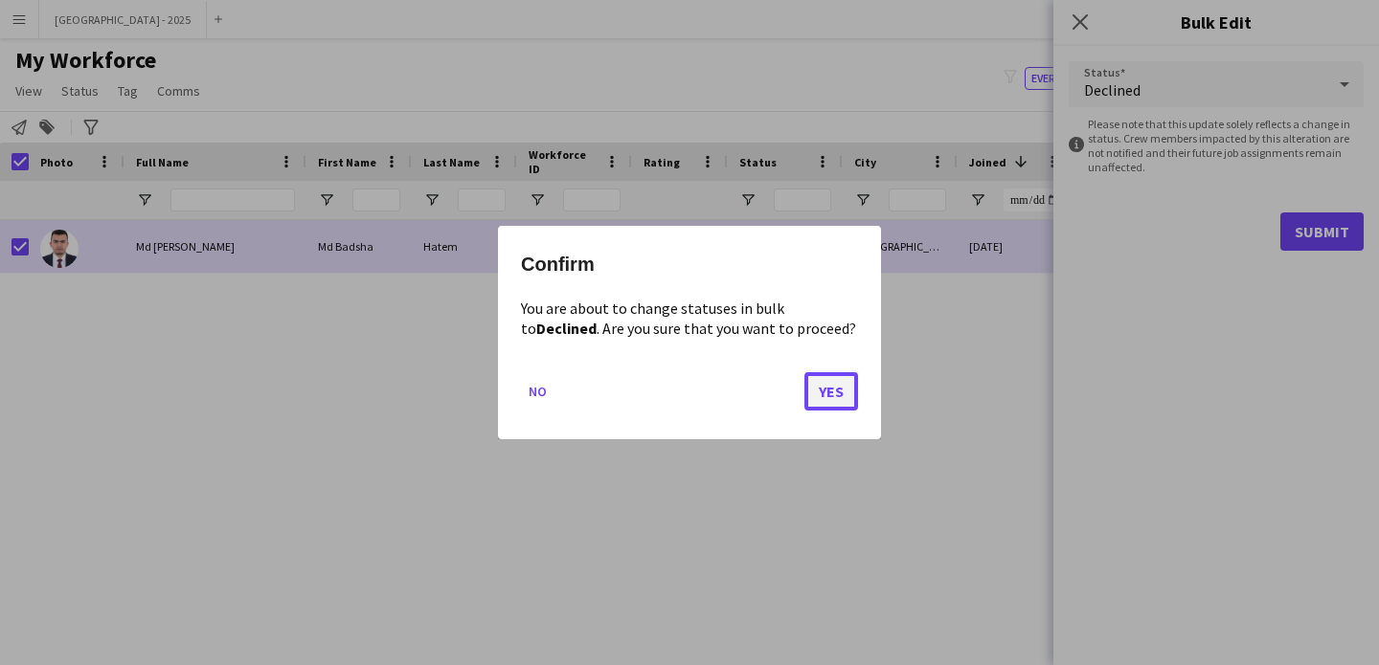
click at [822, 398] on button "Yes" at bounding box center [831, 391] width 54 height 38
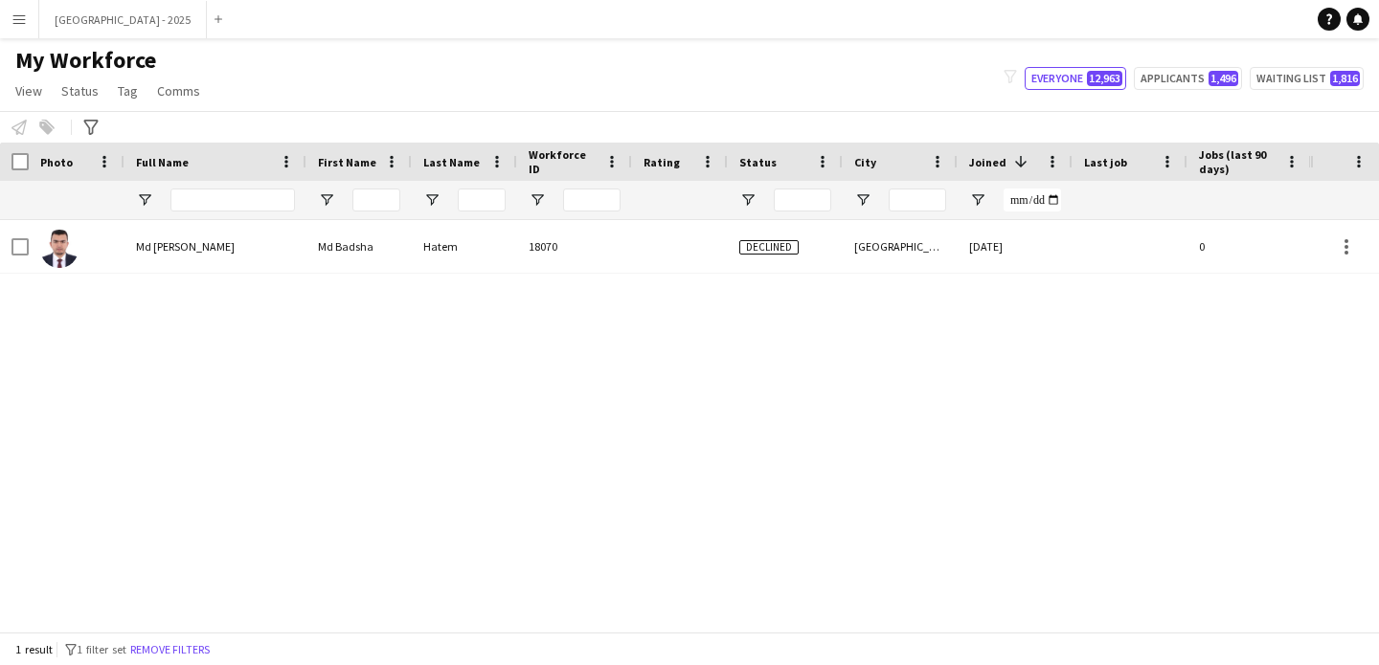
click at [171, 638] on div "1 result filter-1 1 filter set Remove filters" at bounding box center [689, 649] width 1379 height 33
click at [175, 651] on button "Remove filters" at bounding box center [169, 649] width 87 height 21
click at [198, 649] on div "1 result filter-1 1 filter set Remove filters" at bounding box center [689, 649] width 1379 height 33
